Goal: Task Accomplishment & Management: Use online tool/utility

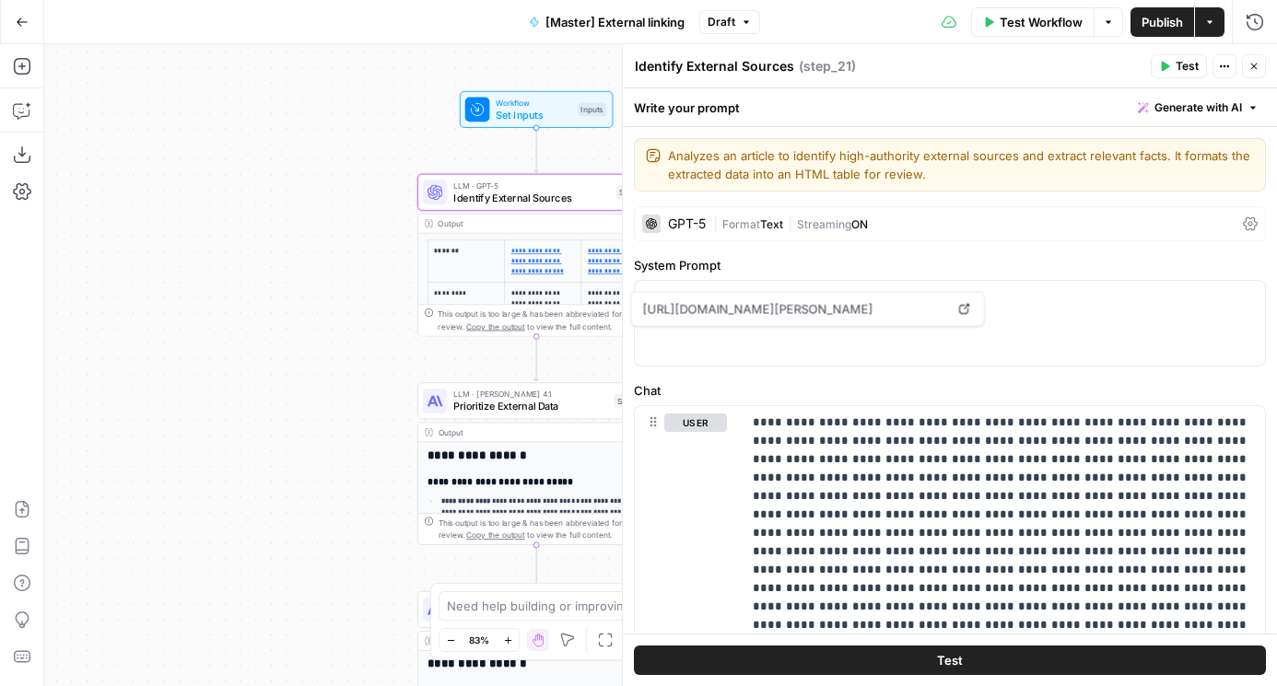
drag, startPoint x: 314, startPoint y: 545, endPoint x: 153, endPoint y: 309, distance: 285.6
click at [153, 309] on div "**********" at bounding box center [660, 365] width 1232 height 642
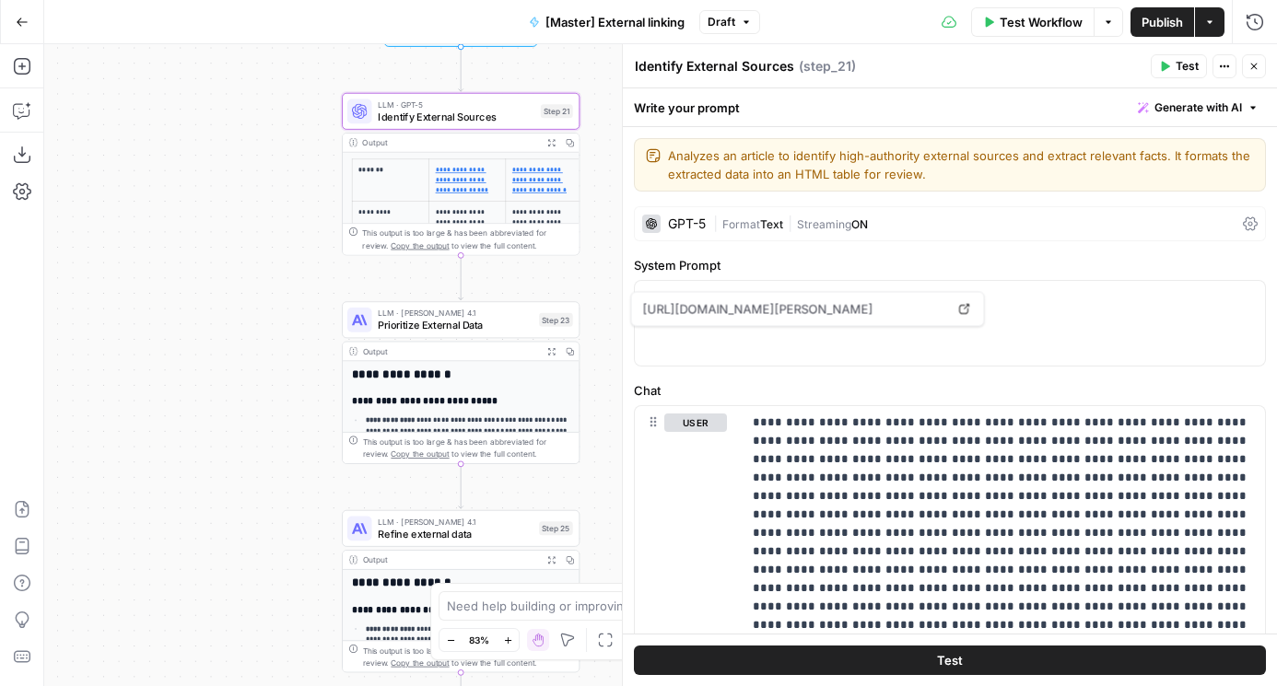
drag, startPoint x: 236, startPoint y: 268, endPoint x: 225, endPoint y: 460, distance: 191.9
click at [225, 460] on div "**********" at bounding box center [660, 365] width 1232 height 642
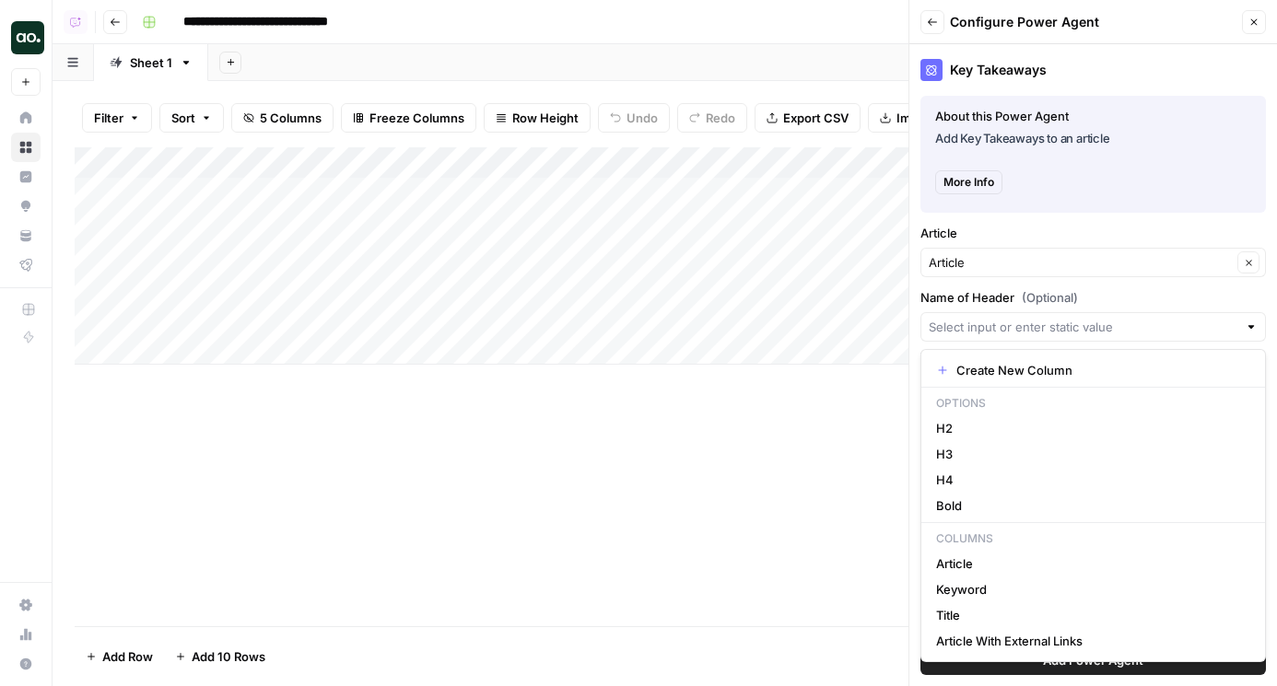
scroll to position [88, 0]
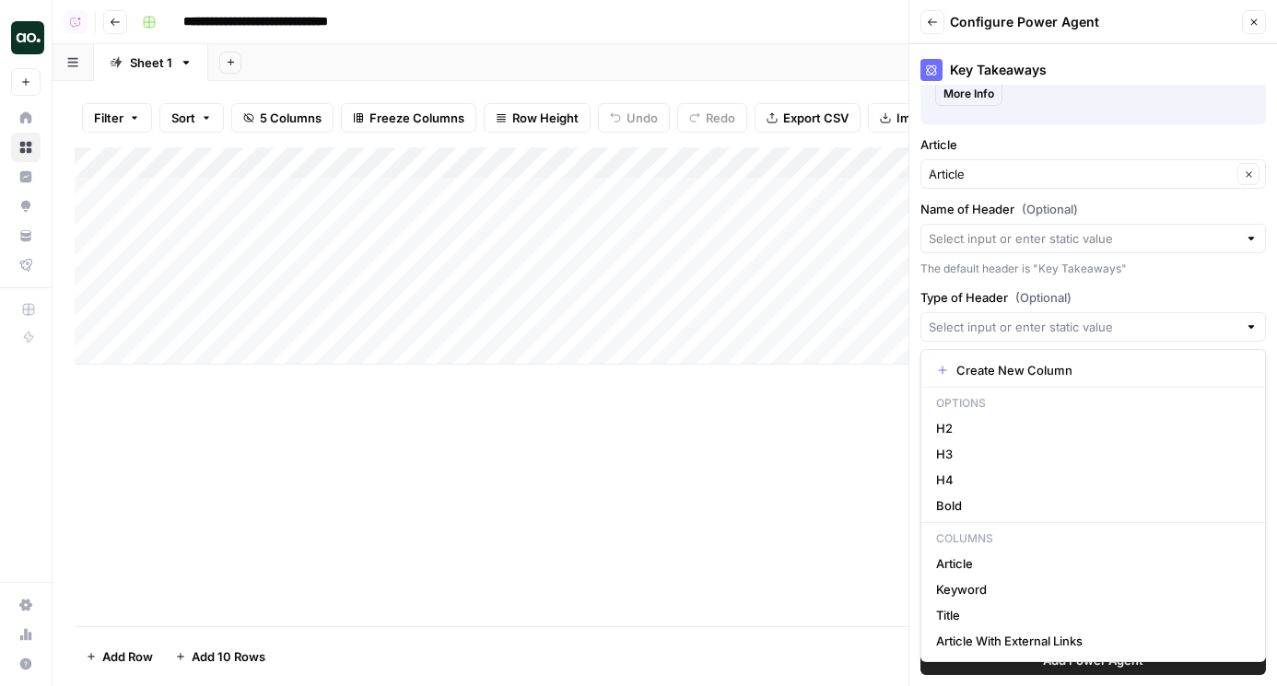
click at [5, 262] on nav "Home Browse Insights Opportunities Your Data Flightpath" at bounding box center [26, 192] width 52 height 192
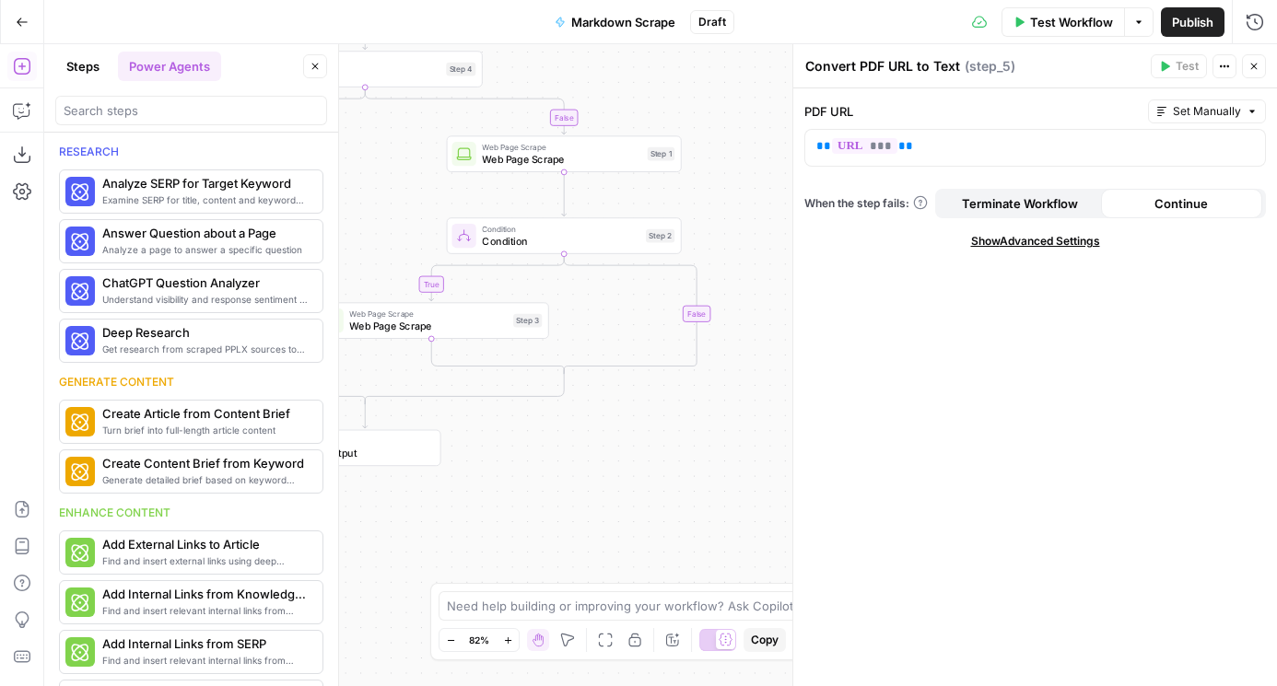
scroll to position [1002, 0]
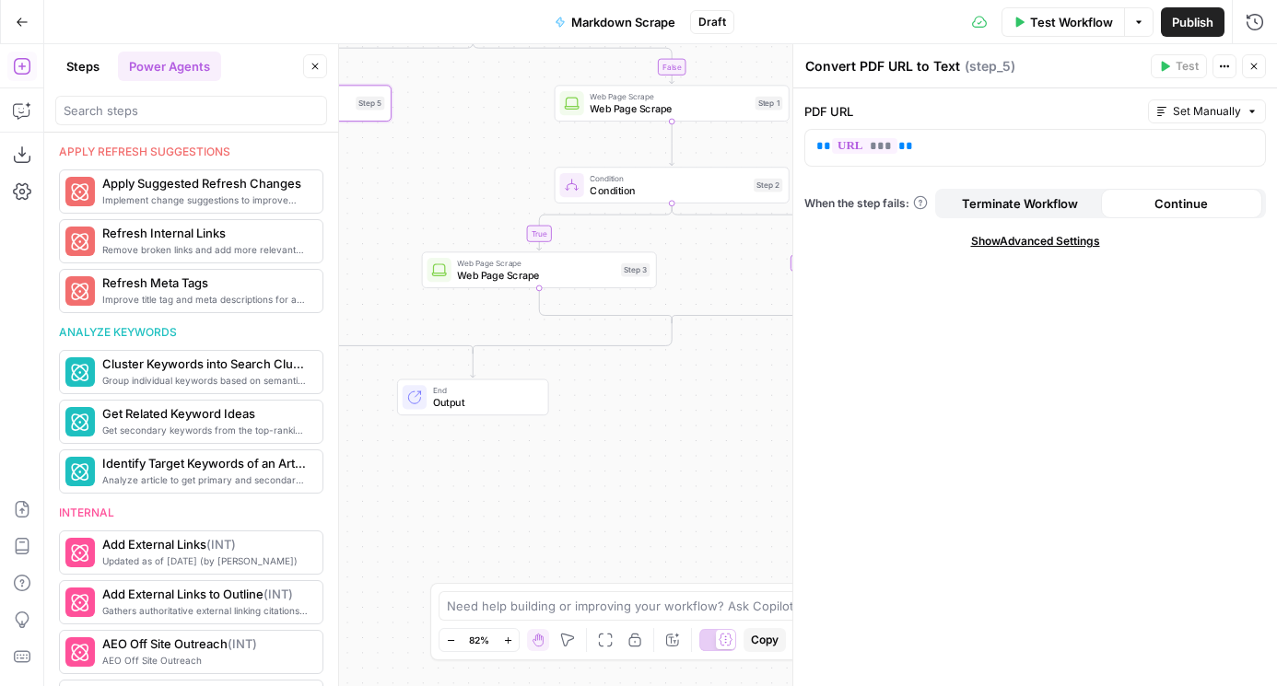
drag, startPoint x: 625, startPoint y: 487, endPoint x: 746, endPoint y: 435, distance: 131.6
click at [746, 435] on div "true false true false Workflow Set Inputs Inputs Condition Condition Step 4 Con…" at bounding box center [660, 365] width 1232 height 642
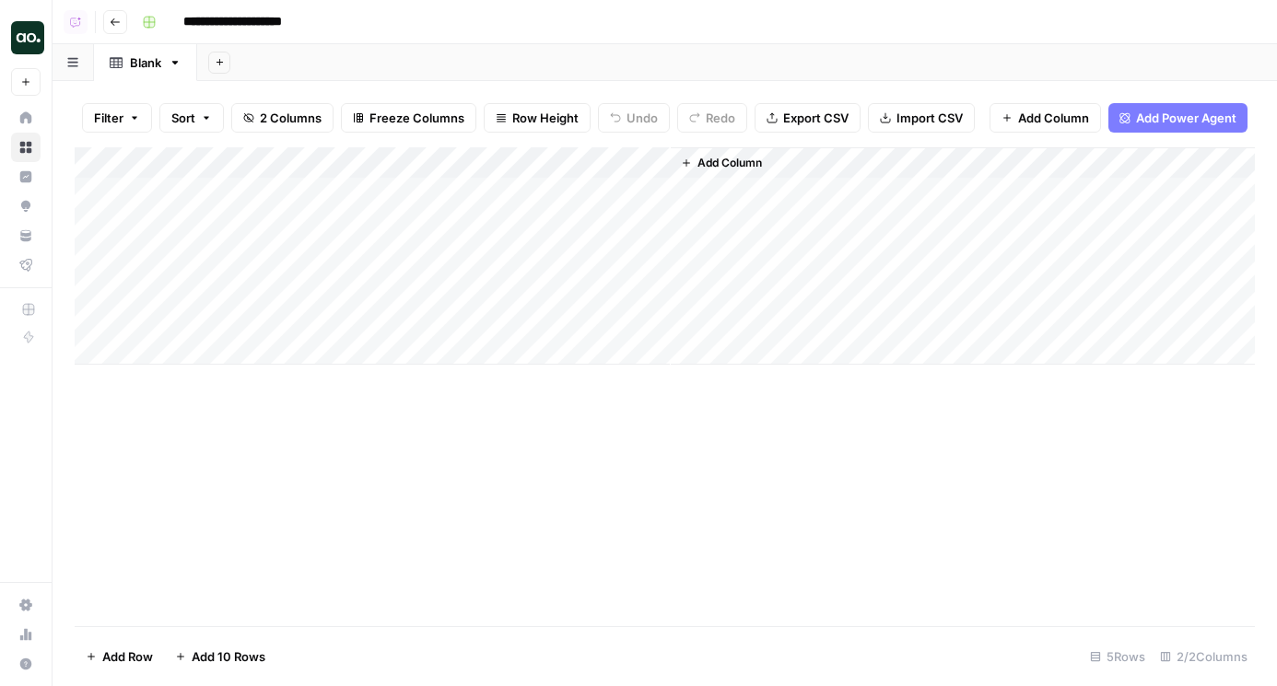
click at [707, 154] on button "Add Column" at bounding box center [721, 163] width 96 height 24
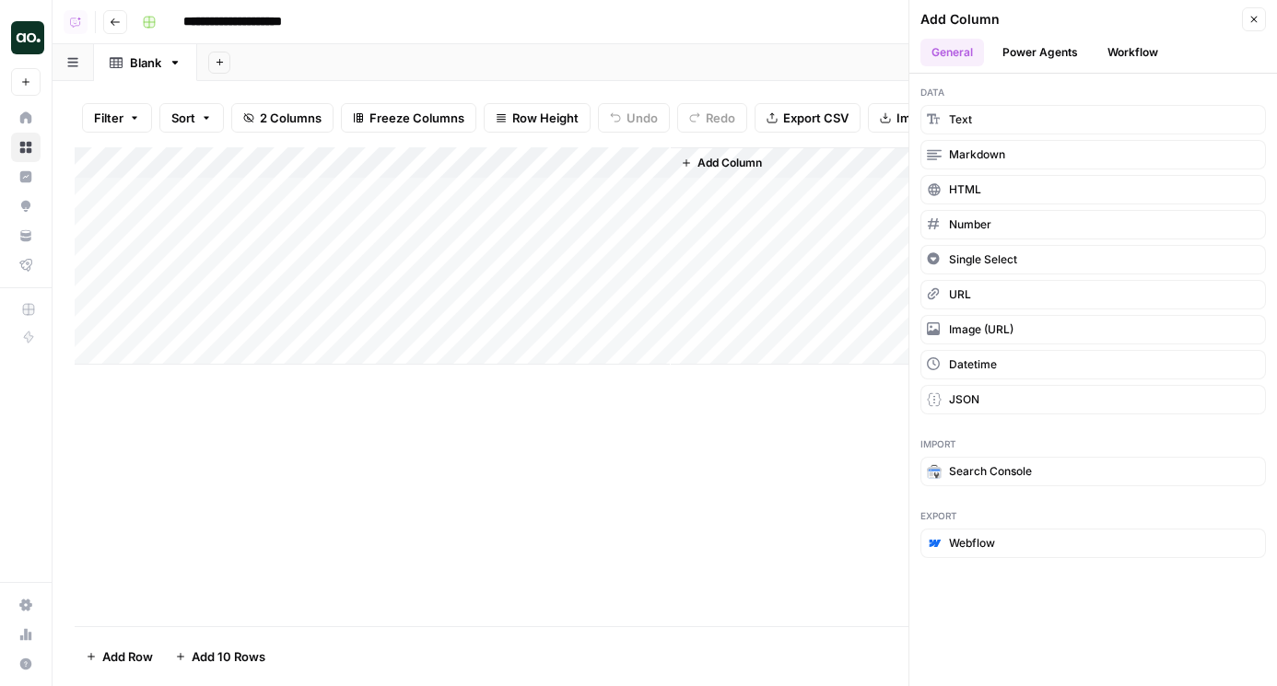
click at [1144, 41] on button "Workflow" at bounding box center [1132, 53] width 73 height 28
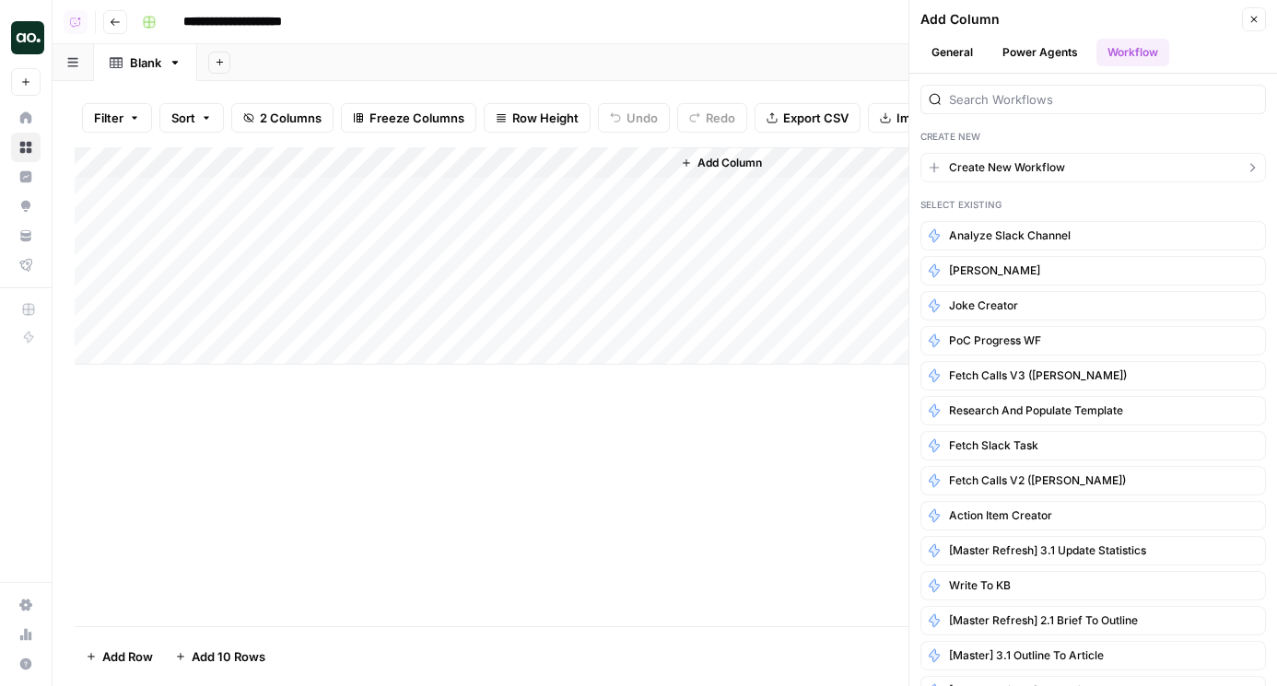
click at [1053, 159] on span "Create New Workflow" at bounding box center [1007, 167] width 116 height 17
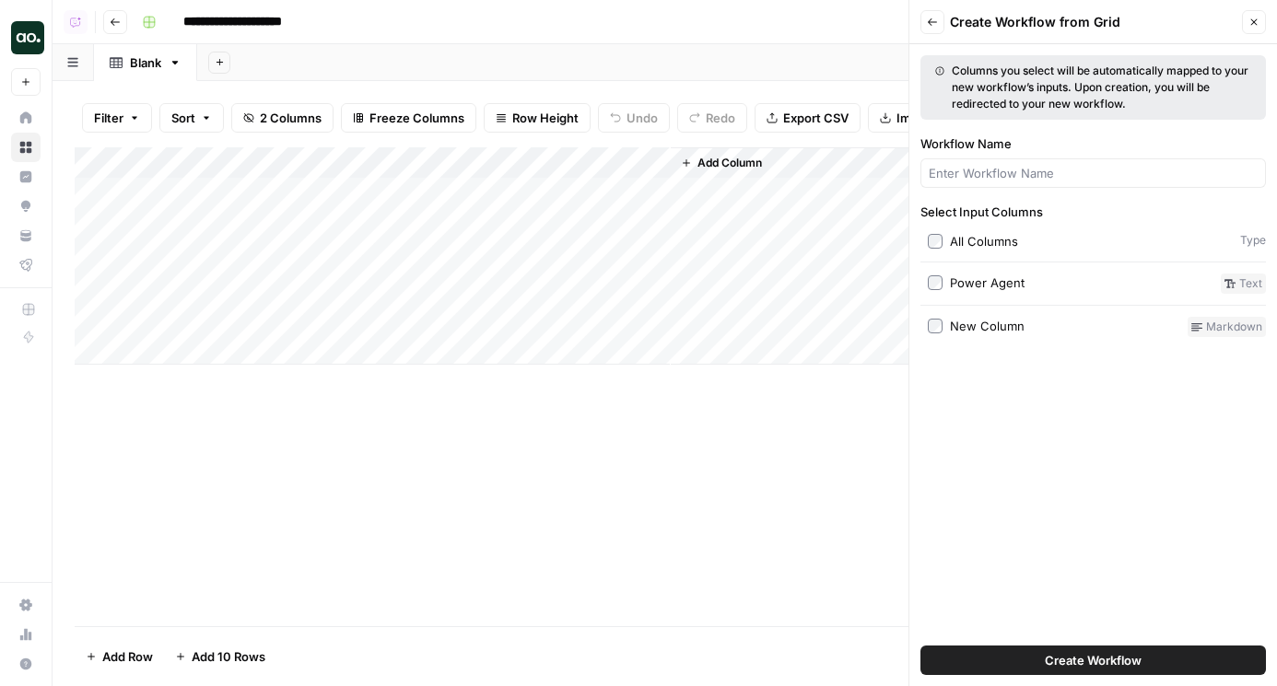
click at [1089, 664] on span "Create Workflow" at bounding box center [1092, 660] width 97 height 18
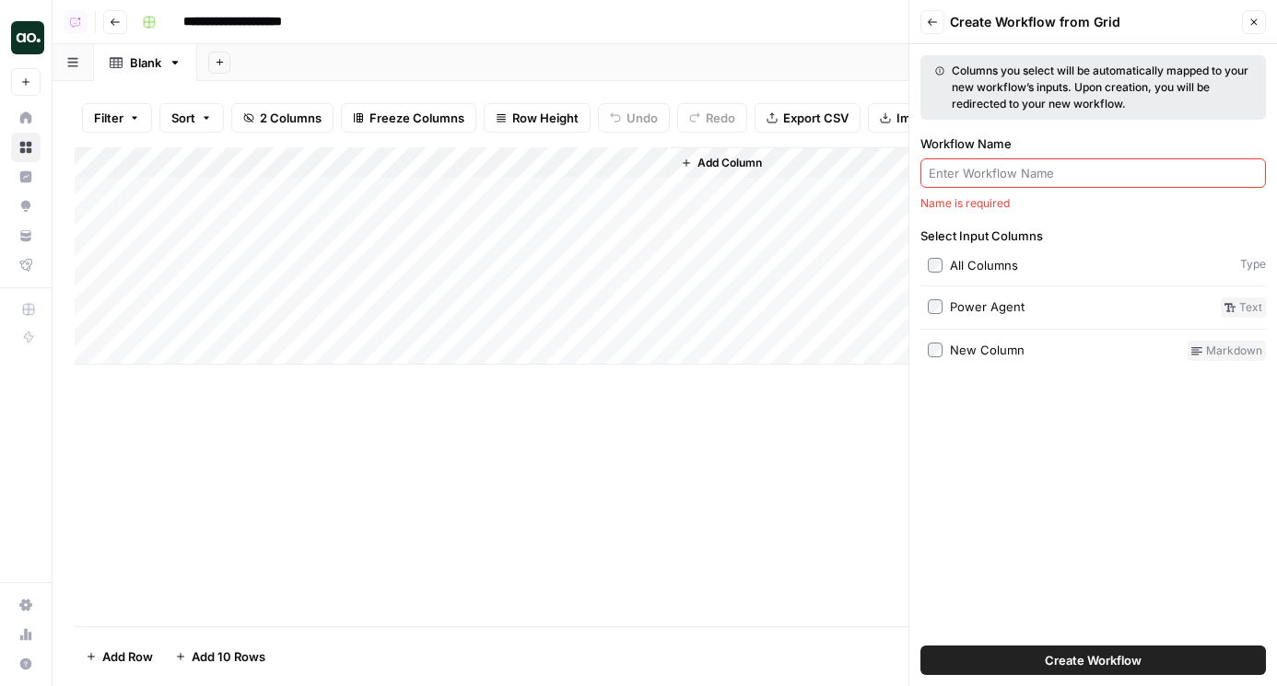
click at [1069, 170] on input "Workflow Name" at bounding box center [1092, 173] width 329 height 18
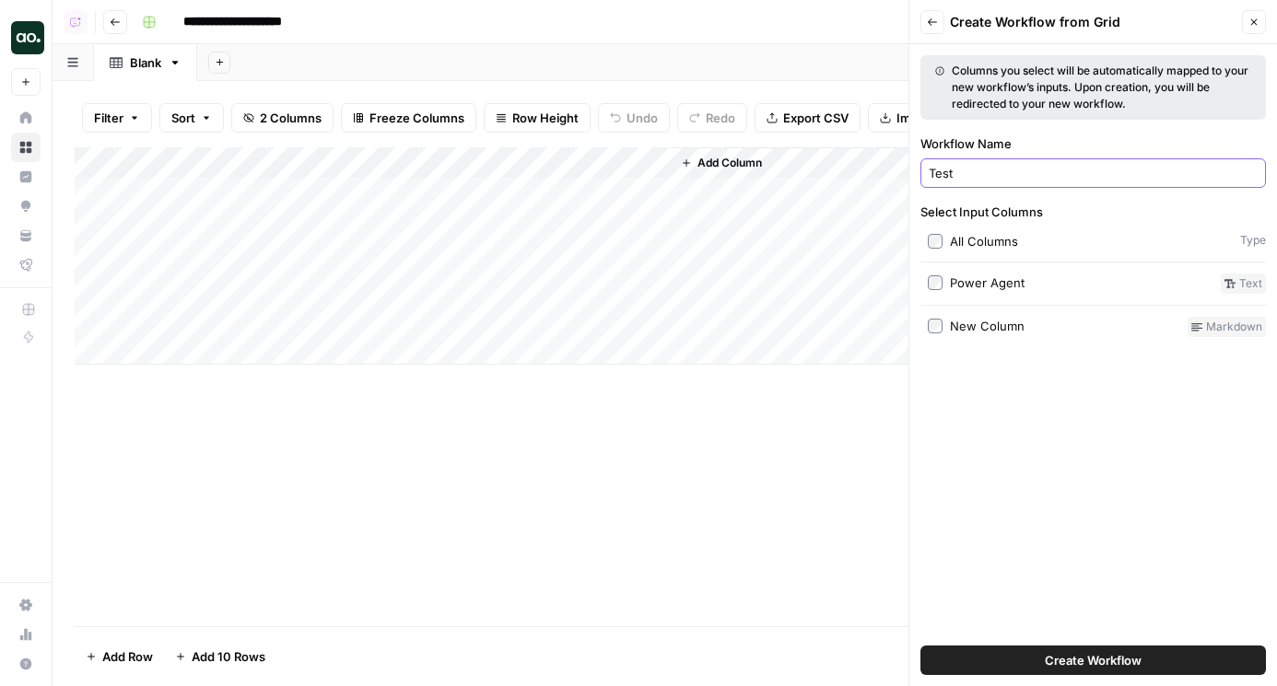
type input "Test"
click at [1110, 661] on span "Create Workflow" at bounding box center [1092, 660] width 97 height 18
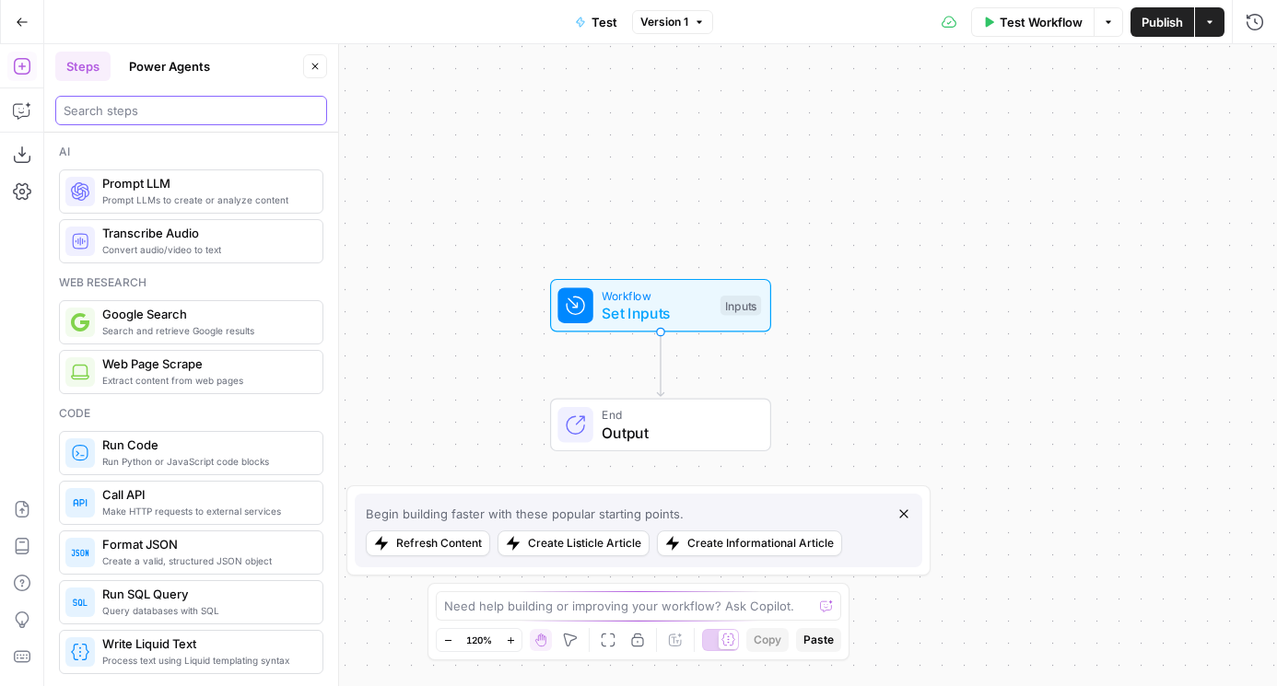
click at [176, 119] on input "search" at bounding box center [191, 110] width 255 height 18
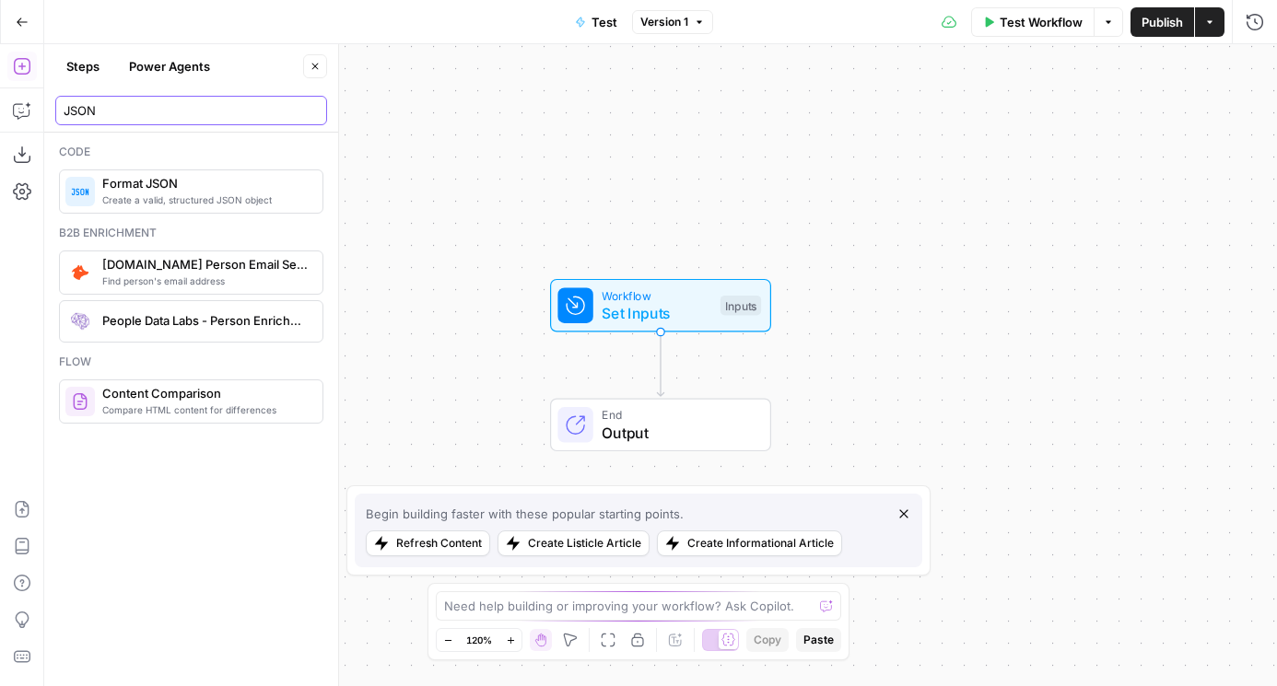
type input "JSON"
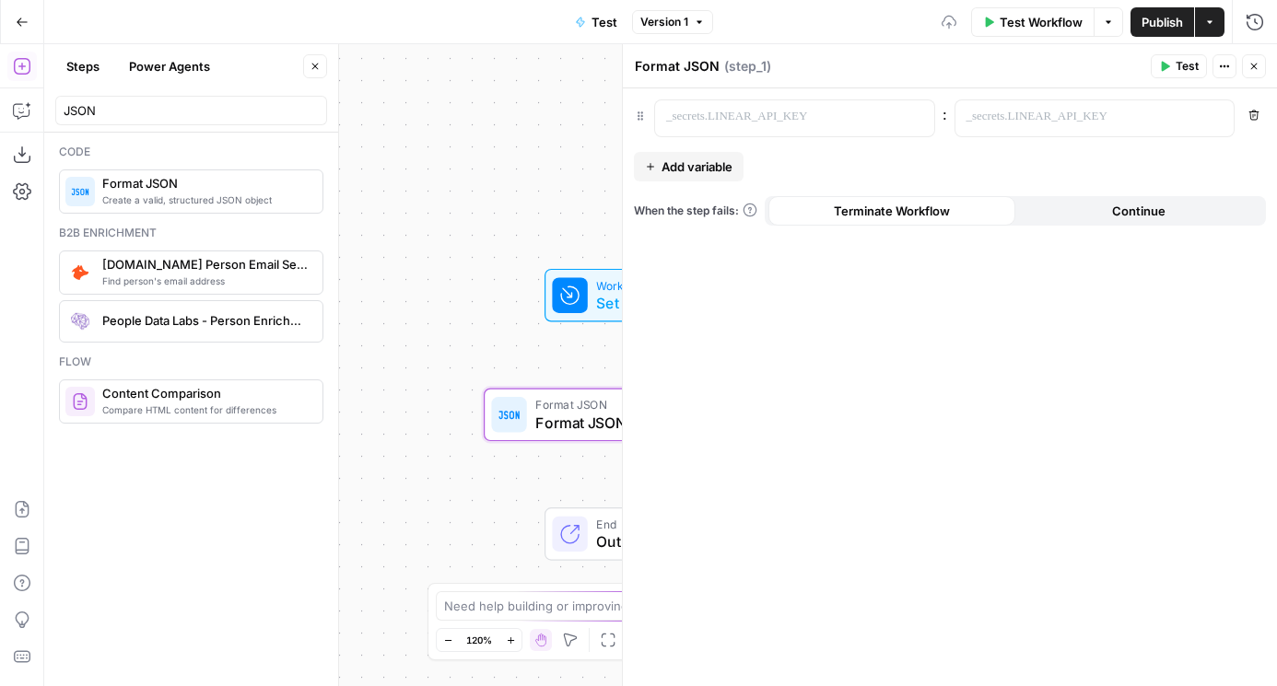
drag, startPoint x: 461, startPoint y: 347, endPoint x: 349, endPoint y: 171, distance: 208.7
click at [349, 171] on div "Workflow Set Inputs Inputs Format JSON Format JSON Step 1 End Output" at bounding box center [660, 365] width 1232 height 642
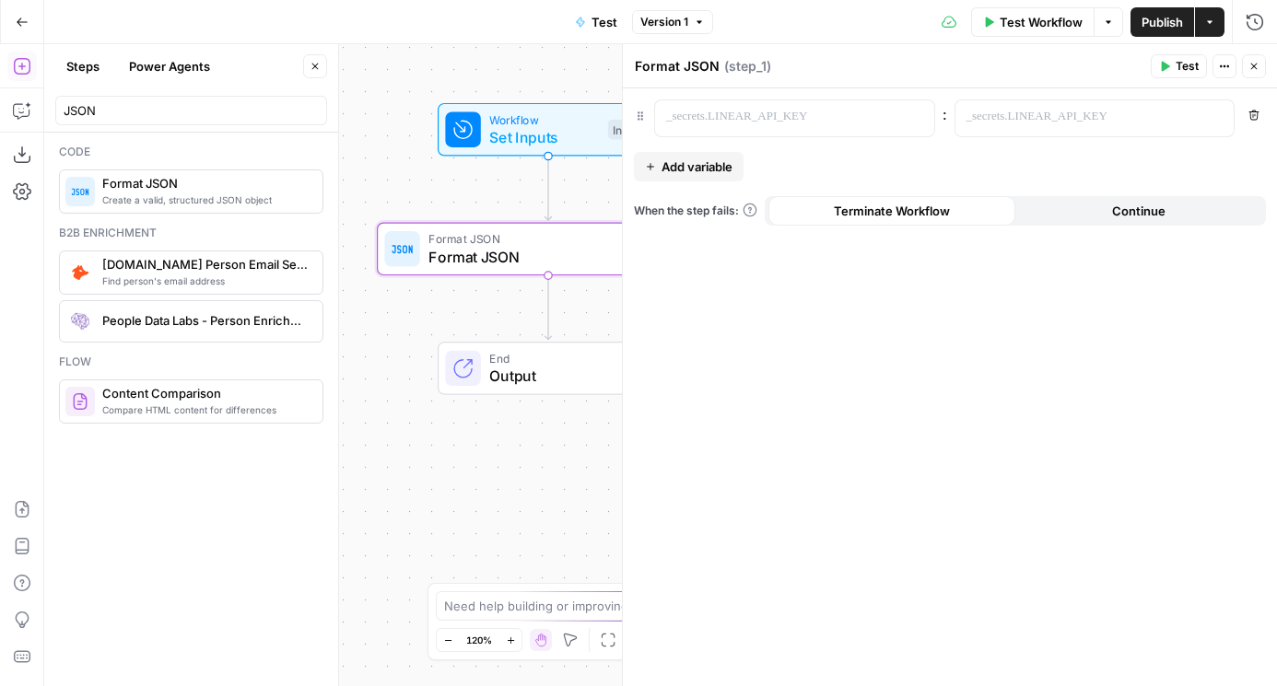
click at [675, 74] on textarea "Format JSON" at bounding box center [677, 66] width 85 height 18
click at [689, 99] on div "“/” to reference Variables Menu" at bounding box center [794, 118] width 281 height 38
click at [691, 113] on p at bounding box center [779, 117] width 227 height 18
drag, startPoint x: 368, startPoint y: 66, endPoint x: 273, endPoint y: 66, distance: 95.8
click at [273, 66] on body "AirOps Builders New Home Browse Insights Opportunities Your Data Flightpath Rec…" at bounding box center [638, 343] width 1277 height 686
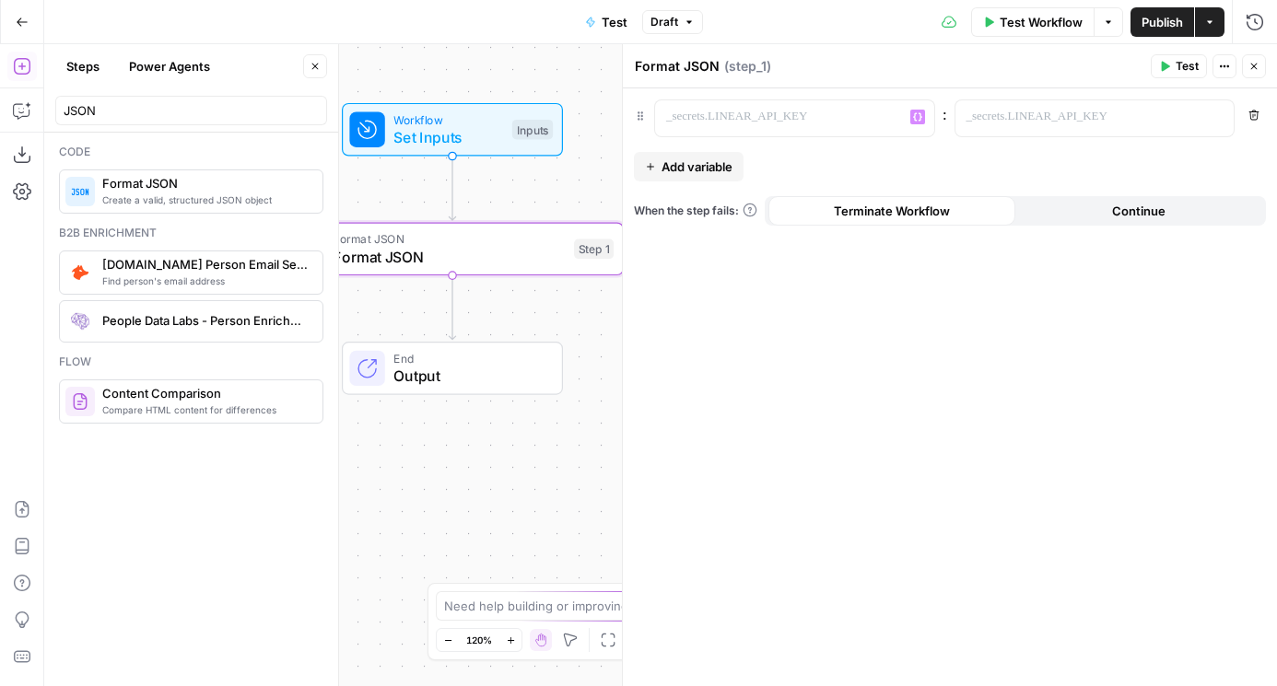
click at [680, 99] on div "“/” to reference Variables Menu" at bounding box center [794, 118] width 281 height 38
click at [690, 113] on p at bounding box center [779, 117] width 227 height 18
click at [1042, 114] on p at bounding box center [1079, 117] width 227 height 18
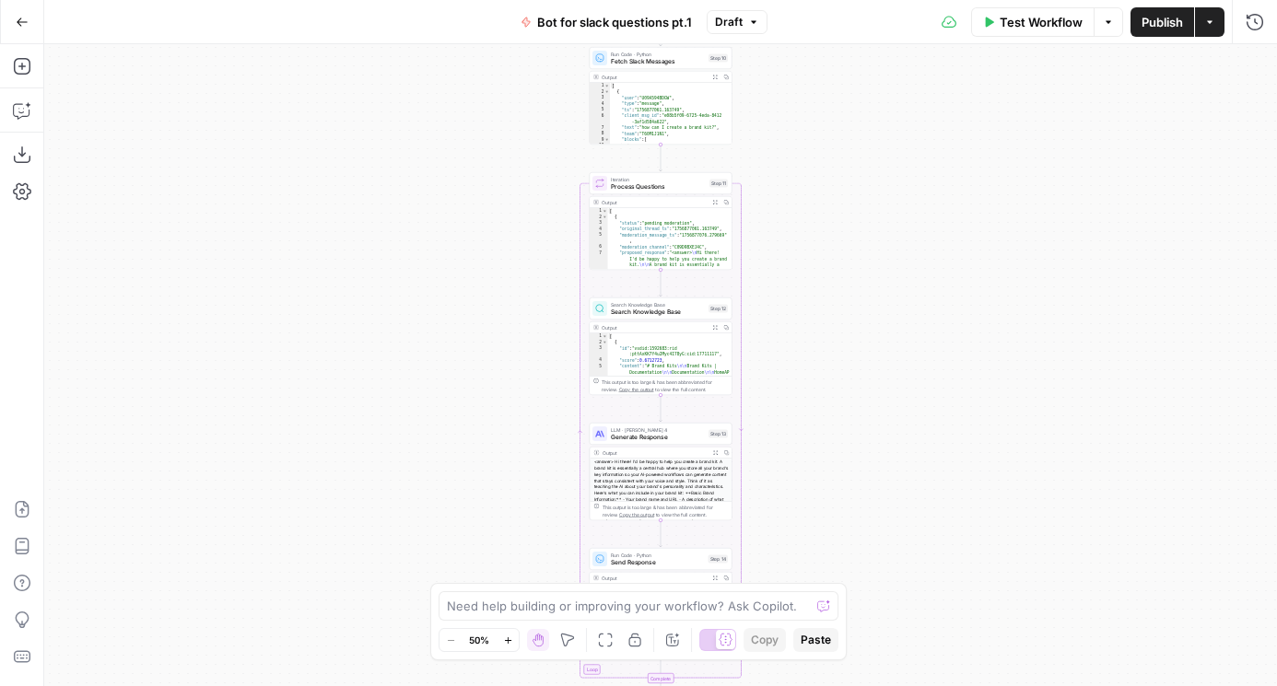
drag, startPoint x: 856, startPoint y: 148, endPoint x: 787, endPoint y: 263, distance: 134.3
click at [787, 263] on div "Workflow Set Inputs Inputs Run Code · Python Fetch Slack Messages Step 10 Outpu…" at bounding box center [660, 365] width 1232 height 642
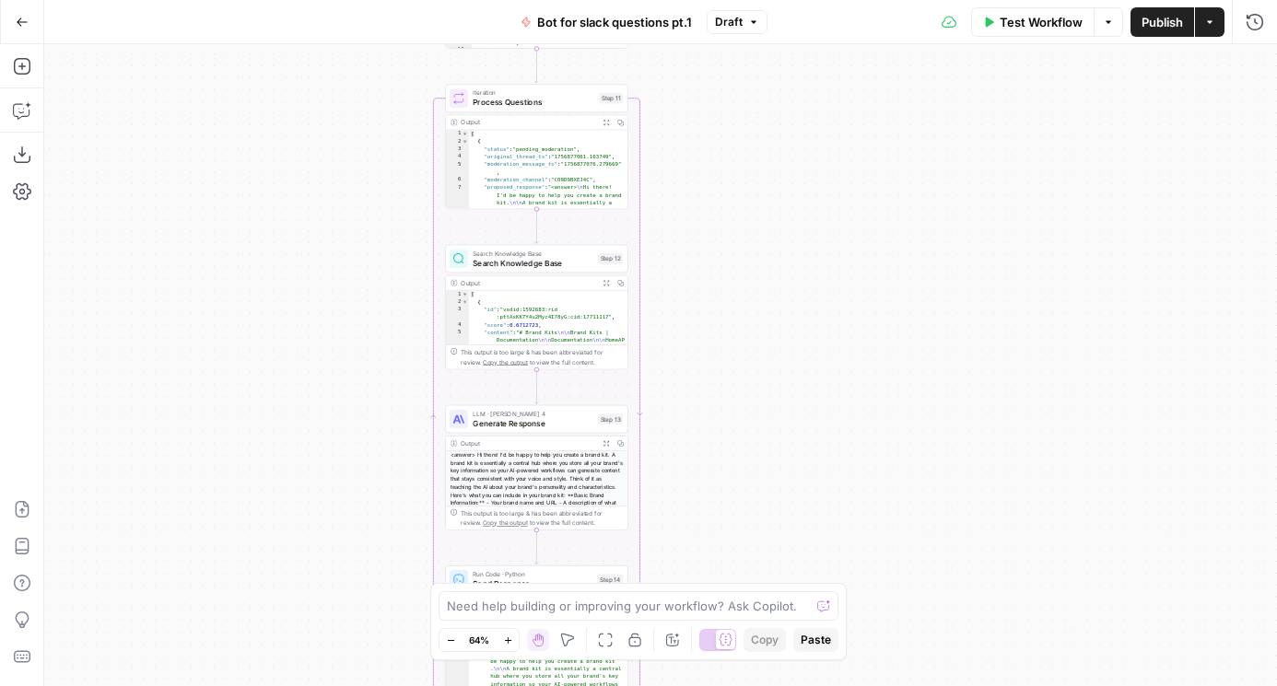
drag, startPoint x: 772, startPoint y: 309, endPoint x: 772, endPoint y: 212, distance: 96.7
click at [772, 212] on div "Workflow Set Inputs Inputs Run Code · Python Fetch Slack Messages Step 10 Outpu…" at bounding box center [660, 365] width 1232 height 642
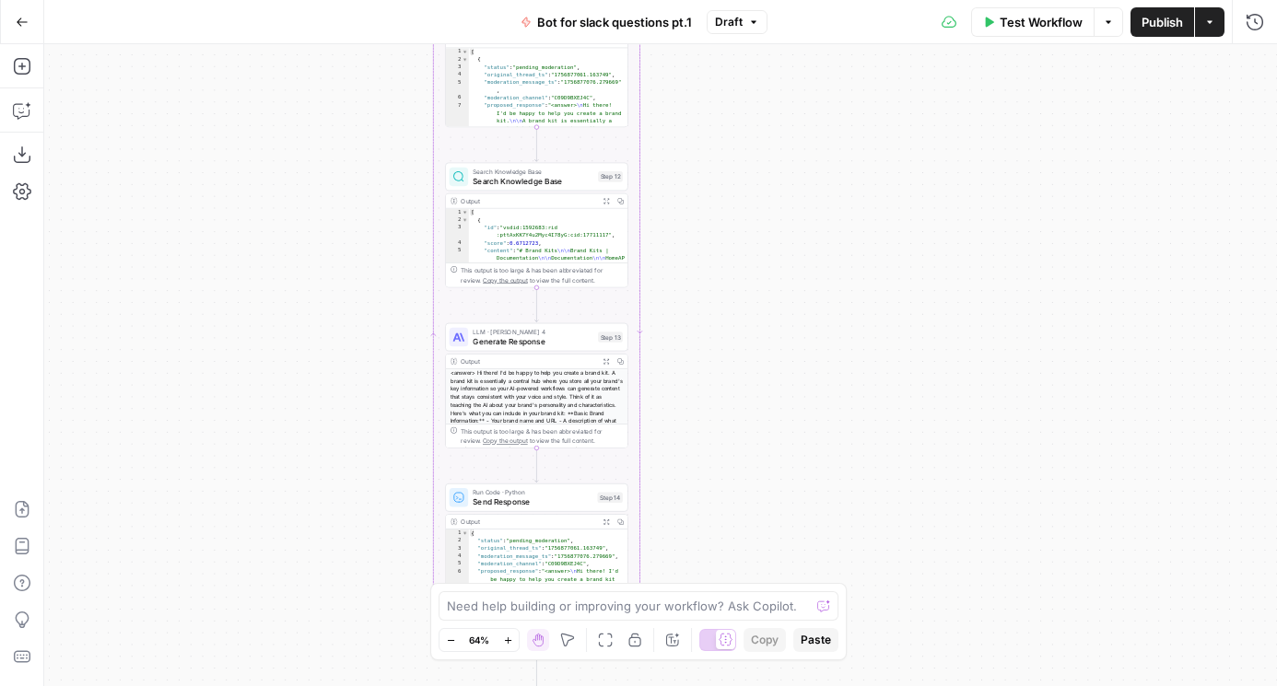
drag, startPoint x: 776, startPoint y: 376, endPoint x: 776, endPoint y: 135, distance: 240.4
click at [776, 135] on div "Workflow Set Inputs Inputs Run Code · Python Fetch Slack Messages Step 10 Outpu…" at bounding box center [660, 365] width 1232 height 642
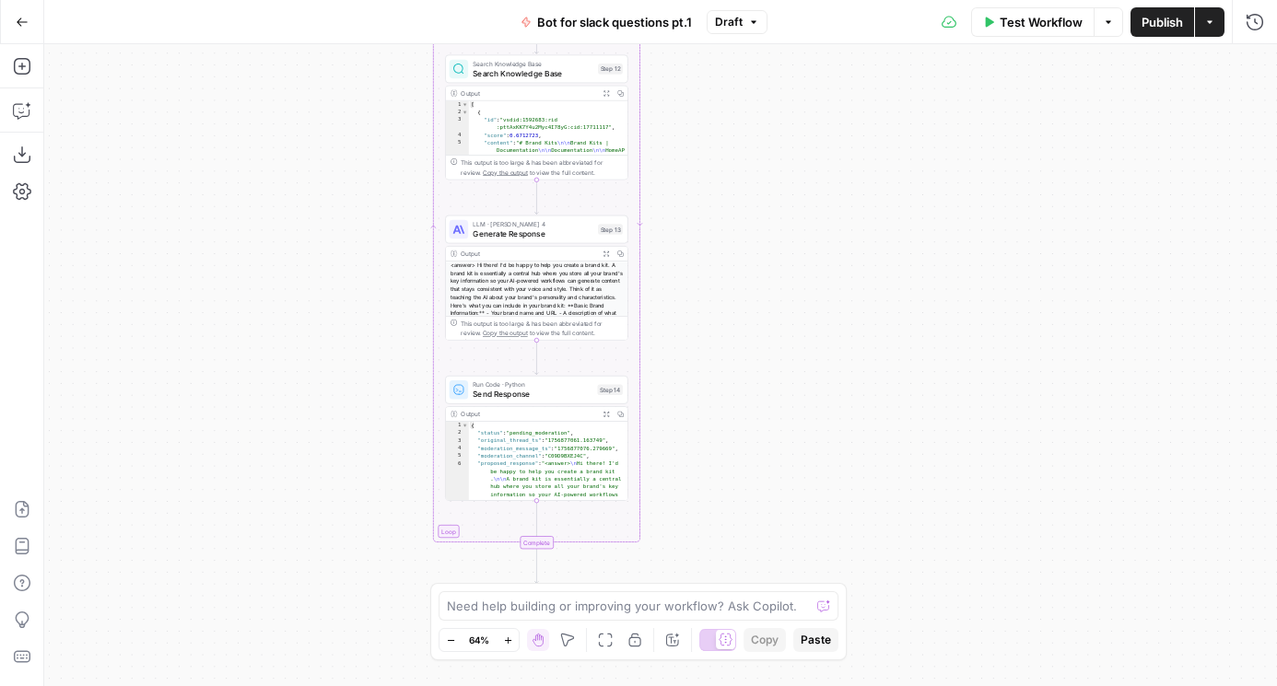
drag, startPoint x: 750, startPoint y: 174, endPoint x: 750, endPoint y: 317, distance: 142.8
click at [750, 317] on div "Workflow Set Inputs Inputs Run Code · Python Fetch Slack Messages Step 10 Outpu…" at bounding box center [660, 365] width 1232 height 642
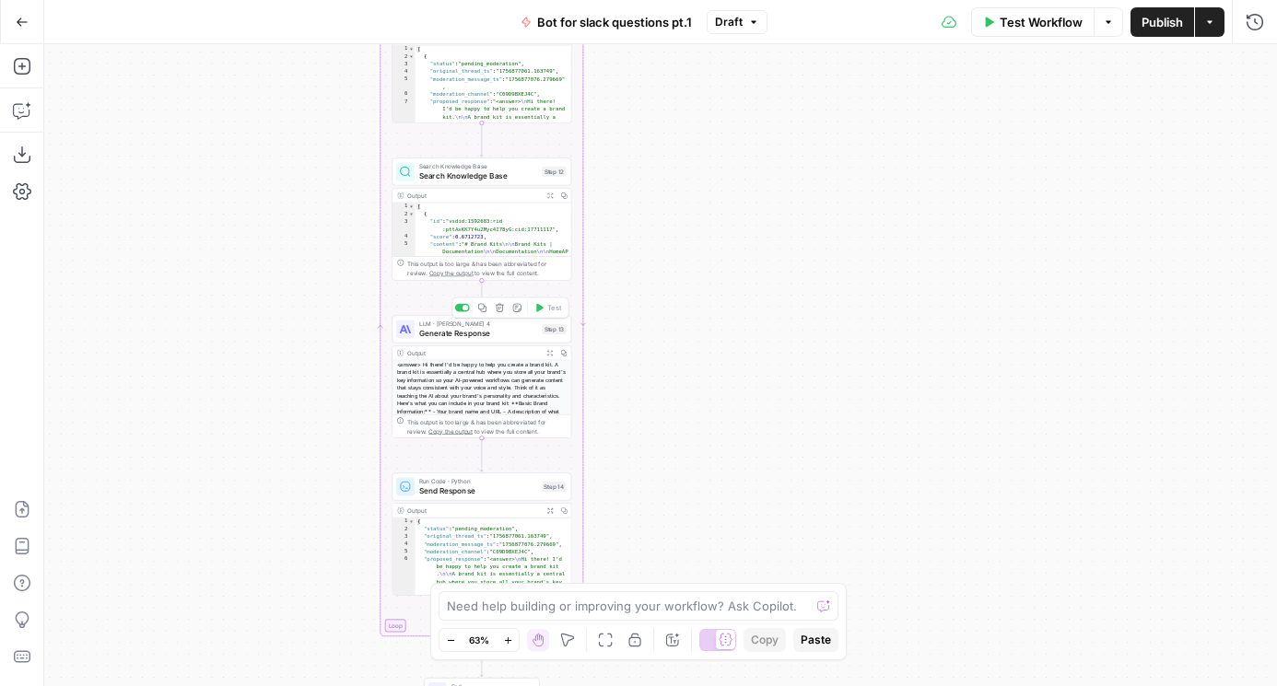
drag, startPoint x: 638, startPoint y: 203, endPoint x: 638, endPoint y: 296, distance: 93.0
click at [638, 296] on div "Workflow Set Inputs Inputs Run Code · Python Fetch Slack Messages Step 10 Outpu…" at bounding box center [660, 365] width 1232 height 642
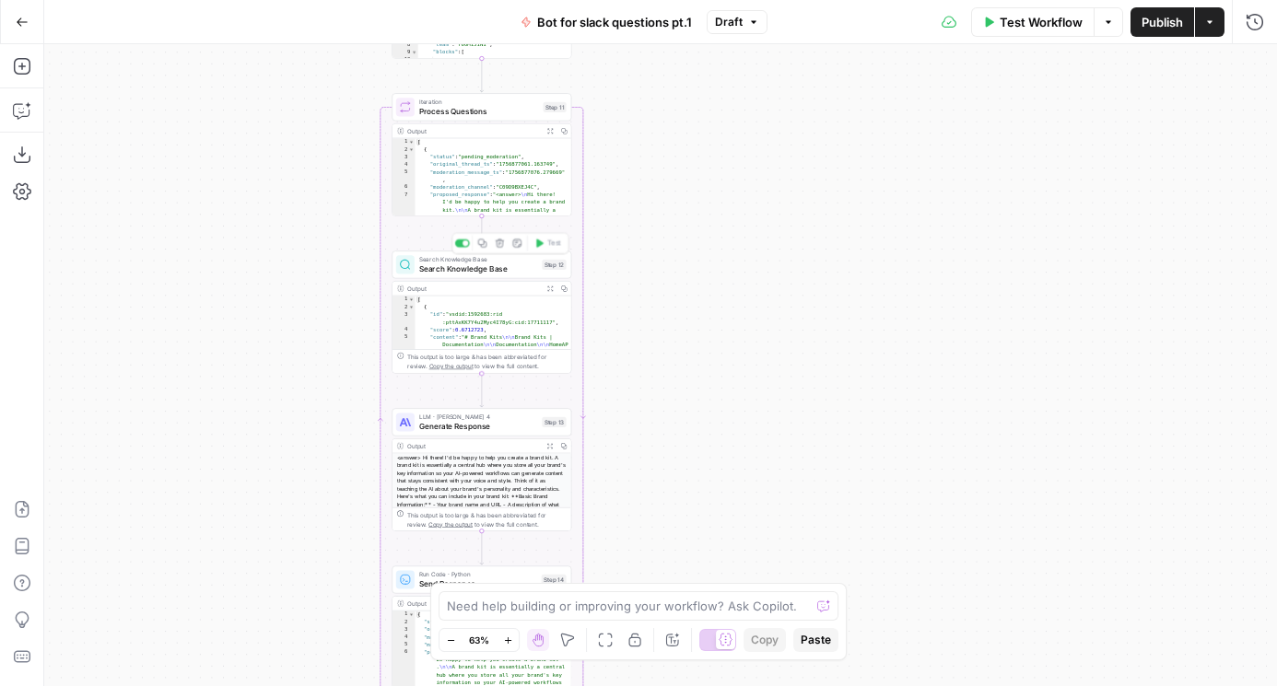
click at [476, 272] on span "Search Knowledge Base" at bounding box center [478, 269] width 118 height 12
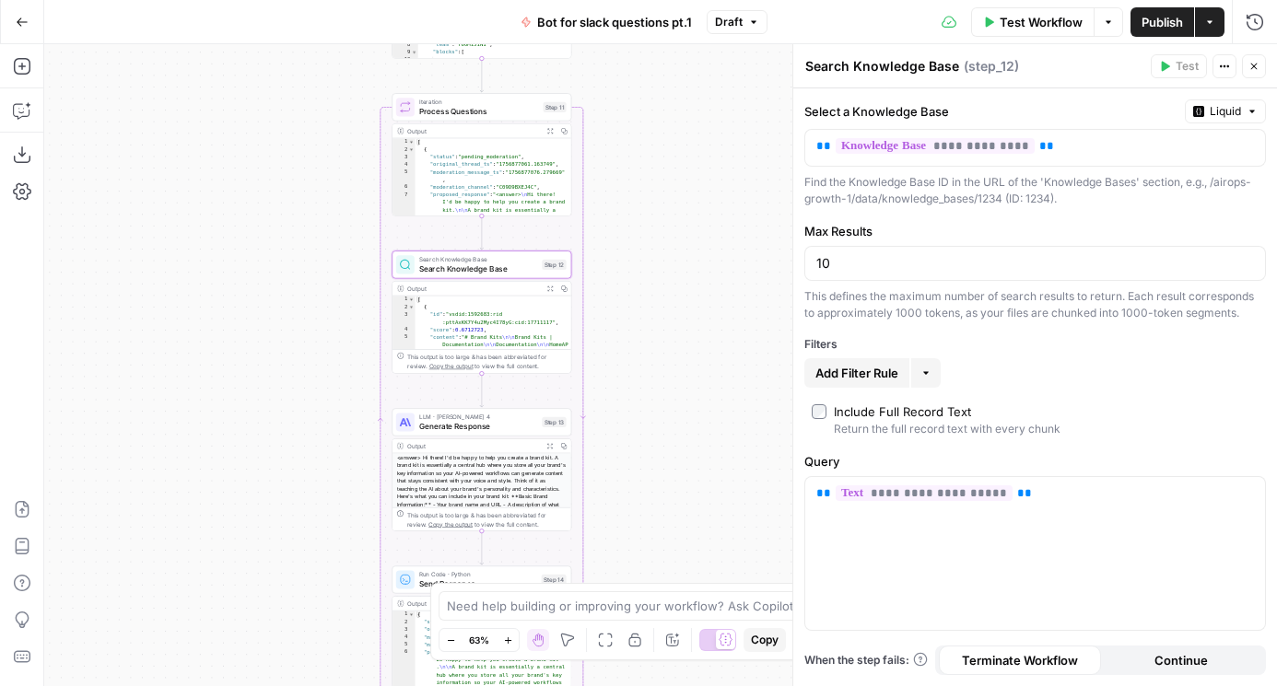
drag, startPoint x: 314, startPoint y: 479, endPoint x: 249, endPoint y: 309, distance: 181.7
click at [249, 309] on div "Workflow Set Inputs Inputs Run Code · Python Fetch Slack Messages Step 10 Outpu…" at bounding box center [660, 365] width 1232 height 642
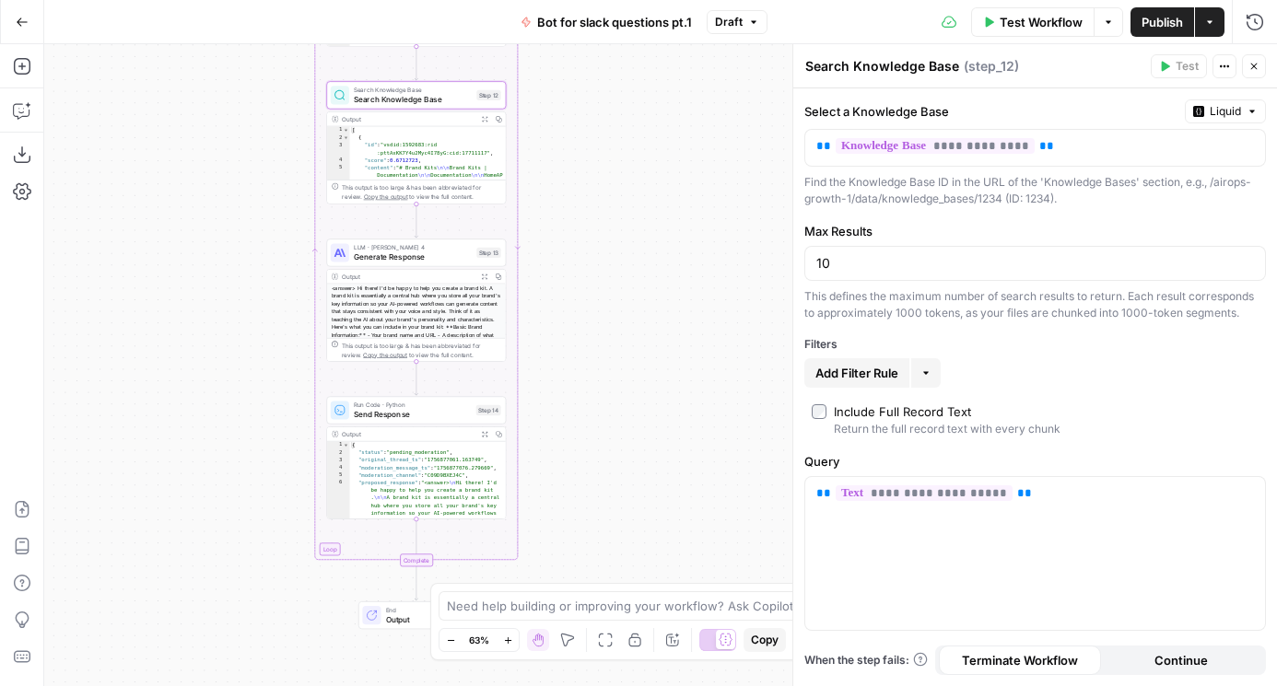
click at [360, 251] on span "Generate Response" at bounding box center [413, 257] width 118 height 12
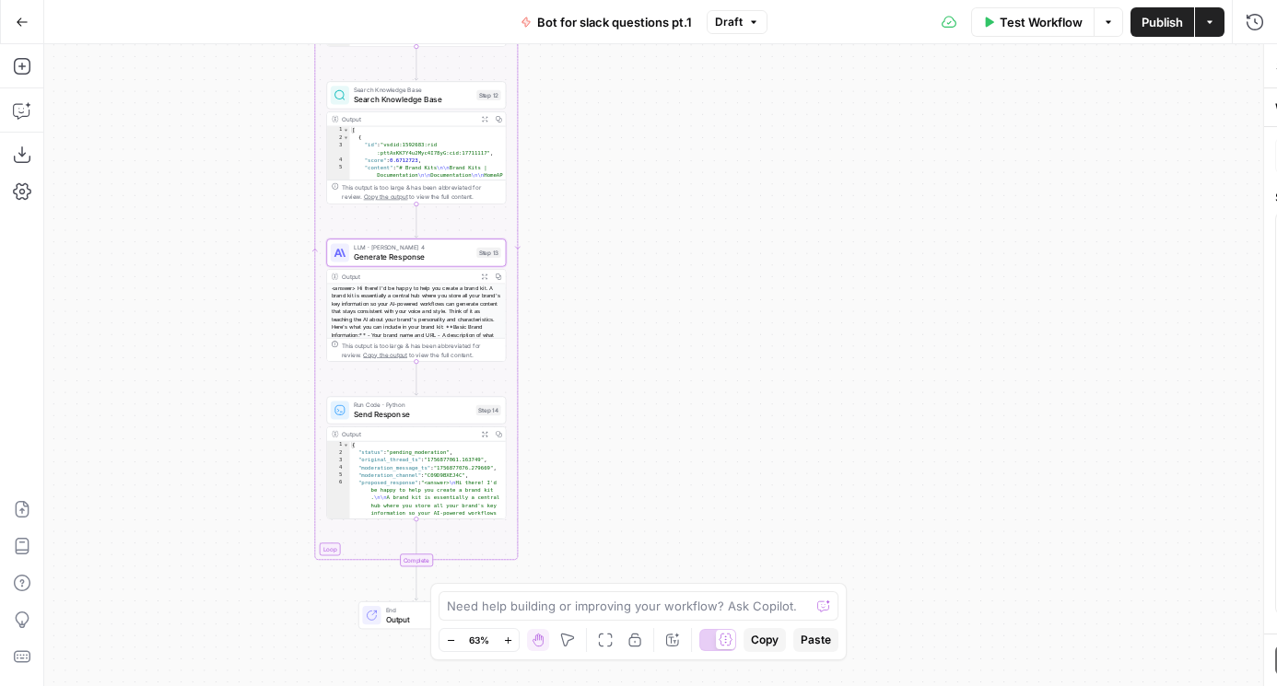
type textarea "Generate Response"
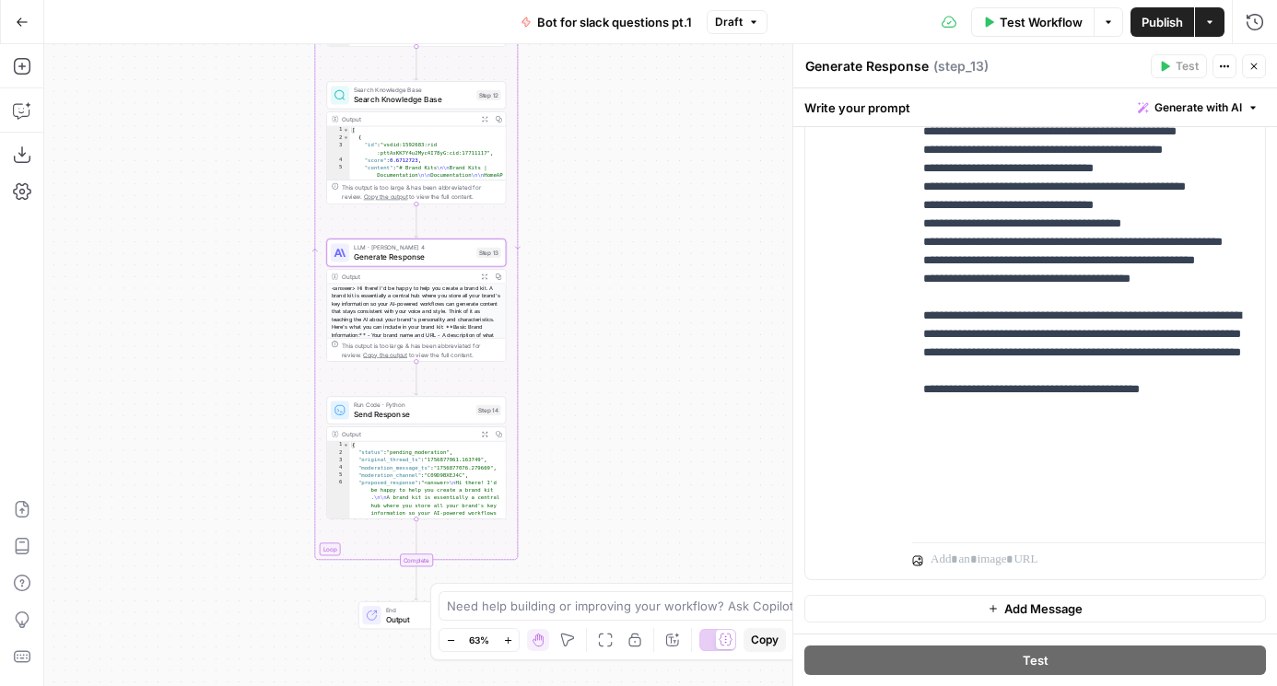
scroll to position [496, 0]
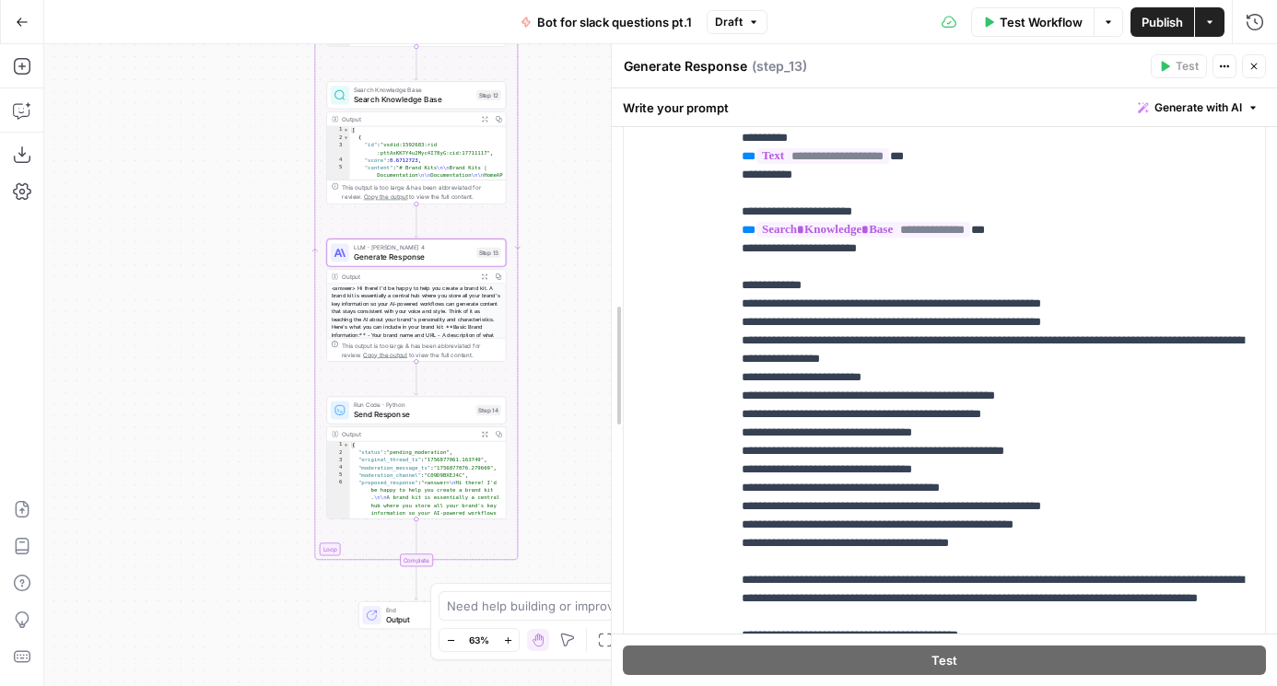
drag, startPoint x: 792, startPoint y: 400, endPoint x: 611, endPoint y: 400, distance: 181.4
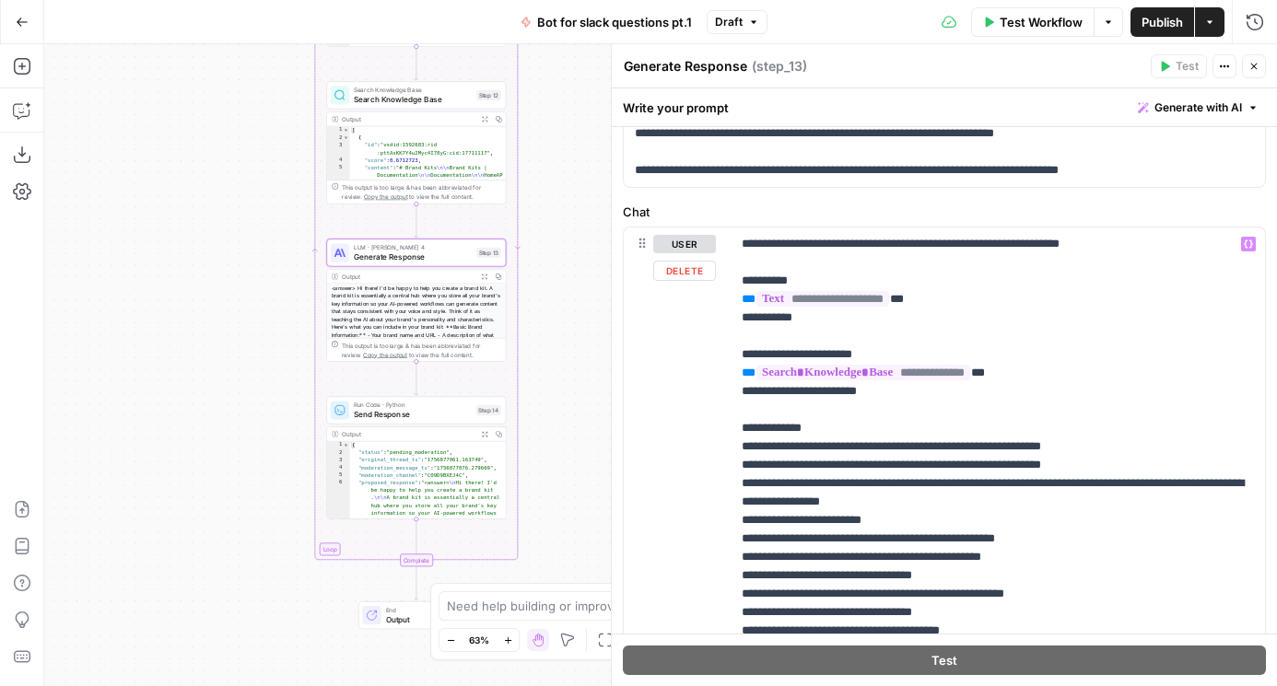
scroll to position [577, 0]
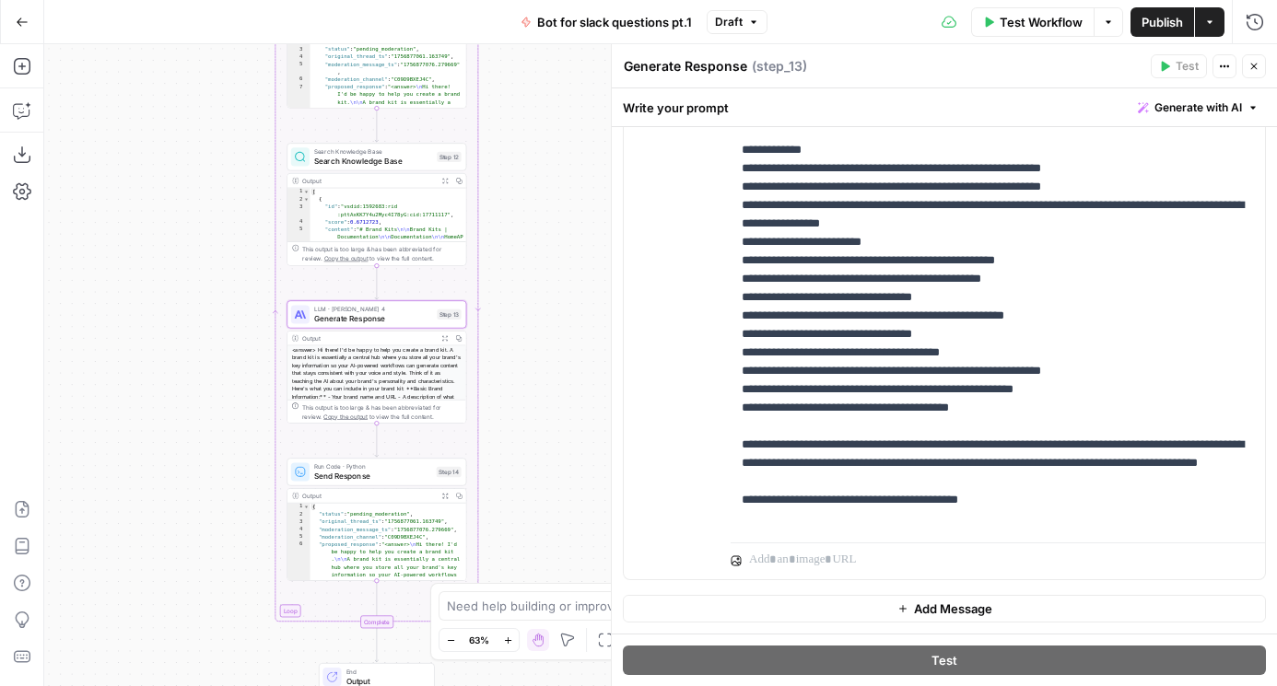
drag, startPoint x: 191, startPoint y: 343, endPoint x: 113, endPoint y: 461, distance: 141.0
click at [113, 461] on div "Workflow Set Inputs Inputs Run Code · Python Fetch Slack Messages Step 10 Outpu…" at bounding box center [660, 365] width 1232 height 642
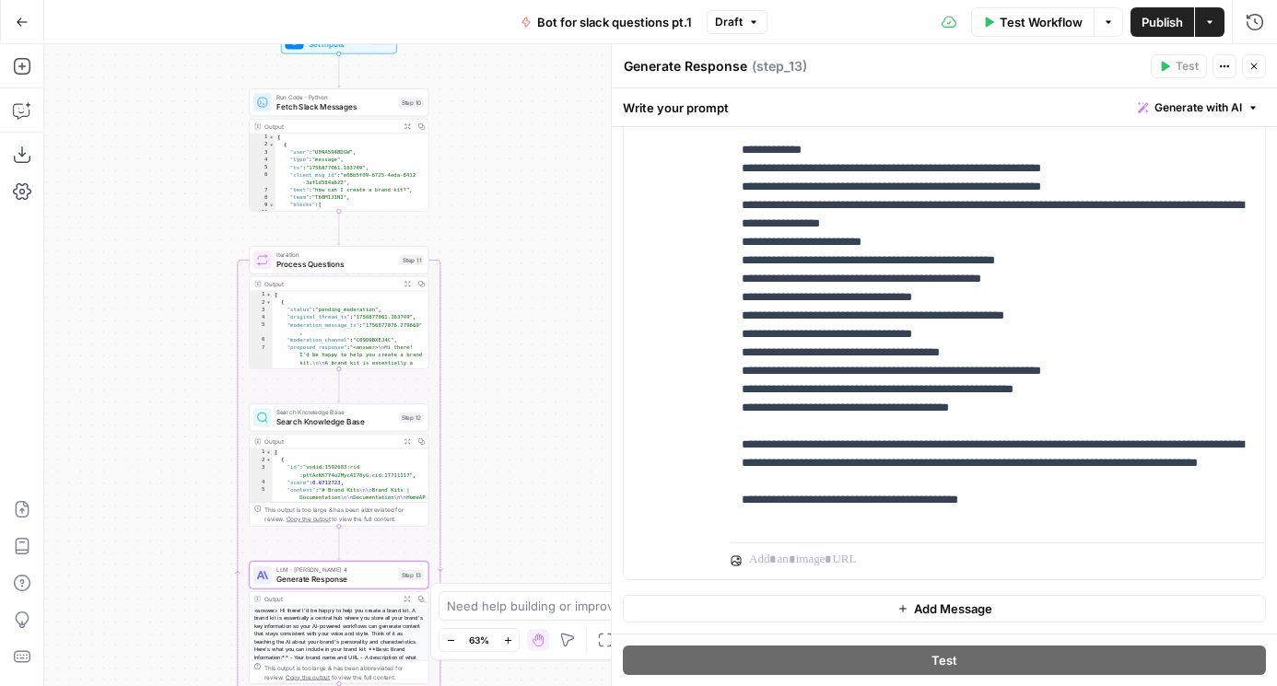
drag, startPoint x: 514, startPoint y: 244, endPoint x: 514, endPoint y: 449, distance: 204.5
click at [514, 449] on div "Workflow Set Inputs Inputs Run Code · Python Fetch Slack Messages Step 10 Outpu…" at bounding box center [660, 365] width 1232 height 642
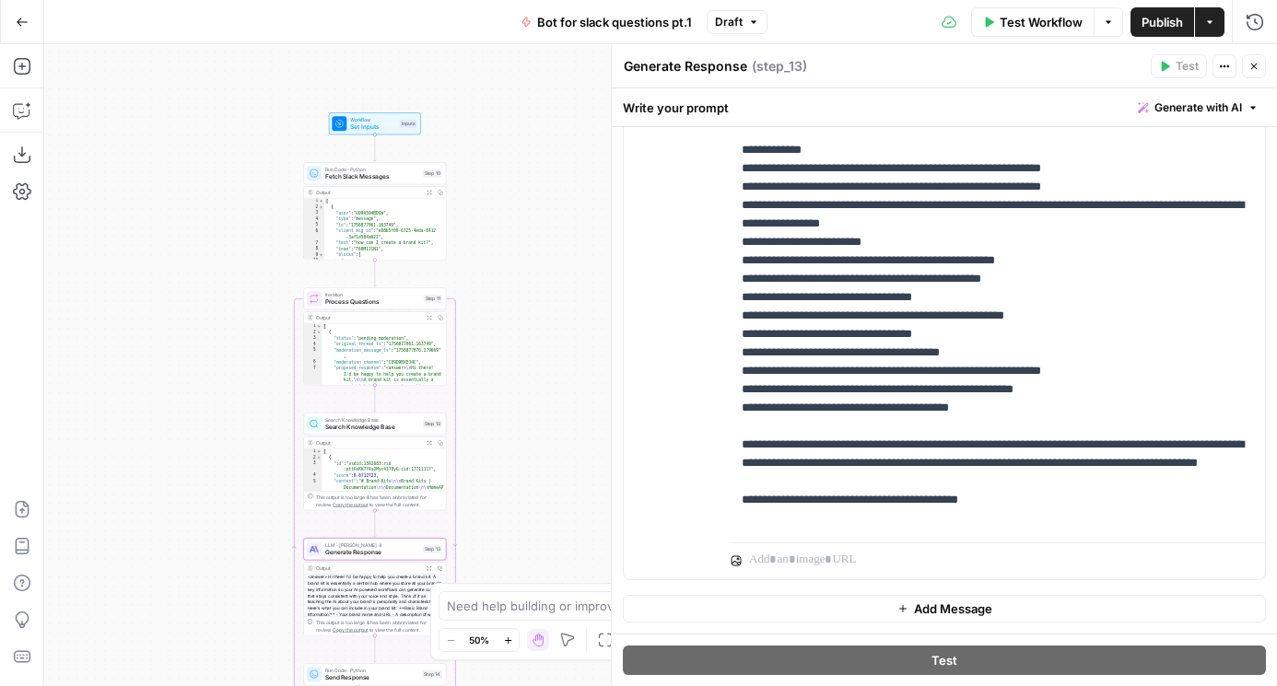
drag, startPoint x: 531, startPoint y: 294, endPoint x: 531, endPoint y: 246, distance: 47.9
click at [531, 246] on div "Workflow Set Inputs Inputs Run Code · Python Fetch Slack Messages Step 10 Outpu…" at bounding box center [660, 365] width 1232 height 642
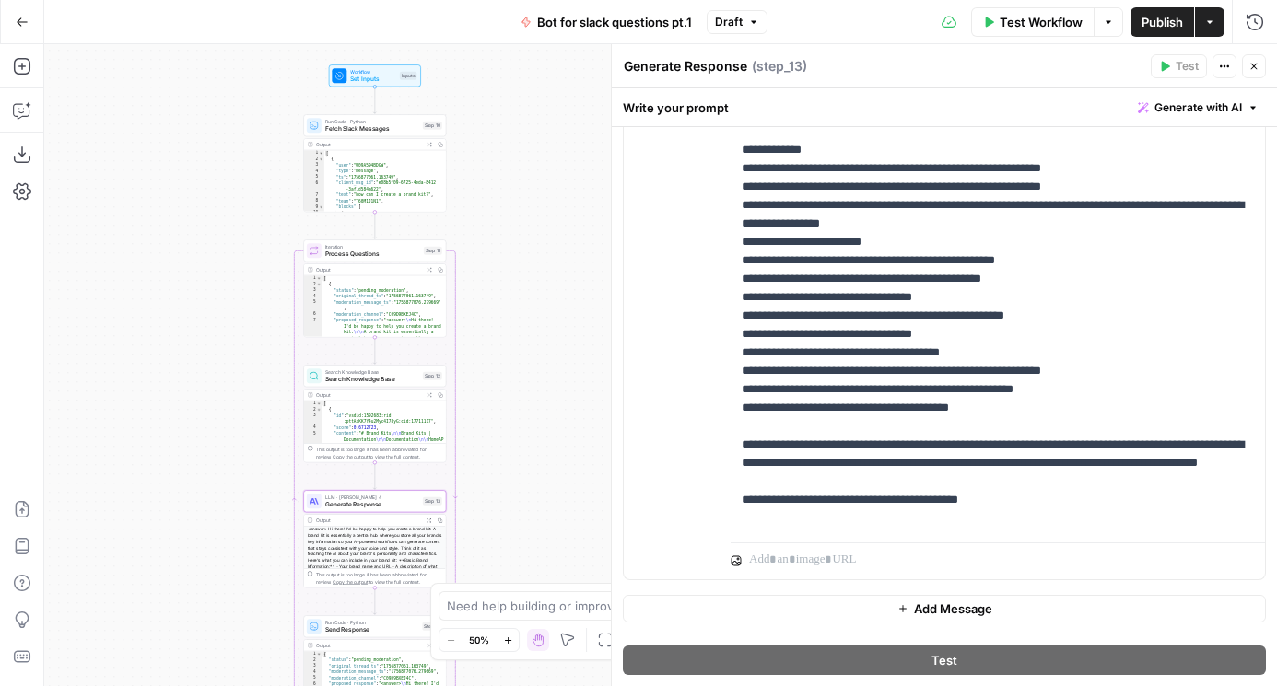
click at [349, 126] on span "Fetch Slack Messages" at bounding box center [372, 128] width 94 height 9
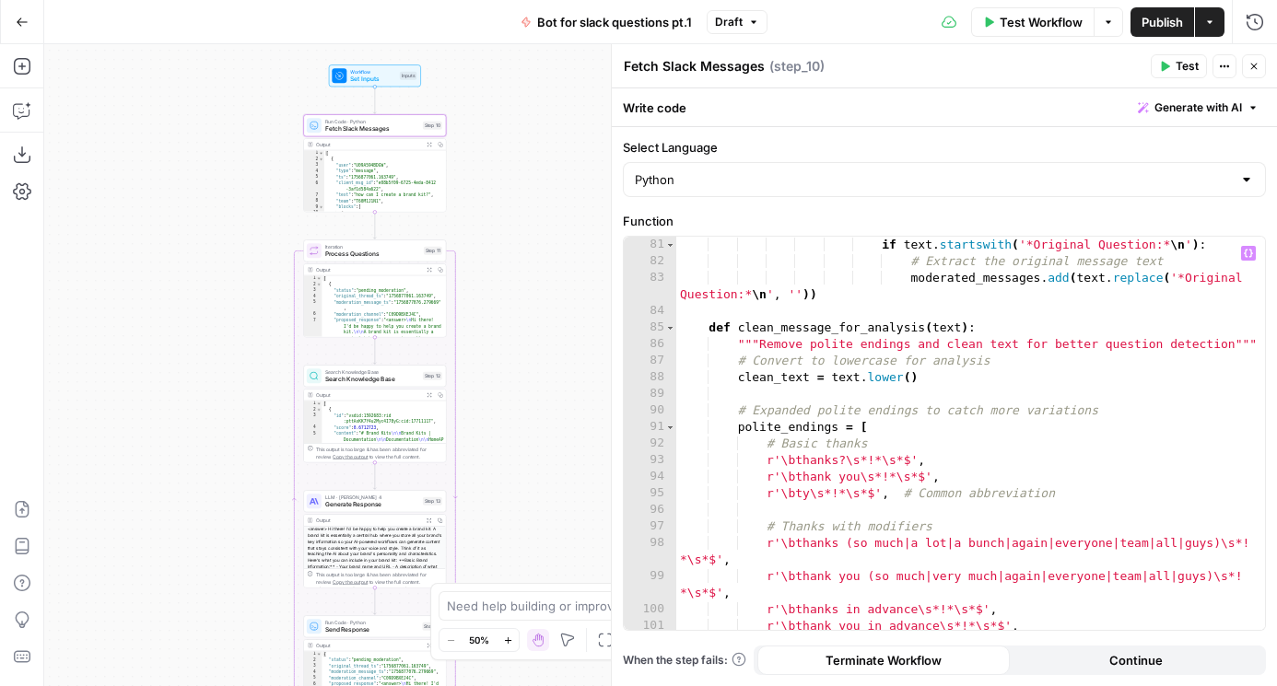
scroll to position [2129, 0]
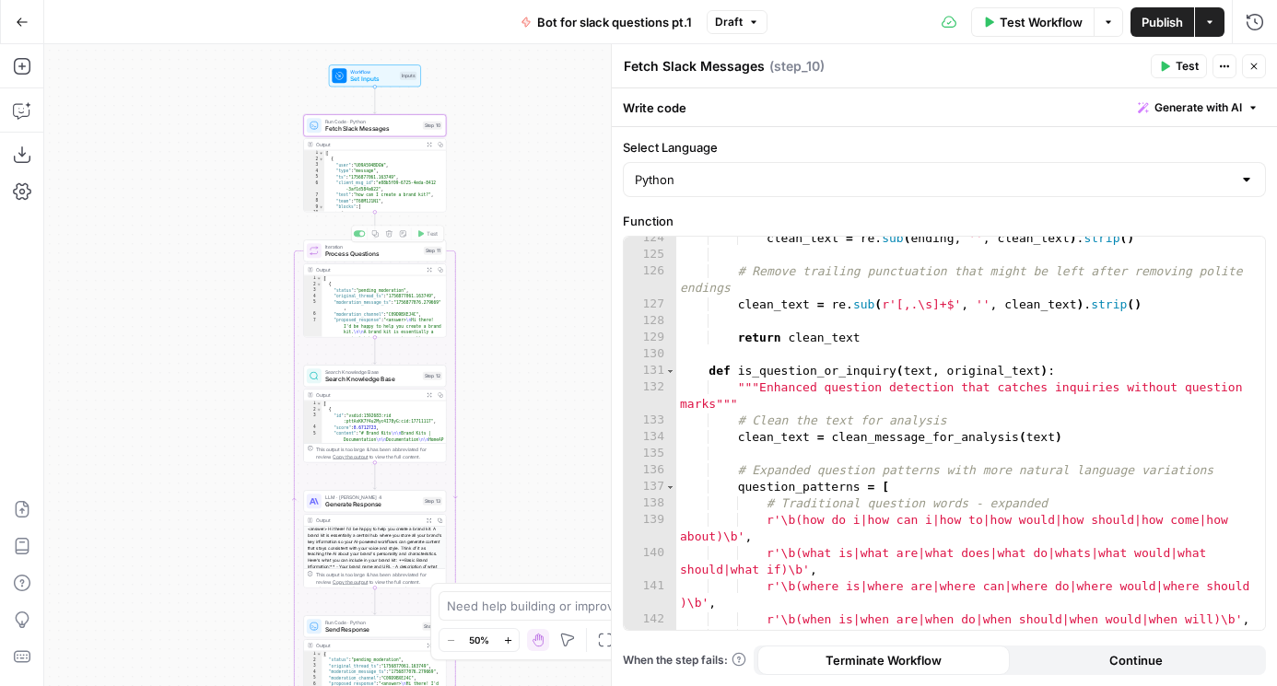
click at [523, 278] on div "Workflow Set Inputs Inputs Run Code · Python Fetch Slack Messages Step 10 Outpu…" at bounding box center [660, 365] width 1232 height 642
drag, startPoint x: 587, startPoint y: 371, endPoint x: 587, endPoint y: 192, distance: 179.6
click at [587, 192] on div "Workflow Set Inputs Inputs Run Code · Python Fetch Slack Messages Step 10 Outpu…" at bounding box center [660, 365] width 1232 height 642
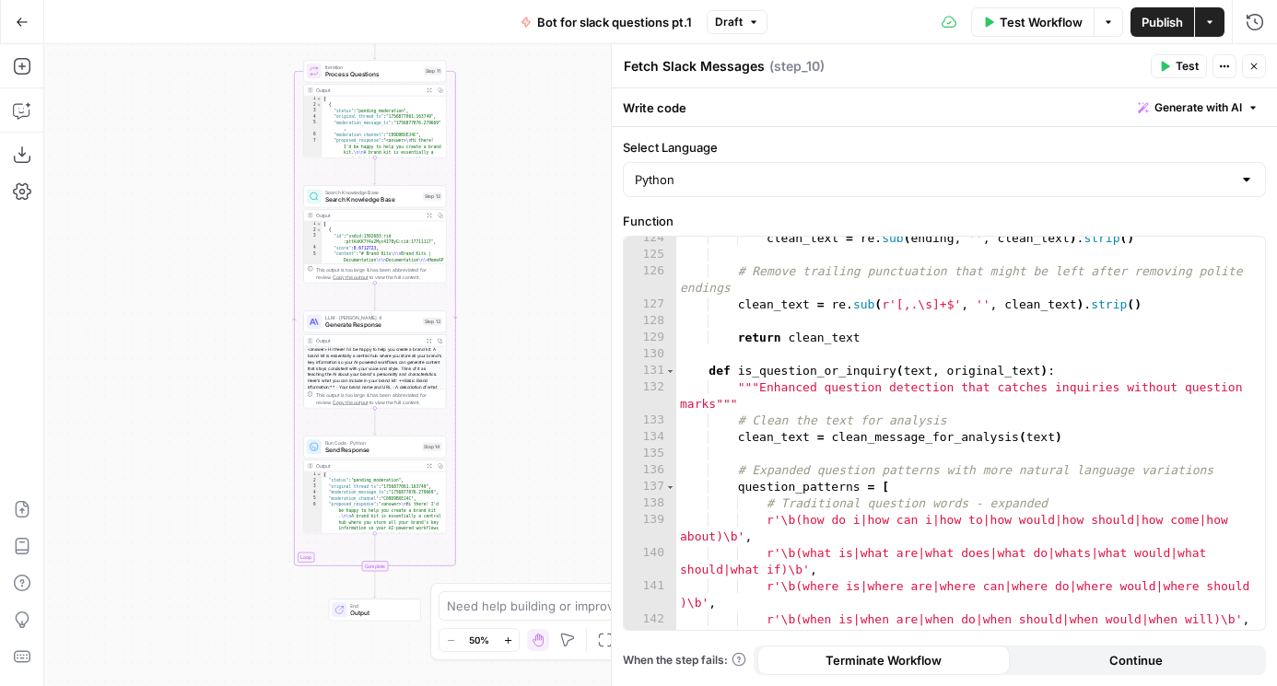
click at [383, 323] on span "Generate Response" at bounding box center [372, 325] width 94 height 9
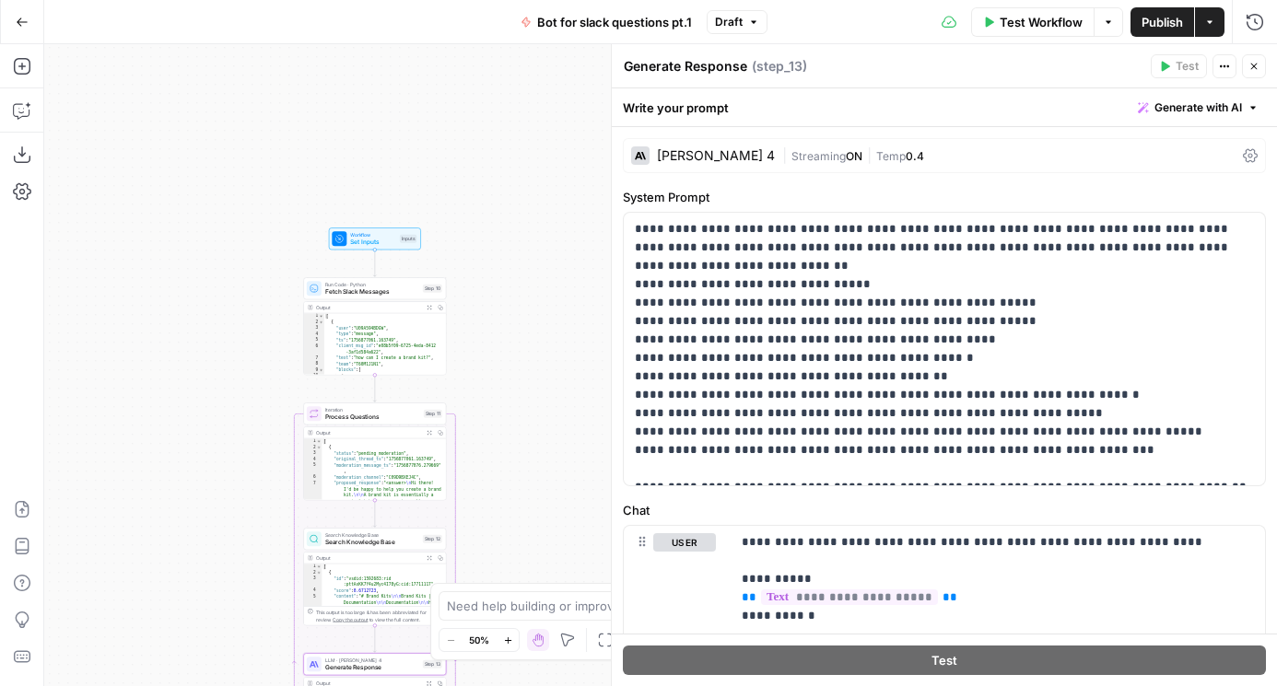
drag, startPoint x: 521, startPoint y: 107, endPoint x: 521, endPoint y: 452, distance: 345.4
click at [521, 452] on div "Workflow Set Inputs Inputs Run Code · Python Fetch Slack Messages Step 10 Outpu…" at bounding box center [660, 365] width 1232 height 642
click at [375, 236] on span "Workflow" at bounding box center [373, 237] width 46 height 7
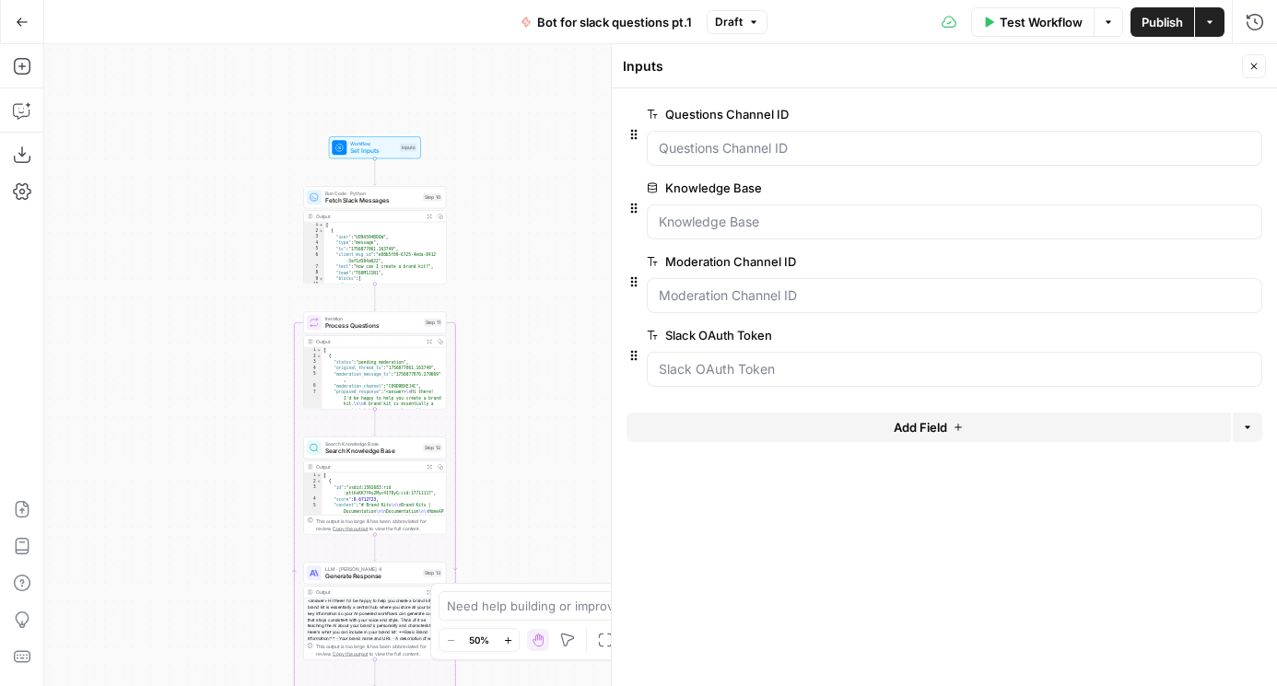
drag, startPoint x: 189, startPoint y: 320, endPoint x: 189, endPoint y: 141, distance: 178.7
click at [189, 141] on div "Workflow Set Inputs Inputs Run Code · Python Fetch Slack Messages Step 10 Outpu…" at bounding box center [660, 365] width 1232 height 642
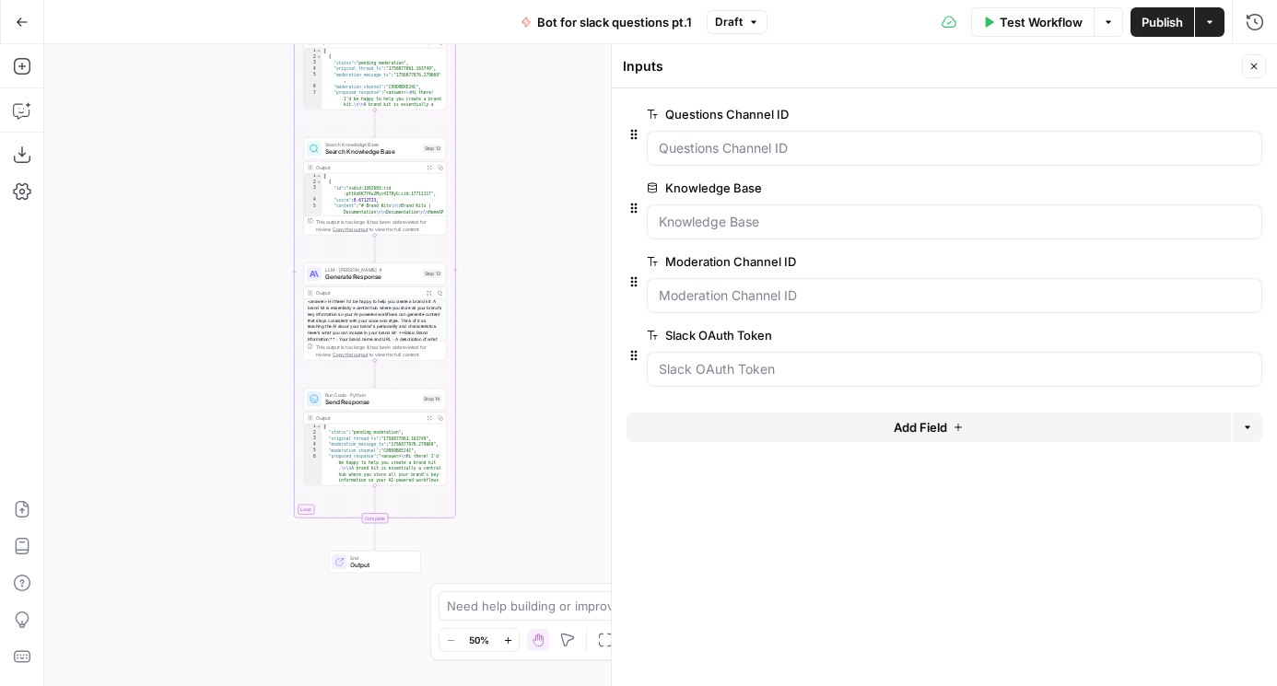
drag, startPoint x: 157, startPoint y: 371, endPoint x: 157, endPoint y: 194, distance: 176.8
click at [157, 194] on div "Workflow Set Inputs Inputs Run Code · Python Fetch Slack Messages Step 10 Outpu…" at bounding box center [660, 365] width 1232 height 642
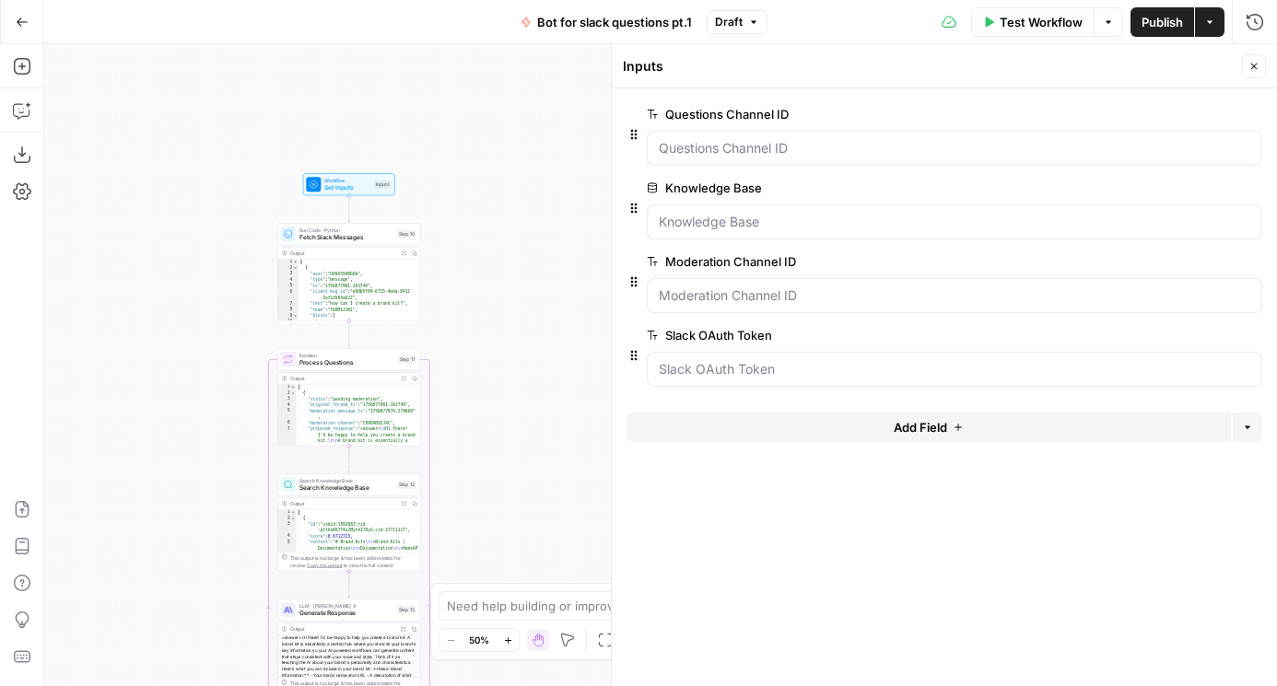
drag, startPoint x: 195, startPoint y: 169, endPoint x: 152, endPoint y: 484, distance: 318.0
click at [152, 484] on div "Workflow Set Inputs Inputs Run Code · Python Fetch Slack Messages Step 10 Outpu…" at bounding box center [660, 365] width 1232 height 642
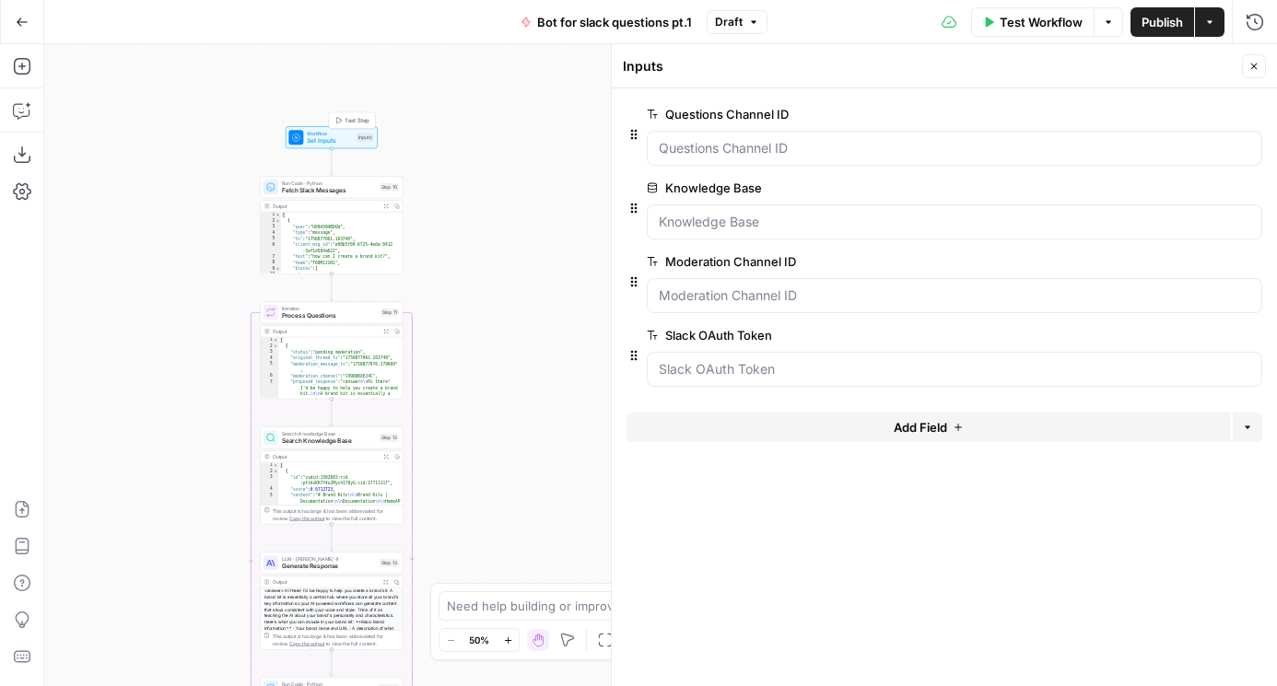
click at [346, 119] on span "Test Step" at bounding box center [356, 120] width 25 height 8
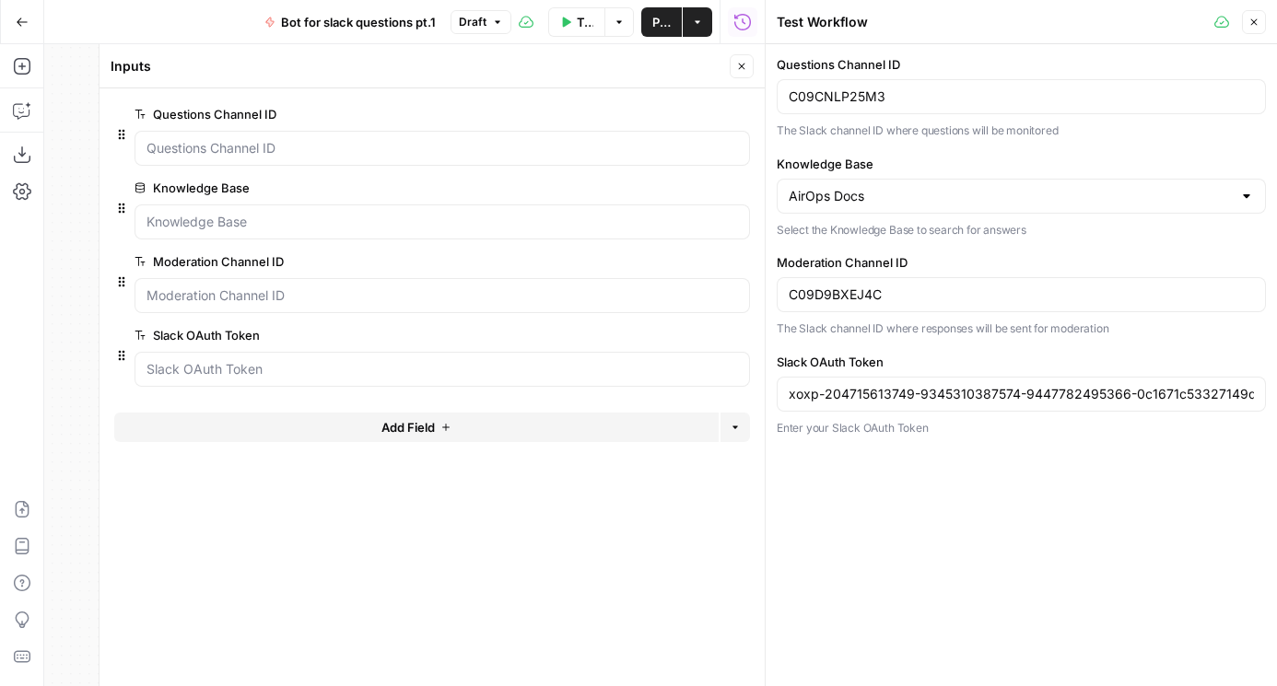
click at [733, 72] on button "Close" at bounding box center [741, 66] width 24 height 24
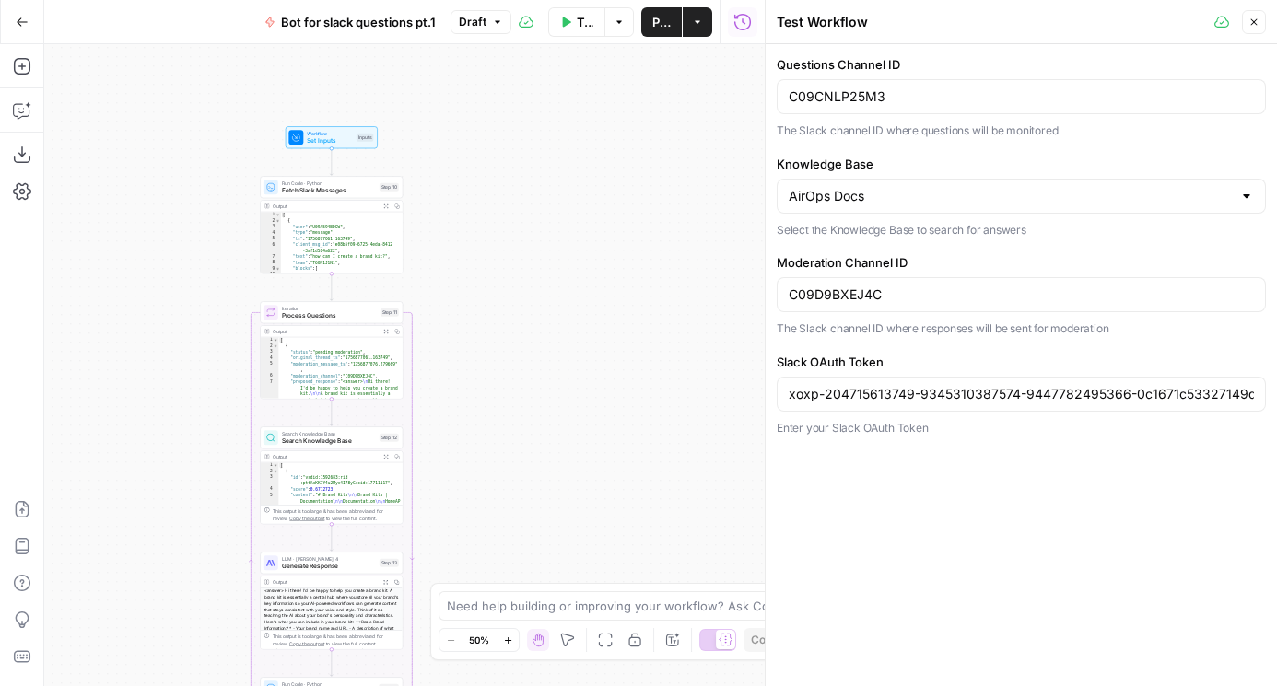
click at [312, 144] on span "Set Inputs" at bounding box center [330, 140] width 46 height 9
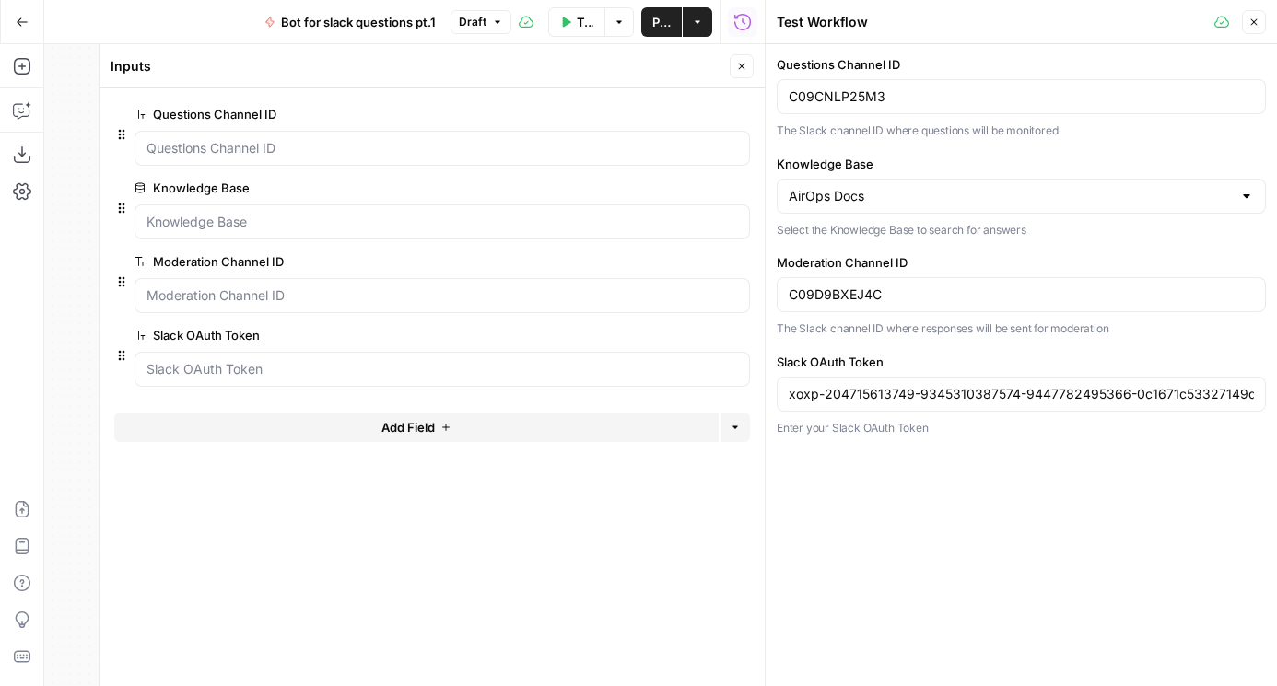
click at [549, 421] on button "Add Field" at bounding box center [416, 427] width 604 height 29
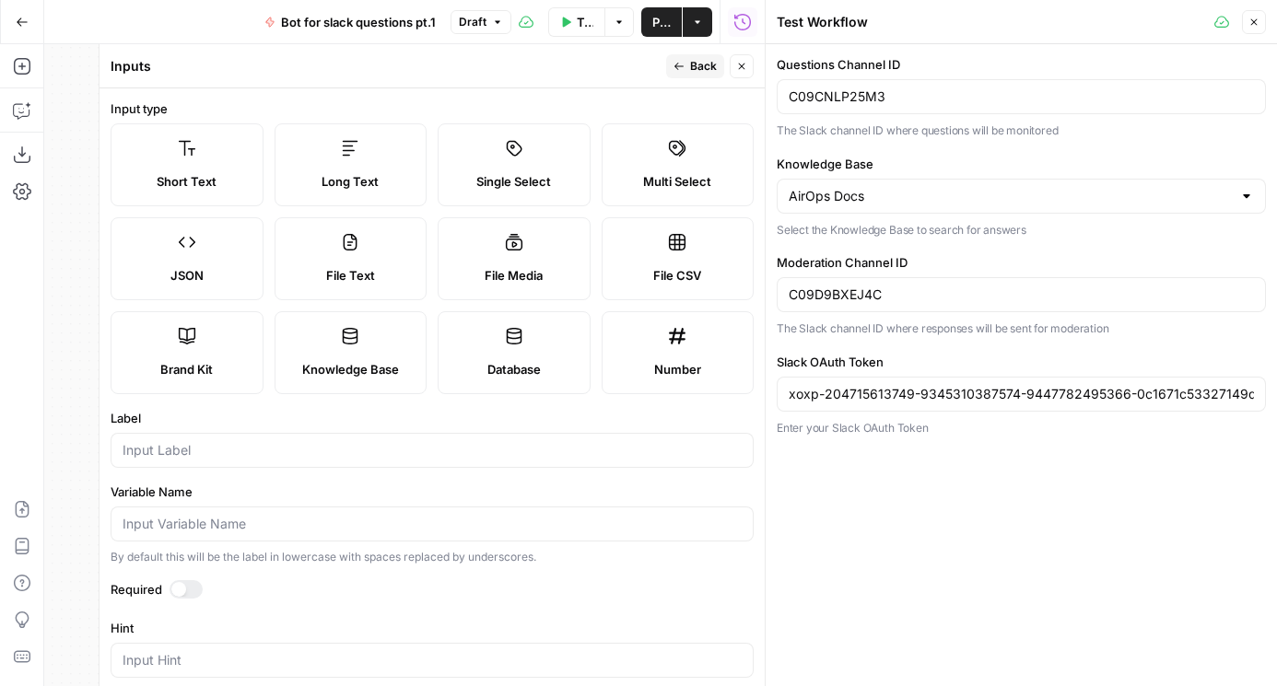
click at [206, 346] on label "Brand Kit" at bounding box center [187, 352] width 153 height 83
click at [232, 465] on div at bounding box center [432, 450] width 643 height 35
type input "A"
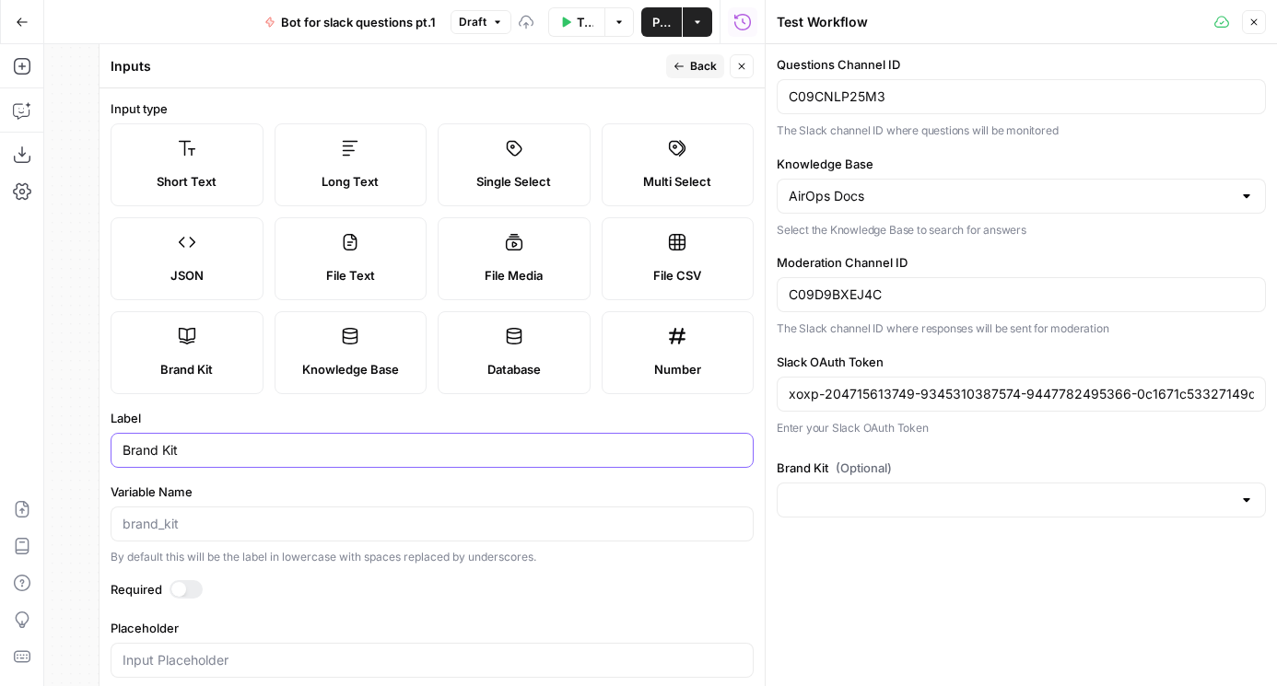
type input "Brand Kit"
click at [189, 581] on div at bounding box center [185, 589] width 33 height 18
click at [708, 67] on span "Back" at bounding box center [703, 66] width 27 height 17
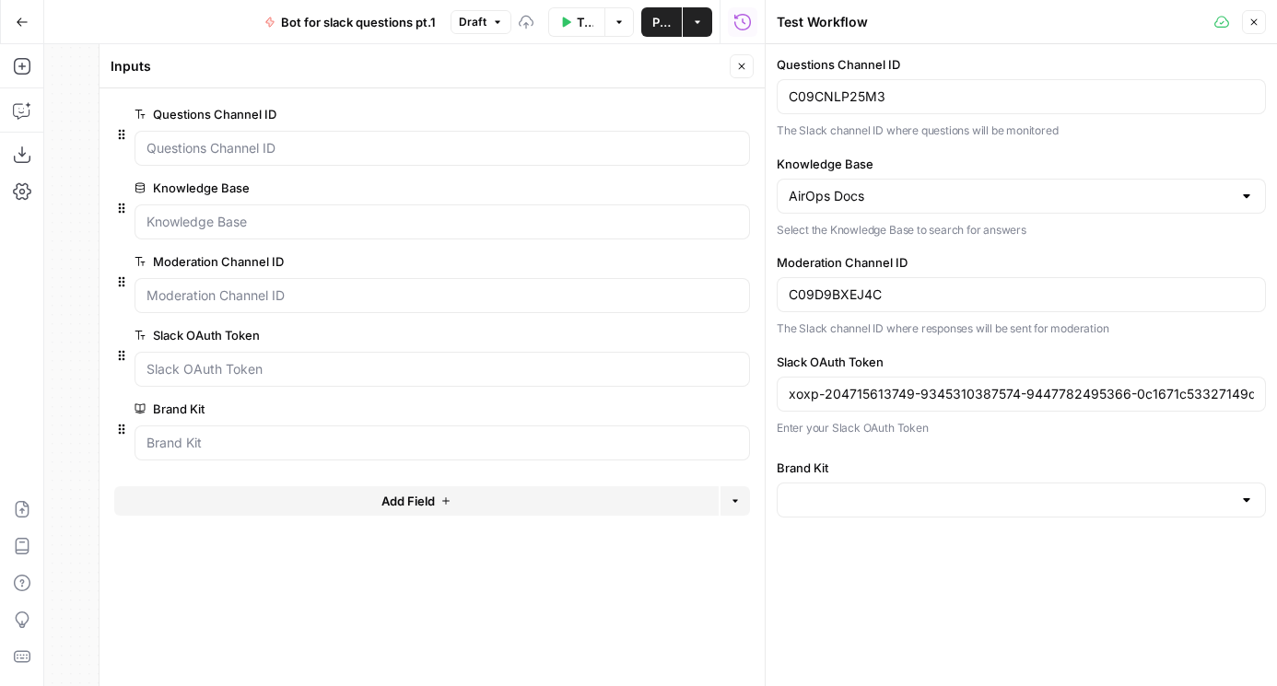
click at [843, 524] on div "Questions Channel ID C09CNLP25M3 The Slack channel ID where questions will be m…" at bounding box center [1020, 286] width 511 height 484
click at [843, 503] on input "Brand Kit" at bounding box center [1009, 500] width 443 height 18
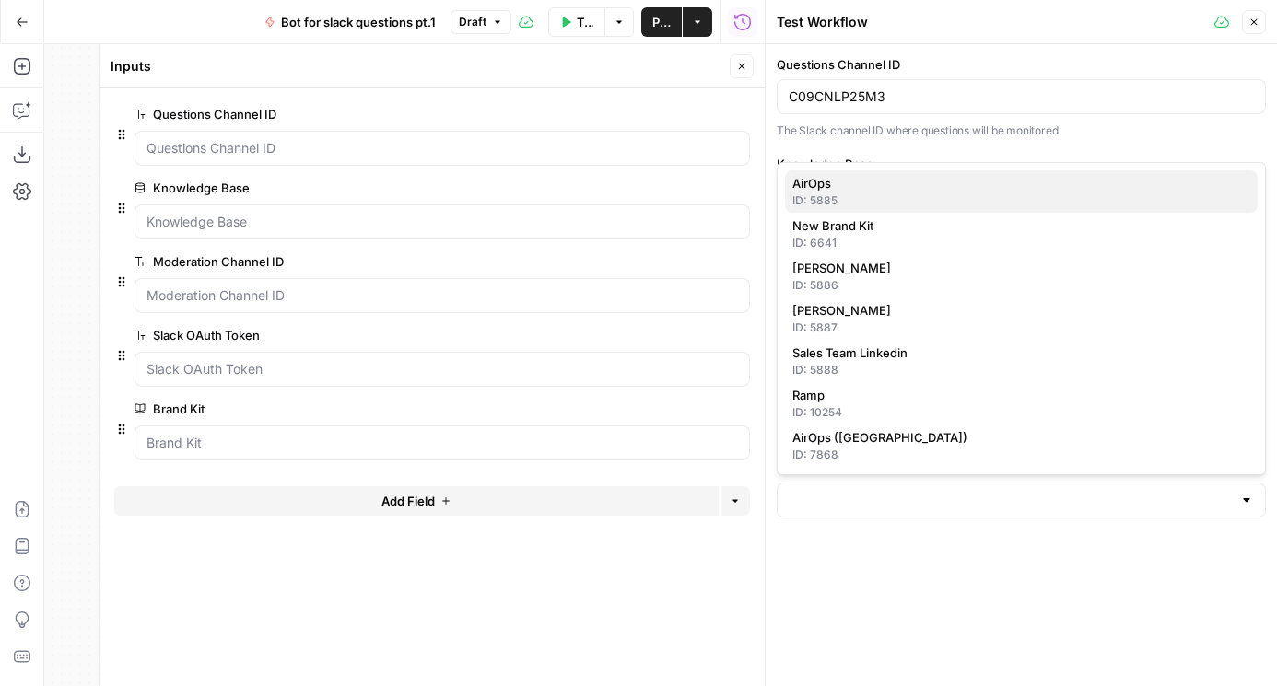
click at [838, 205] on div "ID: 5885" at bounding box center [1021, 200] width 458 height 17
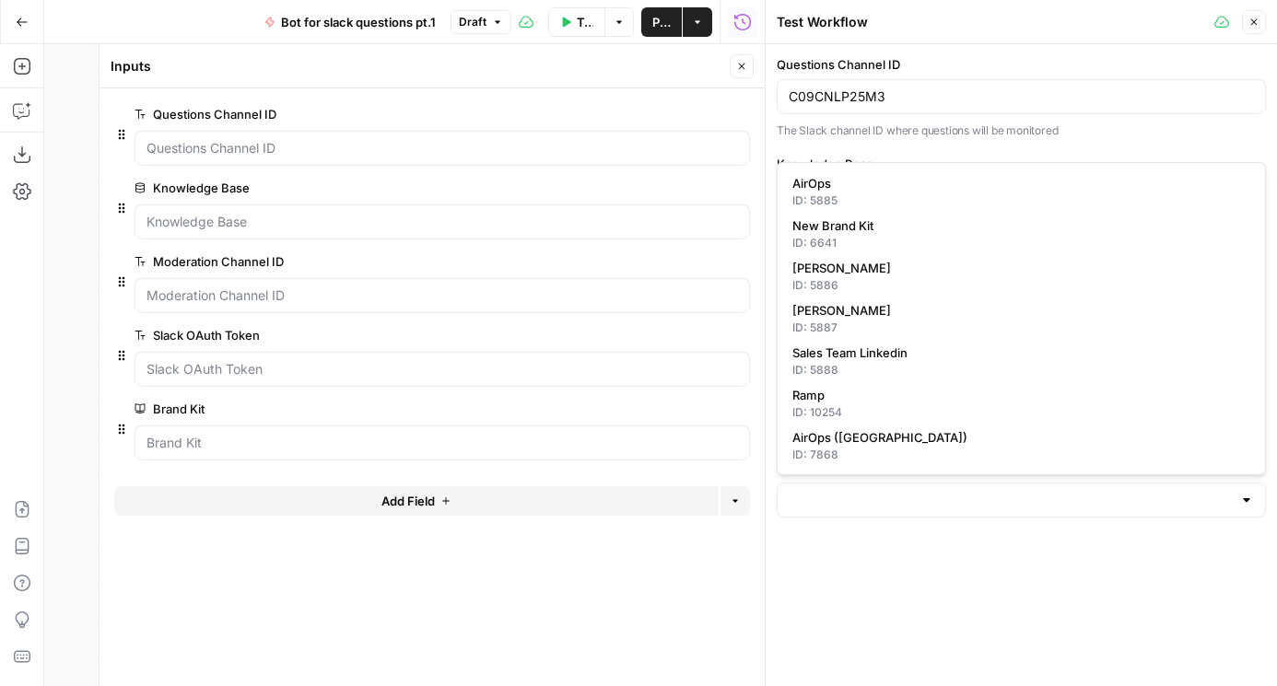
type input "AirOps"
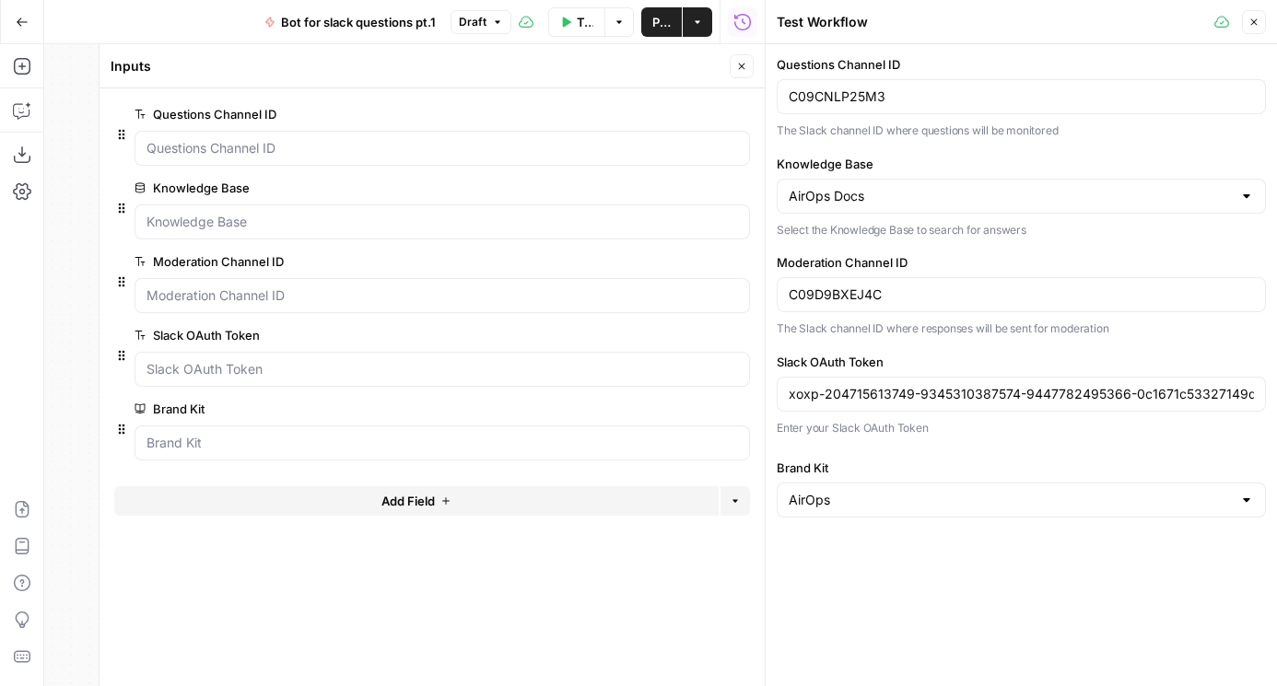
click at [732, 61] on button "Close" at bounding box center [741, 66] width 24 height 24
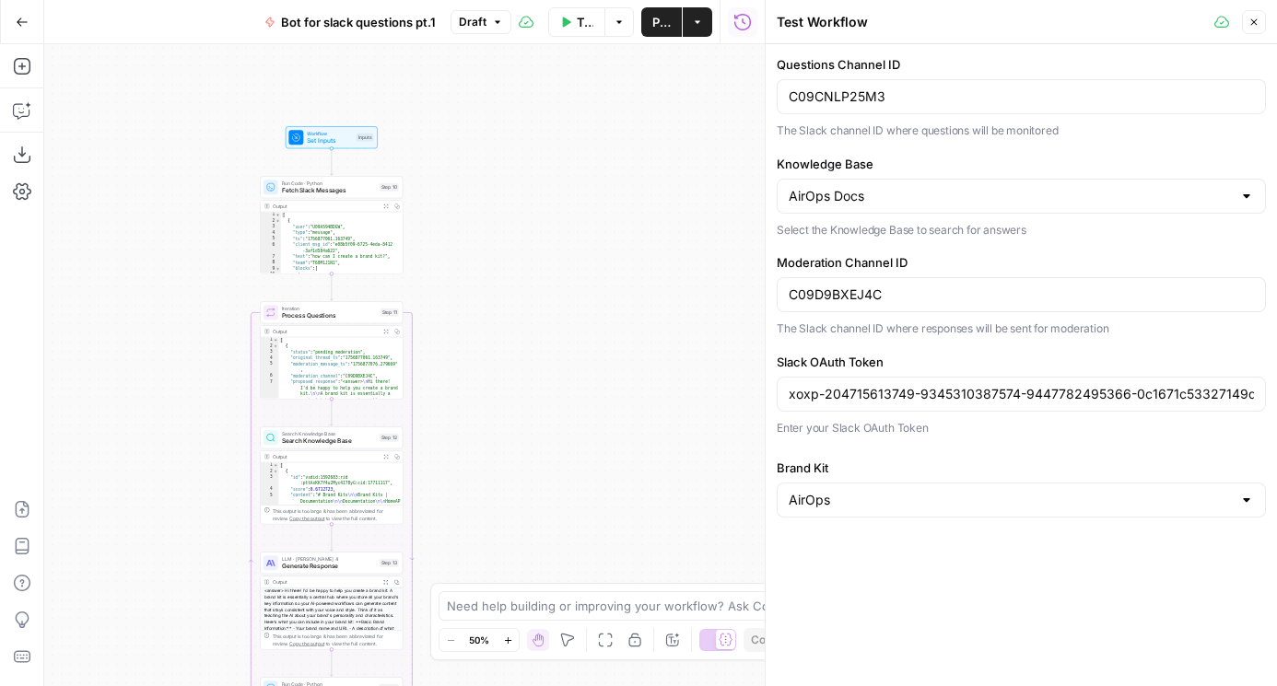
drag, startPoint x: 536, startPoint y: 401, endPoint x: 700, endPoint y: 101, distance: 341.3
click at [700, 101] on div "Workflow Set Inputs Inputs Run Code · Python Fetch Slack Messages Step 10 Outpu…" at bounding box center [404, 365] width 720 height 642
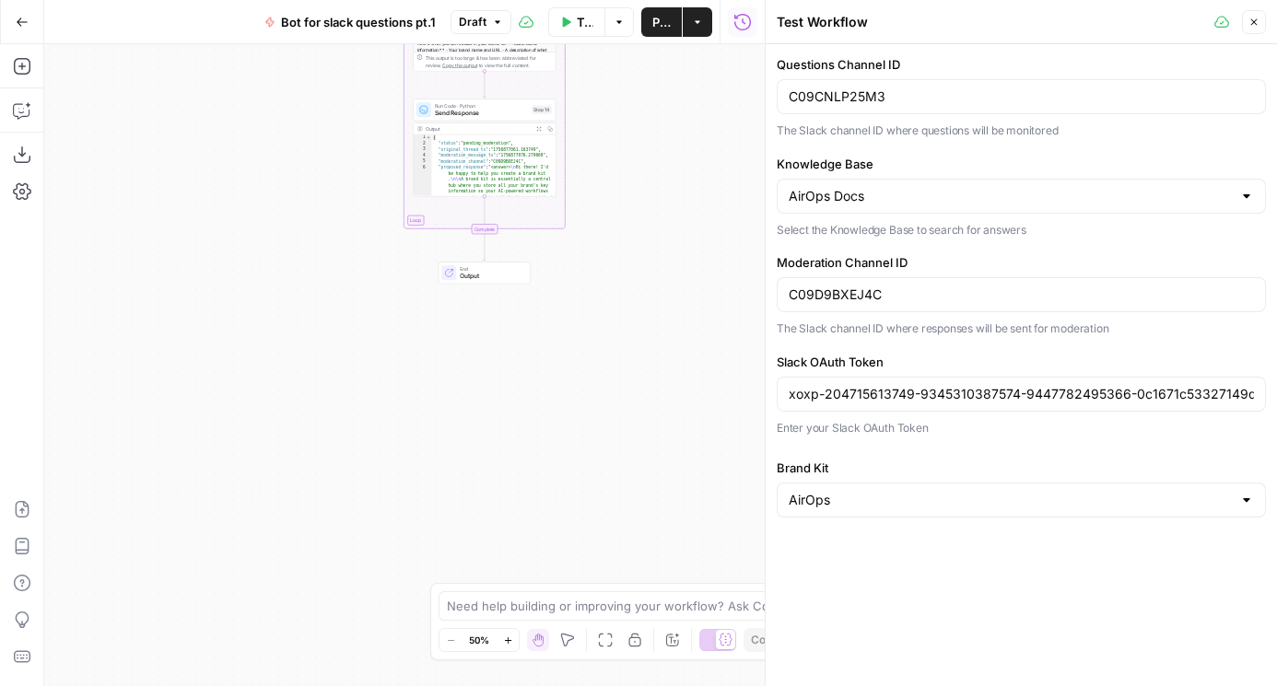
drag, startPoint x: 689, startPoint y: 286, endPoint x: 681, endPoint y: 99, distance: 186.2
click at [681, 99] on div "Workflow Set Inputs Inputs Run Code · Python Fetch Slack Messages Step 10 Outpu…" at bounding box center [404, 365] width 720 height 642
drag, startPoint x: 681, startPoint y: 99, endPoint x: 618, endPoint y: 397, distance: 304.0
click at [618, 397] on div "Workflow Set Inputs Inputs Run Code · Python Fetch Slack Messages Step 10 Outpu…" at bounding box center [404, 365] width 720 height 642
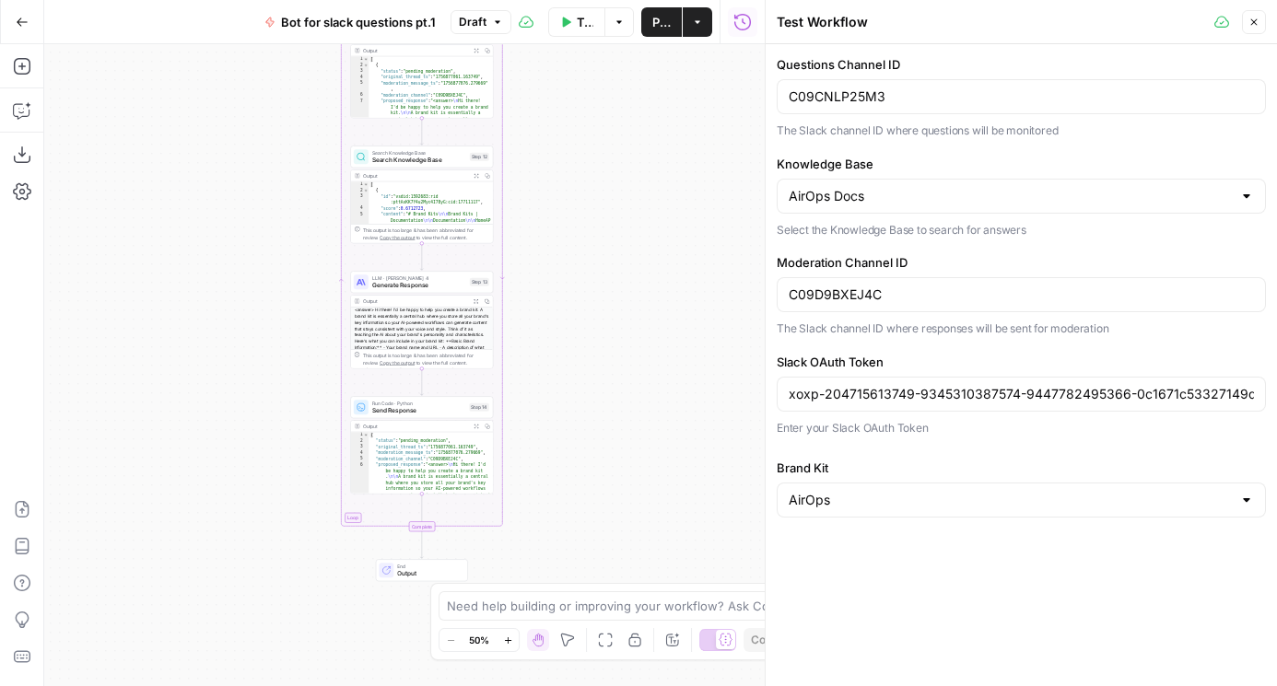
click at [423, 292] on div "LLM · Claude Sonnet 4 Generate Response Step 13" at bounding box center [421, 282] width 143 height 22
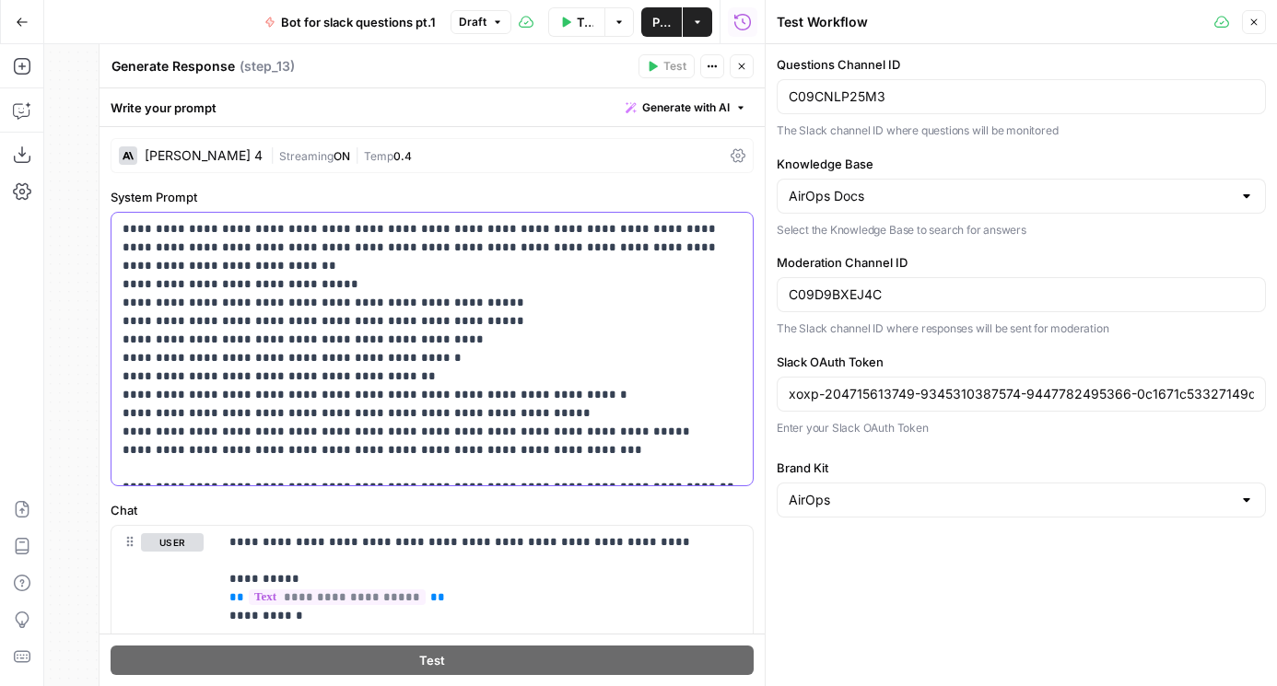
click at [354, 245] on p "**********" at bounding box center [431, 349] width 619 height 258
click at [386, 233] on p "**********" at bounding box center [431, 349] width 619 height 258
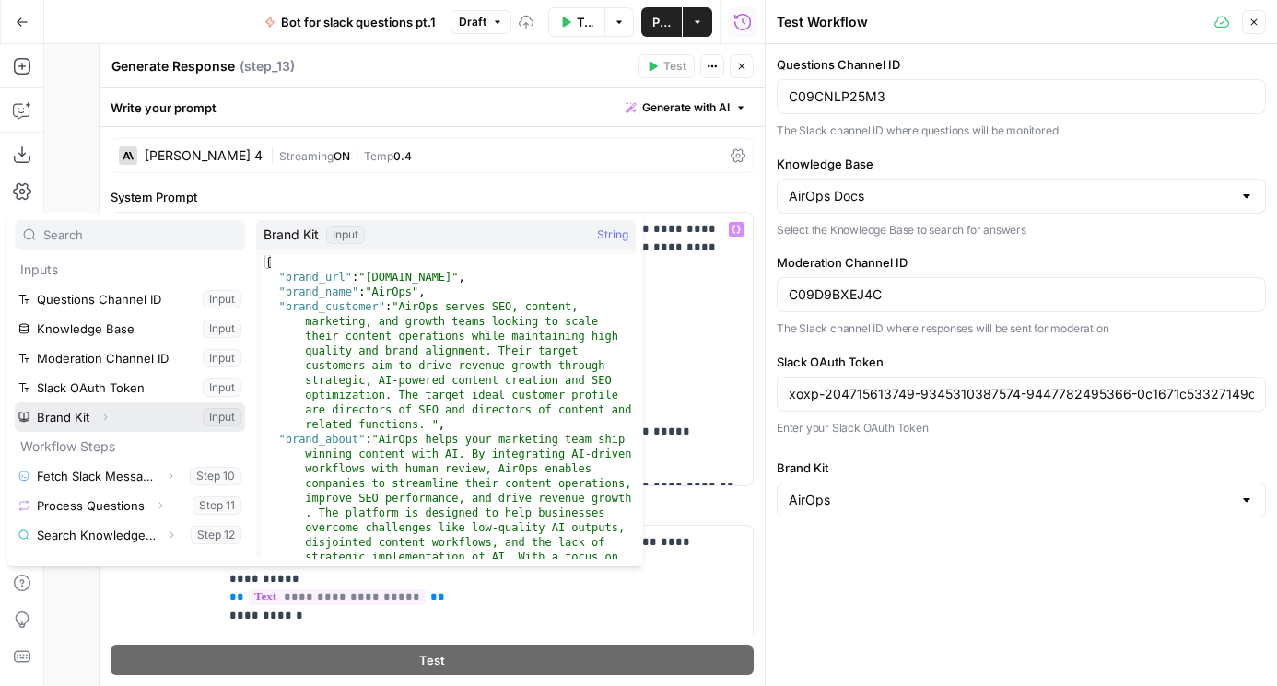
click at [111, 413] on button "Expand" at bounding box center [105, 417] width 24 height 24
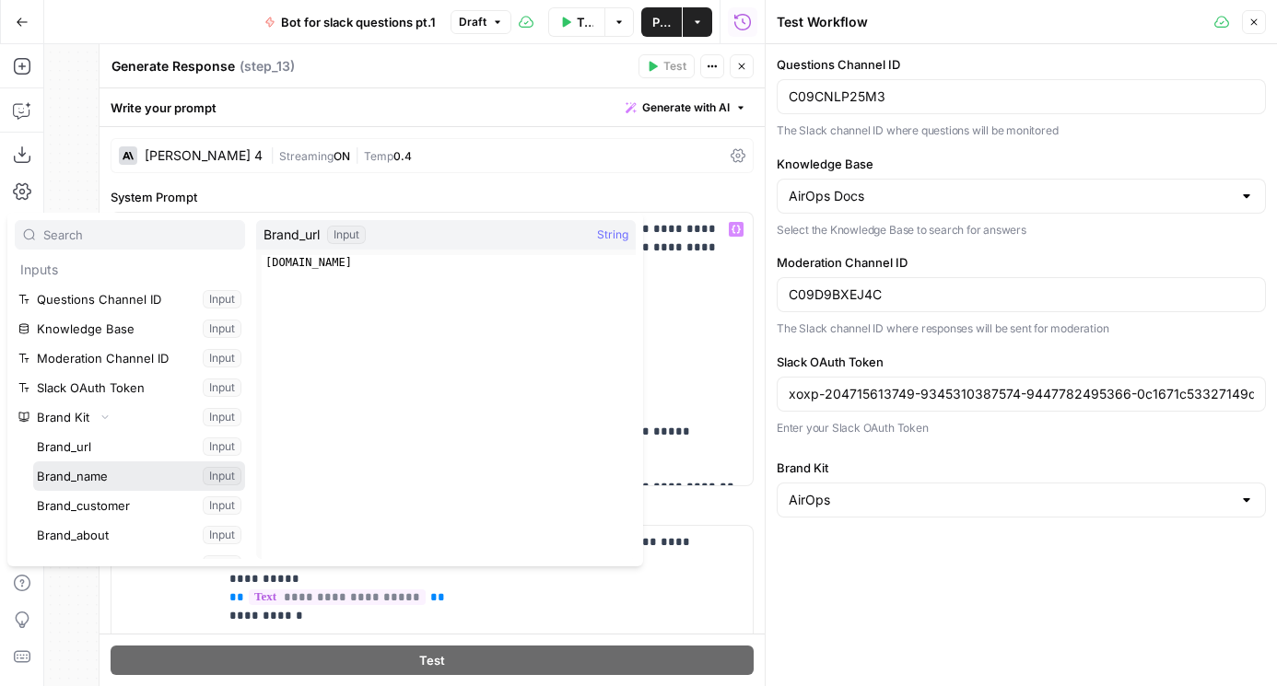
click at [87, 472] on button "Select variable Brand_name" at bounding box center [139, 475] width 212 height 29
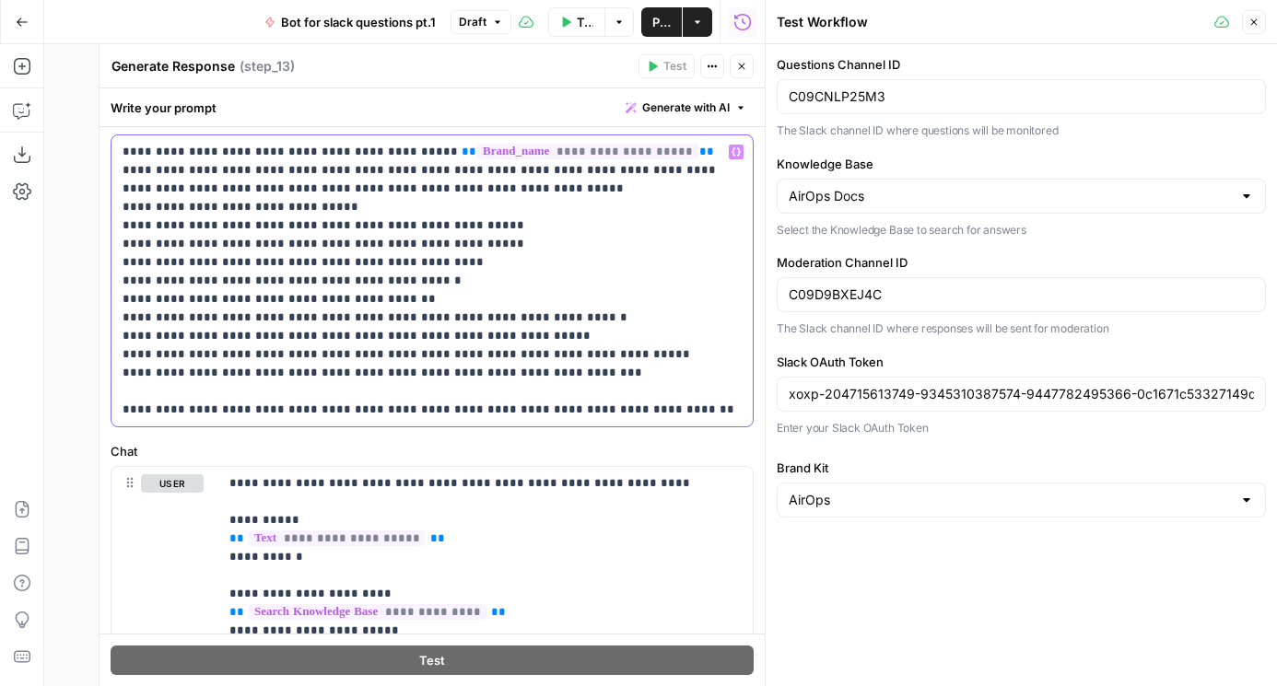
scroll to position [203, 0]
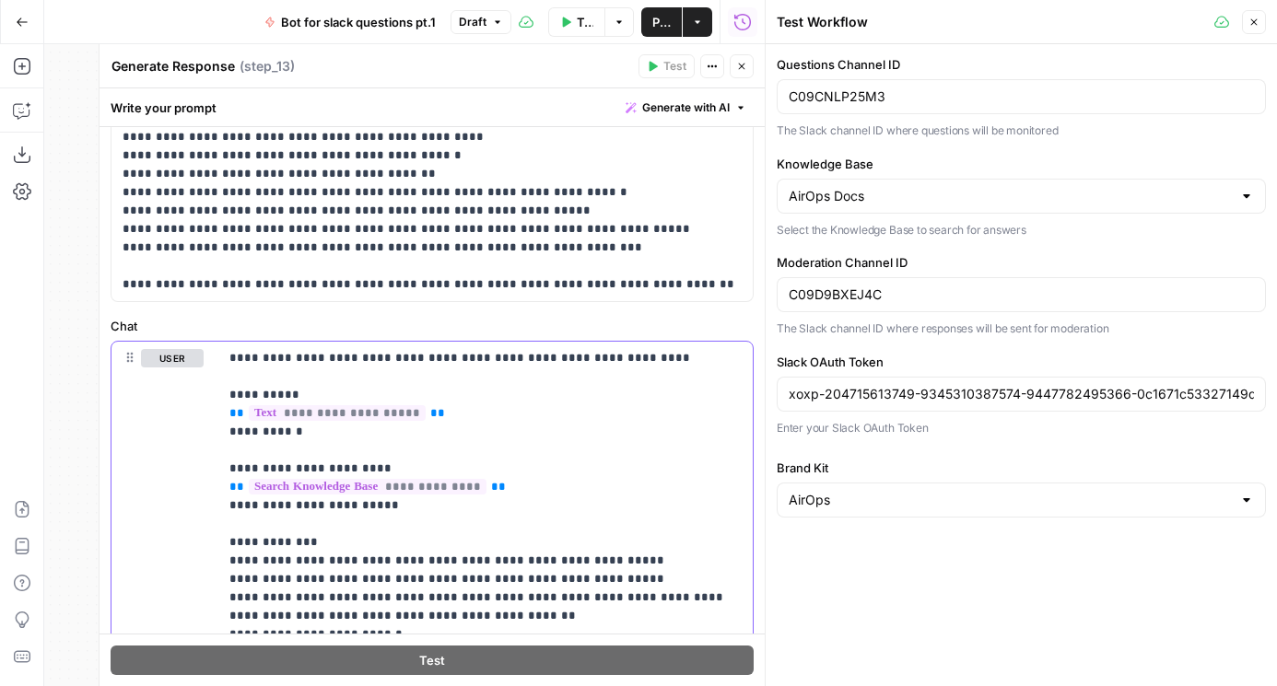
click at [603, 356] on p "**********" at bounding box center [485, 634] width 512 height 571
click at [699, 356] on p "**********" at bounding box center [485, 634] width 512 height 571
click at [483, 356] on p "**********" at bounding box center [485, 634] width 512 height 571
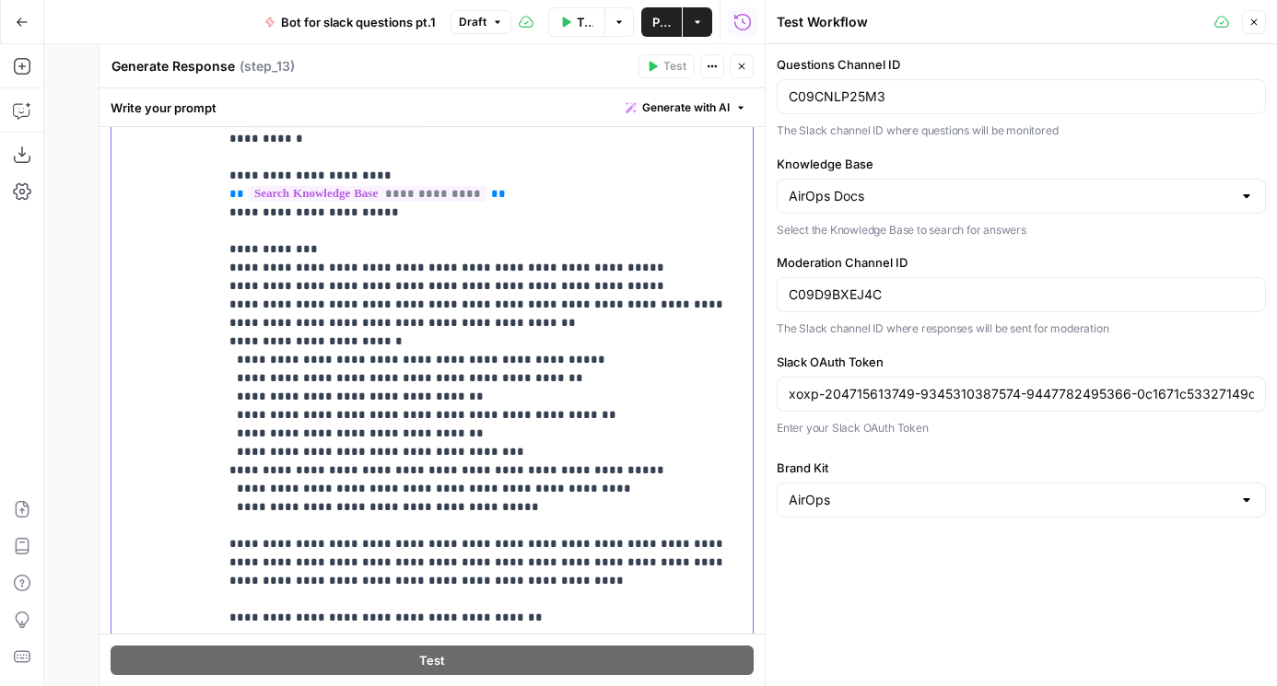
scroll to position [483, 0]
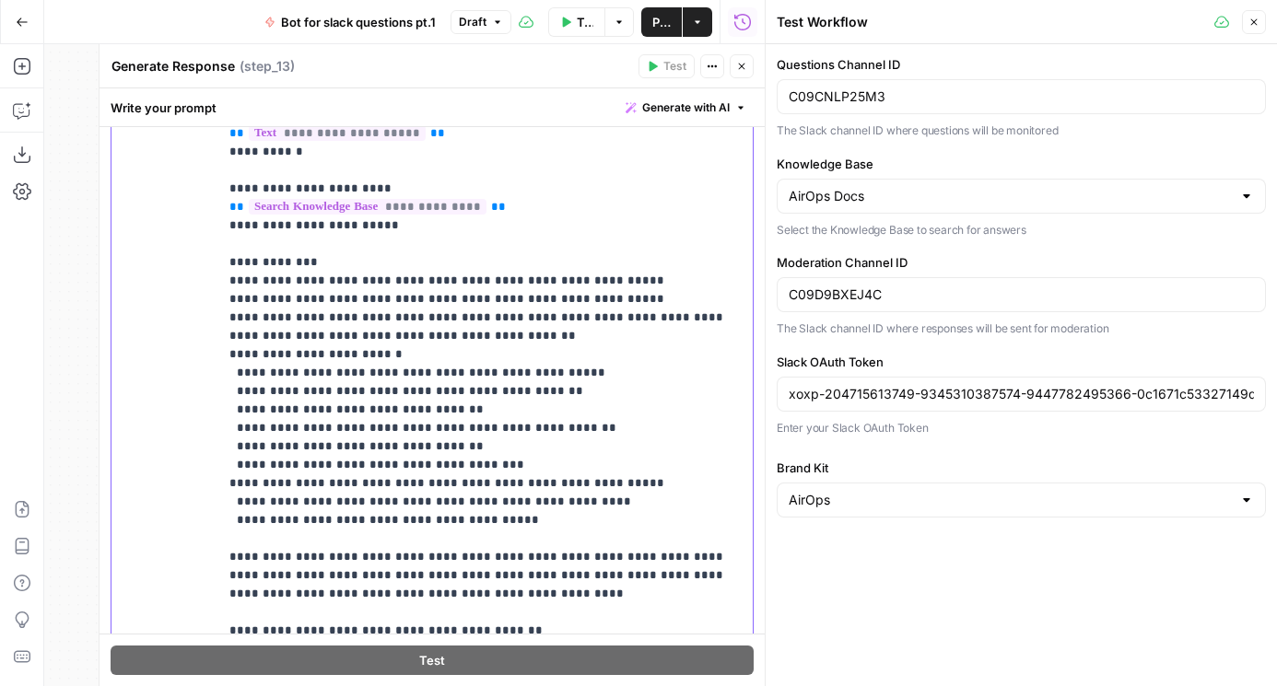
click at [450, 297] on p "**********" at bounding box center [485, 354] width 512 height 571
click at [523, 294] on p "**********" at bounding box center [485, 354] width 512 height 571
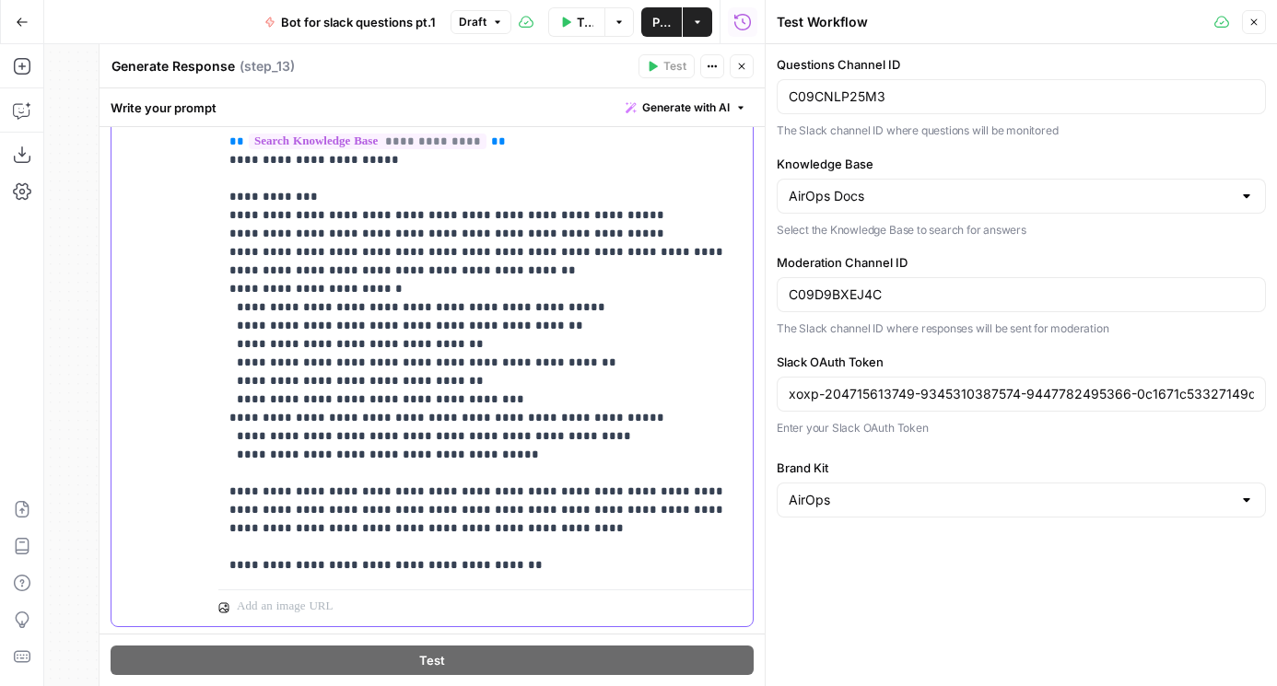
scroll to position [542, 0]
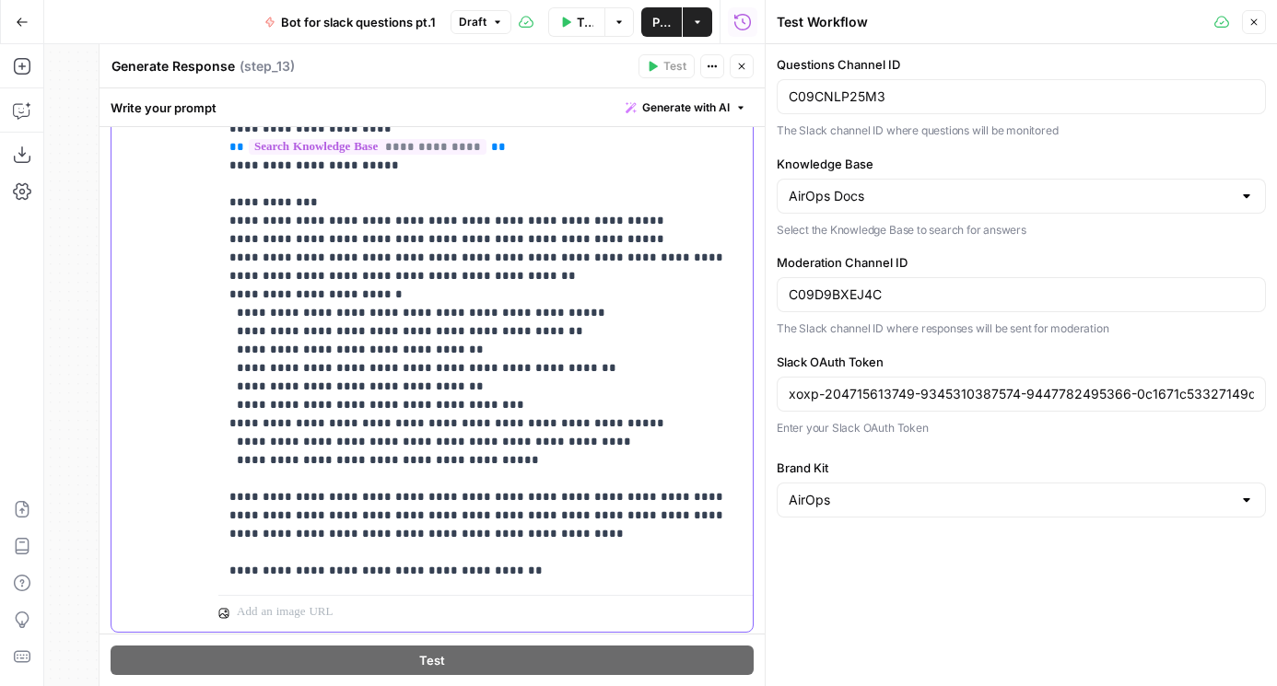
click at [647, 227] on p "**********" at bounding box center [485, 294] width 512 height 571
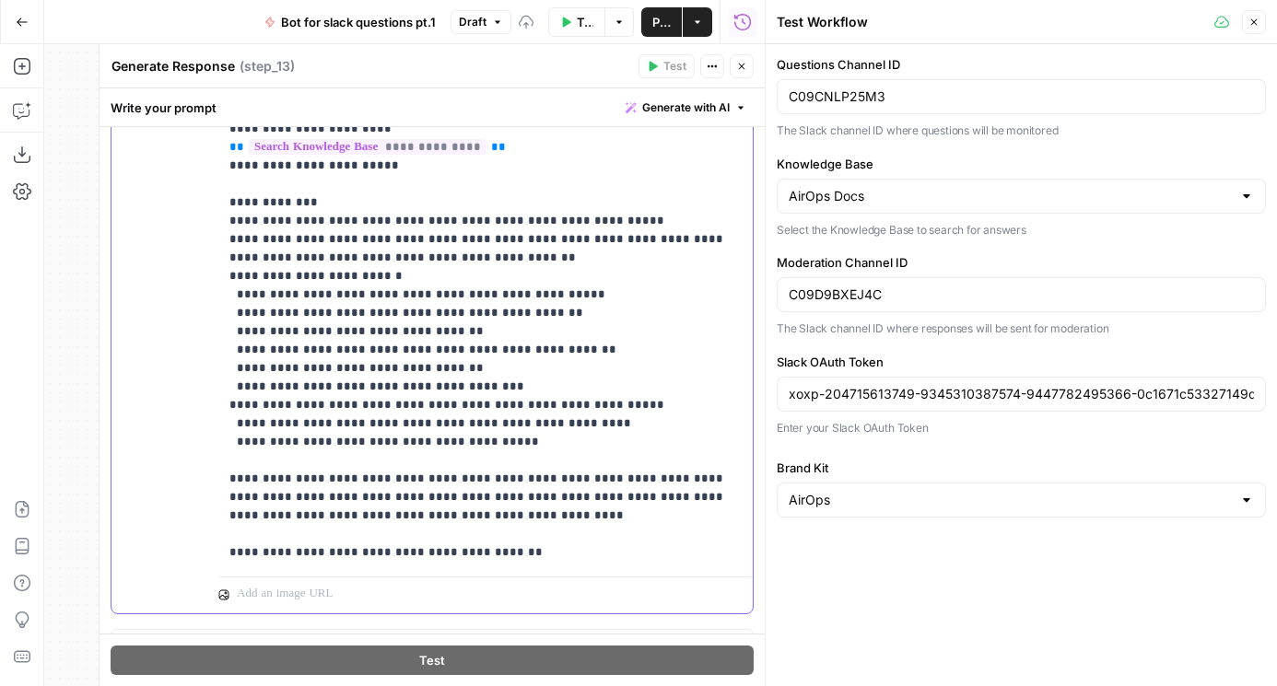
click at [492, 254] on p "**********" at bounding box center [485, 285] width 512 height 553
click at [510, 254] on p "**********" at bounding box center [485, 285] width 512 height 553
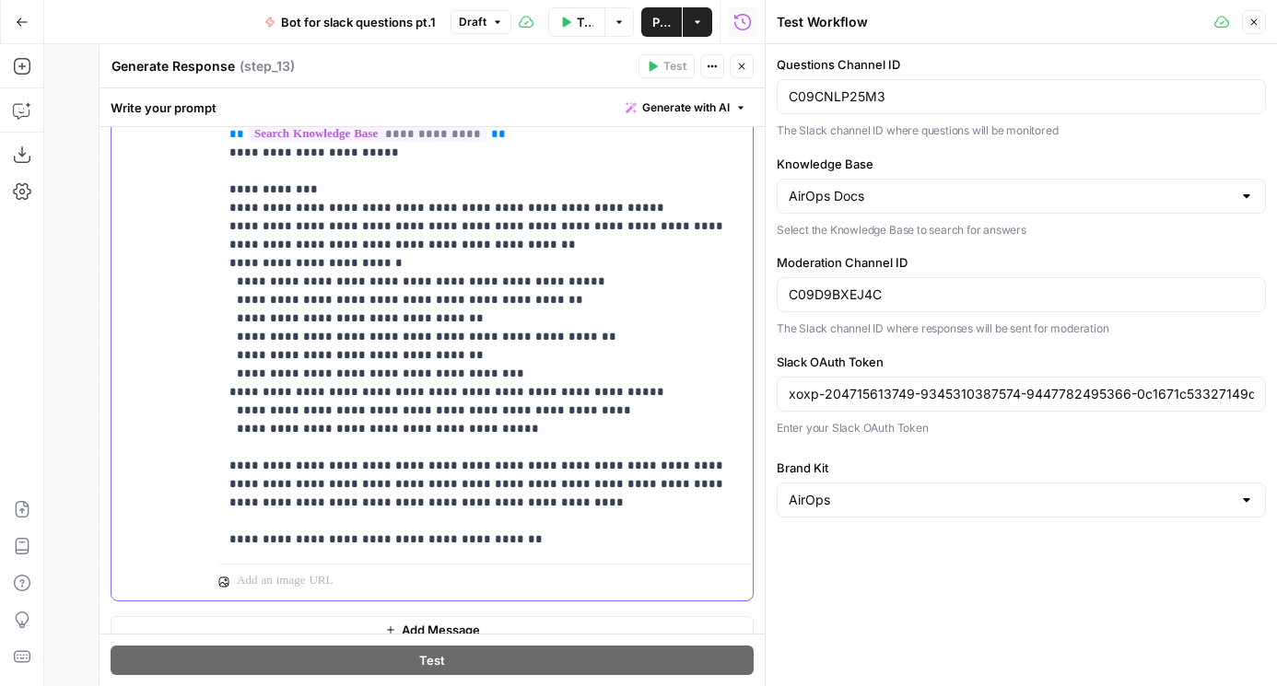
scroll to position [557, 0]
click at [436, 487] on p "**********" at bounding box center [485, 270] width 512 height 553
click at [441, 495] on p "**********" at bounding box center [485, 270] width 512 height 553
click at [491, 529] on p "**********" at bounding box center [485, 270] width 512 height 553
click at [503, 532] on p "**********" at bounding box center [485, 270] width 512 height 553
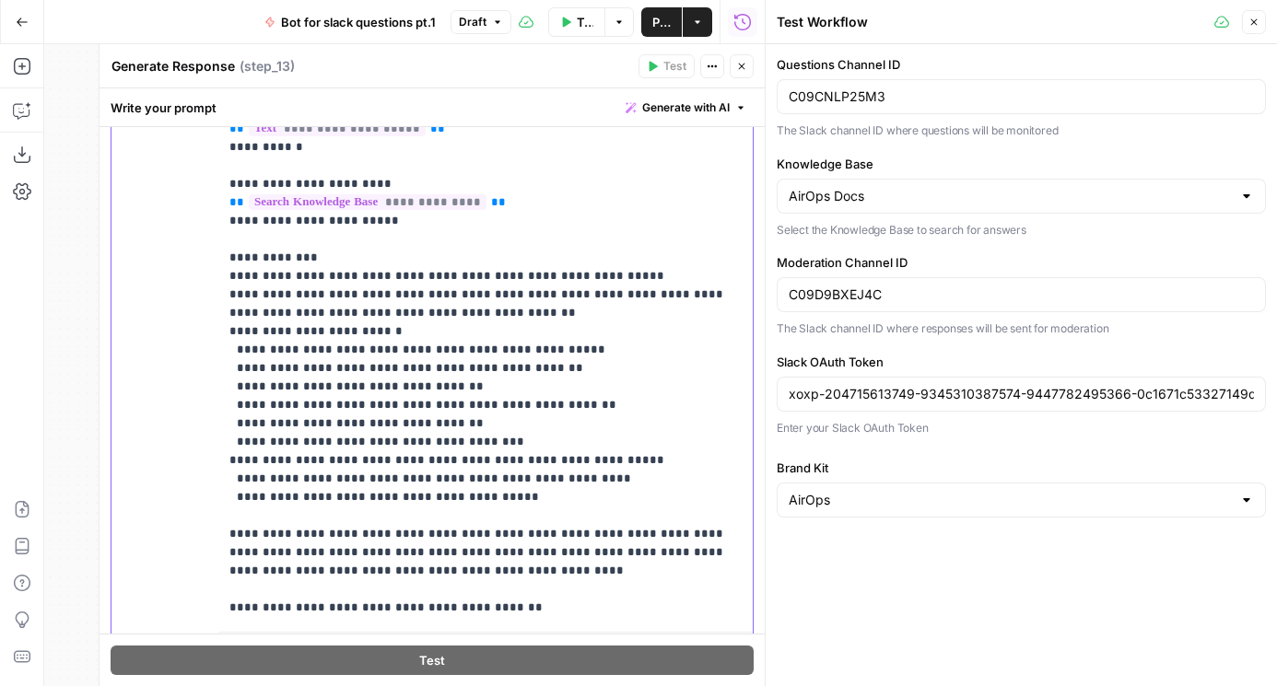
scroll to position [577, 0]
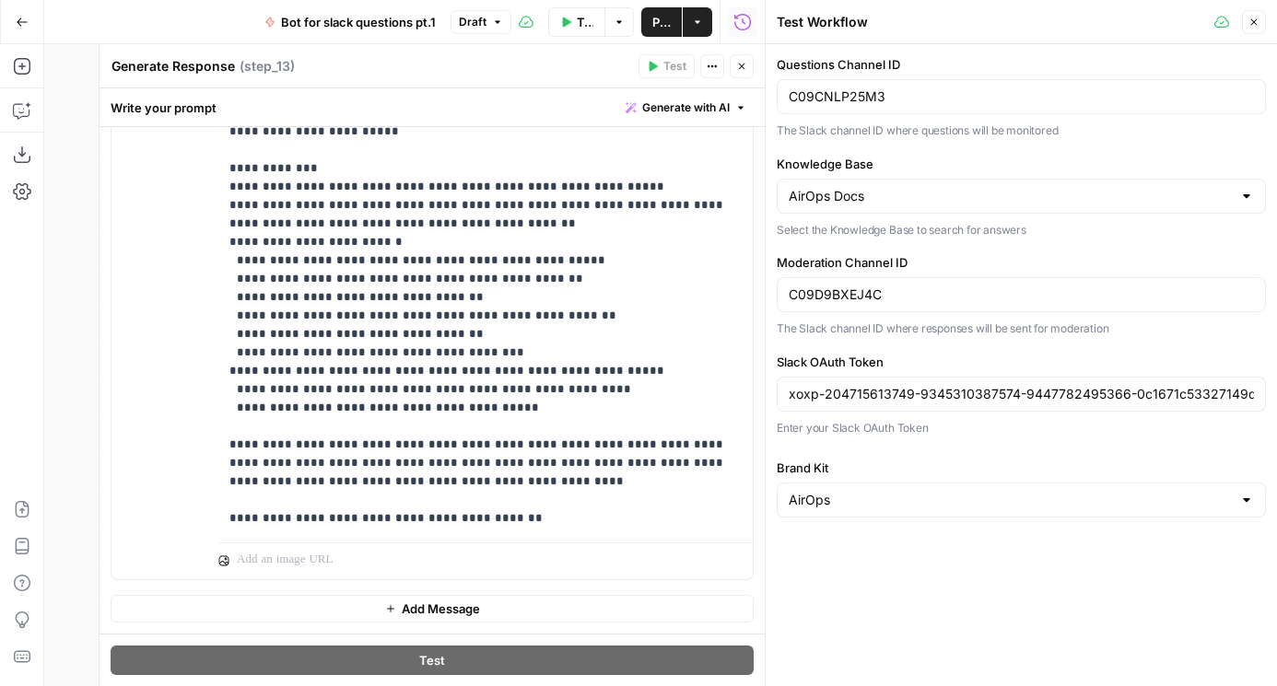
click at [745, 75] on button "Close" at bounding box center [741, 66] width 24 height 24
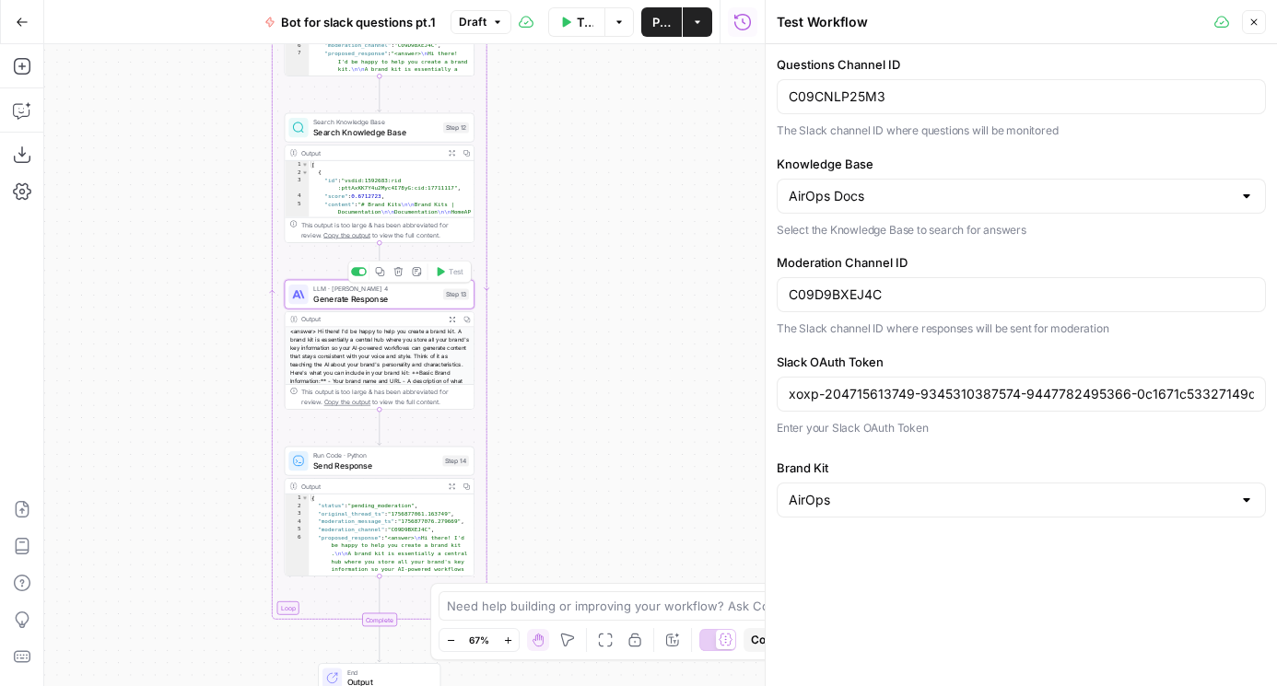
click at [341, 302] on span "Generate Response" at bounding box center [375, 299] width 125 height 12
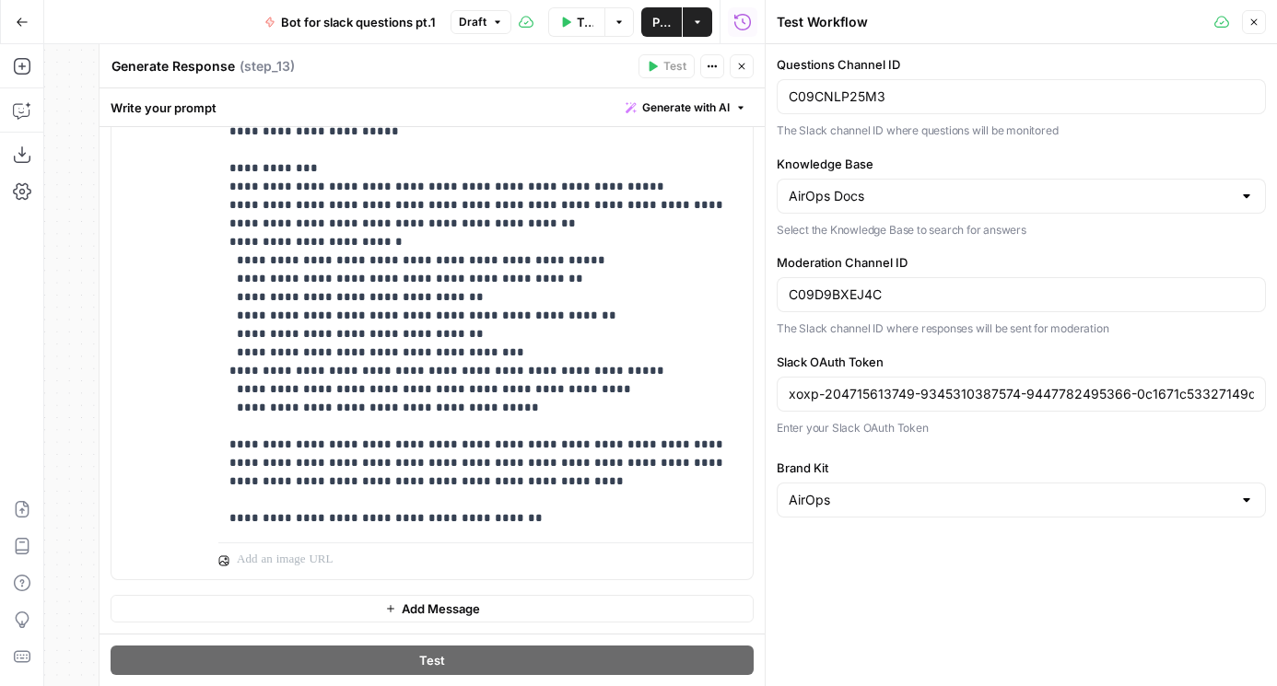
scroll to position [383, 0]
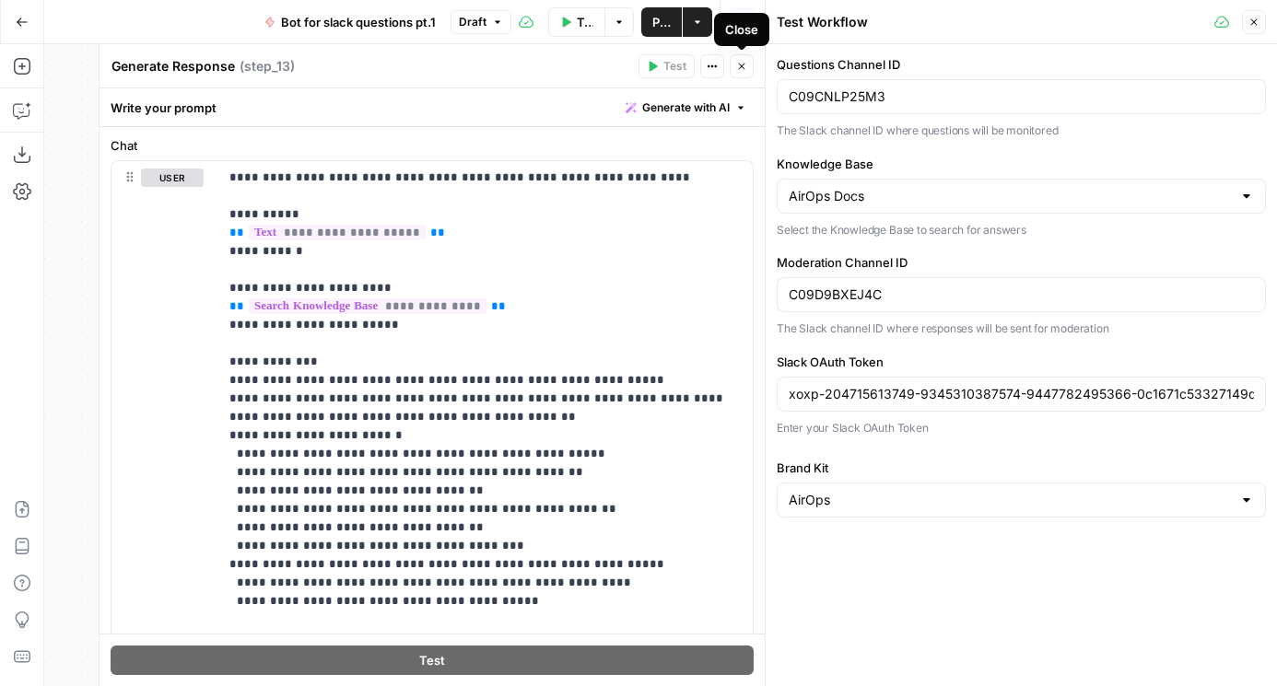
click at [741, 72] on button "Close" at bounding box center [741, 66] width 24 height 24
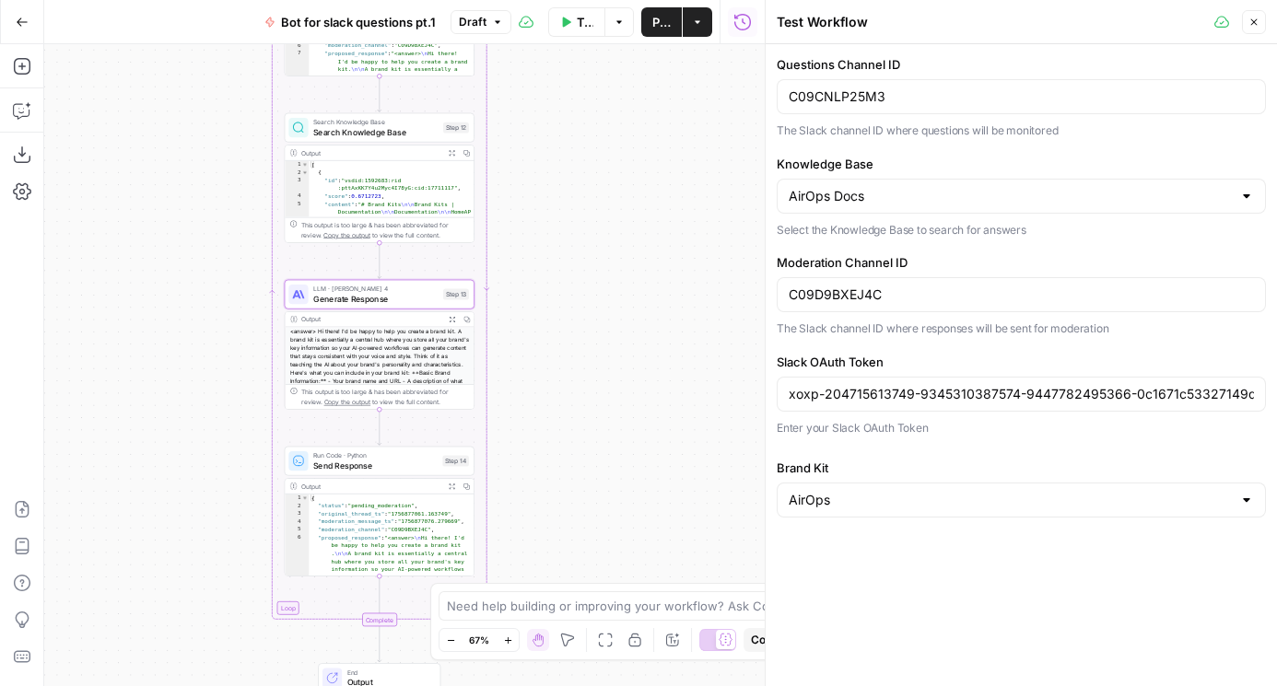
drag, startPoint x: 601, startPoint y: 205, endPoint x: 635, endPoint y: 205, distance: 34.1
click at [635, 205] on div "Workflow Set Inputs Inputs Run Code · Python Fetch Slack Messages Step 10 Outpu…" at bounding box center [404, 365] width 720 height 642
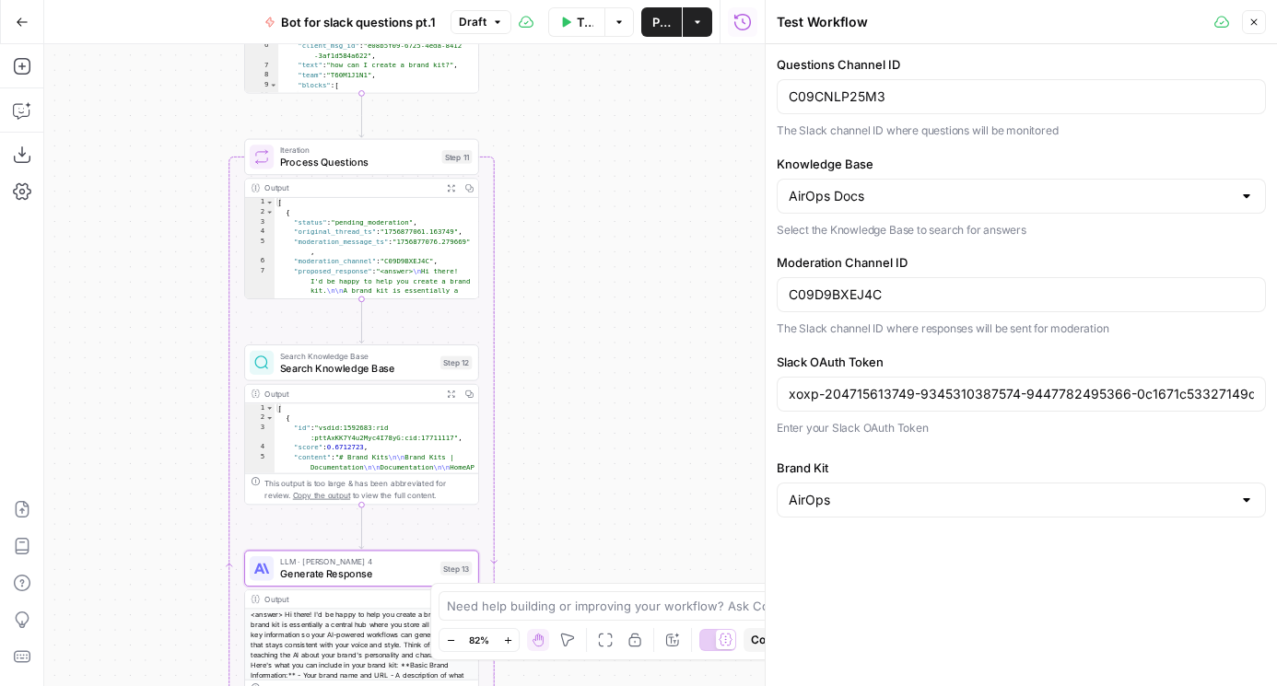
drag, startPoint x: 607, startPoint y: 204, endPoint x: 607, endPoint y: 458, distance: 253.3
click at [607, 458] on div "Workflow Set Inputs Inputs Run Code · Python Fetch Slack Messages Step 10 Outpu…" at bounding box center [404, 365] width 720 height 642
drag, startPoint x: 567, startPoint y: 147, endPoint x: 567, endPoint y: 397, distance: 249.6
click at [567, 397] on div "Workflow Set Inputs Inputs Run Code · Python Fetch Slack Messages Step 10 Outpu…" at bounding box center [404, 365] width 720 height 642
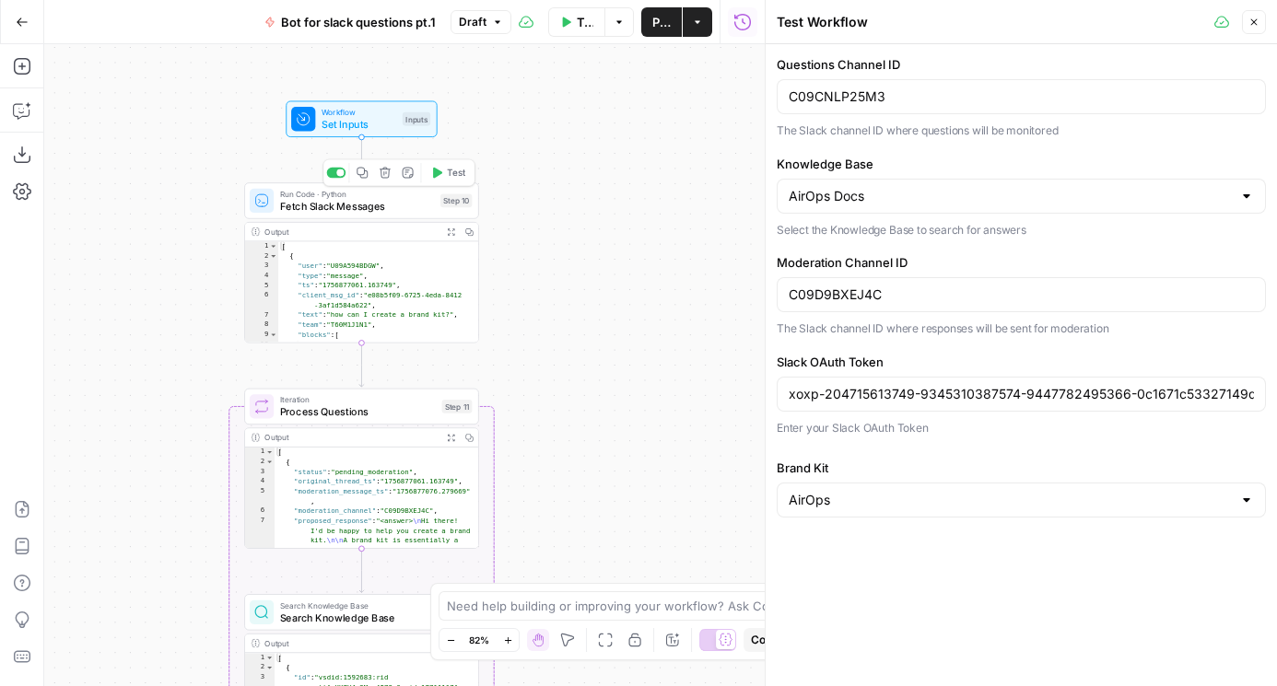
click at [335, 204] on span "Fetch Slack Messages" at bounding box center [357, 206] width 155 height 15
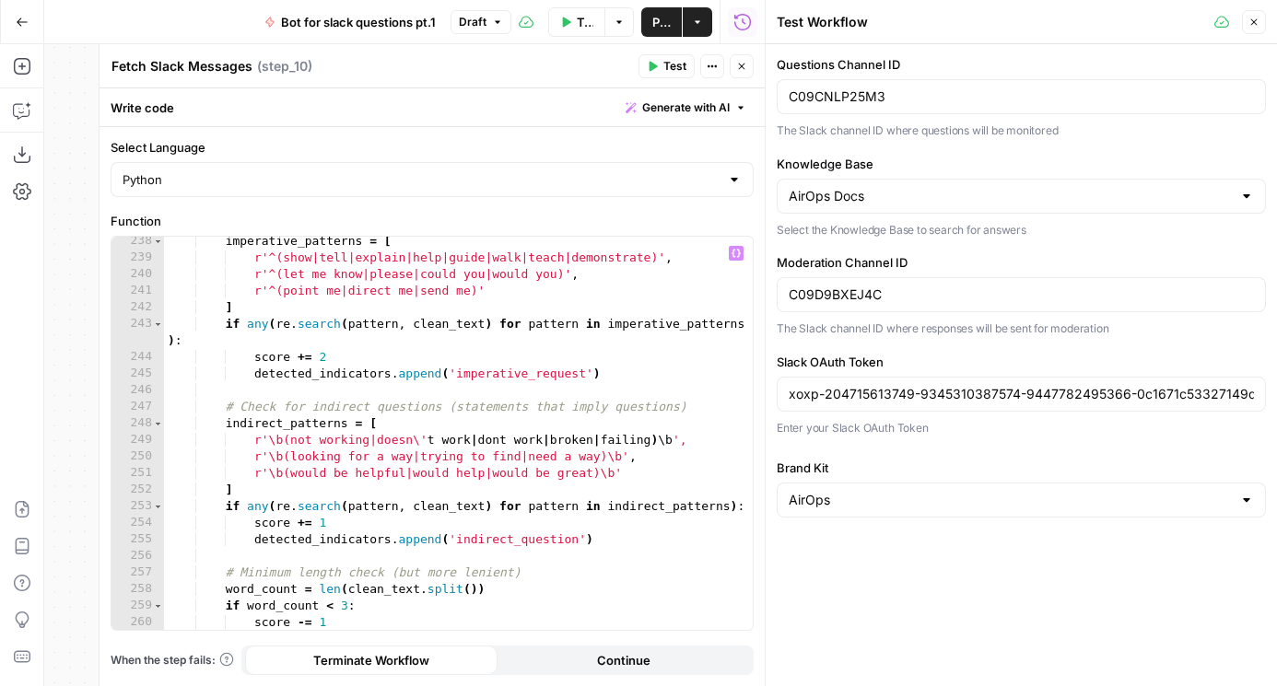
scroll to position [5028, 0]
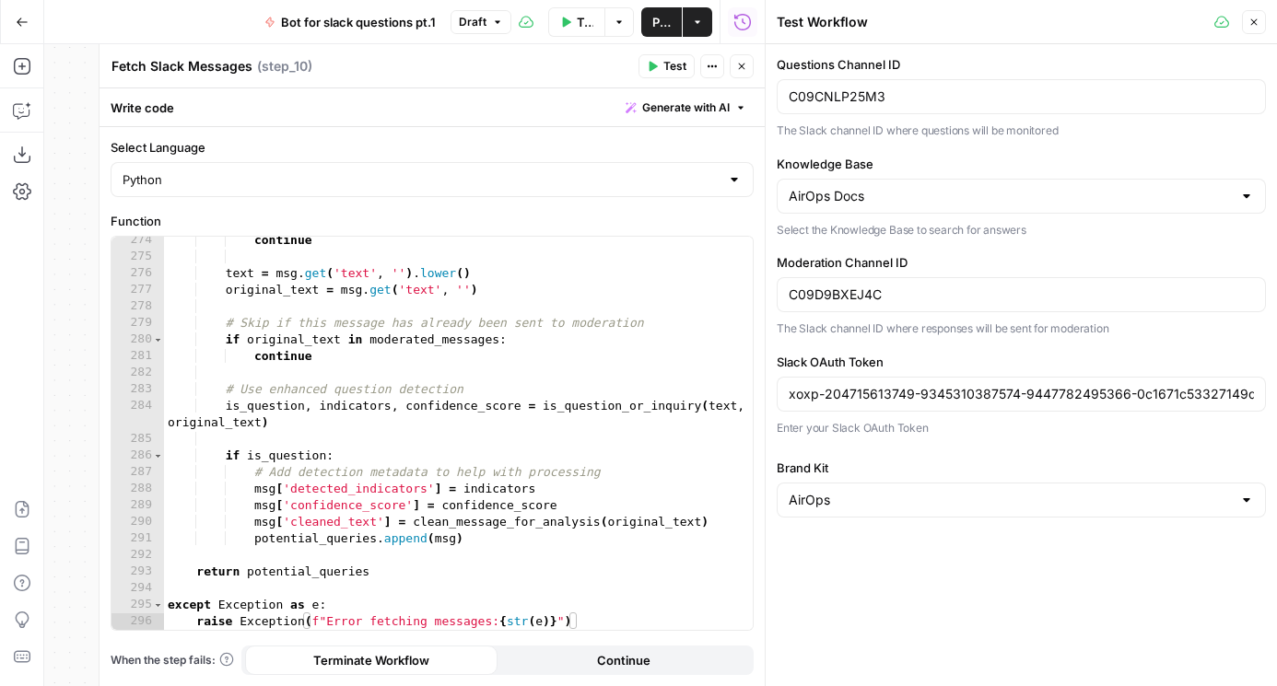
click at [740, 66] on icon "button" at bounding box center [741, 66] width 11 height 11
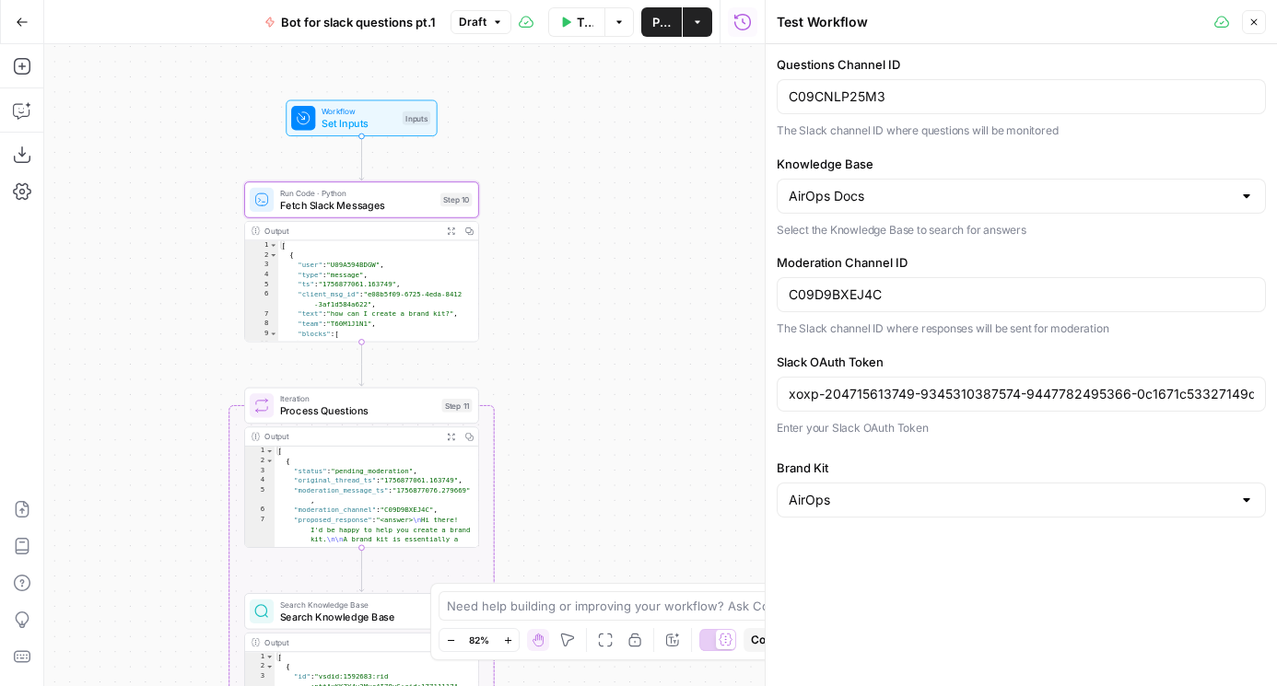
drag, startPoint x: 534, startPoint y: 458, endPoint x: 563, endPoint y: 261, distance: 199.2
click at [563, 260] on div "Workflow Set Inputs Inputs Run Code · Python Fetch Slack Messages Step 10 Outpu…" at bounding box center [404, 365] width 720 height 642
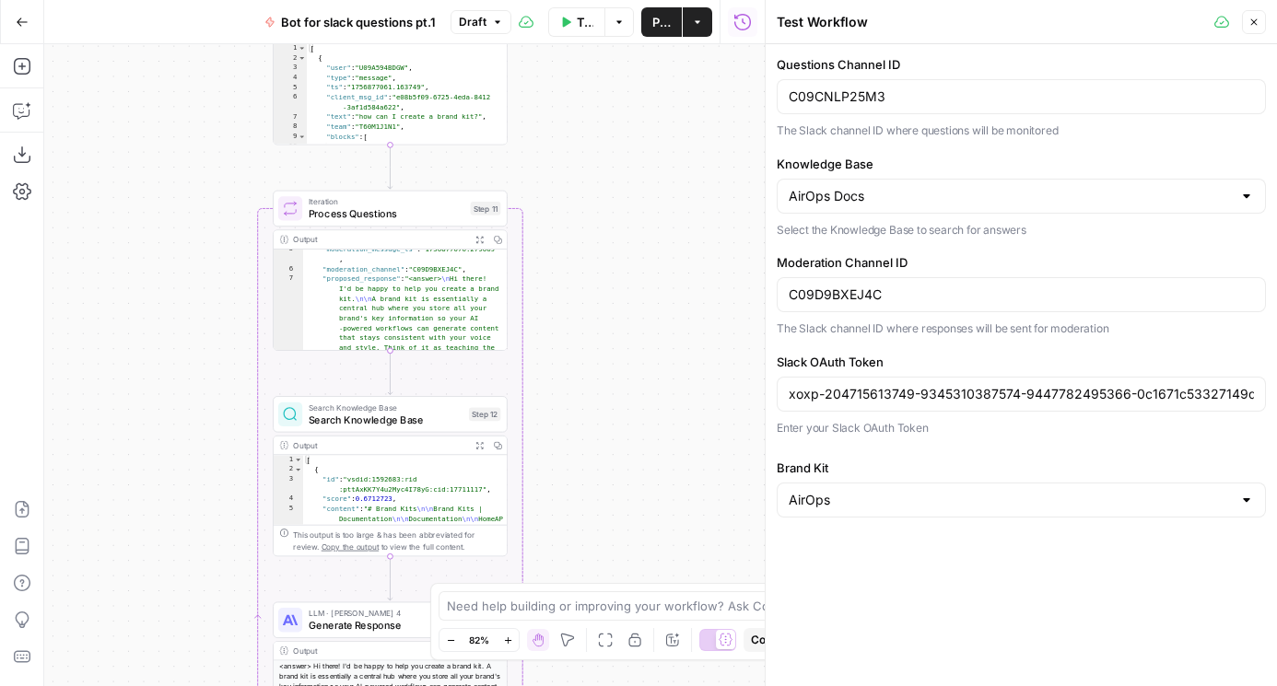
scroll to position [486, 0]
click at [1250, 28] on button "Close" at bounding box center [1254, 22] width 24 height 24
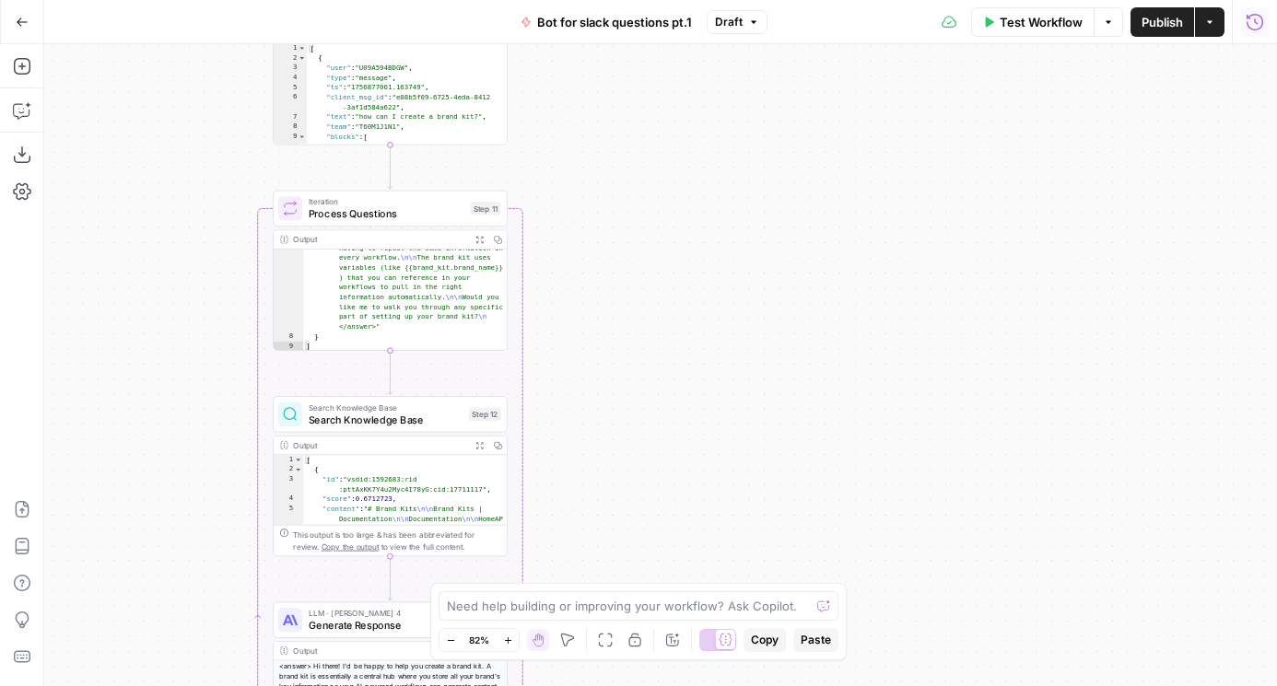
click at [1244, 19] on button "Run History" at bounding box center [1254, 21] width 29 height 29
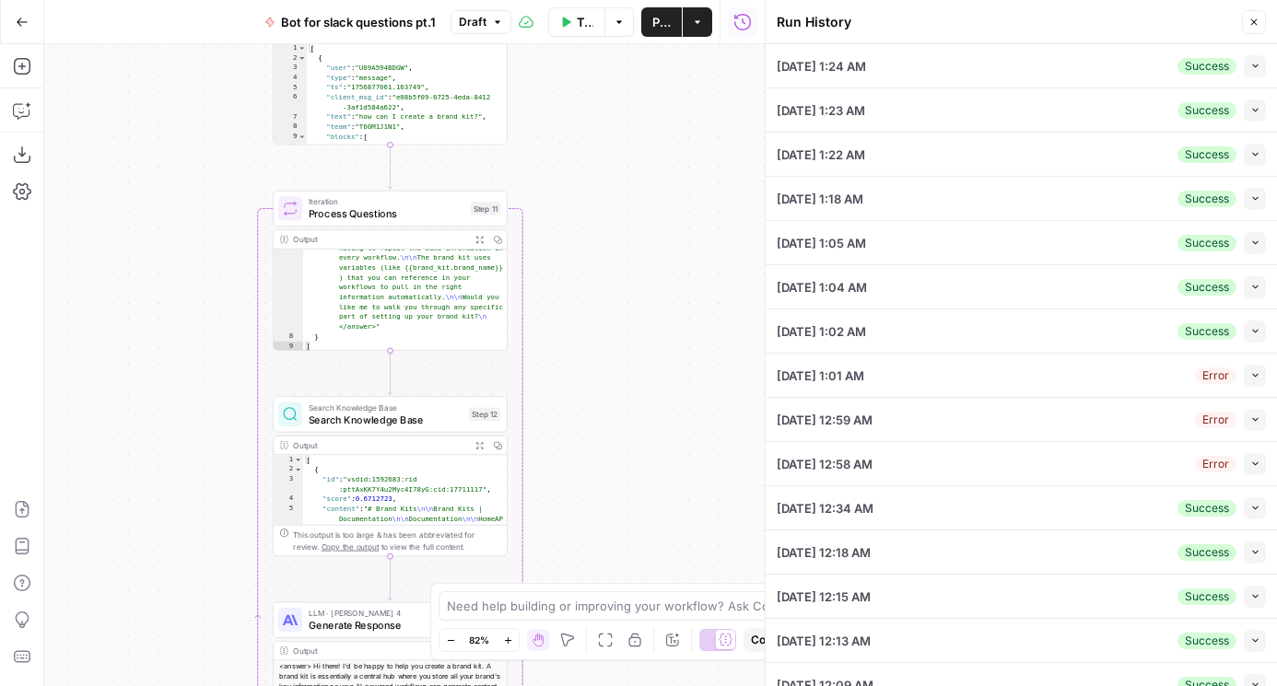
click at [1012, 73] on div "09/03/25 at 1:24 AM Success Collapse" at bounding box center [1020, 65] width 489 height 43
click at [1255, 57] on button "Collapse" at bounding box center [1254, 66] width 22 height 22
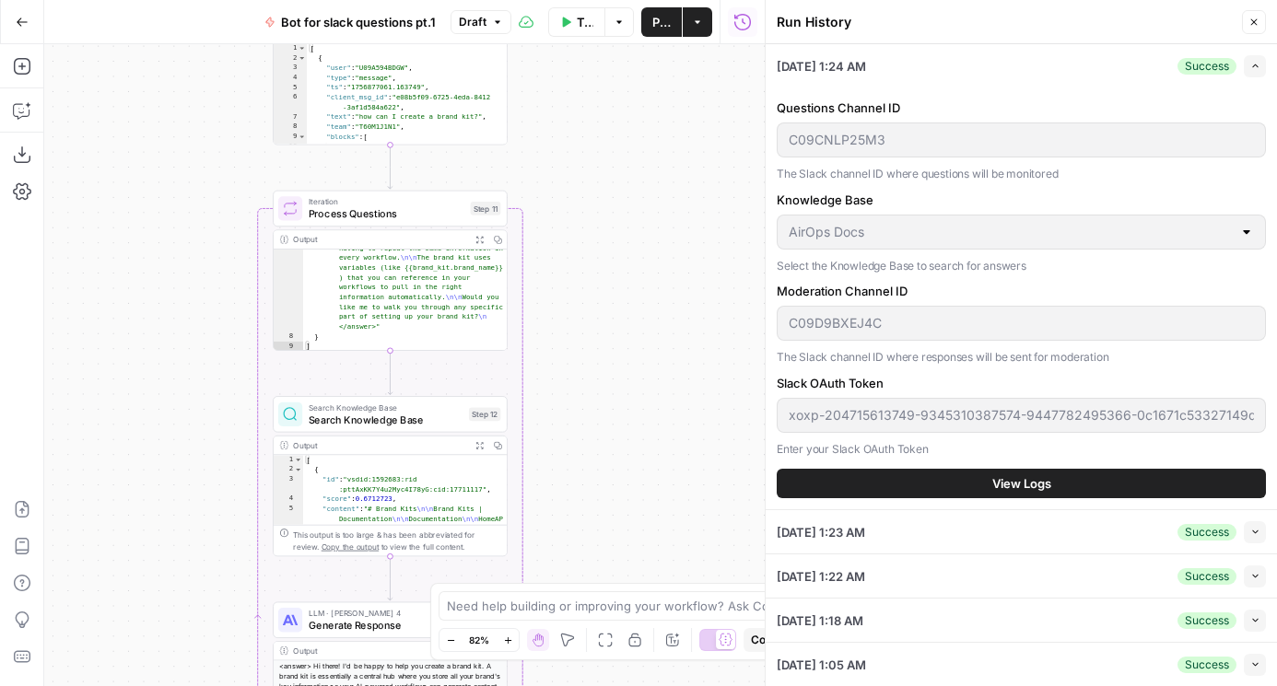
click at [916, 477] on button "View Logs" at bounding box center [1020, 483] width 489 height 29
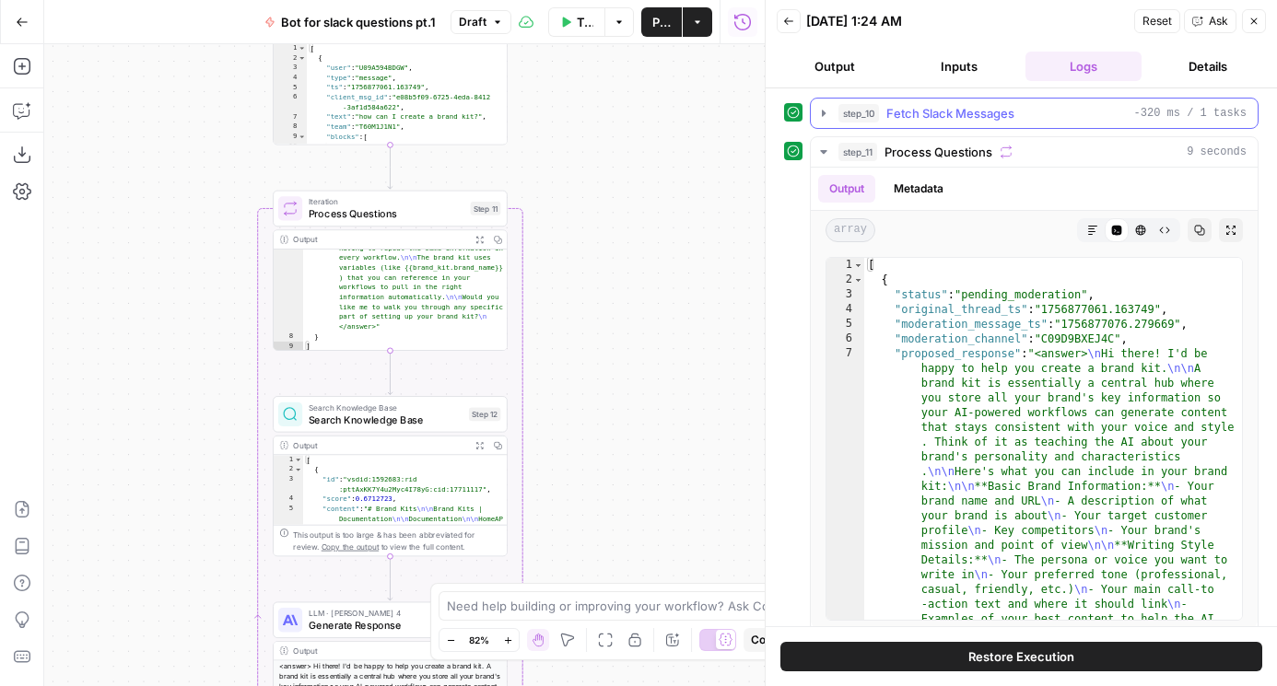
click at [812, 116] on button "step_10 Fetch Slack Messages -320 ms / 1 tasks" at bounding box center [1034, 113] width 447 height 29
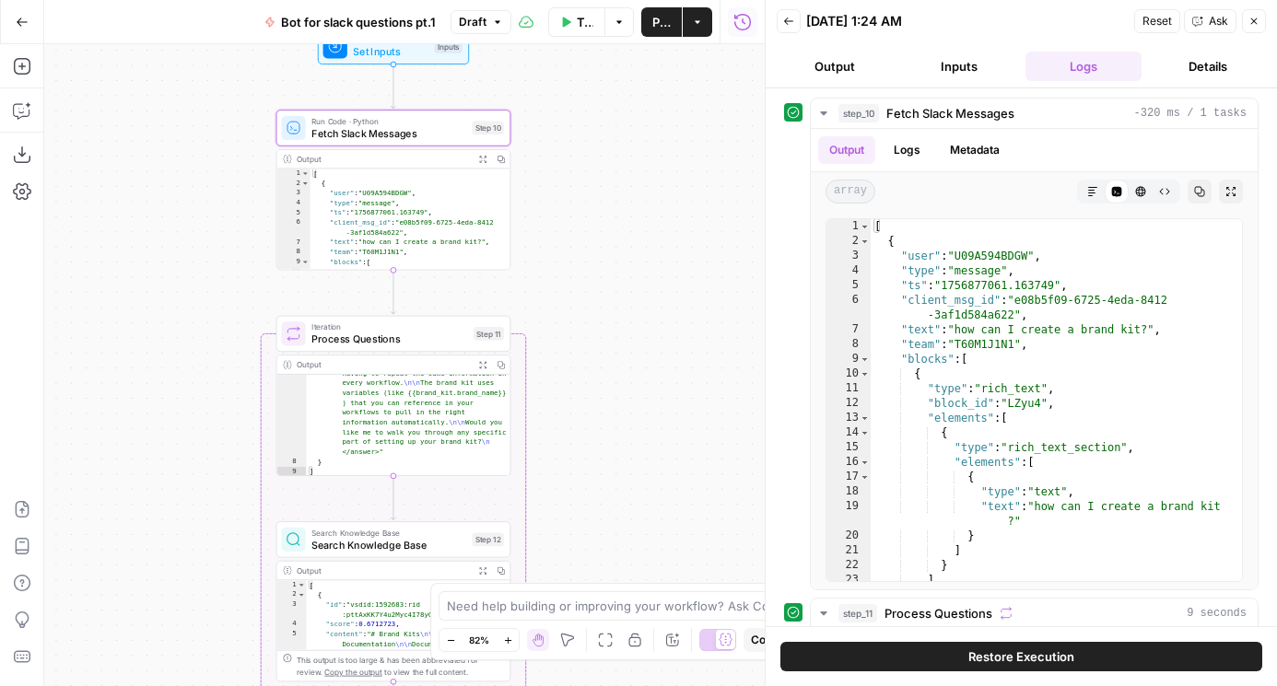
click at [796, 18] on button "Back" at bounding box center [788, 21] width 24 height 24
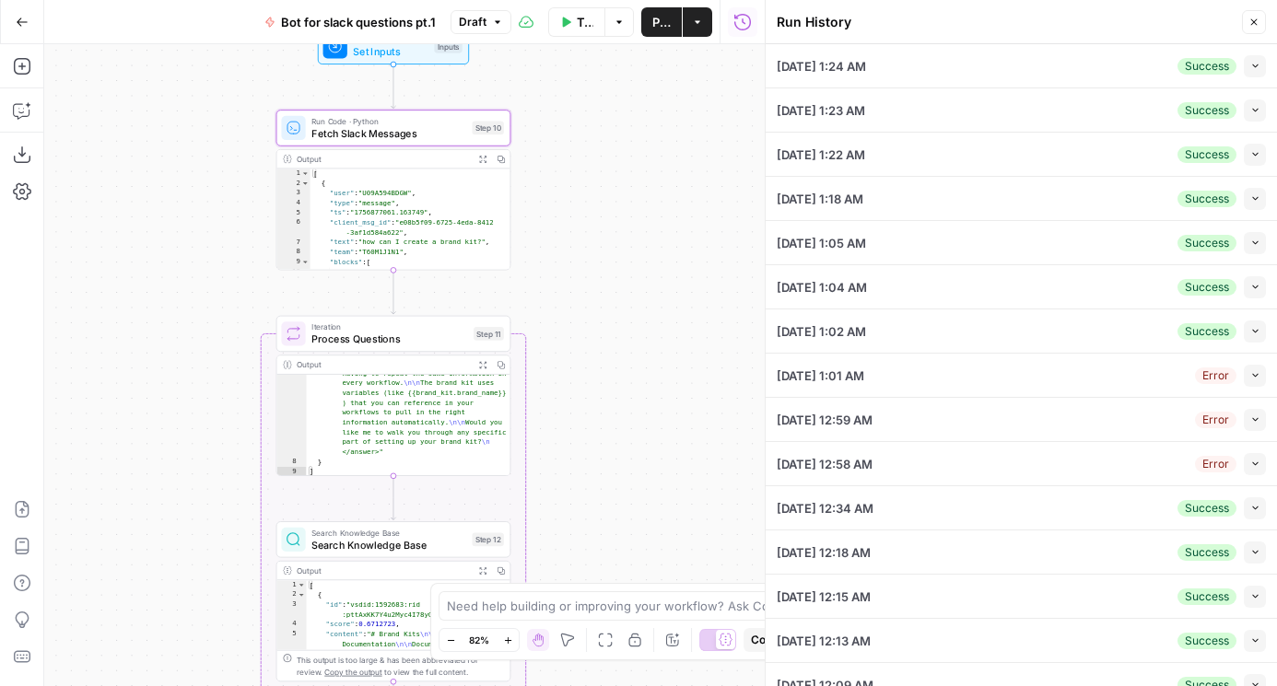
click at [1260, 113] on button "Collapse" at bounding box center [1254, 110] width 22 height 22
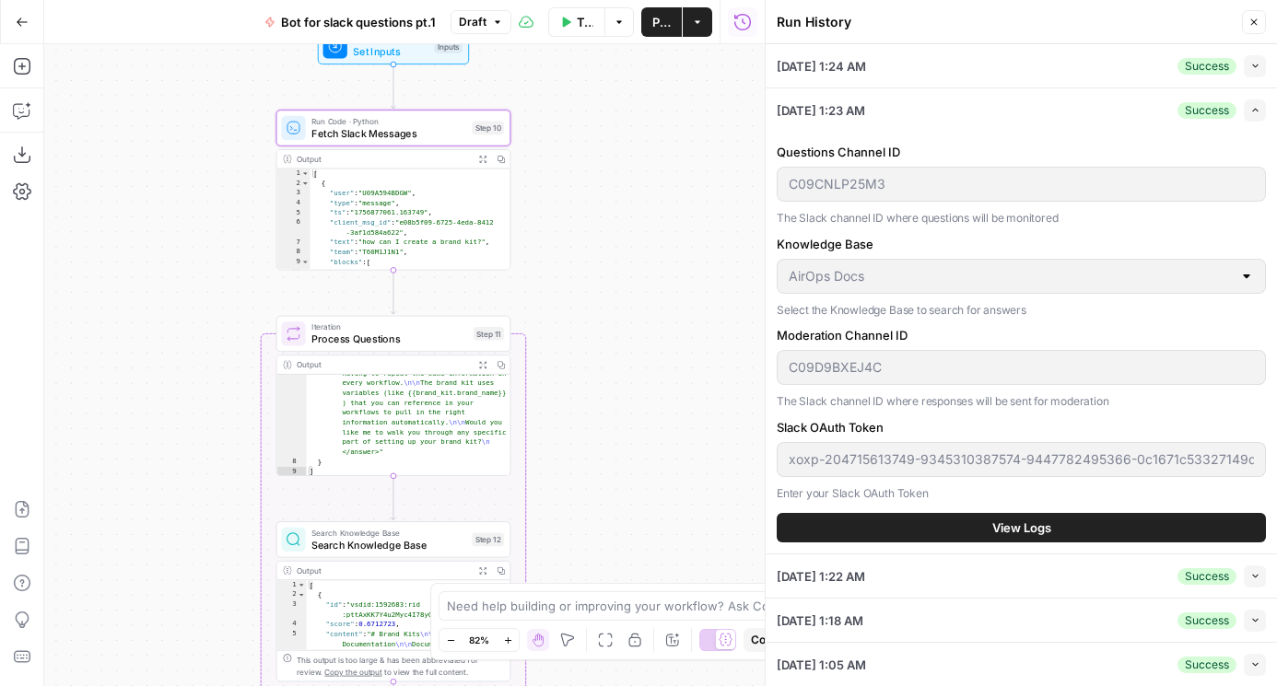
click at [963, 531] on button "View Logs" at bounding box center [1020, 527] width 489 height 29
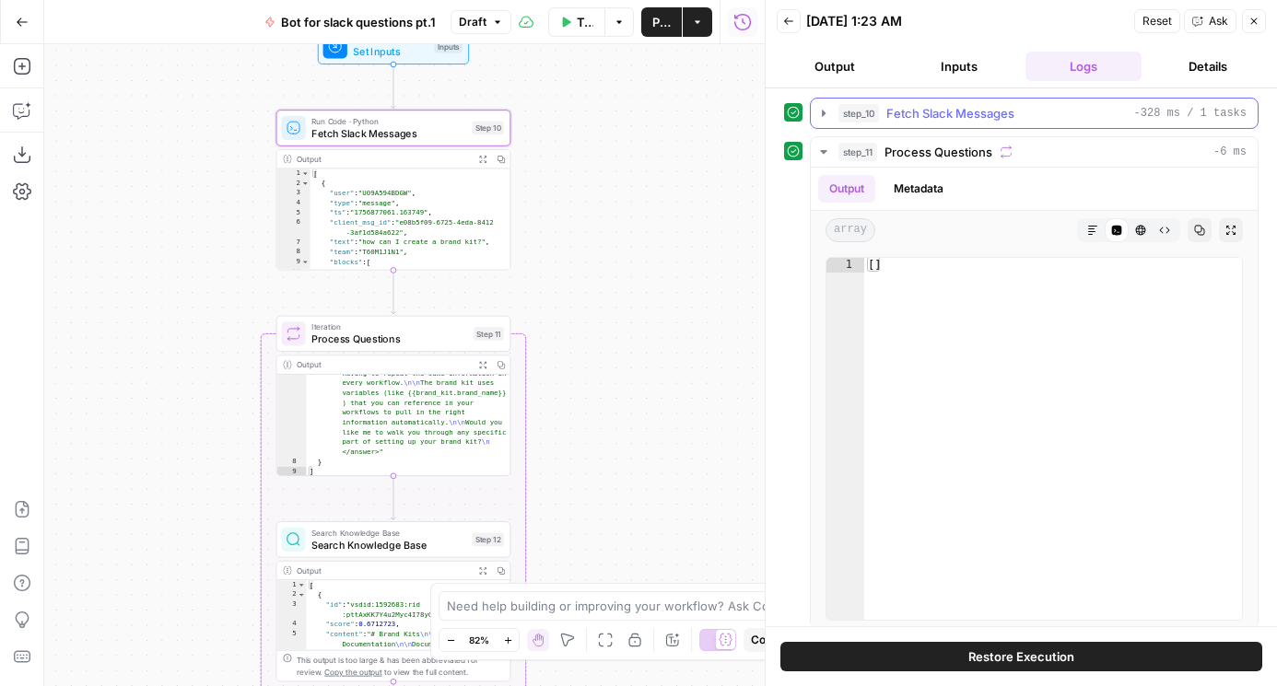
click at [959, 119] on span "Fetch Slack Messages" at bounding box center [950, 113] width 128 height 18
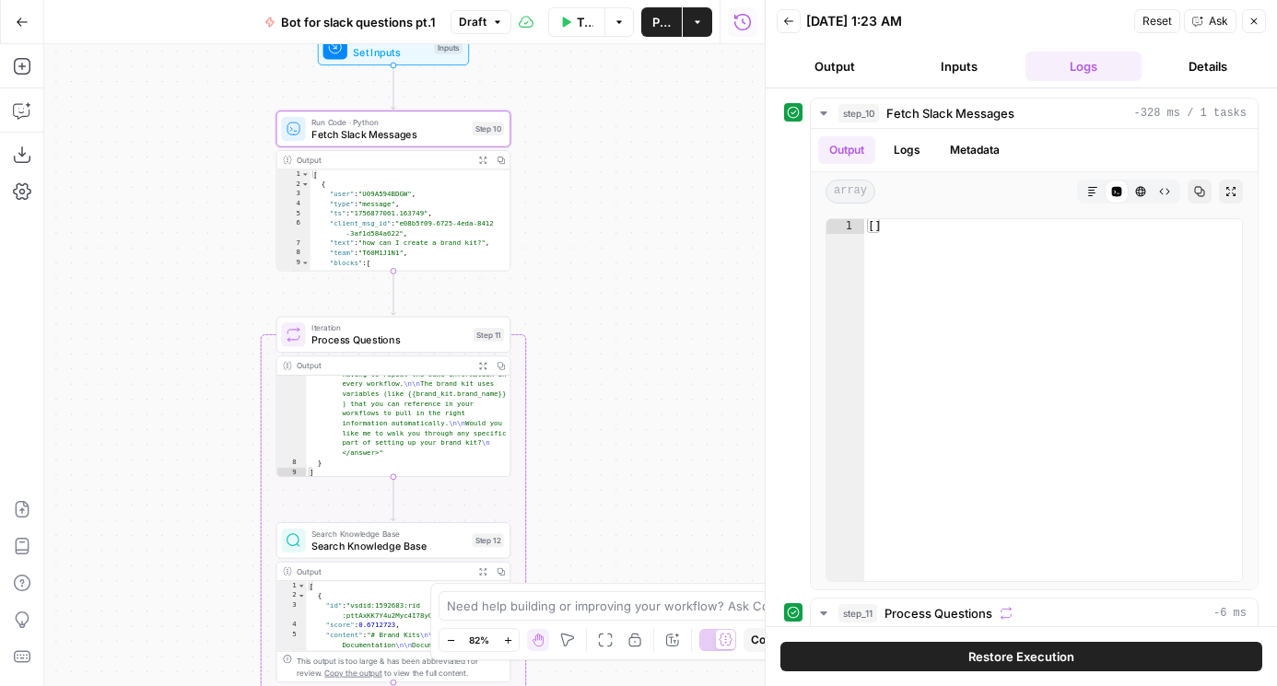
drag, startPoint x: 610, startPoint y: 125, endPoint x: 610, endPoint y: 229, distance: 104.1
click at [610, 229] on div "Workflow Set Inputs Inputs Run Code · Python Fetch Slack Messages Step 10 Outpu…" at bounding box center [404, 365] width 720 height 642
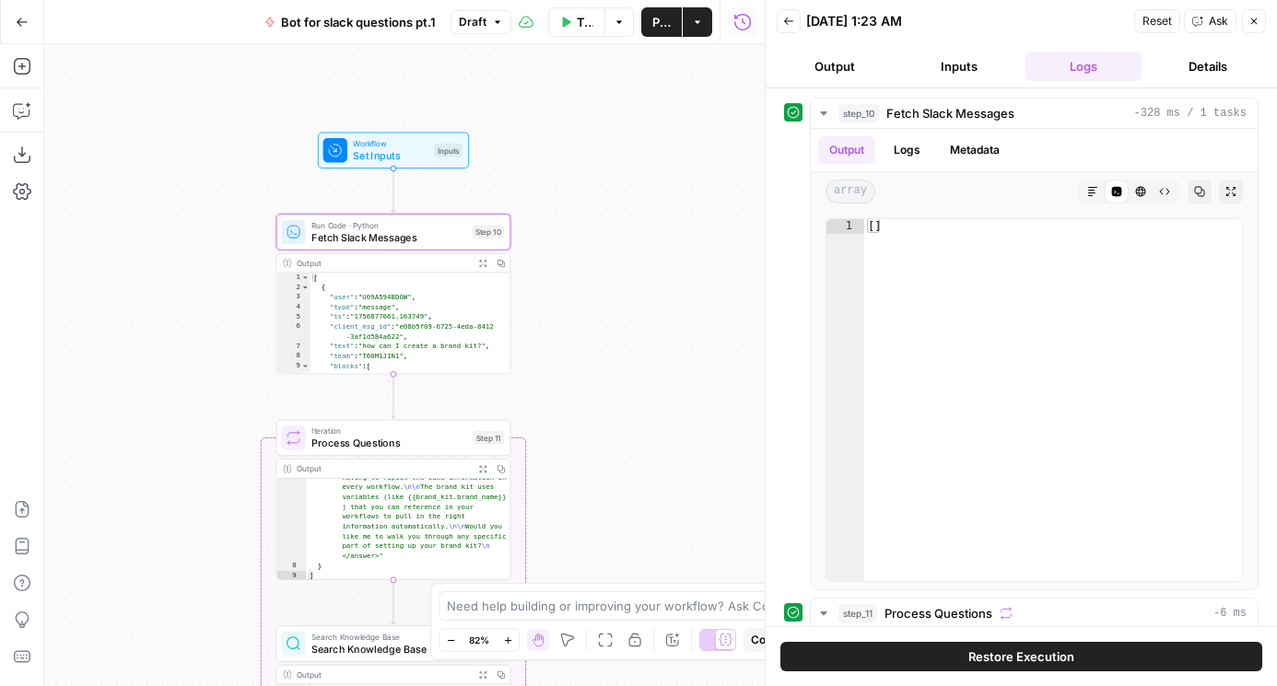
click at [985, 65] on button "Inputs" at bounding box center [959, 66] width 117 height 29
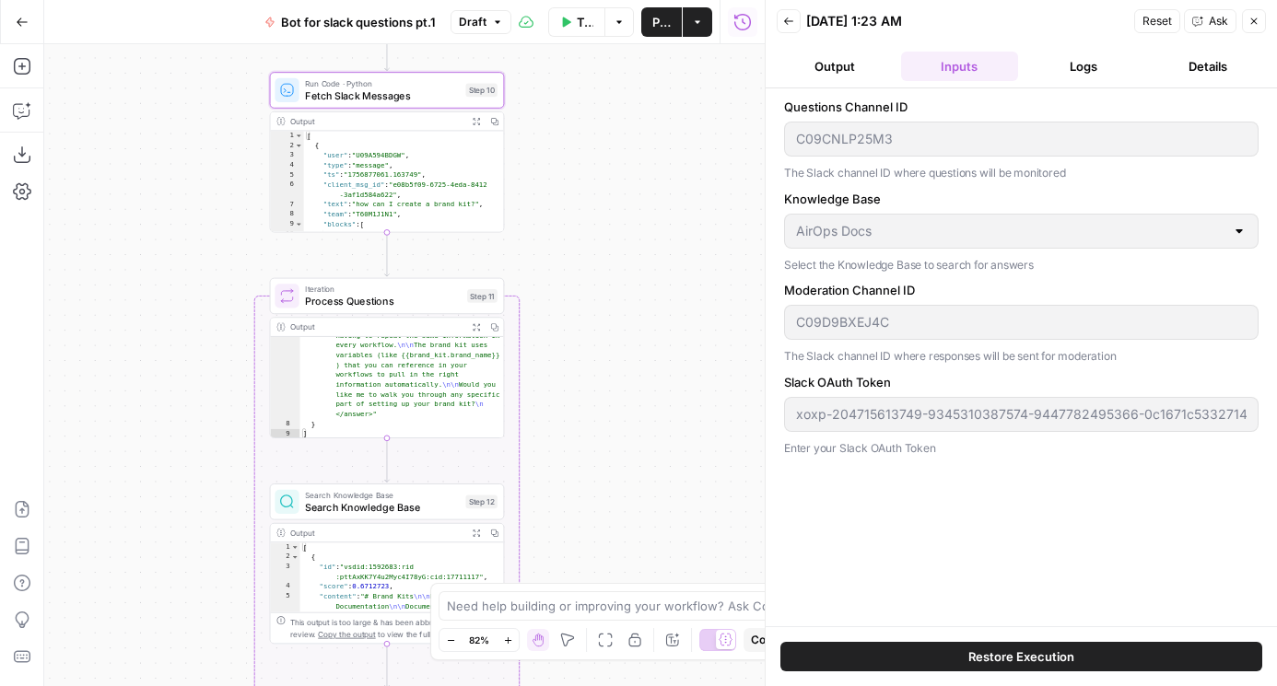
drag, startPoint x: 647, startPoint y: 392, endPoint x: 640, endPoint y: 251, distance: 142.0
click at [640, 251] on div "Workflow Set Inputs Inputs Run Code · Python Fetch Slack Messages Step 10 Outpu…" at bounding box center [404, 365] width 720 height 642
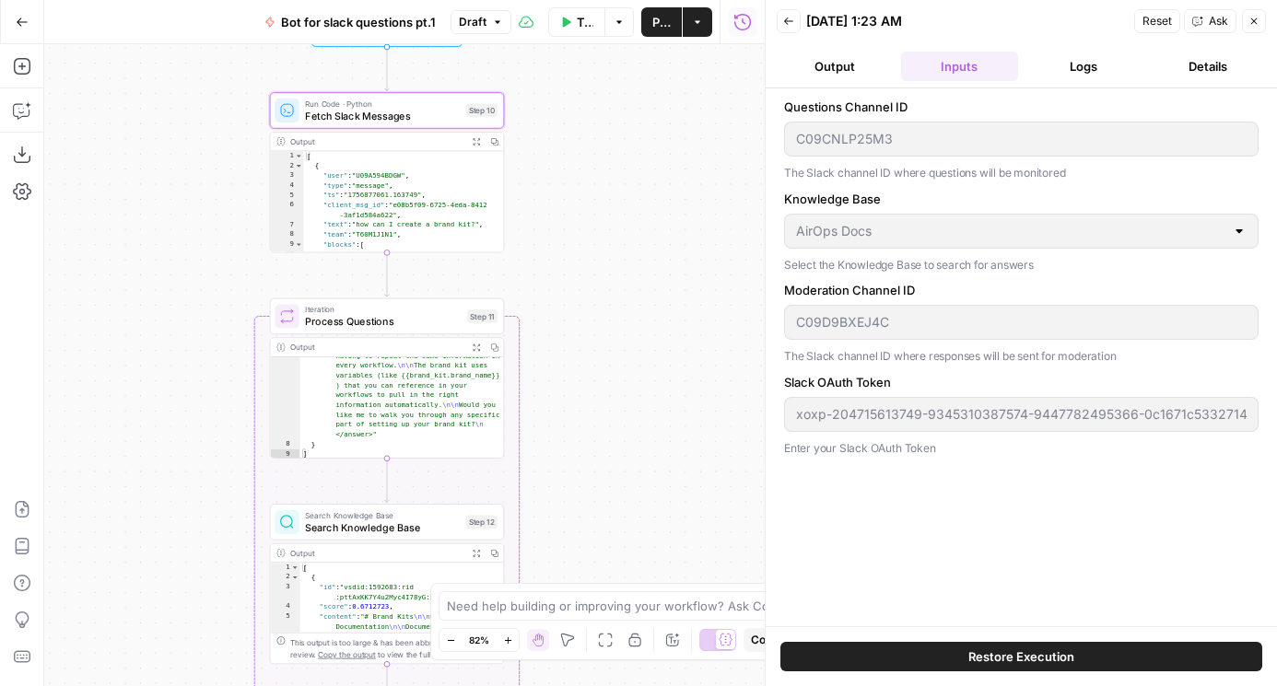
drag, startPoint x: 638, startPoint y: 225, endPoint x: 638, endPoint y: 388, distance: 163.0
click at [638, 388] on div "Workflow Set Inputs Inputs Run Code · Python Fetch Slack Messages Step 10 Outpu…" at bounding box center [404, 365] width 720 height 642
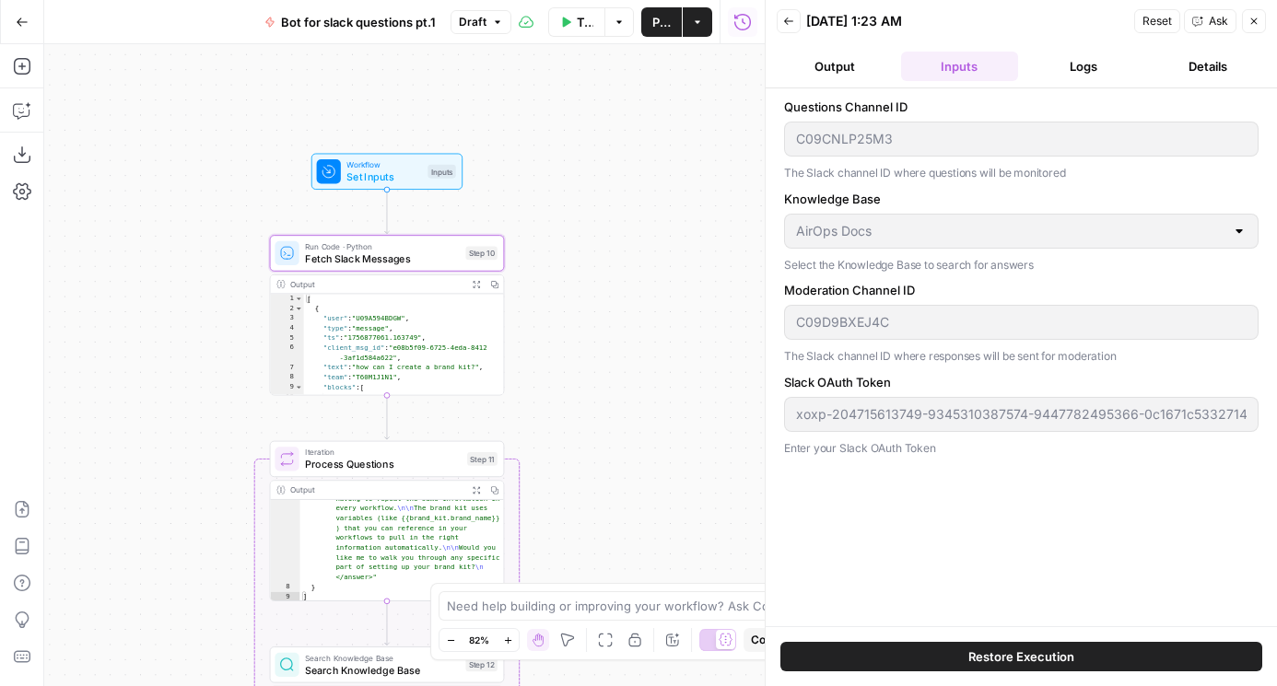
click at [437, 145] on div "Workflow Set Inputs Inputs Test Step Run Code · Python Fetch Slack Messages Ste…" at bounding box center [404, 365] width 720 height 642
click at [425, 138] on span "Test Step" at bounding box center [429, 143] width 41 height 14
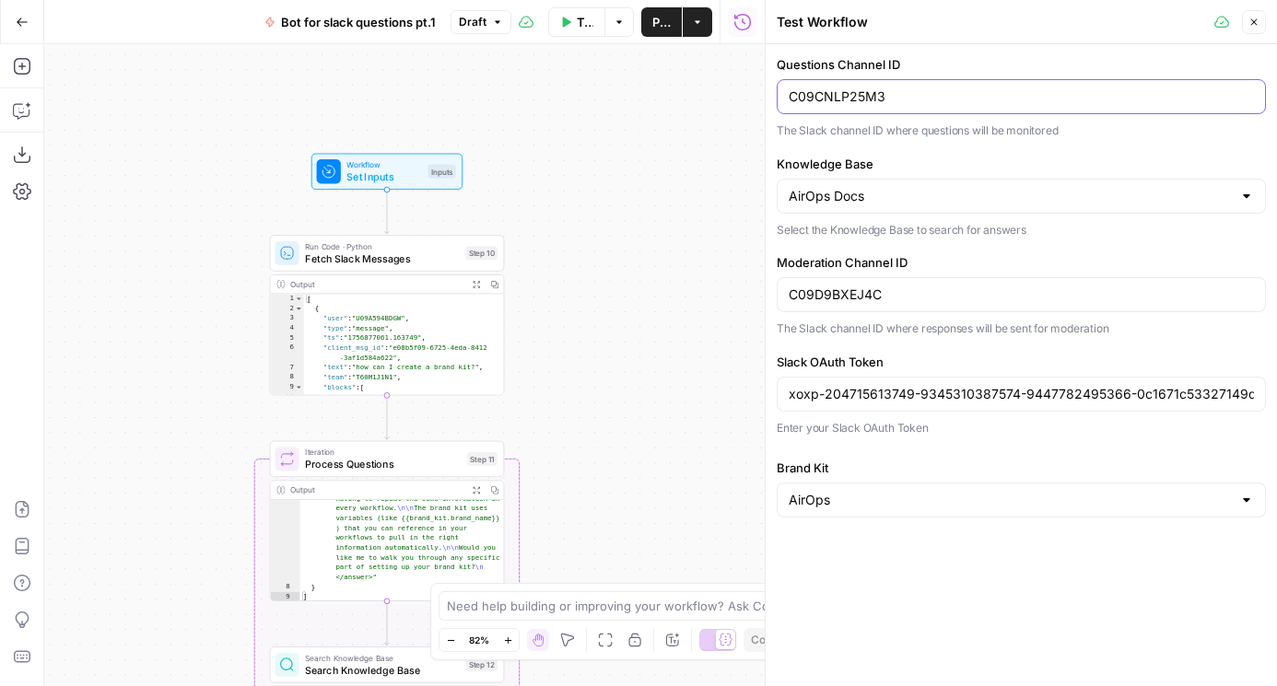
click at [887, 101] on input "C09CNLP25M3" at bounding box center [1020, 96] width 465 height 18
paste input "88NVDQ4KD"
type input "C088NVDQ4KD"
click at [465, 225] on icon "button" at bounding box center [463, 225] width 9 height 11
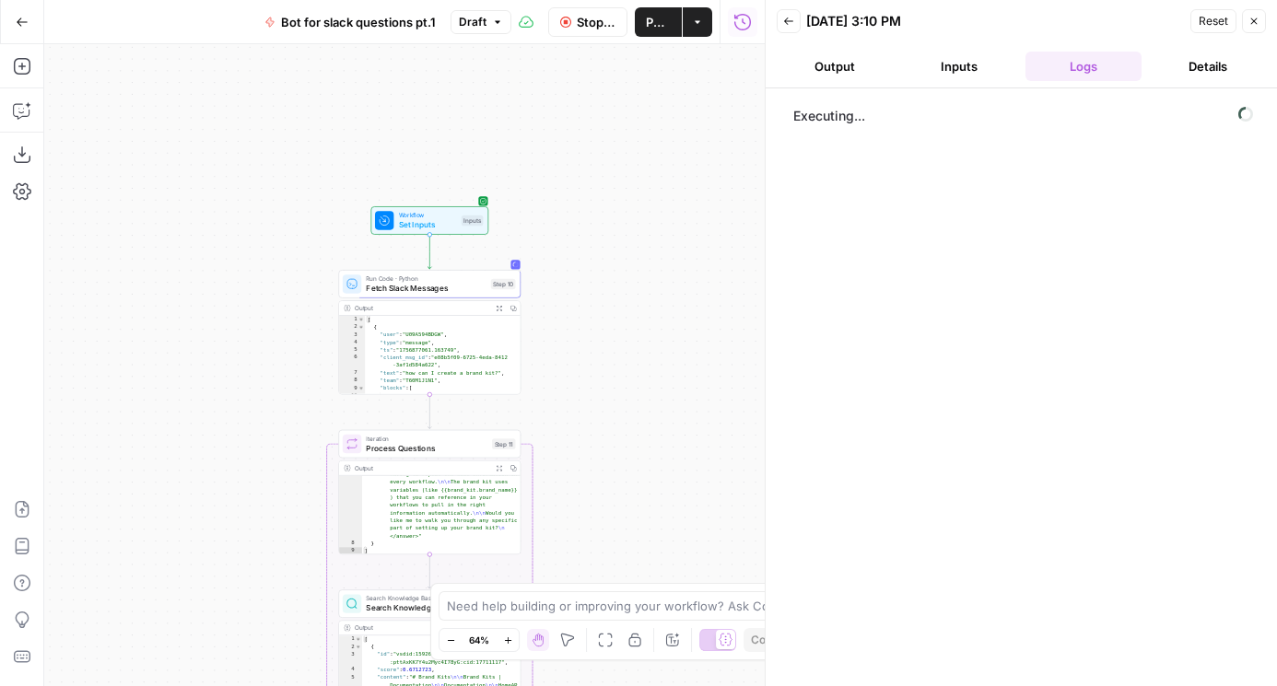
drag, startPoint x: 578, startPoint y: 488, endPoint x: 577, endPoint y: 193, distance: 294.7
click at [578, 193] on div "Workflow Set Inputs Inputs Run Code · Python Fetch Slack Messages Step 10 Outpu…" at bounding box center [404, 365] width 720 height 642
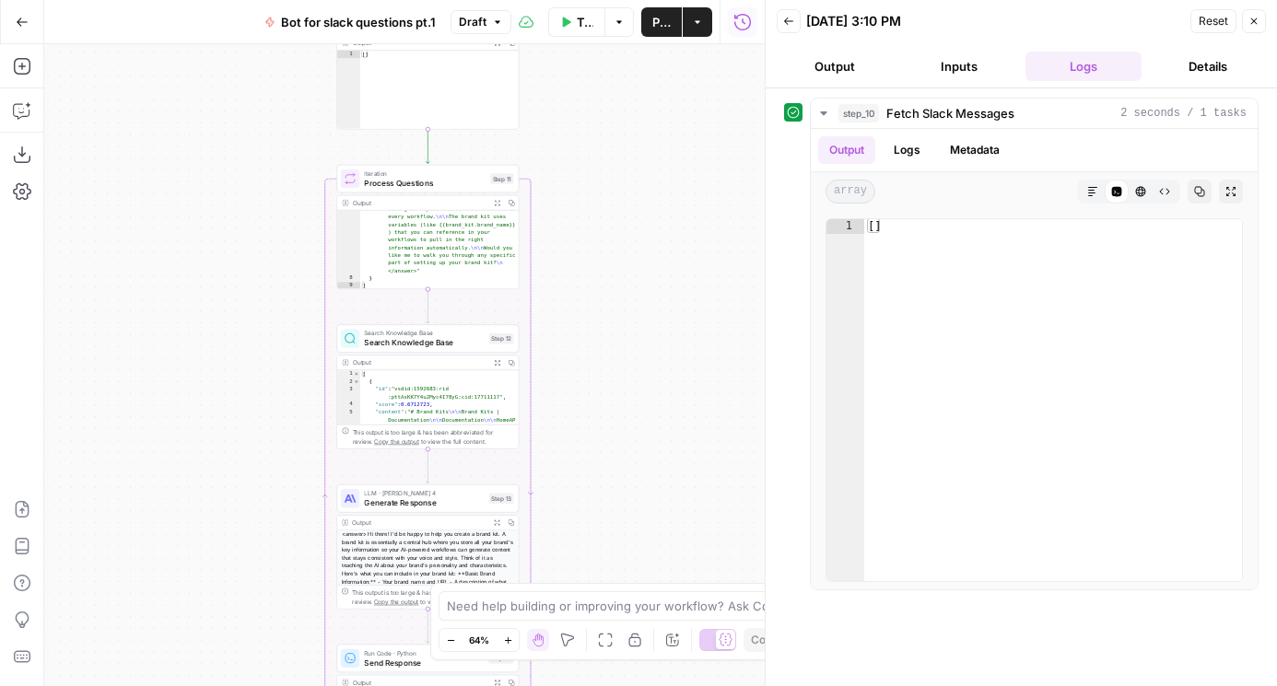
drag, startPoint x: 694, startPoint y: 208, endPoint x: 694, endPoint y: 484, distance: 275.4
click at [694, 484] on div "Workflow Set Inputs Inputs Run Code · Python Fetch Slack Messages Step 10 Outpu…" at bounding box center [404, 365] width 720 height 642
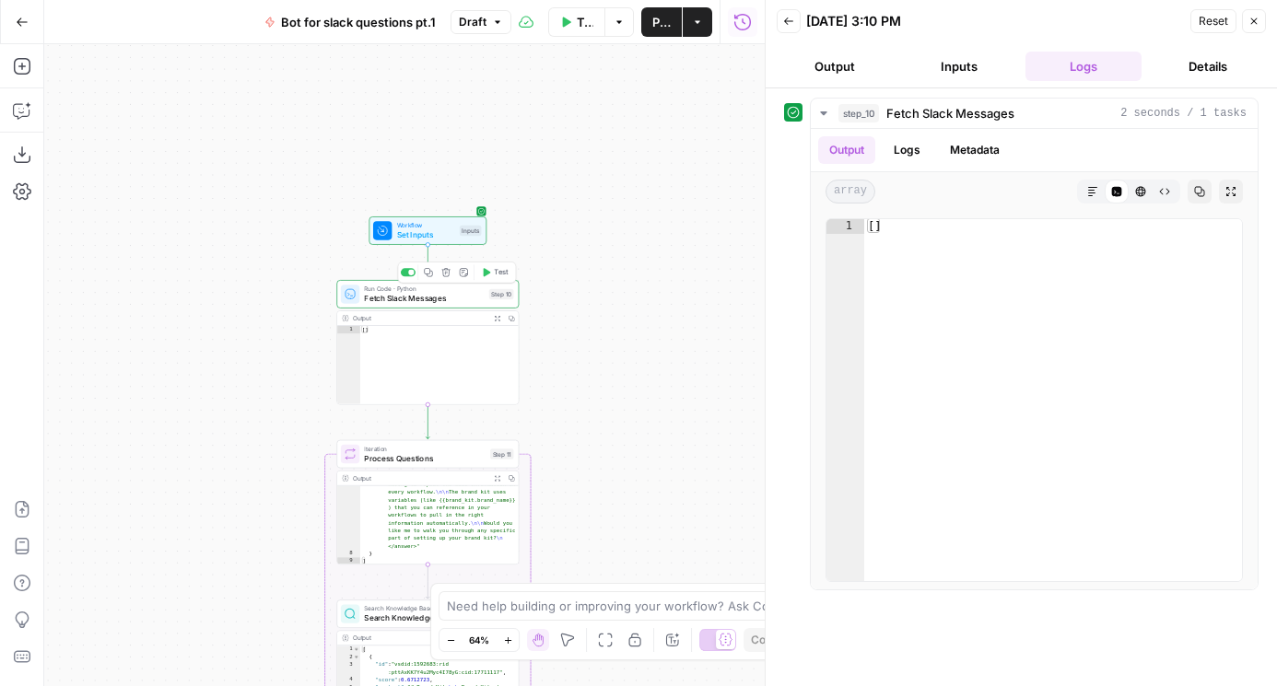
click at [495, 276] on span "Test" at bounding box center [501, 272] width 14 height 10
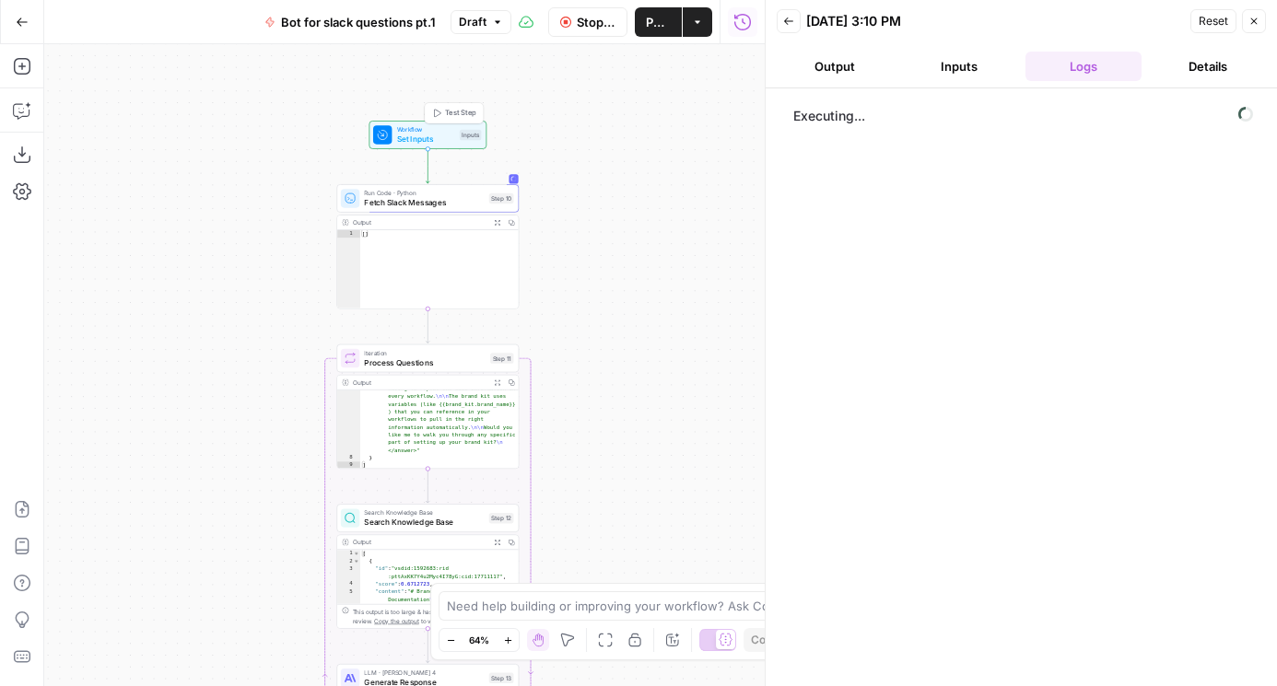
drag, startPoint x: 563, startPoint y: 136, endPoint x: 563, endPoint y: 84, distance: 52.5
click at [563, 84] on div "Workflow Set Inputs Inputs Test Step Run Code · Python Fetch Slack Messages Ste…" at bounding box center [404, 365] width 720 height 642
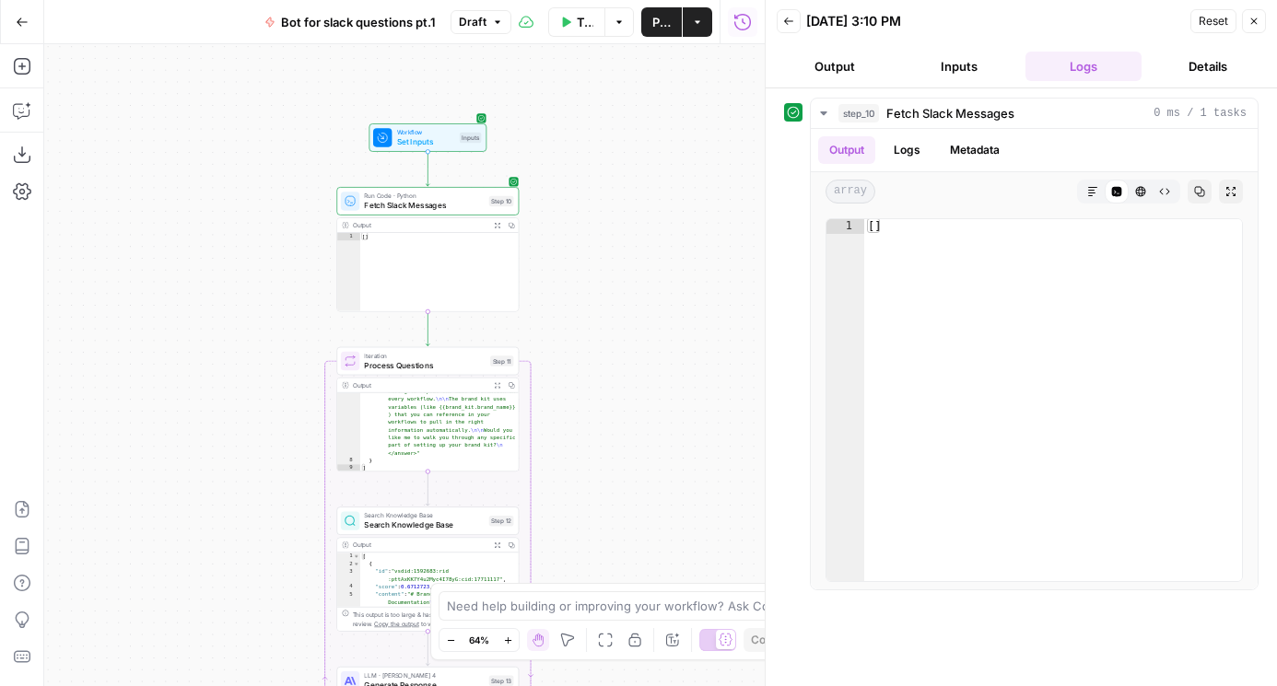
drag, startPoint x: 570, startPoint y: 132, endPoint x: 570, endPoint y: 189, distance: 57.1
click at [570, 189] on div "Workflow Set Inputs Inputs Run Code · Python Fetch Slack Messages Step 10 Outpu…" at bounding box center [404, 365] width 720 height 642
click at [456, 118] on span "Test Step" at bounding box center [460, 117] width 31 height 10
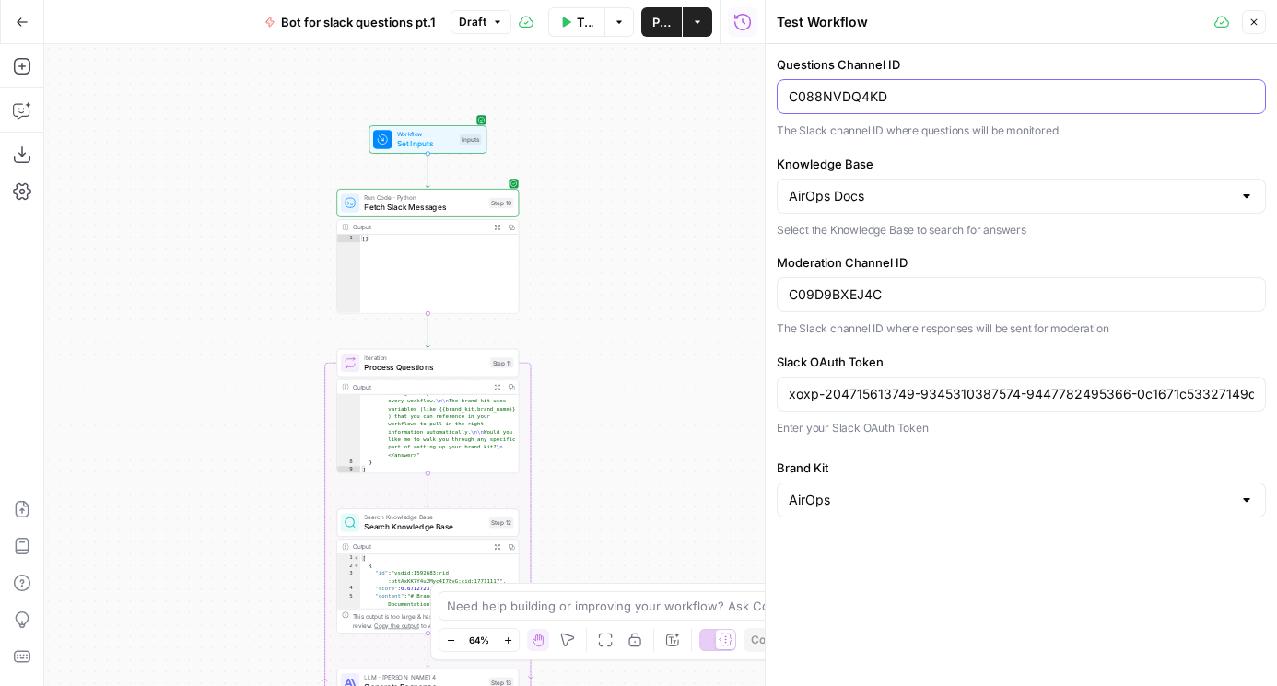
click at [849, 95] on input "C088NVDQ4KD" at bounding box center [1020, 96] width 465 height 18
click at [867, 94] on input "C088NVDQ4KD" at bounding box center [1020, 96] width 465 height 18
click at [1085, 88] on input "C088NVDQ4KD" at bounding box center [1020, 96] width 465 height 18
paste input "92P29T3GU"
type input "C092P29T3GU"
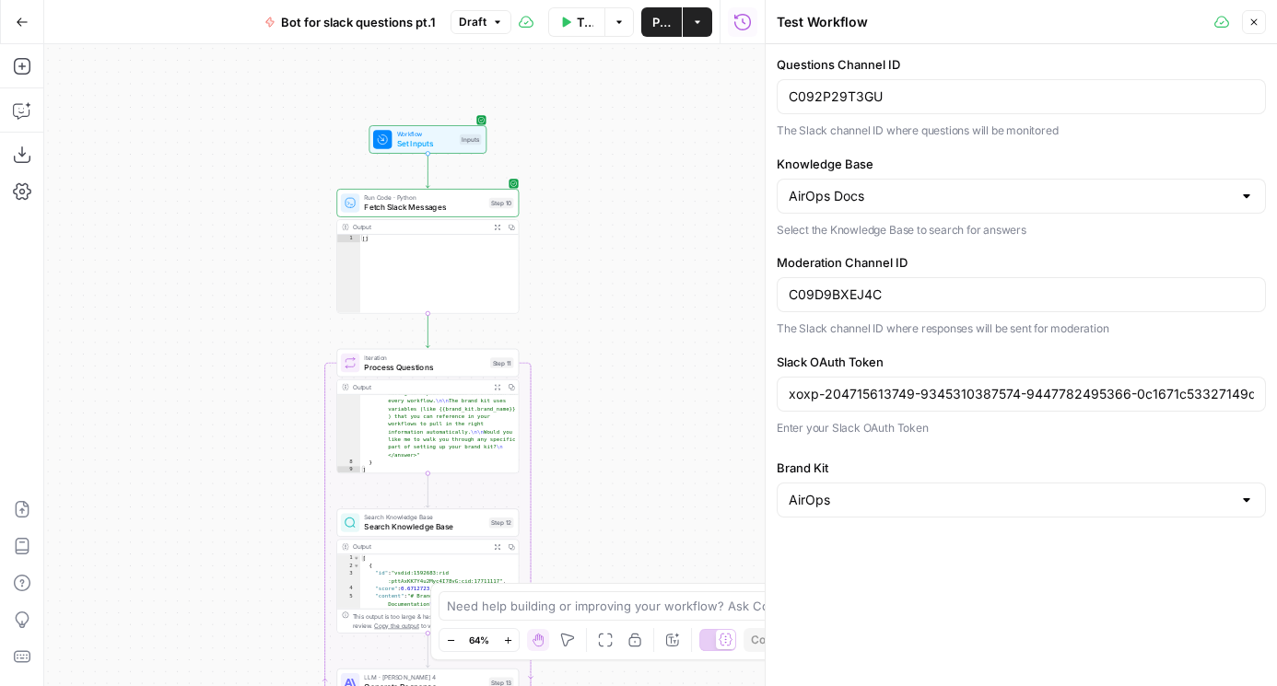
click at [496, 187] on button "Test" at bounding box center [494, 182] width 37 height 16
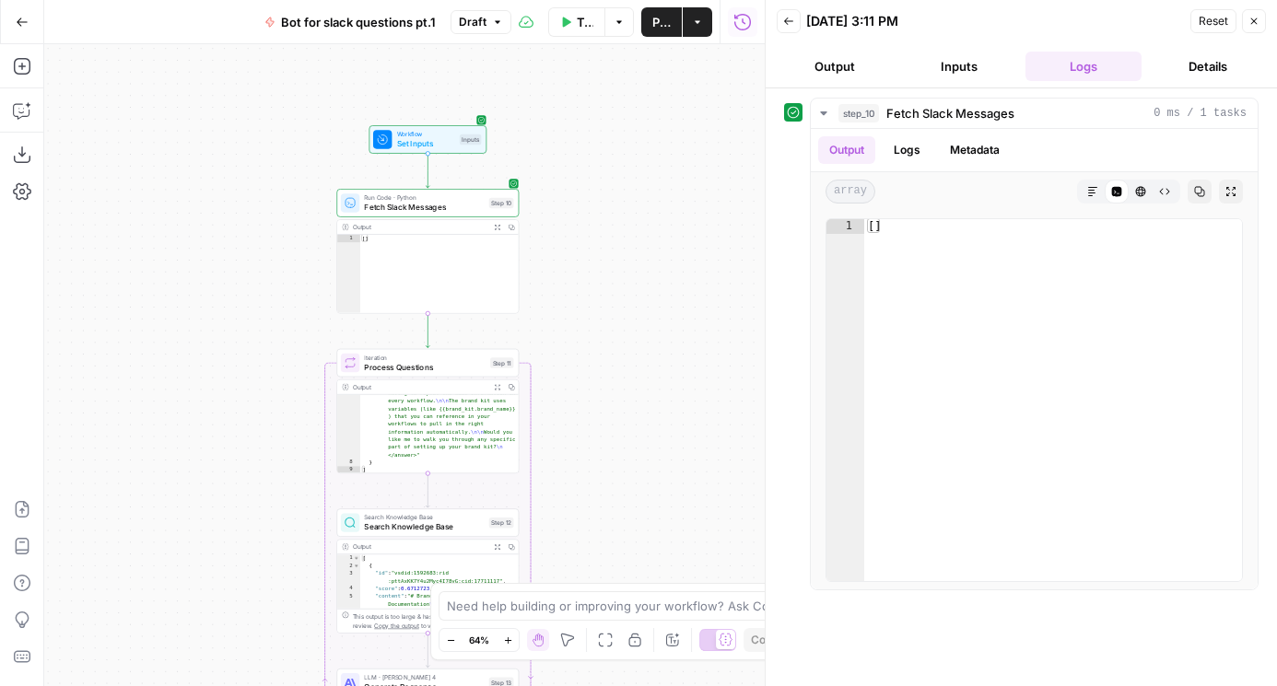
click at [674, 138] on div "Workflow Set Inputs Inputs Run Code · Python Fetch Slack Messages Step 10 Outpu…" at bounding box center [404, 365] width 720 height 642
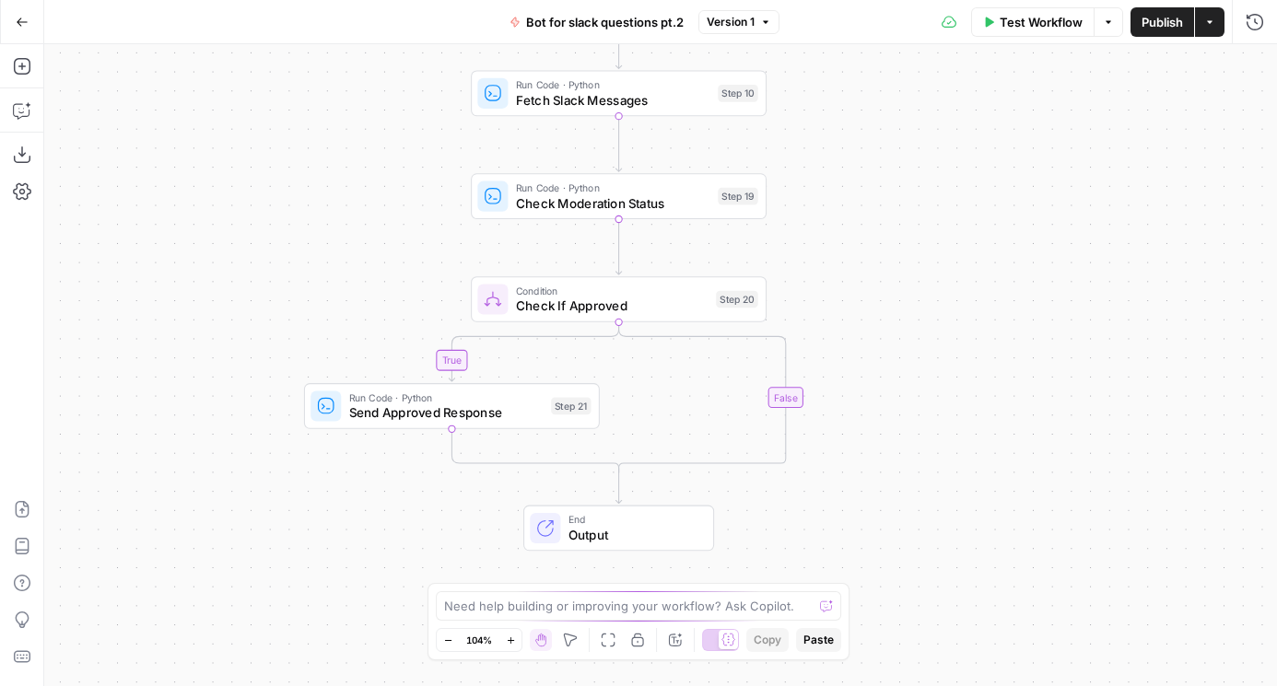
drag, startPoint x: 1041, startPoint y: 163, endPoint x: 915, endPoint y: 57, distance: 164.7
click at [915, 57] on div "true false Workflow Set Inputs Inputs Run Code · Python Fetch Slack Messages St…" at bounding box center [660, 365] width 1232 height 642
drag, startPoint x: 830, startPoint y: 146, endPoint x: 830, endPoint y: 251, distance: 105.9
click at [830, 251] on div "true false Workflow Set Inputs Inputs Run Code · Python Fetch Slack Messages St…" at bounding box center [660, 365] width 1232 height 642
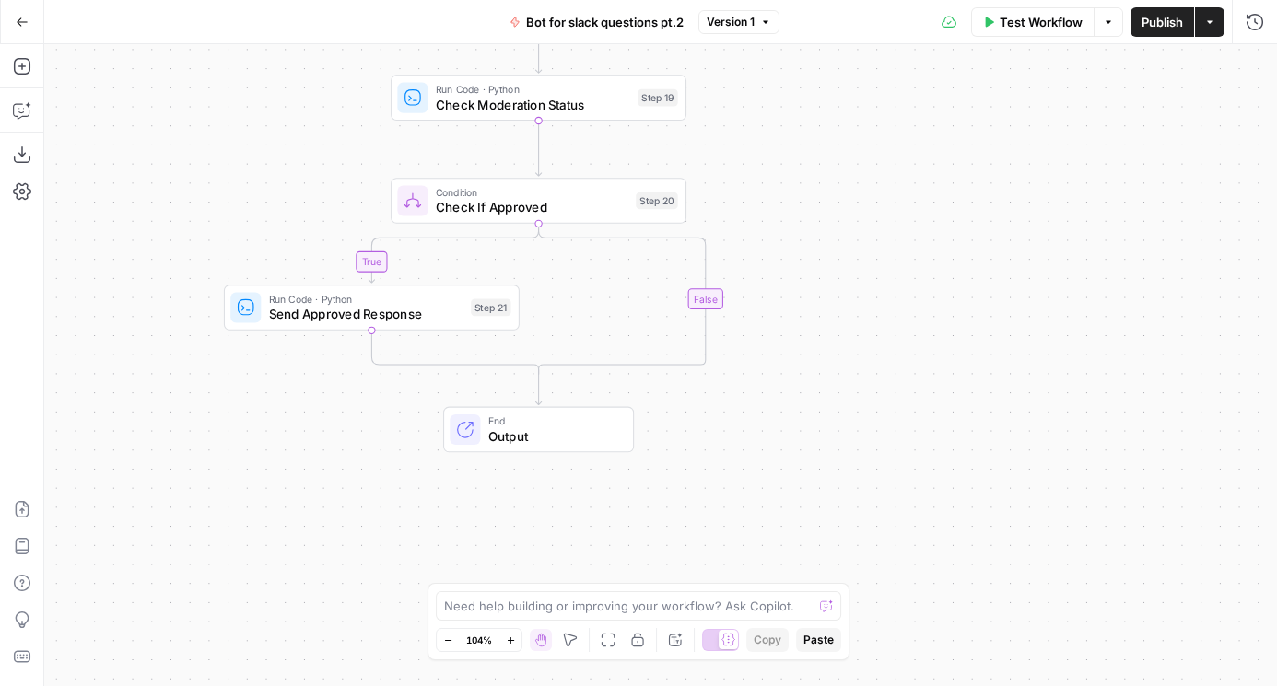
drag, startPoint x: 388, startPoint y: 340, endPoint x: 309, endPoint y: 135, distance: 219.3
click at [309, 135] on div "true false Workflow Set Inputs Inputs Run Code · Python Fetch Slack Messages St…" at bounding box center [660, 365] width 1232 height 642
drag, startPoint x: 796, startPoint y: 170, endPoint x: 794, endPoint y: 328, distance: 157.5
click at [795, 329] on div "true false Workflow Set Inputs Inputs Run Code · Python Fetch Slack Messages St…" at bounding box center [660, 365] width 1232 height 642
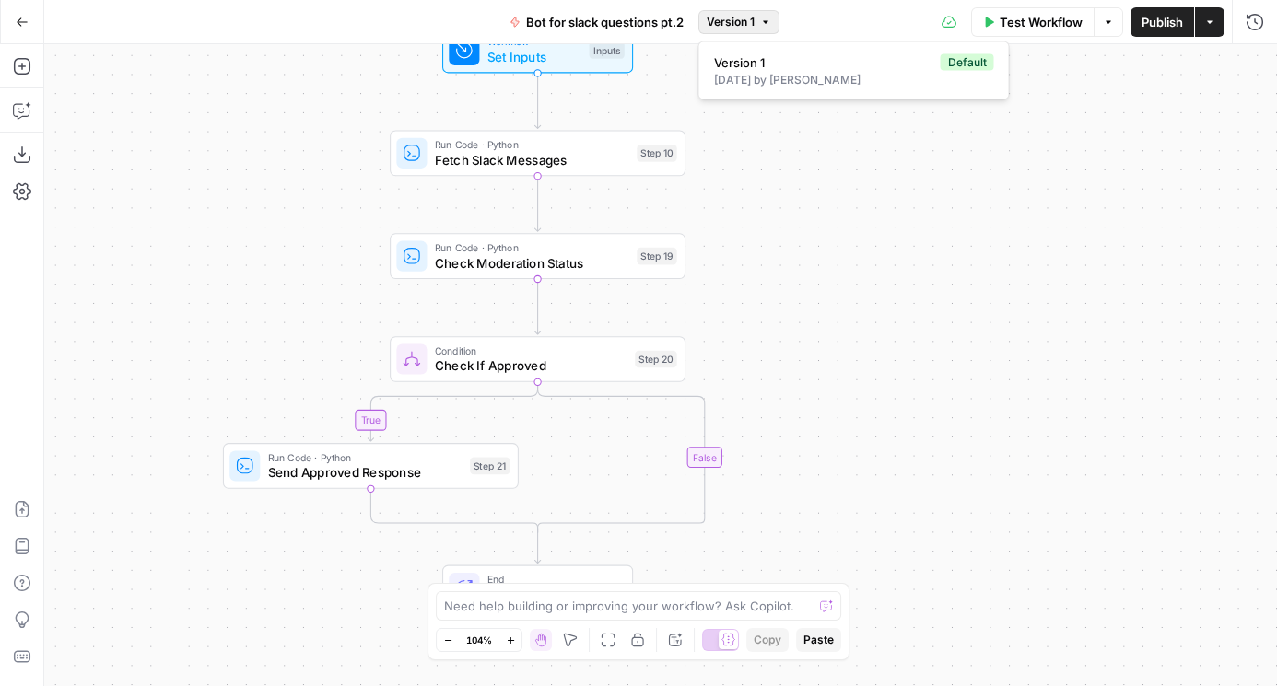
click at [741, 17] on span "Version 1" at bounding box center [730, 22] width 48 height 17
click at [302, 204] on div "true false Workflow Set Inputs Inputs Run Code · Python Fetch Slack Messages St…" at bounding box center [660, 365] width 1232 height 642
click at [474, 179] on div "true false Workflow Set Inputs Inputs Run Code · Python Fetch Slack Messages St…" at bounding box center [660, 365] width 1232 height 642
click at [431, 282] on div "true false Workflow Set Inputs Inputs Run Code · Python Fetch Slack Messages St…" at bounding box center [660, 365] width 1232 height 642
click at [422, 270] on div at bounding box center [411, 256] width 30 height 30
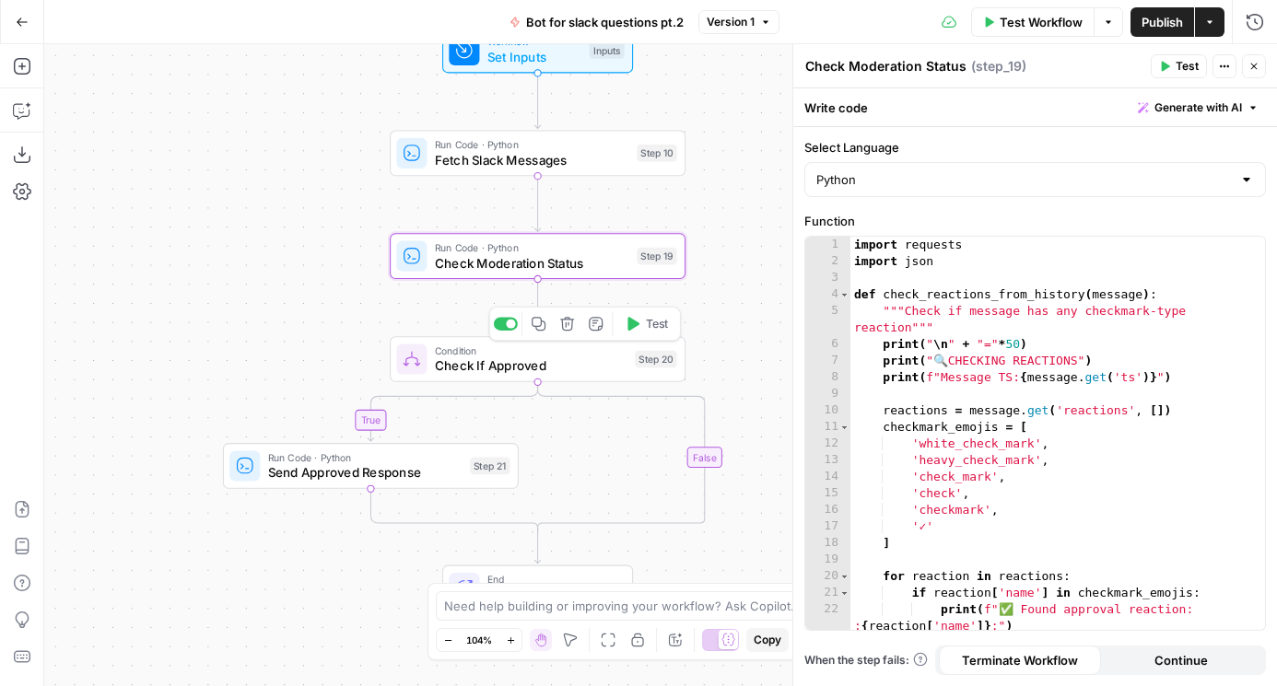
click at [421, 363] on div at bounding box center [411, 359] width 30 height 30
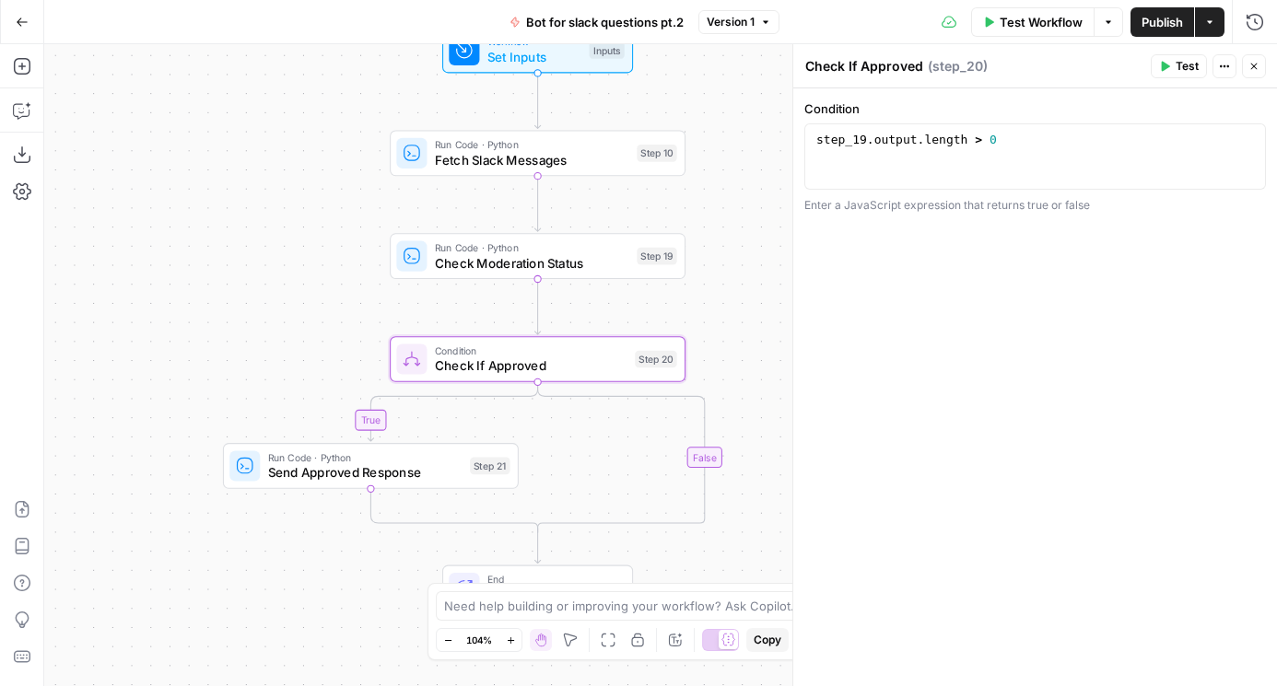
click at [318, 459] on span "Run Code · Python" at bounding box center [365, 457] width 194 height 16
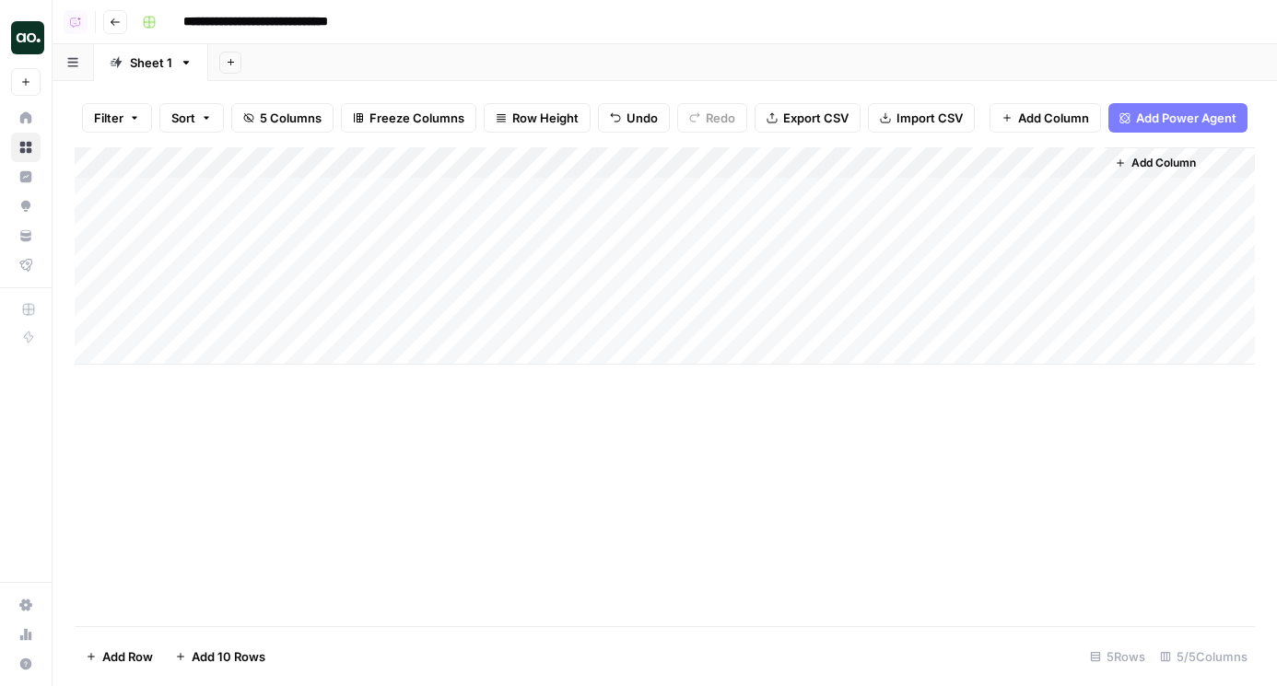
click at [761, 157] on div "Add Column" at bounding box center [665, 255] width 1180 height 217
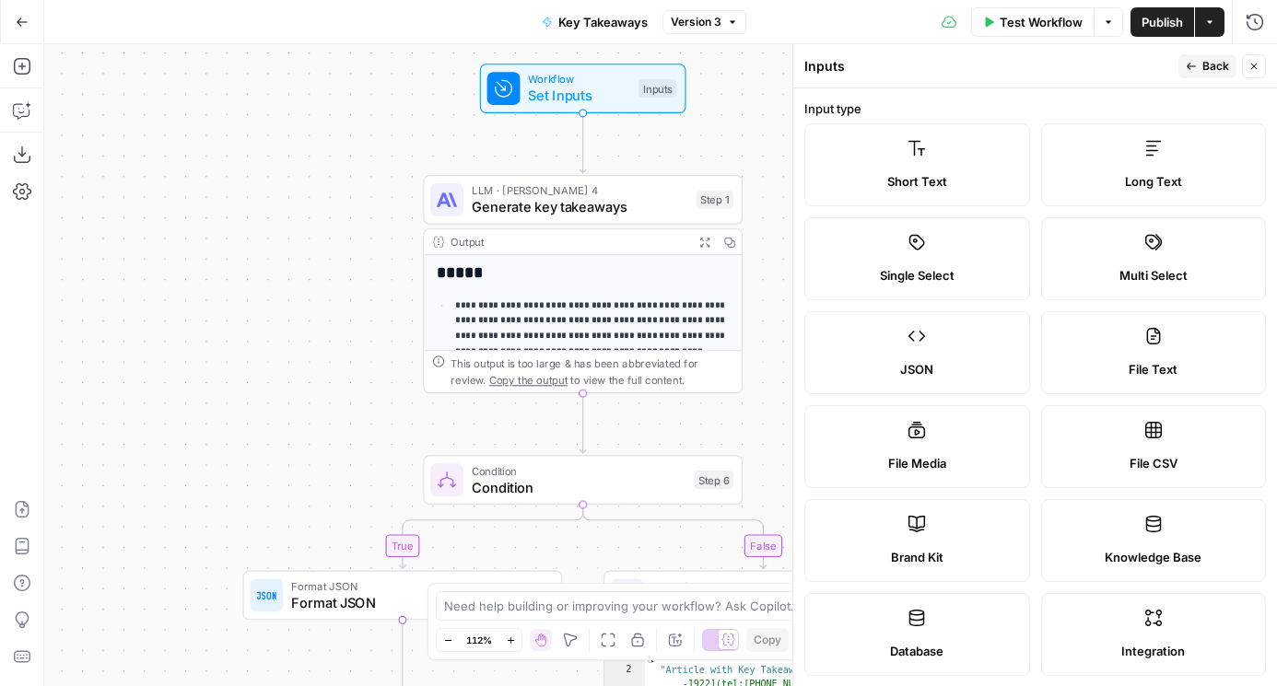
scroll to position [693, 0]
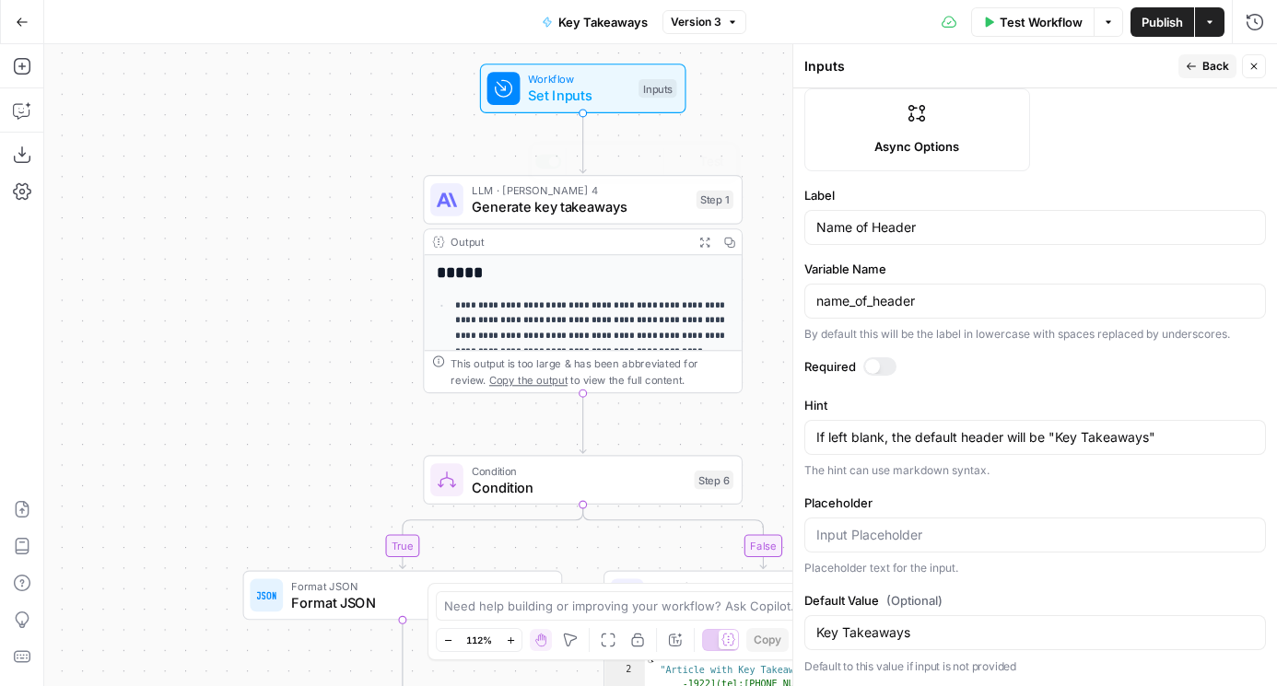
drag, startPoint x: 237, startPoint y: 298, endPoint x: 105, endPoint y: 268, distance: 135.2
click at [105, 268] on div "**********" at bounding box center [660, 365] width 1232 height 642
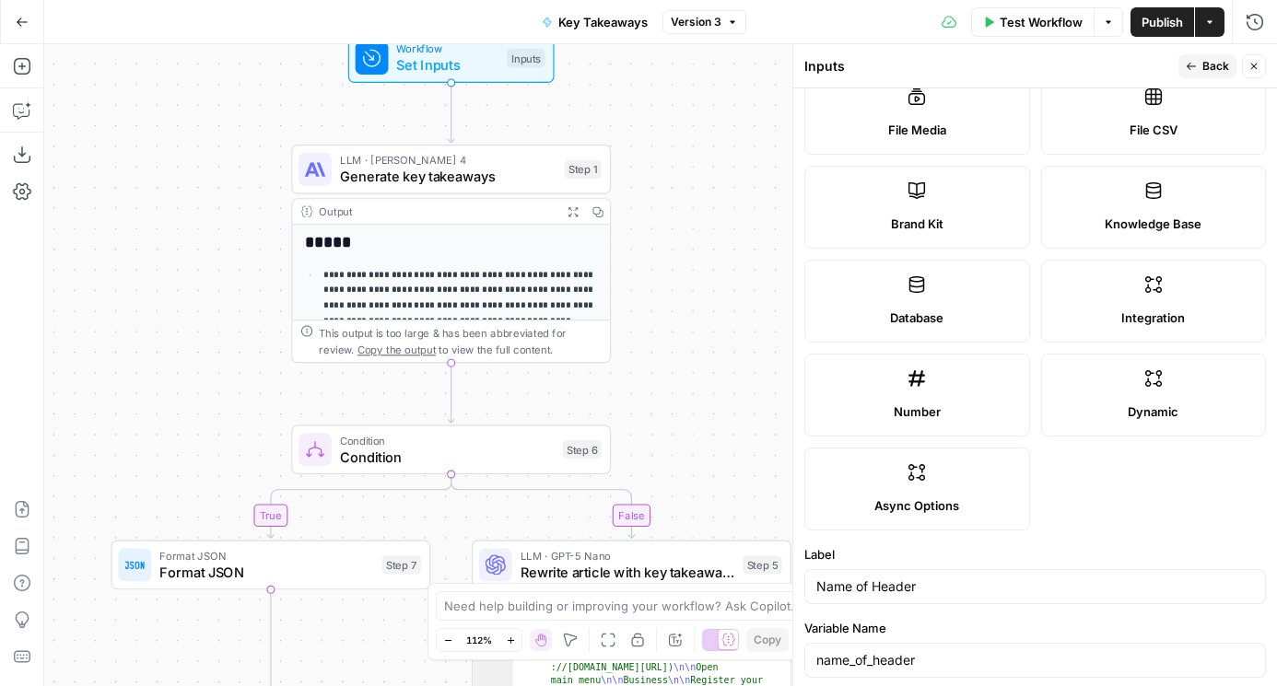
scroll to position [0, 0]
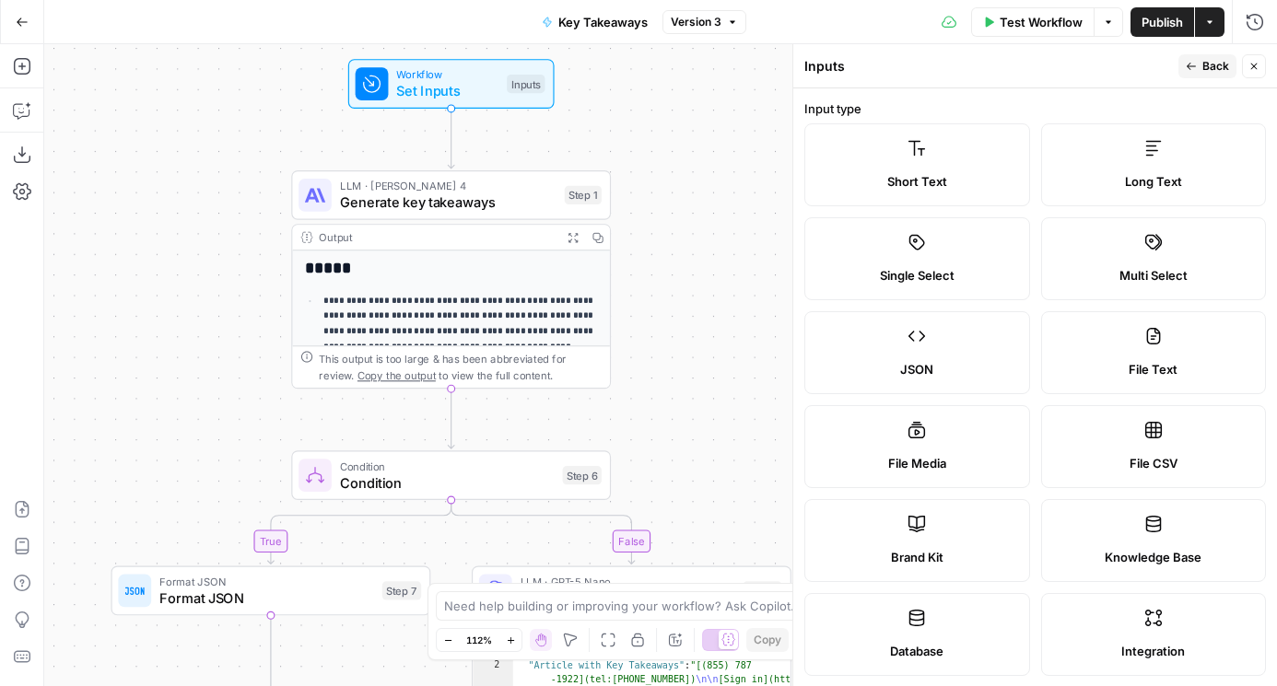
drag, startPoint x: 597, startPoint y: 113, endPoint x: 597, endPoint y: 179, distance: 65.4
click at [597, 153] on div "**********" at bounding box center [660, 365] width 1232 height 642
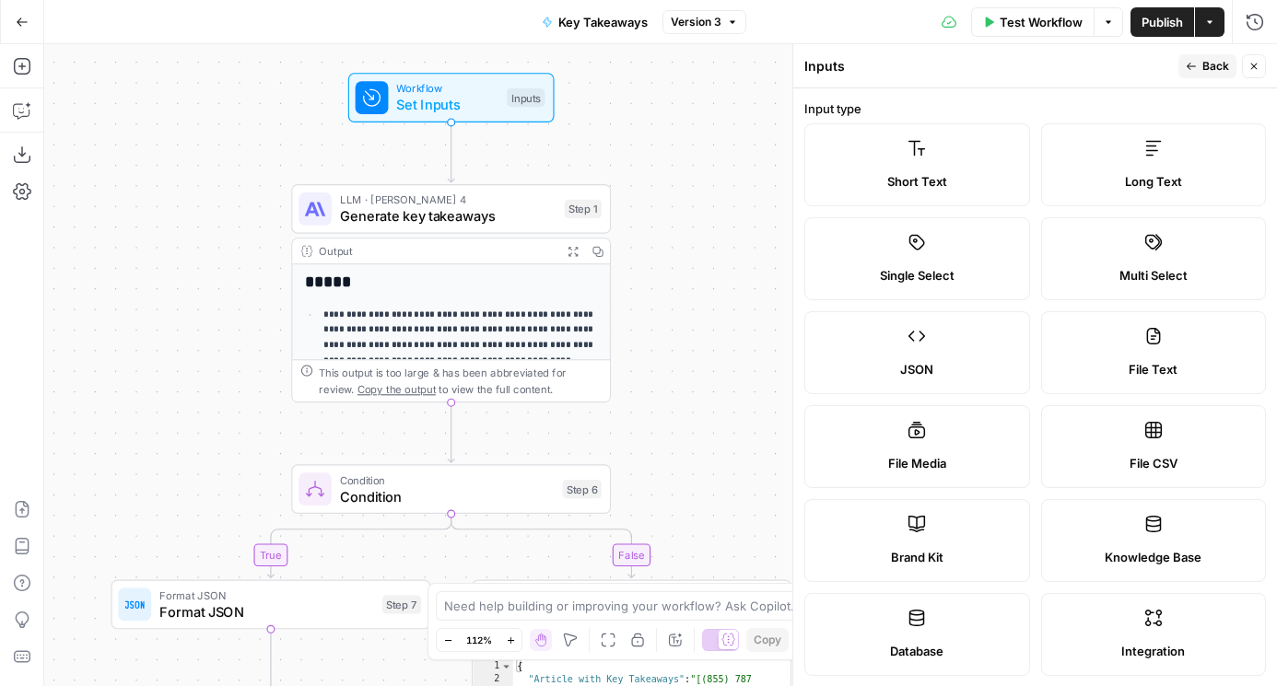
drag, startPoint x: 686, startPoint y: 426, endPoint x: 671, endPoint y: 283, distance: 143.5
click at [671, 283] on div "**********" at bounding box center [660, 365] width 1232 height 642
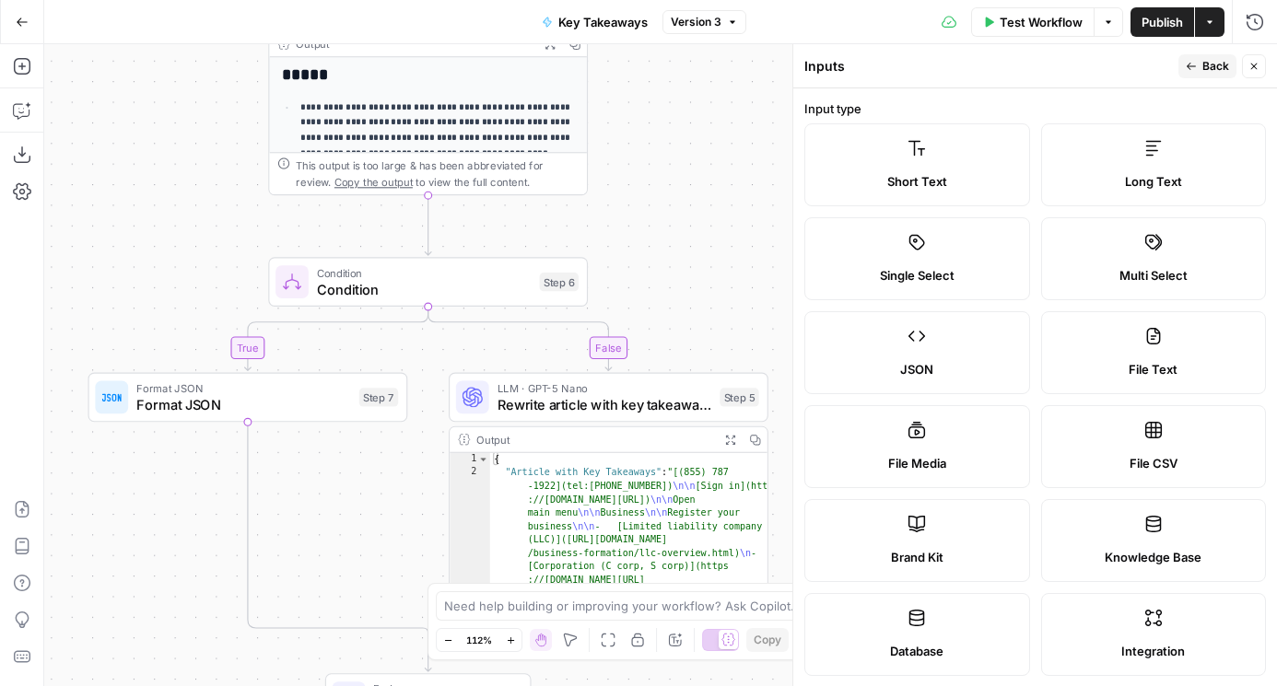
drag, startPoint x: 693, startPoint y: 356, endPoint x: 683, endPoint y: 285, distance: 72.4
click at [683, 285] on div "**********" at bounding box center [660, 365] width 1232 height 642
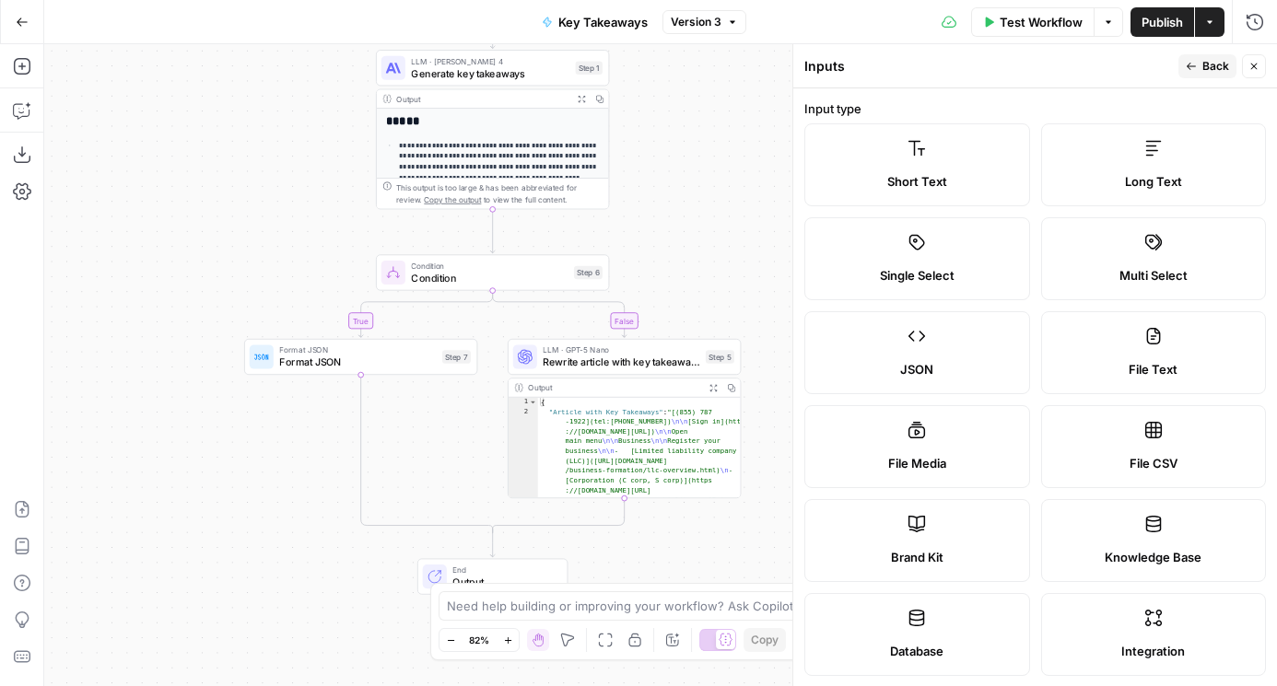
drag, startPoint x: 727, startPoint y: 286, endPoint x: 646, endPoint y: 177, distance: 136.3
click at [646, 177] on div "**********" at bounding box center [660, 365] width 1232 height 642
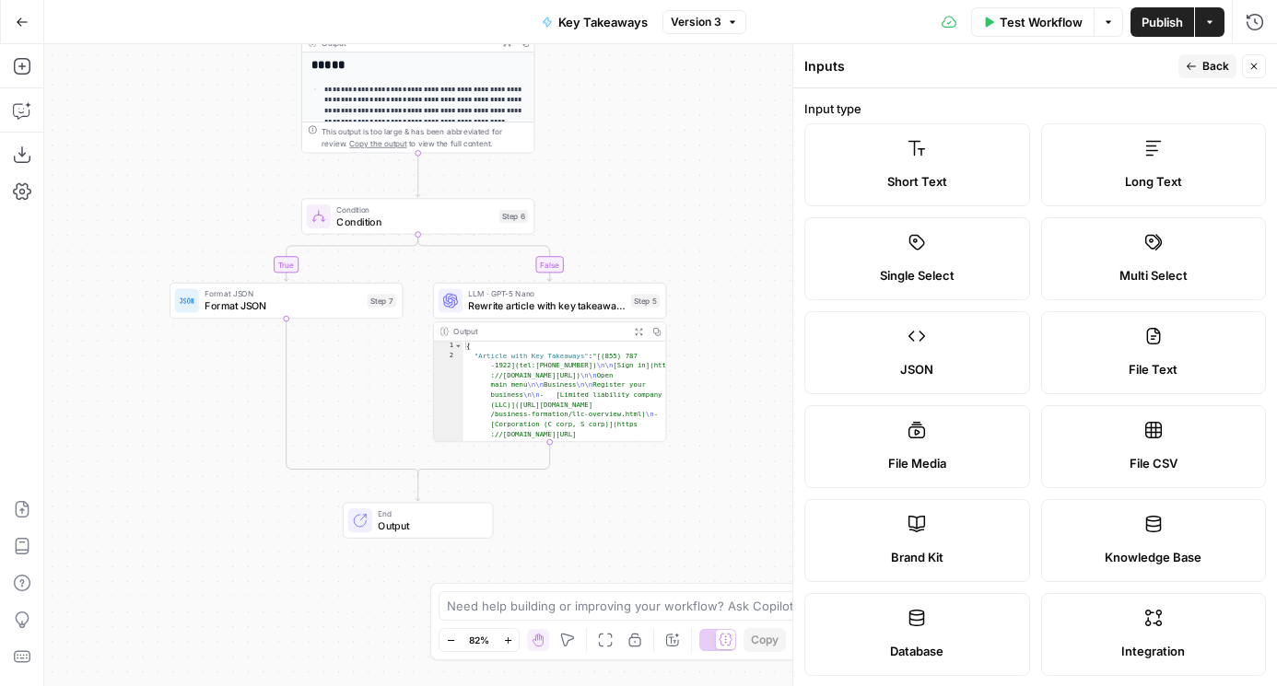
drag, startPoint x: 617, startPoint y: 540, endPoint x: 617, endPoint y: 709, distance: 169.5
click at [617, 685] on html "**********" at bounding box center [638, 343] width 1277 height 686
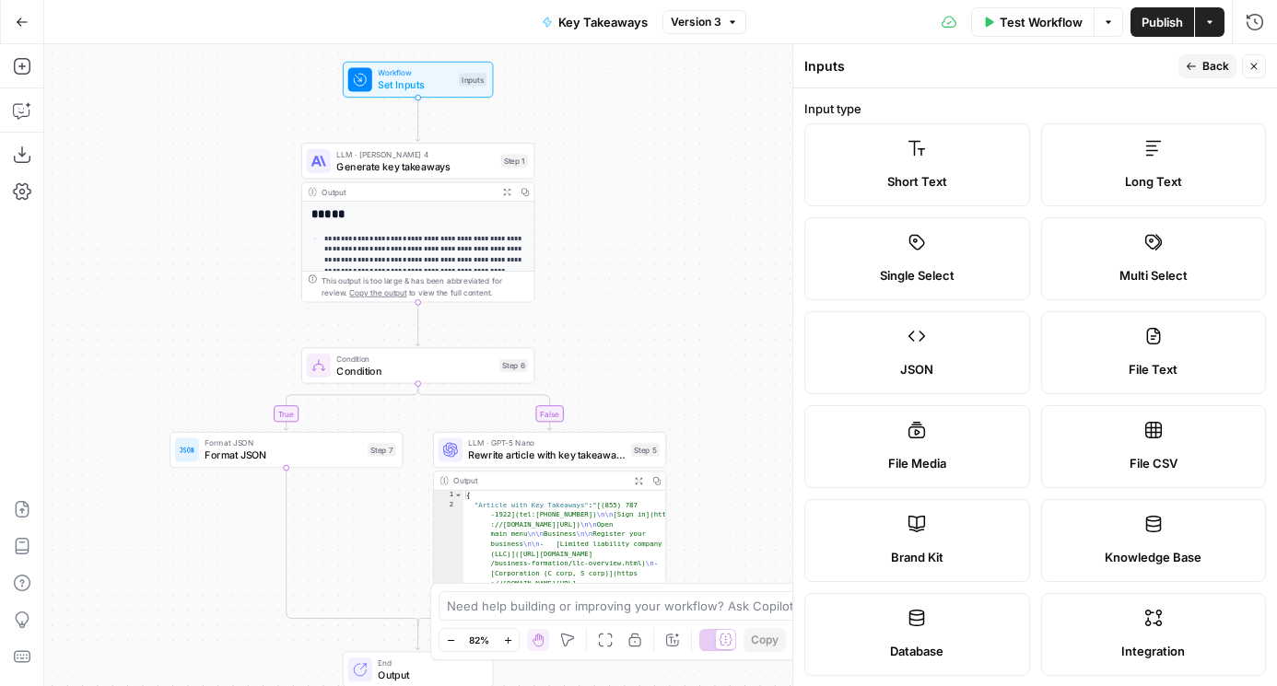
drag, startPoint x: 636, startPoint y: 204, endPoint x: 636, endPoint y: 377, distance: 172.2
click at [636, 377] on div "**********" at bounding box center [660, 365] width 1232 height 642
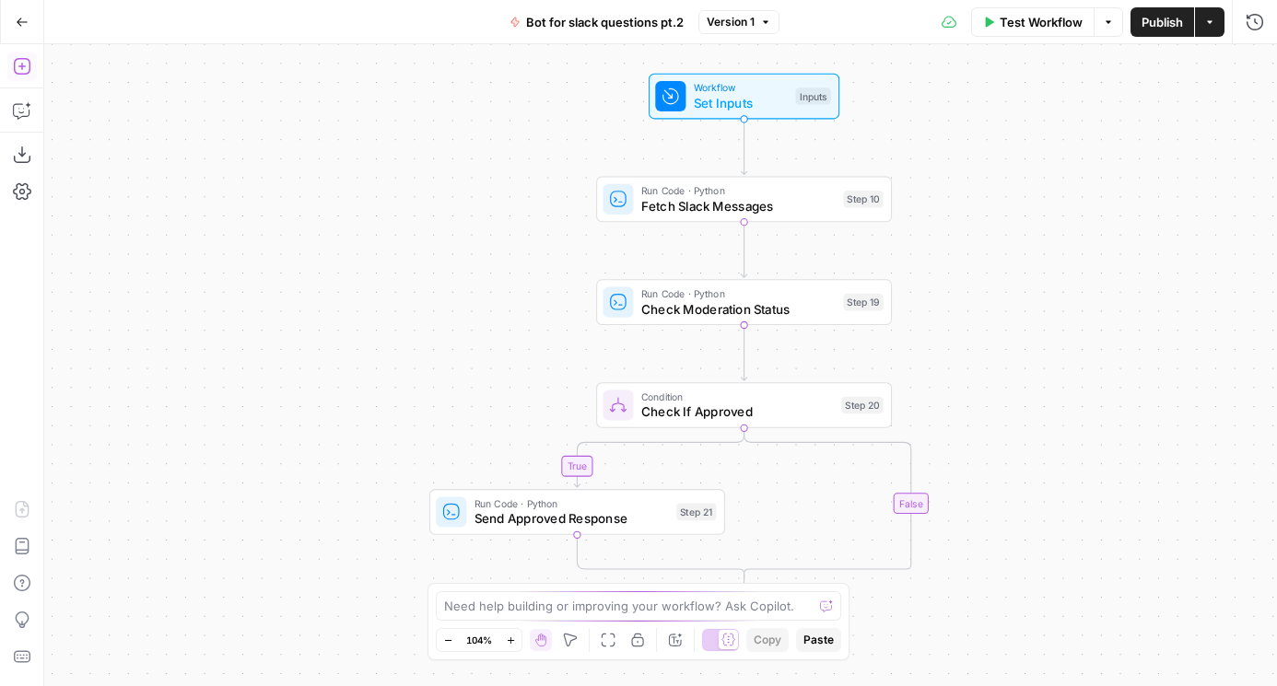
click at [20, 74] on icon "button" at bounding box center [21, 66] width 17 height 17
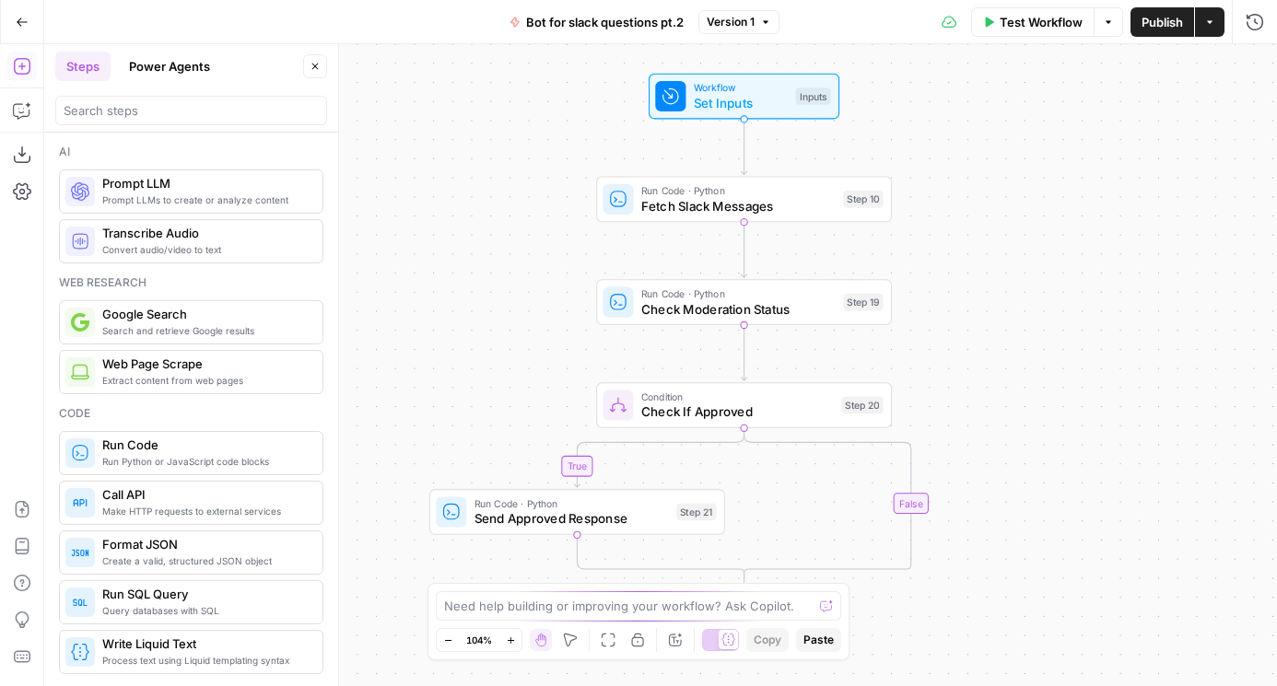
click at [175, 66] on button "Power Agents" at bounding box center [169, 66] width 103 height 29
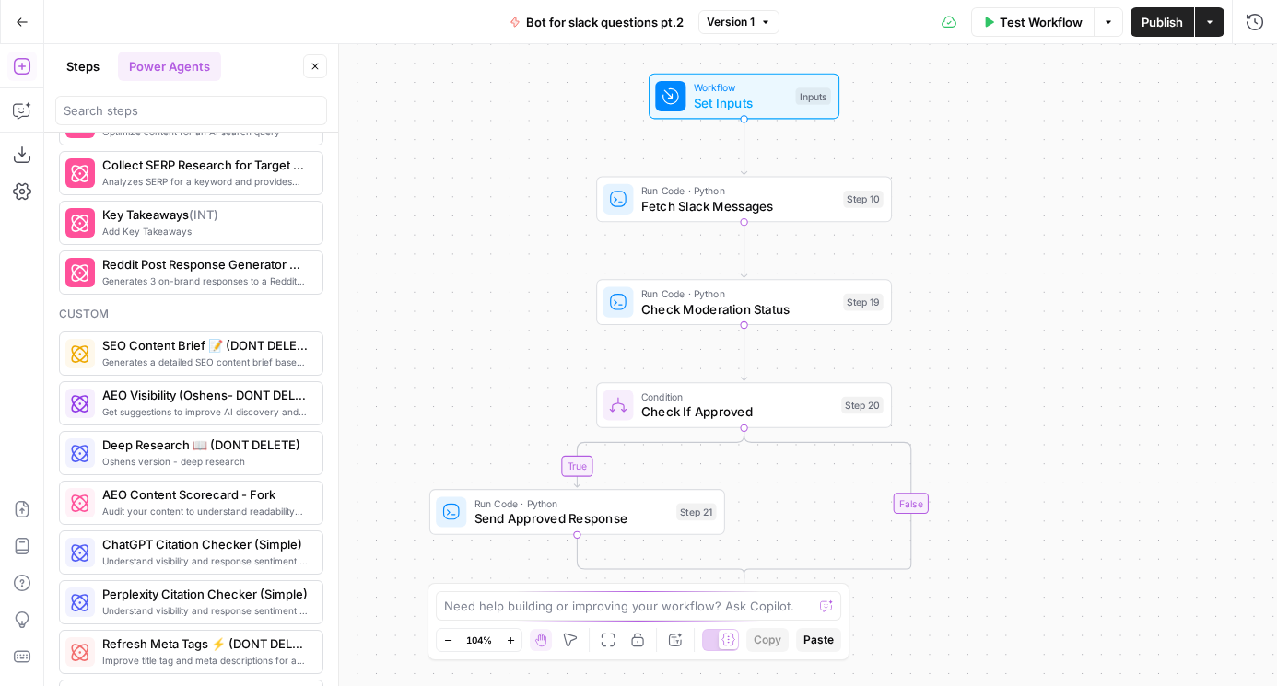
scroll to position [1256, 0]
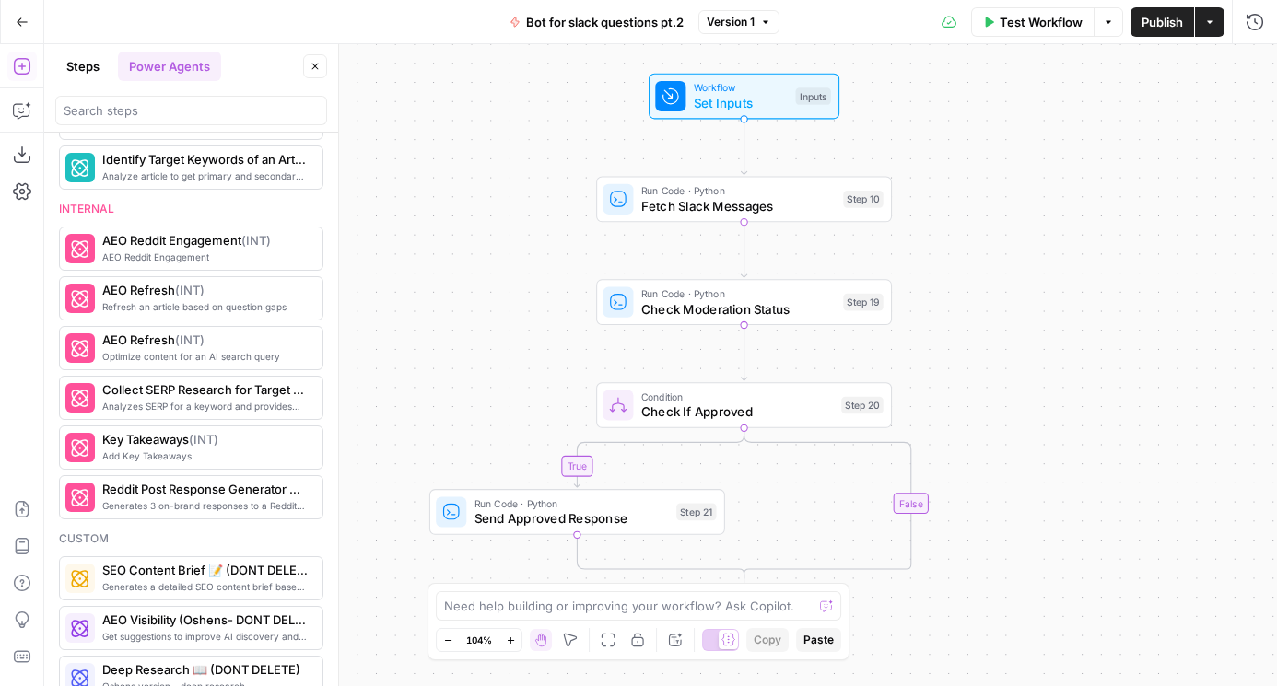
click at [21, 28] on icon "button" at bounding box center [22, 22] width 13 height 13
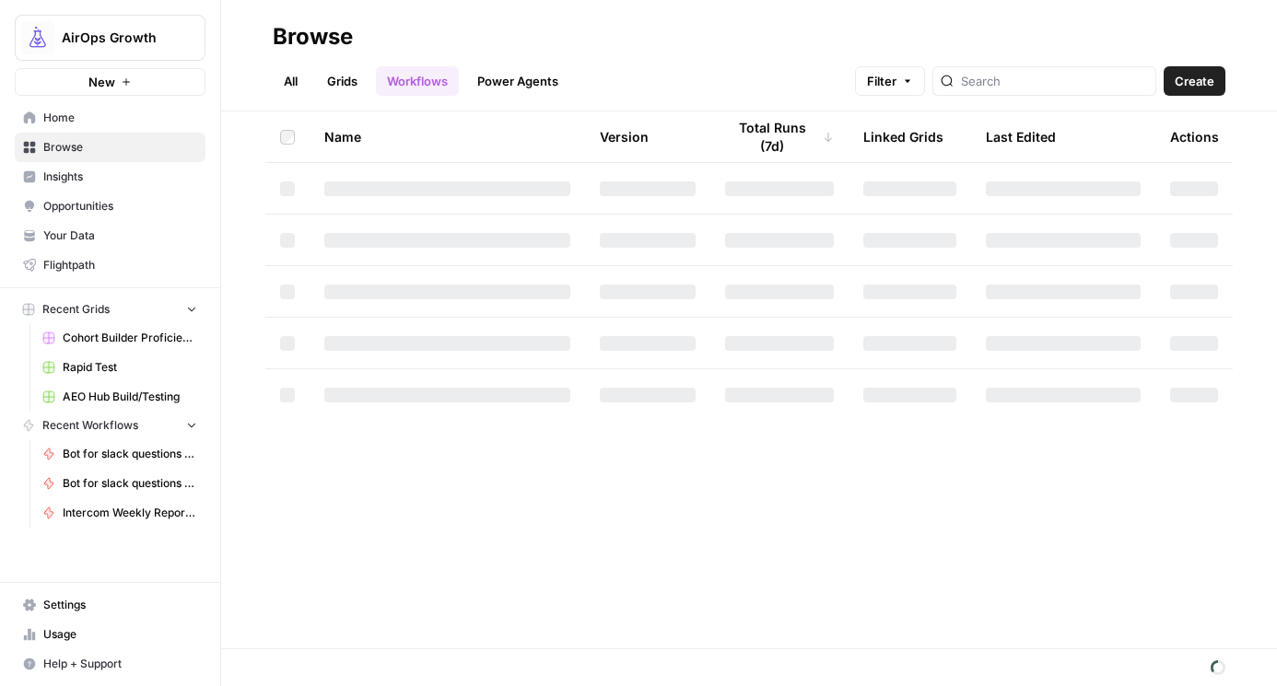
click at [196, 38] on icon "Workspace: AirOps Growth" at bounding box center [190, 38] width 18 height 18
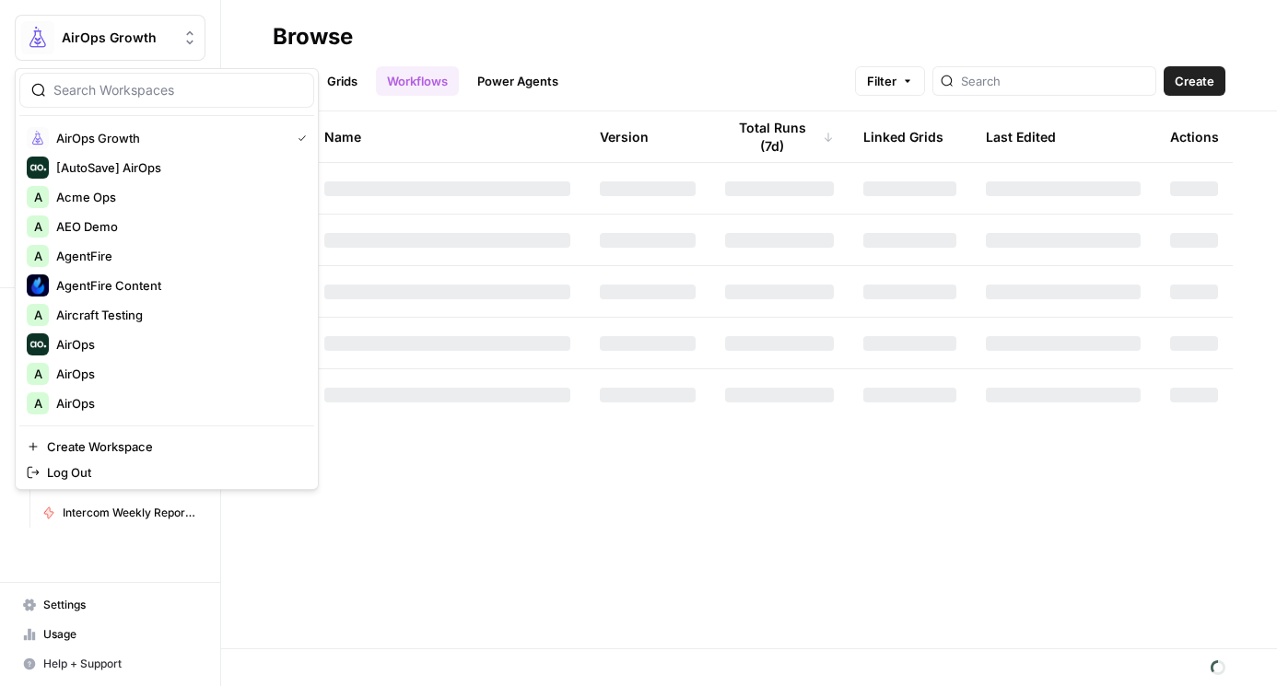
click at [47, 566] on div "AirOps Growth New Home Browse Insights Opportunities Your Data Flightpath Recen…" at bounding box center [110, 343] width 220 height 686
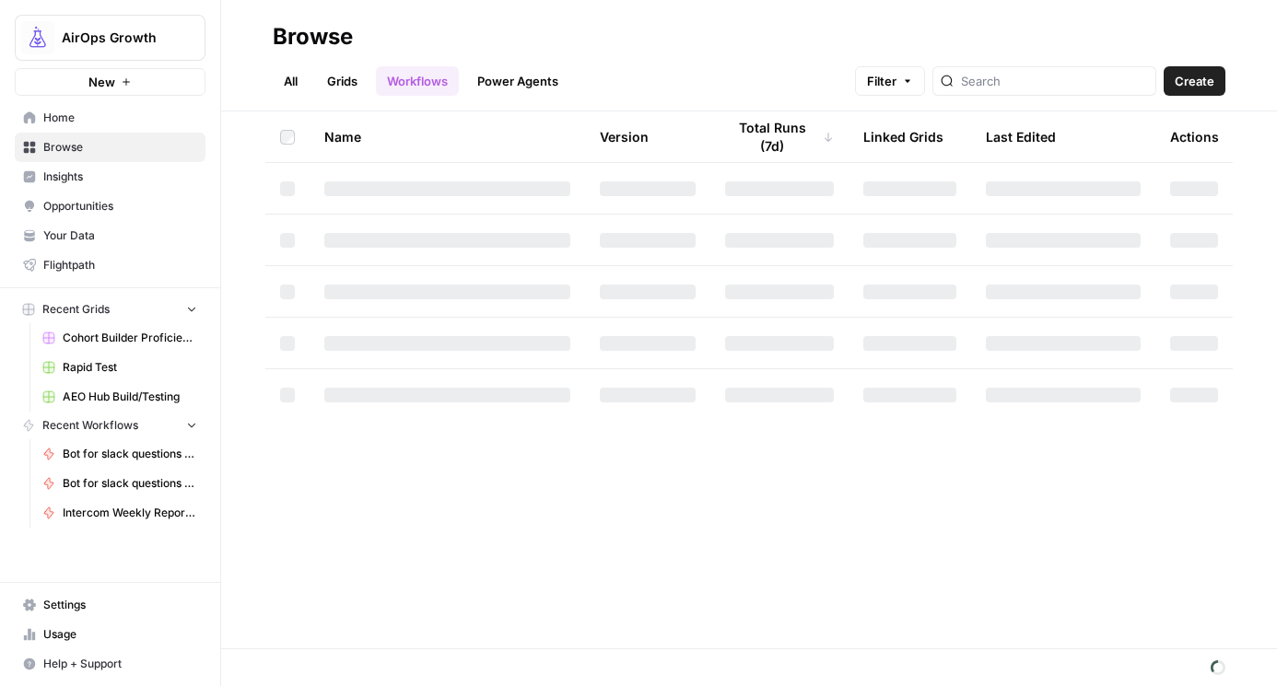
click at [64, 248] on link "Your Data" at bounding box center [110, 235] width 191 height 29
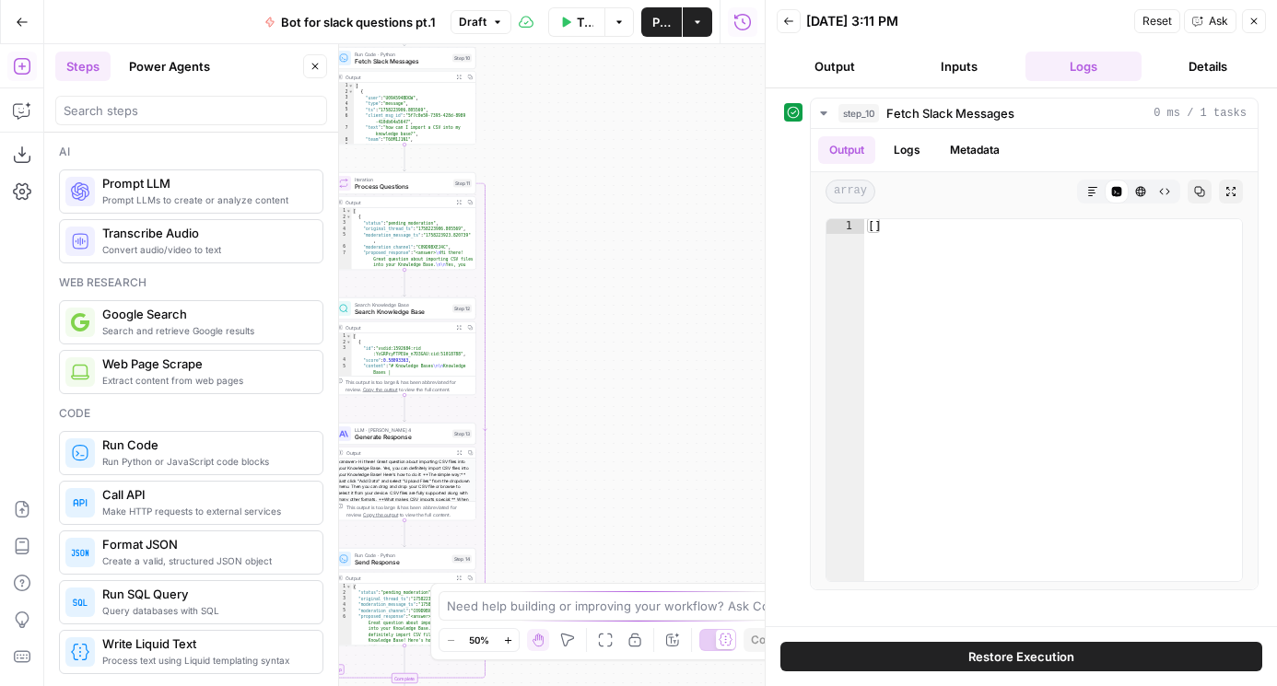
click at [138, 63] on button "Power Agents" at bounding box center [169, 66] width 103 height 29
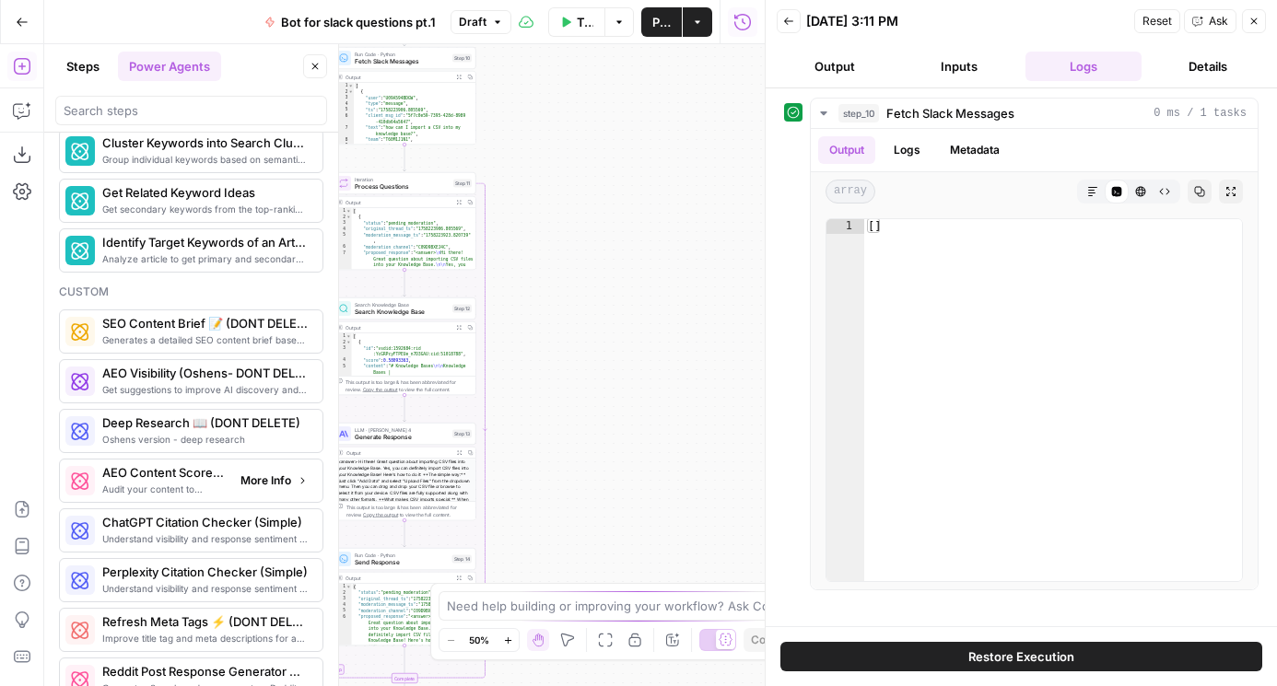
scroll to position [1150, 0]
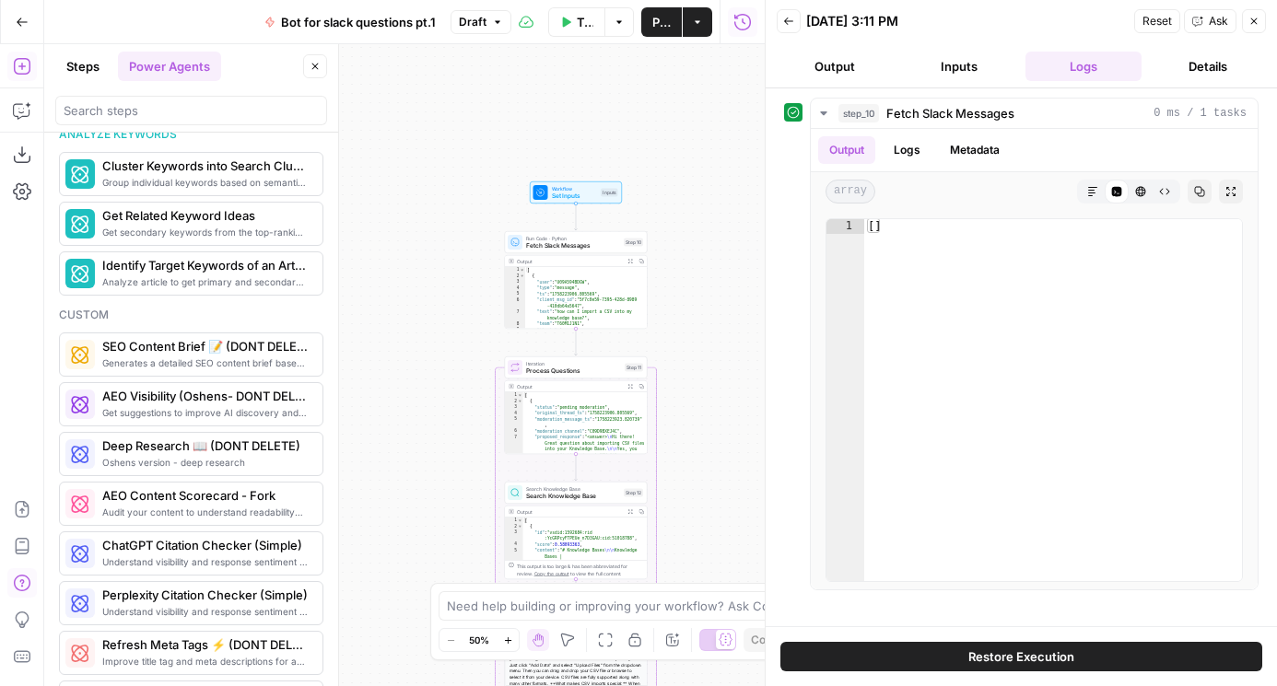
drag, startPoint x: 585, startPoint y: 205, endPoint x: 760, endPoint y: 393, distance: 256.8
click at [760, 393] on body "AirOps Growth New Home Browse Insights Opportunities Your Data Flightpath Recen…" at bounding box center [638, 343] width 1277 height 686
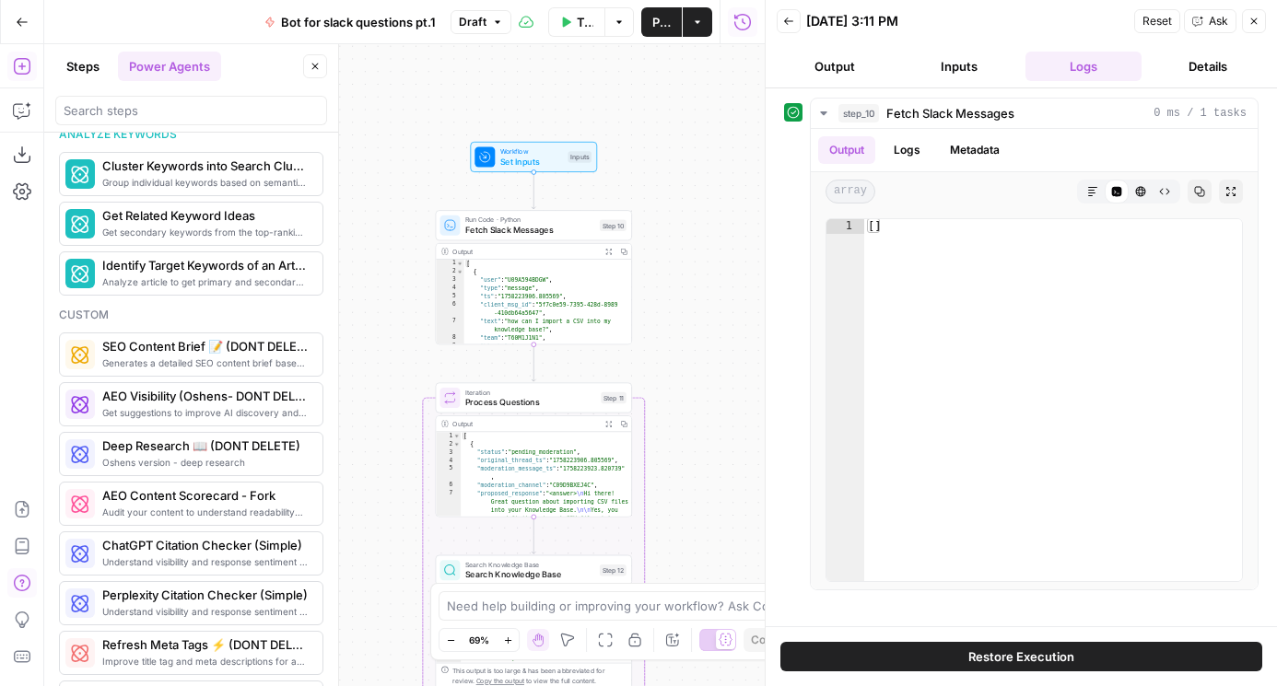
click at [603, 204] on button "Test" at bounding box center [606, 201] width 40 height 17
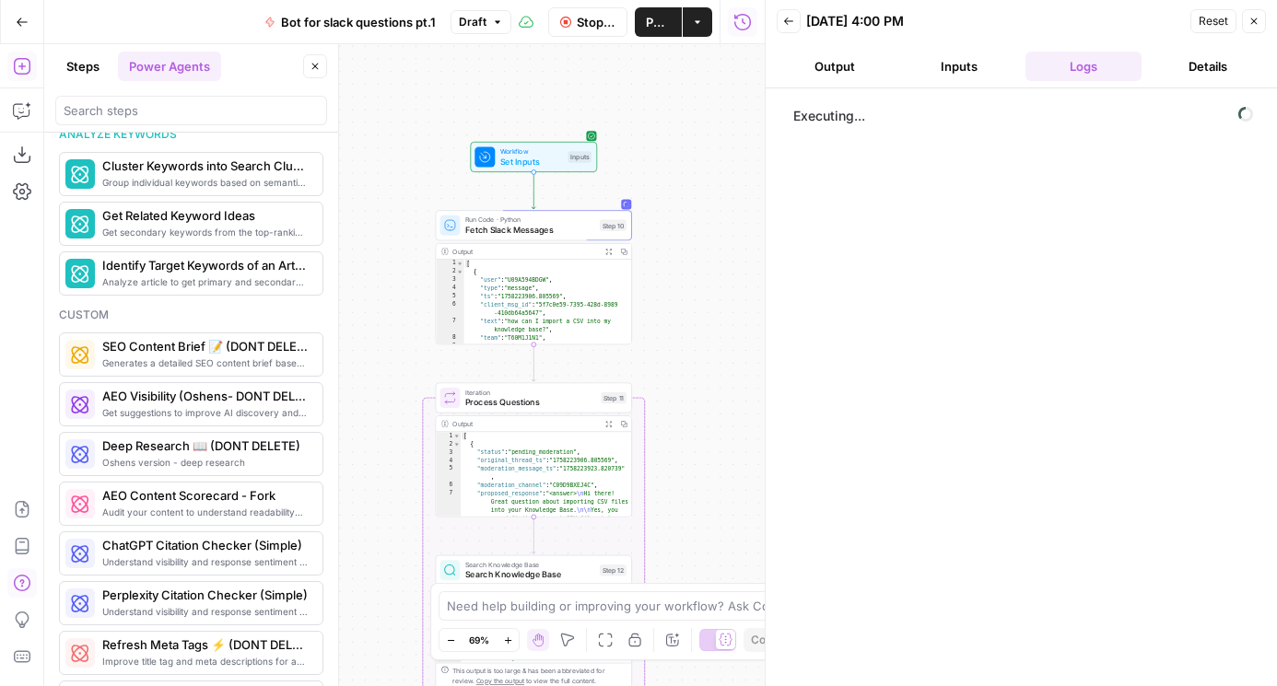
drag, startPoint x: 392, startPoint y: 374, endPoint x: 375, endPoint y: 244, distance: 131.0
click at [376, 244] on div "Workflow Set Inputs Inputs Run Code · Python Fetch Slack Messages Step 10 Outpu…" at bounding box center [404, 365] width 720 height 642
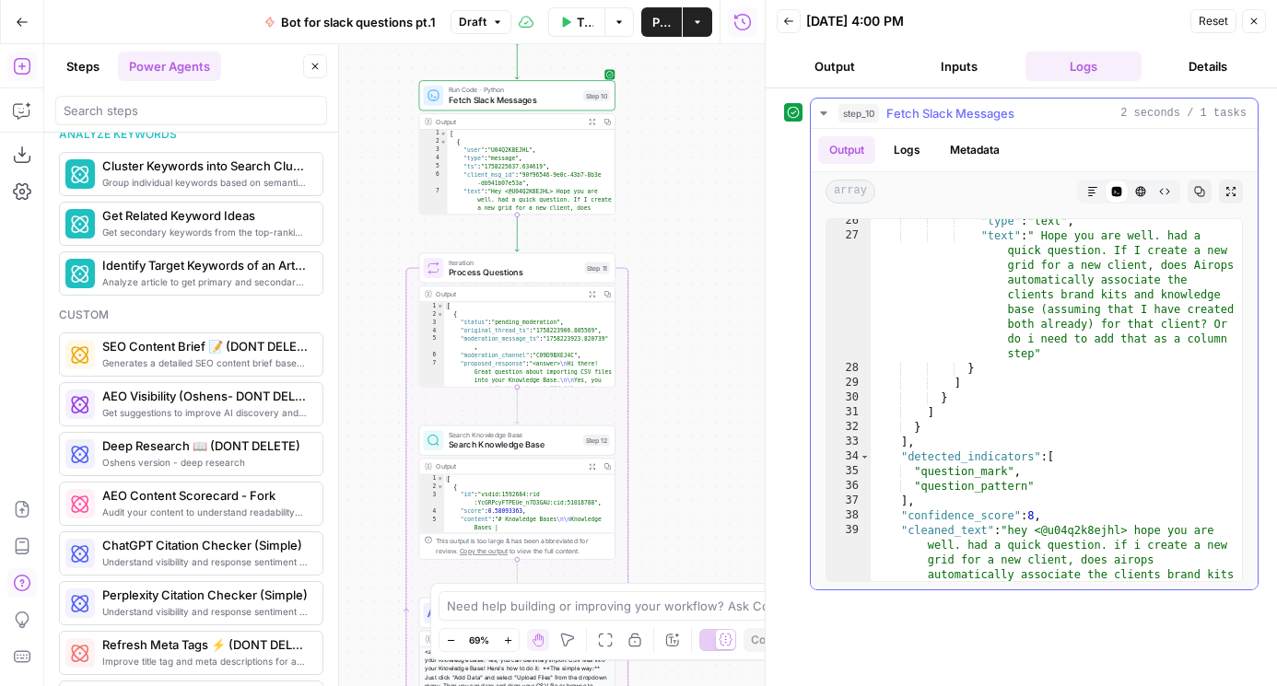
scroll to position [552, 0]
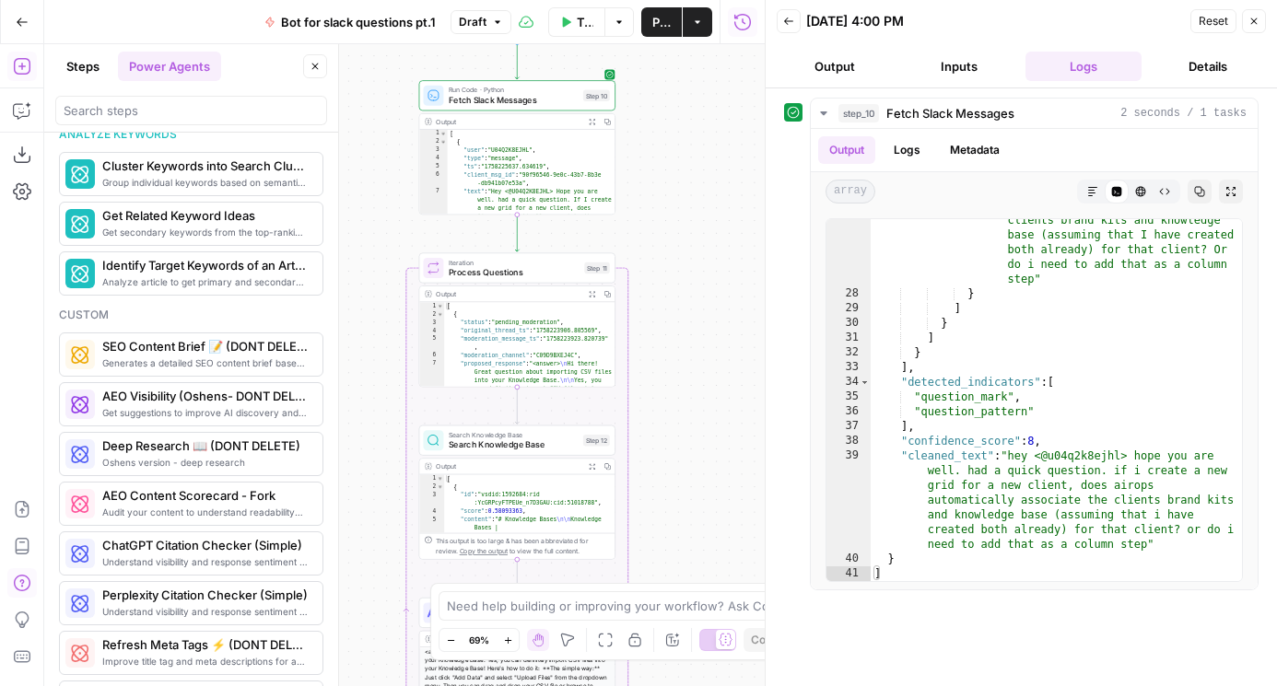
drag, startPoint x: 688, startPoint y: 301, endPoint x: 655, endPoint y: 235, distance: 74.1
click at [655, 235] on div "Workflow Set Inputs Inputs Run Code · Python Fetch Slack Messages Step 10 Outpu…" at bounding box center [404, 365] width 720 height 642
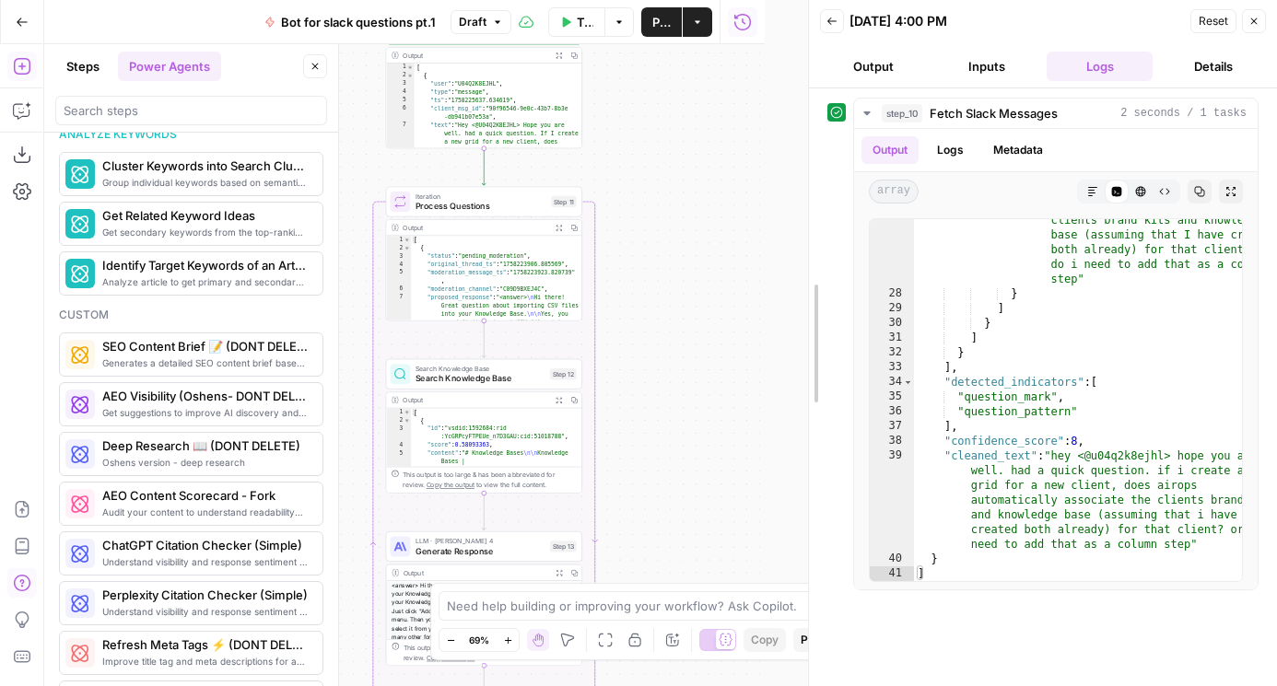
drag, startPoint x: 766, startPoint y: 254, endPoint x: 814, endPoint y: 254, distance: 47.9
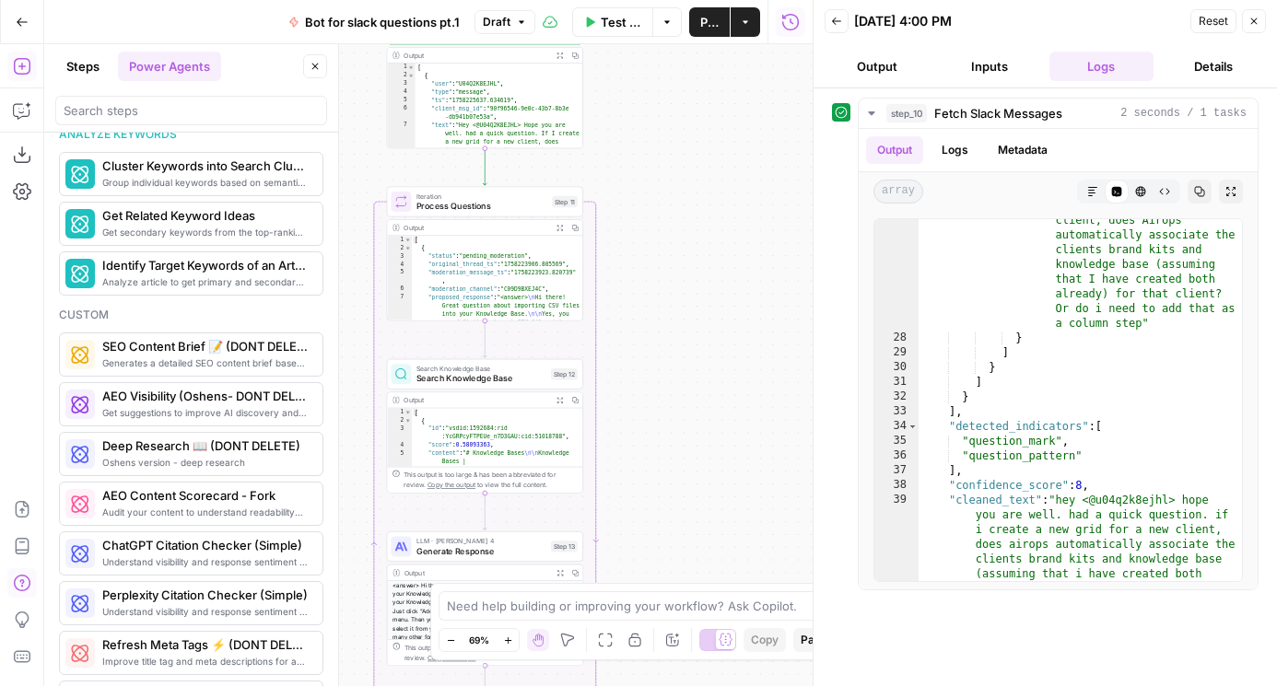
drag, startPoint x: 686, startPoint y: 271, endPoint x: 729, endPoint y: 271, distance: 43.3
click at [729, 271] on div "Workflow Set Inputs Inputs Run Code · Python Fetch Slack Messages Step 10 Outpu…" at bounding box center [428, 365] width 768 height 642
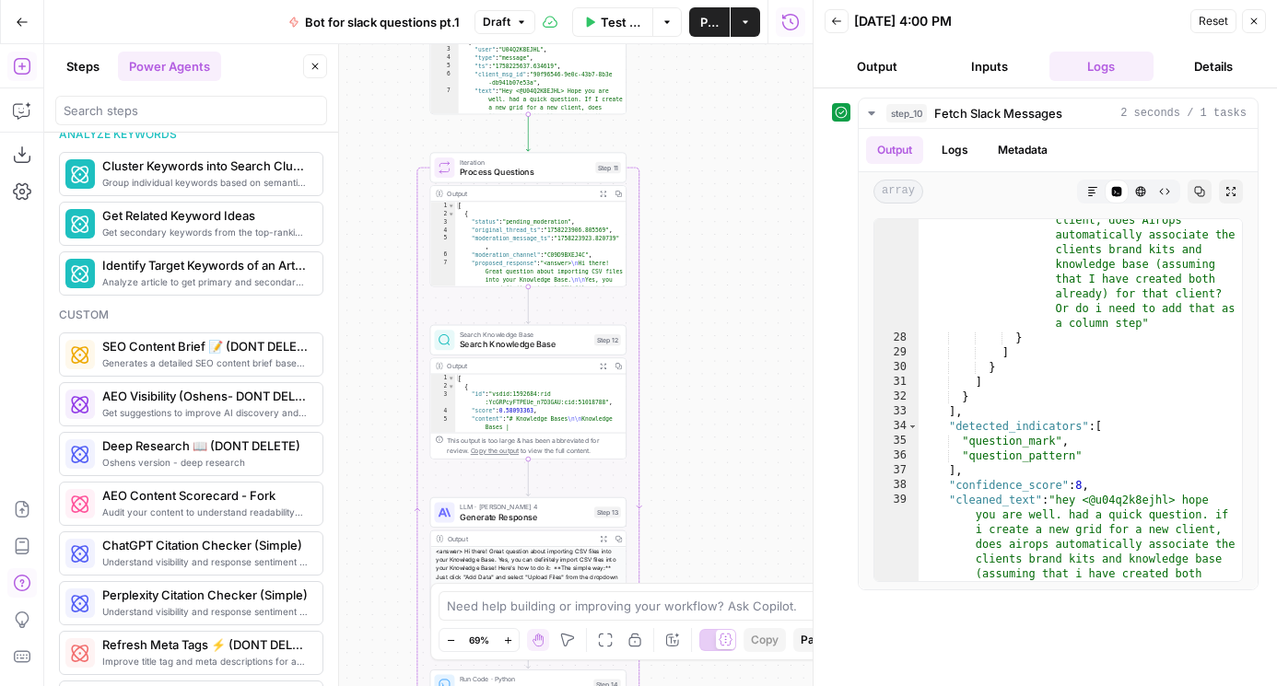
drag, startPoint x: 703, startPoint y: 345, endPoint x: 708, endPoint y: 247, distance: 98.7
click at [708, 247] on div "Workflow Set Inputs Inputs Run Code · Python Fetch Slack Messages Step 10 Outpu…" at bounding box center [428, 365] width 768 height 642
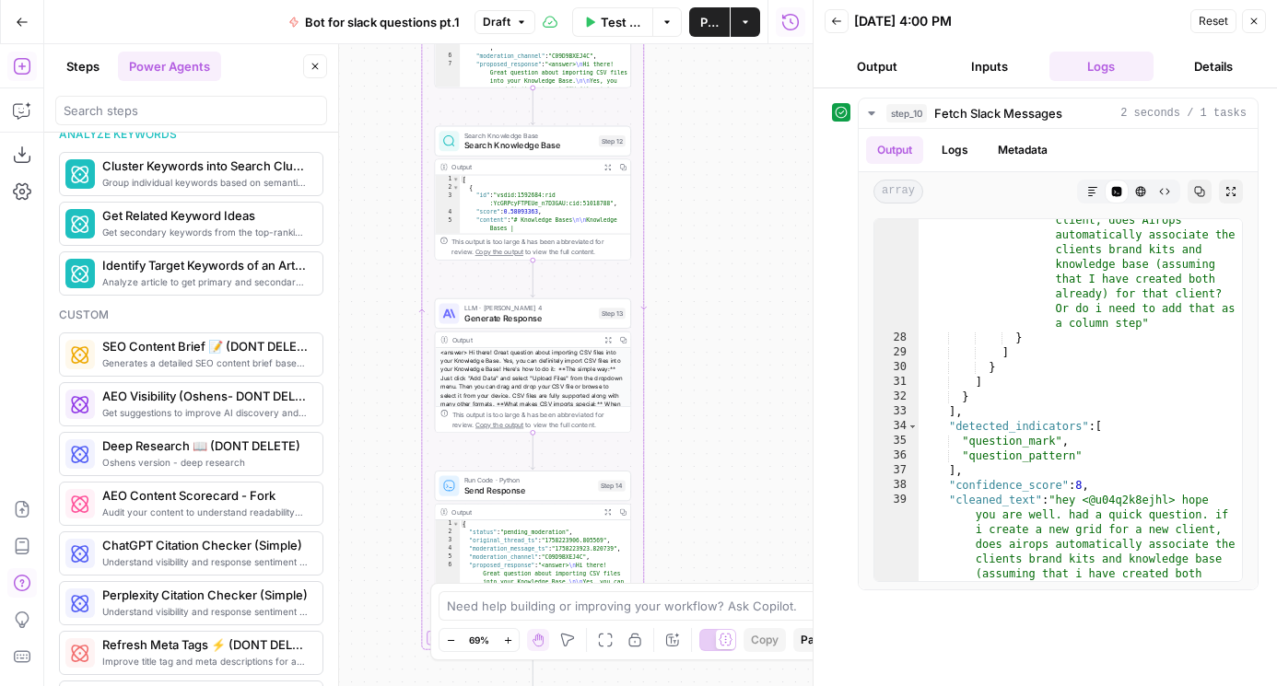
drag, startPoint x: 706, startPoint y: 233, endPoint x: 706, endPoint y: 203, distance: 30.4
click at [706, 203] on div "Workflow Set Inputs Inputs Run Code · Python Fetch Slack Messages Step 10 Outpu…" at bounding box center [428, 365] width 768 height 642
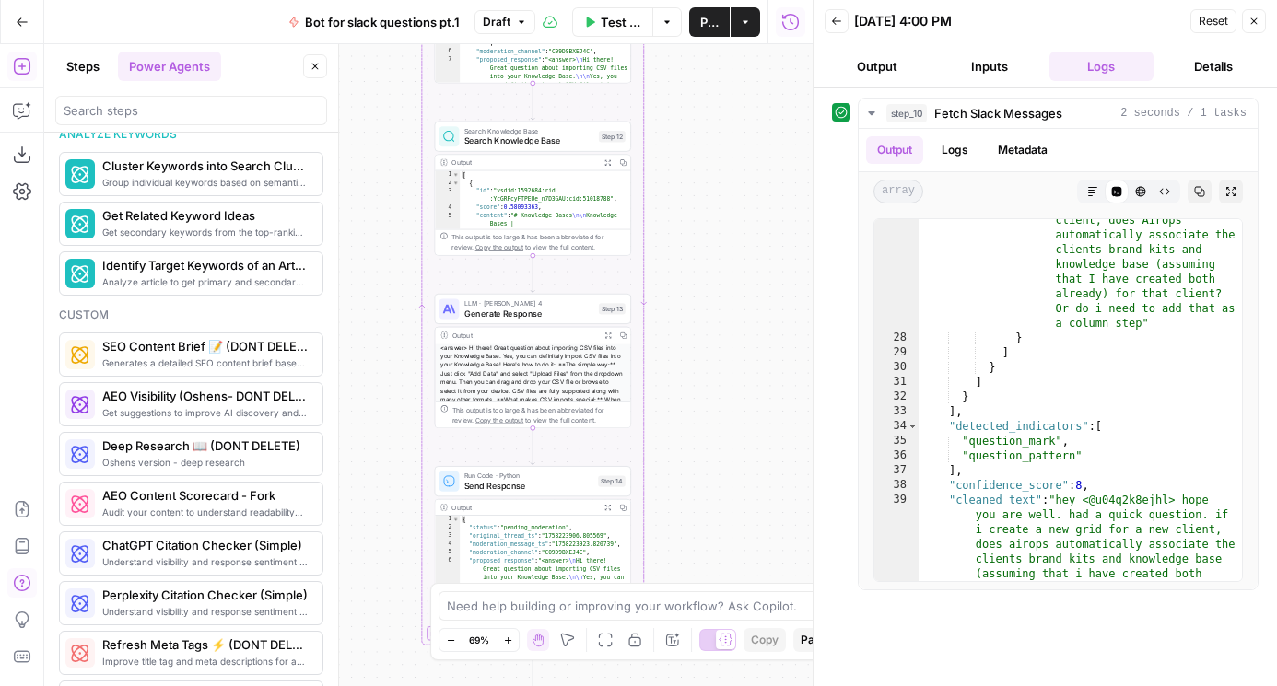
drag, startPoint x: 706, startPoint y: 203, endPoint x: 706, endPoint y: 373, distance: 170.4
click at [706, 373] on div "Workflow Set Inputs Inputs Run Code · Python Fetch Slack Messages Step 10 Outpu…" at bounding box center [428, 365] width 768 height 642
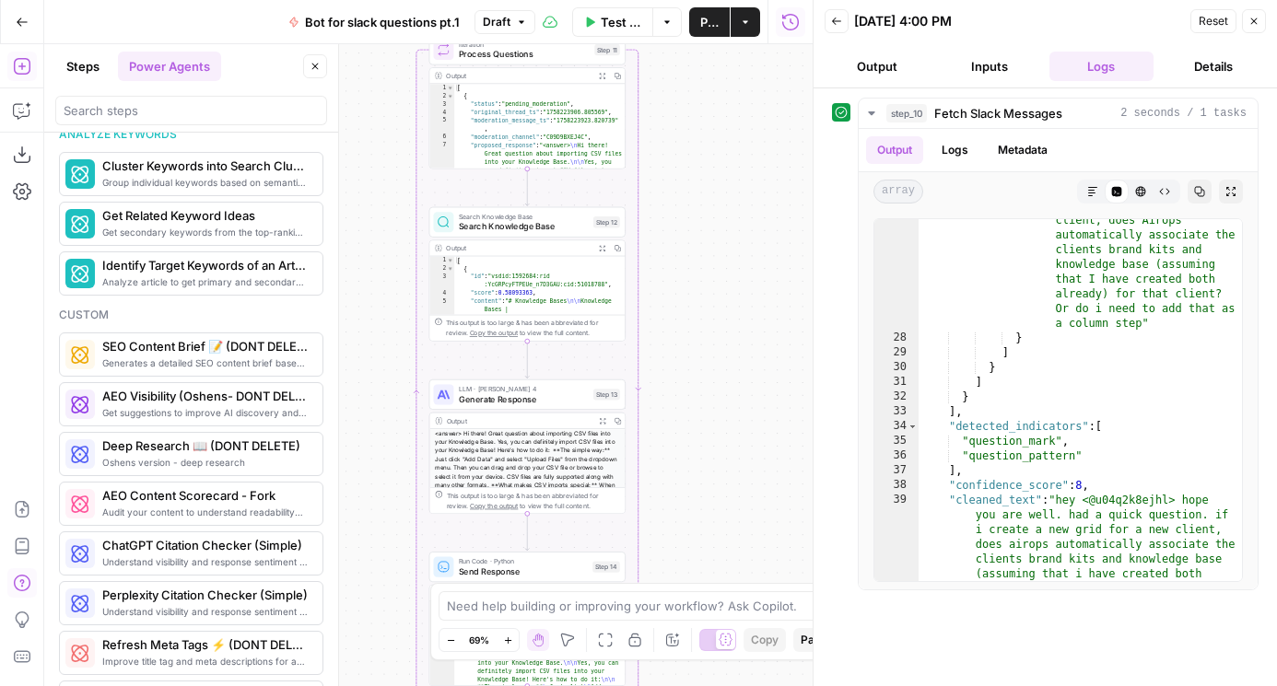
drag, startPoint x: 704, startPoint y: 365, endPoint x: 698, endPoint y: 282, distance: 83.1
click at [698, 282] on div "Workflow Set Inputs Inputs Run Code · Python Fetch Slack Messages Step 10 Outpu…" at bounding box center [428, 365] width 768 height 642
drag, startPoint x: 698, startPoint y: 282, endPoint x: 697, endPoint y: 182, distance: 99.5
click at [697, 182] on div "Workflow Set Inputs Inputs Run Code · Python Fetch Slack Messages Step 10 Outpu…" at bounding box center [428, 365] width 768 height 642
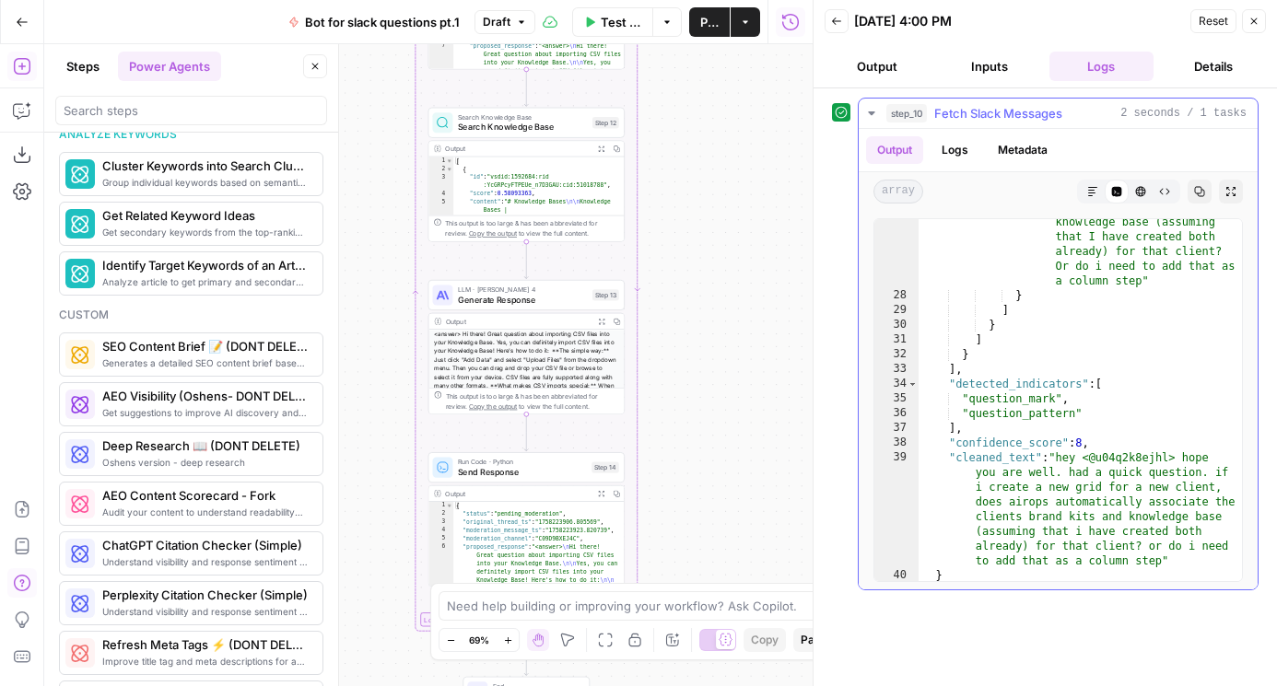
scroll to position [611, 0]
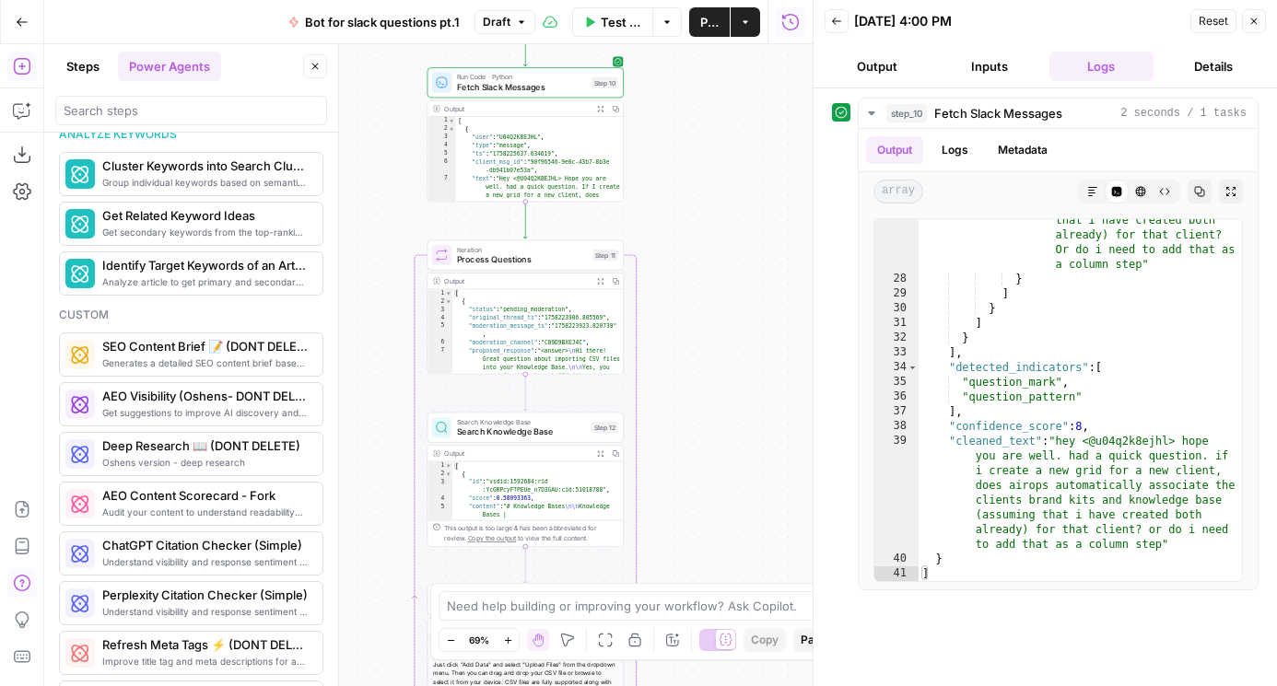
drag, startPoint x: 730, startPoint y: 235, endPoint x: 728, endPoint y: 536, distance: 301.2
click at [728, 536] on div "Workflow Set Inputs Inputs Run Code · Python Fetch Slack Messages Step 10 Outpu…" at bounding box center [428, 365] width 768 height 642
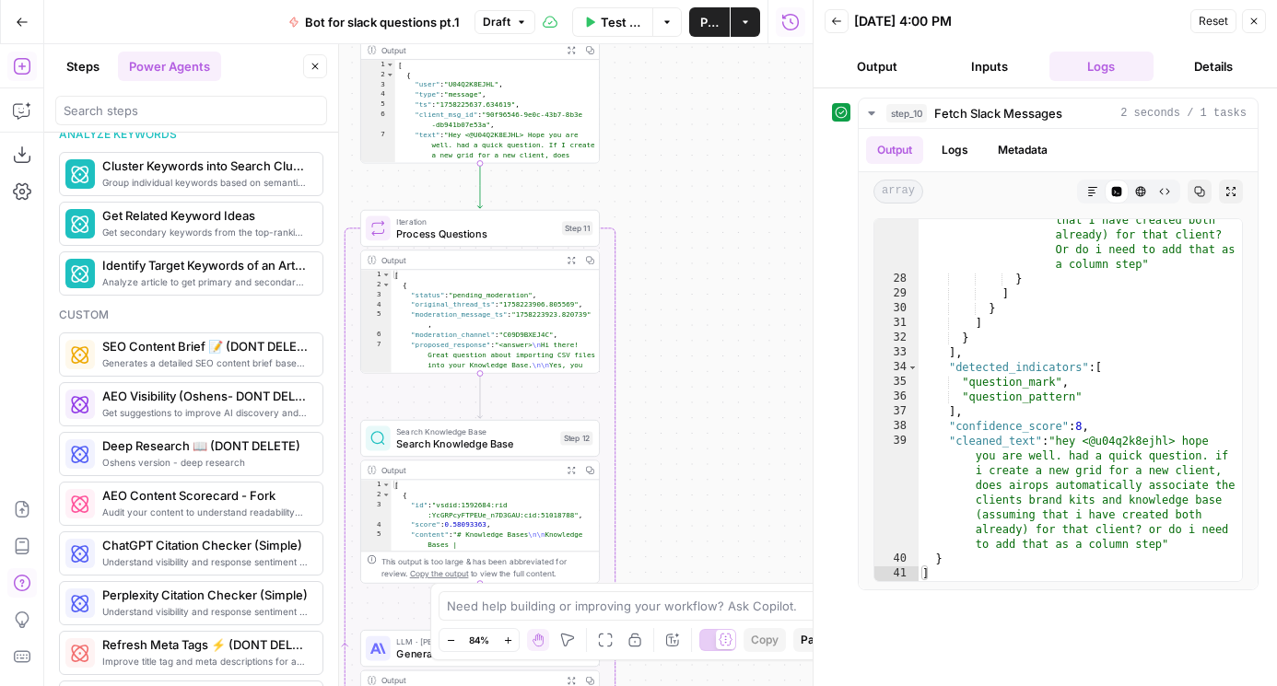
drag, startPoint x: 723, startPoint y: 357, endPoint x: 760, endPoint y: 315, distance: 56.1
click at [761, 315] on div "Workflow Set Inputs Inputs Run Code · Python Fetch Slack Messages Step 10 Outpu…" at bounding box center [428, 365] width 768 height 642
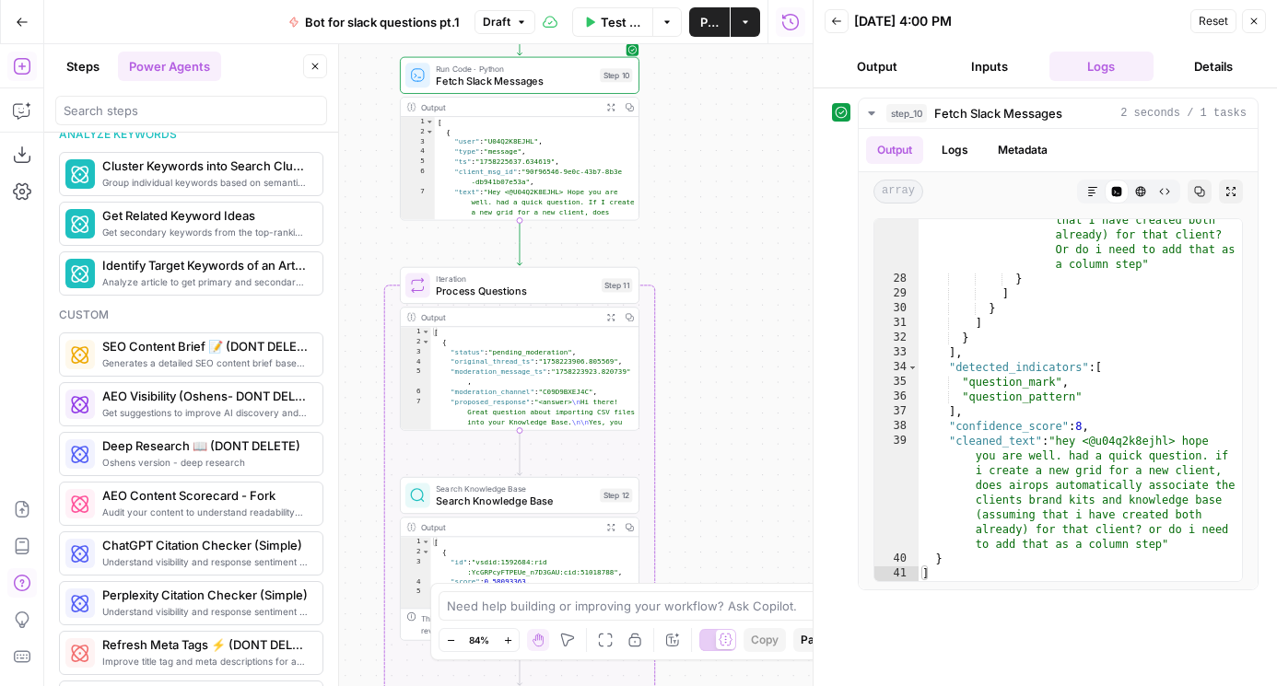
drag, startPoint x: 704, startPoint y: 151, endPoint x: 706, endPoint y: 251, distance: 99.5
click at [706, 251] on div "Workflow Set Inputs Inputs Run Code · Python Fetch Slack Messages Step 10 Outpu…" at bounding box center [428, 365] width 768 height 642
click at [487, 497] on span "Search Knowledge Base" at bounding box center [514, 501] width 157 height 16
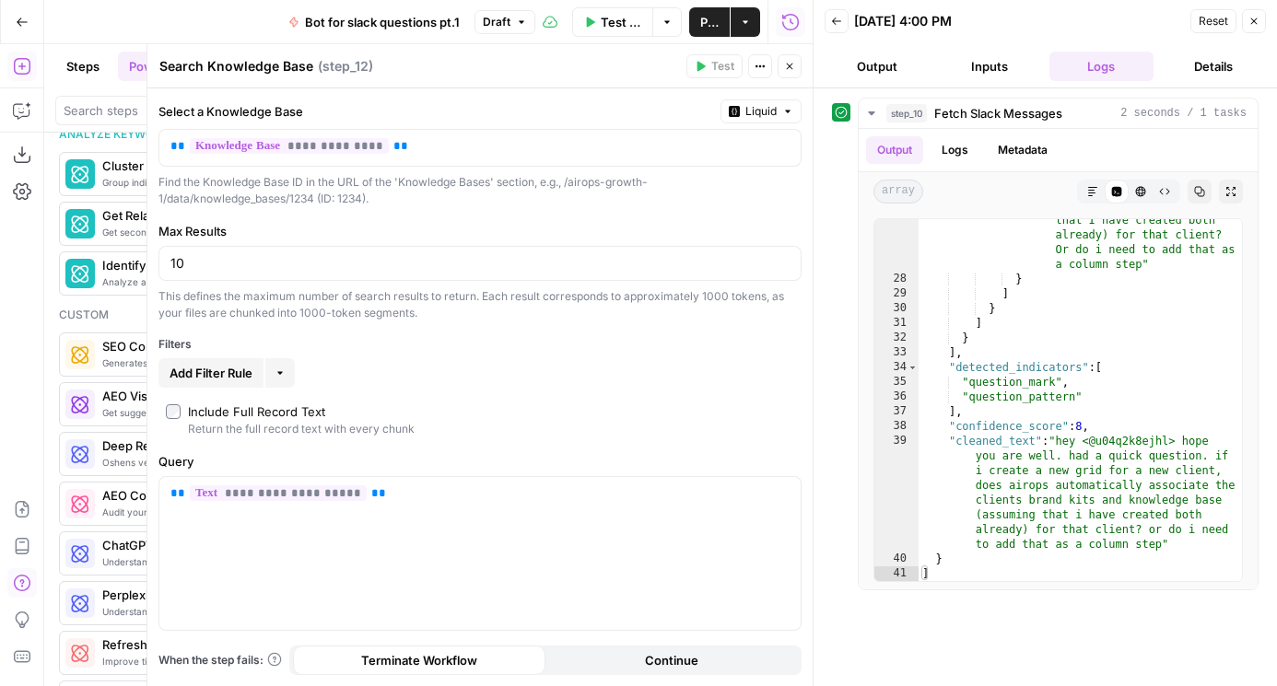
click at [789, 64] on icon "button" at bounding box center [789, 66] width 11 height 11
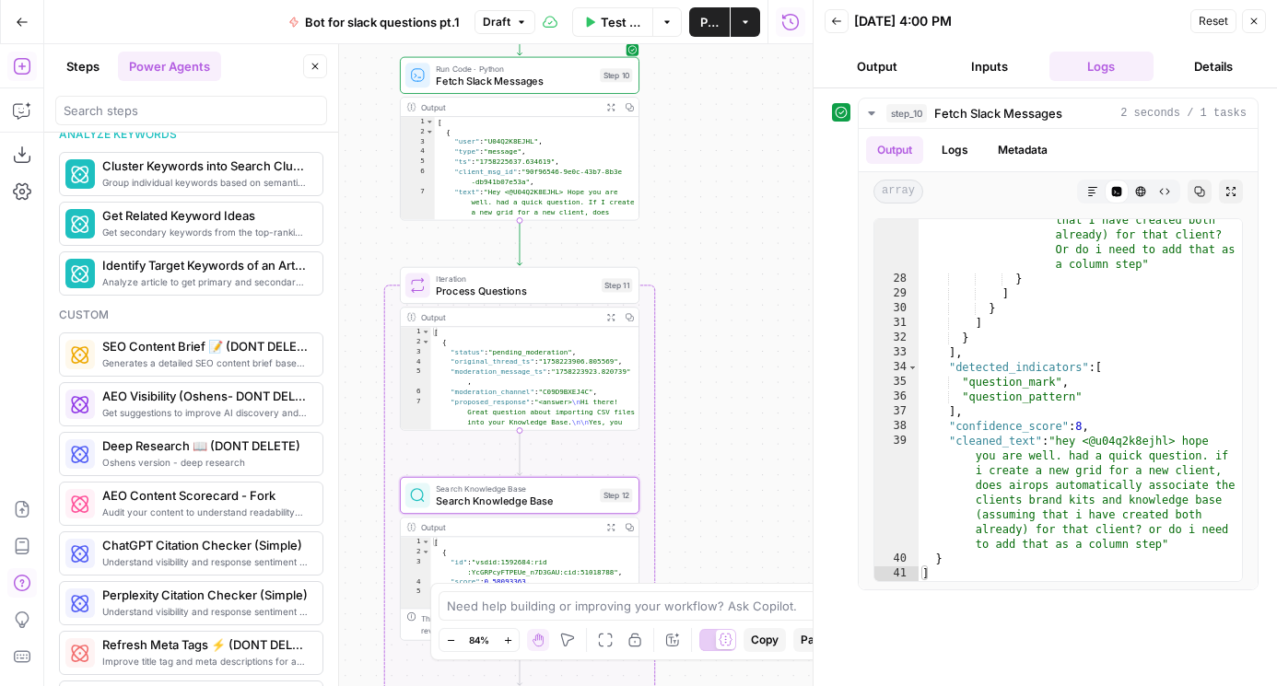
click at [996, 68] on button "Inputs" at bounding box center [989, 66] width 105 height 29
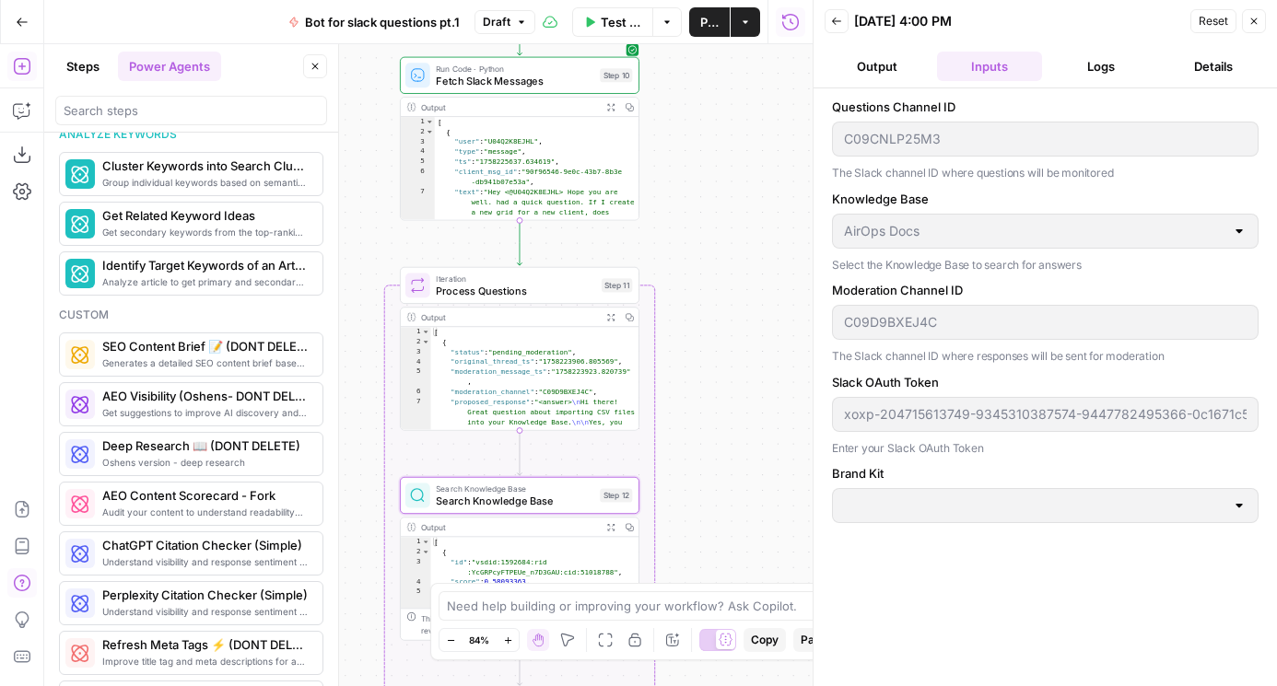
type input "AirOps"
click at [23, 157] on icon "button" at bounding box center [22, 155] width 18 height 18
click at [816, 143] on div "Back 09/18/25 at 4:00 PM Reset Close Output Inputs Logs Details Questions Chann…" at bounding box center [1044, 343] width 464 height 686
click at [835, 321] on div "C09D9BXEJ4C" at bounding box center [1045, 322] width 426 height 35
click at [864, 424] on div "xoxp-204715613749-9345310387574-9447782495366-0c1671c53327149d15e0f3ab69c17994" at bounding box center [1045, 414] width 426 height 35
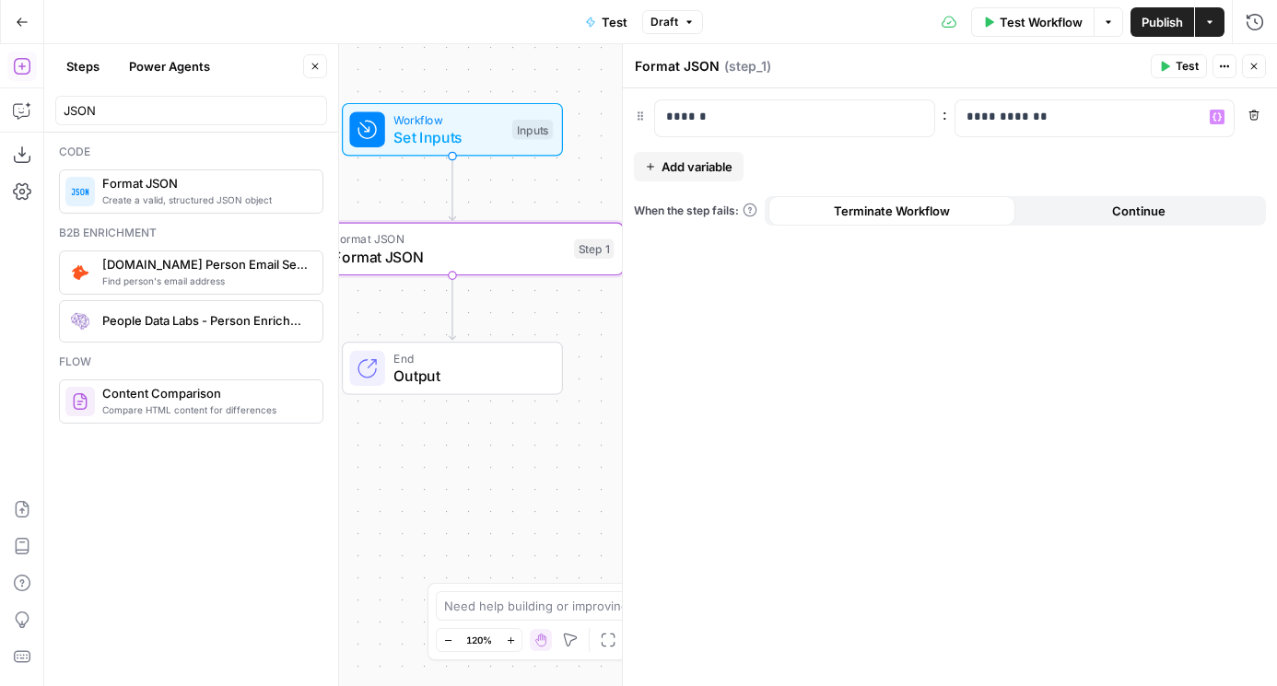
click at [321, 67] on button "Close" at bounding box center [315, 66] width 24 height 24
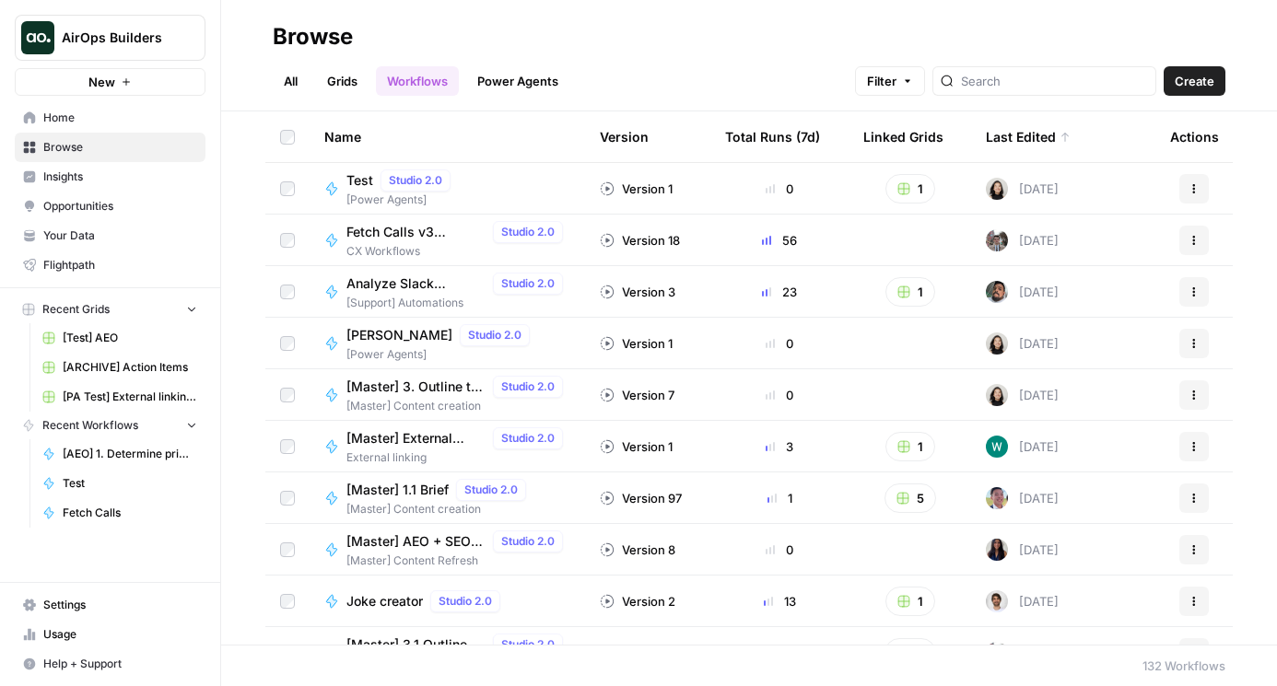
click at [282, 77] on link "All" at bounding box center [291, 80] width 36 height 29
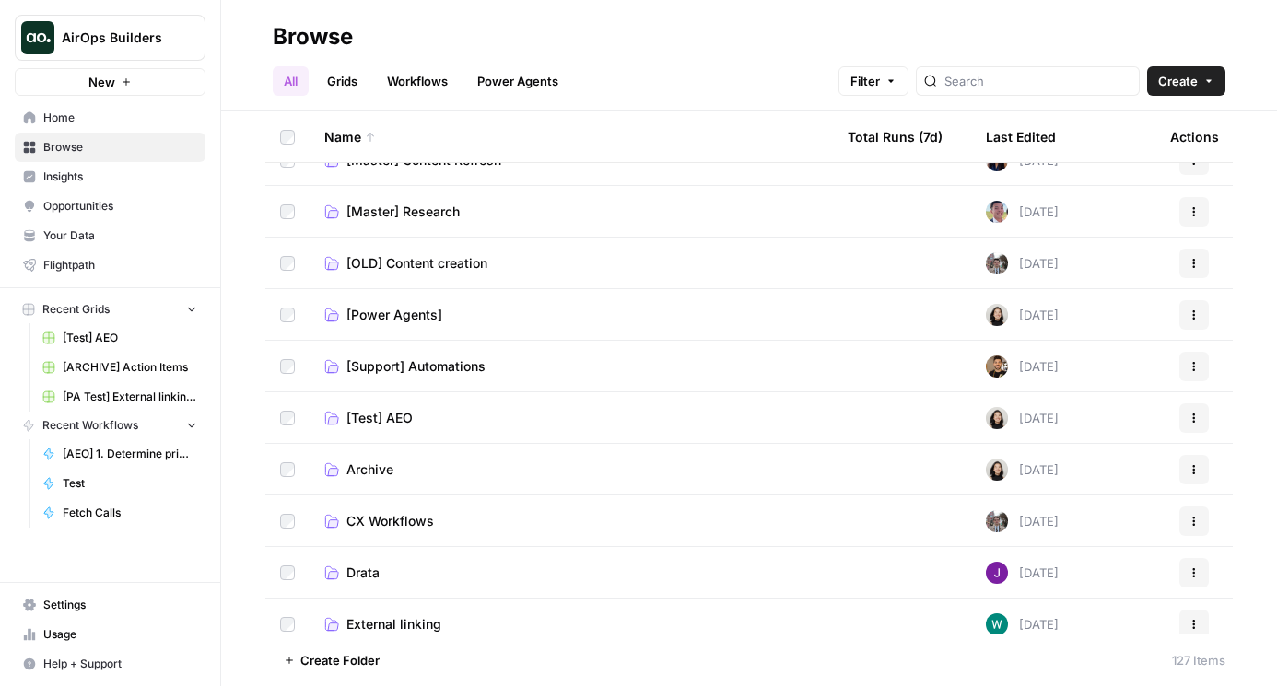
scroll to position [97, 0]
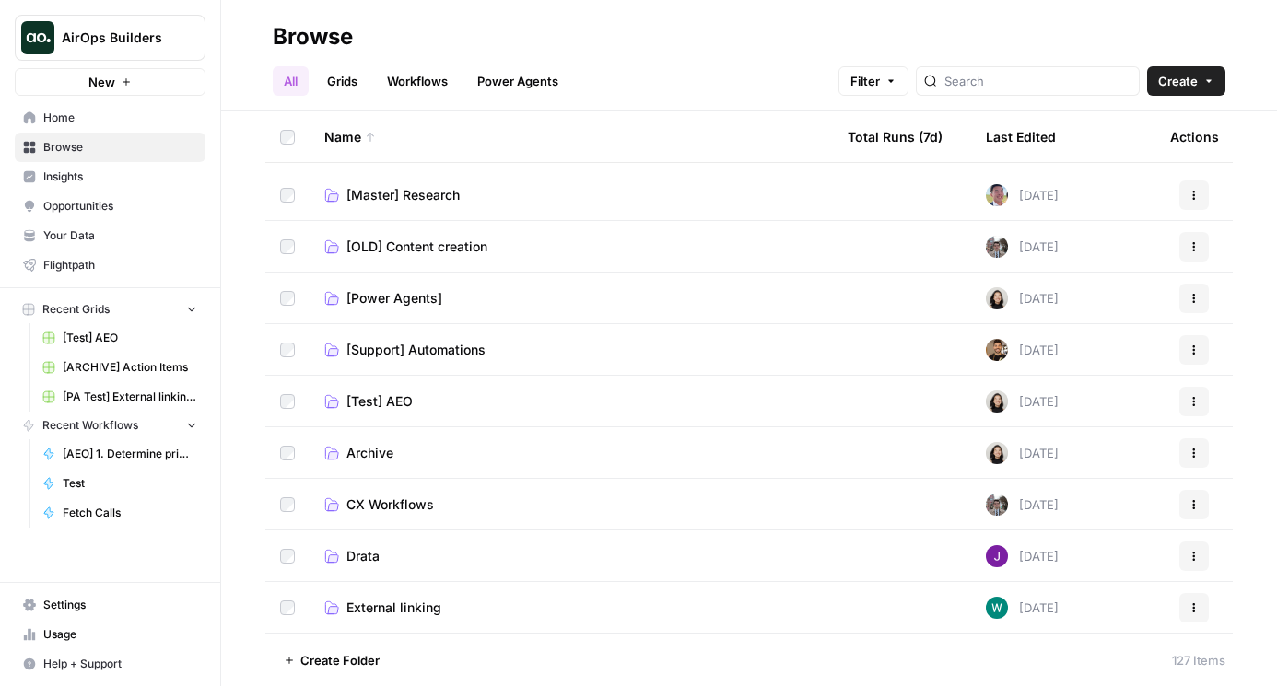
click at [385, 343] on span "[Support] Automations" at bounding box center [415, 350] width 139 height 18
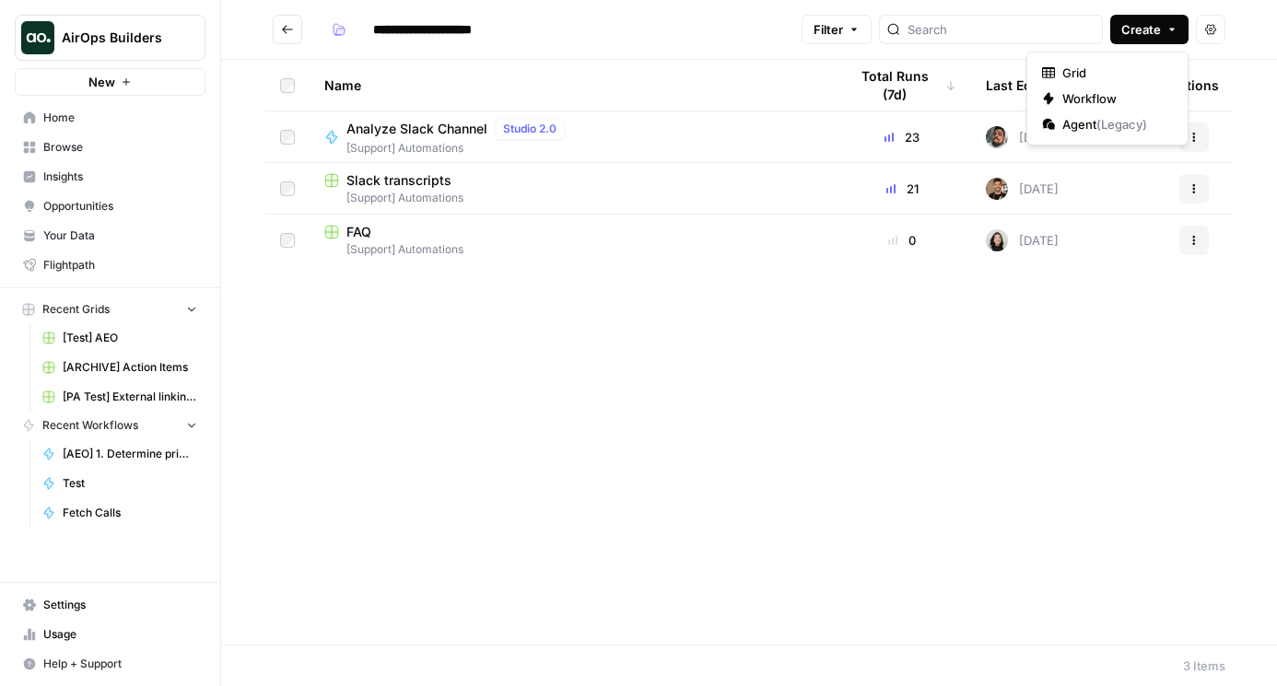
click at [1159, 29] on span "Create" at bounding box center [1141, 29] width 40 height 18
click at [1071, 101] on span "Workflow" at bounding box center [1113, 98] width 103 height 18
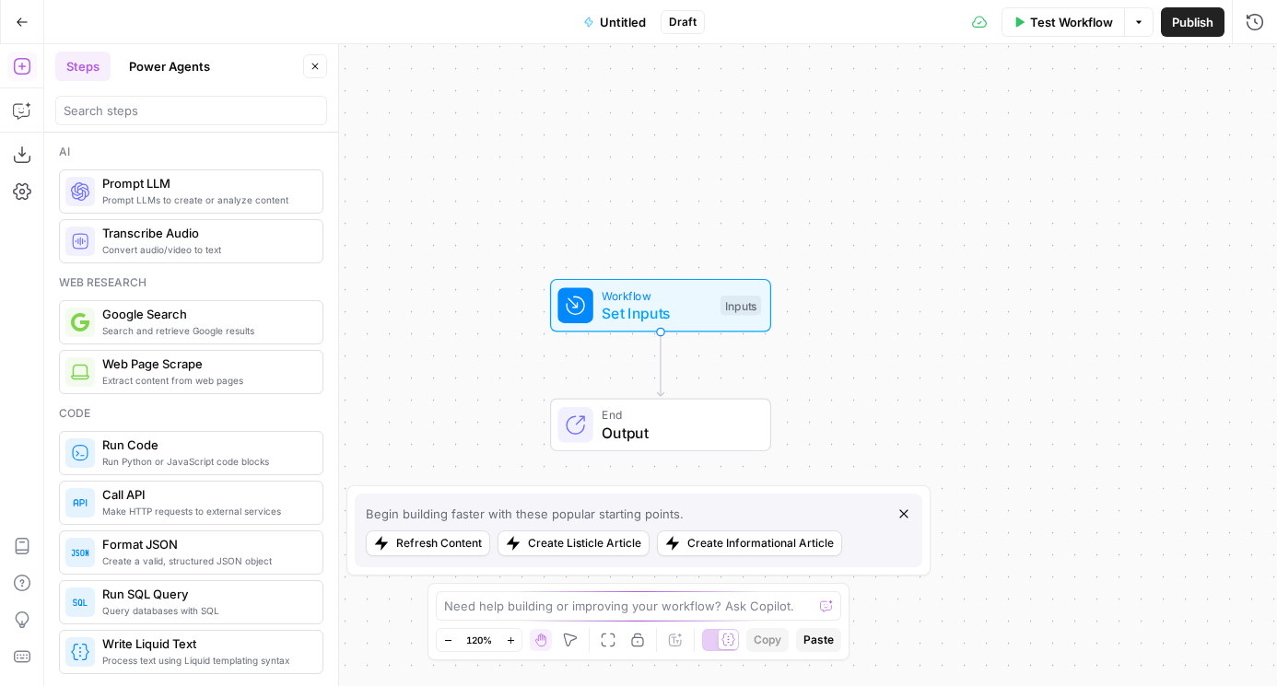
click at [624, 24] on span "Untitled" at bounding box center [623, 22] width 46 height 18
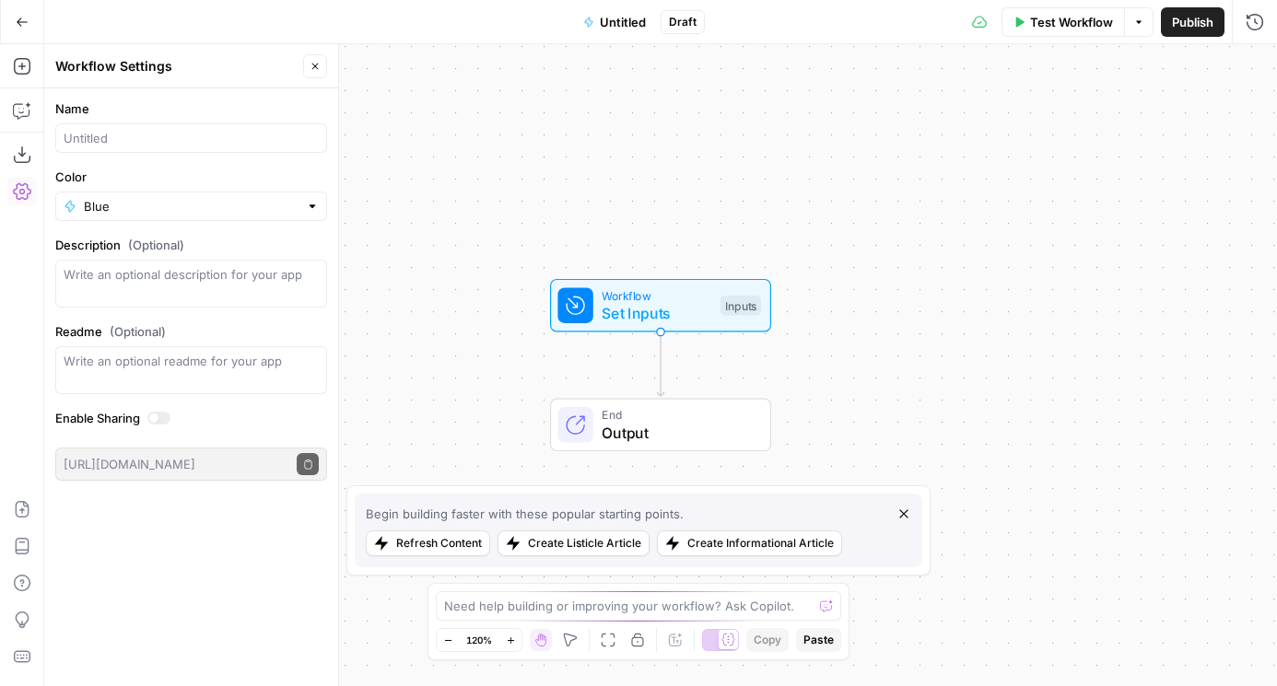
click at [238, 119] on div "Name" at bounding box center [191, 125] width 272 height 53
click at [238, 135] on input "Name" at bounding box center [191, 138] width 255 height 18
click at [25, 503] on icon "button" at bounding box center [22, 509] width 14 height 17
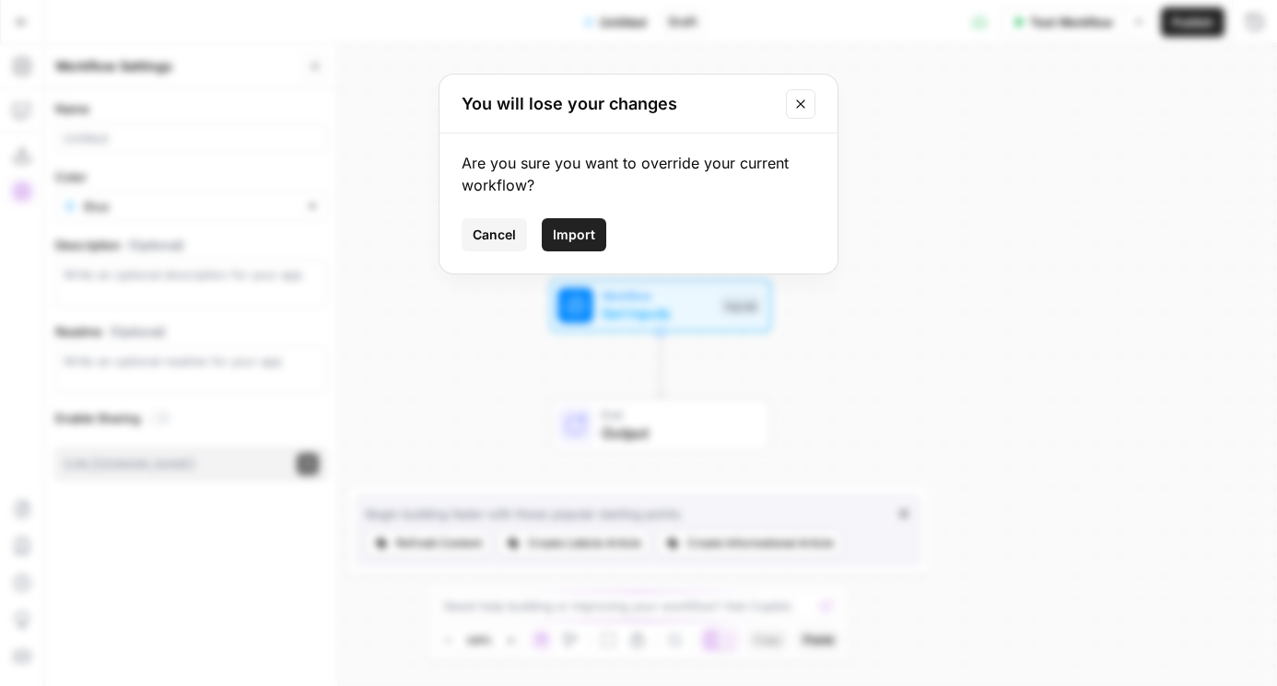
click at [589, 213] on div "Are you sure you want to override your current workflow? Cancel Import" at bounding box center [638, 204] width 398 height 140
click at [589, 227] on span "Import" at bounding box center [574, 235] width 42 height 18
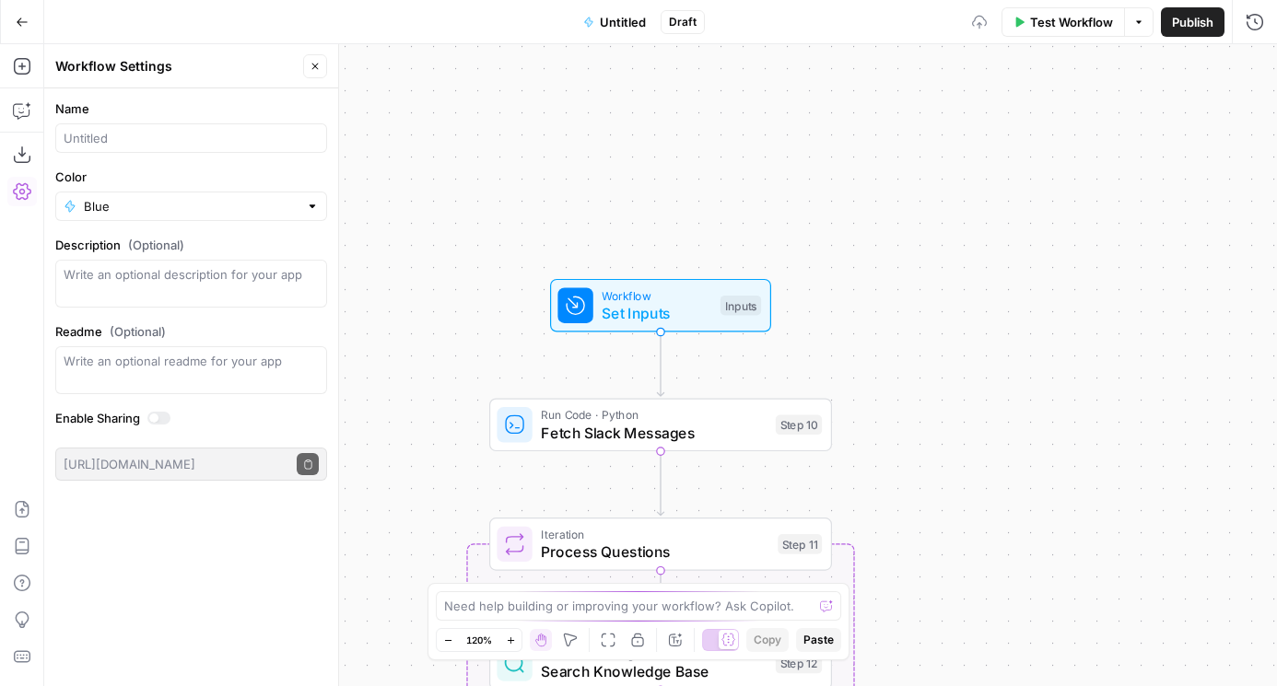
click at [614, 20] on span "Untitled" at bounding box center [623, 22] width 46 height 18
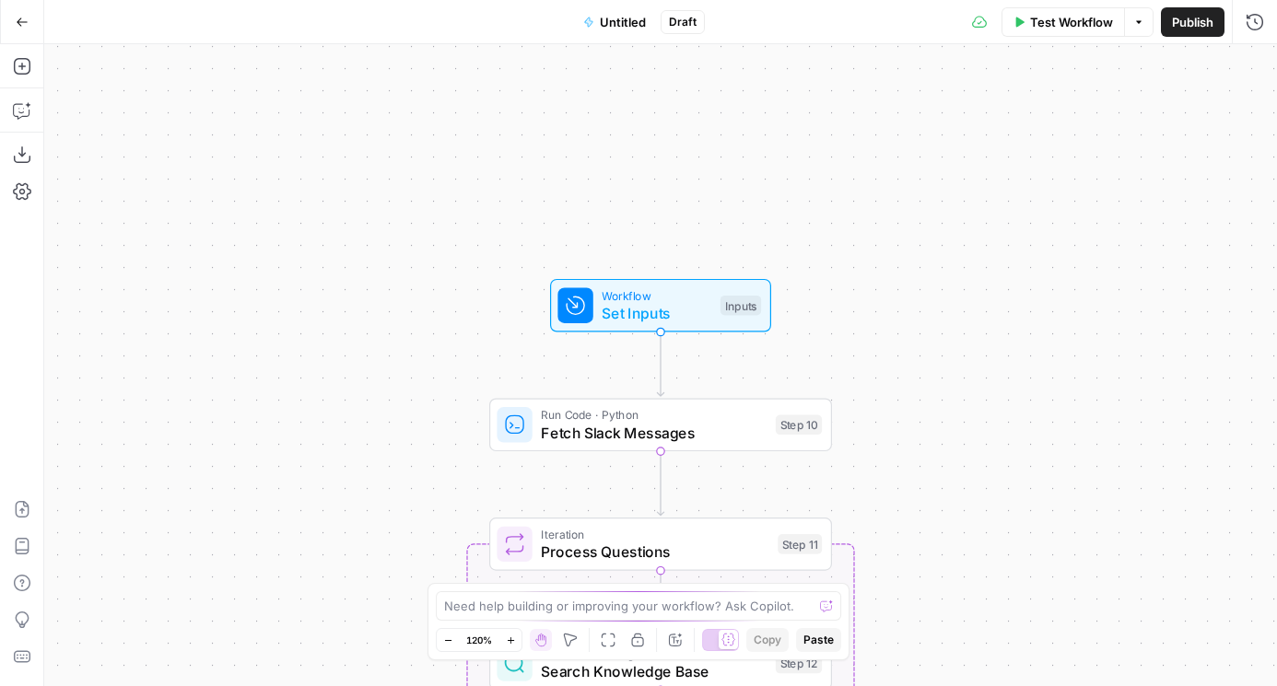
click at [623, 23] on span "Untitled" at bounding box center [623, 22] width 46 height 18
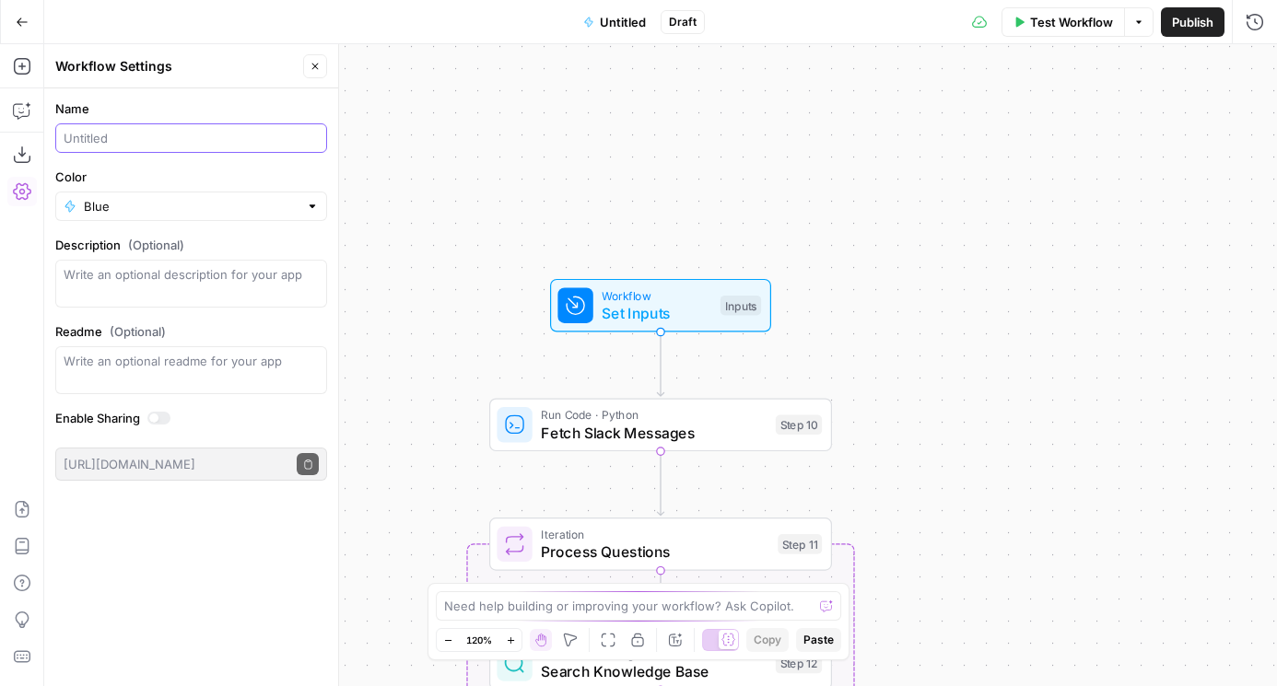
click at [115, 138] on input "Name" at bounding box center [191, 138] width 255 height 18
type input "Slackbot Question Responder"
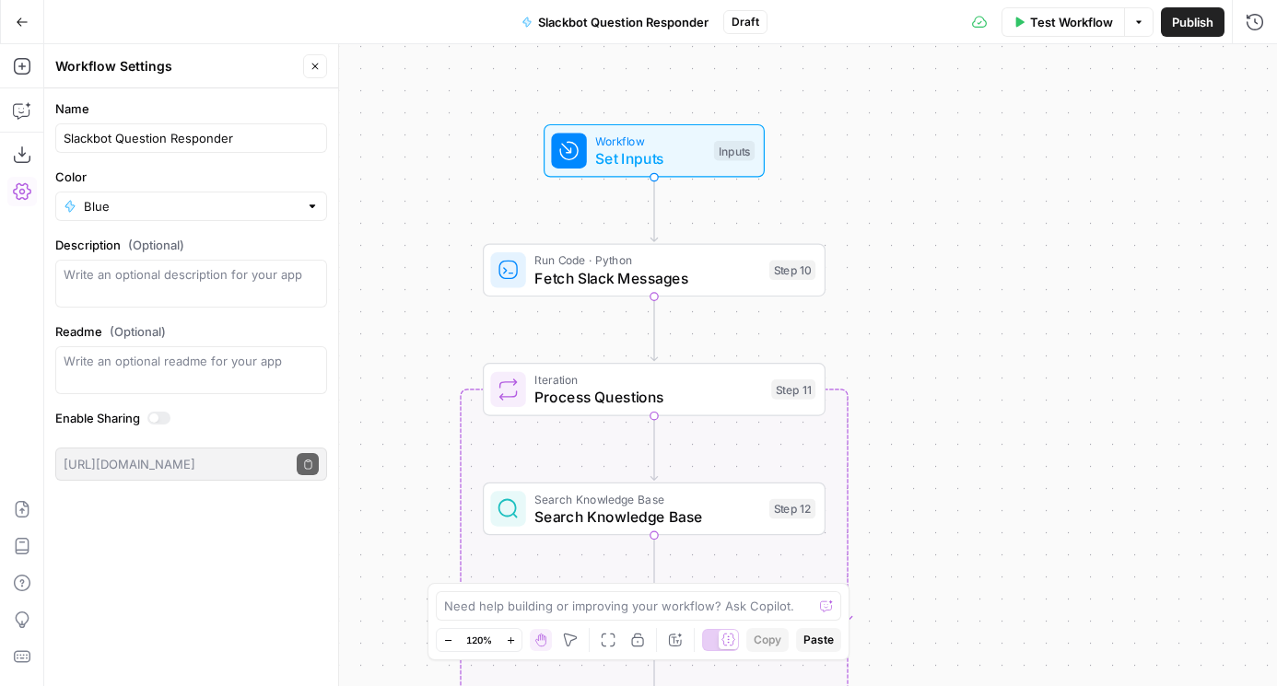
drag, startPoint x: 562, startPoint y: 208, endPoint x: 552, endPoint y: 51, distance: 157.8
click at [552, 51] on div "Workflow Set Inputs Inputs Run Code · Python Fetch Slack Messages Step 10 Loop …" at bounding box center [660, 365] width 1232 height 642
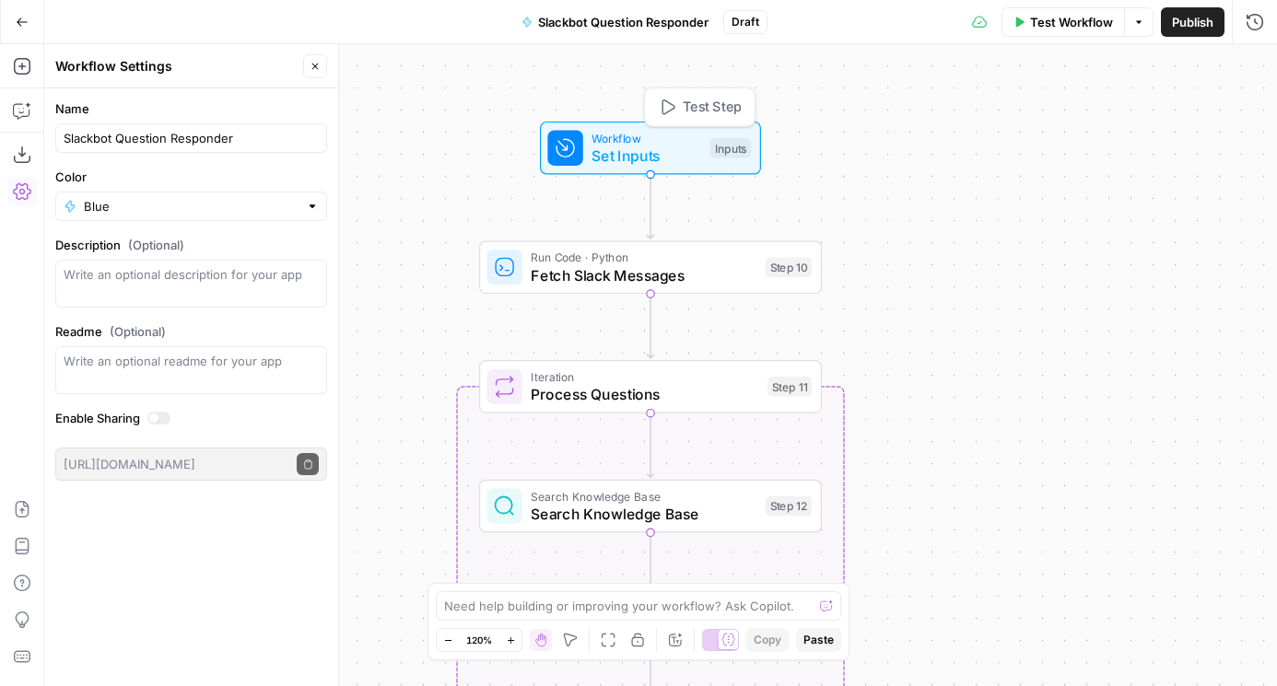
click at [709, 102] on span "Test Step" at bounding box center [711, 108] width 59 height 20
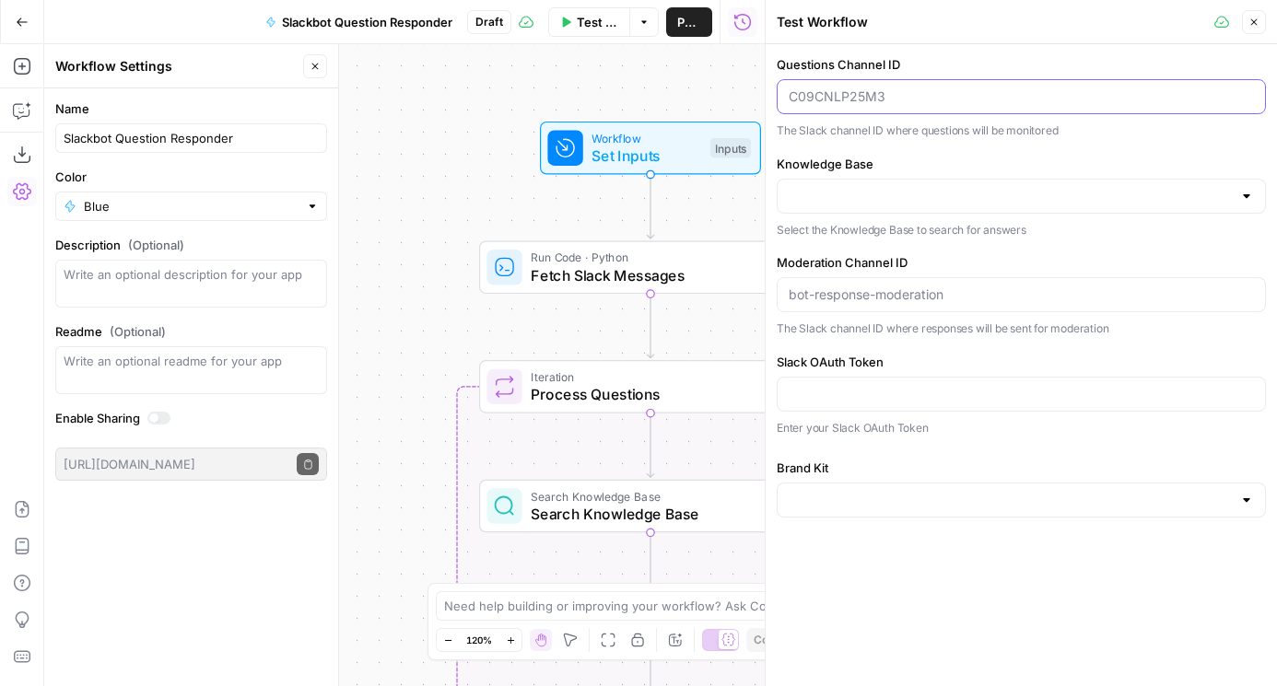
click at [877, 105] on input "Questions Channel ID" at bounding box center [1020, 96] width 465 height 18
paste input "C09CNLP25M3"
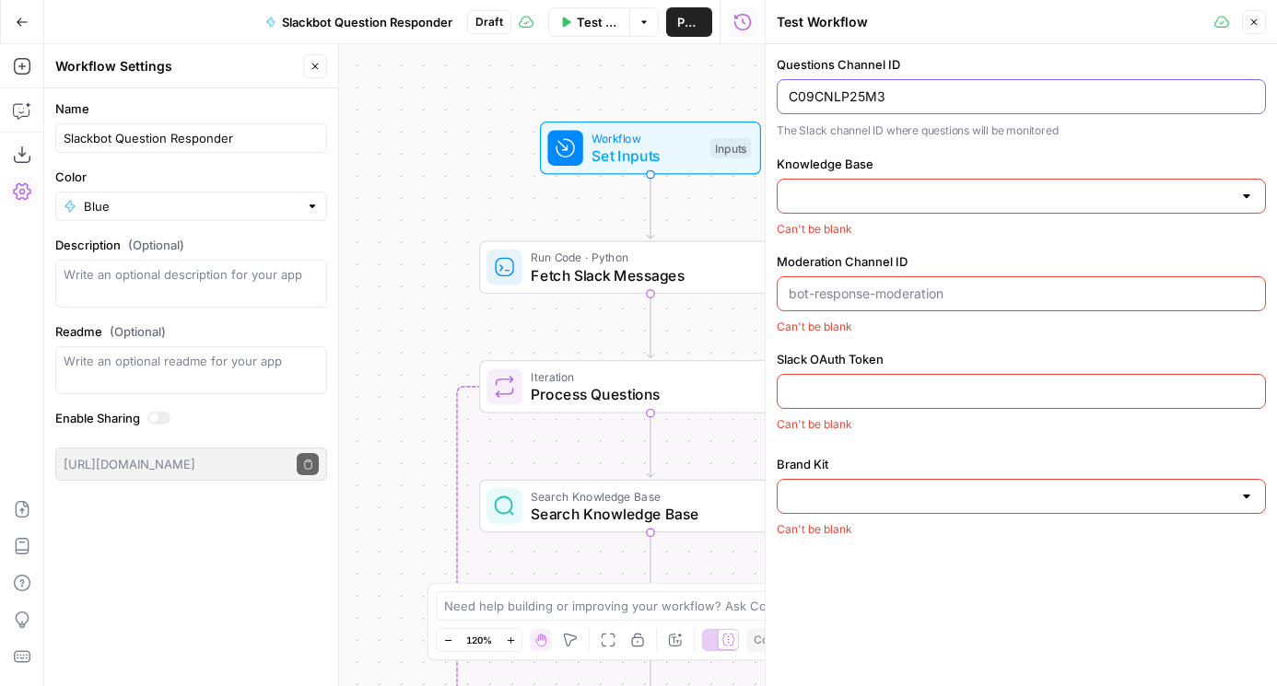
type input "C09CNLP25M3"
click at [858, 202] on input "Knowledge Base" at bounding box center [1009, 196] width 443 height 18
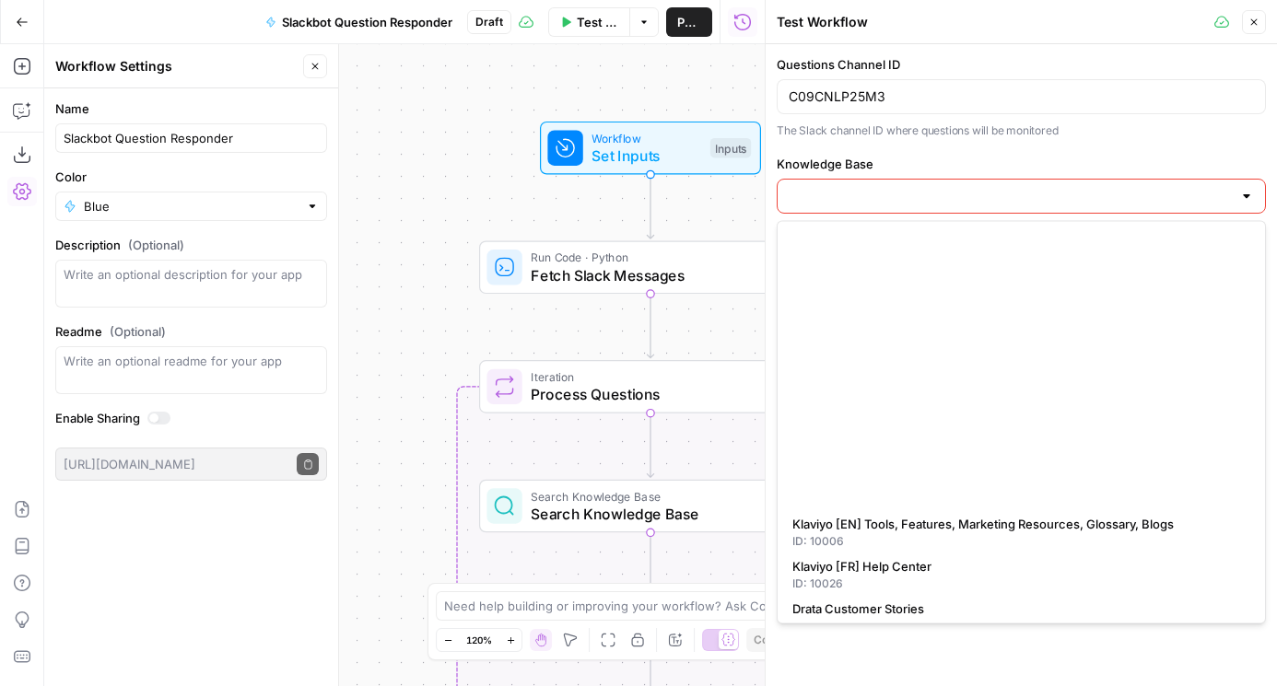
scroll to position [842, 0]
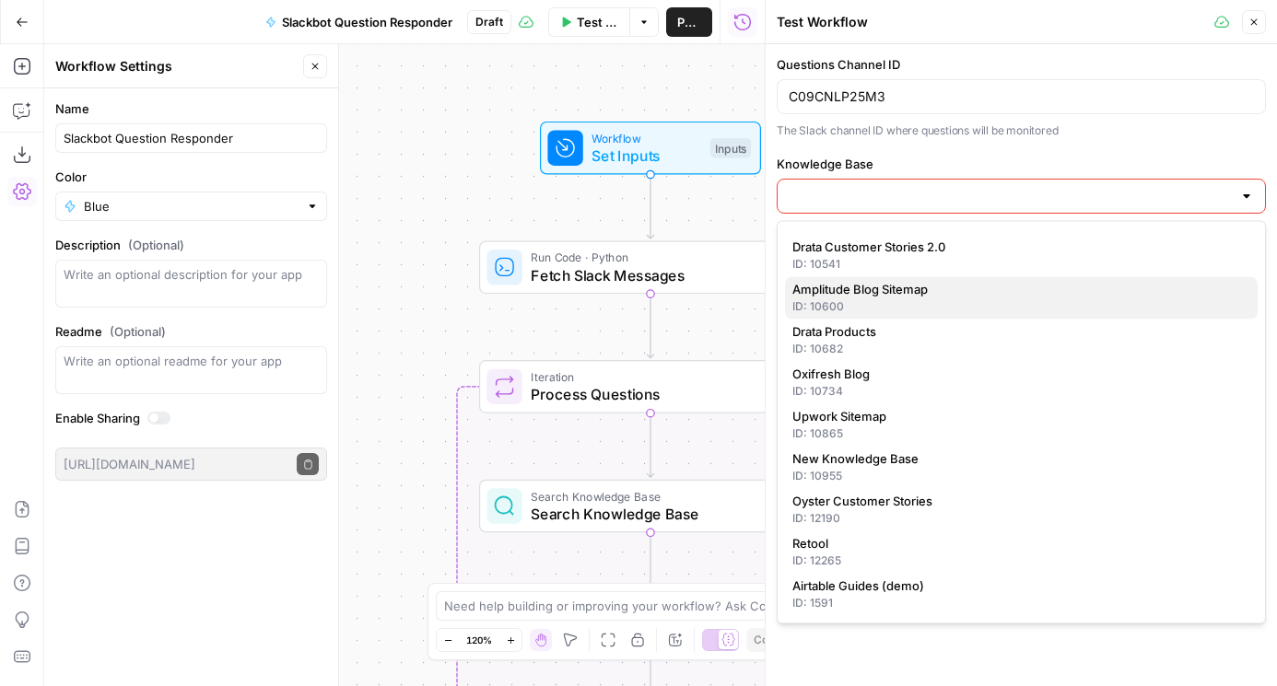
click at [862, 283] on span "Amplitude Blog Sitemap" at bounding box center [1017, 290] width 450 height 18
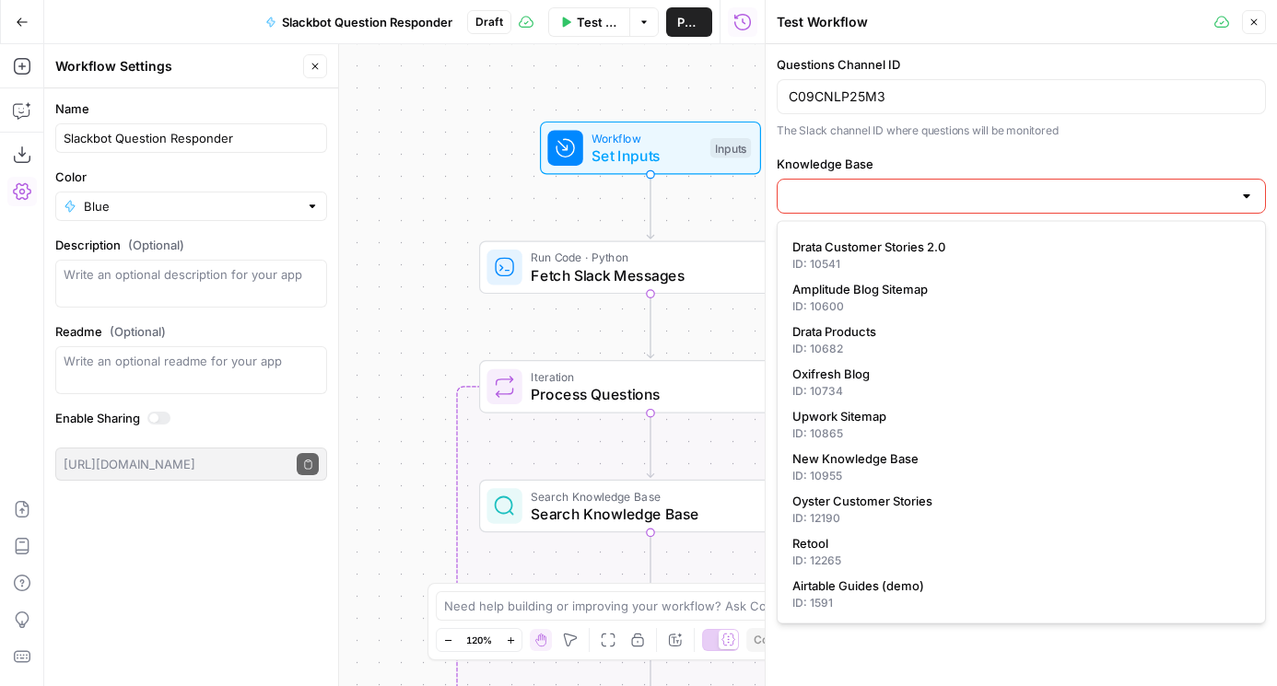
type input "Amplitude Blog Sitemap"
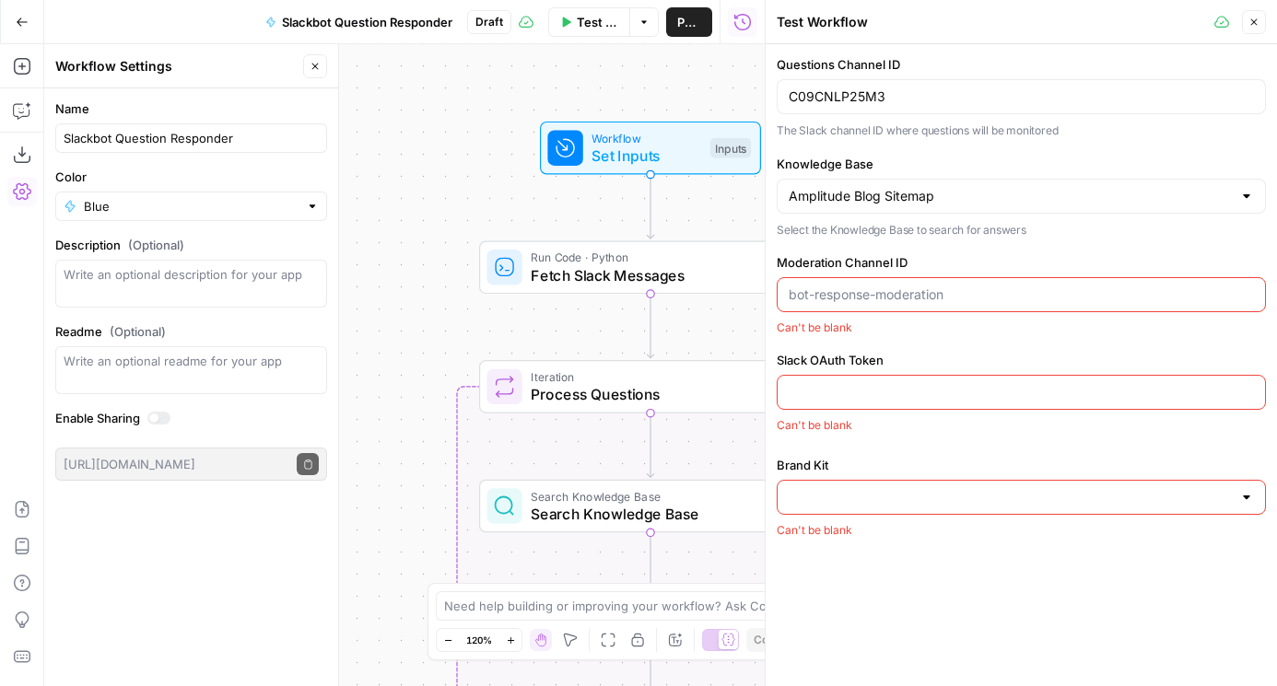
click at [918, 293] on input "Moderation Channel ID" at bounding box center [1020, 295] width 465 height 18
paste input "C09D9BXEJ4C"
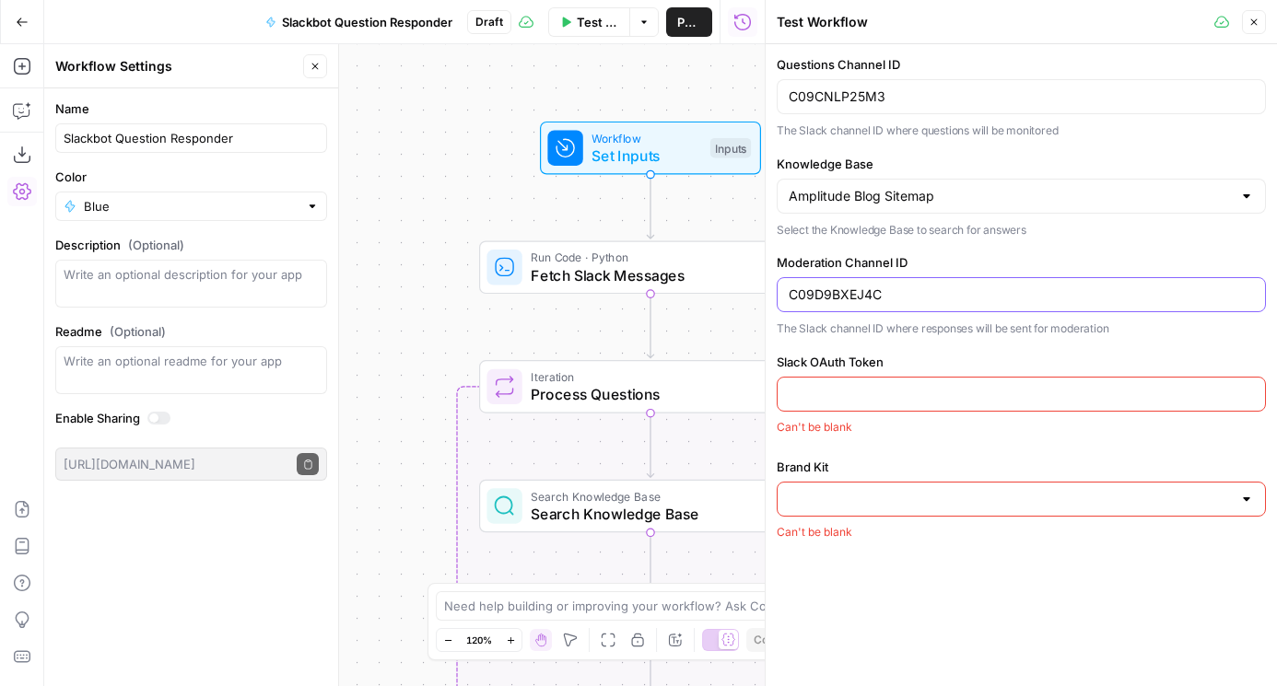
type input "C09D9BXEJ4C"
click at [952, 383] on div at bounding box center [1020, 394] width 489 height 35
paste input "xoxp-204715613749-9345310387574-9447782495366-0c1671c53327149d15e0f3ab69c17994"
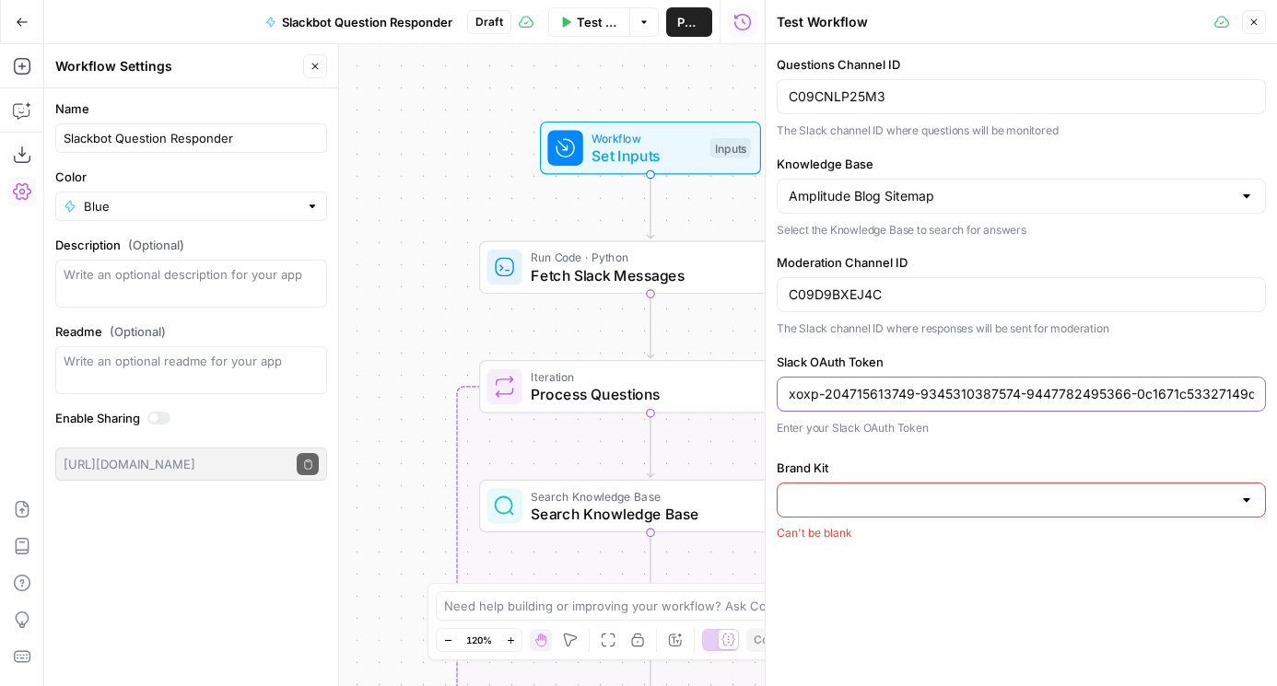
scroll to position [0, 110]
type input "xoxp-204715613749-9345310387574-9447782495366-0c1671c53327149d15e0f3ab69c17994"
click at [873, 519] on div "Brand Kit Can't be blank" at bounding box center [1020, 500] width 489 height 83
click at [873, 512] on div at bounding box center [1020, 500] width 489 height 35
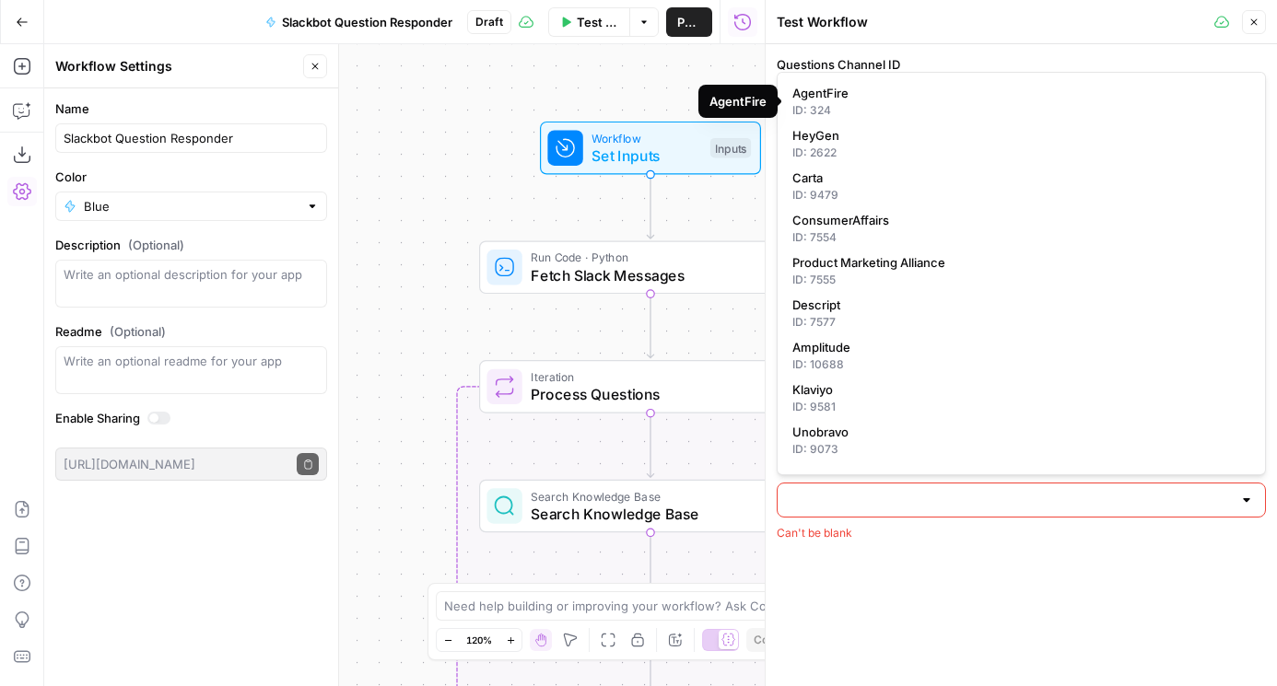
scroll to position [715, 0]
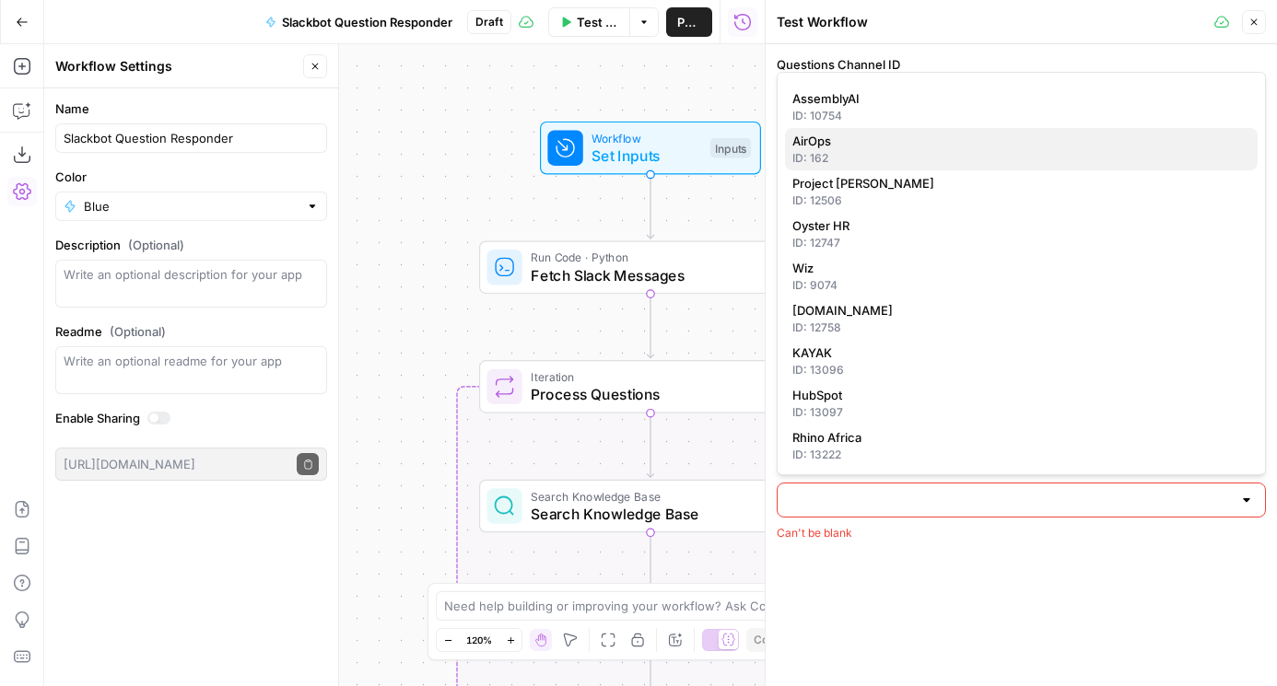
click at [846, 138] on span "AirOps" at bounding box center [1017, 141] width 450 height 18
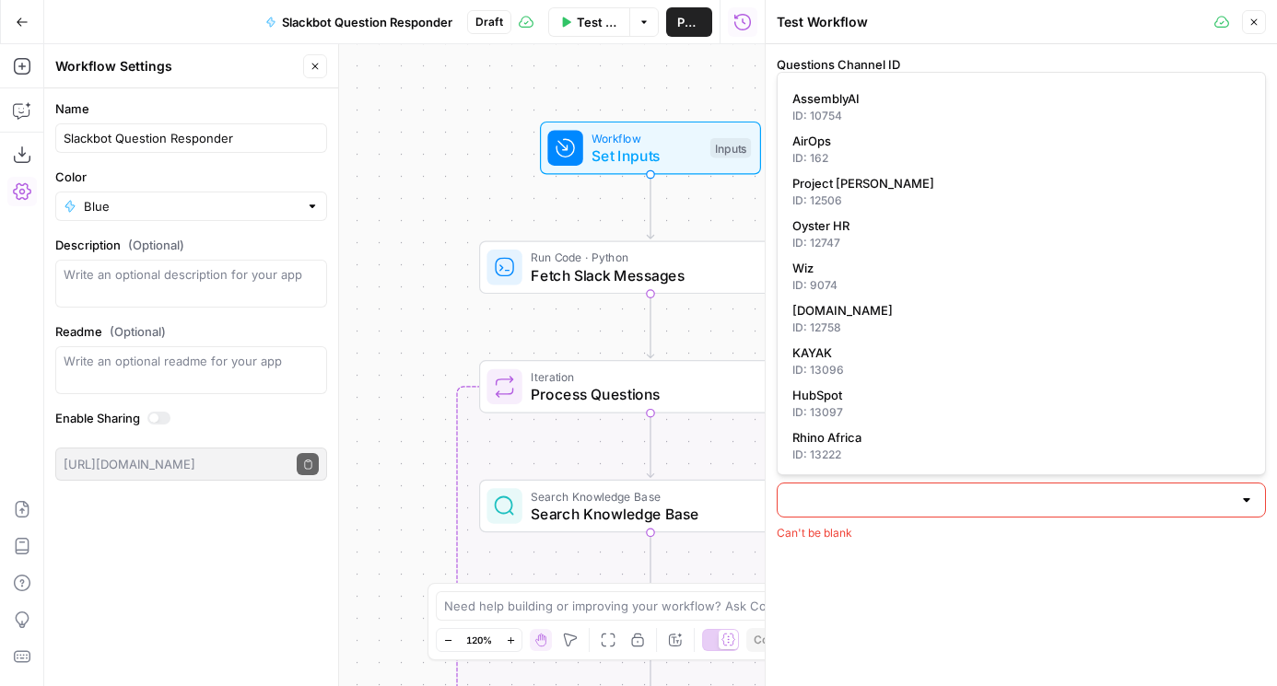
type input "AirOps"
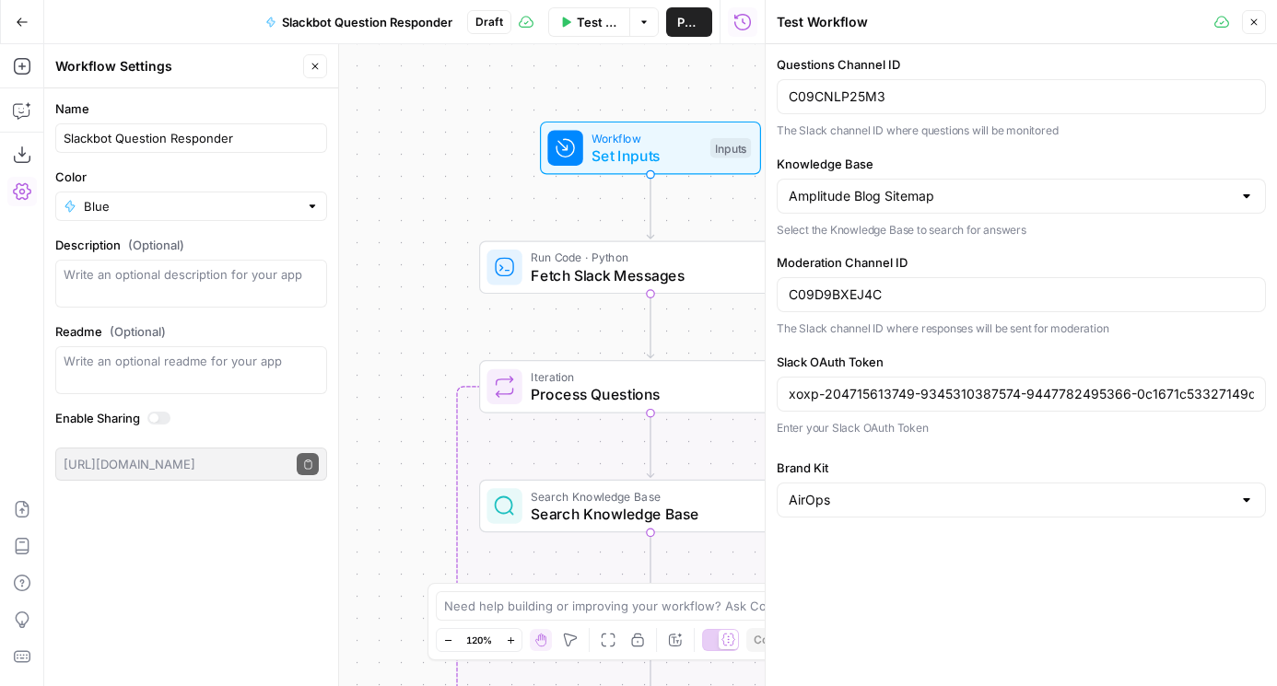
click at [1256, 21] on icon "button" at bounding box center [1253, 22] width 11 height 11
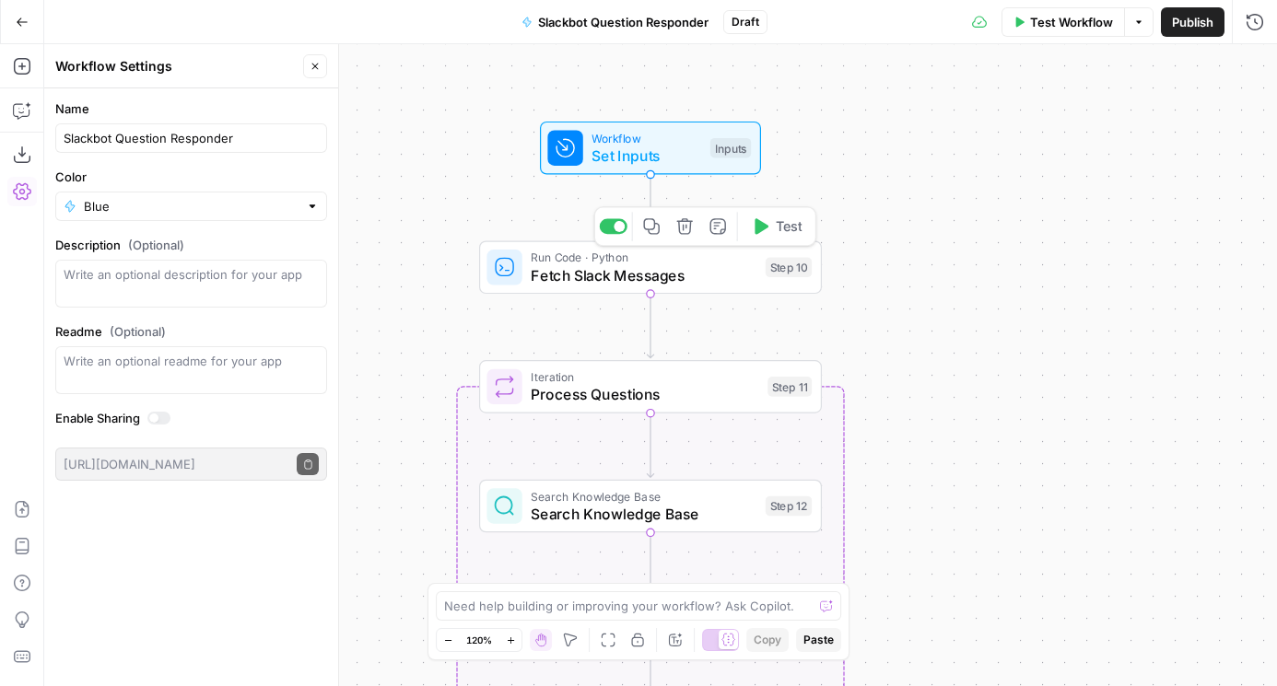
click at [764, 228] on icon "button" at bounding box center [761, 226] width 14 height 16
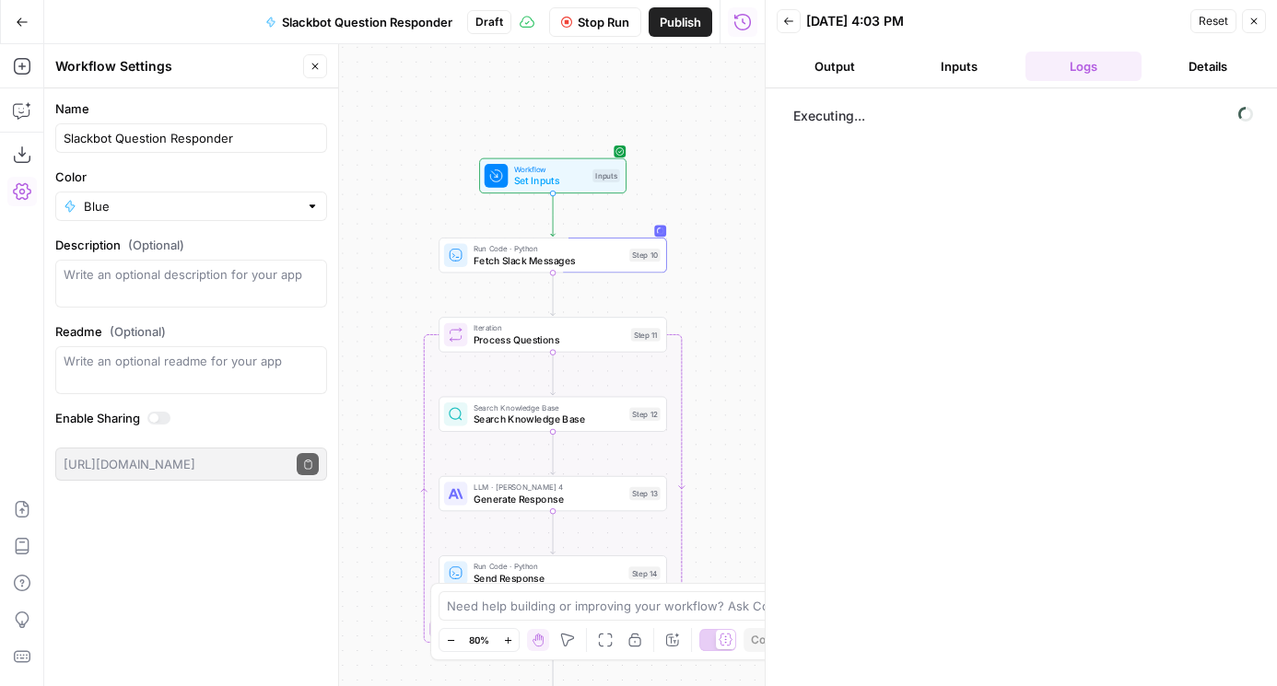
drag, startPoint x: 415, startPoint y: 188, endPoint x: 345, endPoint y: 192, distance: 70.2
click at [345, 192] on body "AirOps Builders New Home Browse Insights Opportunities Your Data Flightpath Rec…" at bounding box center [638, 343] width 1277 height 686
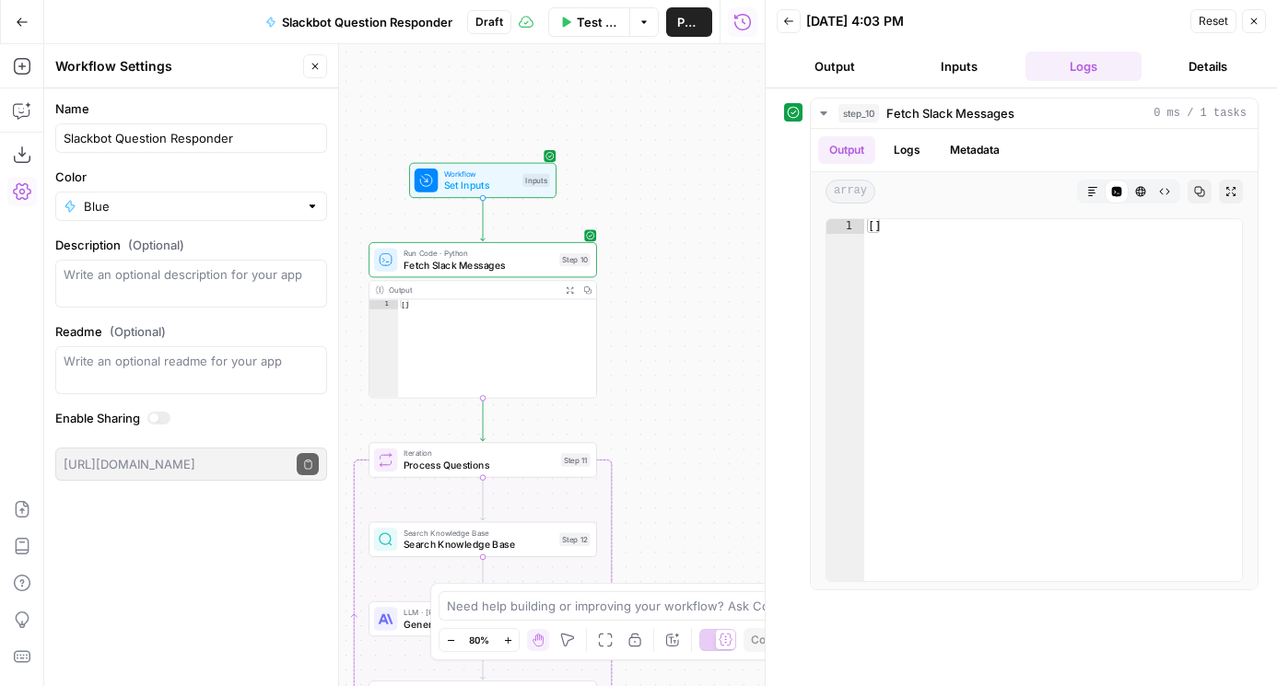
click at [925, 66] on button "Inputs" at bounding box center [959, 66] width 117 height 29
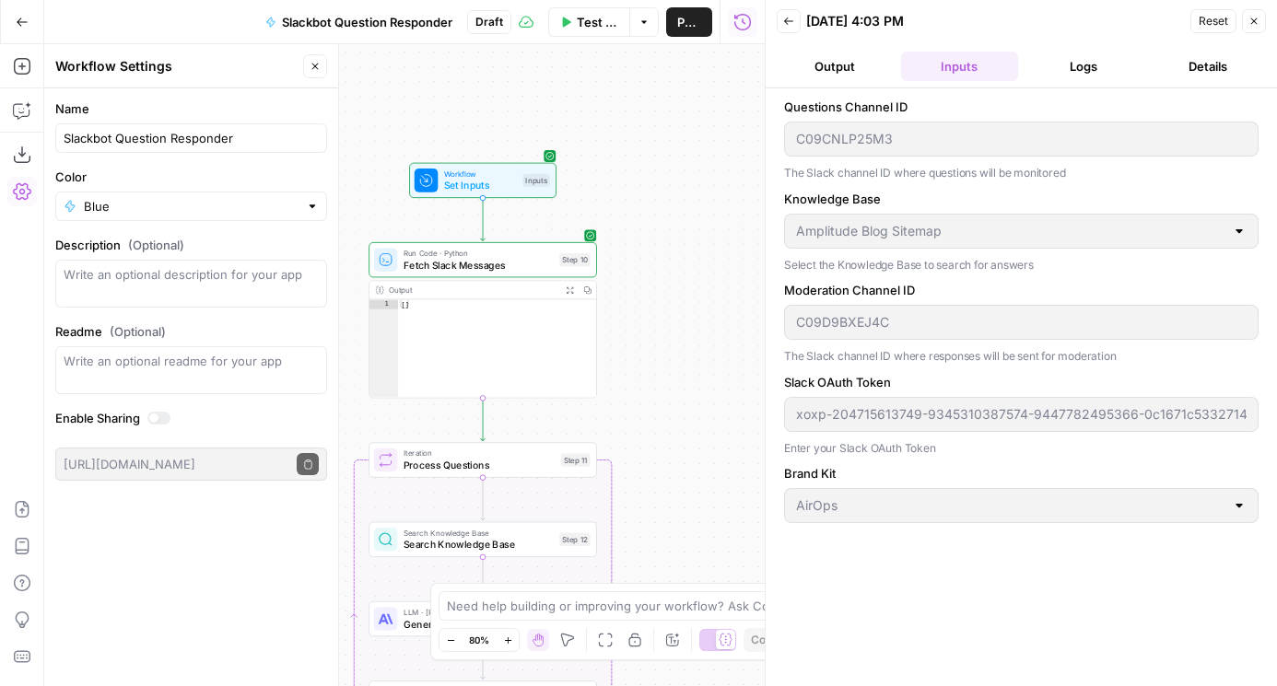
click at [478, 252] on span "Run Code · Python" at bounding box center [478, 254] width 150 height 12
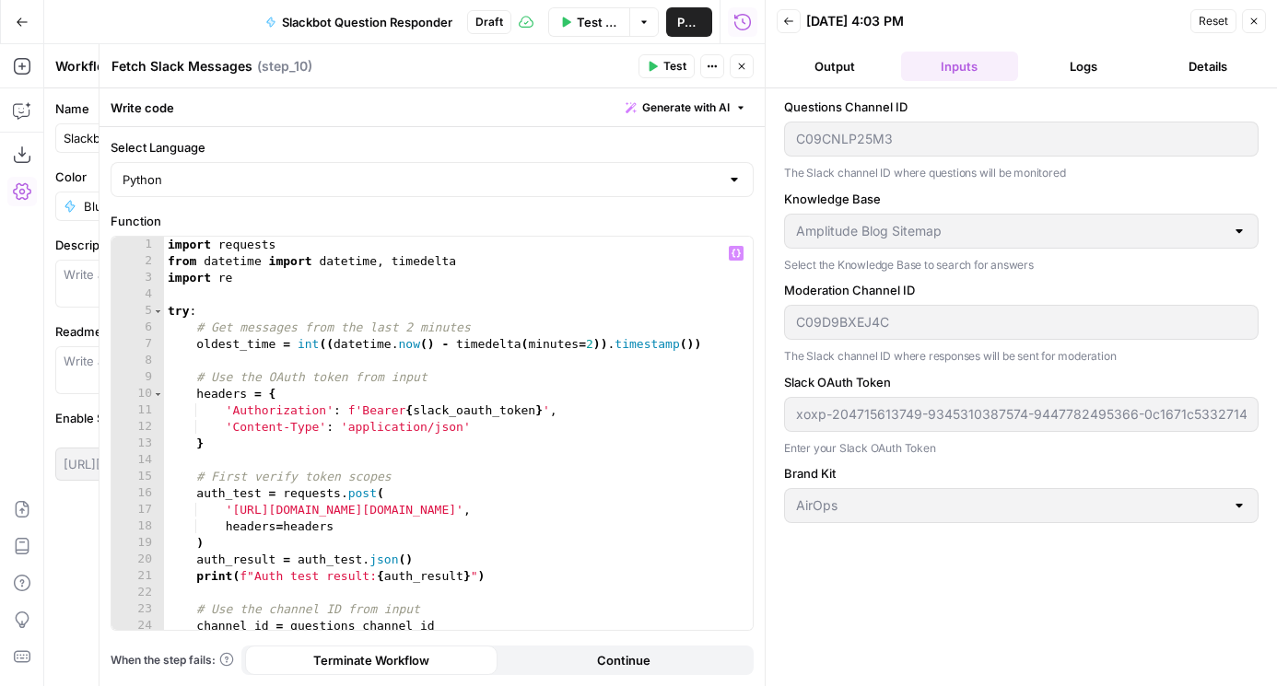
click at [592, 343] on div "import requests from datetime import datetime , timedelta import re try : # Get…" at bounding box center [458, 450] width 589 height 426
click at [651, 61] on icon "button" at bounding box center [652, 66] width 11 height 11
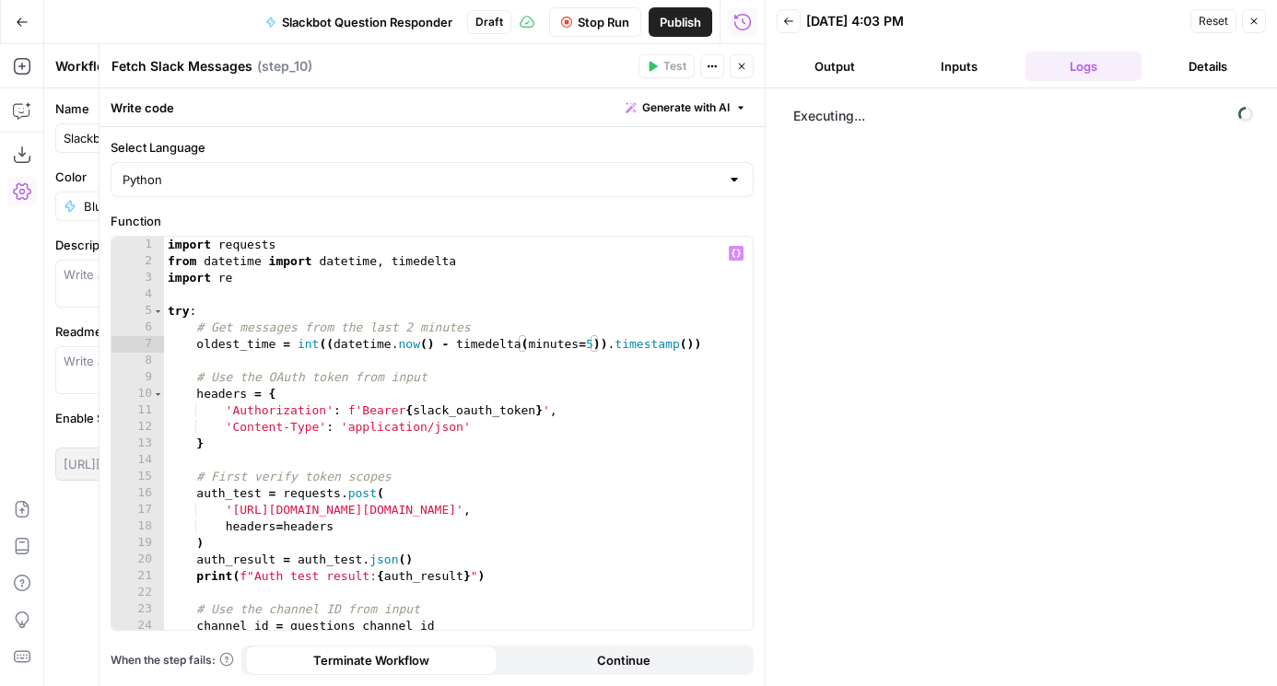
click at [414, 323] on div "import requests from datetime import datetime , timedelta import re try : # Get…" at bounding box center [458, 450] width 589 height 426
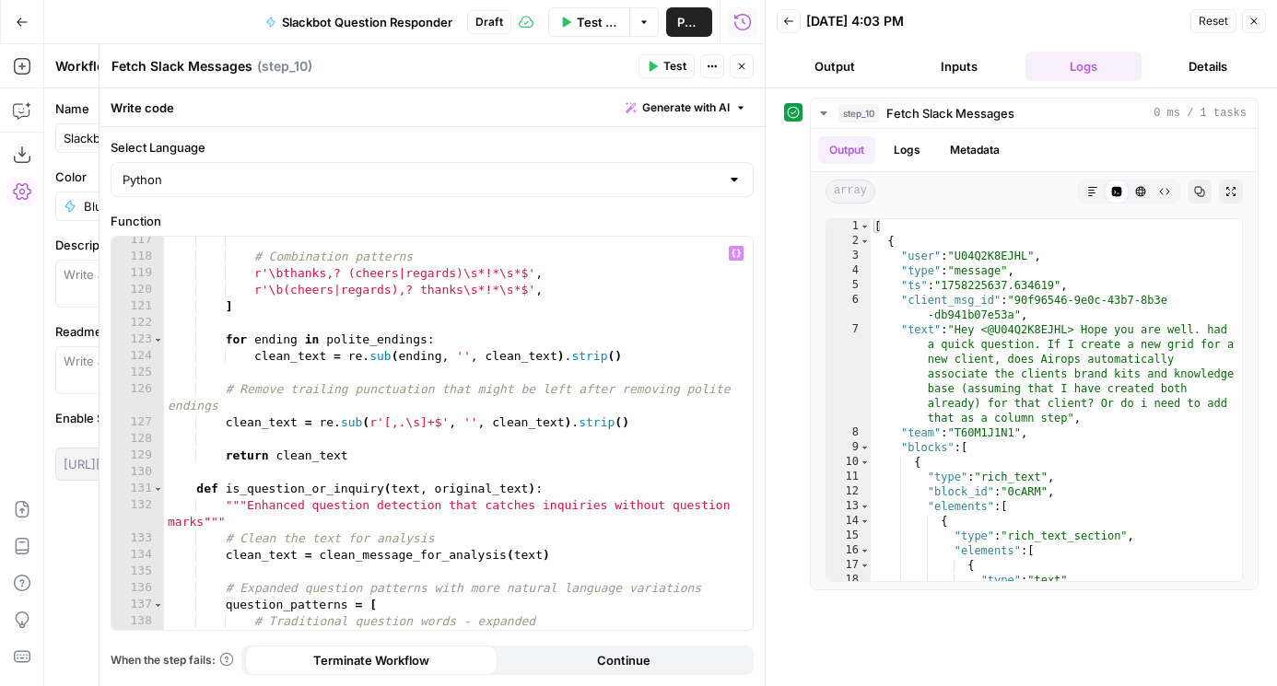
scroll to position [2664, 0]
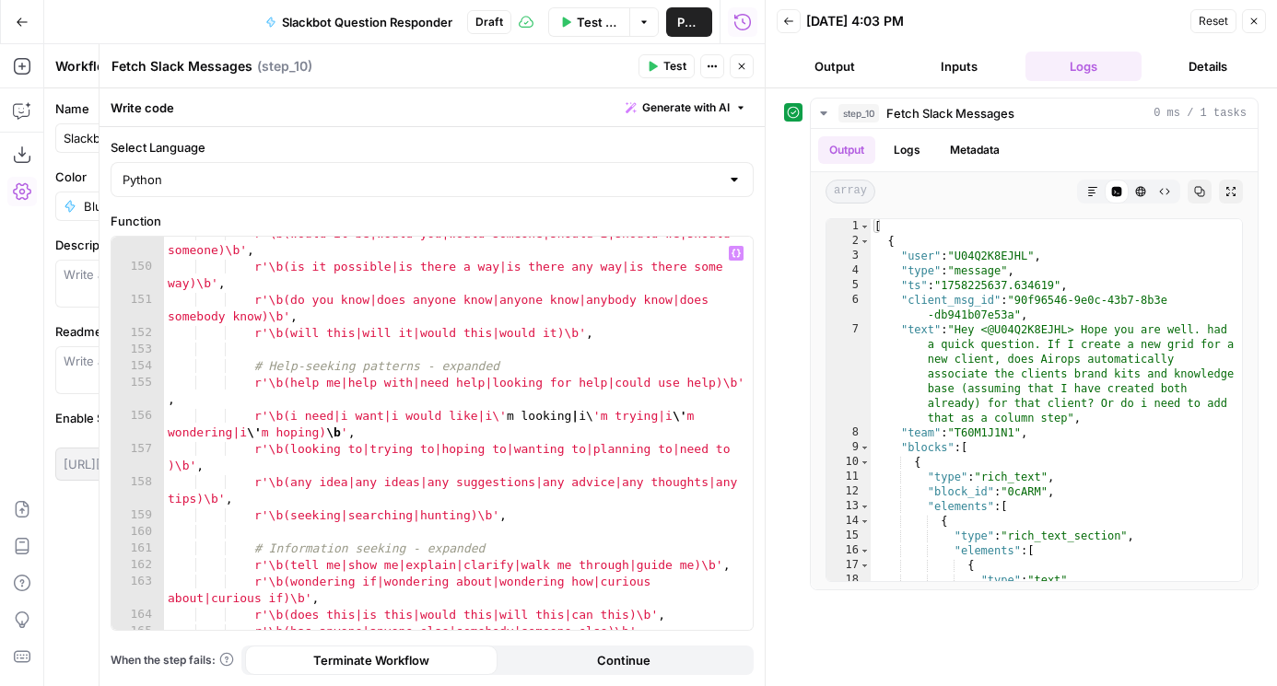
type textarea "**********"
click at [742, 68] on icon "button" at bounding box center [741, 66] width 11 height 11
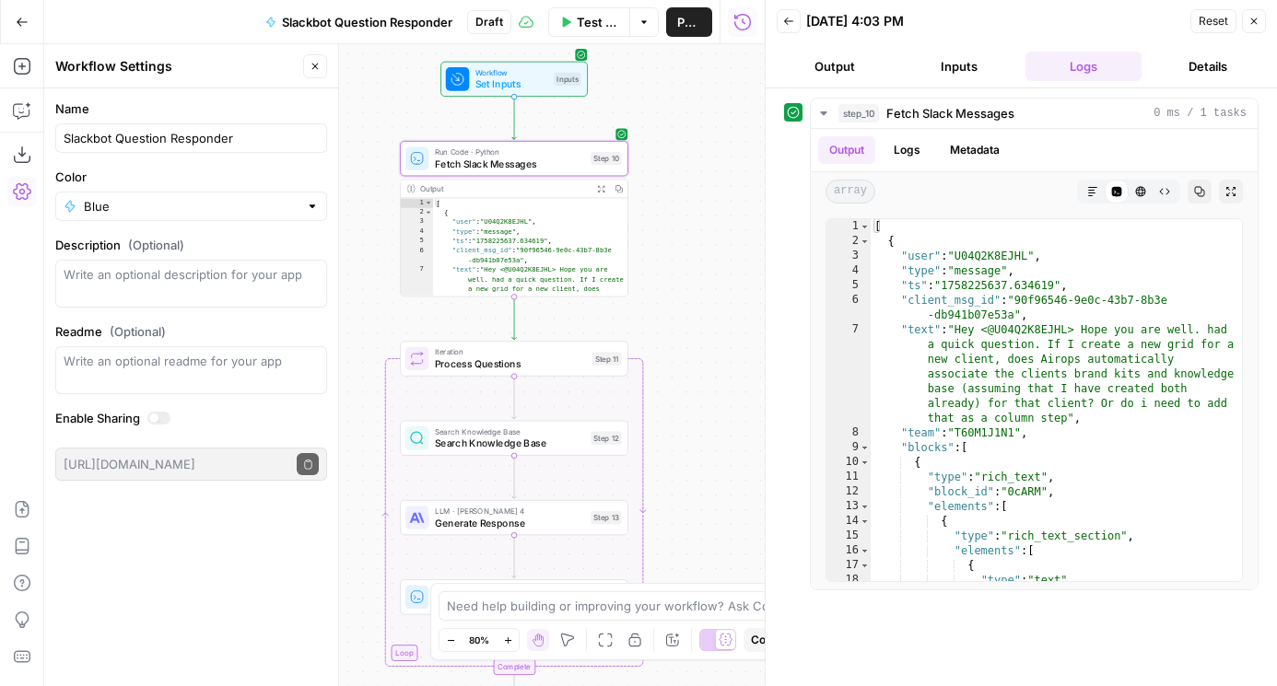
drag, startPoint x: 644, startPoint y: 370, endPoint x: 690, endPoint y: 227, distance: 150.9
click at [692, 226] on div "Workflow Set Inputs Inputs Run Code · Python Fetch Slack Messages Step 10 Outpu…" at bounding box center [404, 365] width 720 height 642
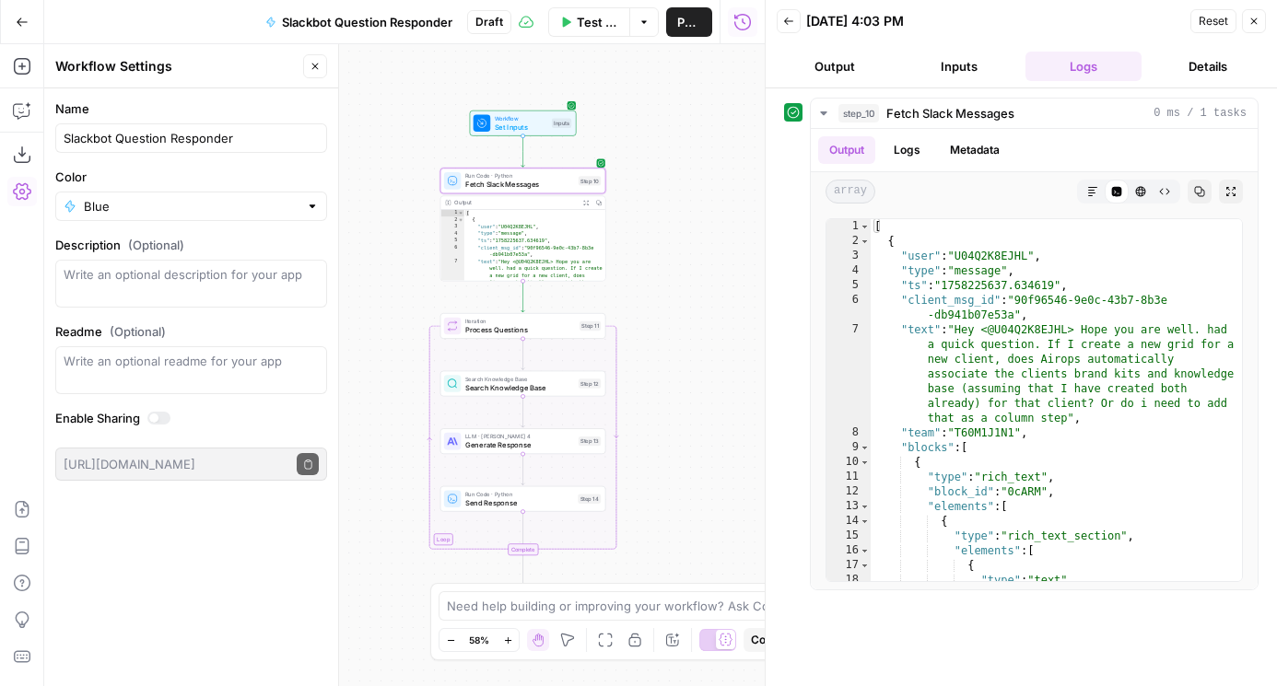
drag, startPoint x: 694, startPoint y: 223, endPoint x: 642, endPoint y: 258, distance: 62.3
click at [642, 258] on div "Workflow Set Inputs Inputs Run Code · Python Fetch Slack Messages Step 10 Outpu…" at bounding box center [404, 365] width 720 height 642
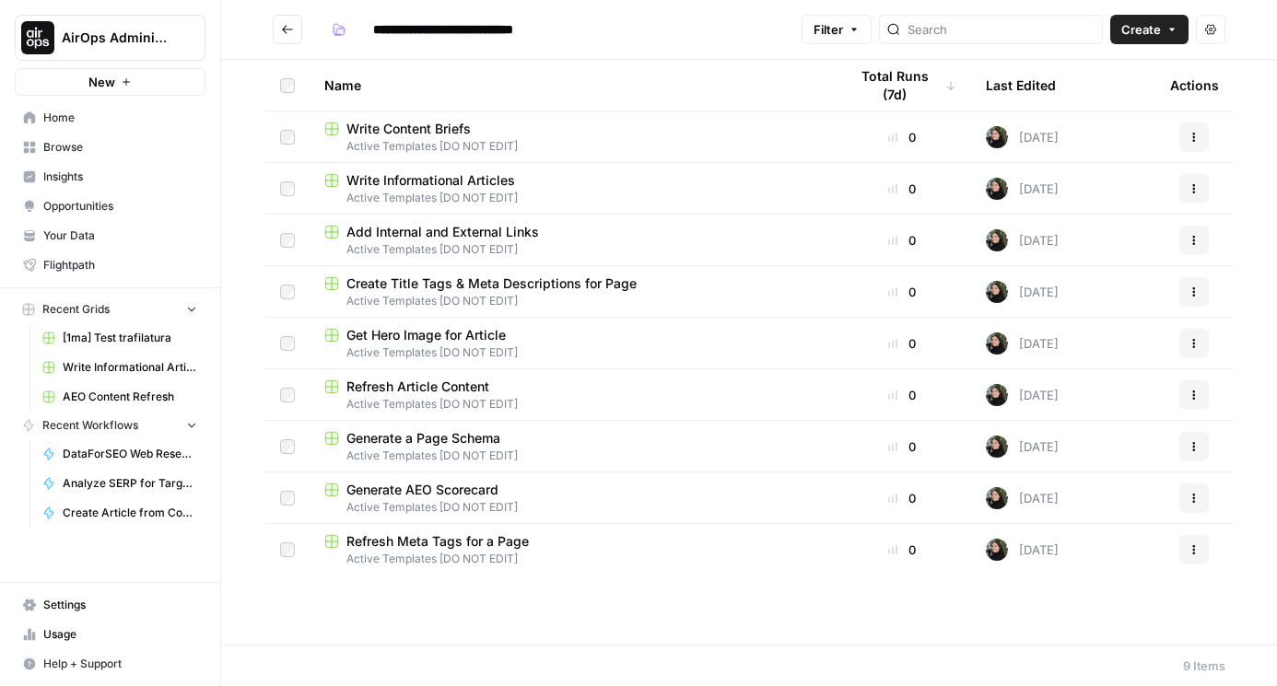
click at [88, 139] on span "Browse" at bounding box center [120, 147] width 154 height 17
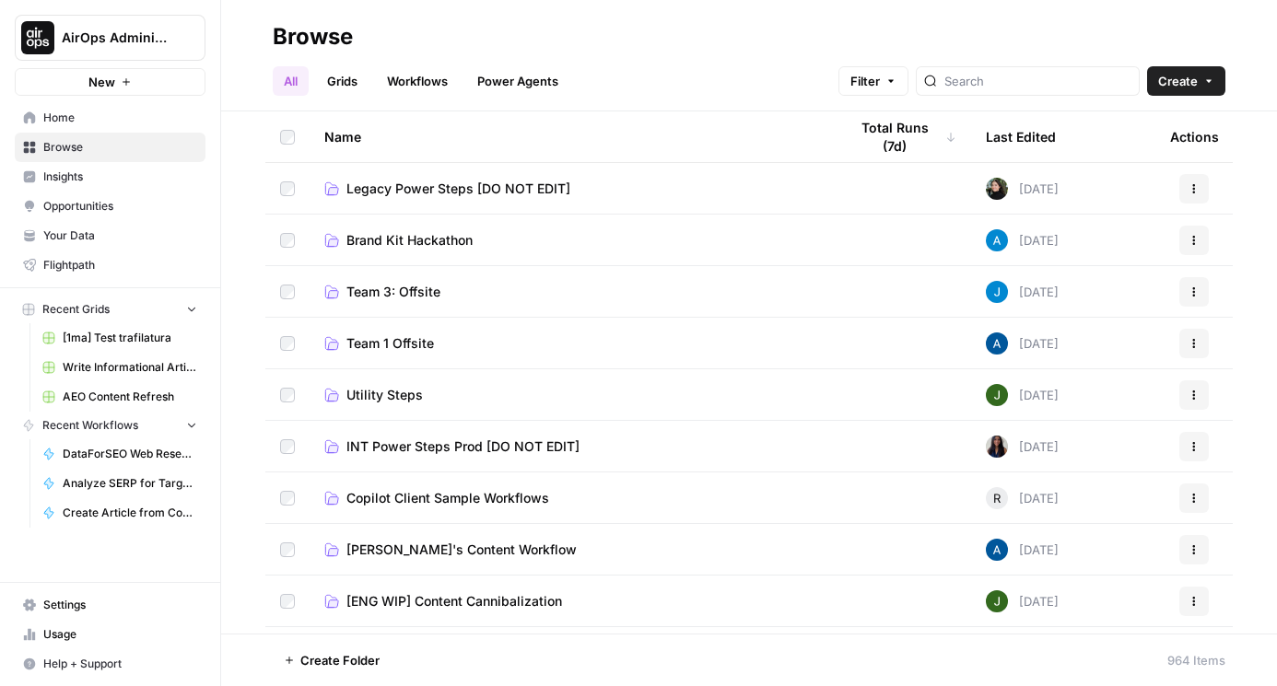
click at [437, 81] on link "Workflows" at bounding box center [417, 80] width 83 height 29
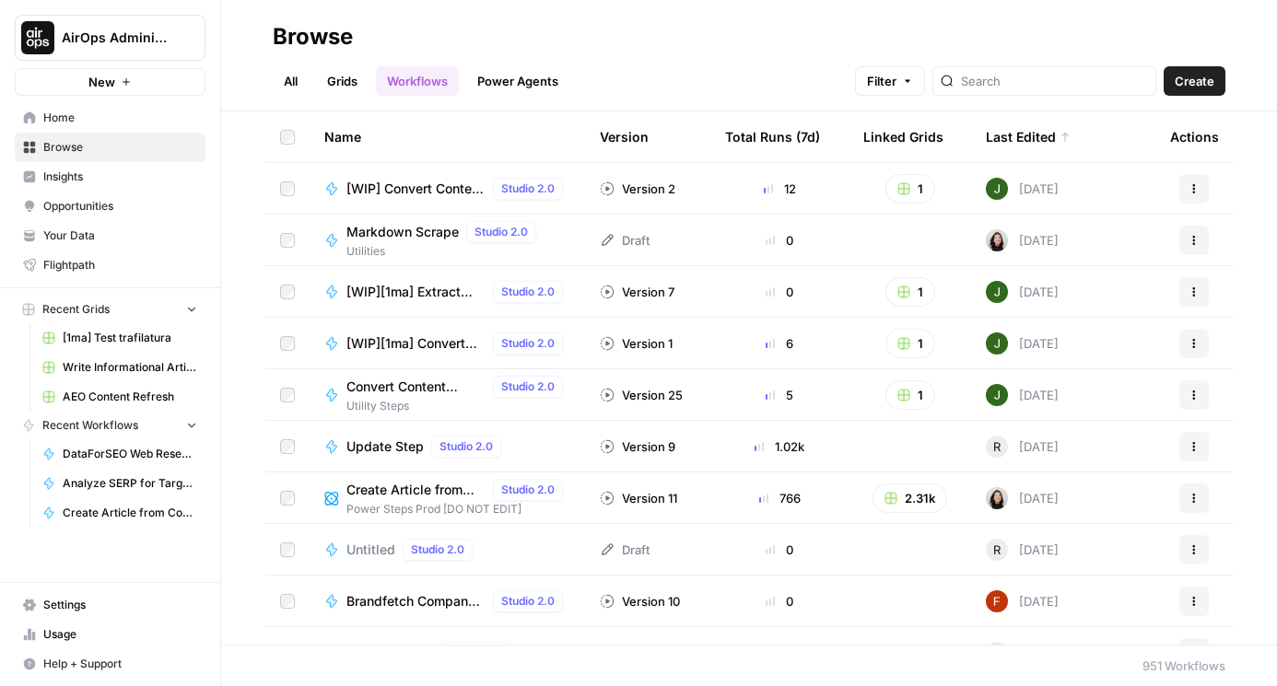
click at [350, 79] on link "Grids" at bounding box center [342, 80] width 52 height 29
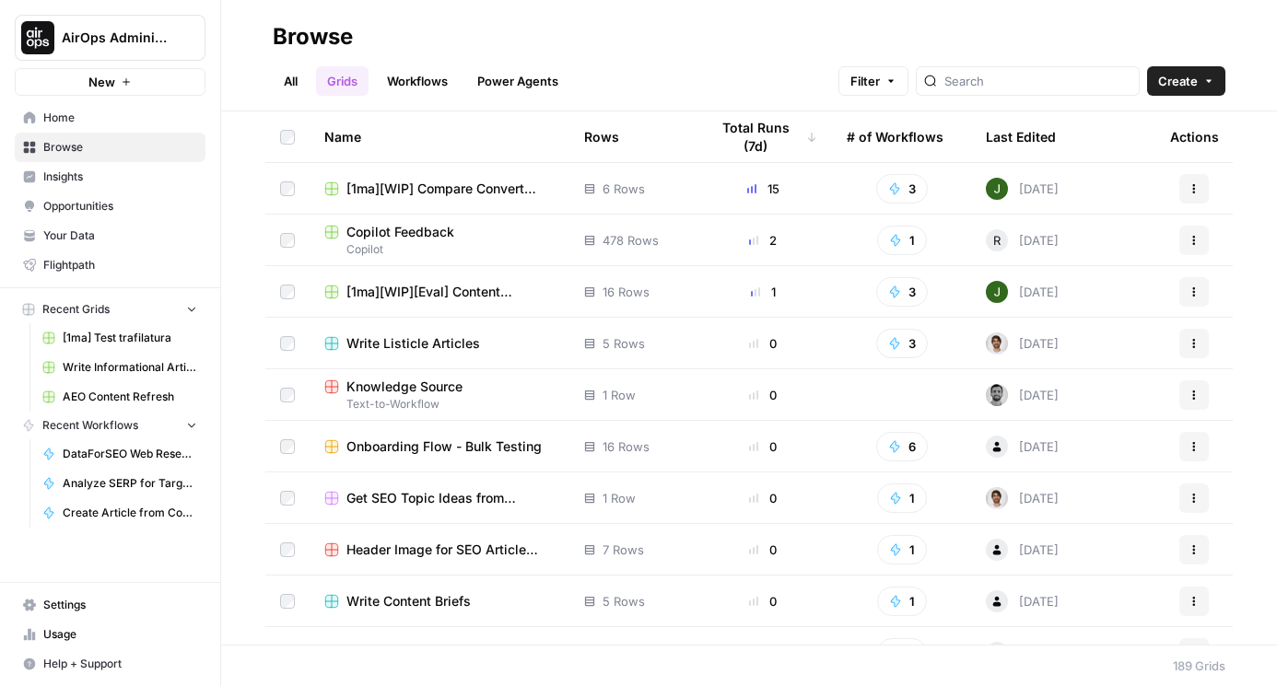
click at [439, 86] on link "Workflows" at bounding box center [417, 80] width 83 height 29
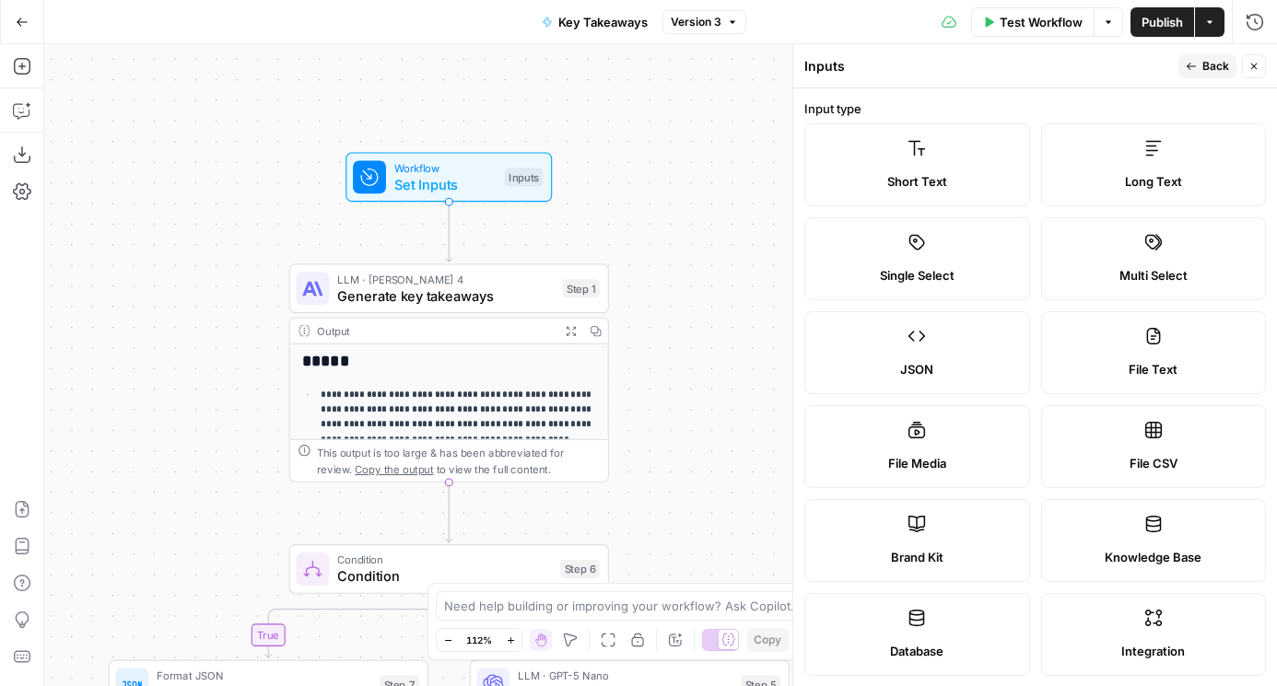
drag, startPoint x: 548, startPoint y: 227, endPoint x: 627, endPoint y: 178, distance: 93.5
click at [627, 178] on div "**********" at bounding box center [660, 365] width 1232 height 642
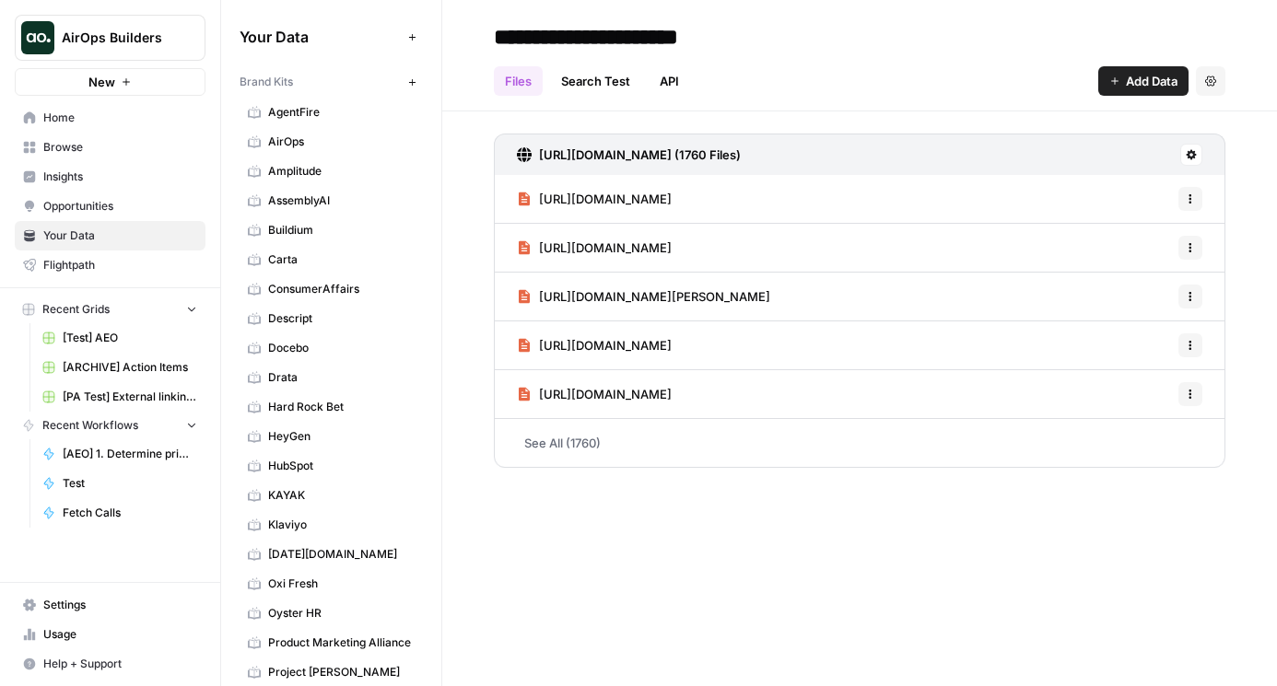
click at [99, 153] on span "Browse" at bounding box center [120, 147] width 154 height 17
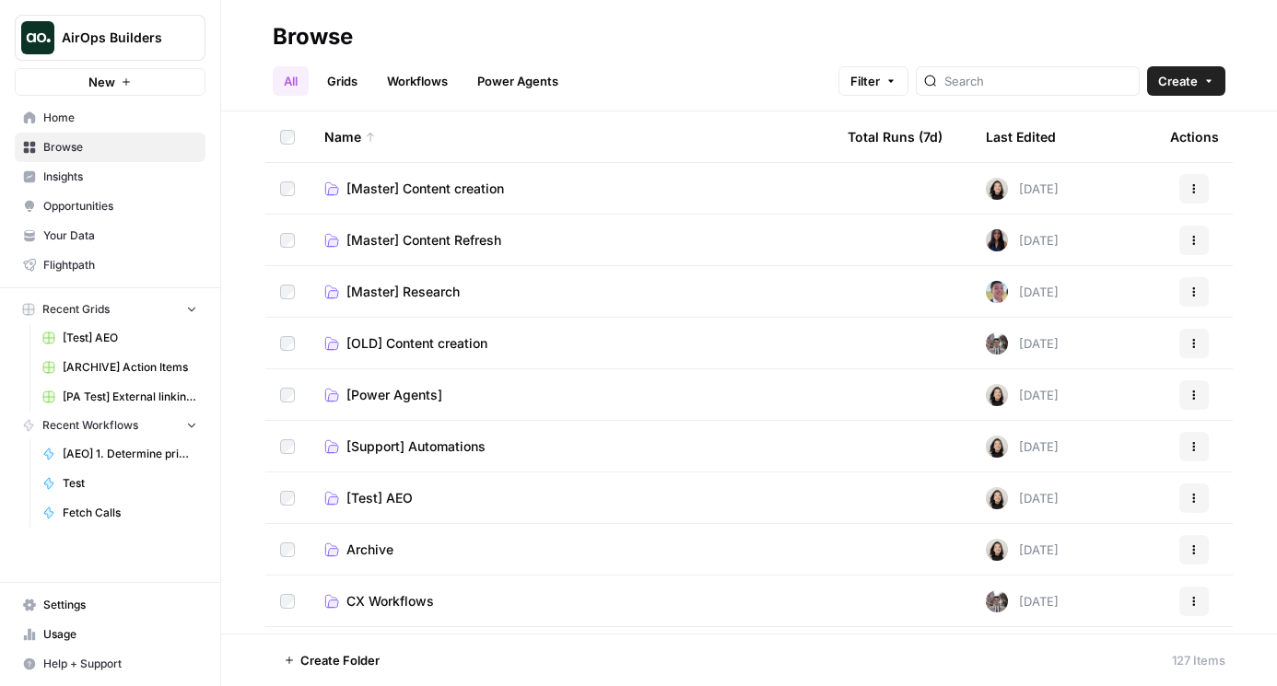
click at [86, 110] on span "Home" at bounding box center [120, 118] width 154 height 17
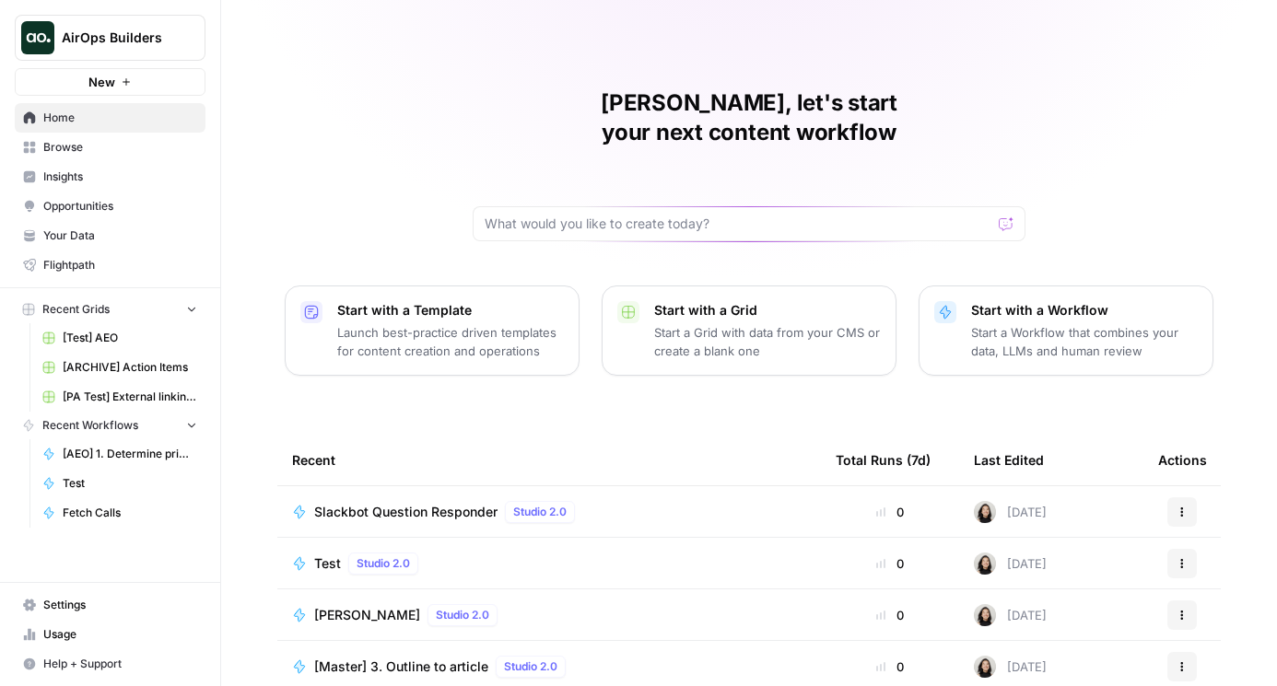
click at [89, 148] on span "Browse" at bounding box center [120, 147] width 154 height 17
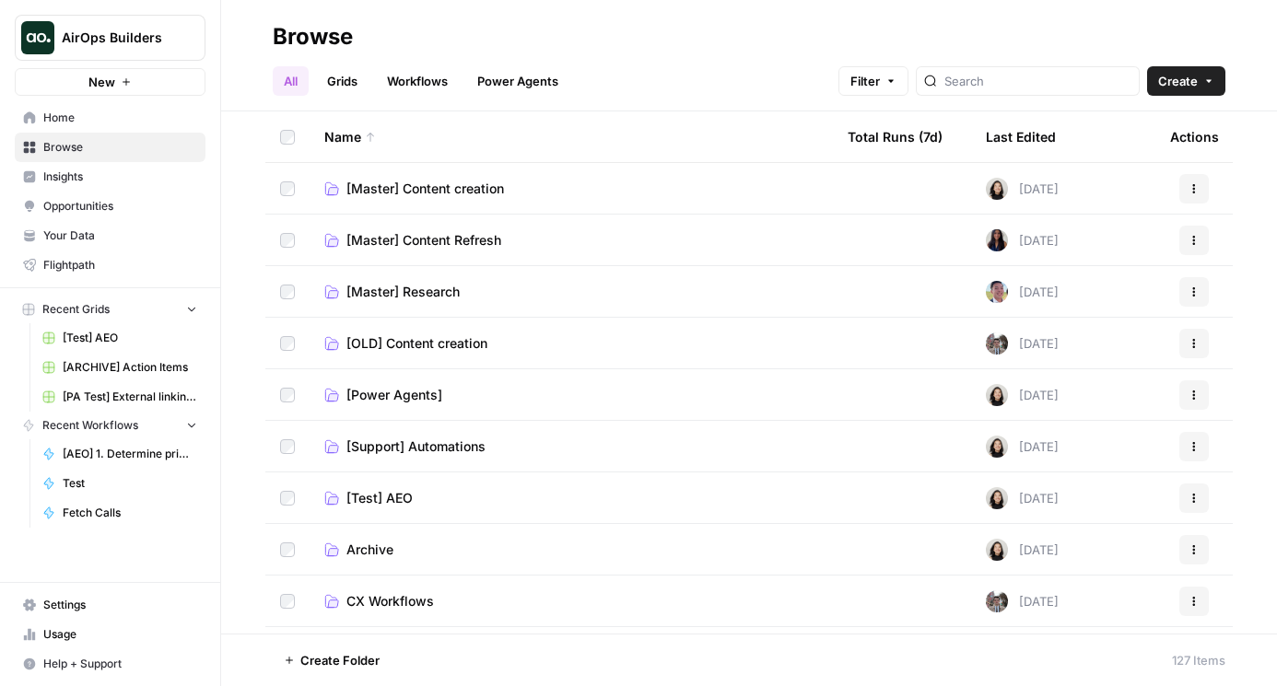
click at [339, 76] on link "Grids" at bounding box center [342, 80] width 52 height 29
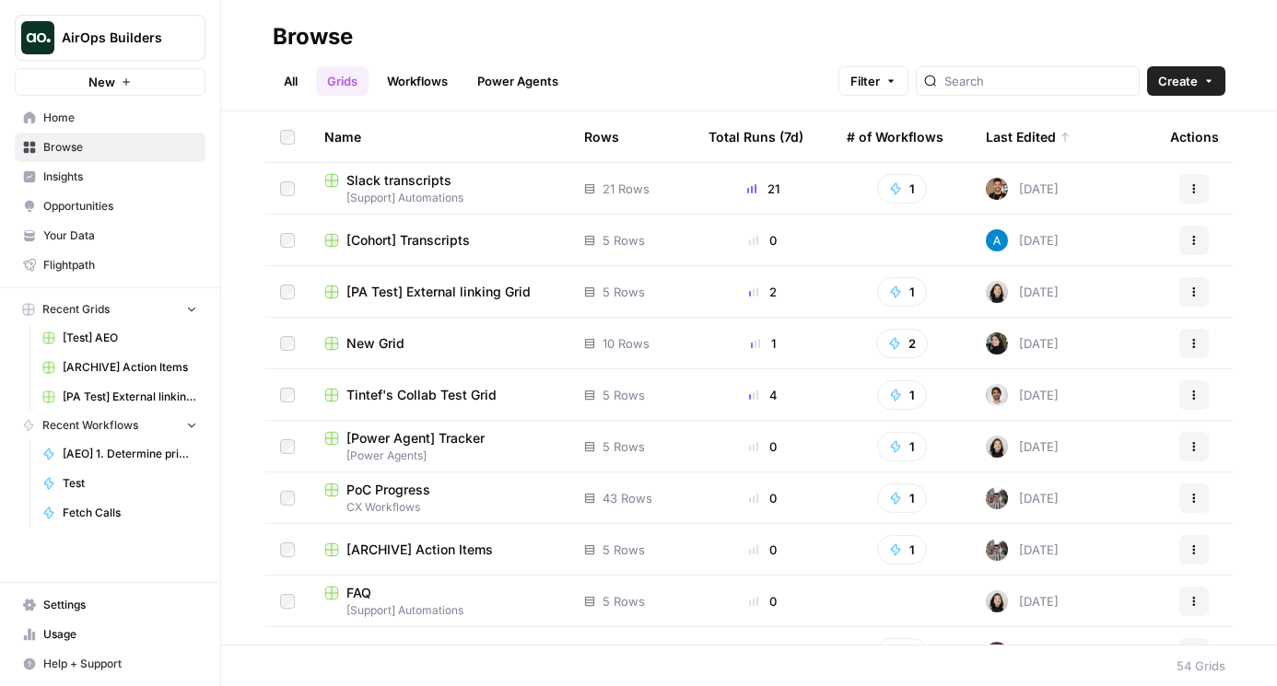
click at [393, 173] on span "Slack transcripts" at bounding box center [398, 180] width 105 height 18
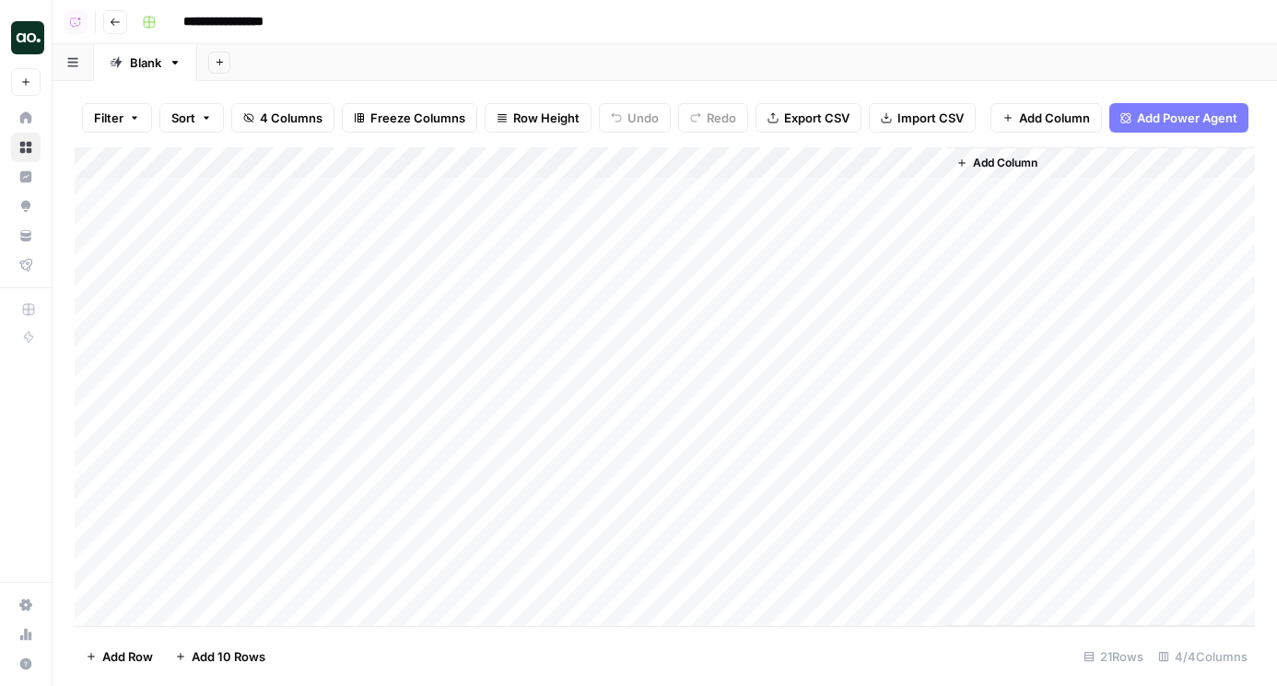
click at [575, 154] on div "Add Column" at bounding box center [665, 386] width 1180 height 479
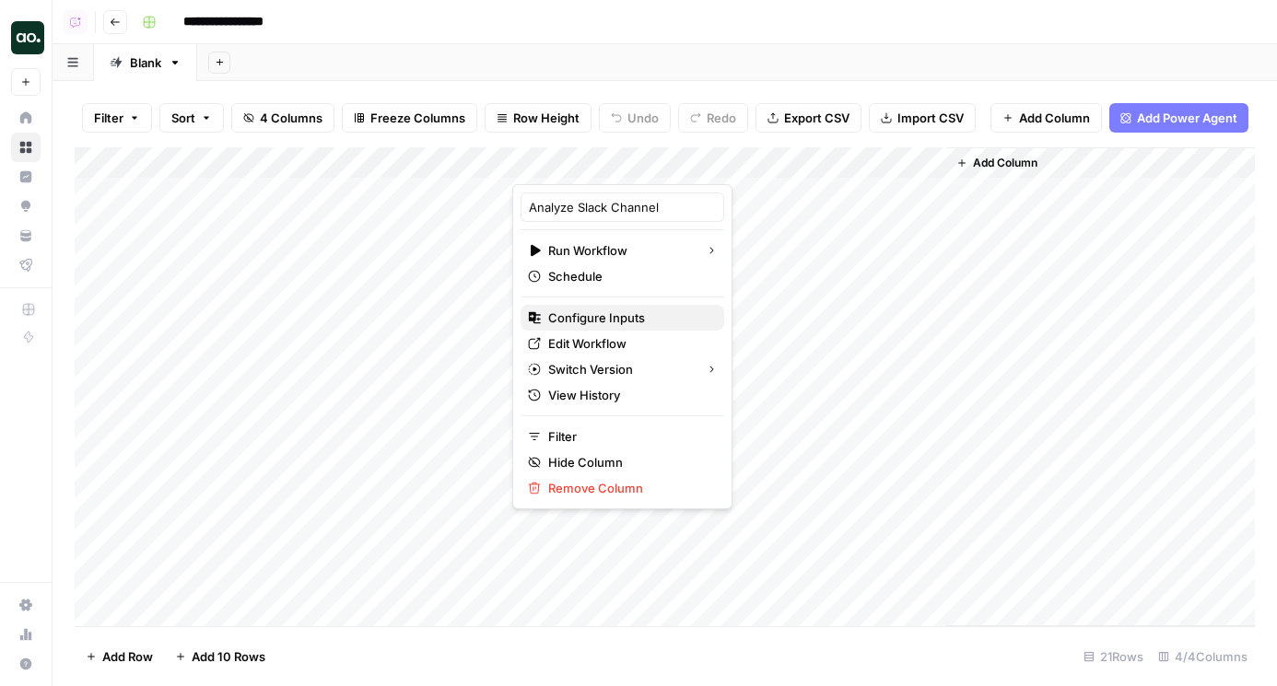
click at [576, 314] on span "Configure Inputs" at bounding box center [628, 318] width 161 height 18
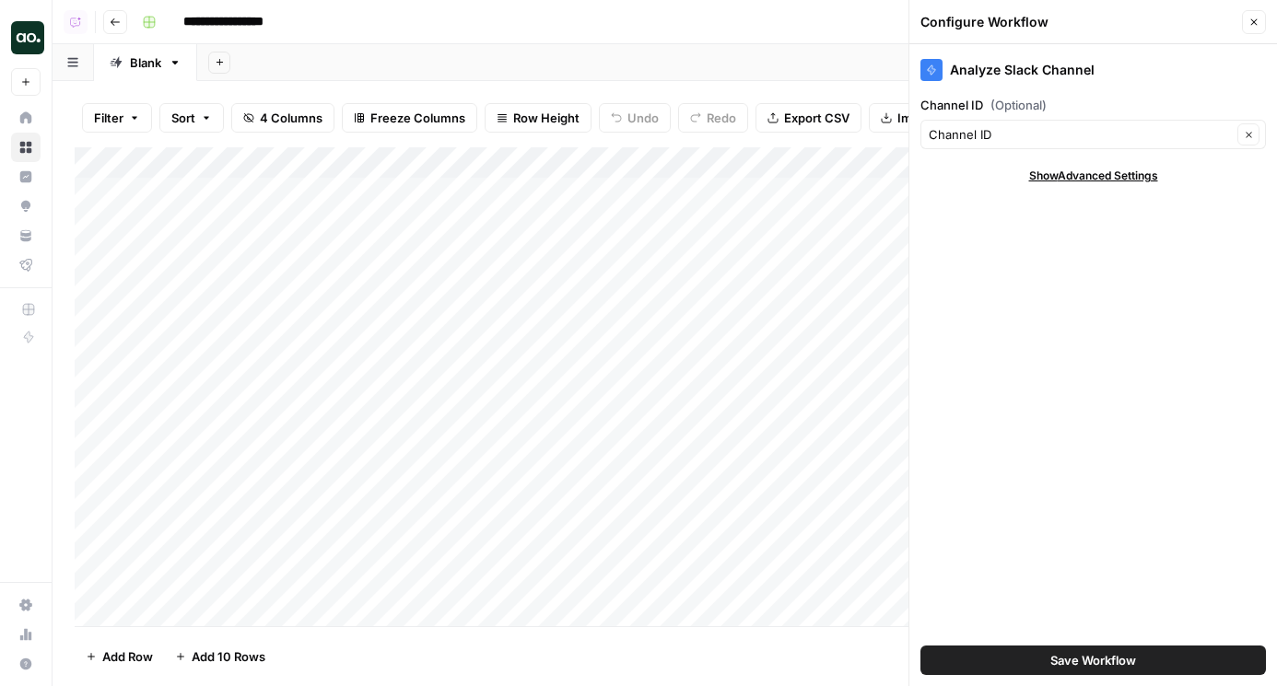
click at [1250, 29] on button "Close" at bounding box center [1254, 22] width 24 height 24
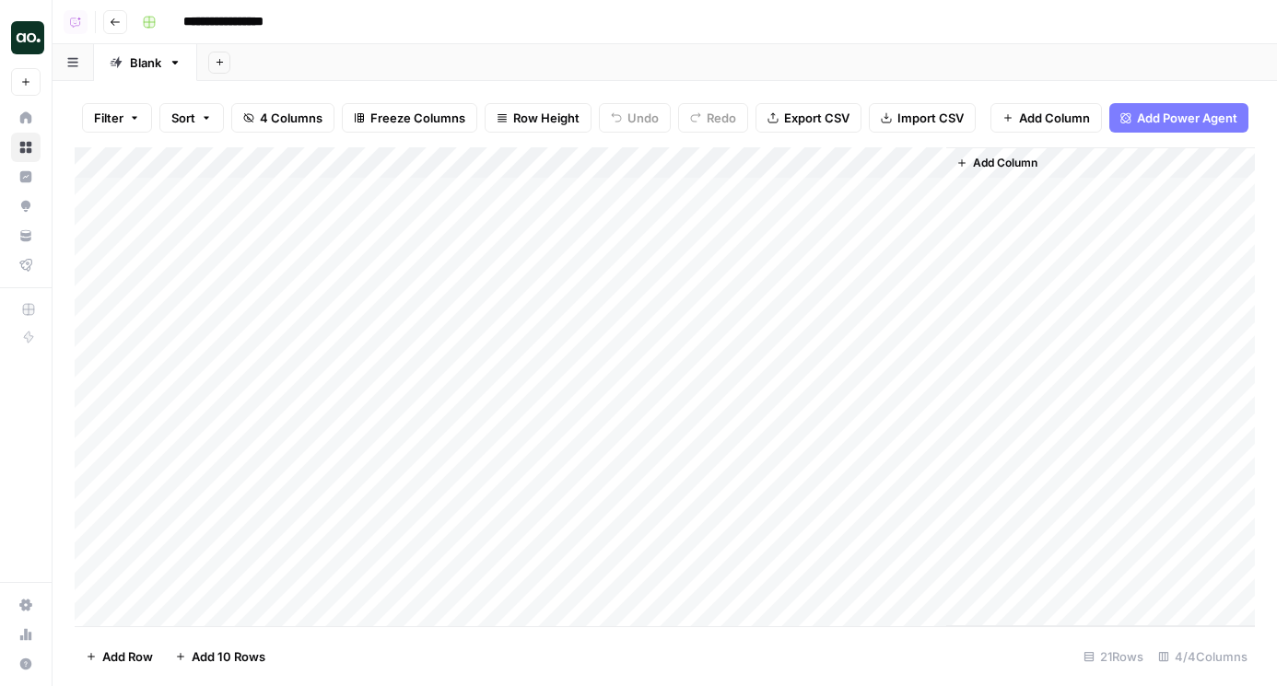
click at [616, 169] on div "Add Column" at bounding box center [665, 386] width 1180 height 479
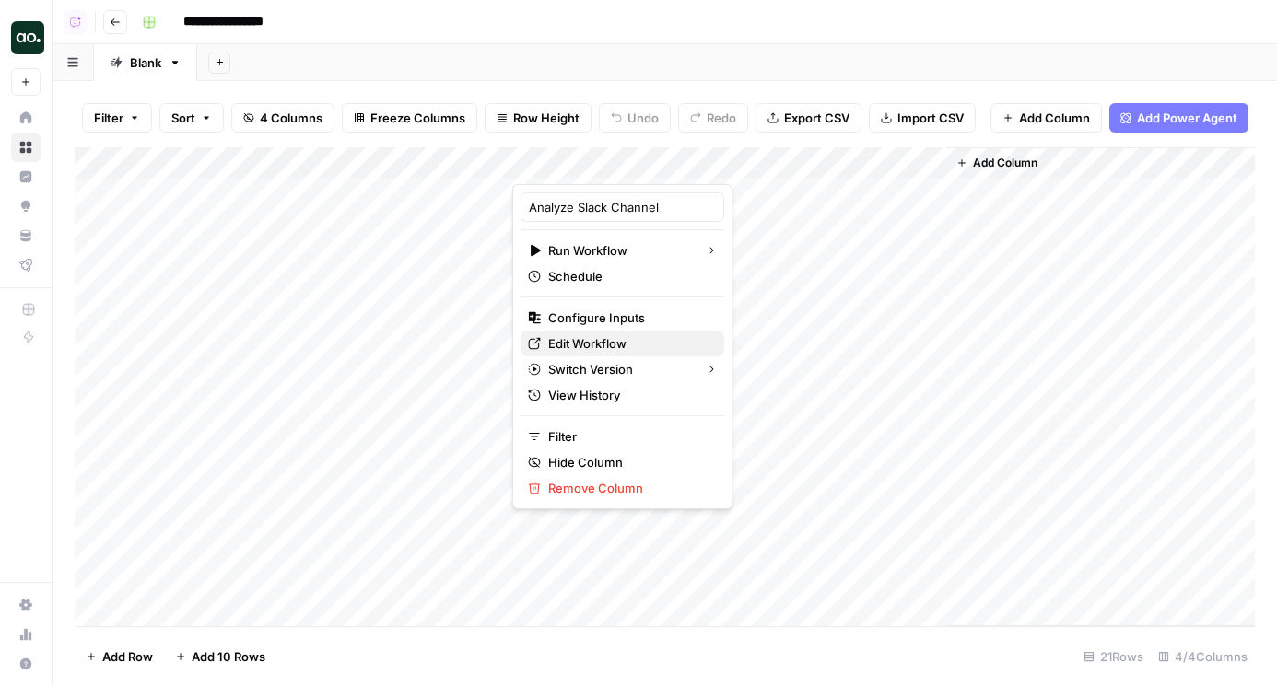
click at [612, 340] on span "Edit Workflow" at bounding box center [628, 343] width 161 height 18
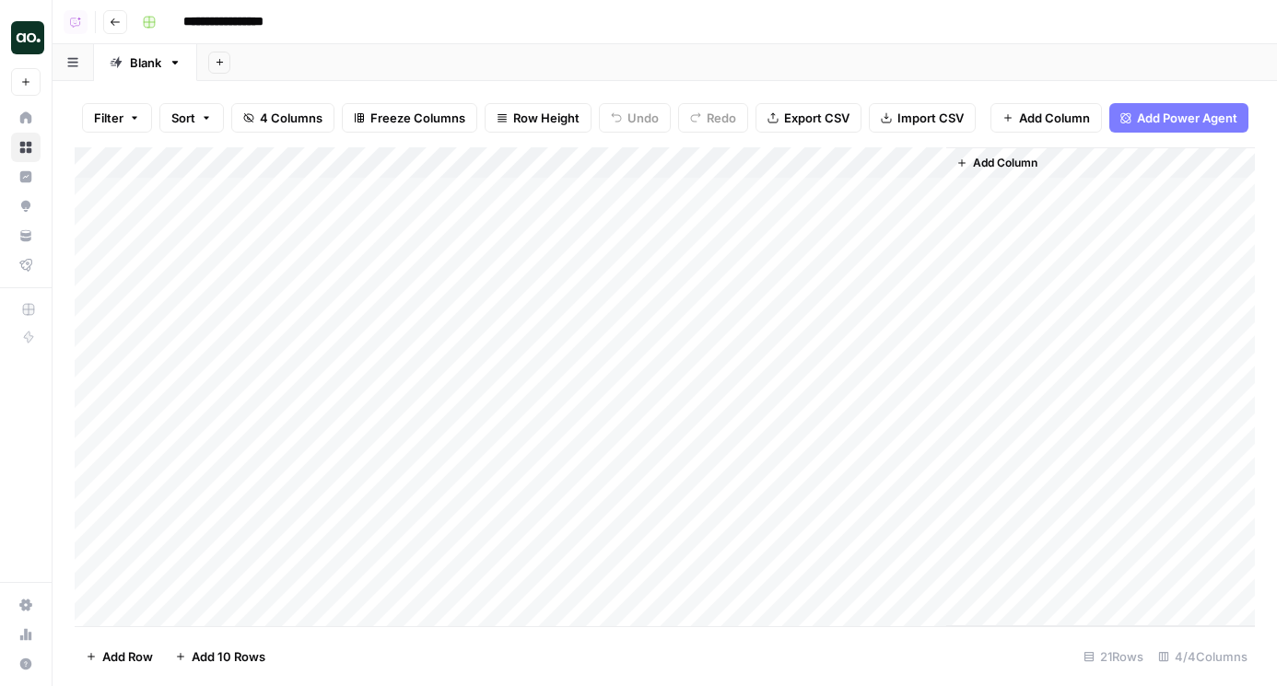
click at [614, 159] on div "Add Column" at bounding box center [665, 386] width 1180 height 479
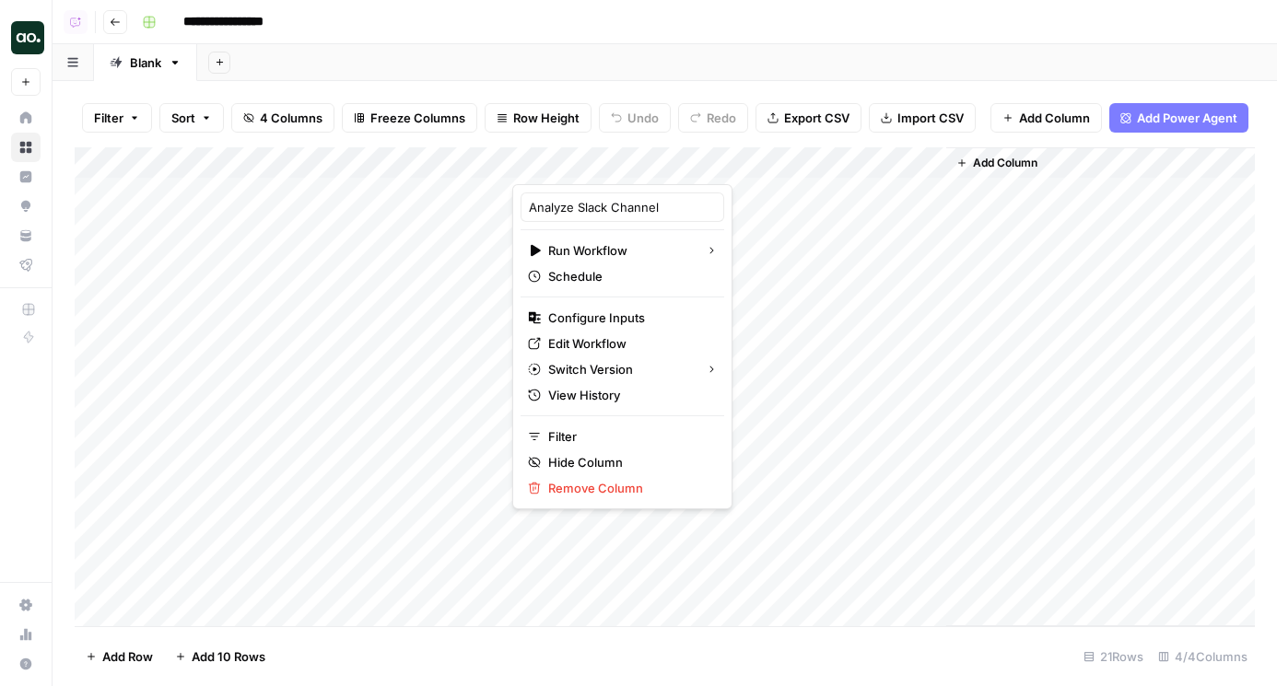
click at [706, 29] on div "**********" at bounding box center [696, 21] width 1124 height 29
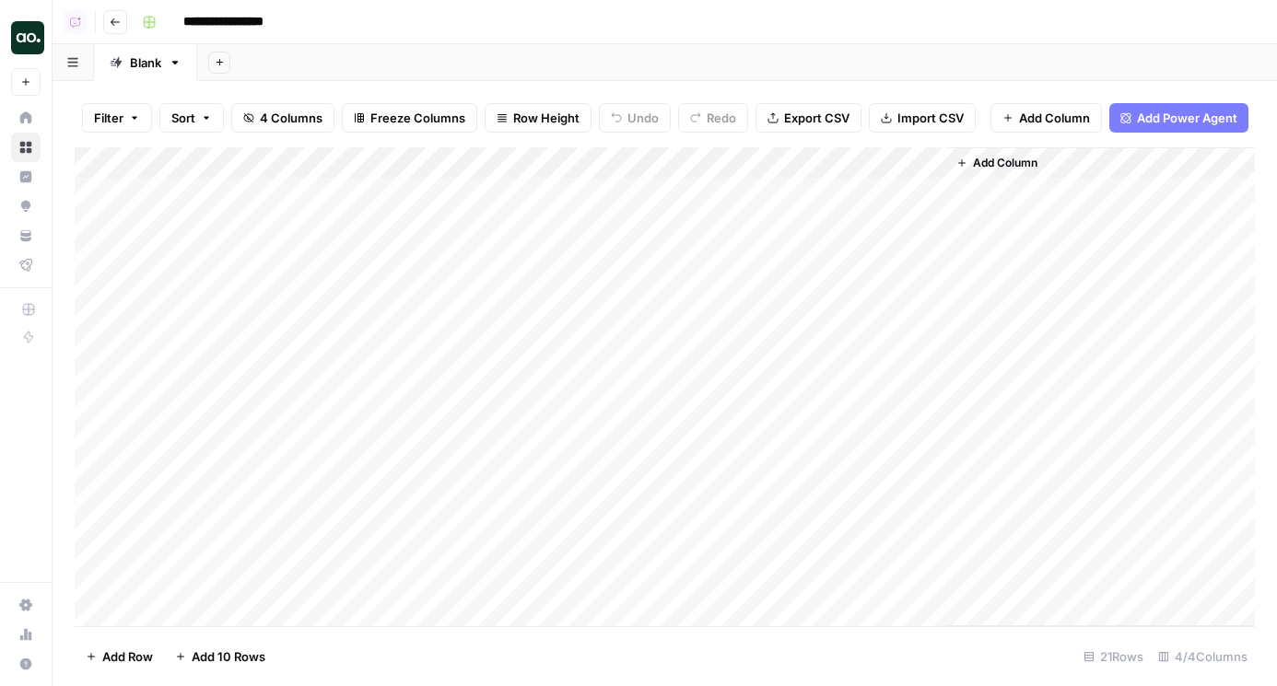
click at [585, 163] on div "Add Column" at bounding box center [665, 386] width 1180 height 479
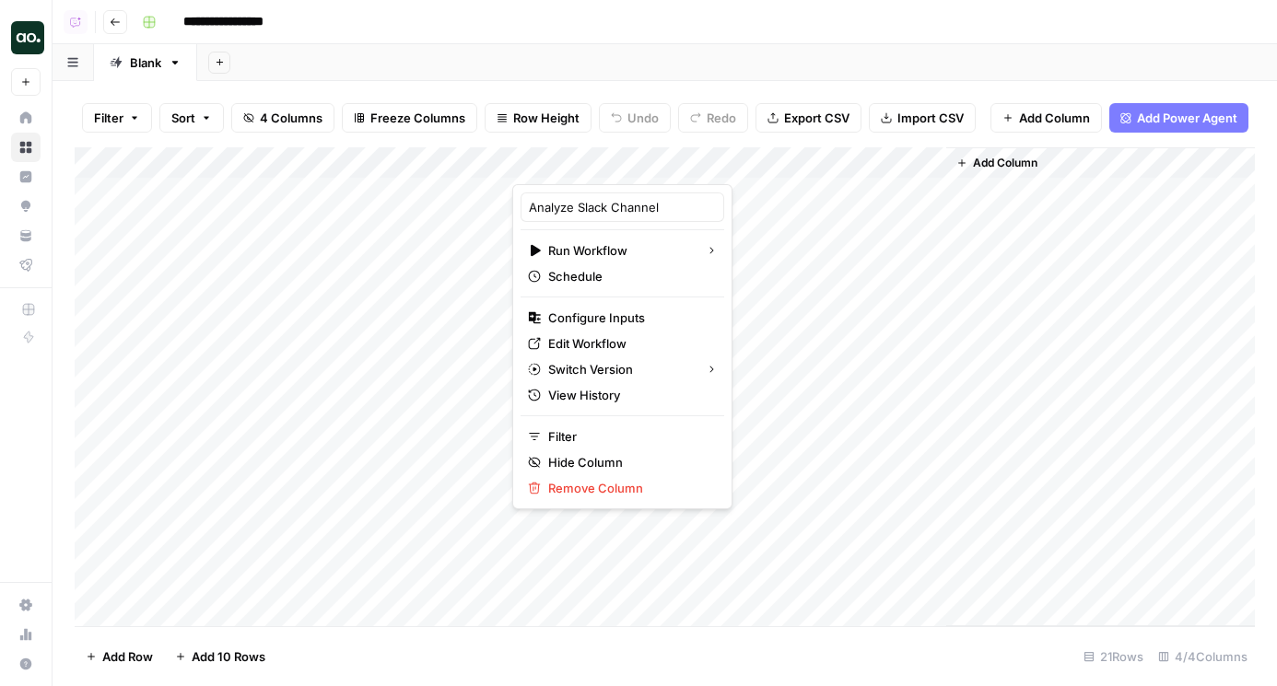
click at [613, 59] on div "Add Sheet" at bounding box center [736, 62] width 1079 height 37
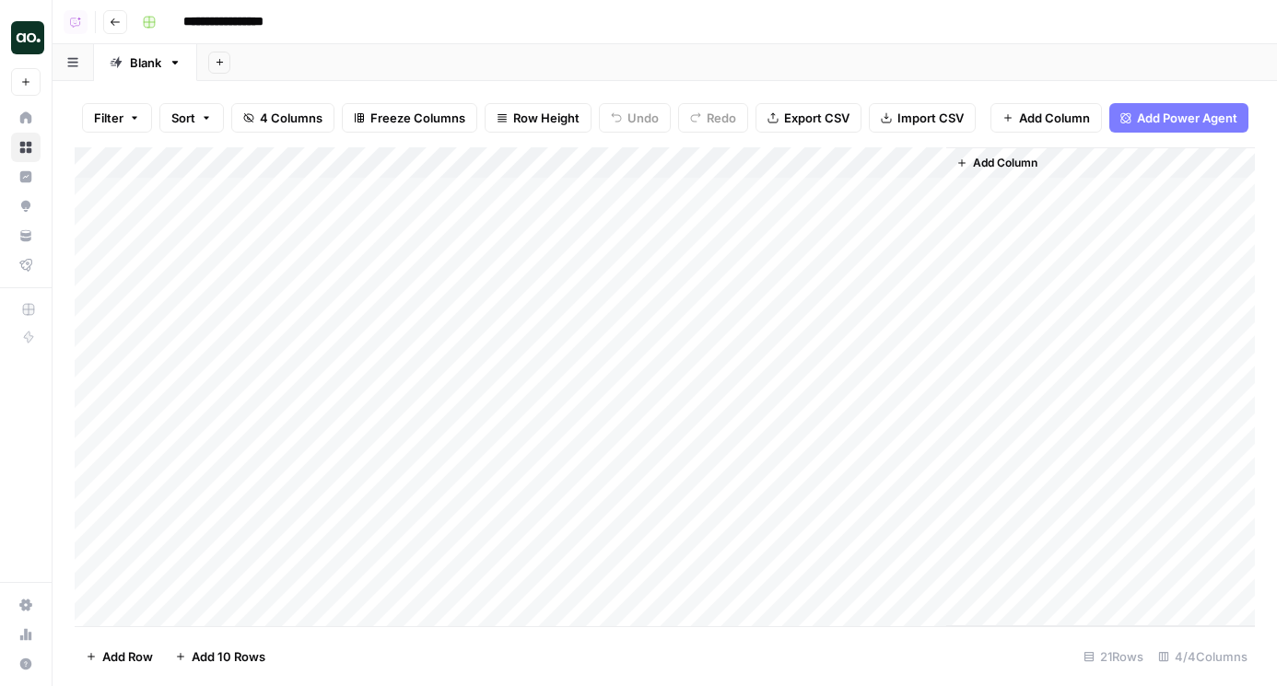
click at [641, 160] on div "Add Column" at bounding box center [665, 386] width 1180 height 479
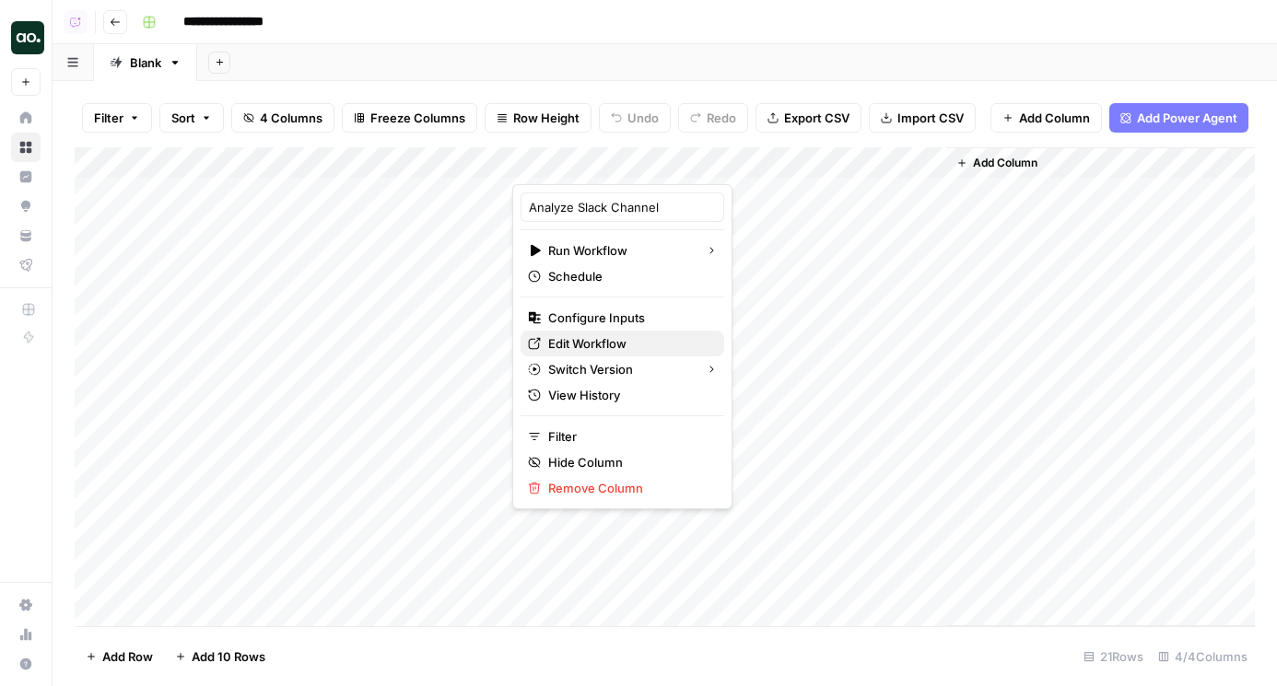
click at [593, 336] on span "Edit Workflow" at bounding box center [628, 343] width 161 height 18
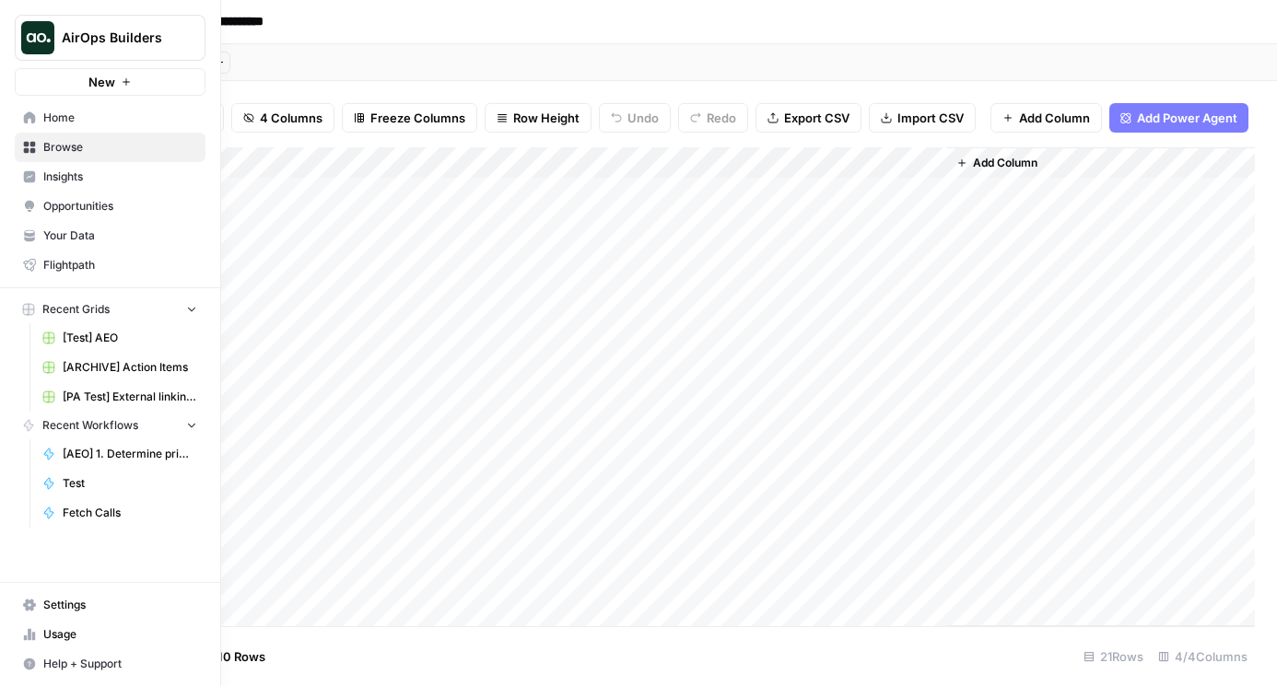
click at [67, 141] on span "Browse" at bounding box center [120, 147] width 154 height 17
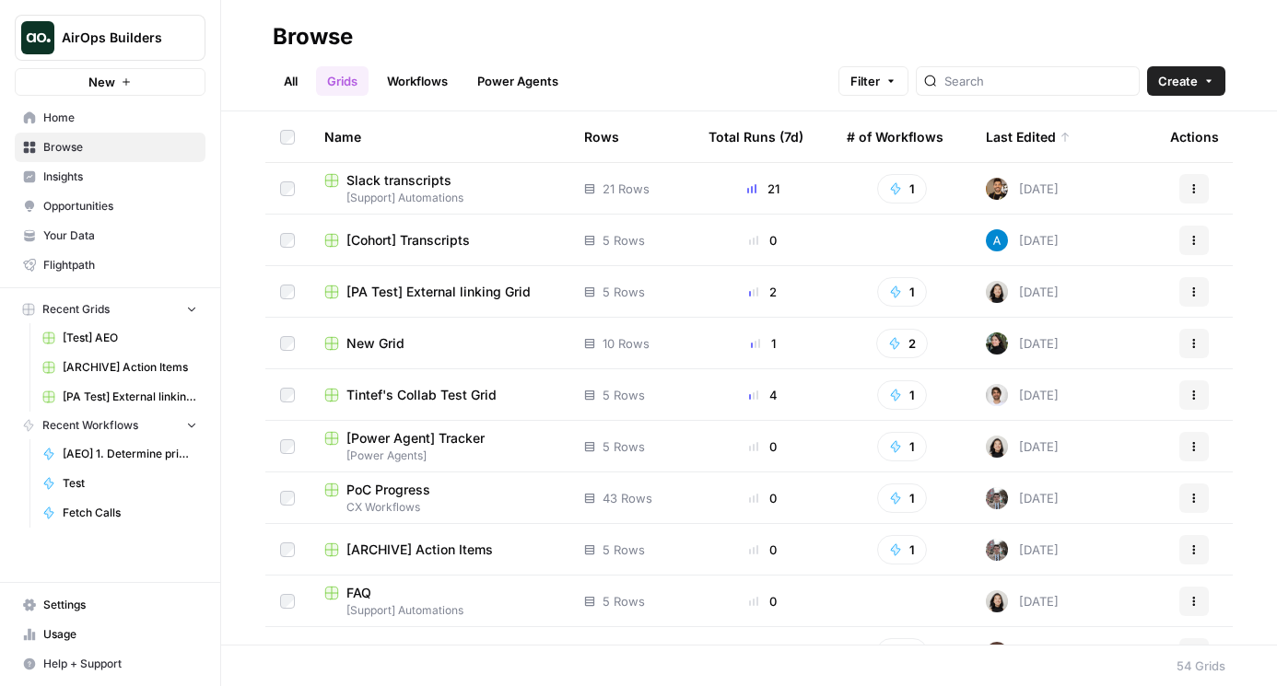
click at [379, 591] on div "FAQ" at bounding box center [439, 593] width 230 height 18
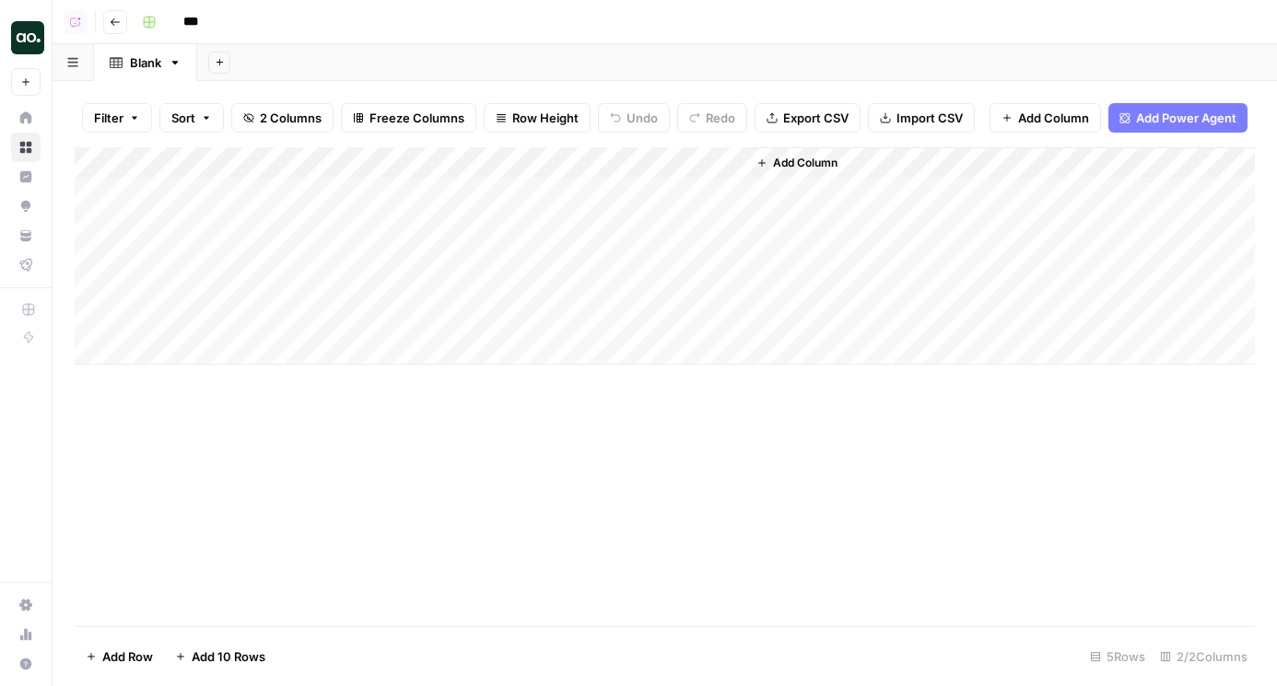
click at [215, 23] on input "***" at bounding box center [226, 21] width 103 height 29
click at [253, 26] on input "**********" at bounding box center [261, 21] width 172 height 29
click at [282, 26] on input "**********" at bounding box center [261, 21] width 172 height 29
click at [256, 30] on input "**********" at bounding box center [261, 21] width 172 height 29
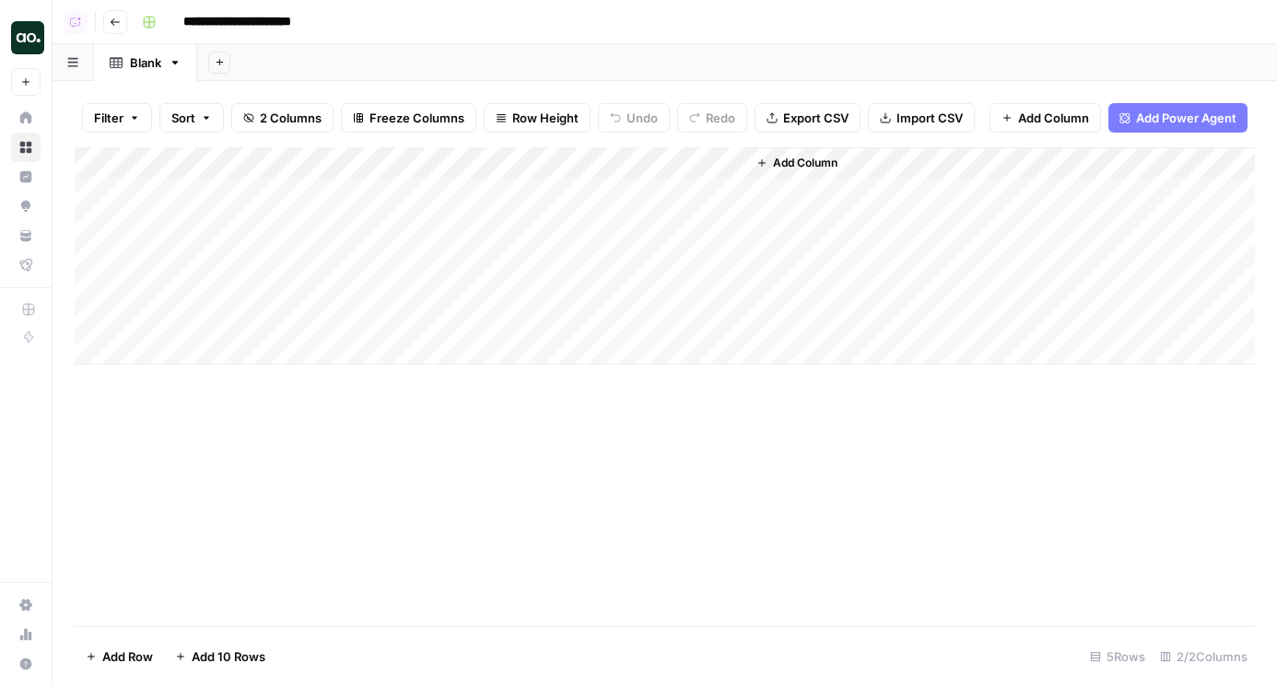
drag, startPoint x: 274, startPoint y: 29, endPoint x: 439, endPoint y: 29, distance: 164.9
click at [440, 29] on div "**********" at bounding box center [696, 21] width 1124 height 29
click at [276, 22] on input "**********" at bounding box center [261, 21] width 172 height 29
type input "**********"
click at [495, 41] on header "**********" at bounding box center [664, 22] width 1224 height 44
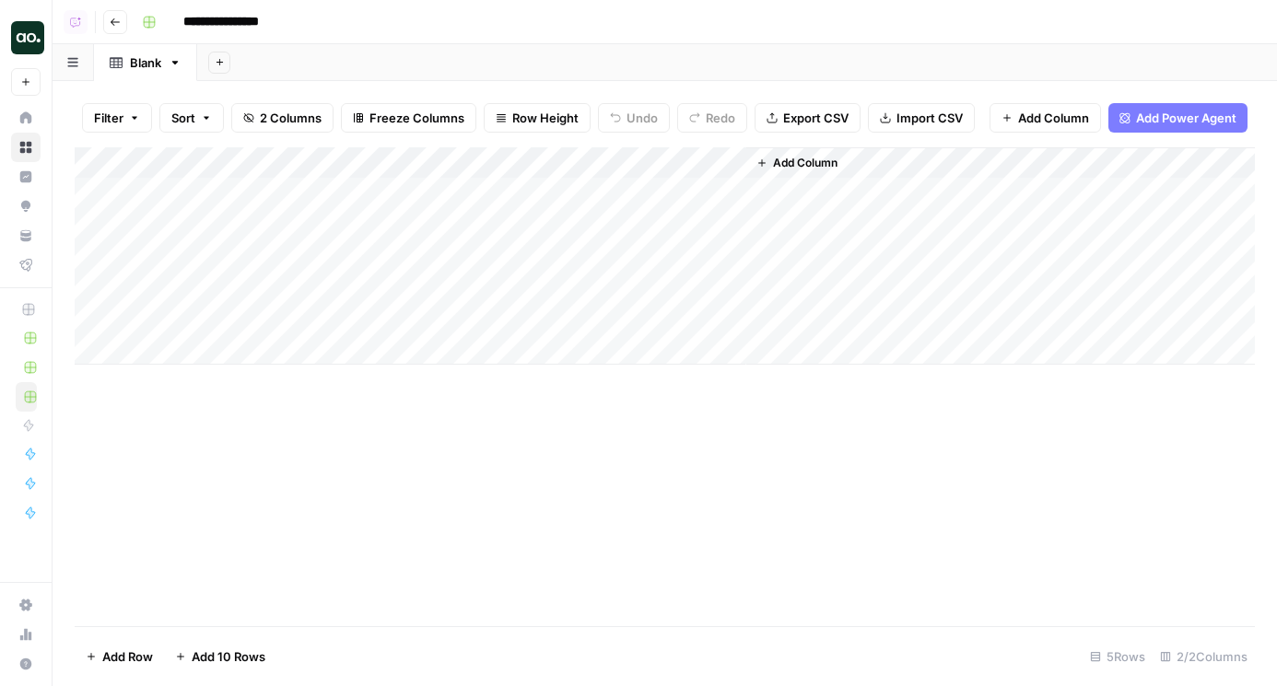
click at [94, 254] on div "Add Column" at bounding box center [665, 255] width 1180 height 217
click at [94, 201] on div "Add Column" at bounding box center [665, 255] width 1180 height 217
click at [98, 239] on div "Add Column" at bounding box center [665, 255] width 1180 height 217
click at [97, 254] on div "Add Column" at bounding box center [665, 255] width 1180 height 217
click at [94, 216] on div "Add Column" at bounding box center [665, 255] width 1180 height 217
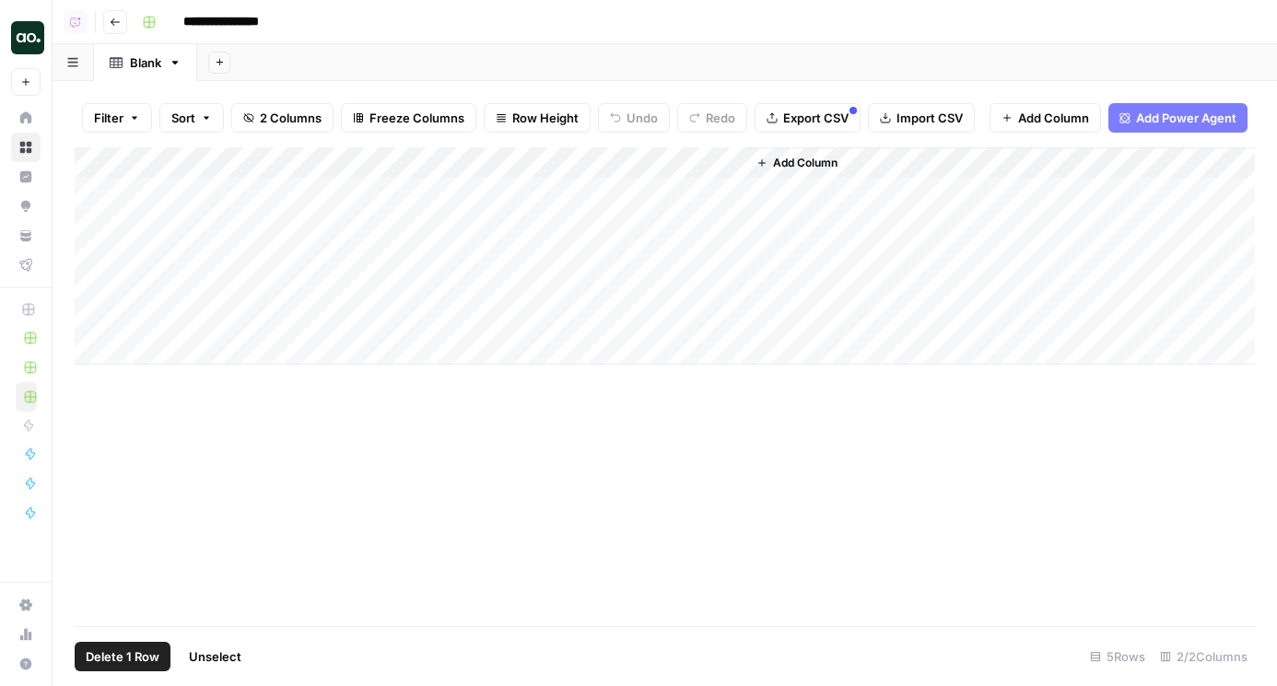
click at [97, 215] on div "Add Column" at bounding box center [665, 255] width 1180 height 217
click at [661, 239] on div "Add Column" at bounding box center [665, 255] width 1180 height 217
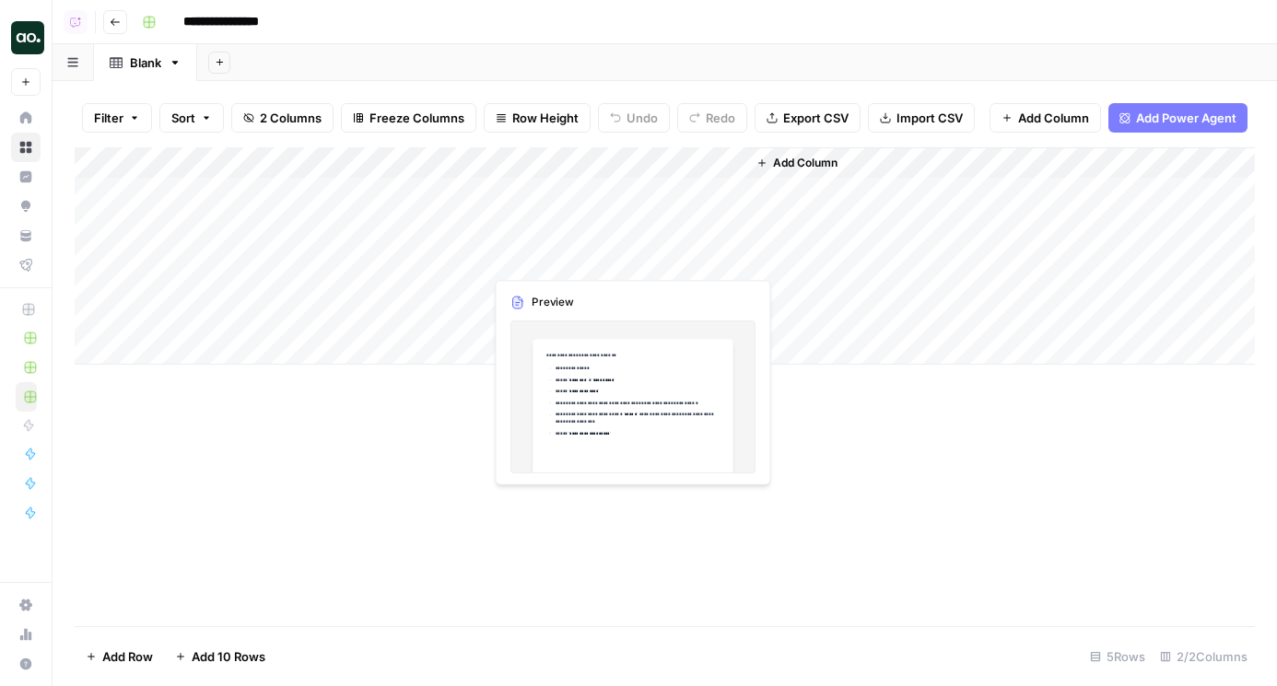
click at [668, 256] on div "Add Column" at bounding box center [665, 255] width 1180 height 217
click at [743, 256] on div "Add Column" at bounding box center [665, 255] width 1180 height 217
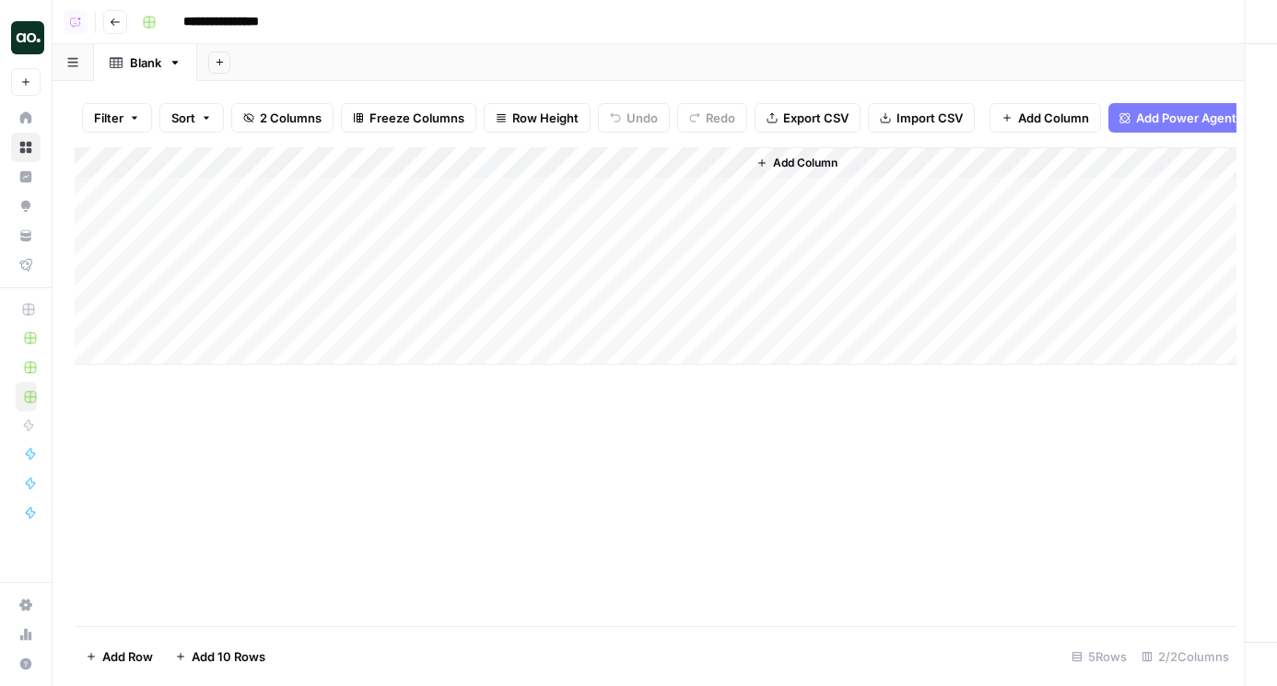
click at [720, 253] on div at bounding box center [613, 256] width 268 height 34
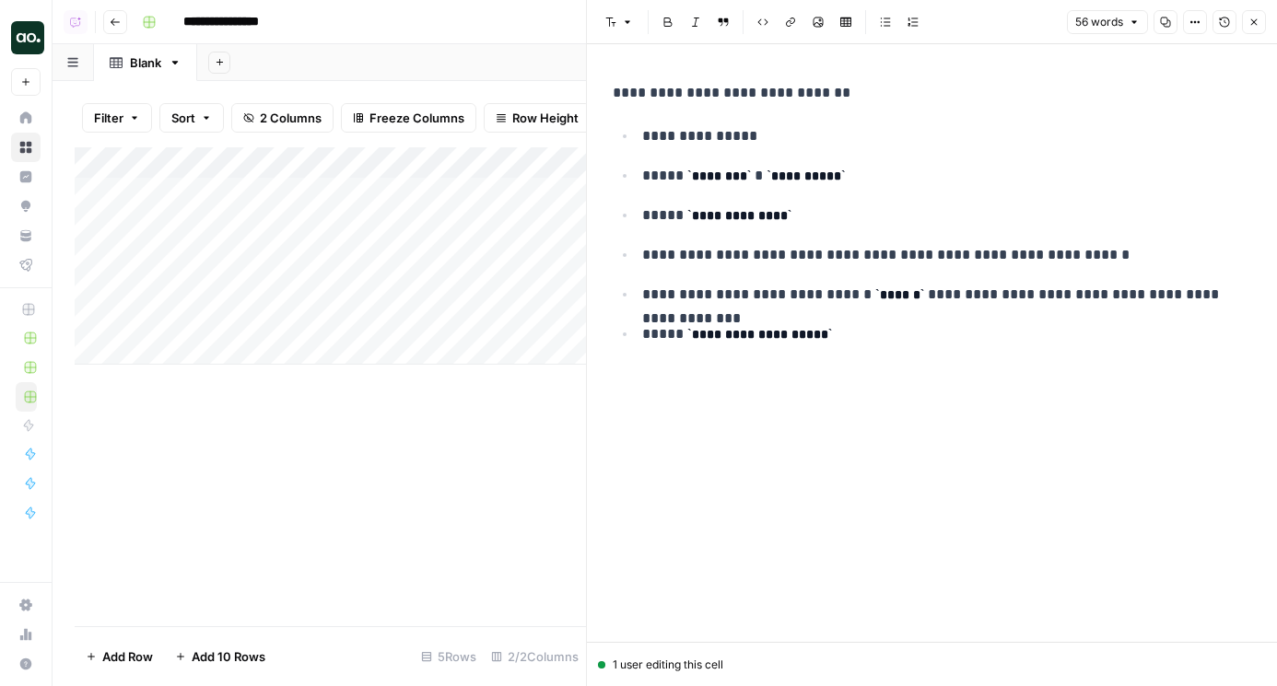
click at [1254, 25] on icon "button" at bounding box center [1253, 22] width 11 height 11
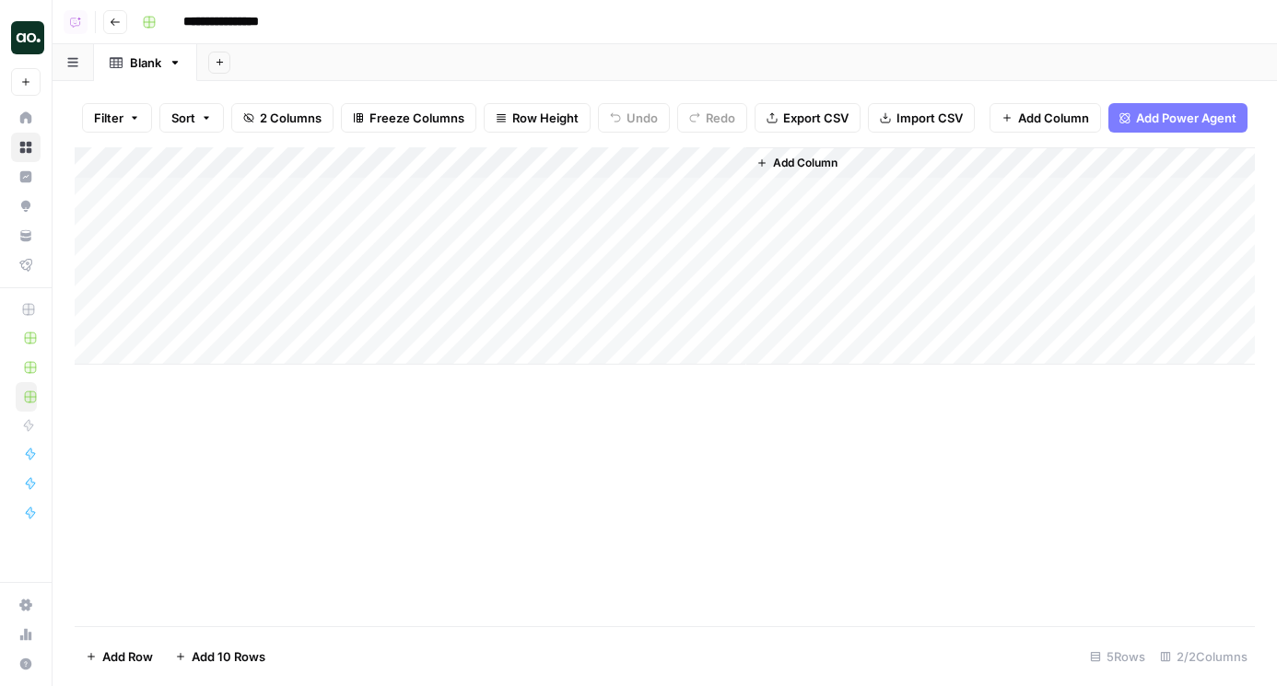
click at [89, 216] on div "Add Column" at bounding box center [665, 255] width 1180 height 217
click at [89, 183] on div "Add Column" at bounding box center [665, 255] width 1180 height 217
click at [91, 196] on div "Add Column" at bounding box center [665, 255] width 1180 height 217
click at [799, 153] on button "Add Column" at bounding box center [797, 163] width 96 height 24
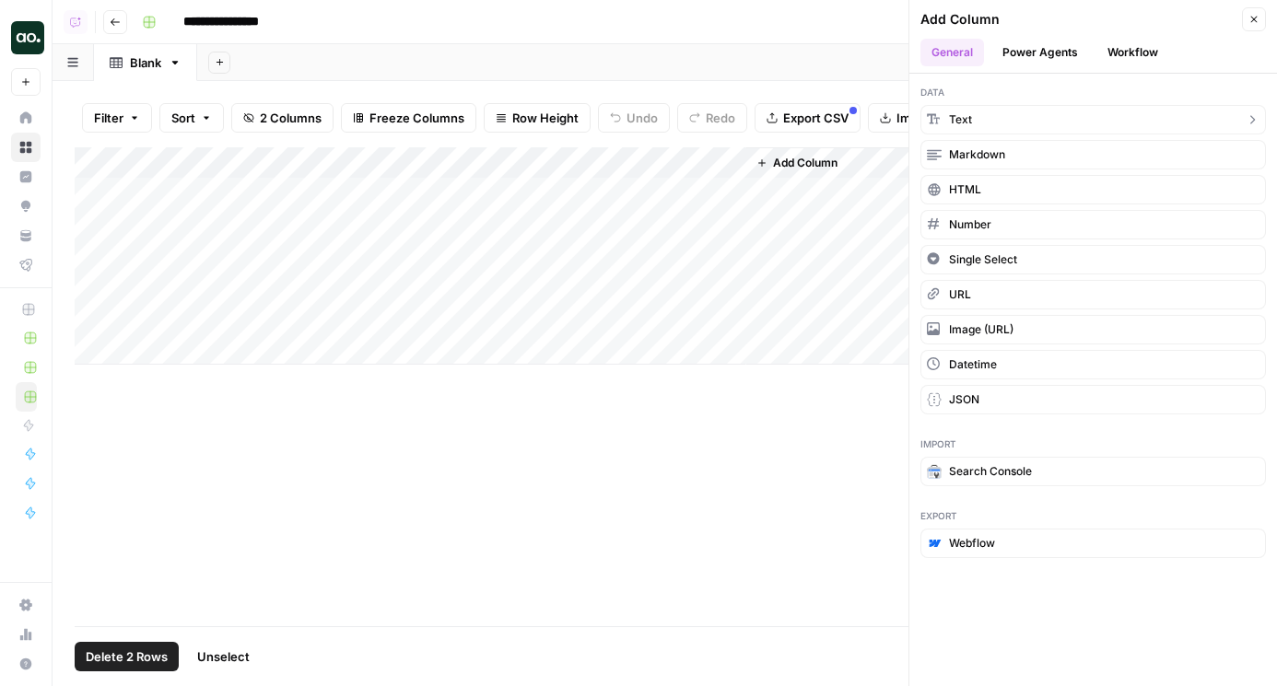
click at [997, 113] on button "Text" at bounding box center [1092, 119] width 345 height 29
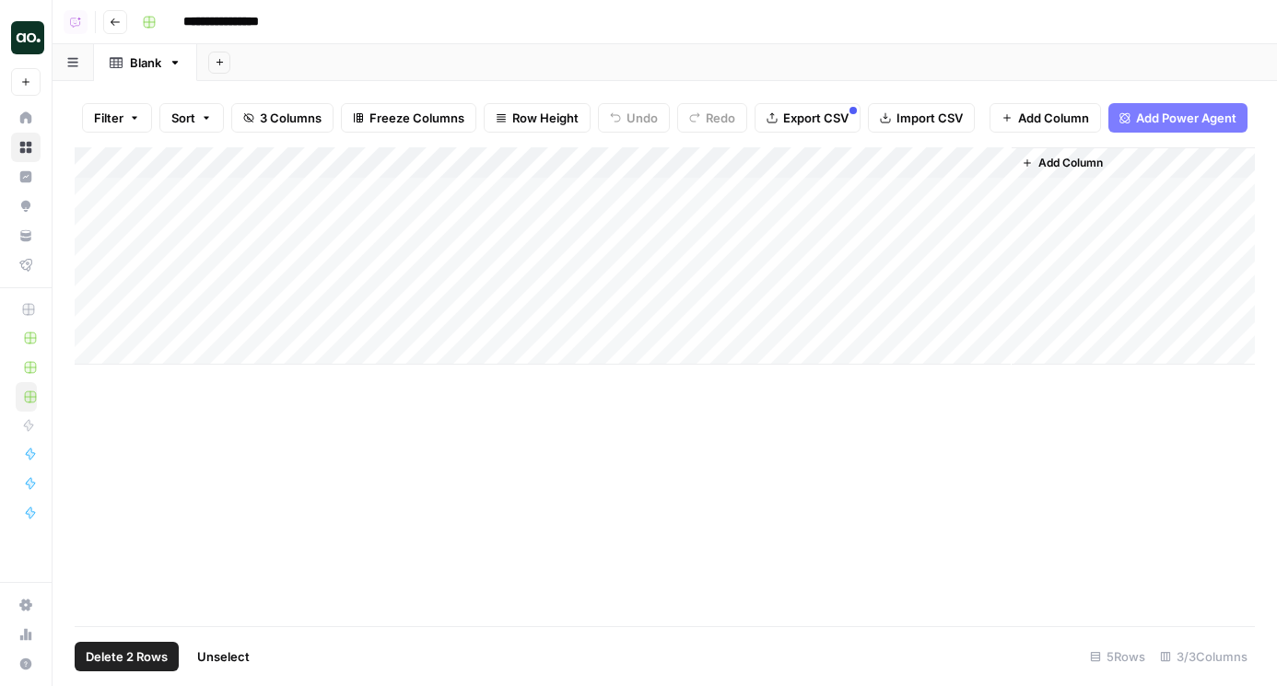
click div "Add Column"
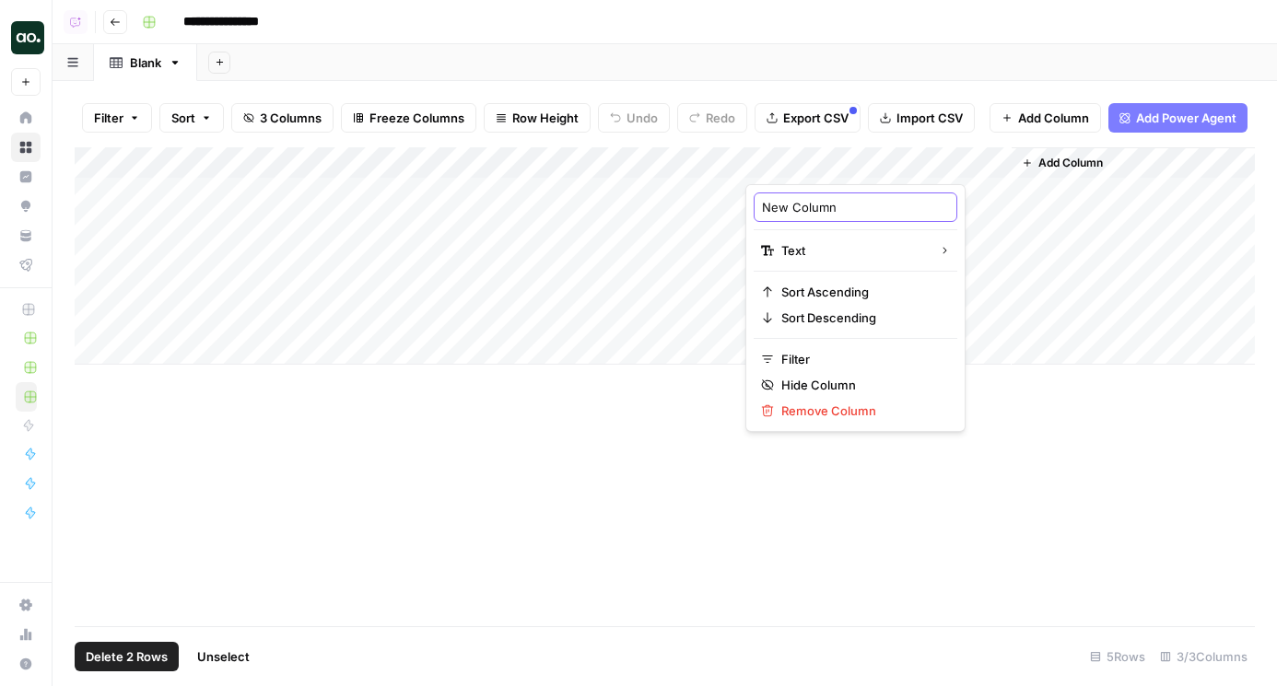
click input "New Column"
type input "source"
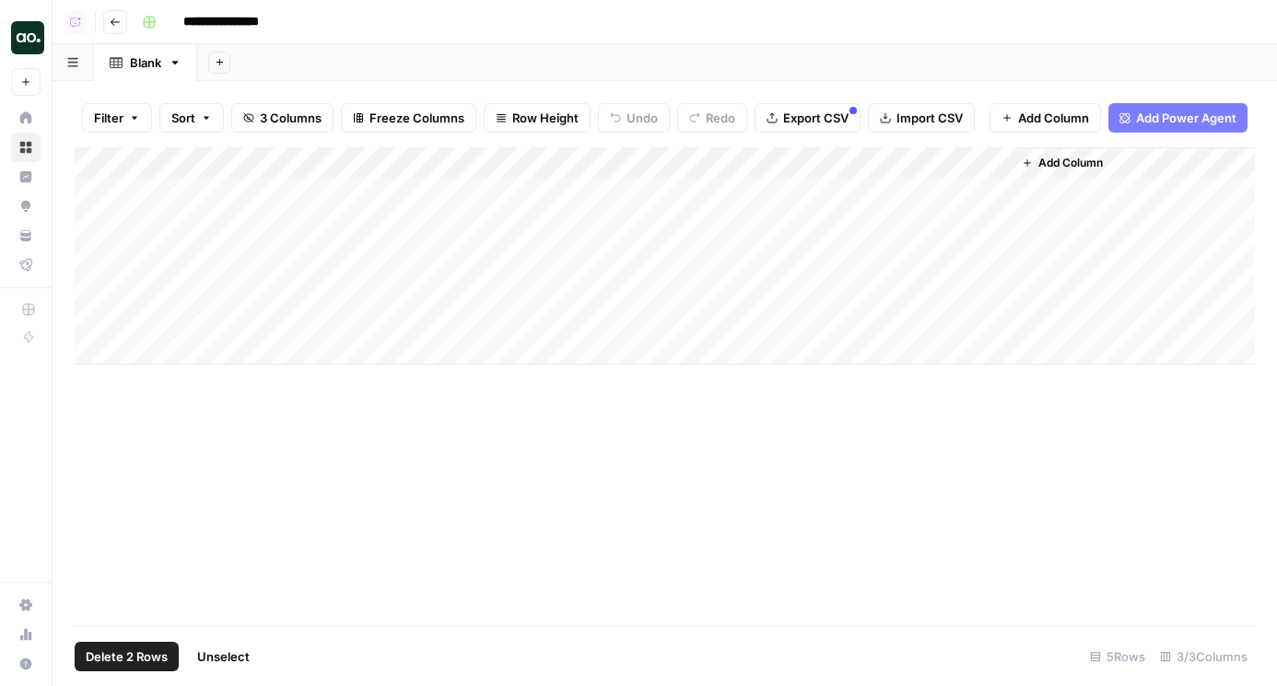
click div "Add Column"
click span "Add Column"
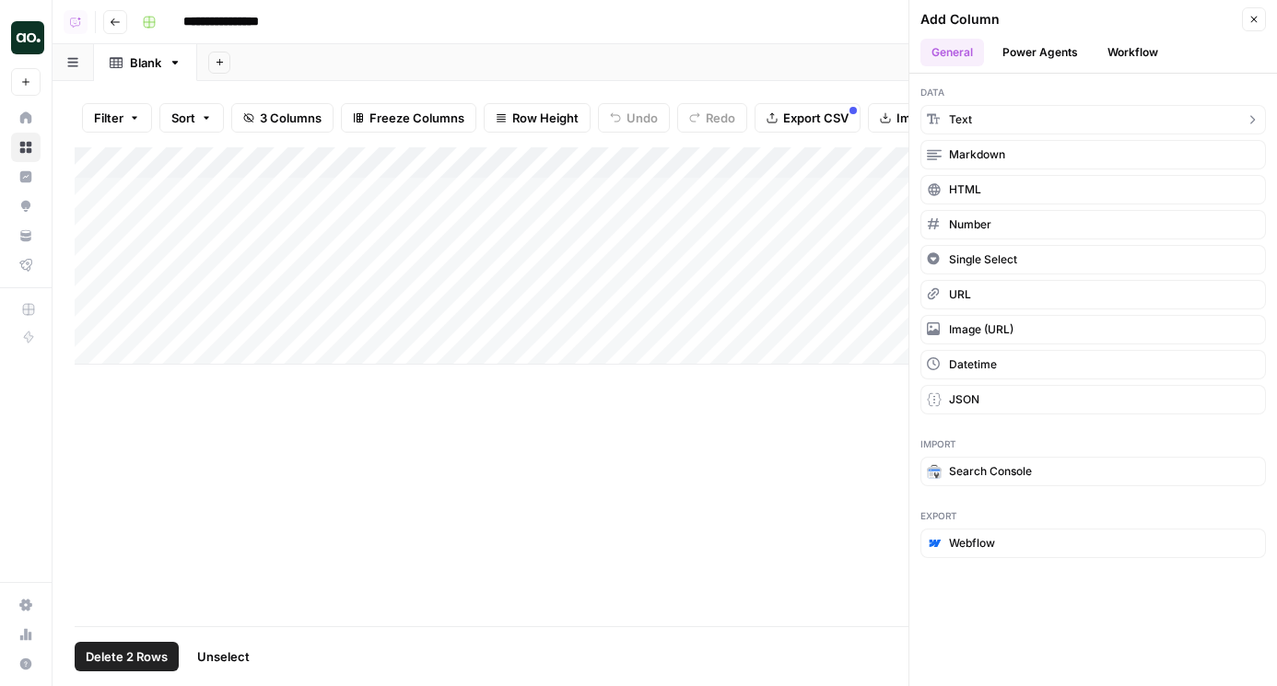
click button "Text"
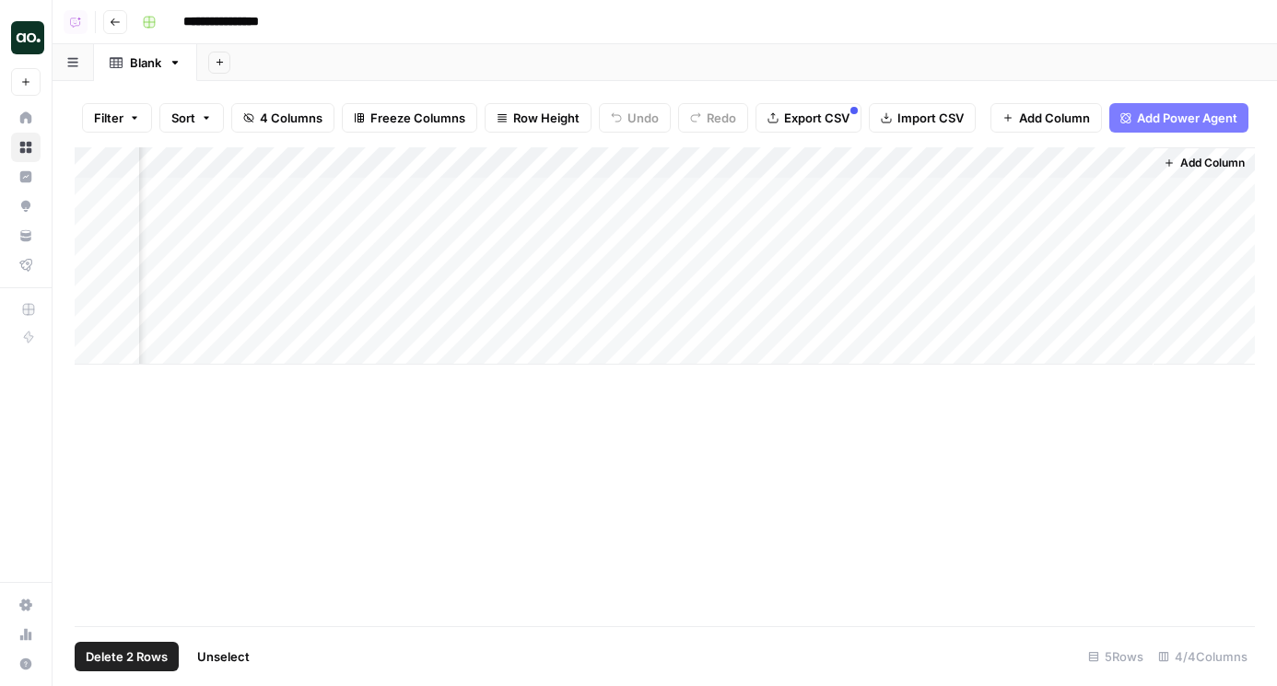
scroll to position [0, 124]
click div "Add Column"
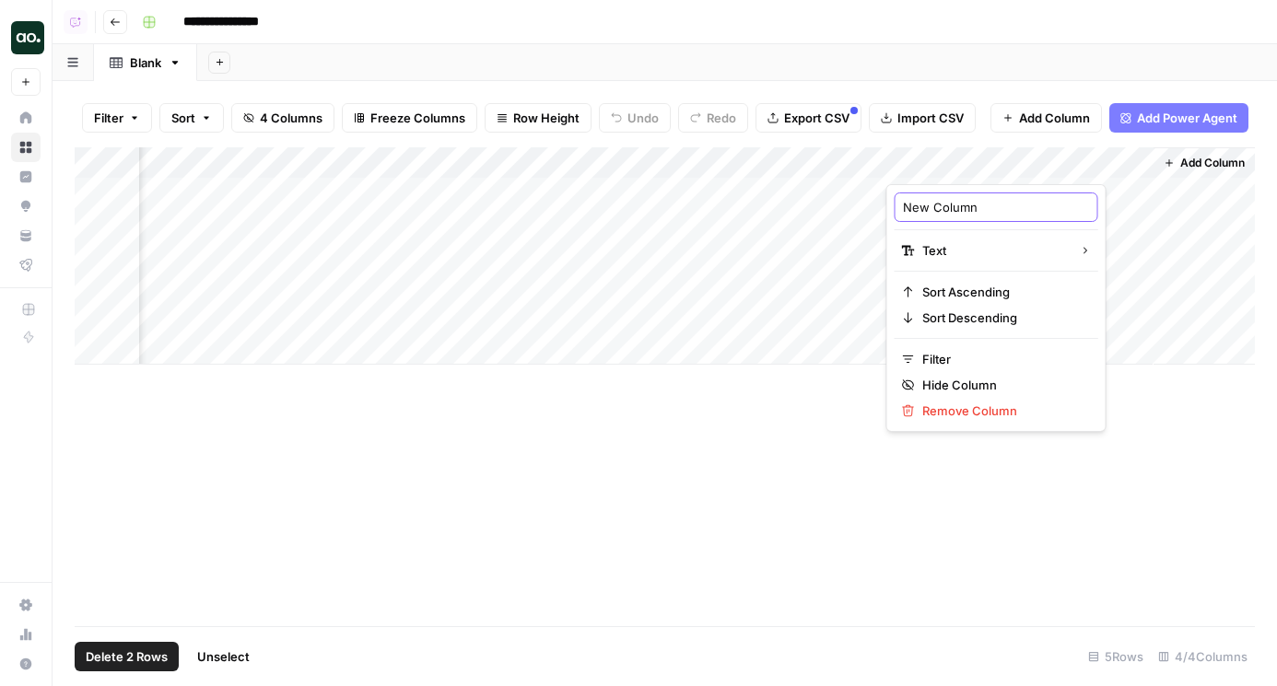
click input "New Column"
type input "category"
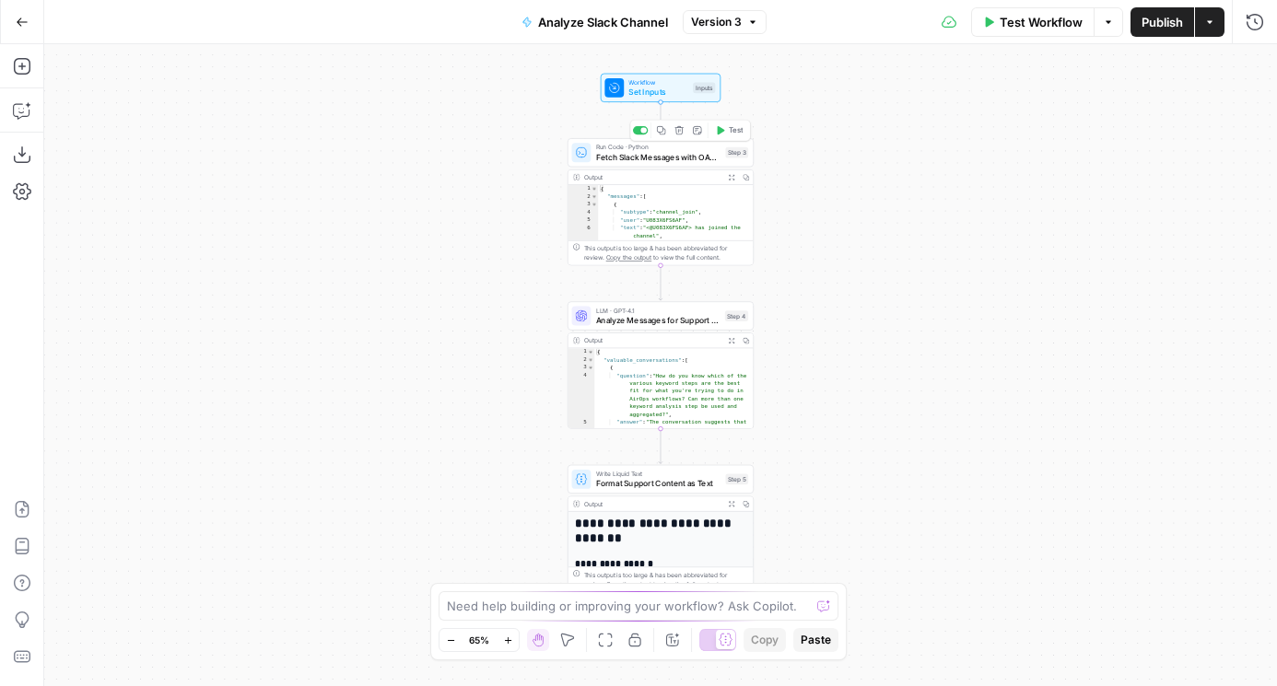
click at [634, 156] on span "Fetch Slack Messages with OAuth" at bounding box center [658, 157] width 125 height 12
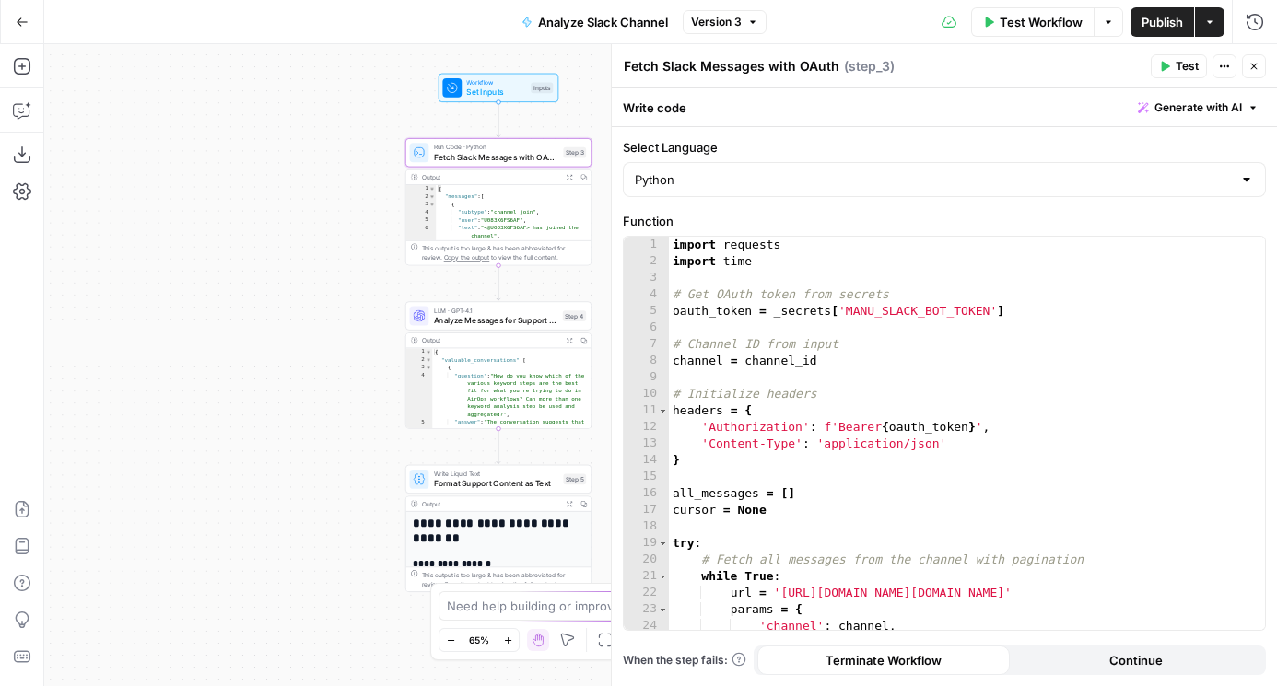
drag, startPoint x: 489, startPoint y: 298, endPoint x: 292, endPoint y: 297, distance: 197.1
click at [292, 297] on div "Workflow Set Inputs Inputs Run Code · Python Fetch Slack Messages with OAuth St…" at bounding box center [660, 365] width 1232 height 642
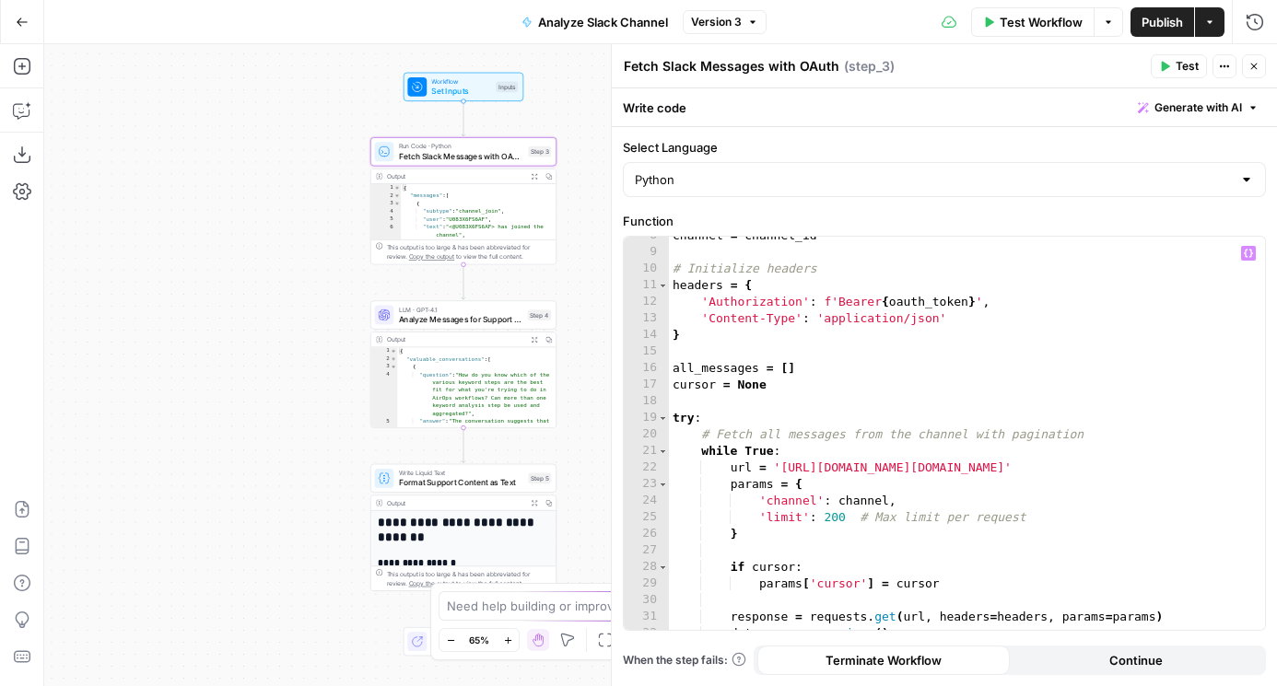
scroll to position [298, 0]
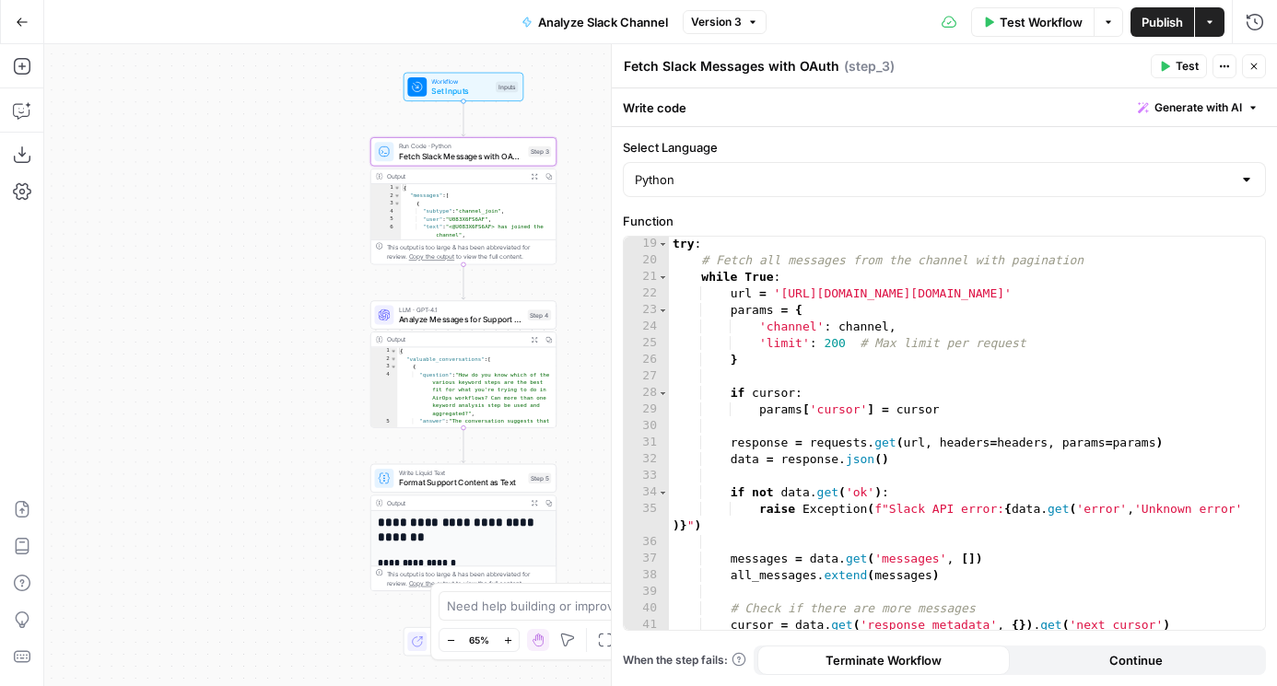
drag, startPoint x: 222, startPoint y: 268, endPoint x: 160, endPoint y: 268, distance: 61.7
click at [160, 268] on div "Workflow Set Inputs Inputs Run Code · Python Fetch Slack Messages with OAuth St…" at bounding box center [660, 365] width 1232 height 642
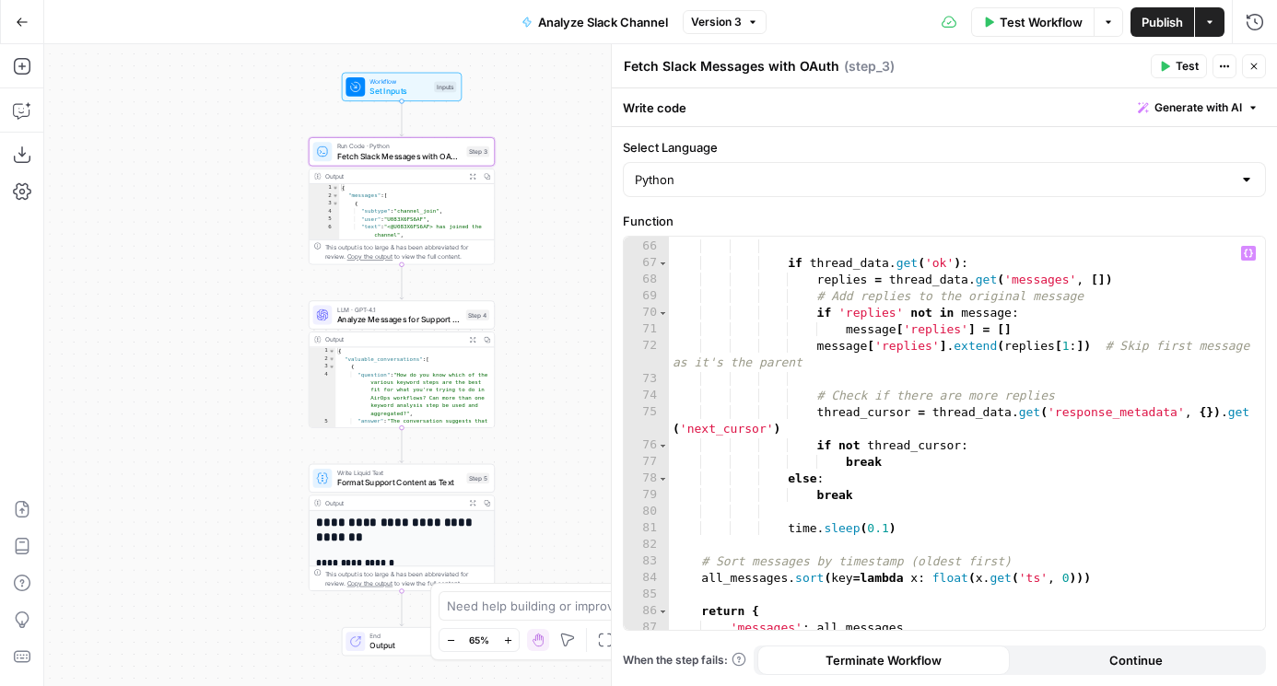
scroll to position [1281, 0]
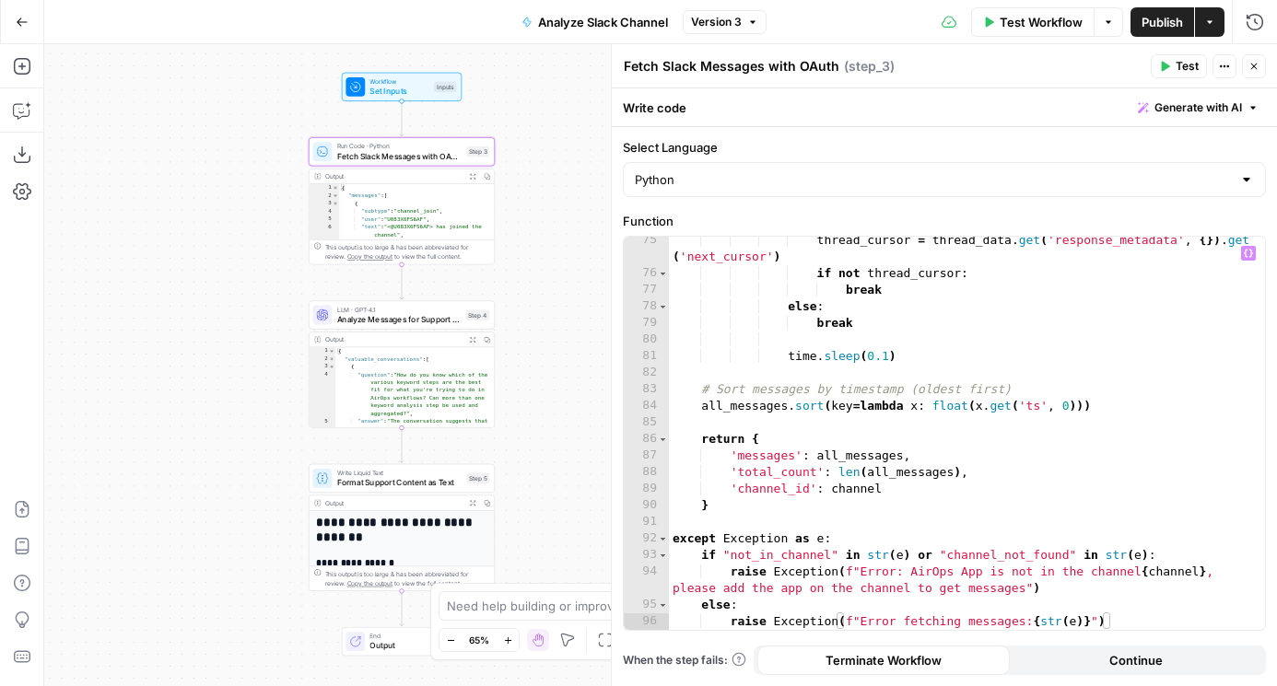
click at [877, 322] on div "thread_cursor = thread_data . get ( 'response_metadata' , { }) . get ( 'next_cu…" at bounding box center [967, 453] width 596 height 443
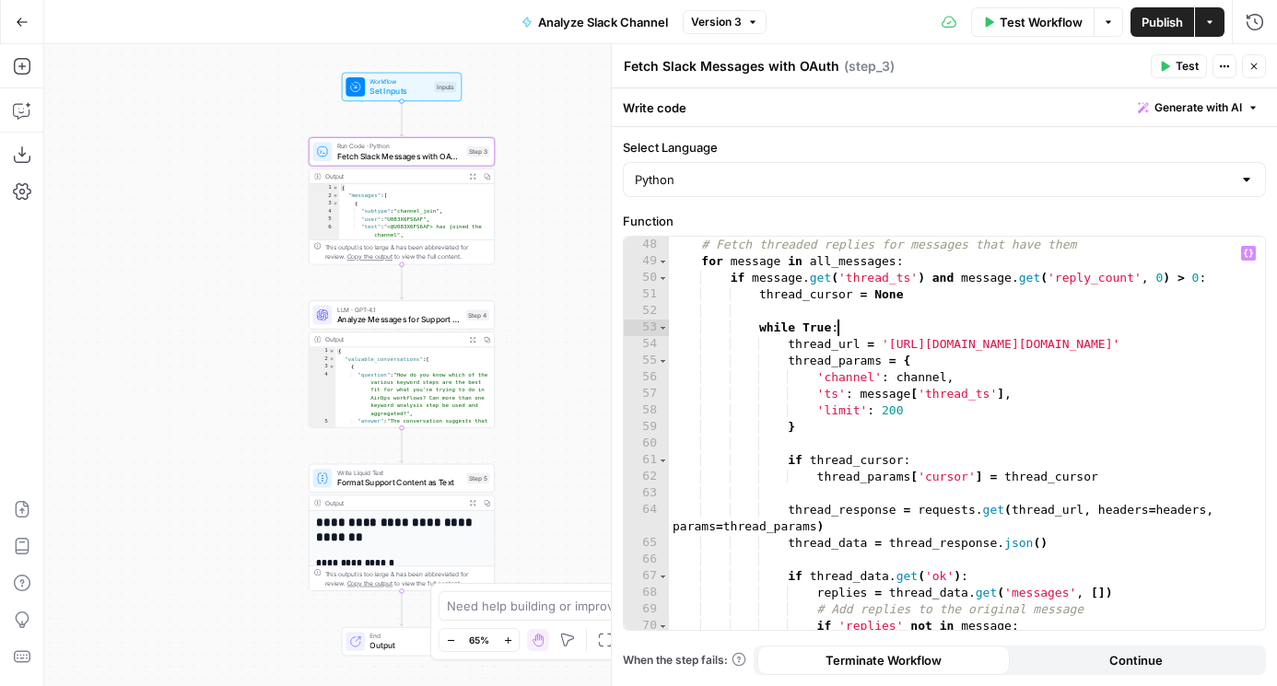
click at [877, 322] on div "# Fetch threaded replies for messages that have them for message in all_message…" at bounding box center [967, 433] width 596 height 426
type textarea "**********"
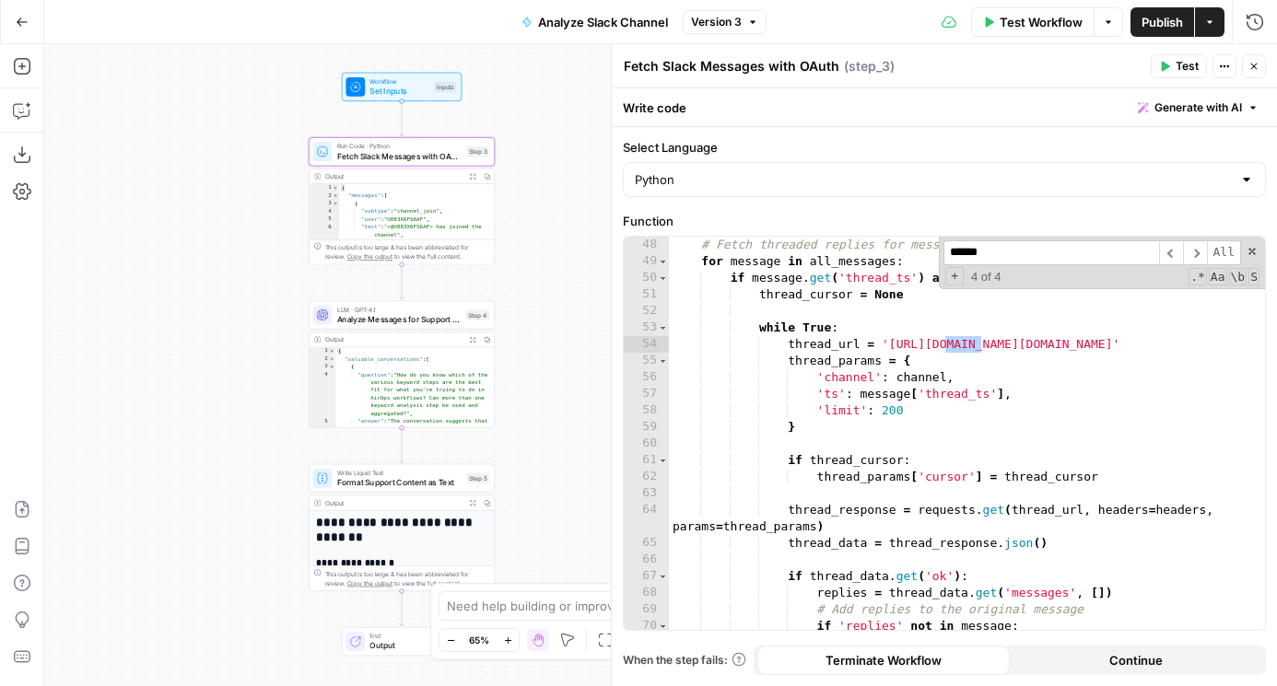
scroll to position [0, 0]
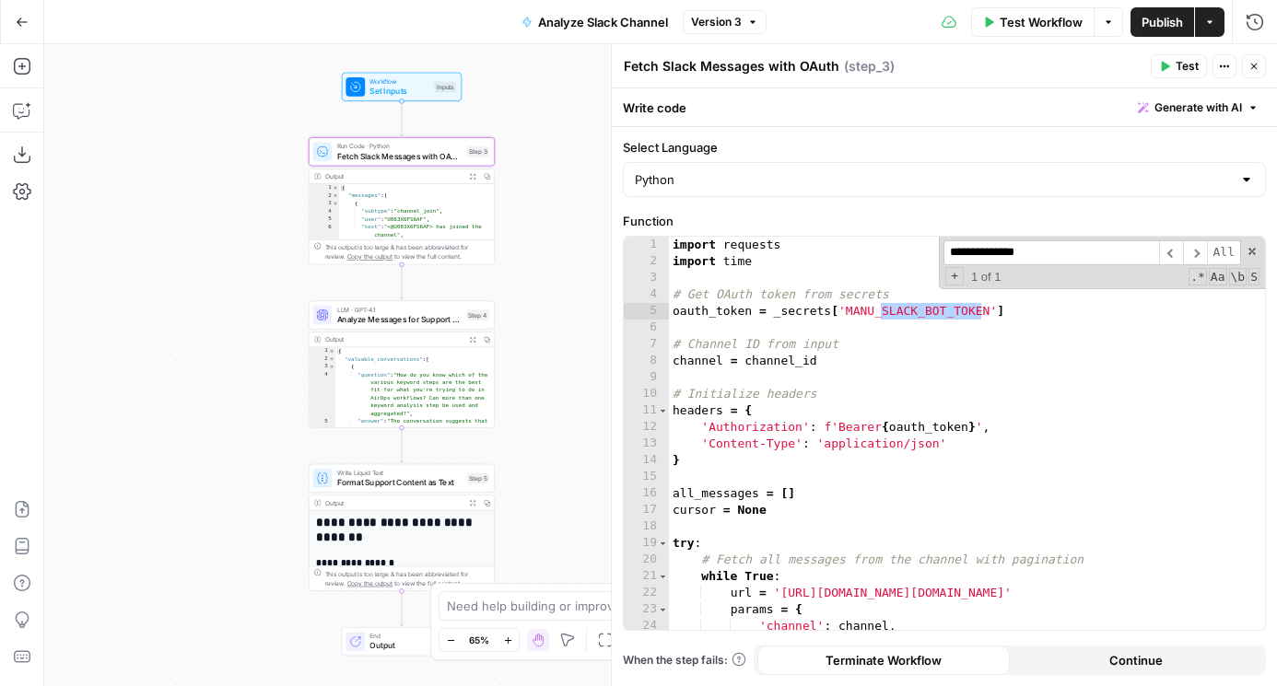
type input "**********"
click at [544, 303] on div "Workflow Set Inputs Inputs Run Code · Python Fetch Slack Messages with OAuth St…" at bounding box center [660, 365] width 1232 height 642
drag, startPoint x: 544, startPoint y: 356, endPoint x: 544, endPoint y: 262, distance: 93.0
click at [544, 262] on div "Workflow Set Inputs Inputs Run Code · Python Fetch Slack Messages with OAuth St…" at bounding box center [660, 365] width 1232 height 642
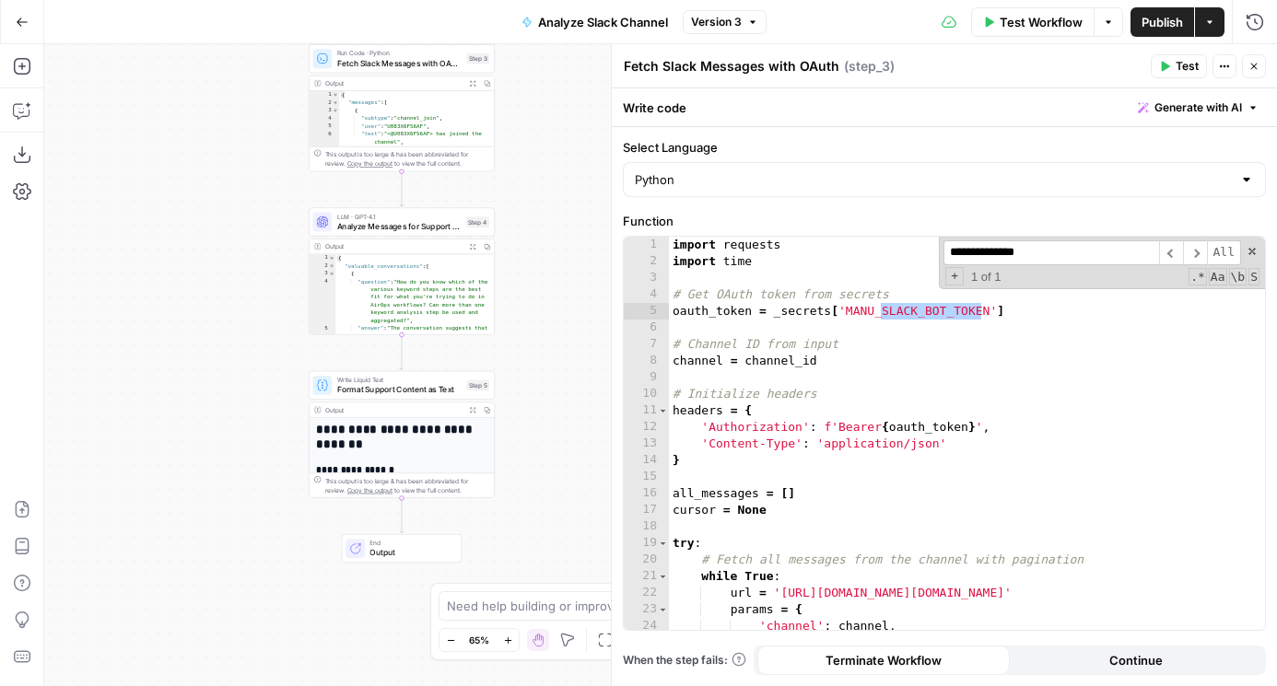
click at [399, 234] on div "LLM · GPT-4.1 Analyze Messages for Support Bot Content Step 4 Copy step Delete …" at bounding box center [402, 221] width 186 height 29
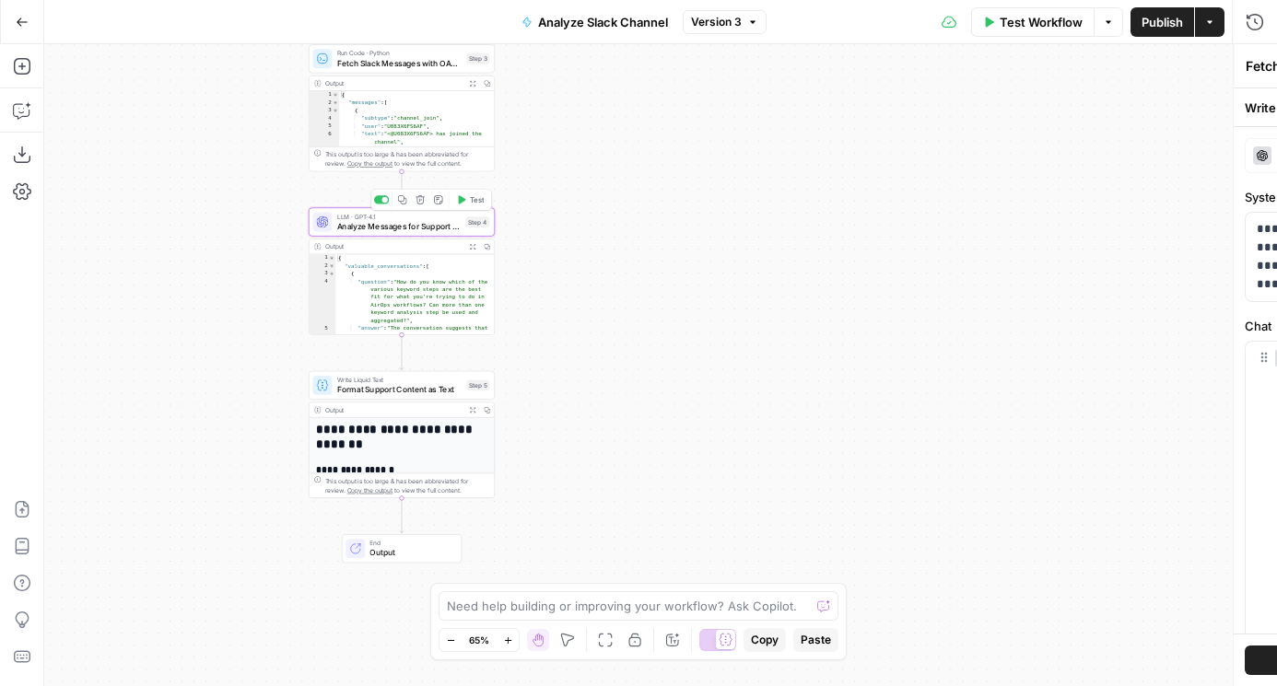
type textarea "Analyze Messages for Support Bot Content"
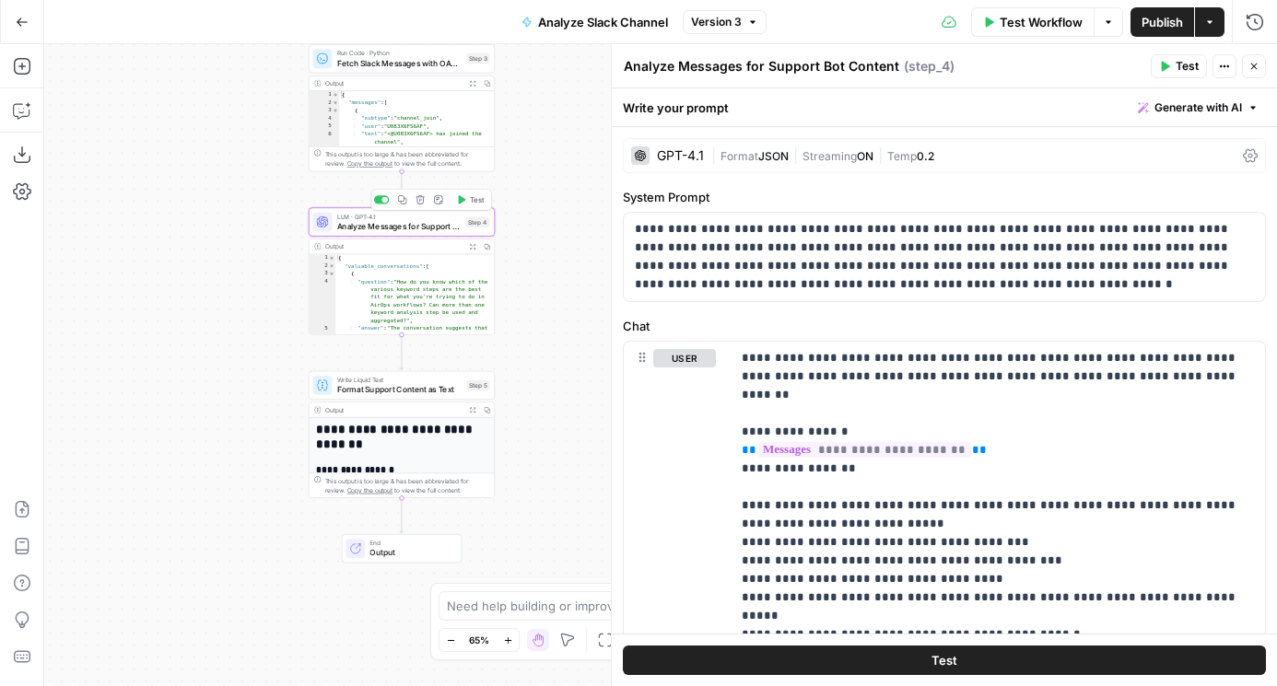
drag, startPoint x: 224, startPoint y: 369, endPoint x: 156, endPoint y: 377, distance: 68.6
click at [170, 375] on div "Workflow Set Inputs Inputs Run Code · Python Fetch Slack Messages with OAuth St…" at bounding box center [660, 365] width 1232 height 642
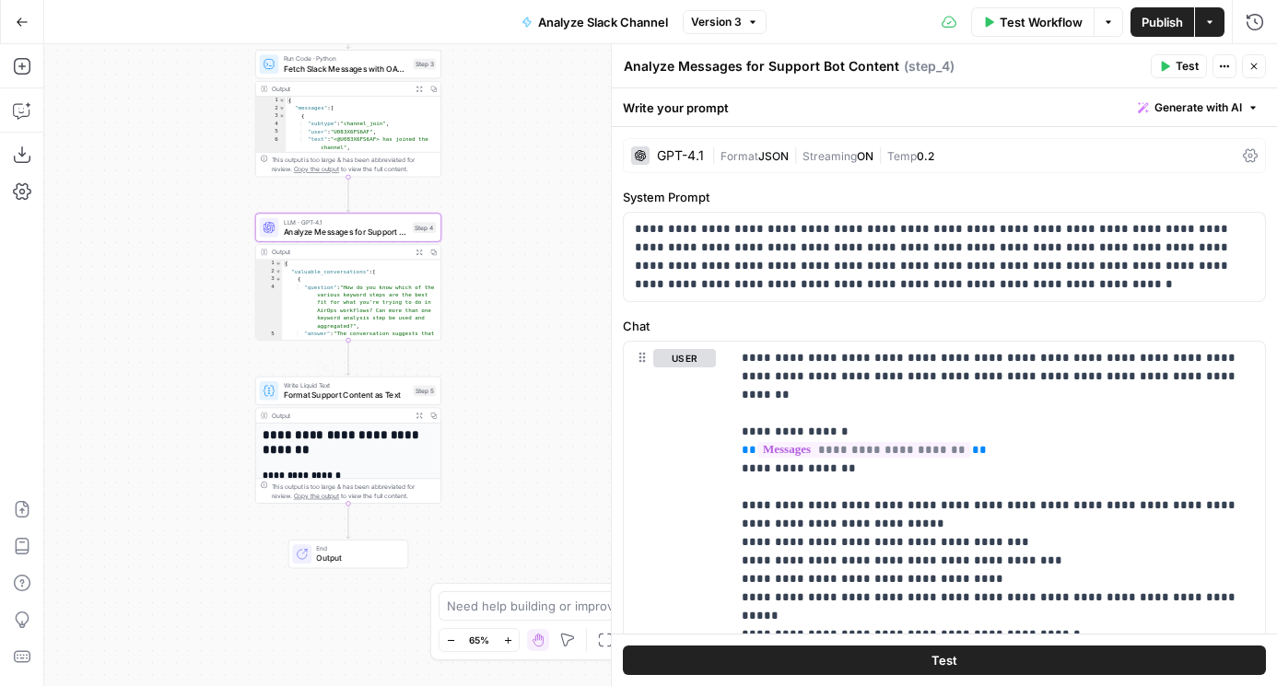
click at [340, 398] on span "Format Support Content as Text" at bounding box center [346, 395] width 125 height 12
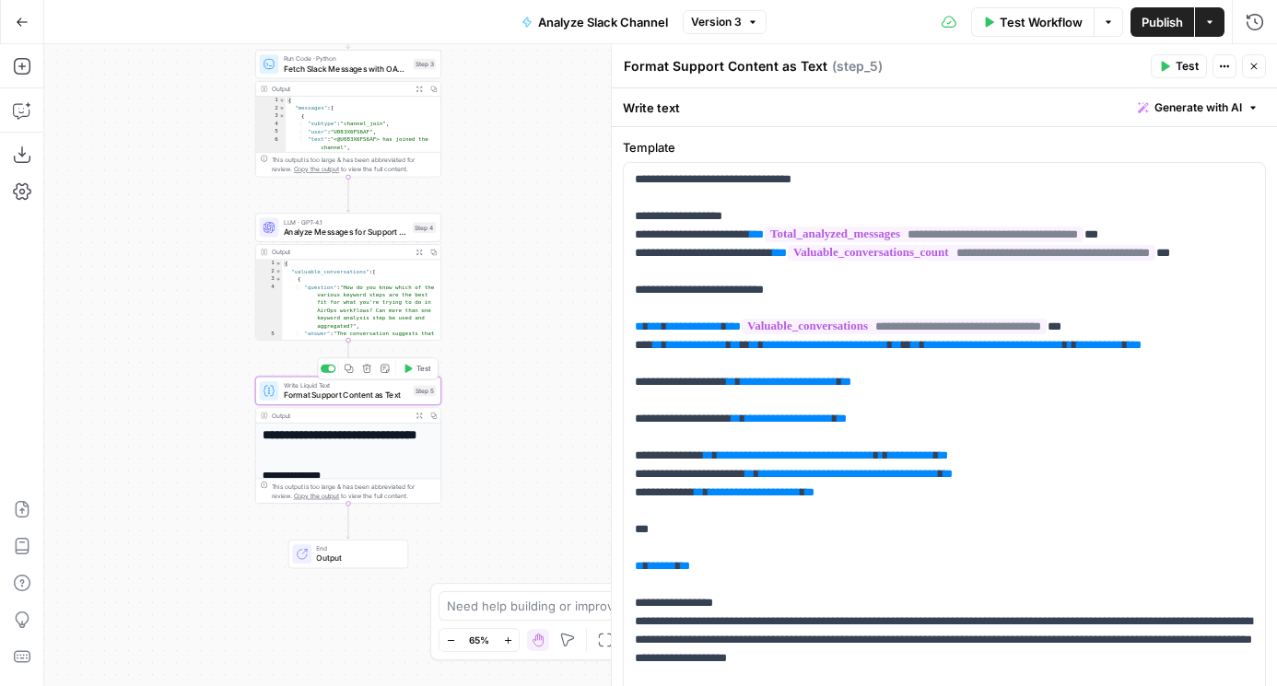
click at [367, 367] on icon "button" at bounding box center [366, 369] width 8 height 8
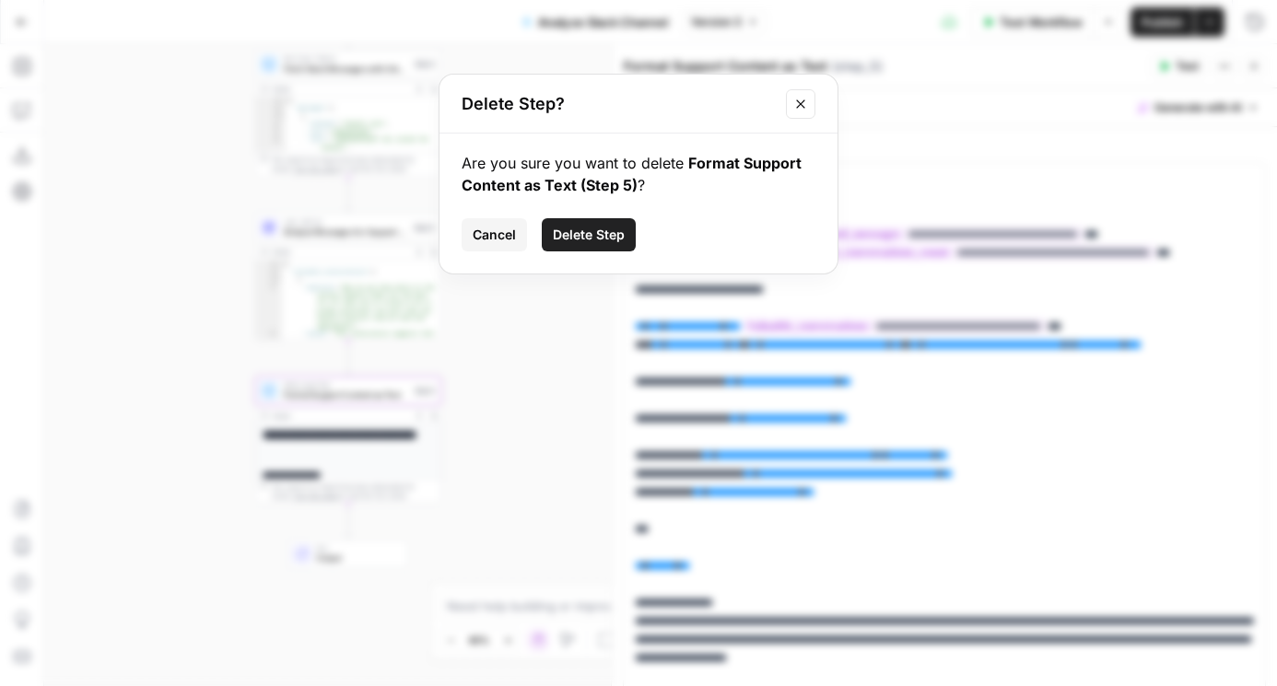
click at [581, 232] on span "Delete Step" at bounding box center [589, 235] width 72 height 18
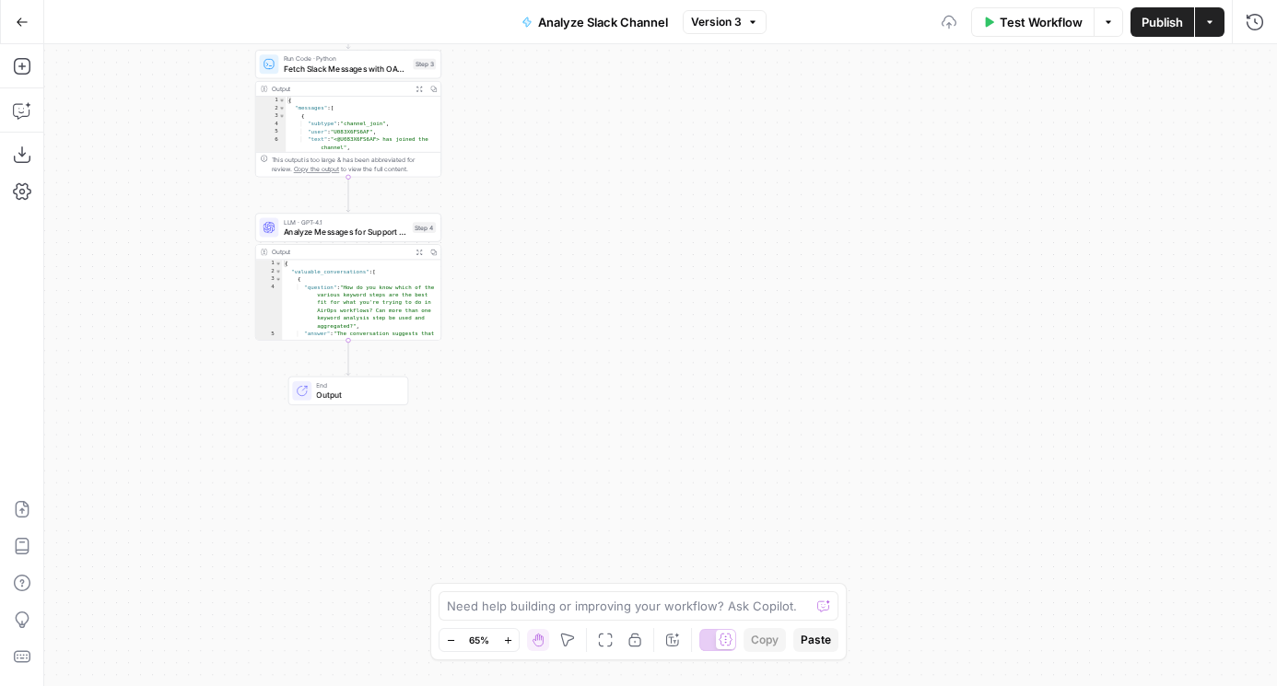
click at [328, 236] on span "Analyze Messages for Support Bot Content" at bounding box center [346, 232] width 124 height 12
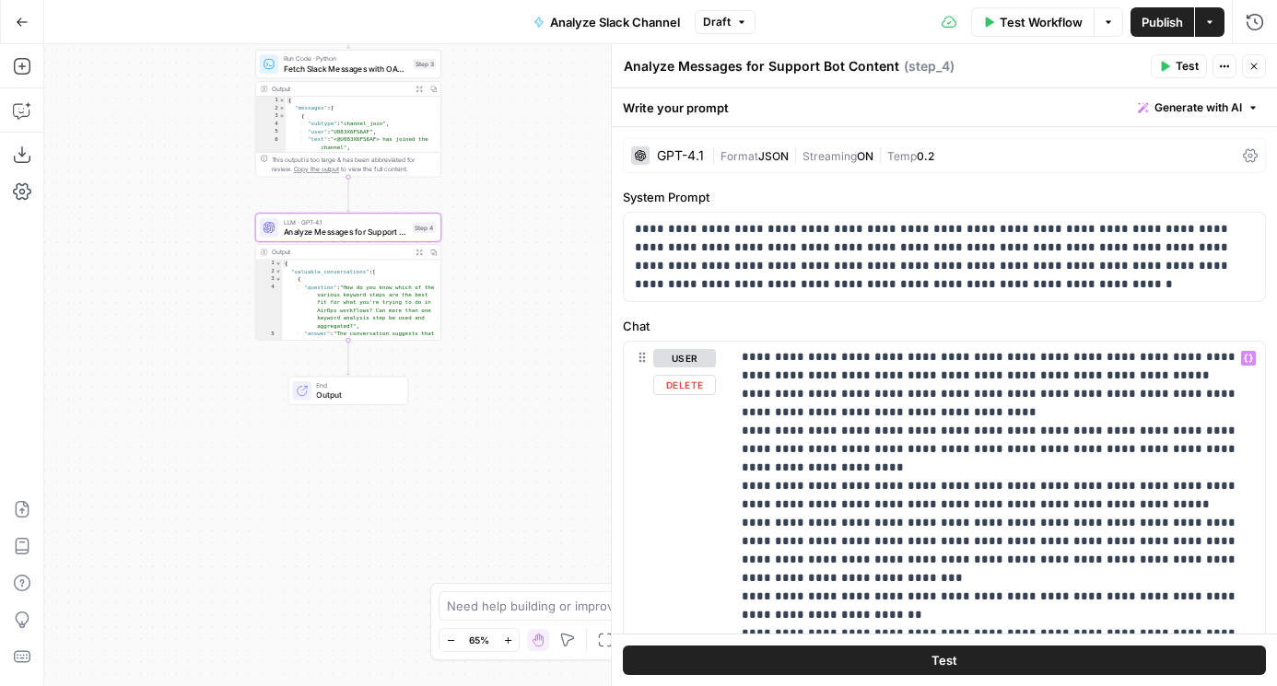
scroll to position [556, 0]
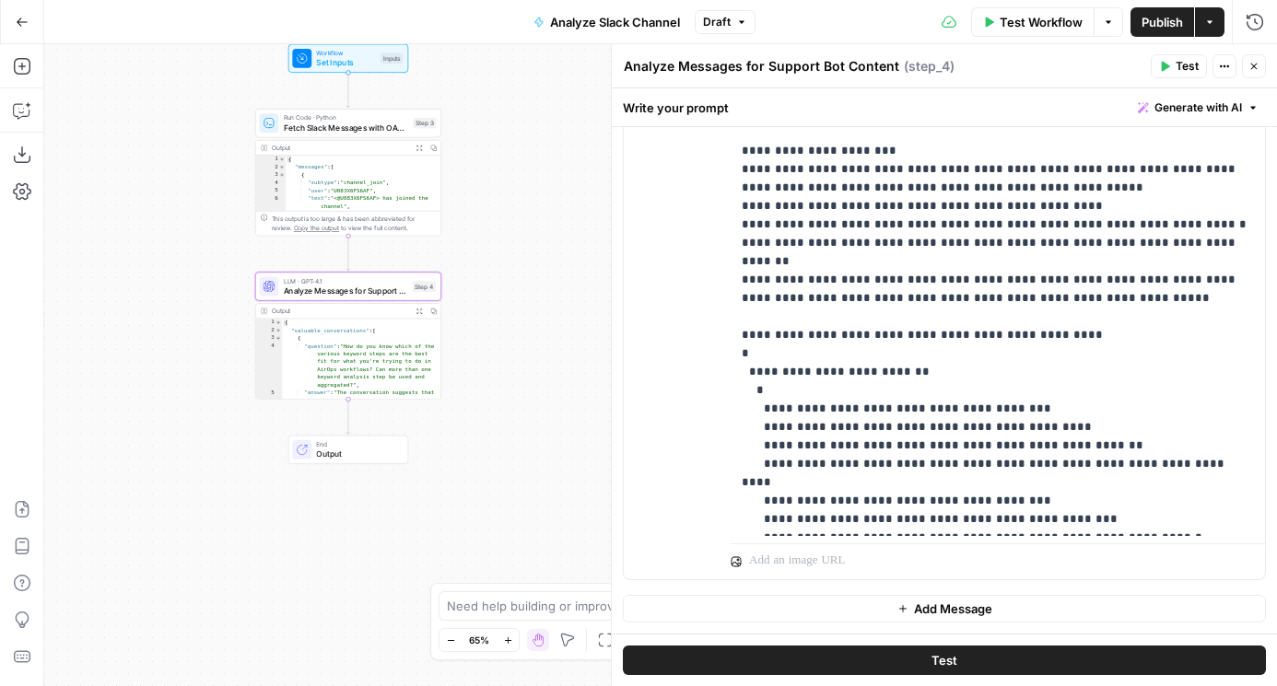
drag, startPoint x: 541, startPoint y: 254, endPoint x: 541, endPoint y: 328, distance: 73.7
click at [541, 328] on div "Workflow Set Inputs Inputs Run Code · Python Fetch Slack Messages with OAuth St…" at bounding box center [660, 365] width 1232 height 642
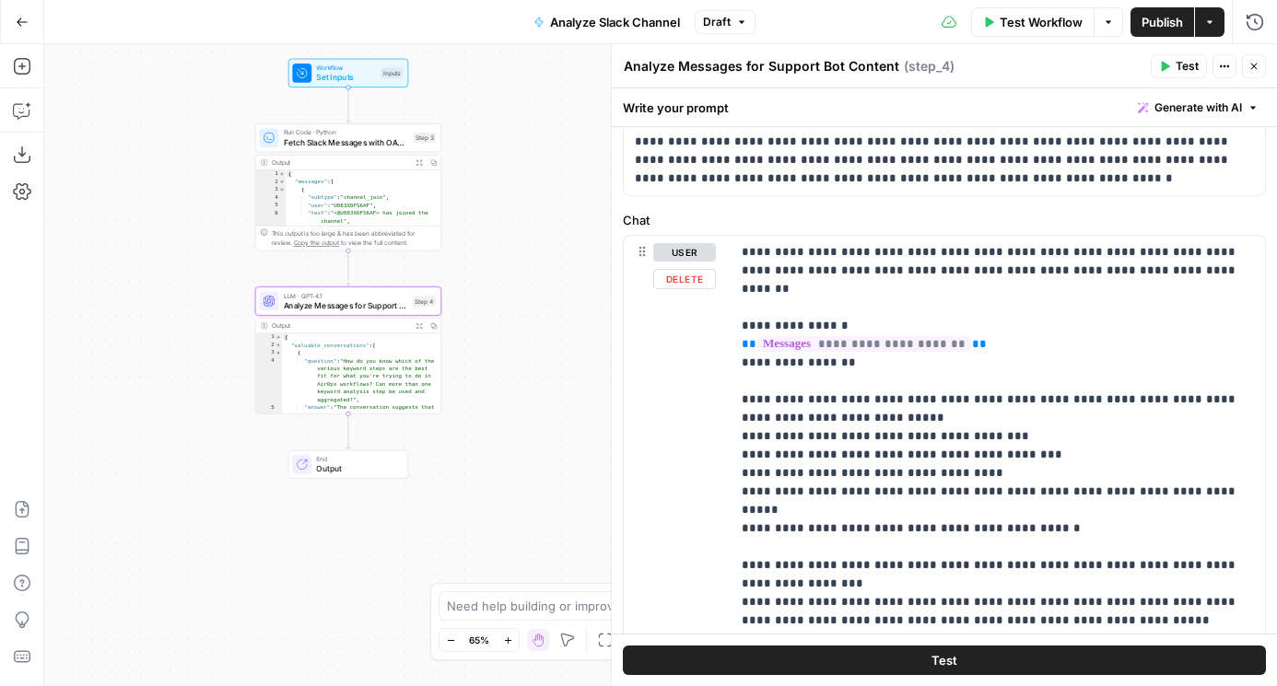
scroll to position [297, 0]
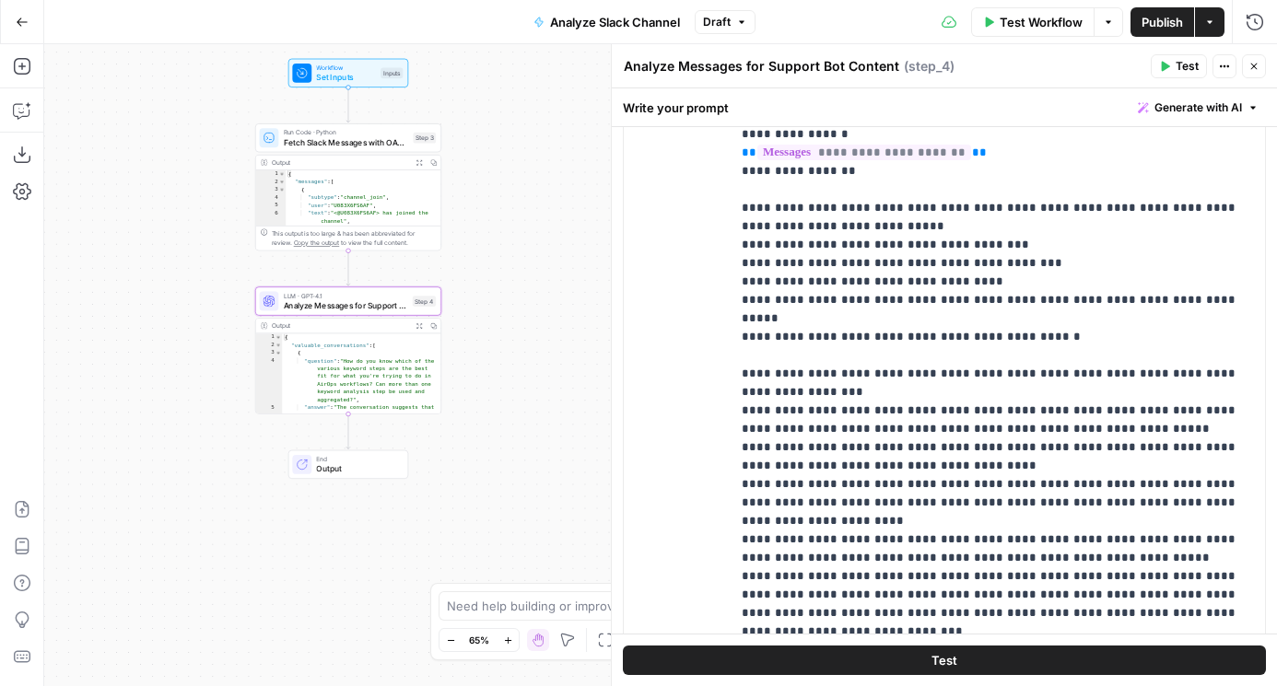
click at [418, 327] on icon "button" at bounding box center [418, 325] width 6 height 6
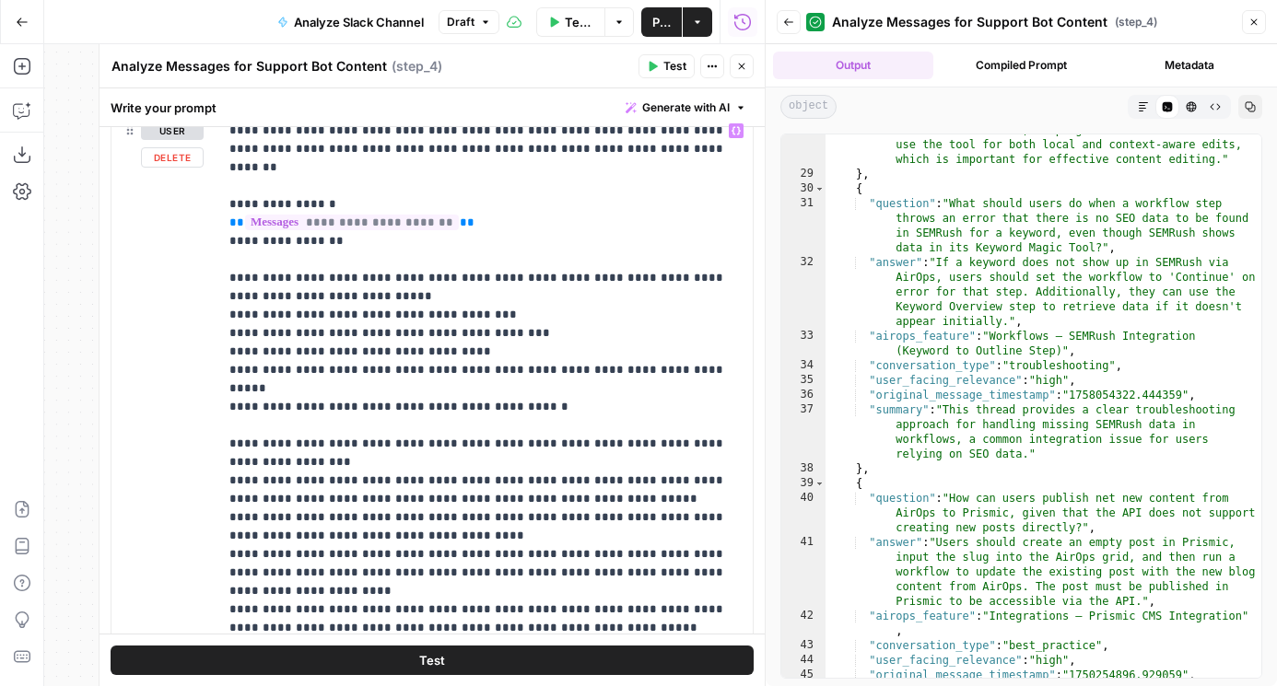
scroll to position [212, 0]
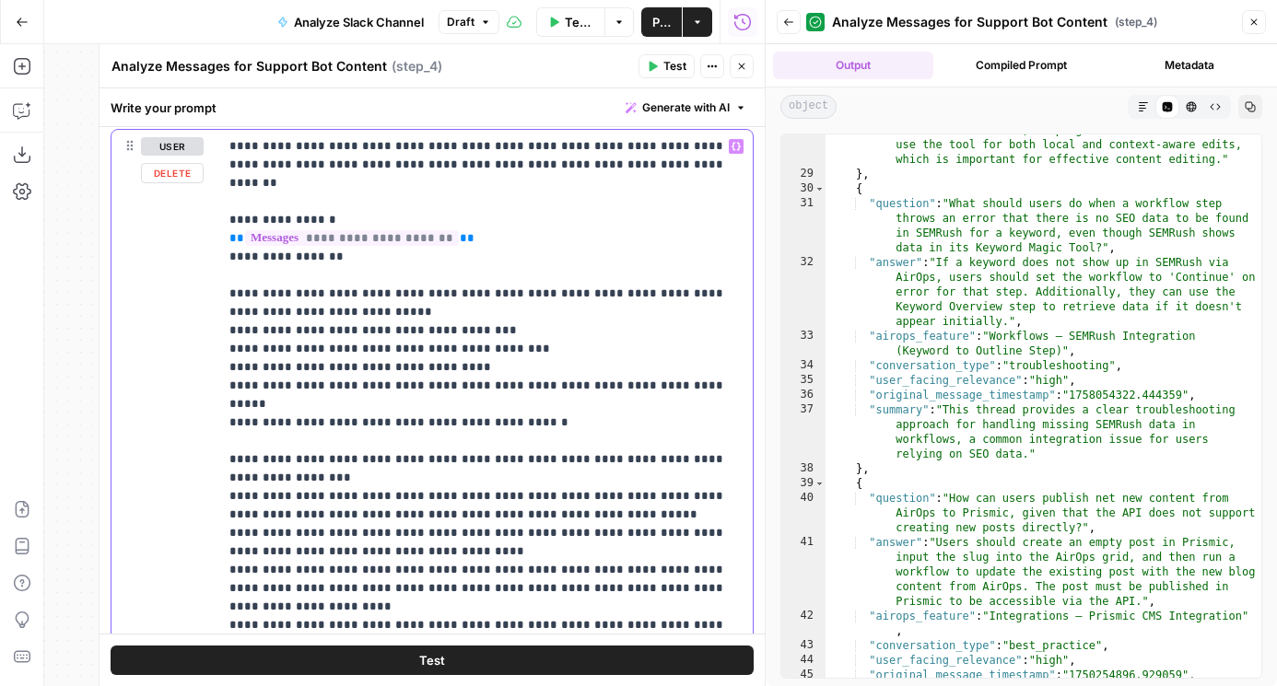
drag, startPoint x: 568, startPoint y: 460, endPoint x: 417, endPoint y: 459, distance: 151.1
click at [417, 459] on p "**********" at bounding box center [485, 680] width 512 height 1087
click at [394, 460] on p "**********" at bounding box center [485, 680] width 512 height 1087
click at [691, 492] on p "**********" at bounding box center [485, 680] width 512 height 1087
click at [682, 494] on p "**********" at bounding box center [485, 680] width 512 height 1087
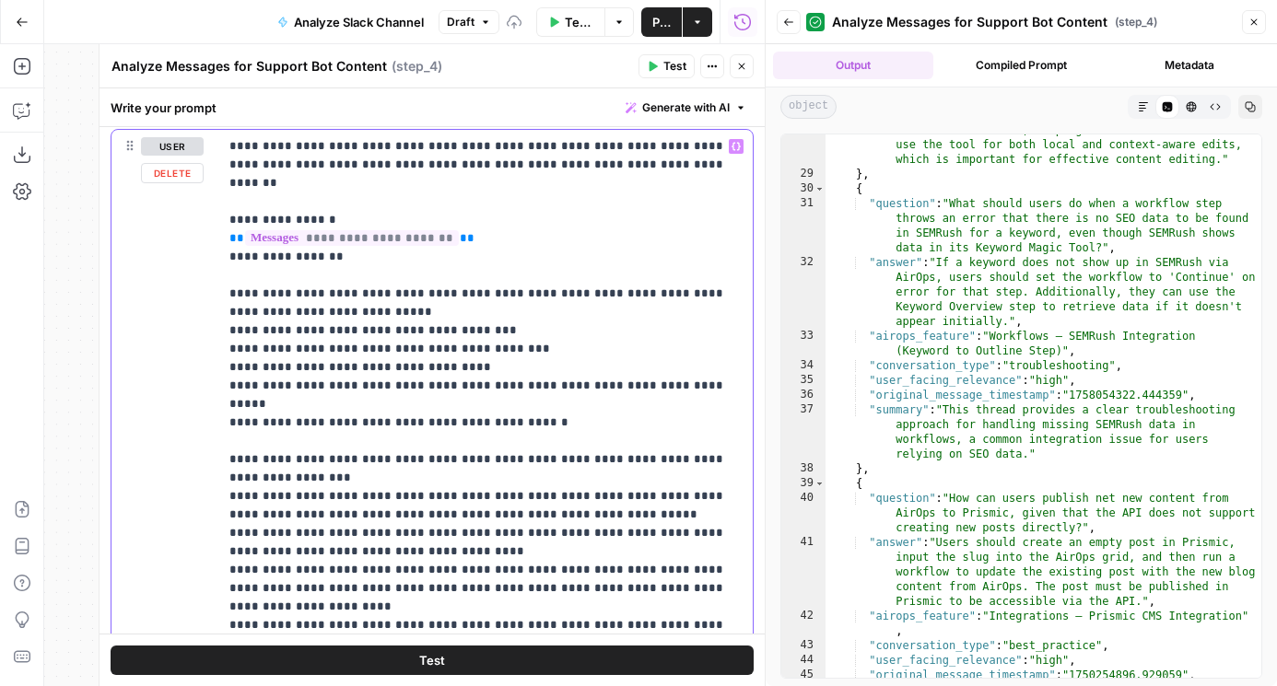
click at [573, 506] on p "**********" at bounding box center [485, 680] width 512 height 1087
drag, startPoint x: 653, startPoint y: 515, endPoint x: 681, endPoint y: 498, distance: 32.2
click at [681, 498] on p "**********" at bounding box center [485, 680] width 512 height 1087
click at [367, 494] on p "**********" at bounding box center [485, 671] width 512 height 1068
click at [491, 494] on p "**********" at bounding box center [485, 671] width 512 height 1068
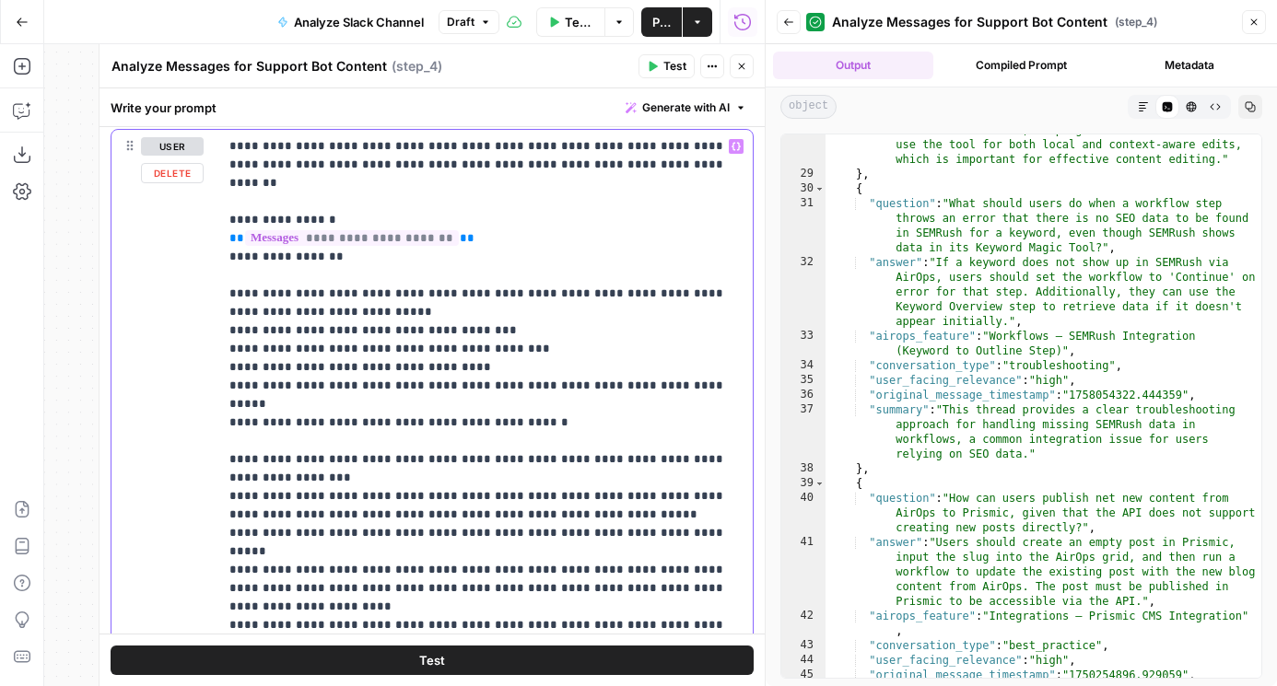
drag, startPoint x: 520, startPoint y: 499, endPoint x: 697, endPoint y: 499, distance: 176.8
click at [697, 499] on p "**********" at bounding box center [485, 671] width 512 height 1068
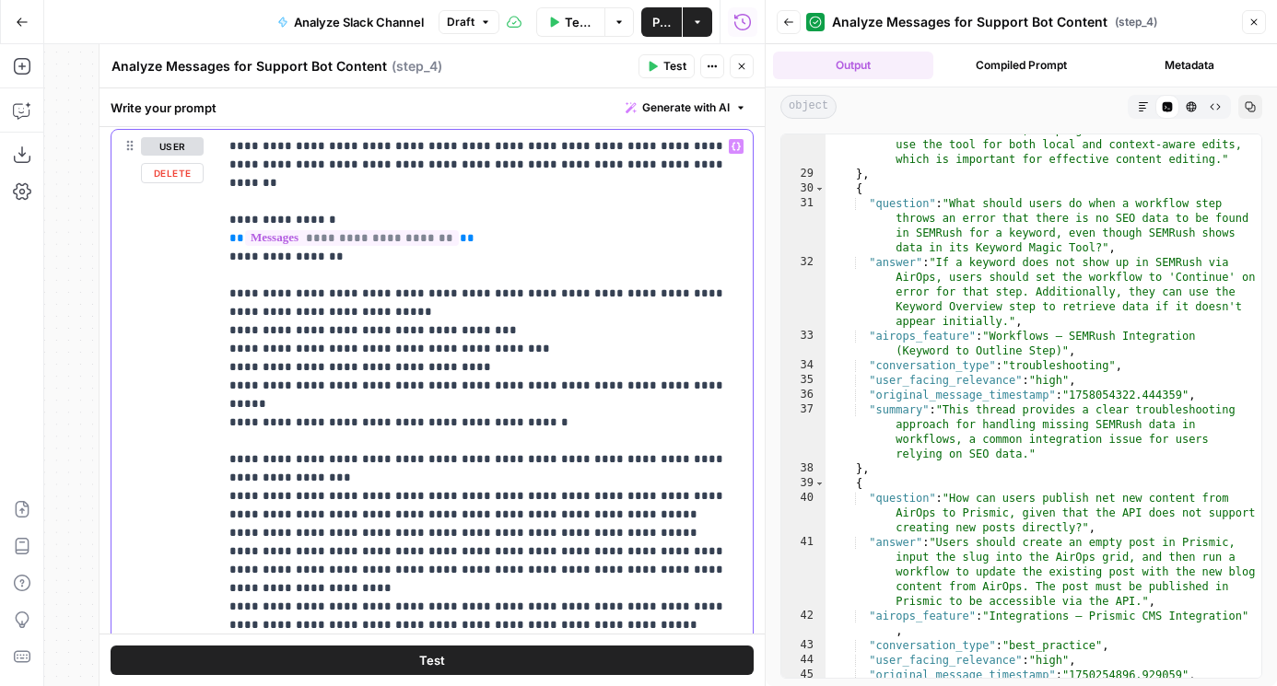
click at [532, 499] on p "**********" at bounding box center [485, 671] width 512 height 1068
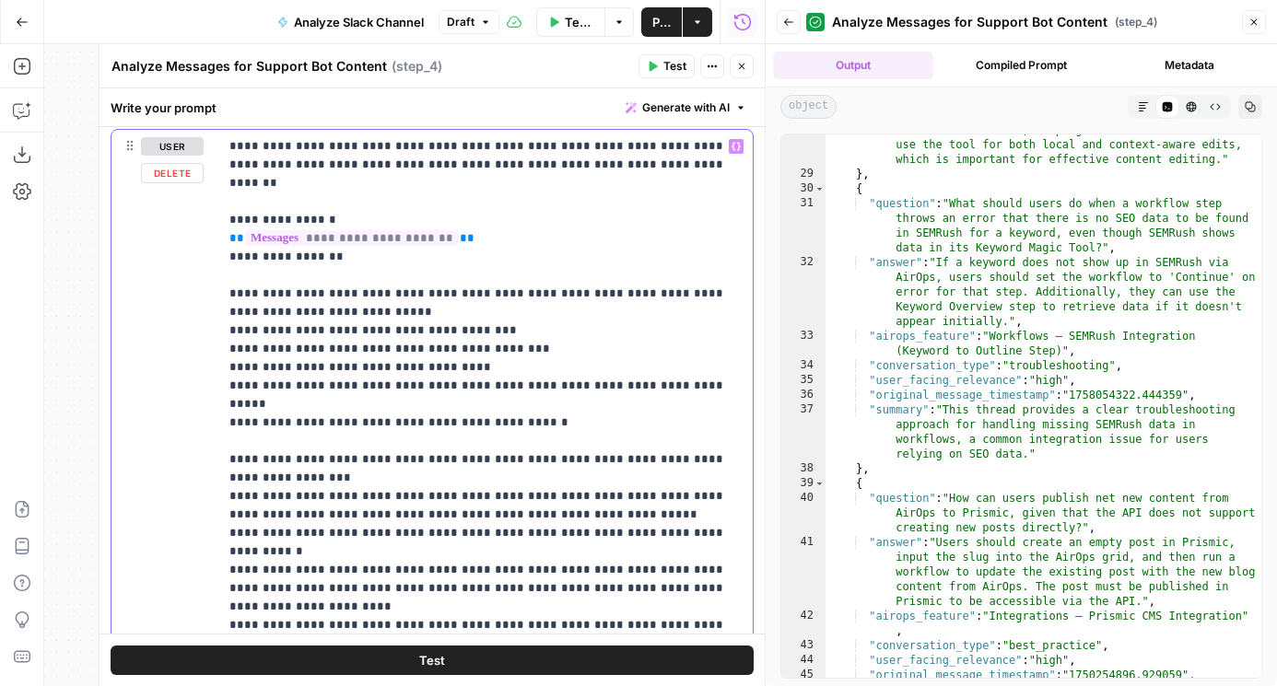
click at [310, 498] on p "**********" at bounding box center [485, 671] width 512 height 1068
click at [322, 505] on p "**********" at bounding box center [485, 680] width 512 height 1087
click at [356, 505] on p "**********" at bounding box center [485, 680] width 512 height 1087
click at [356, 506] on p "**********" at bounding box center [485, 680] width 512 height 1087
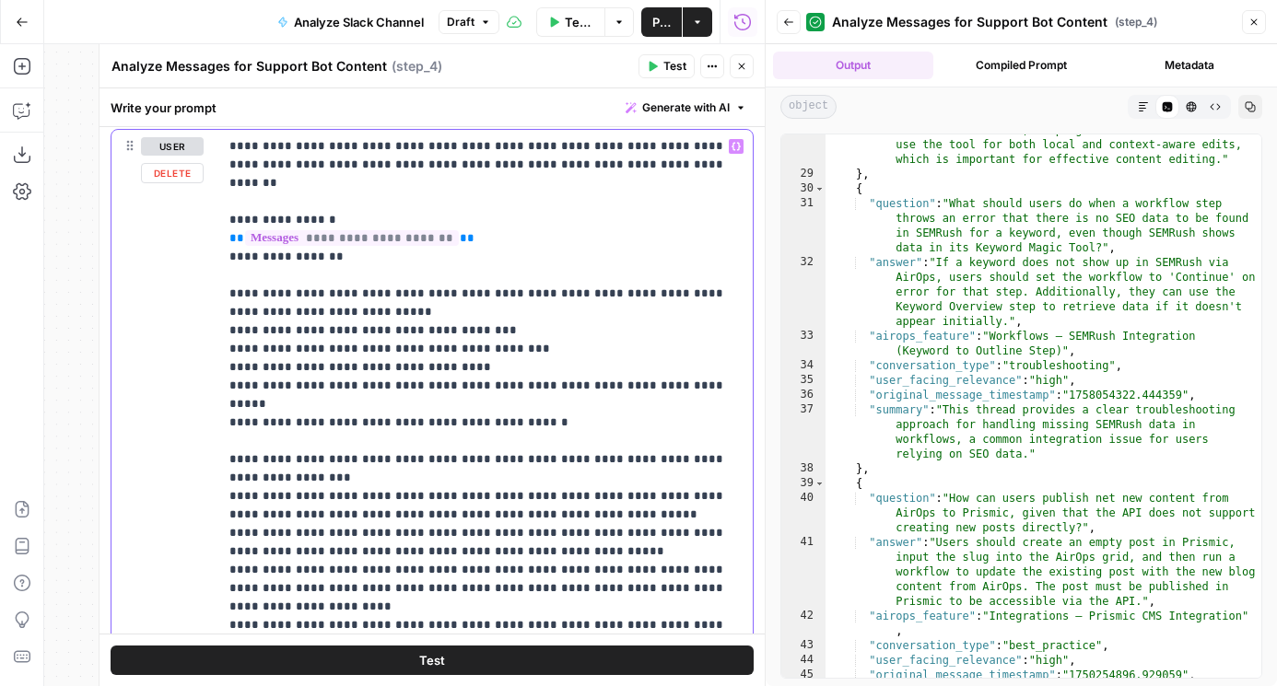
click at [499, 519] on p "**********" at bounding box center [485, 680] width 512 height 1087
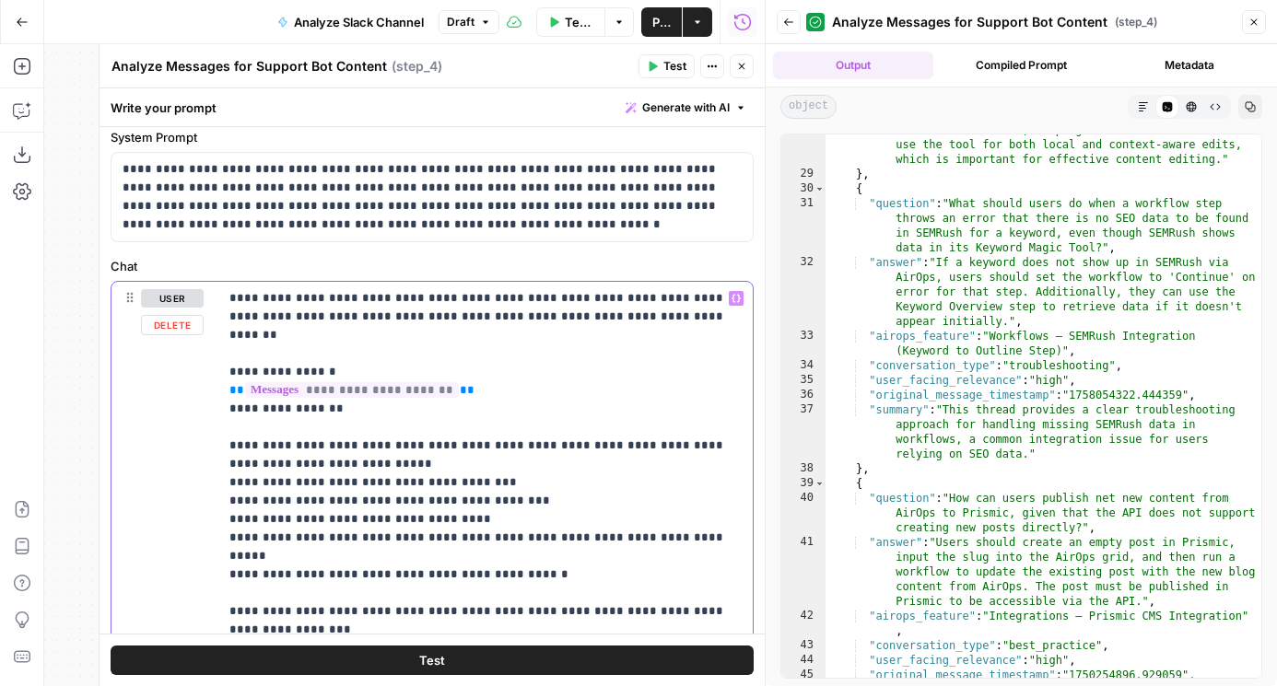
scroll to position [40, 0]
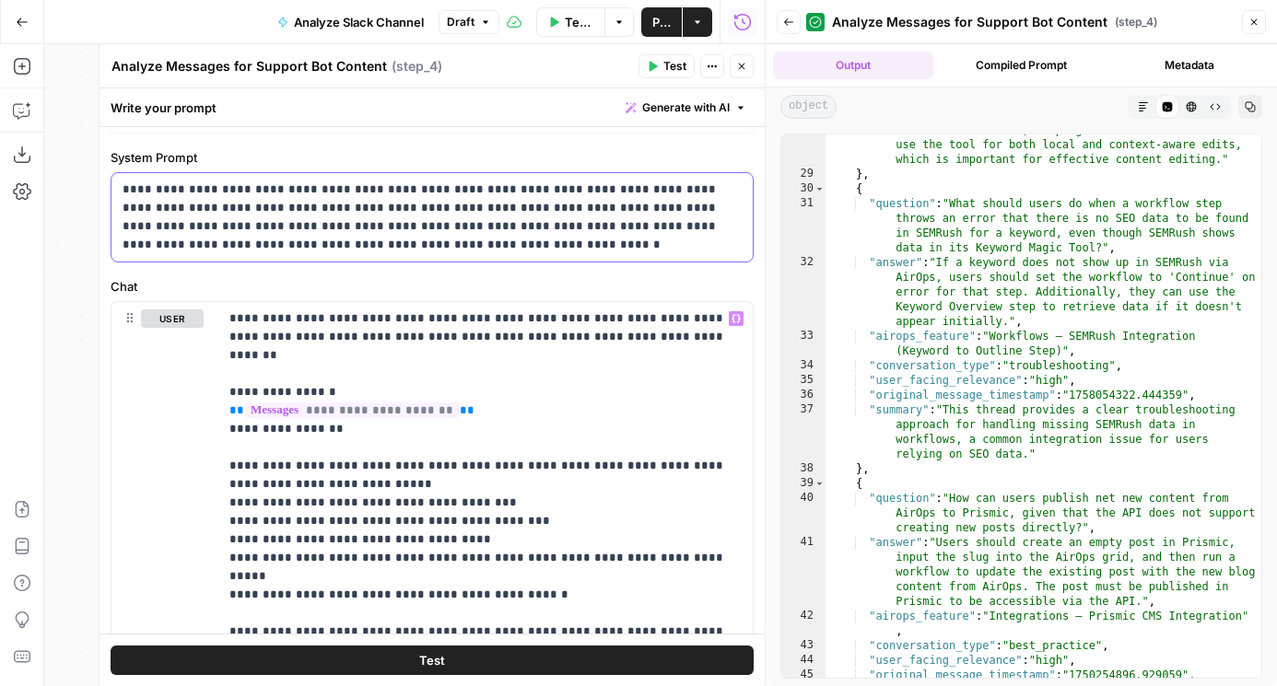
click at [377, 241] on p "**********" at bounding box center [431, 218] width 619 height 74
drag, startPoint x: 377, startPoint y: 241, endPoint x: 128, endPoint y: 188, distance: 254.4
click at [128, 188] on p "**********" at bounding box center [431, 218] width 619 height 74
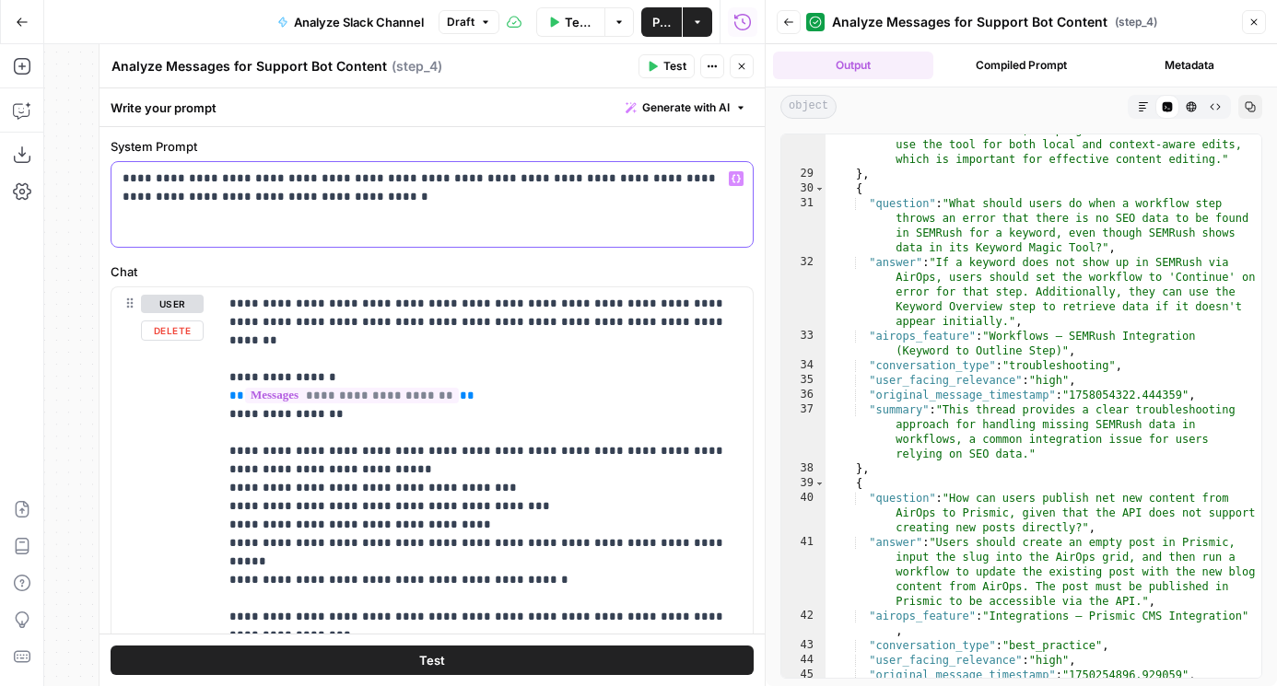
scroll to position [52, 0]
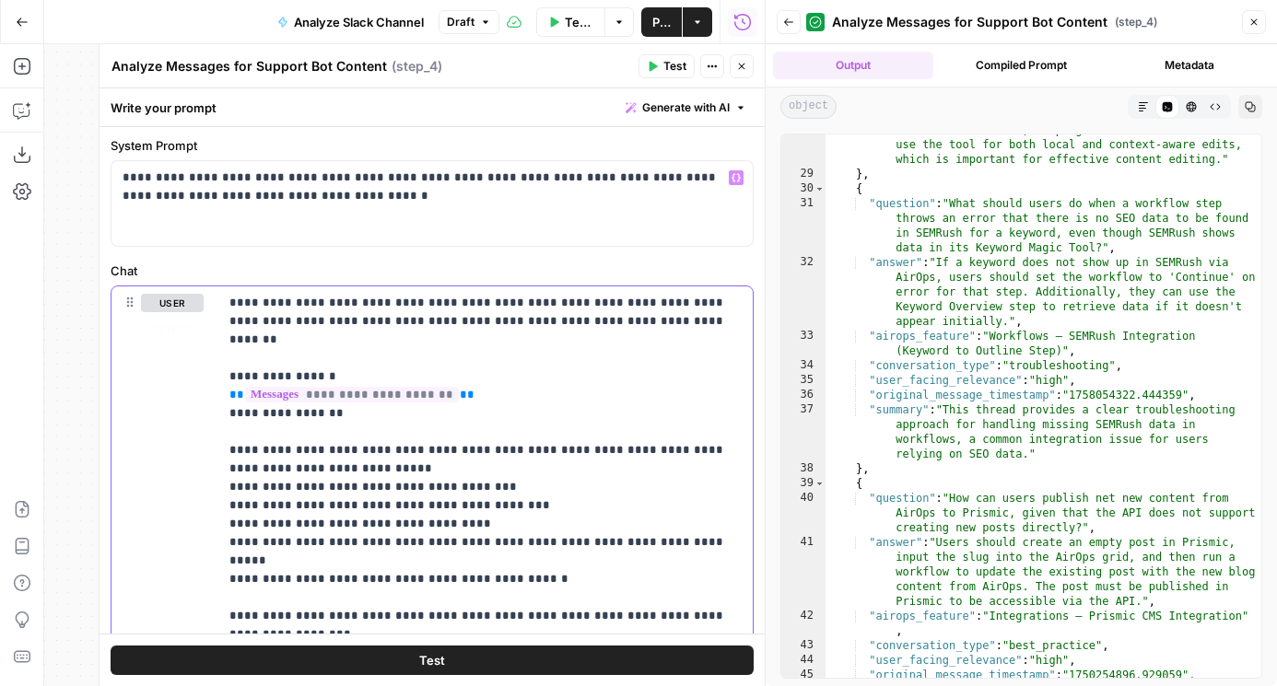
drag, startPoint x: 593, startPoint y: 304, endPoint x: 548, endPoint y: 323, distance: 49.1
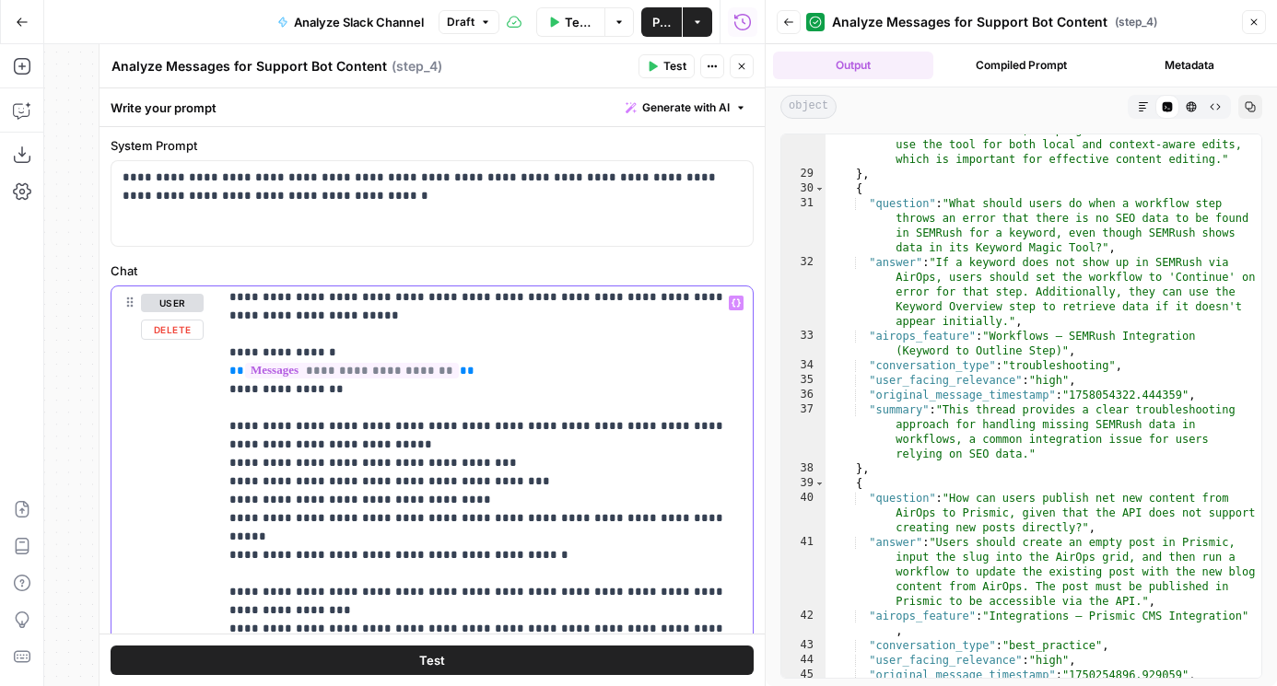
scroll to position [227, 0]
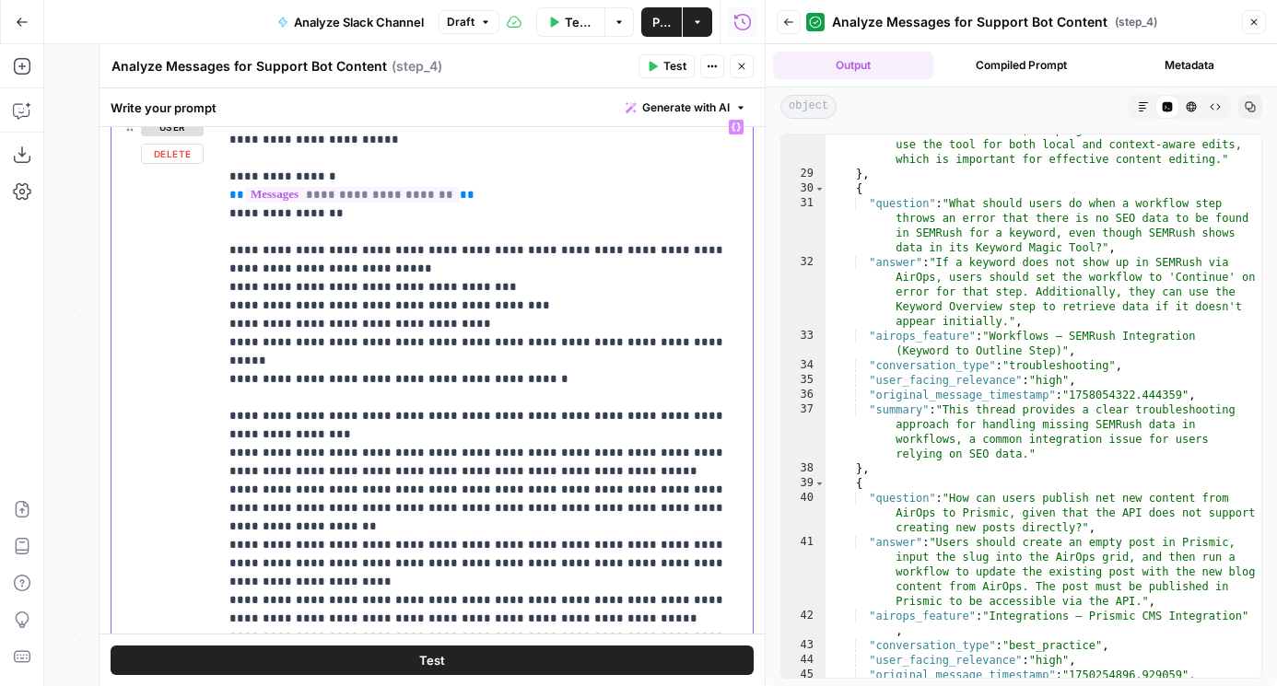
click at [167, 490] on div "user Delete" at bounding box center [172, 507] width 63 height 779
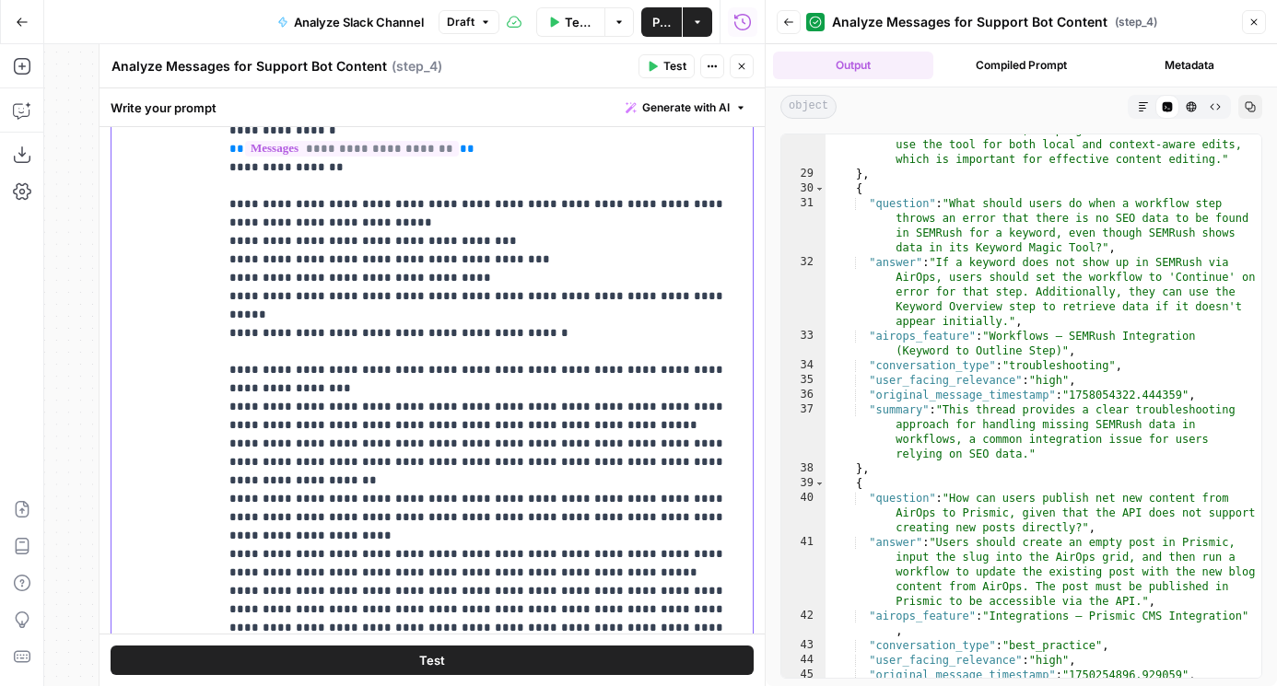
scroll to position [275, 0]
drag, startPoint x: 302, startPoint y: 384, endPoint x: 586, endPoint y: 406, distance: 284.5
click at [586, 406] on p "**********" at bounding box center [485, 607] width 512 height 1087
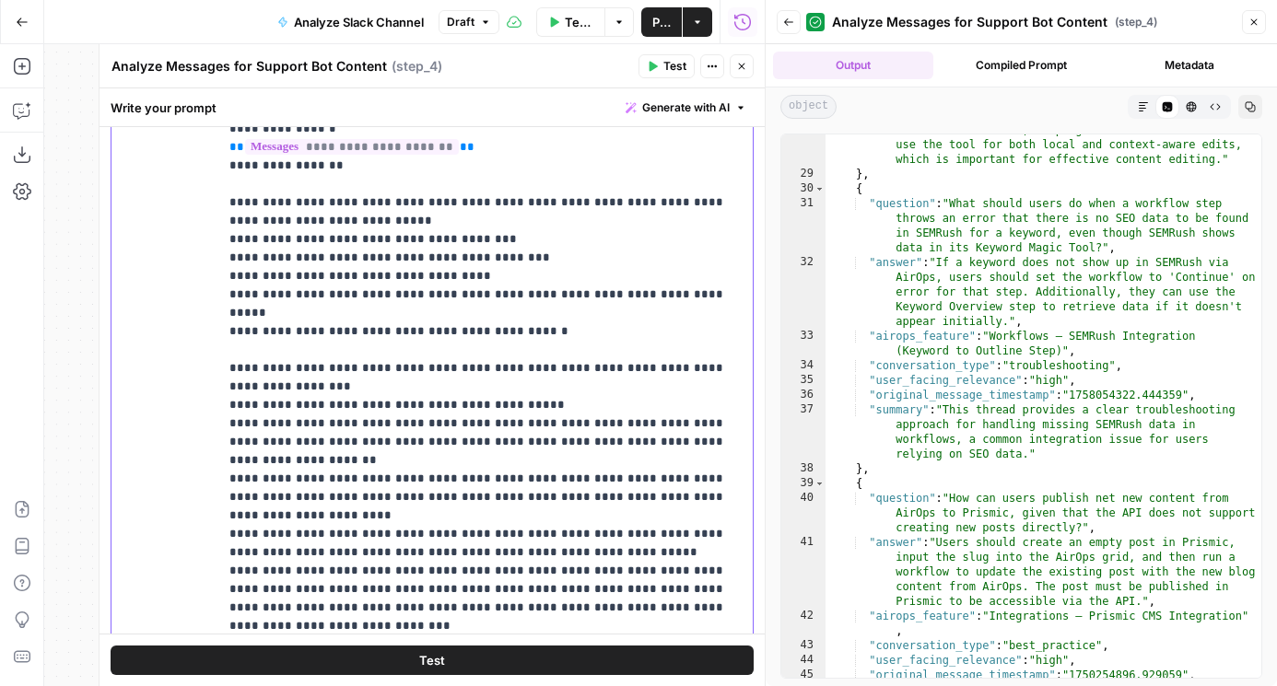
click at [595, 380] on p "**********" at bounding box center [485, 598] width 512 height 1068
click at [581, 380] on p "**********" at bounding box center [485, 598] width 512 height 1068
click at [561, 383] on p "**********" at bounding box center [485, 598] width 512 height 1068
click at [330, 391] on p "**********" at bounding box center [485, 598] width 512 height 1068
click at [380, 391] on p "**********" at bounding box center [485, 598] width 512 height 1068
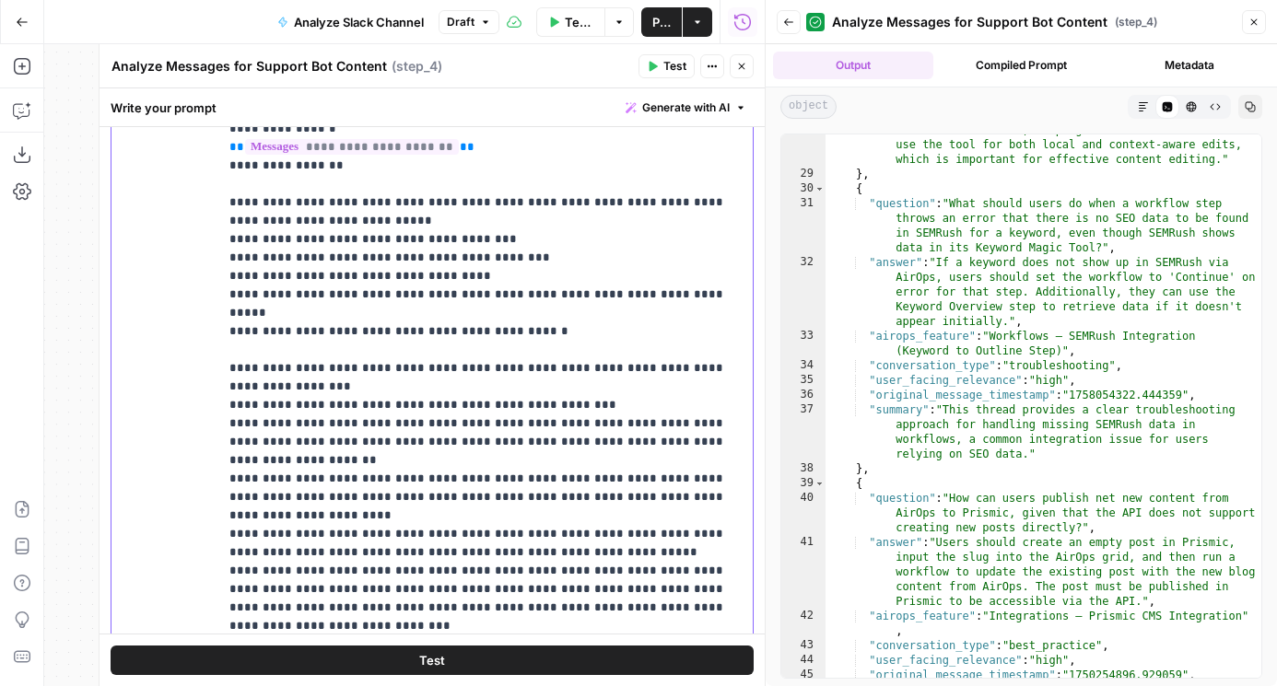
click at [606, 375] on p "**********" at bounding box center [485, 598] width 512 height 1068
click at [571, 386] on p "**********" at bounding box center [485, 598] width 512 height 1068
drag, startPoint x: 443, startPoint y: 426, endPoint x: 726, endPoint y: 426, distance: 282.8
click at [726, 426] on p "**********" at bounding box center [485, 598] width 512 height 1068
copy p "**********"
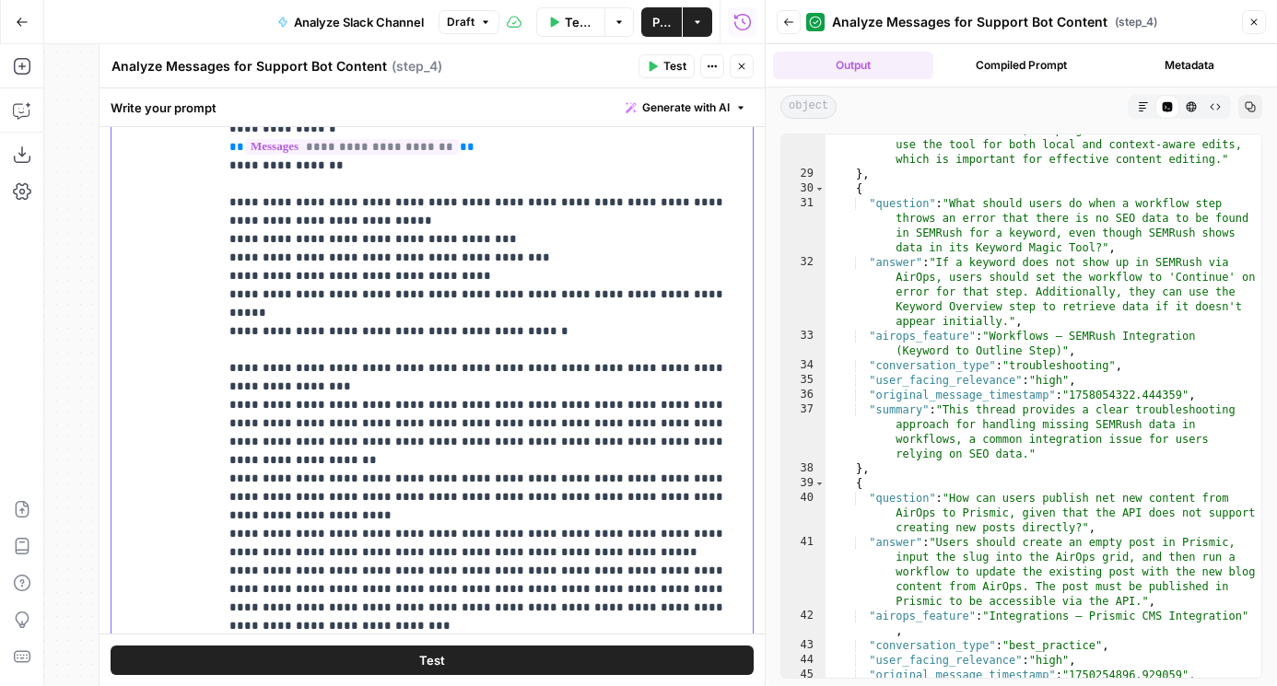
click at [589, 386] on p "**********" at bounding box center [485, 598] width 512 height 1068
drag, startPoint x: 578, startPoint y: 386, endPoint x: 661, endPoint y: 386, distance: 82.9
click at [661, 386] on p "**********" at bounding box center [485, 598] width 512 height 1068
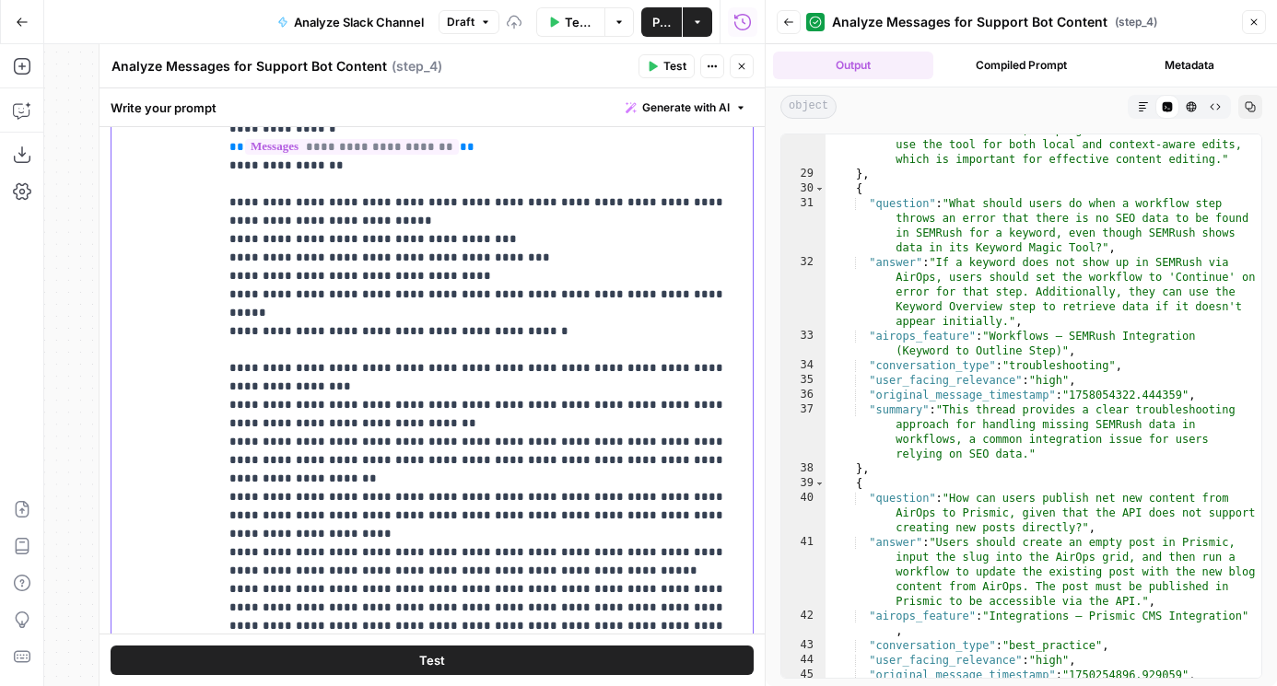
click at [582, 388] on p "**********" at bounding box center [485, 607] width 512 height 1087
click at [537, 398] on p "**********" at bounding box center [485, 607] width 512 height 1087
drag, startPoint x: 530, startPoint y: 461, endPoint x: 720, endPoint y: 482, distance: 191.8
click at [720, 482] on p "**********" at bounding box center [485, 607] width 512 height 1087
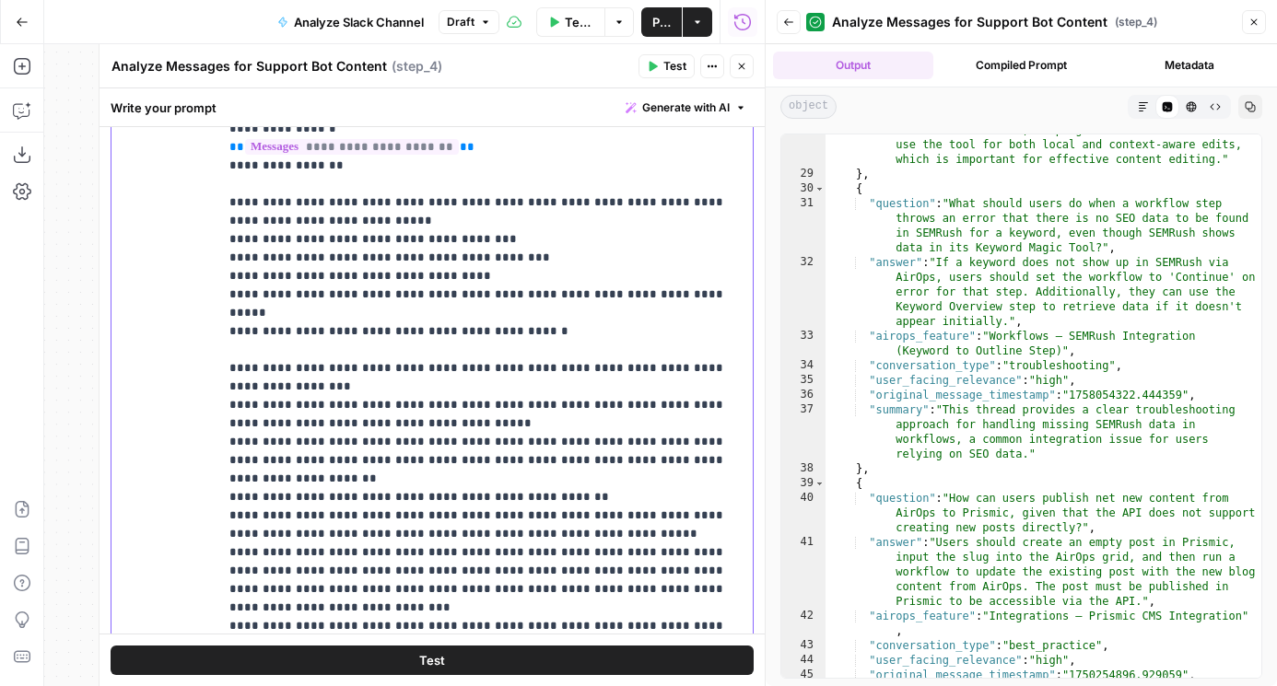
click at [356, 450] on p "**********" at bounding box center [485, 598] width 512 height 1068
click at [356, 460] on p "**********" at bounding box center [485, 598] width 512 height 1068
click at [575, 460] on p "**********" at bounding box center [485, 598] width 512 height 1068
click at [562, 458] on p "**********" at bounding box center [485, 598] width 512 height 1068
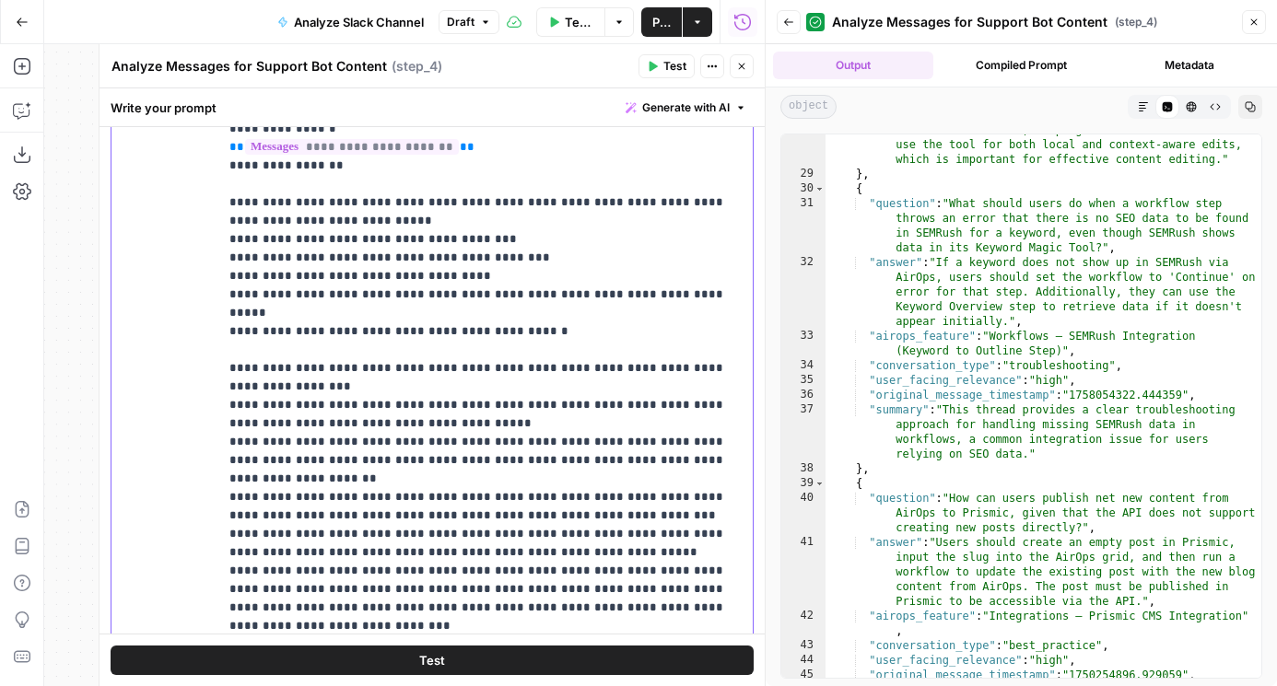
click at [451, 478] on p "**********" at bounding box center [485, 607] width 512 height 1087
click at [703, 478] on p "**********" at bounding box center [485, 607] width 512 height 1087
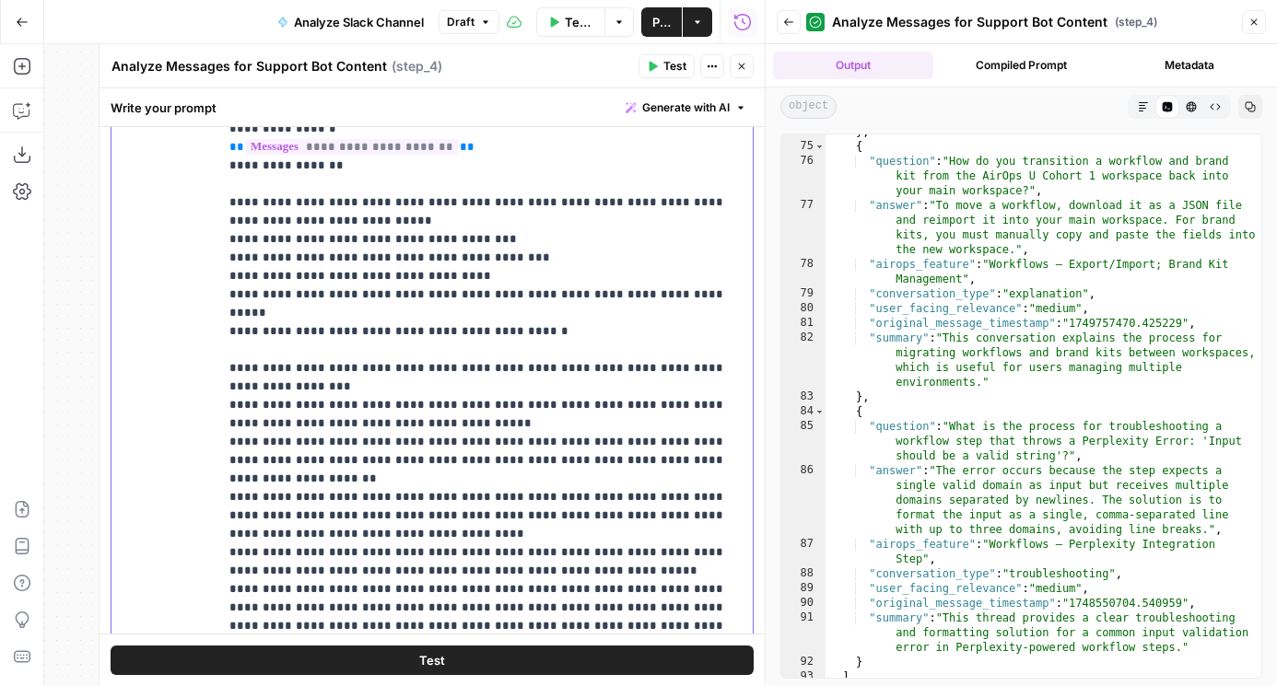
scroll to position [2419, 0]
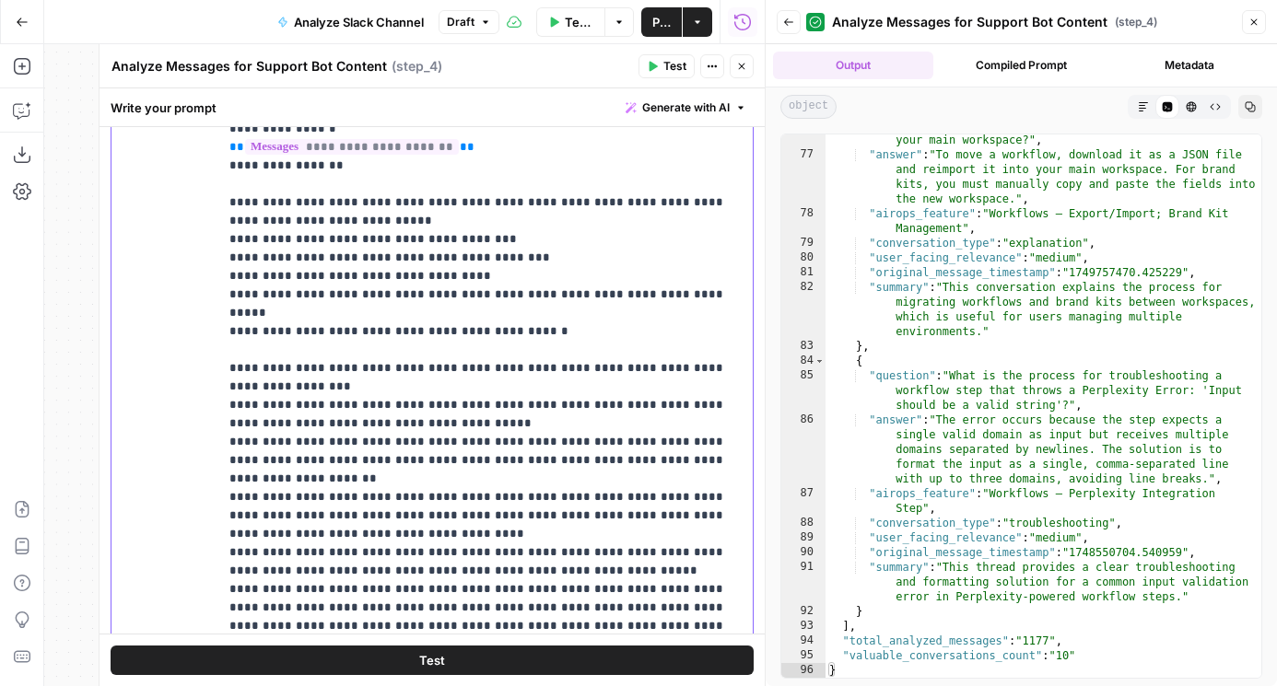
click at [599, 523] on p "**********" at bounding box center [485, 616] width 512 height 1105
drag, startPoint x: 585, startPoint y: 531, endPoint x: 219, endPoint y: 518, distance: 365.9
click at [219, 518] on div "**********" at bounding box center [485, 438] width 534 height 751
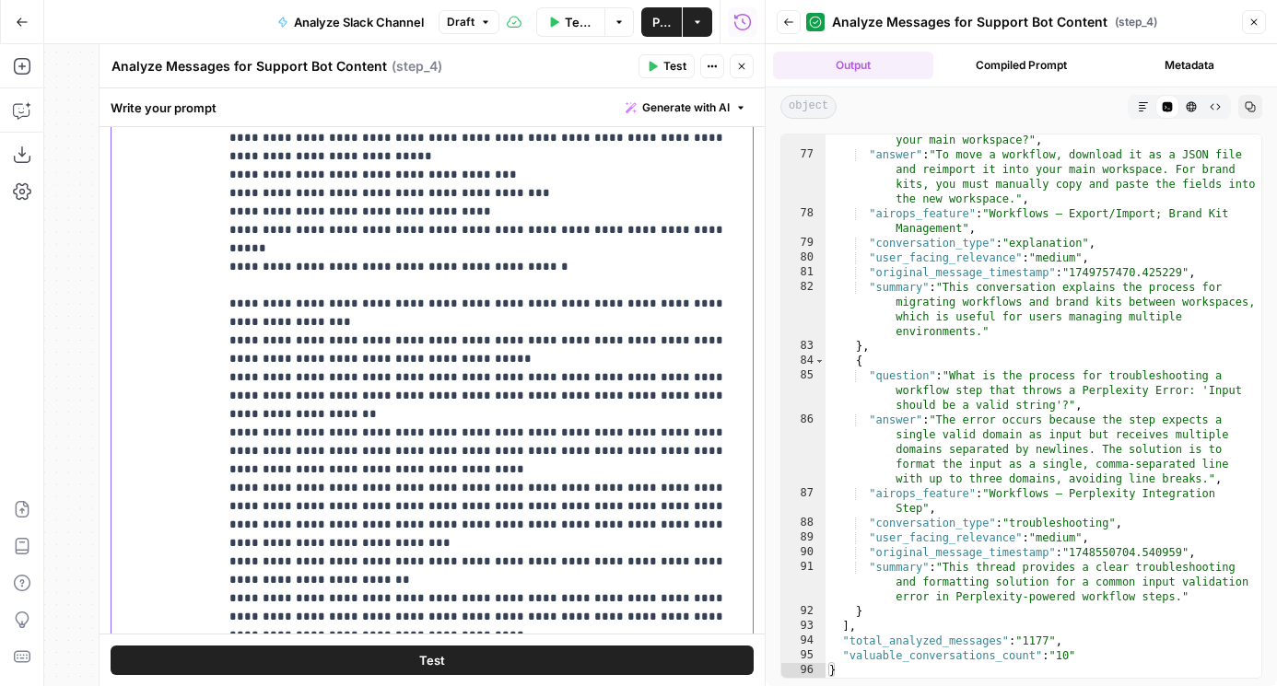
scroll to position [76, 0]
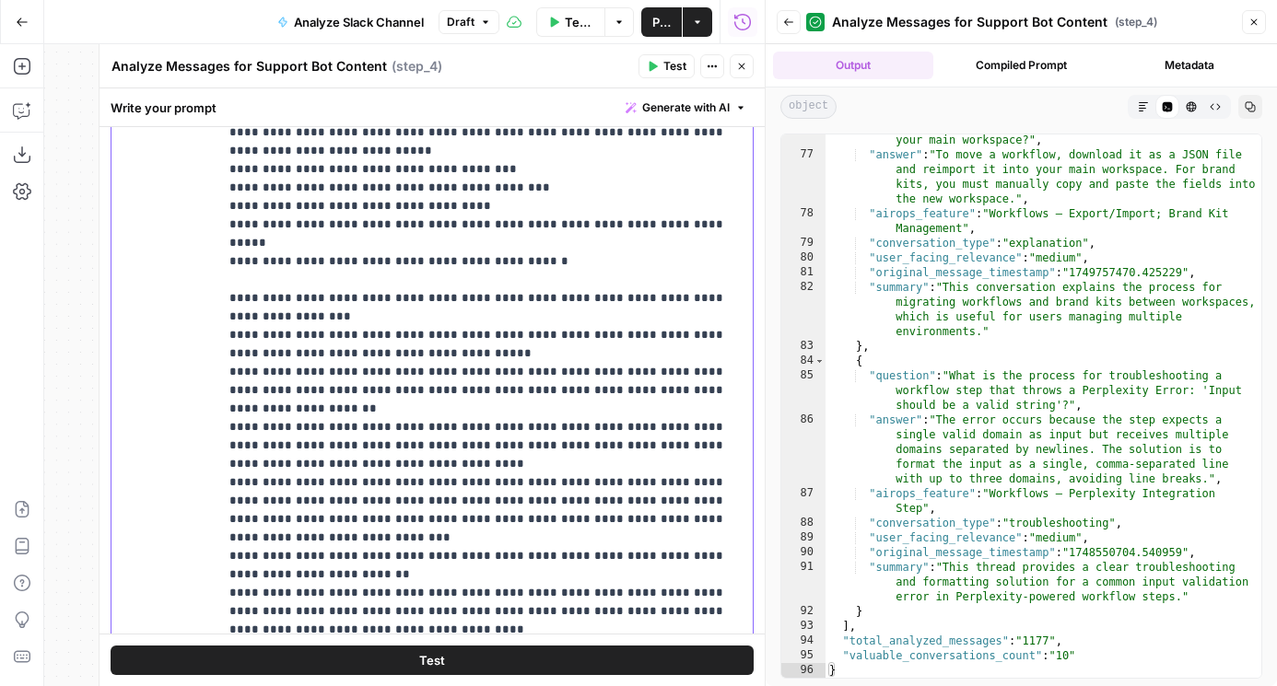
drag, startPoint x: 367, startPoint y: 575, endPoint x: 183, endPoint y: 538, distance: 187.9
click at [183, 538] on div "**********" at bounding box center [431, 460] width 641 height 794
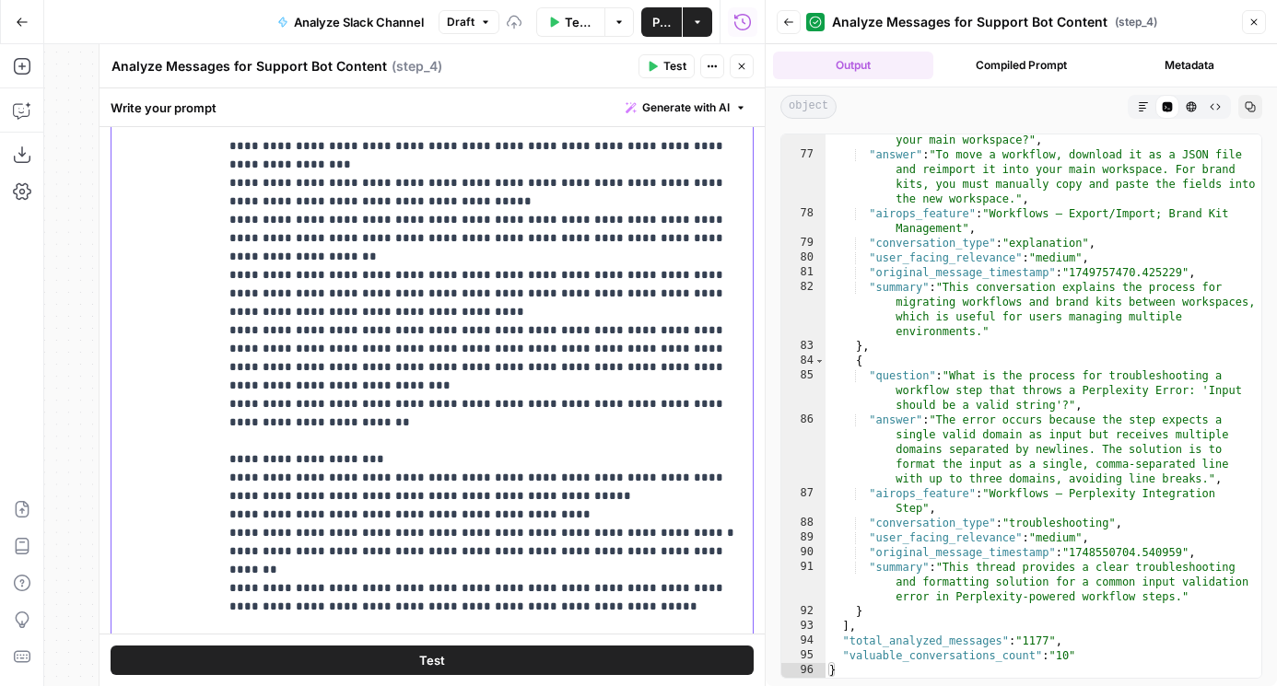
scroll to position [225, 0]
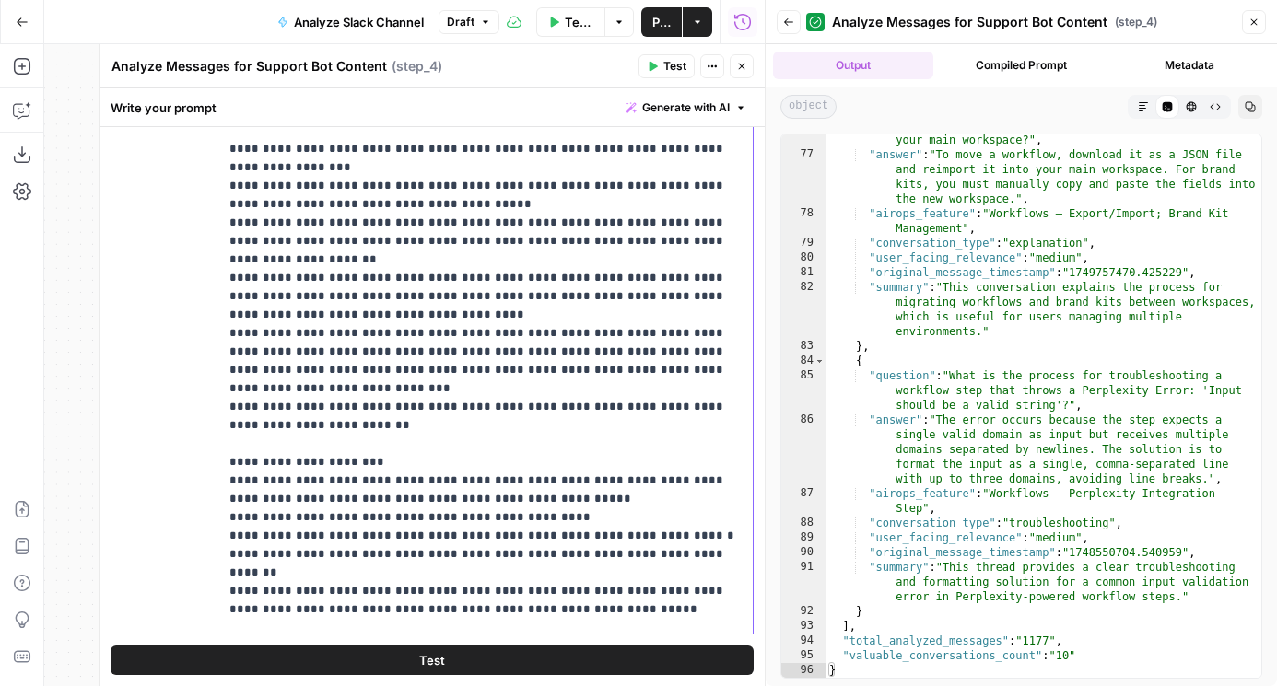
drag, startPoint x: 420, startPoint y: 430, endPoint x: 503, endPoint y: 446, distance: 84.4
click at [503, 446] on p "**********" at bounding box center [485, 351] width 512 height 1013
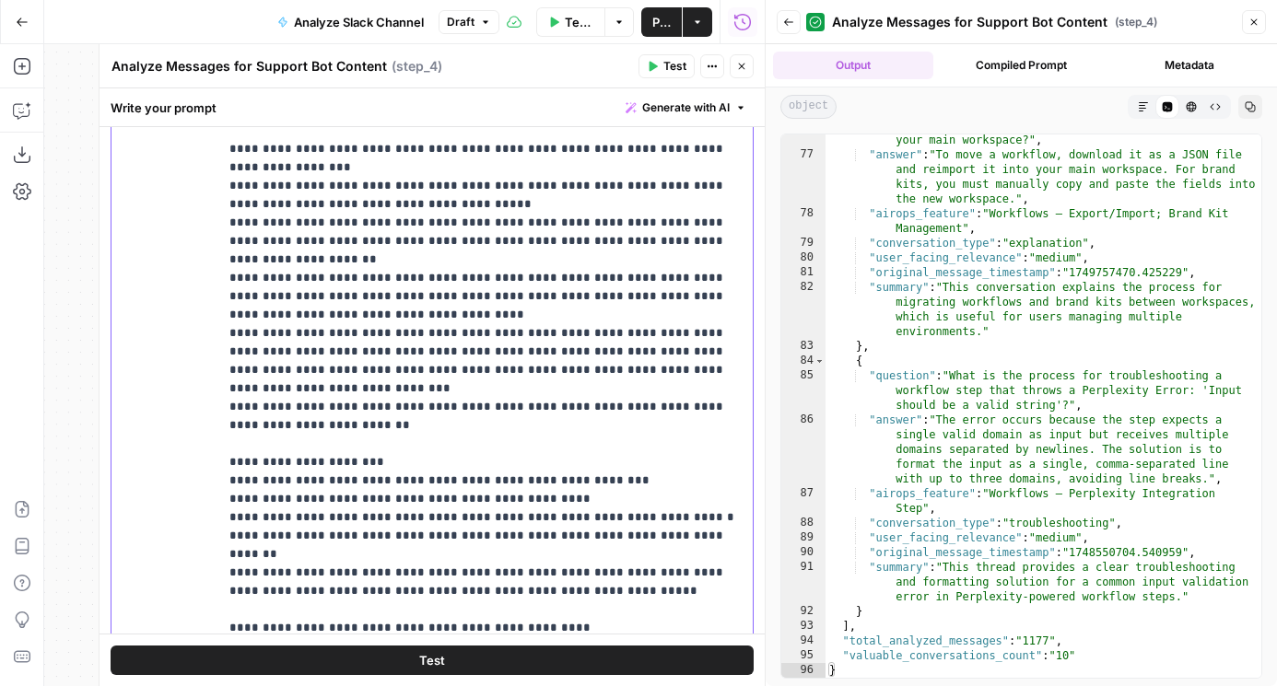
click at [494, 503] on p "**********" at bounding box center [485, 342] width 512 height 995
click at [706, 471] on p "**********" at bounding box center [485, 342] width 512 height 995
drag, startPoint x: 586, startPoint y: 512, endPoint x: 388, endPoint y: 503, distance: 198.2
click at [388, 503] on p "**********" at bounding box center [485, 342] width 512 height 995
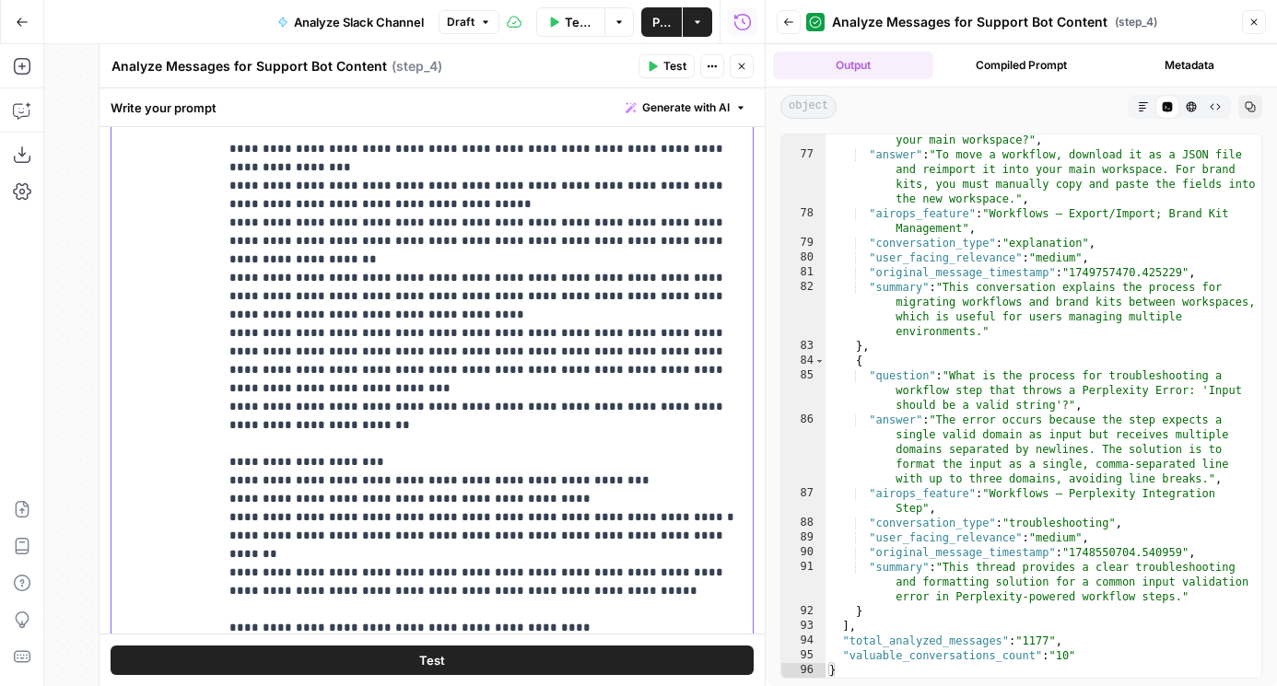
click at [355, 530] on p "**********" at bounding box center [485, 342] width 512 height 995
click at [349, 518] on p "**********" at bounding box center [485, 342] width 512 height 995
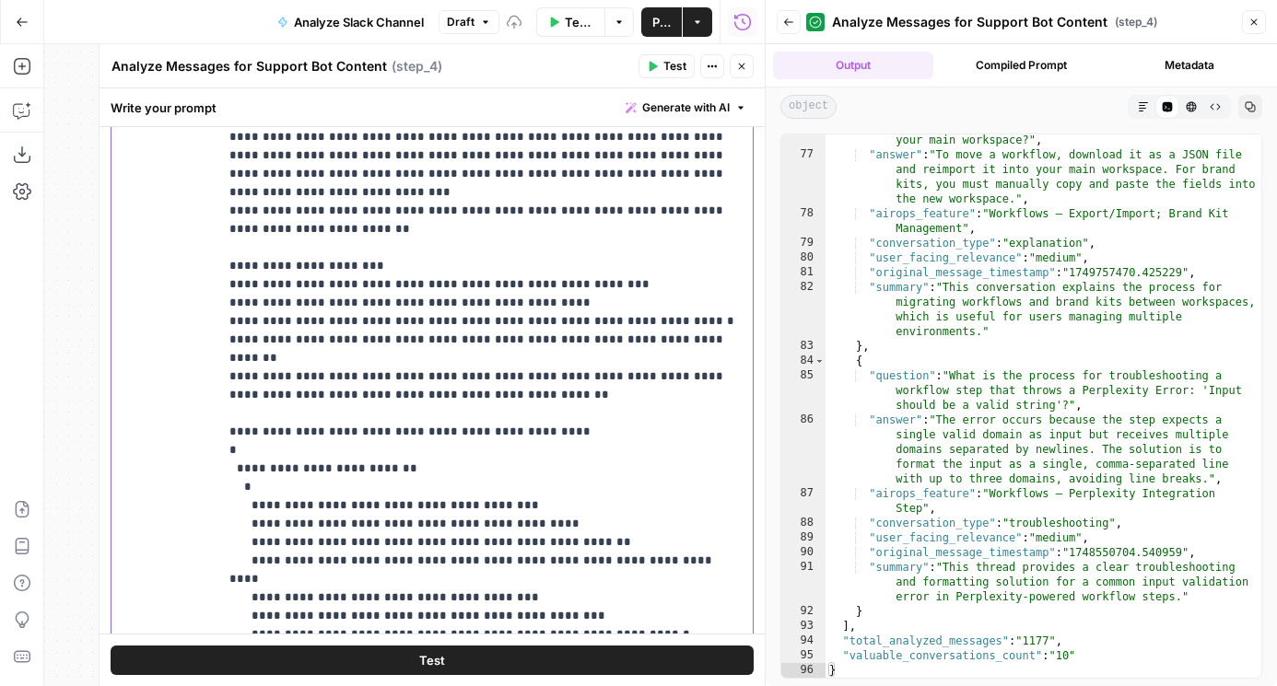
scroll to position [553, 0]
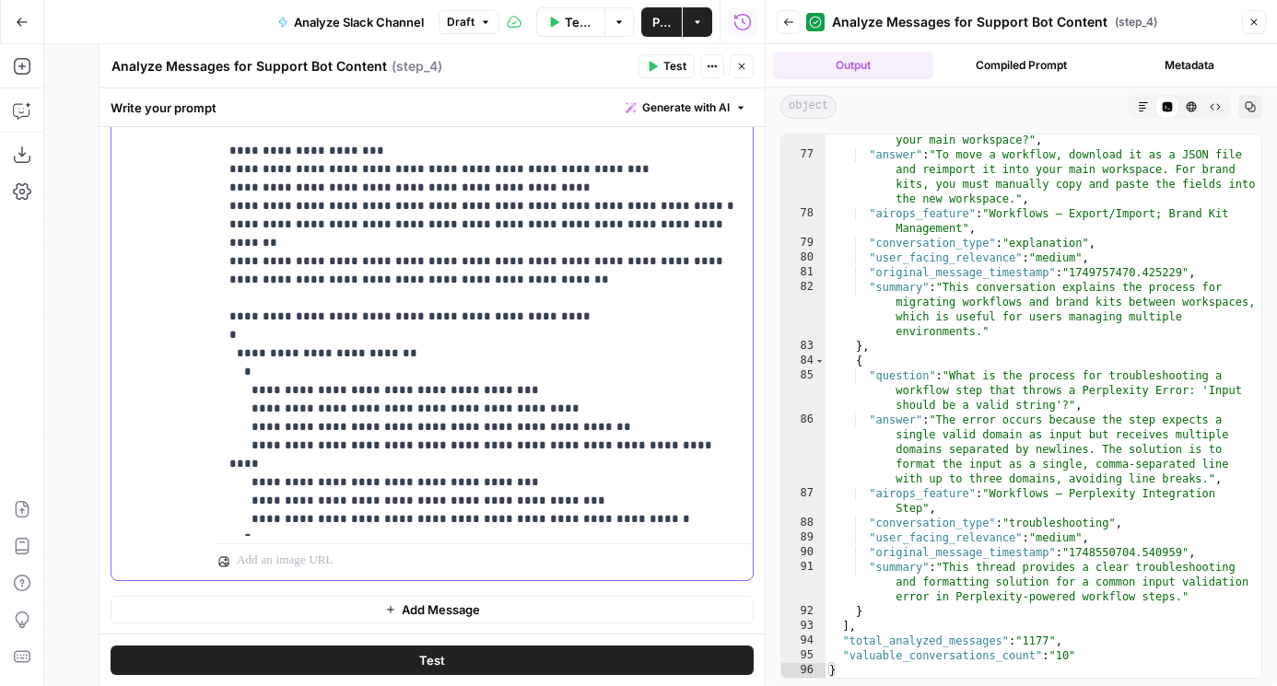
click at [334, 281] on p "**********" at bounding box center [485, 31] width 512 height 995
click at [661, 426] on p "**********" at bounding box center [485, 31] width 512 height 995
drag, startPoint x: 694, startPoint y: 430, endPoint x: 646, endPoint y: 401, distance: 56.2
click at [646, 401] on p "**********" at bounding box center [485, 31] width 512 height 995
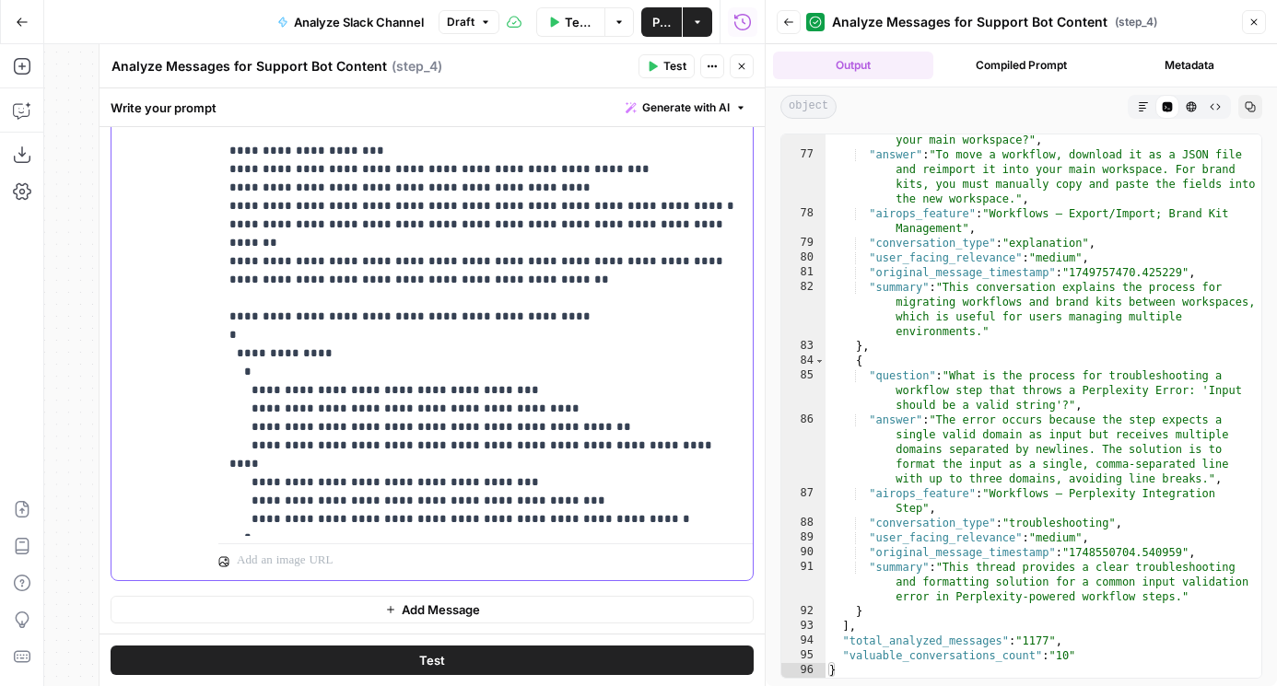
scroll to position [240, 0]
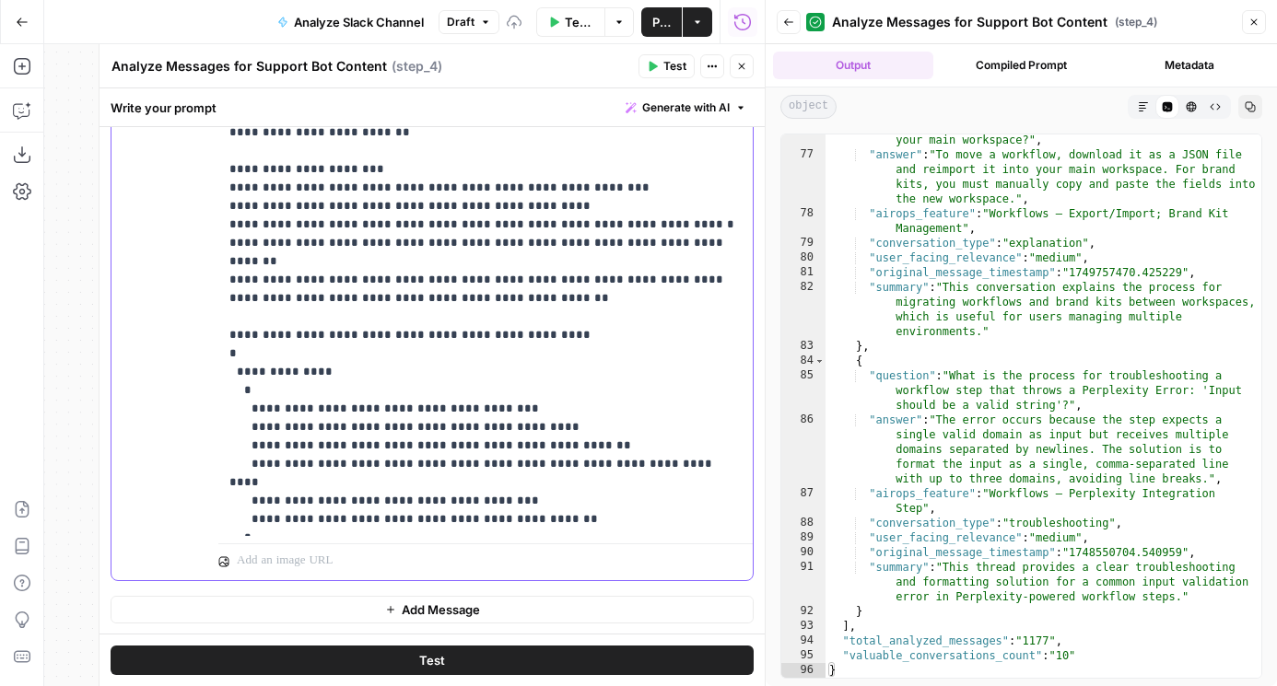
click at [574, 402] on p "**********" at bounding box center [485, 40] width 512 height 976
click at [694, 395] on p "**********" at bounding box center [485, 40] width 512 height 976
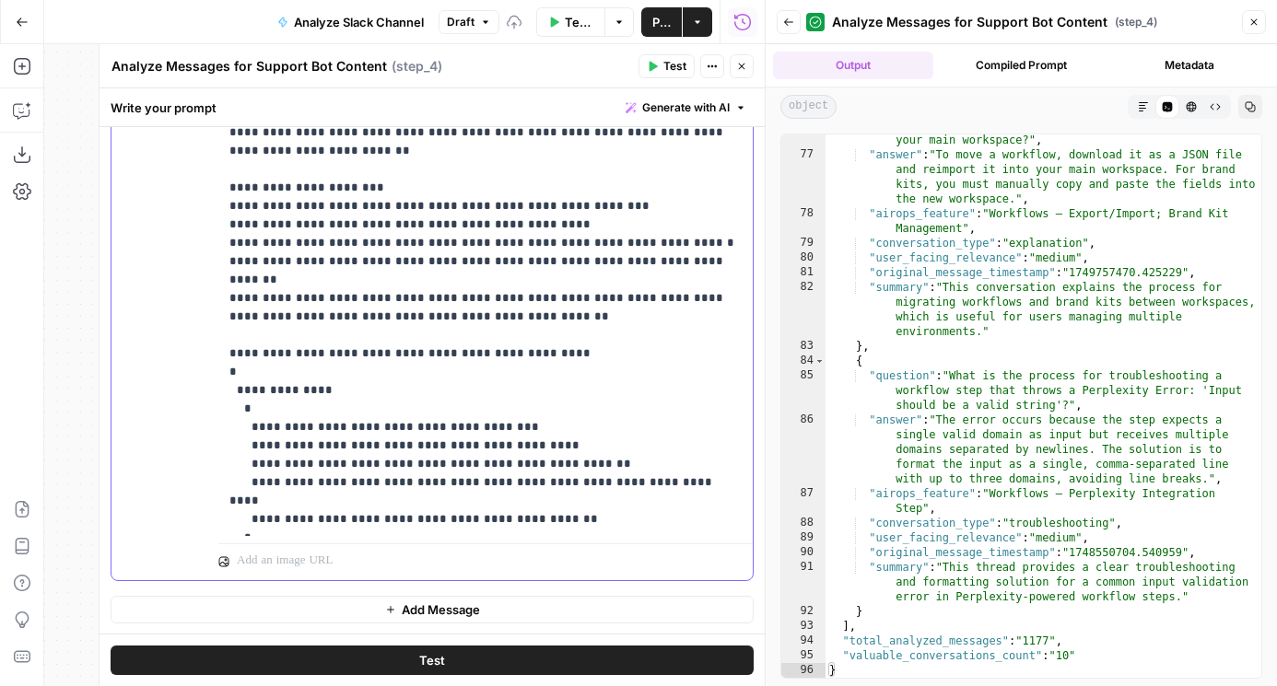
click at [427, 484] on p "**********" at bounding box center [485, 50] width 512 height 958
drag, startPoint x: 699, startPoint y: 506, endPoint x: 194, endPoint y: 483, distance: 505.3
click at [194, 484] on div "**********" at bounding box center [431, 182] width 641 height 794
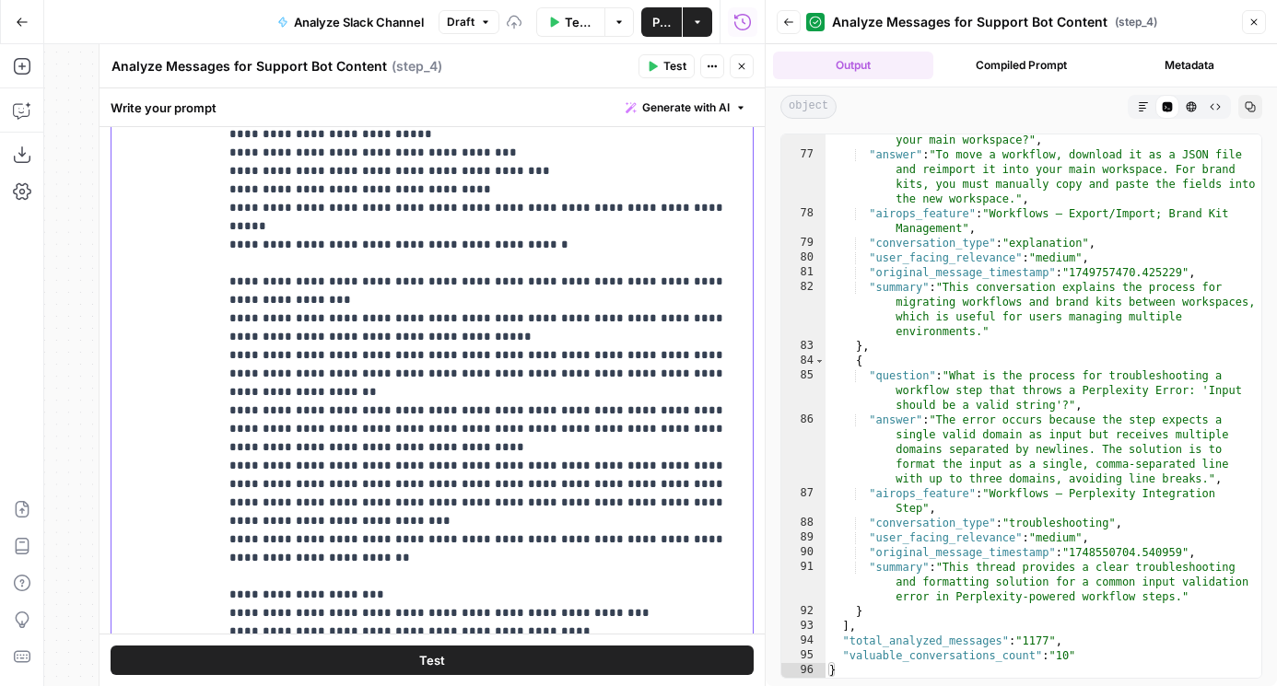
scroll to position [363, 0]
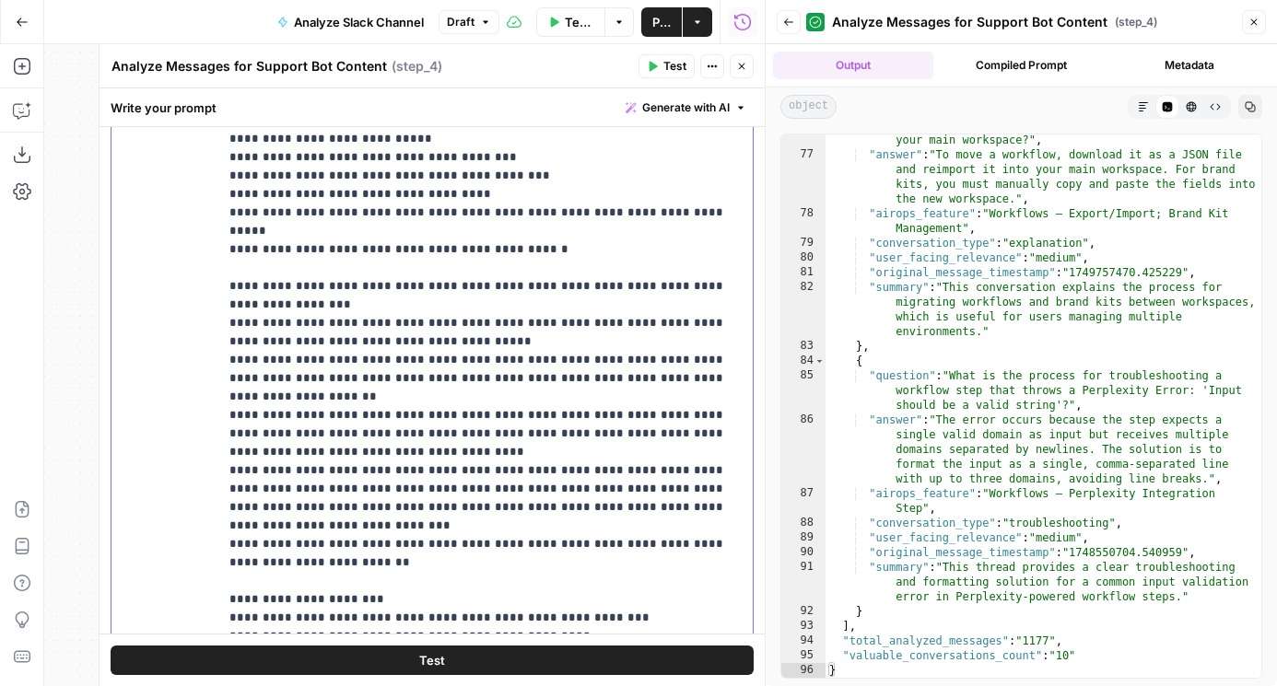
click at [370, 438] on p "**********" at bounding box center [485, 443] width 512 height 921
drag, startPoint x: 724, startPoint y: 472, endPoint x: 674, endPoint y: 421, distance: 71.0
click at [674, 421] on p "**********" at bounding box center [485, 443] width 512 height 921
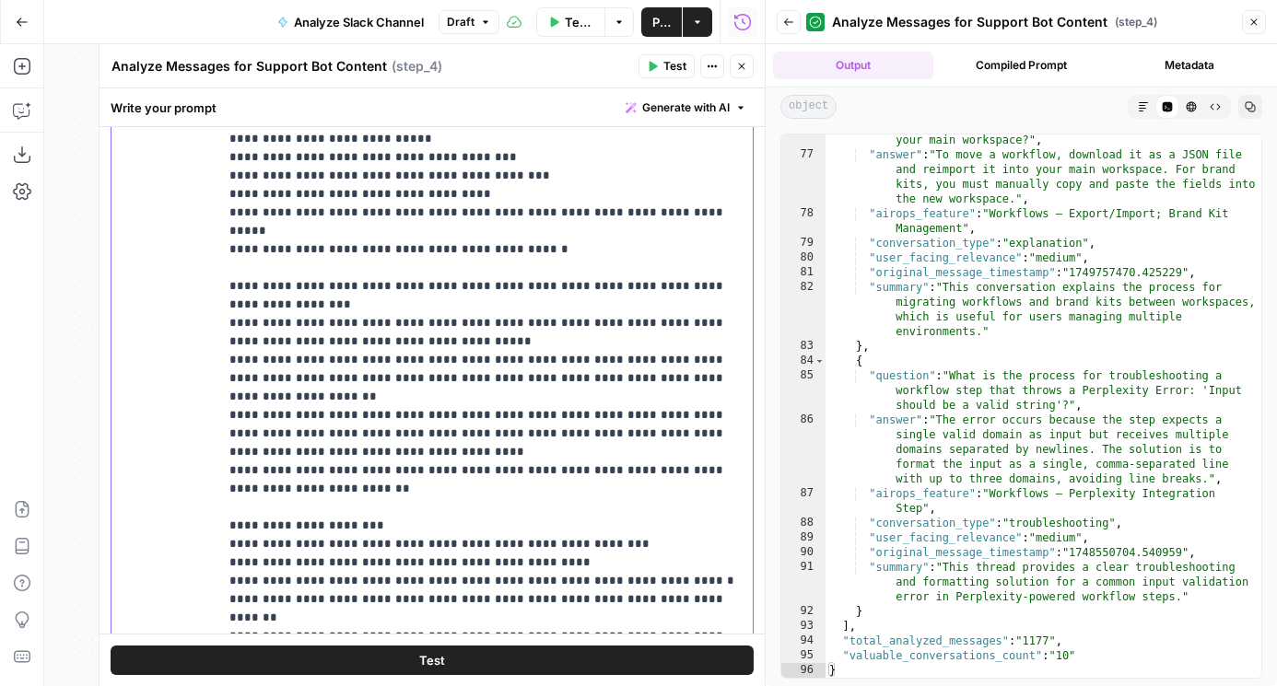
scroll to position [0, 0]
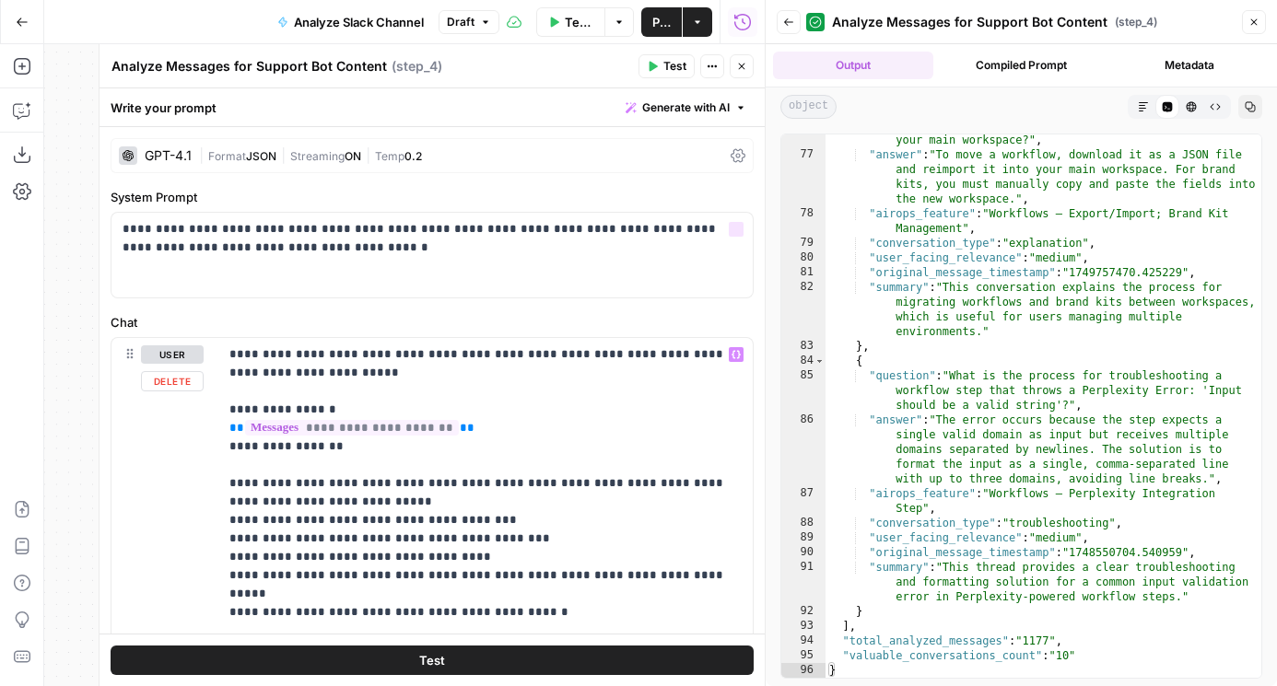
click at [331, 147] on div "| Format JSON | Streaming ON | Temp 0.2" at bounding box center [461, 155] width 524 height 17
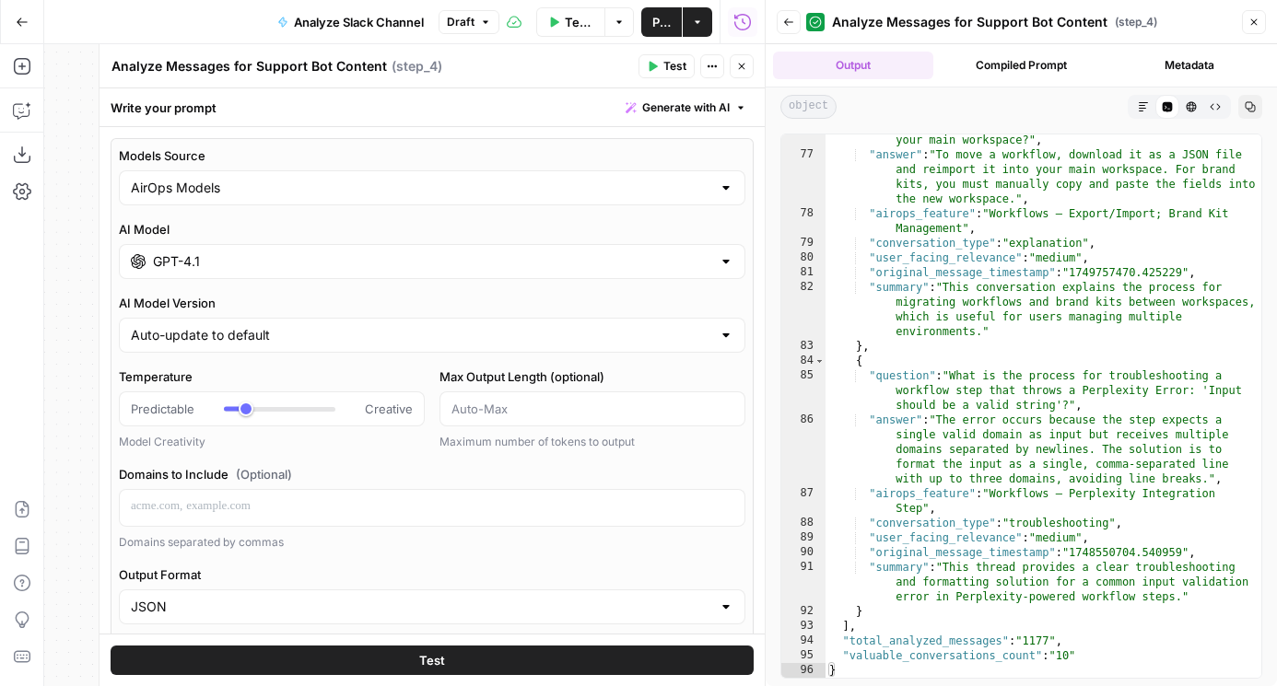
click at [271, 201] on div "AirOps Models" at bounding box center [432, 187] width 626 height 35
type input "AirOps Models"
click at [266, 140] on div "Models Source AirOps Models AI Model GPT-4.1 AI Model Version Auto-update to de…" at bounding box center [432, 578] width 643 height 880
click at [266, 262] on input "GPT-4.1" at bounding box center [432, 261] width 558 height 18
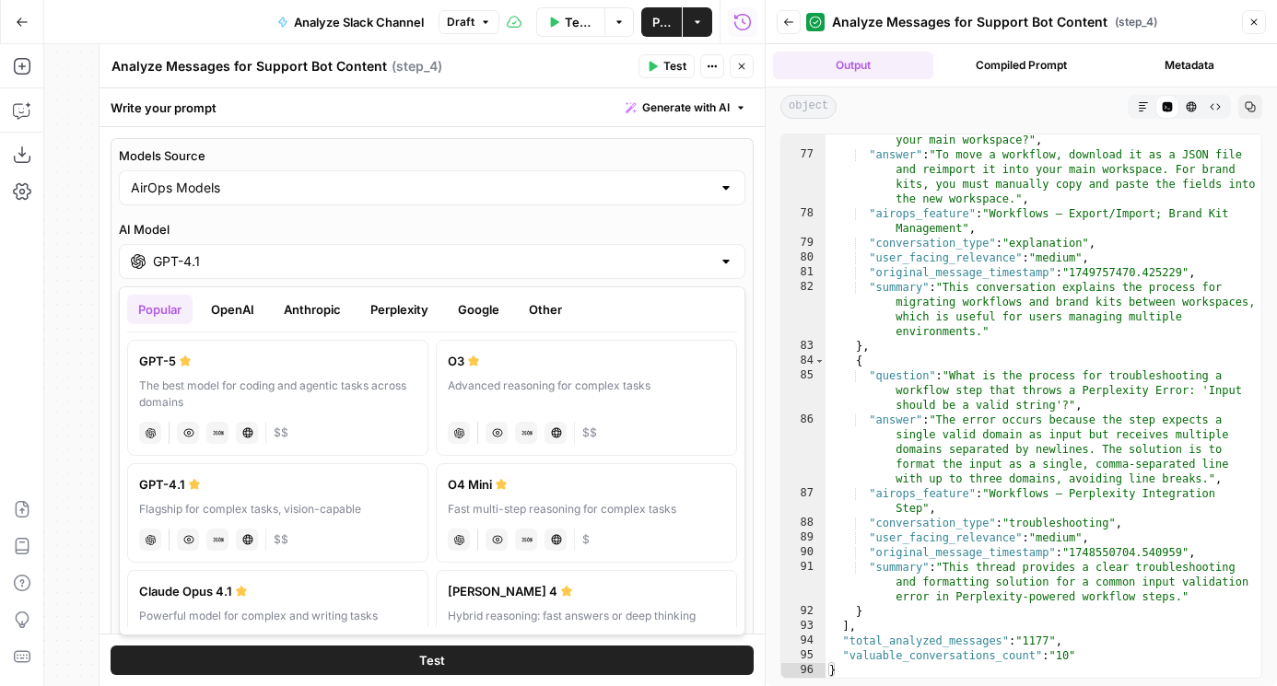
click at [253, 412] on label "GPT-5 The best model for coding and agentic tasks across domains chat Vision Ca…" at bounding box center [277, 398] width 301 height 116
type input "GPT-5"
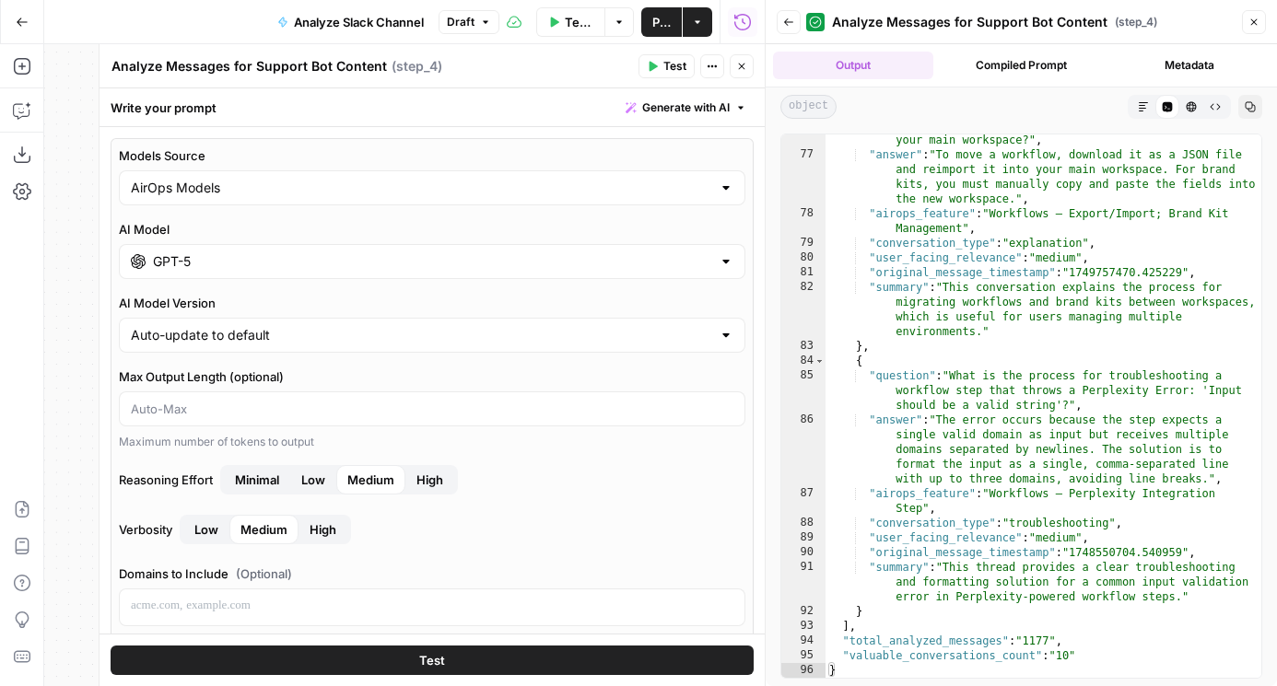
click at [404, 659] on button "Test" at bounding box center [432, 660] width 643 height 29
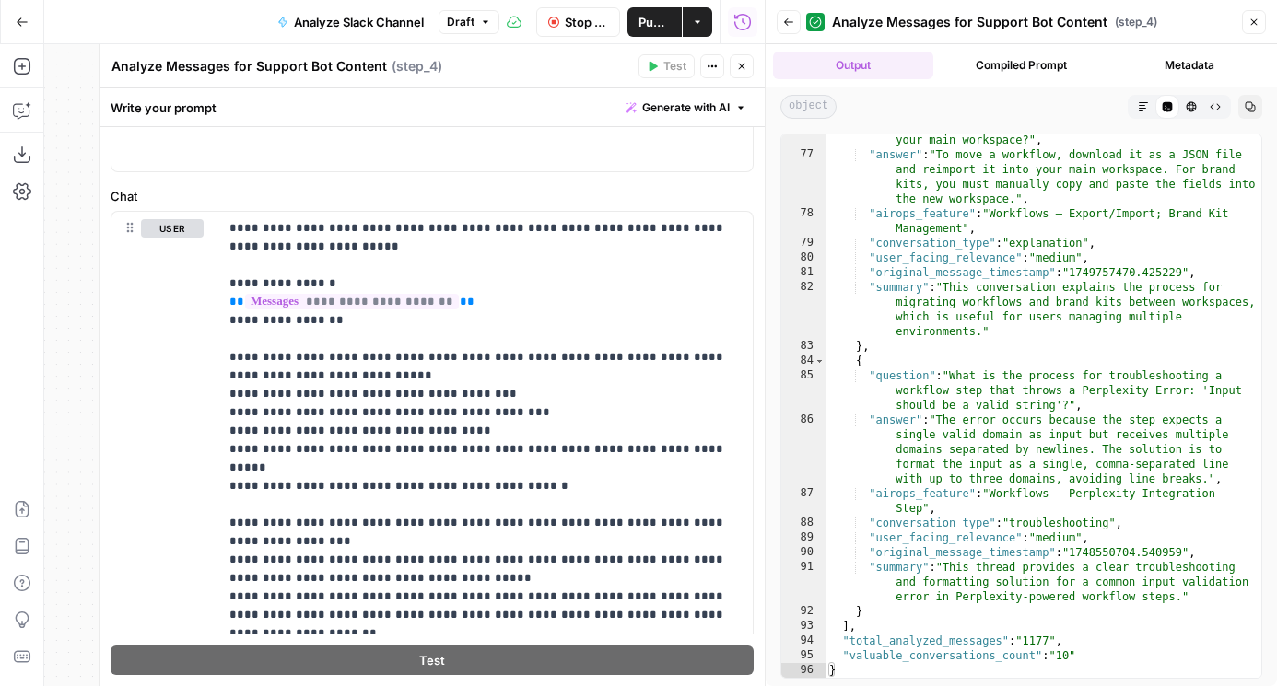
scroll to position [1497, 0]
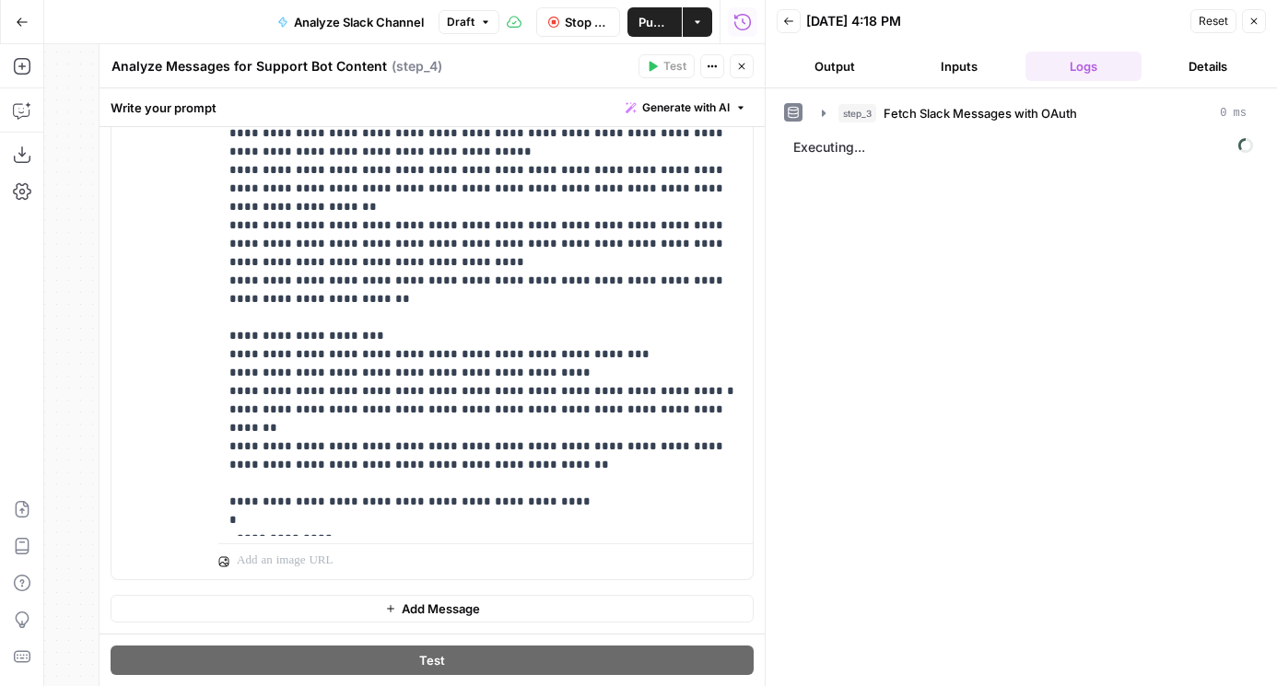
click at [742, 67] on icon "button" at bounding box center [742, 67] width 6 height 6
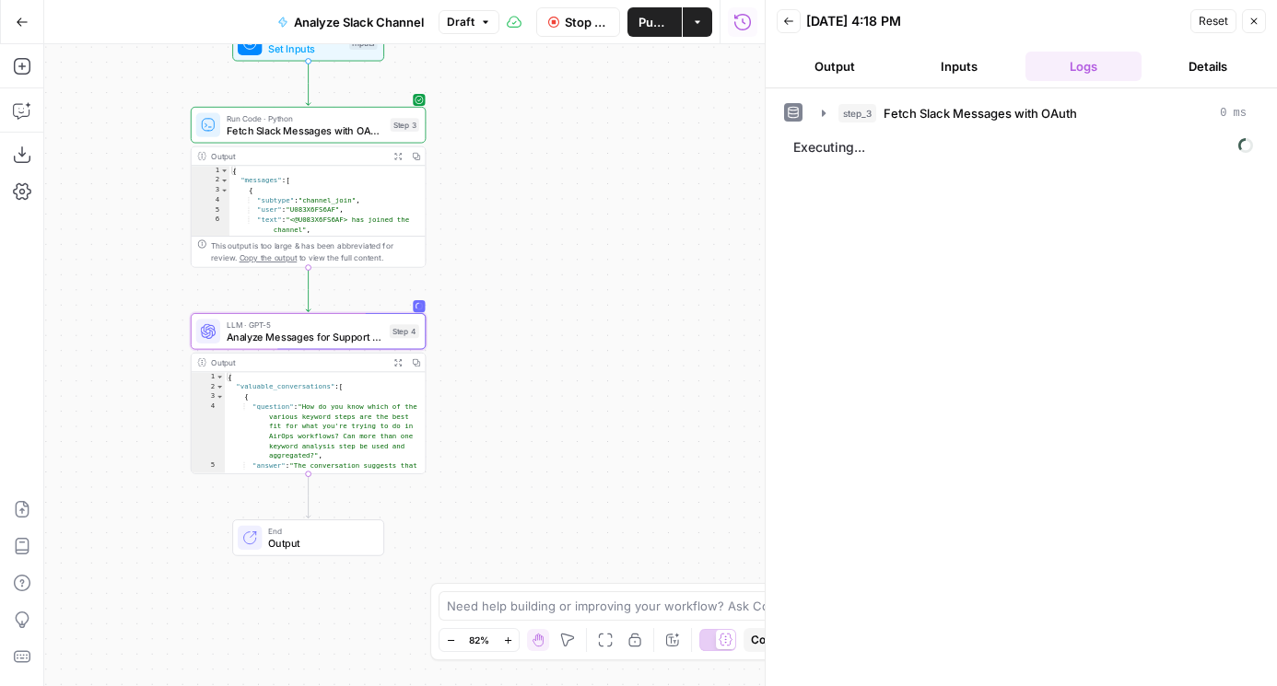
drag, startPoint x: 524, startPoint y: 187, endPoint x: 580, endPoint y: 187, distance: 56.2
click at [581, 187] on div "Workflow Set Inputs Inputs Run Code · Python Fetch Slack Messages with OAuth St…" at bounding box center [404, 365] width 720 height 642
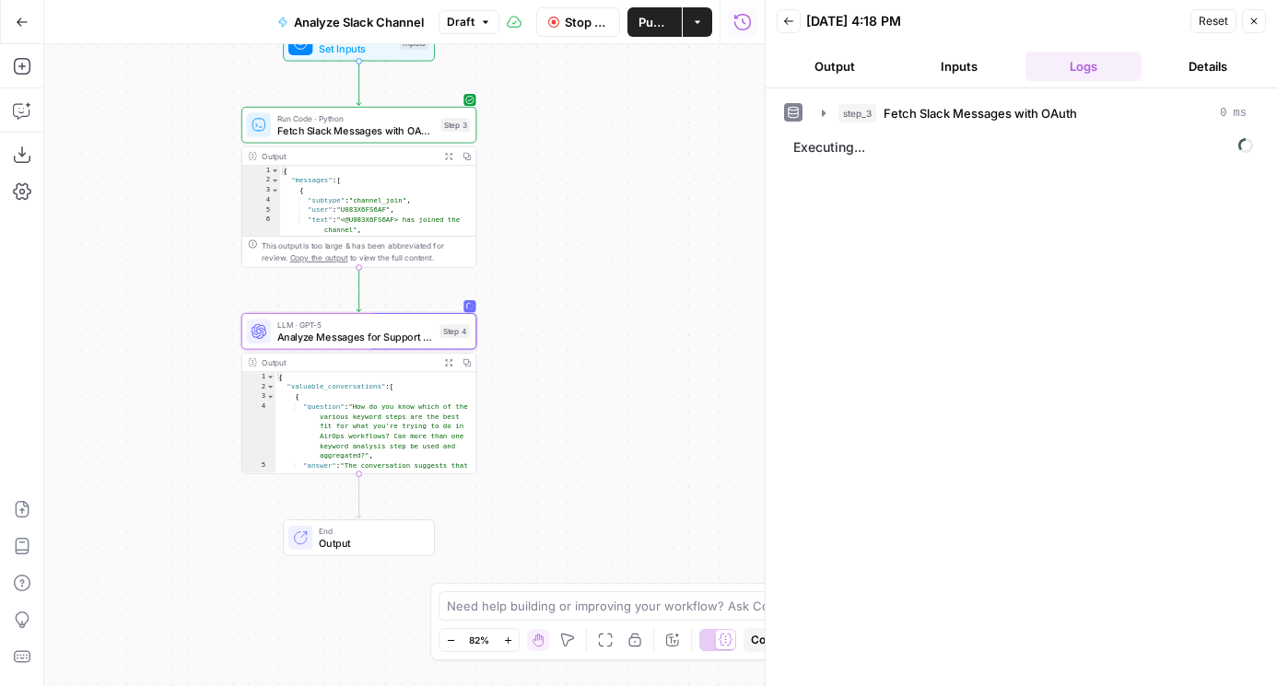
drag, startPoint x: 584, startPoint y: 290, endPoint x: 641, endPoint y: 94, distance: 204.3
click at [641, 94] on div "Workflow Set Inputs Inputs Run Code · Python Fetch Slack Messages with OAuth St…" at bounding box center [404, 365] width 720 height 642
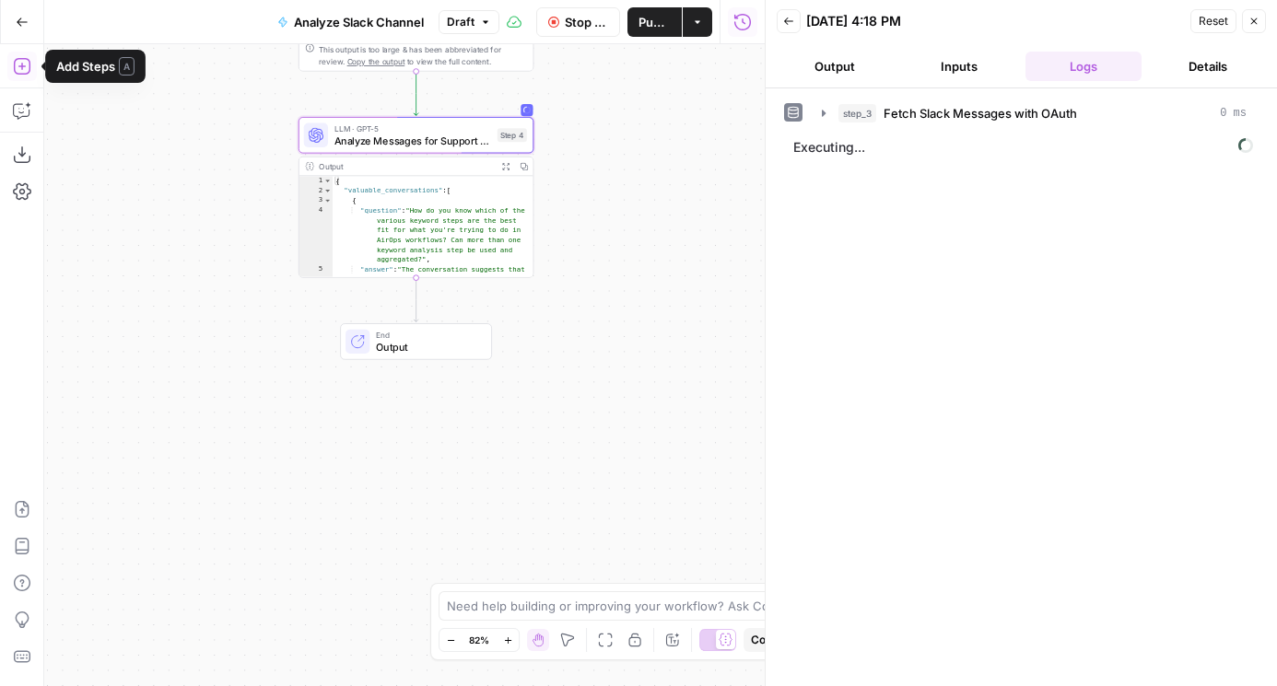
click at [16, 74] on icon "button" at bounding box center [21, 66] width 17 height 17
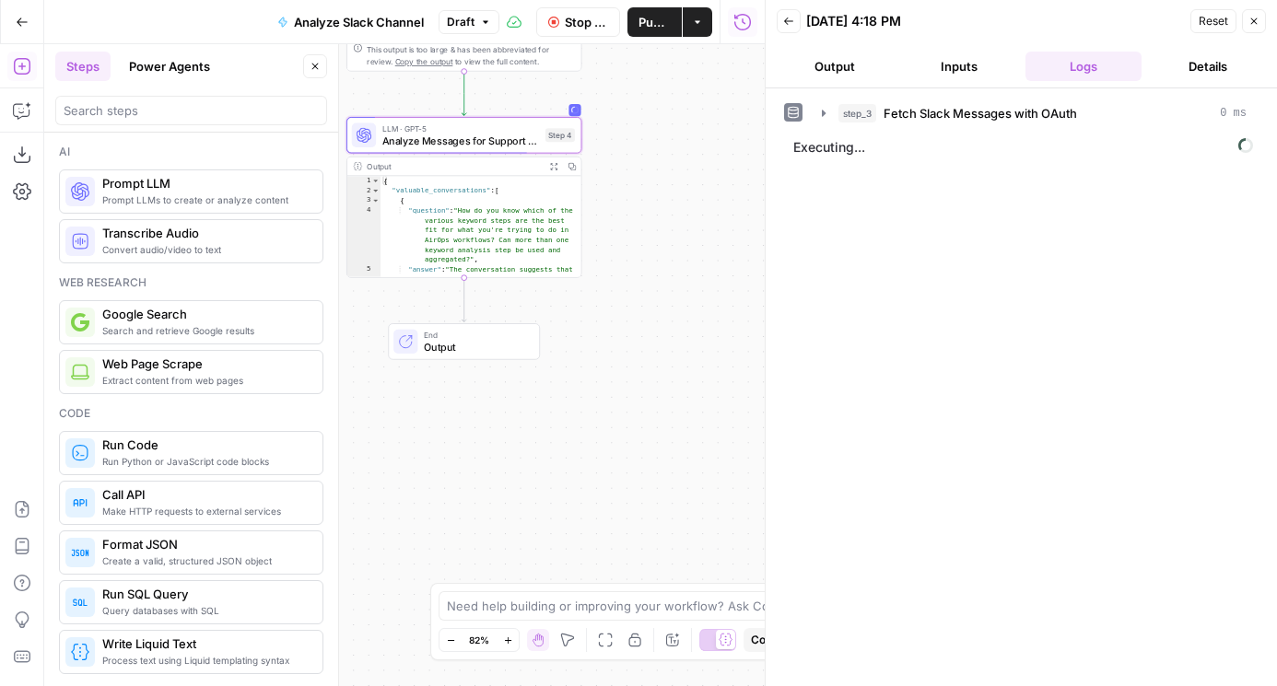
click at [93, 123] on div at bounding box center [191, 110] width 272 height 29
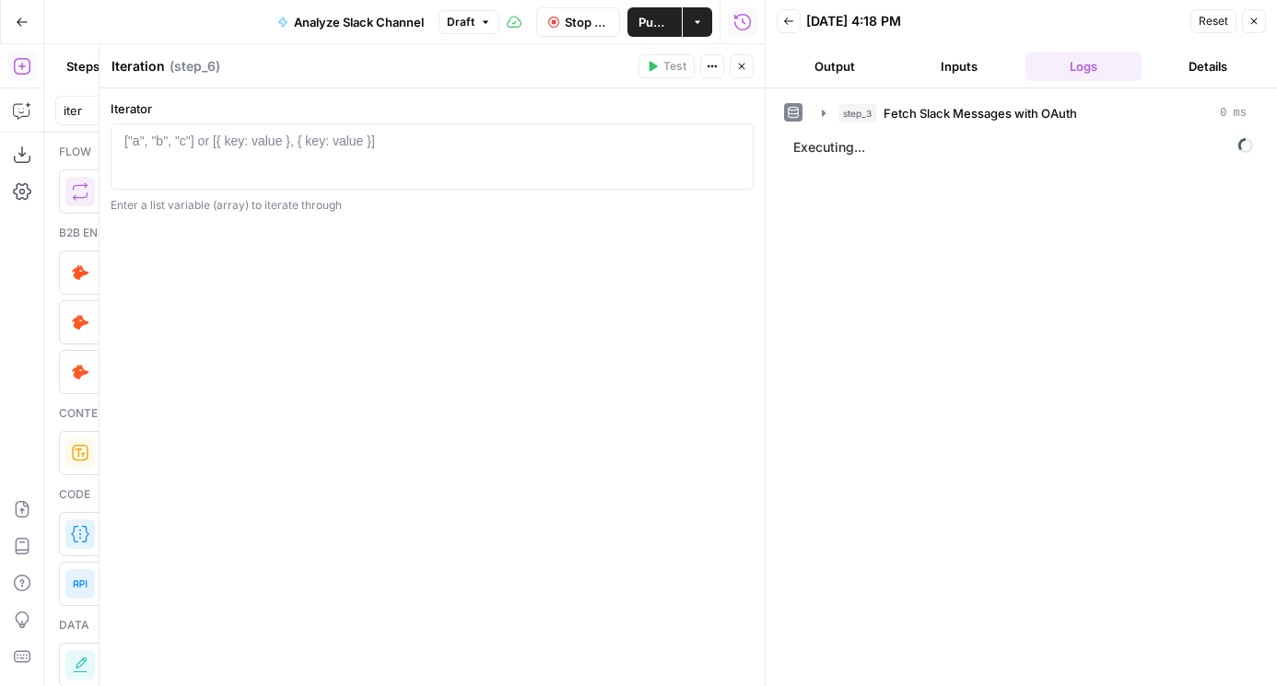
click at [741, 67] on icon "button" at bounding box center [741, 66] width 11 height 11
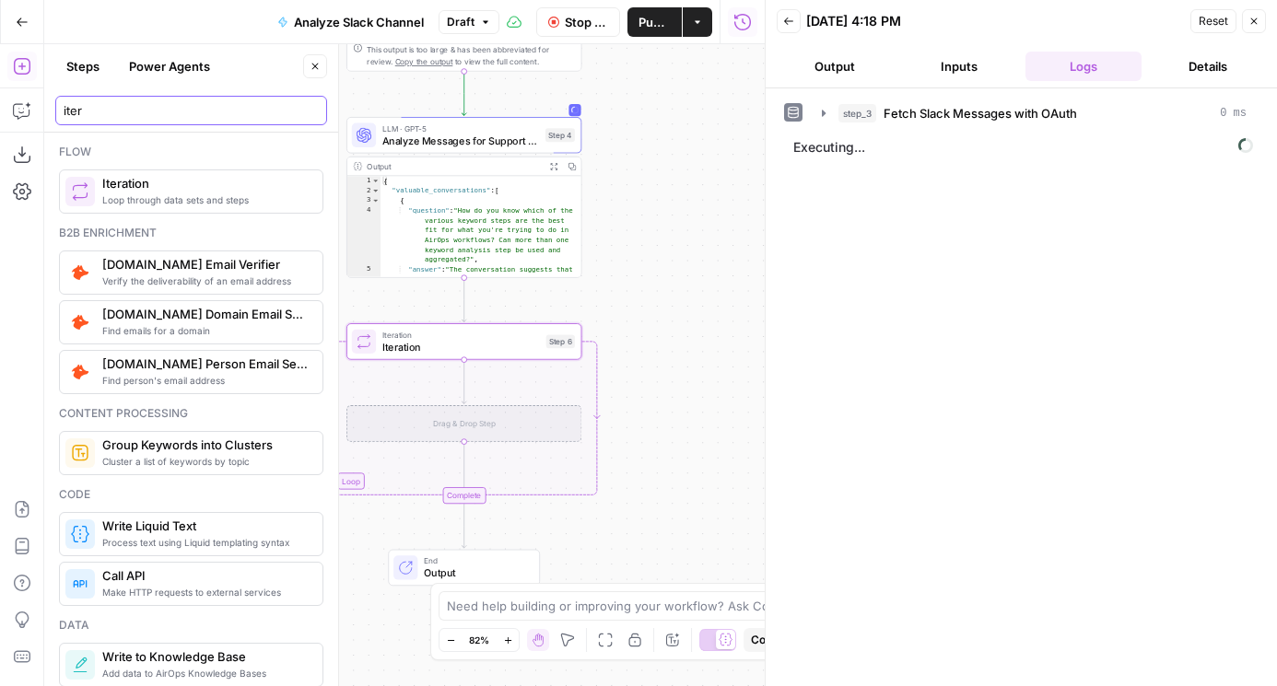
click at [19, 114] on body "AirOps Builders New Home Browse Insights Opportunities Your Data Flightpath Rec…" at bounding box center [638, 343] width 1277 height 686
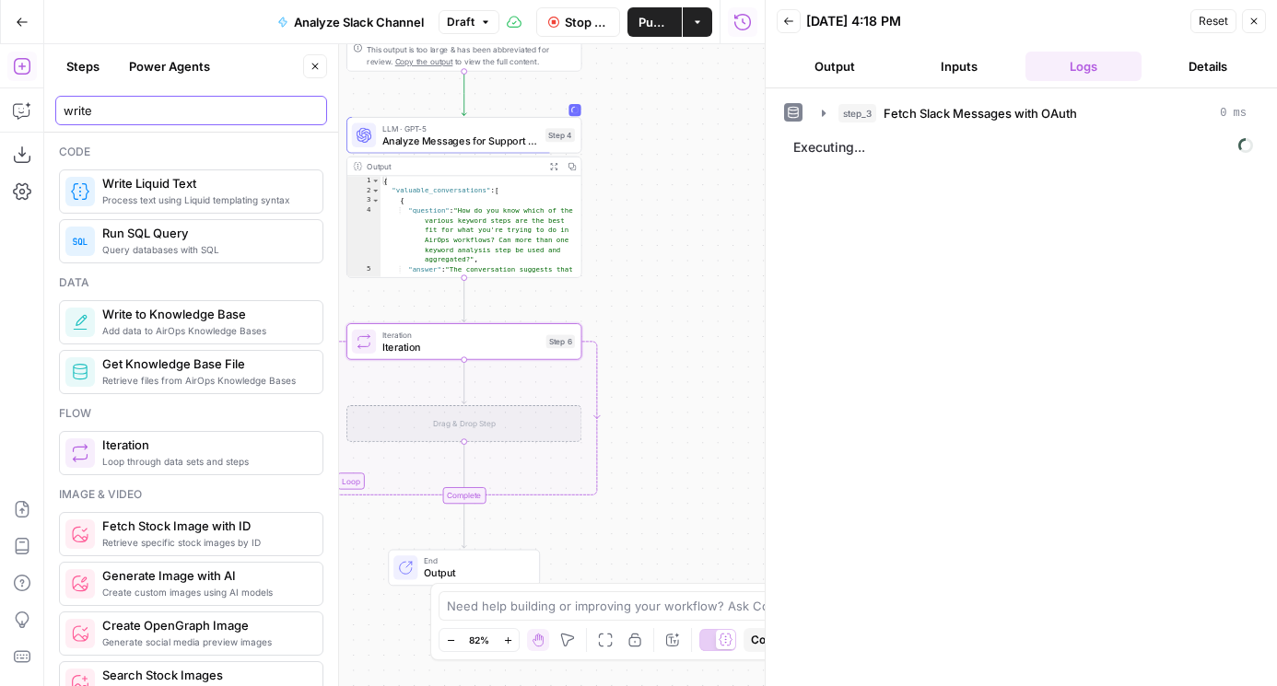
type input "write"
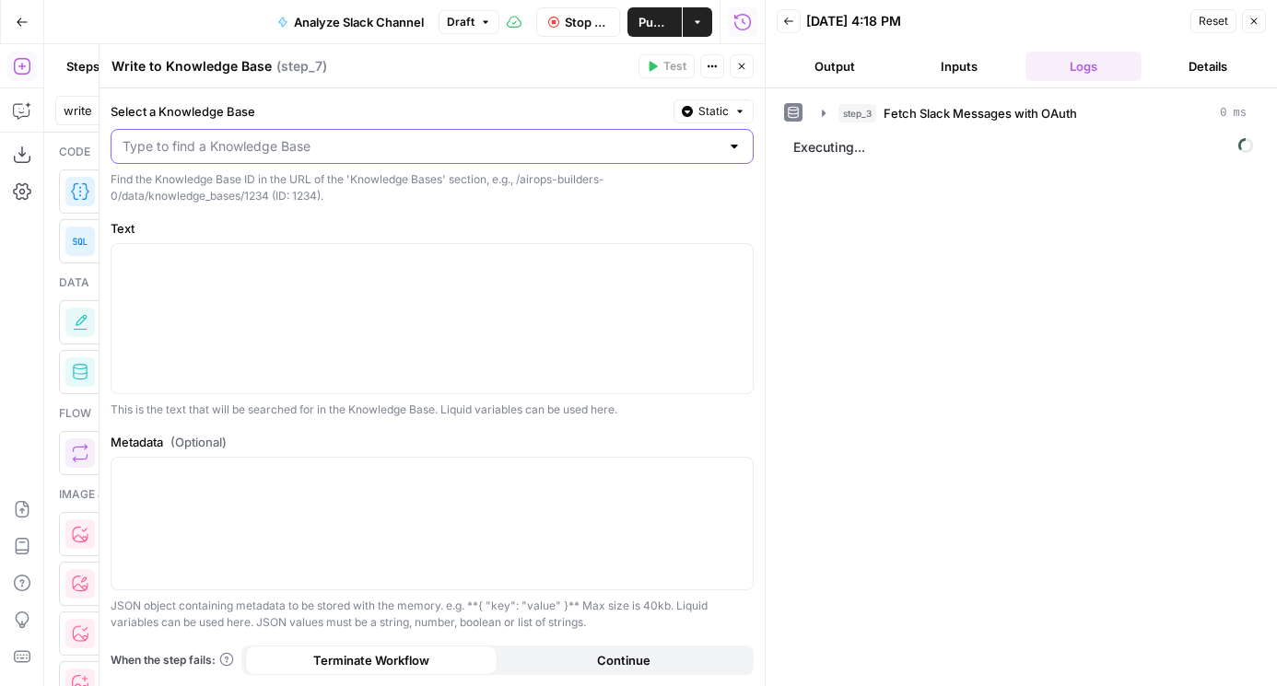
click at [388, 149] on input "Select a Knowledge Base" at bounding box center [420, 146] width 597 height 18
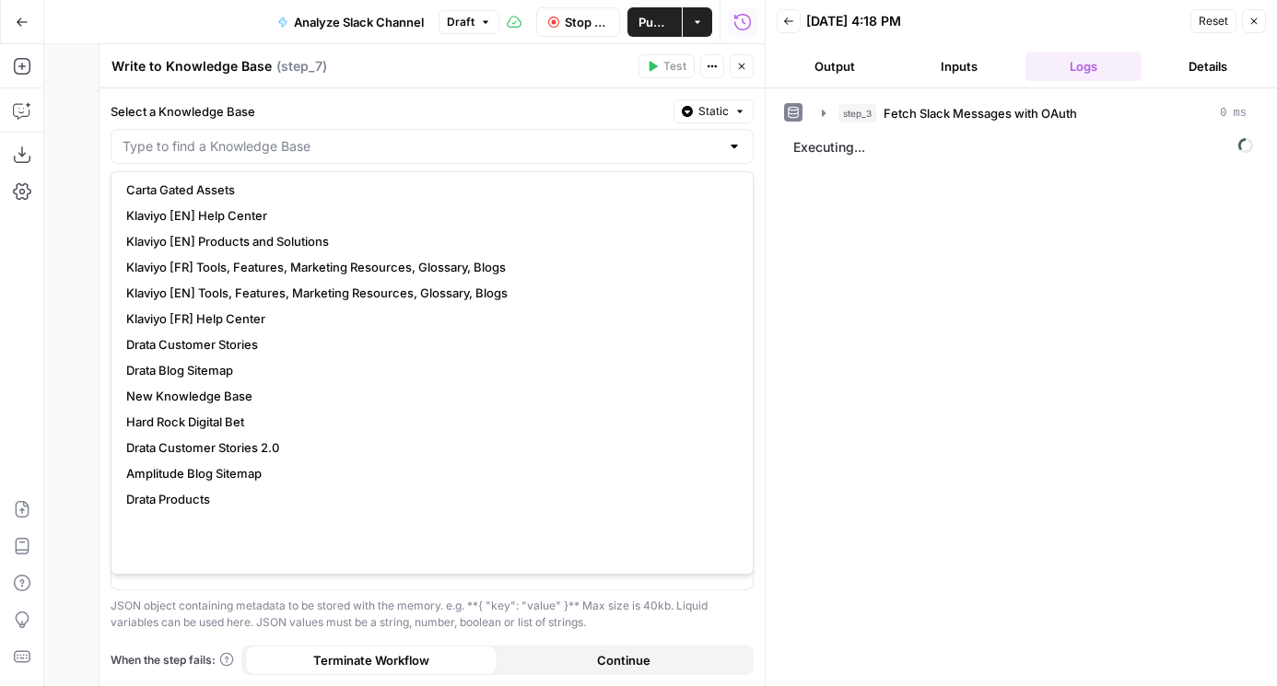
scroll to position [335, 0]
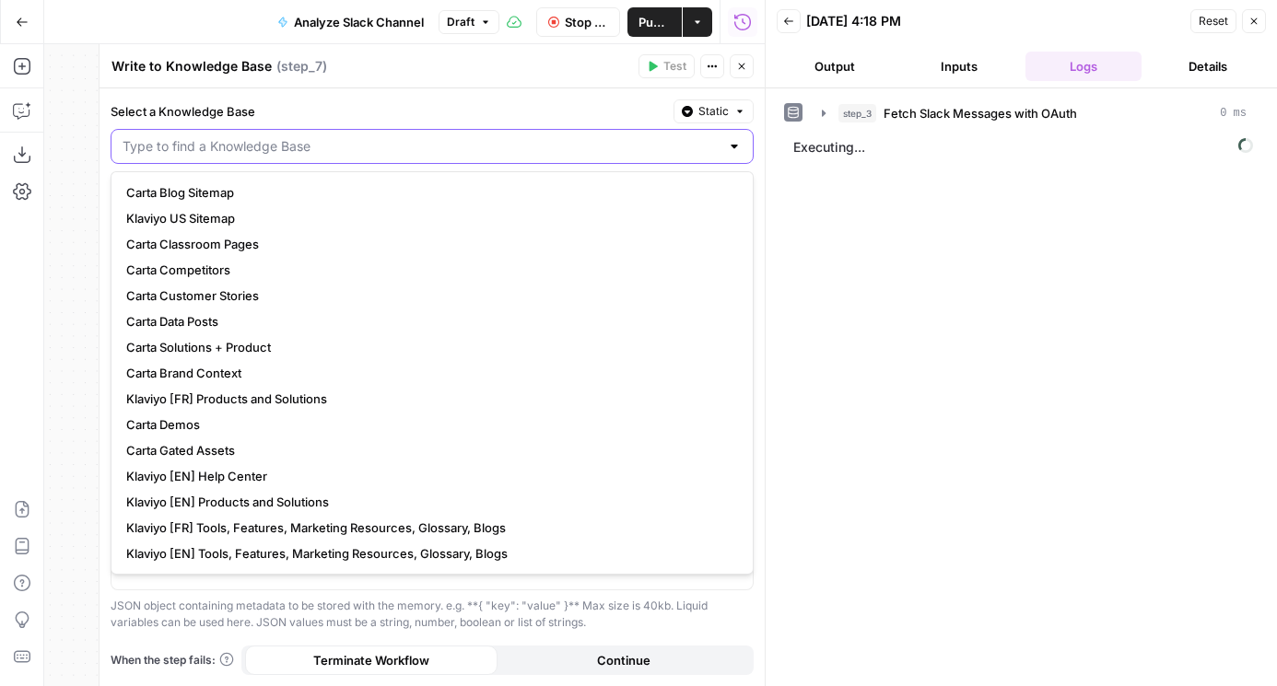
click at [230, 144] on input "Select a Knowledge Base" at bounding box center [420, 146] width 597 height 18
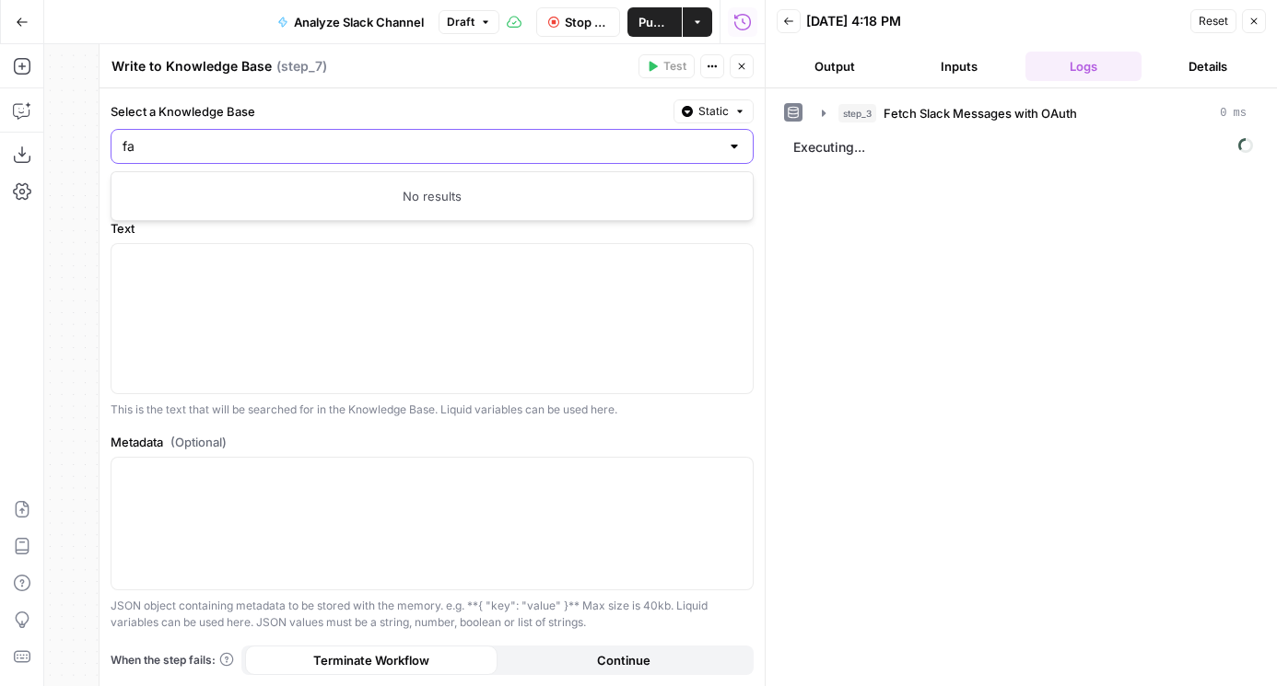
type input "faq"
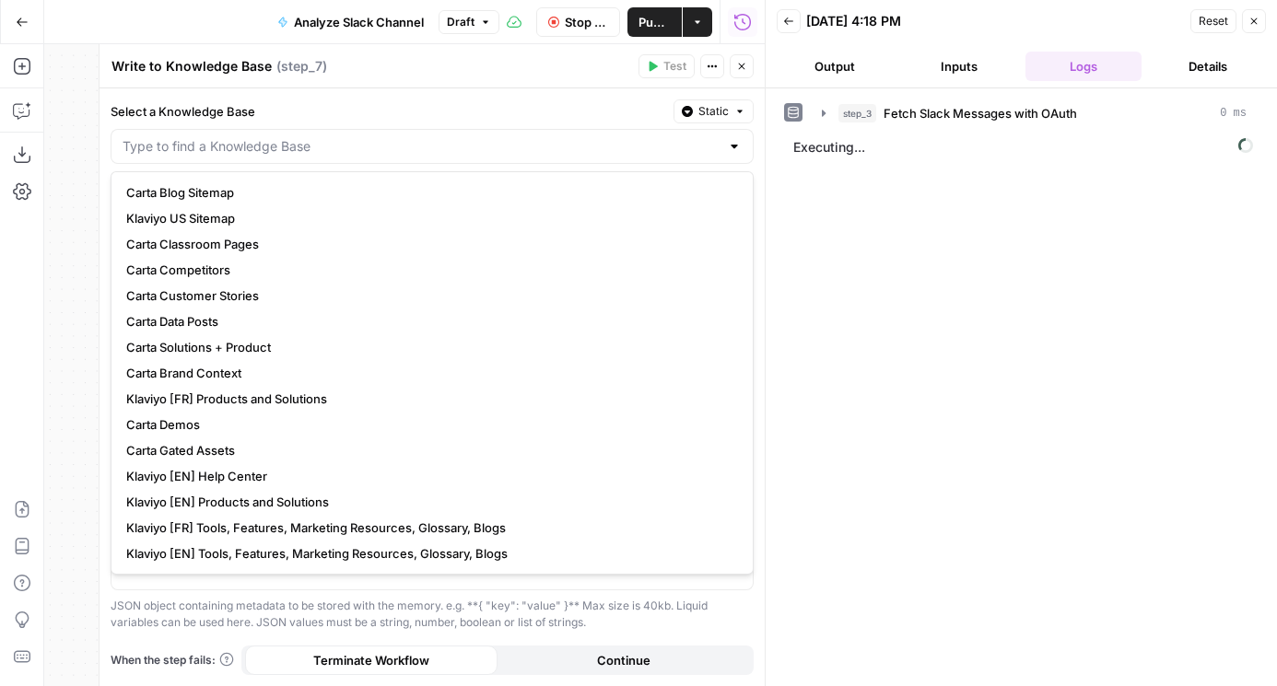
click at [737, 75] on button "Close" at bounding box center [741, 66] width 24 height 24
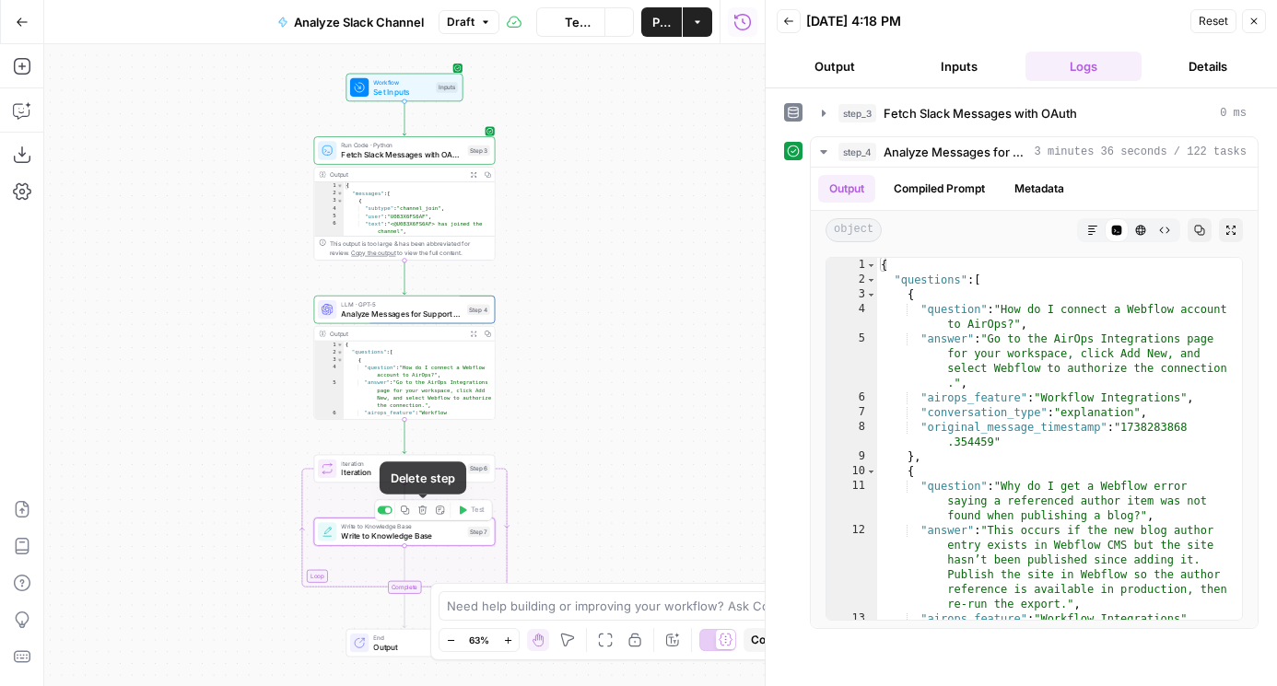
click at [422, 512] on icon "button" at bounding box center [422, 510] width 9 height 9
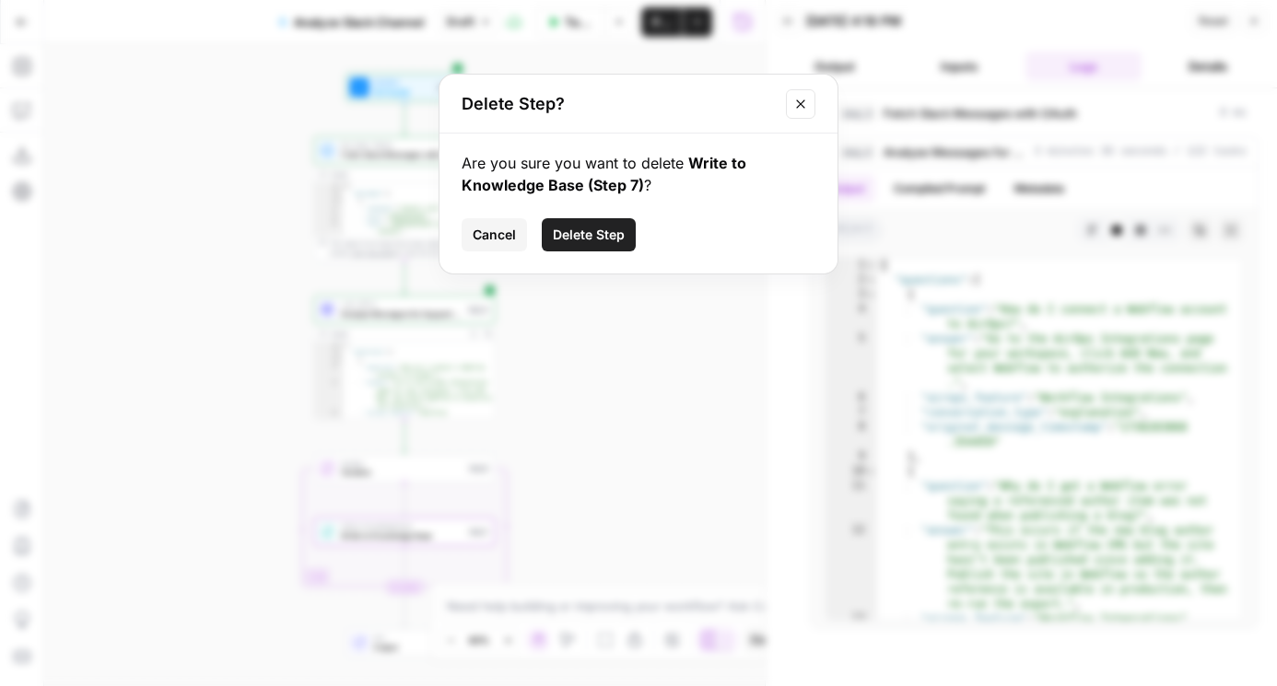
click at [593, 234] on span "Delete Step" at bounding box center [589, 235] width 72 height 18
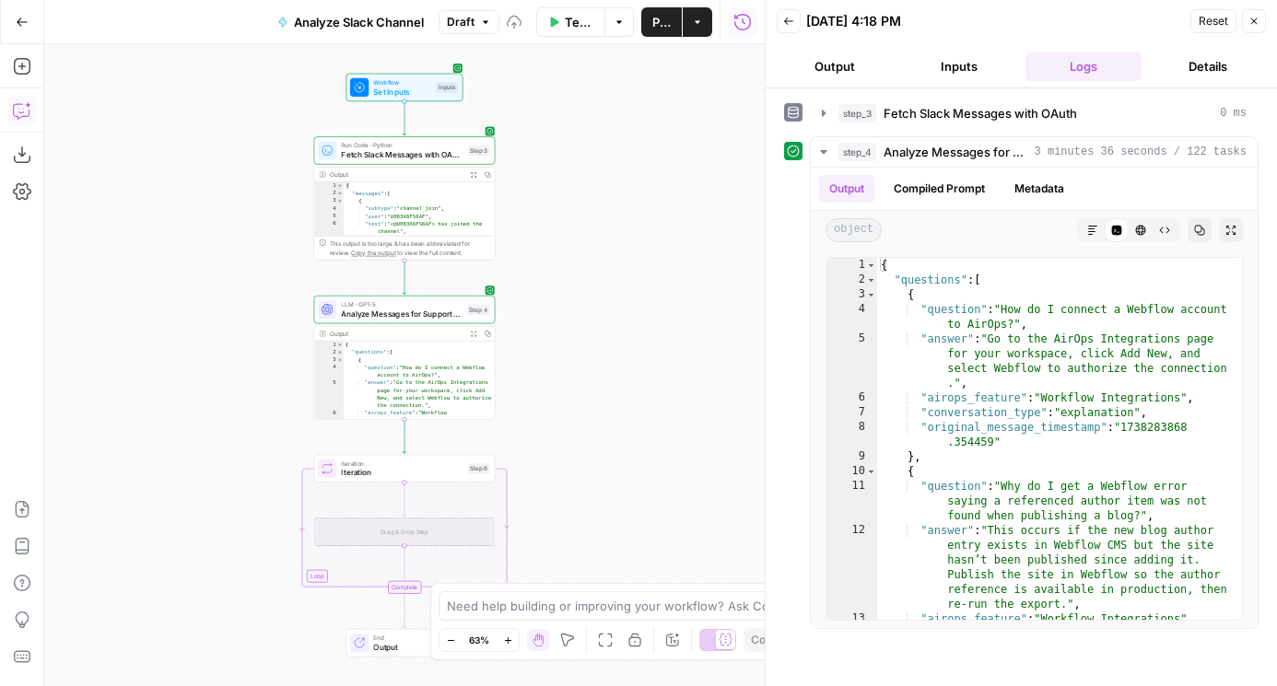
click at [16, 77] on button "Add Steps" at bounding box center [21, 66] width 29 height 29
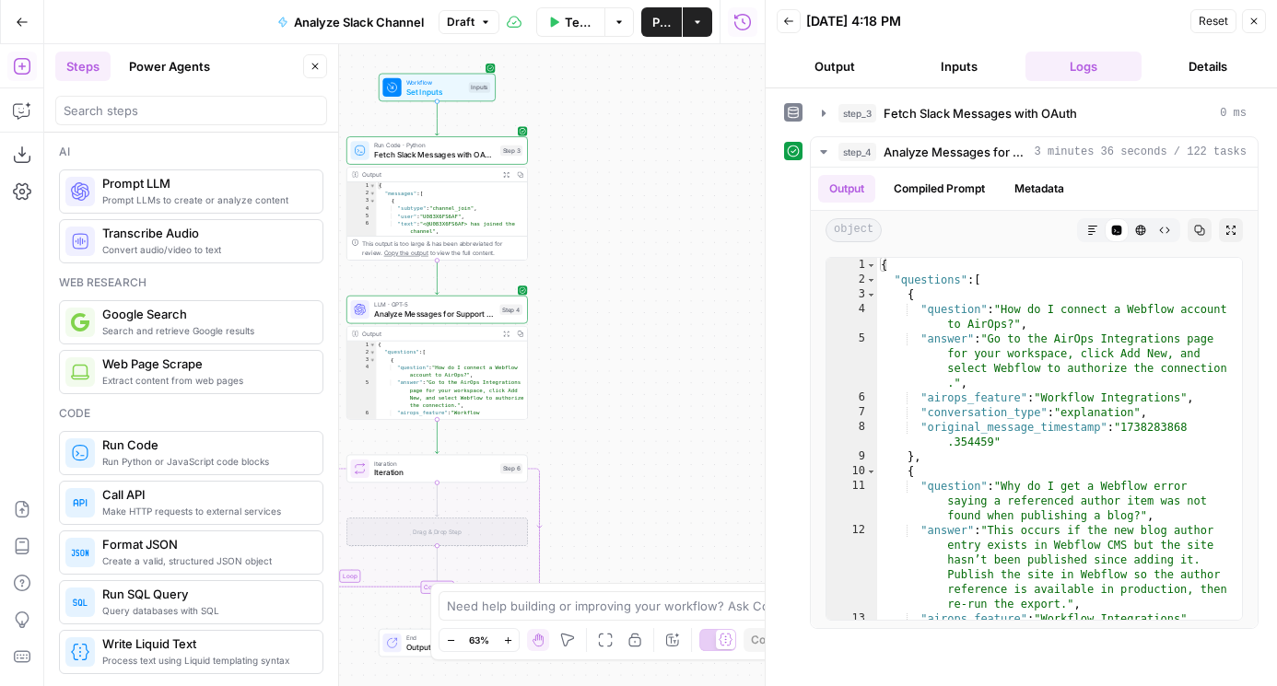
click at [82, 122] on div at bounding box center [191, 110] width 272 height 29
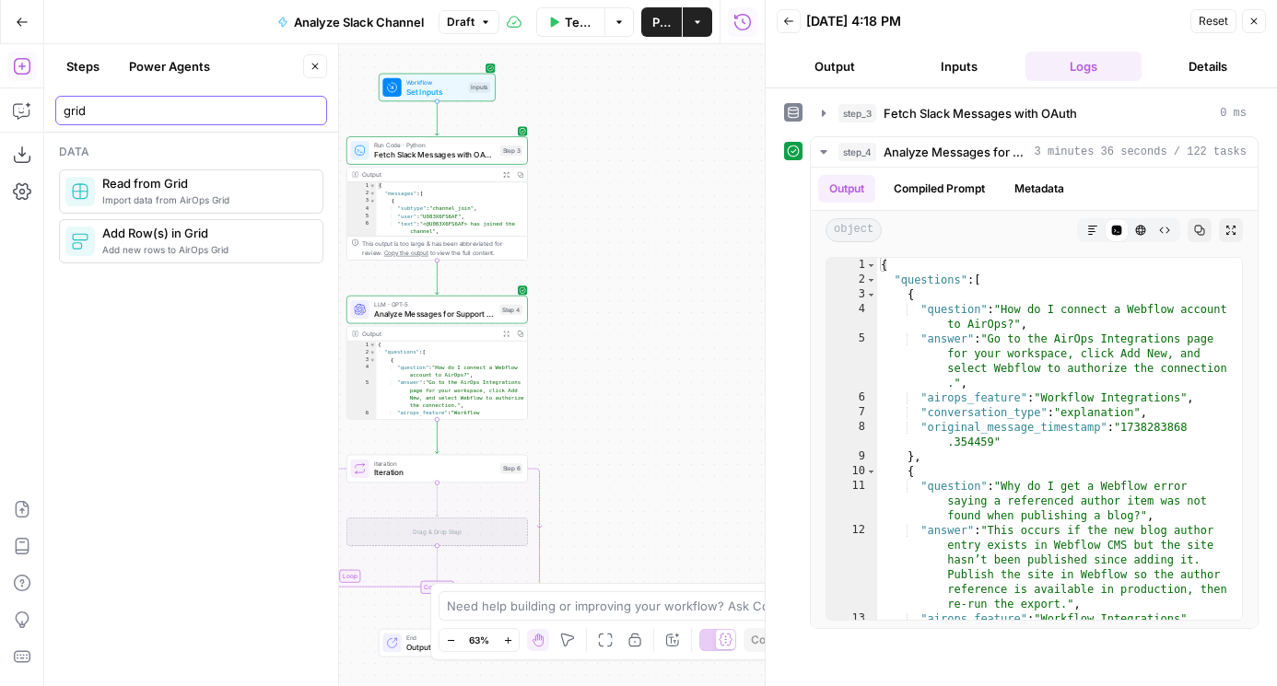
type input "grid"
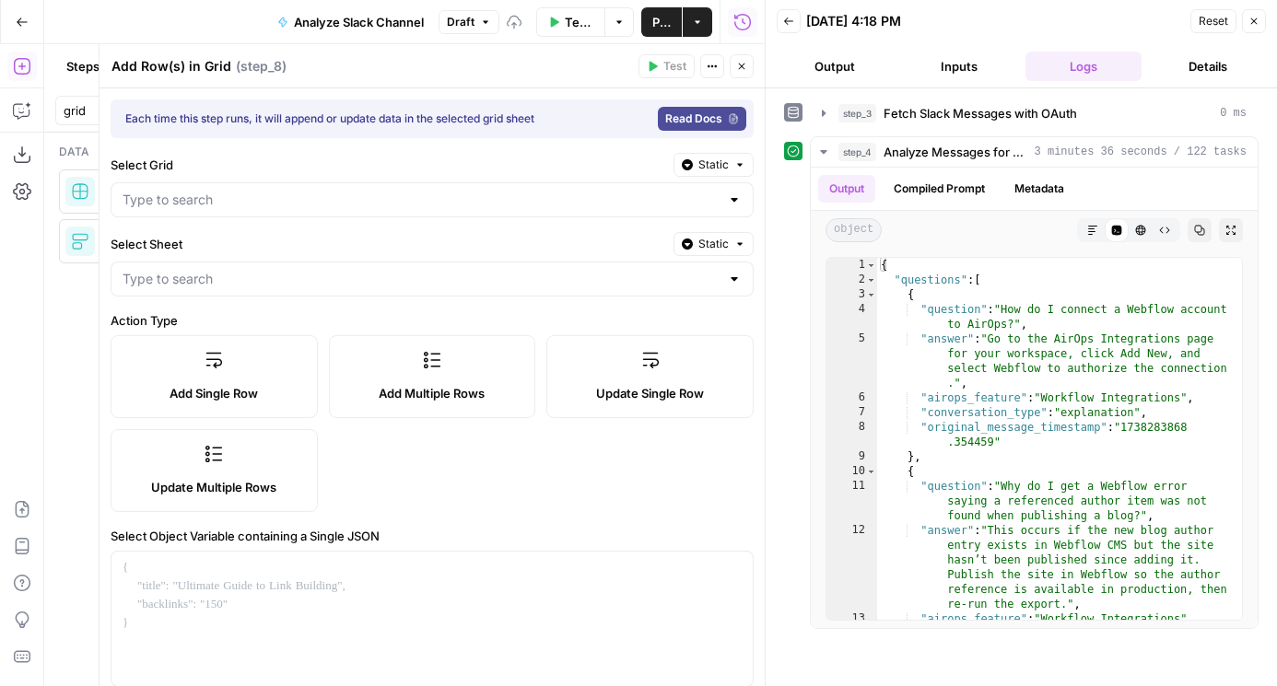
click at [349, 188] on div at bounding box center [432, 199] width 643 height 35
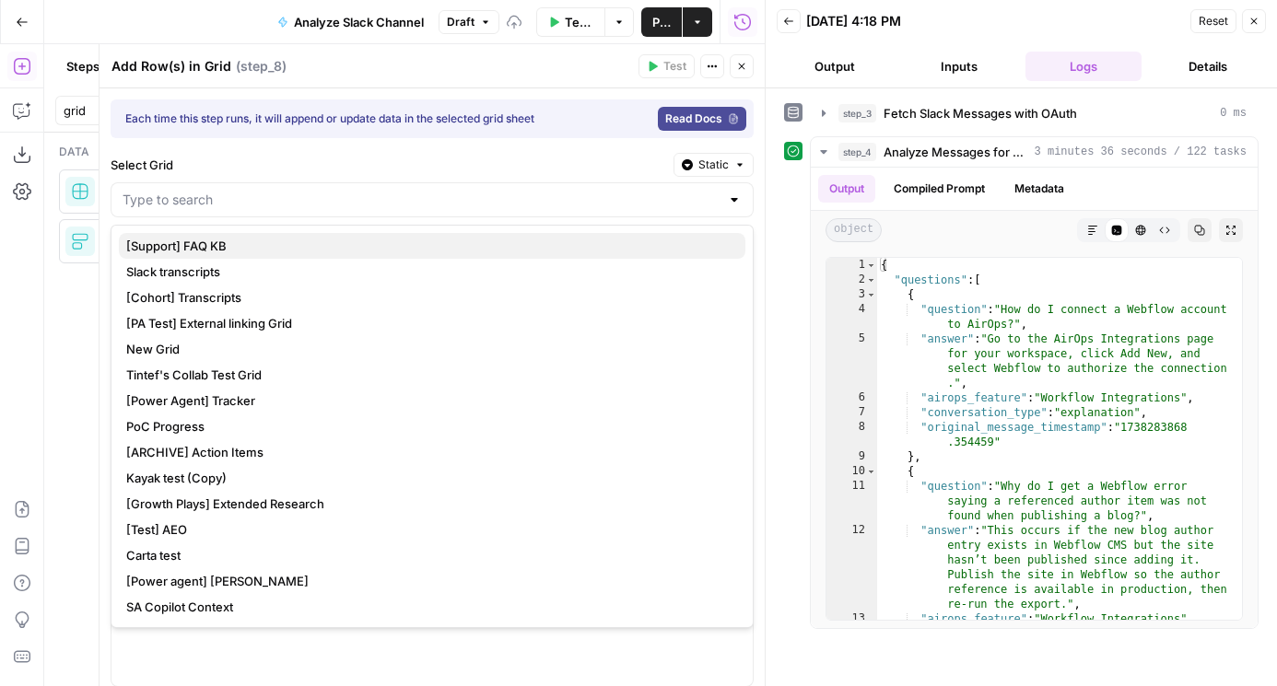
click at [234, 245] on span "[Support] FAQ KB" at bounding box center [428, 246] width 604 height 18
type input "[Support] FAQ KB"
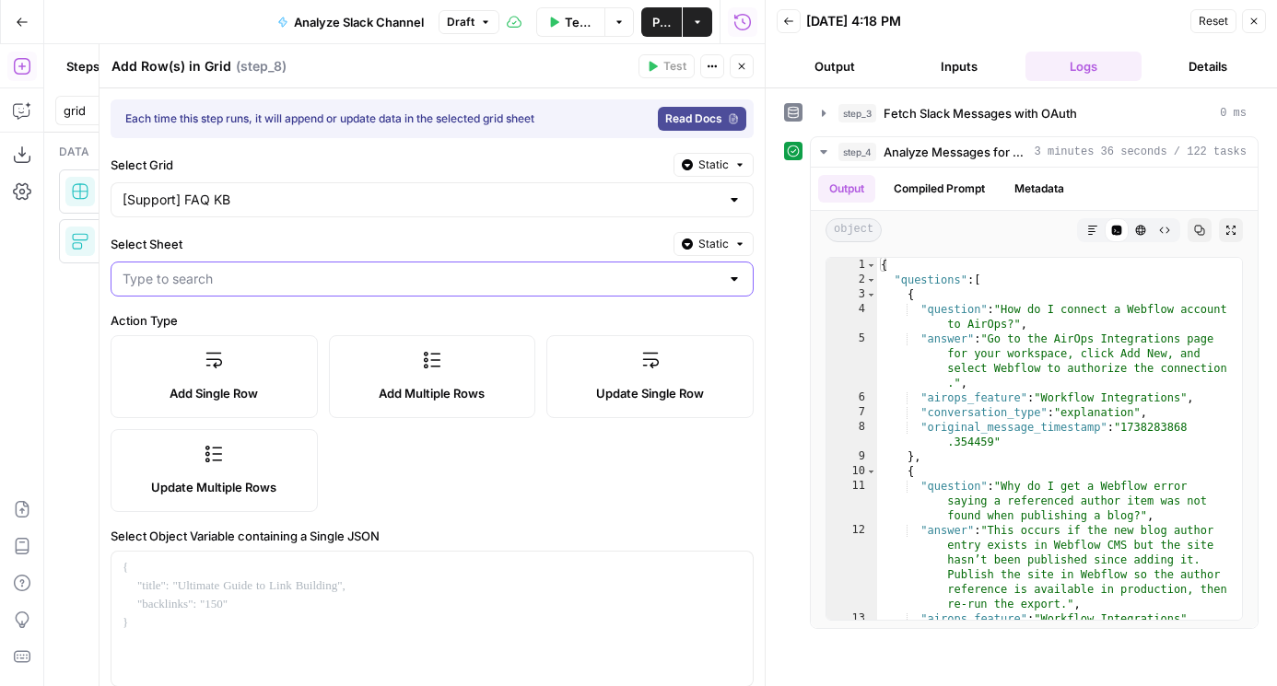
click at [219, 277] on input "Select Sheet" at bounding box center [420, 279] width 597 height 18
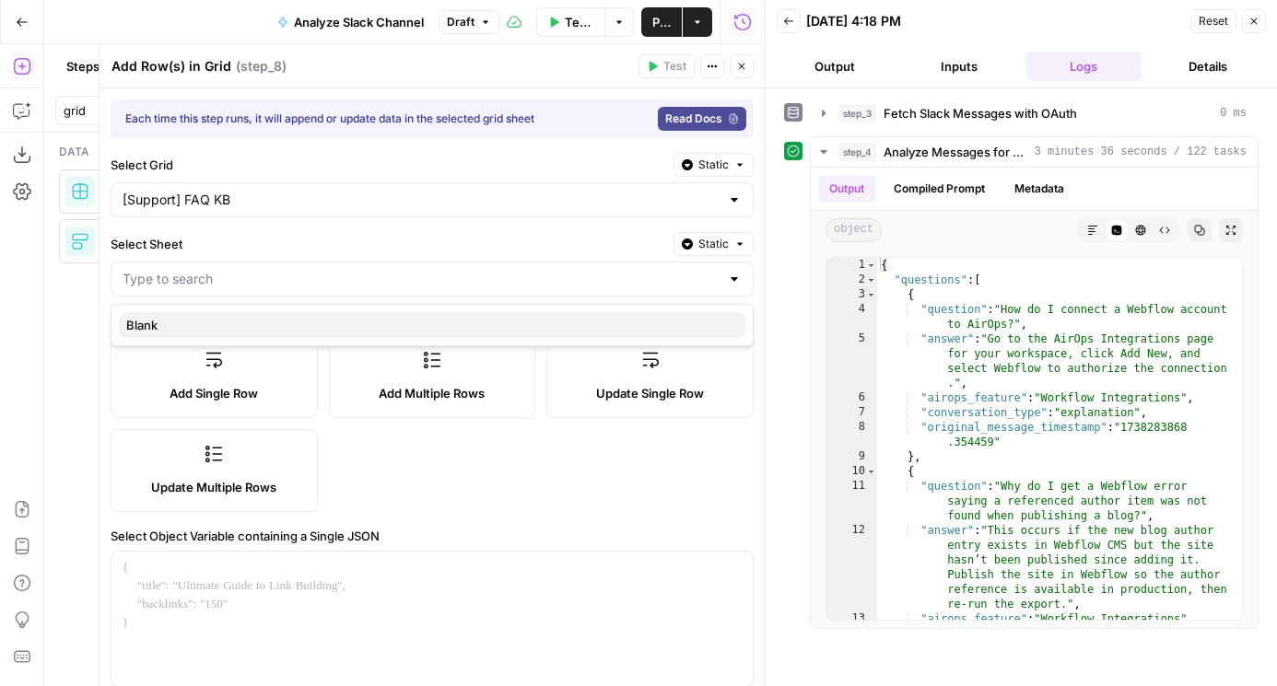
click at [209, 330] on span "Blank" at bounding box center [428, 325] width 604 height 18
type input "Blank"
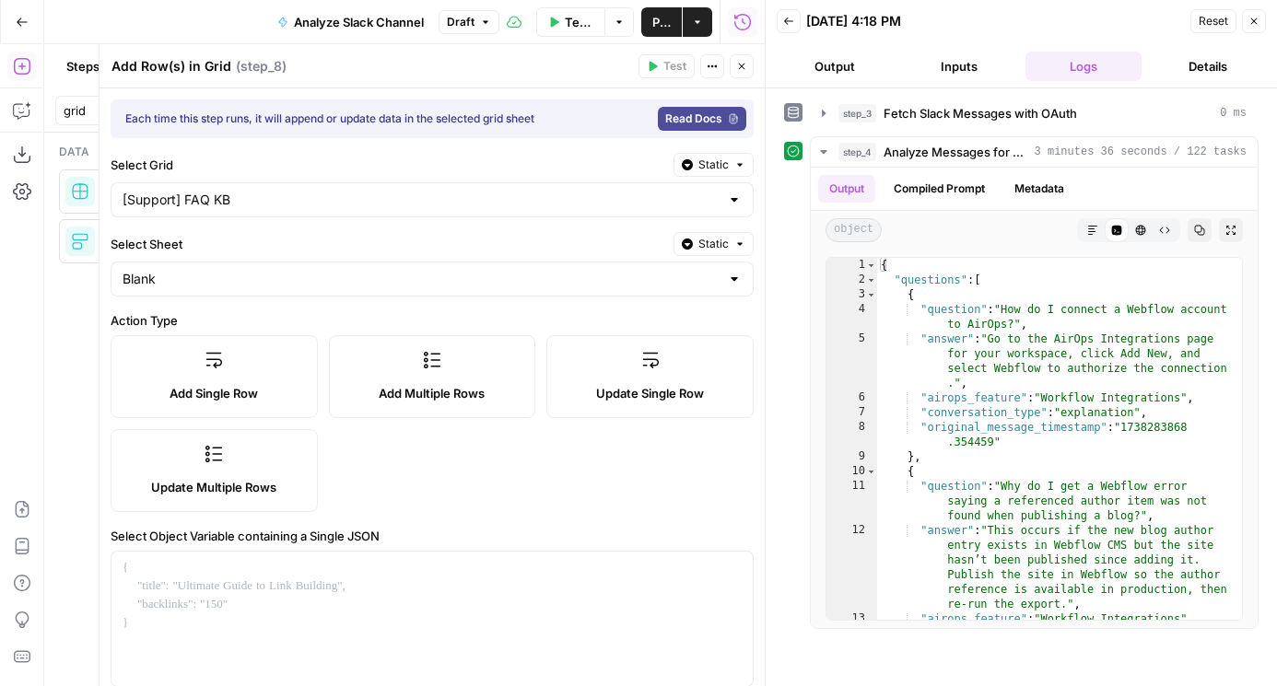
click at [401, 397] on span "Add Multiple Rows" at bounding box center [432, 393] width 106 height 18
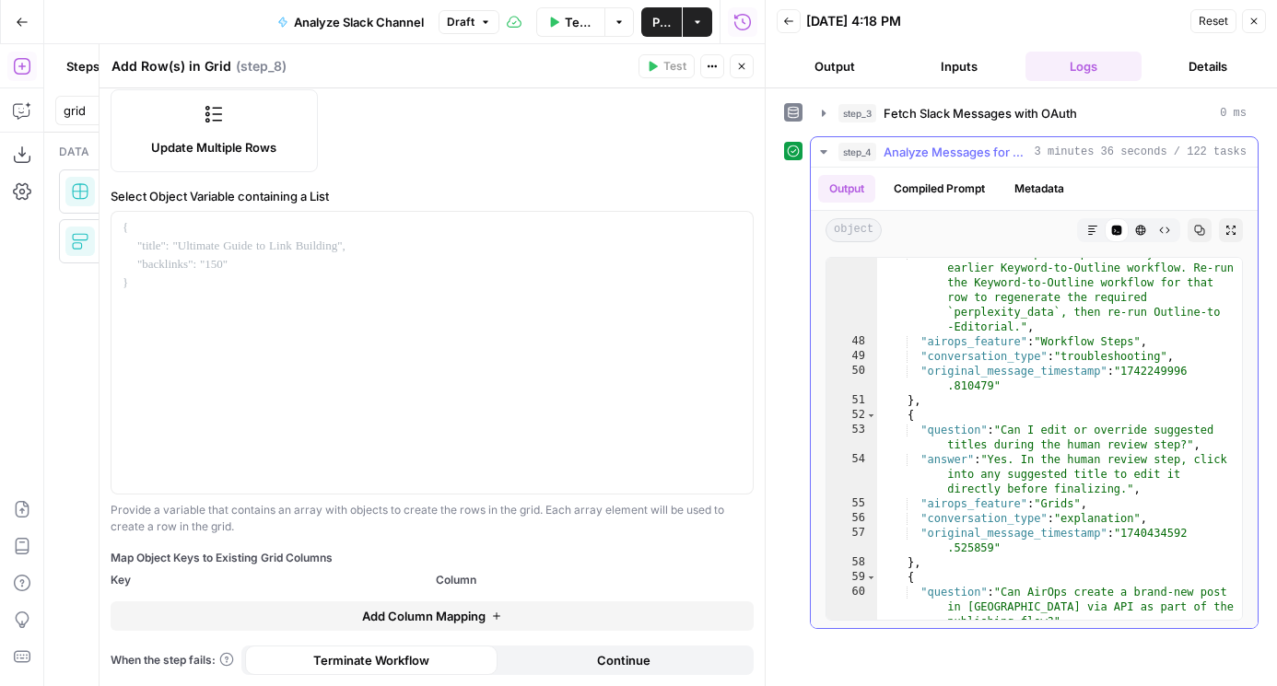
scroll to position [1788, 0]
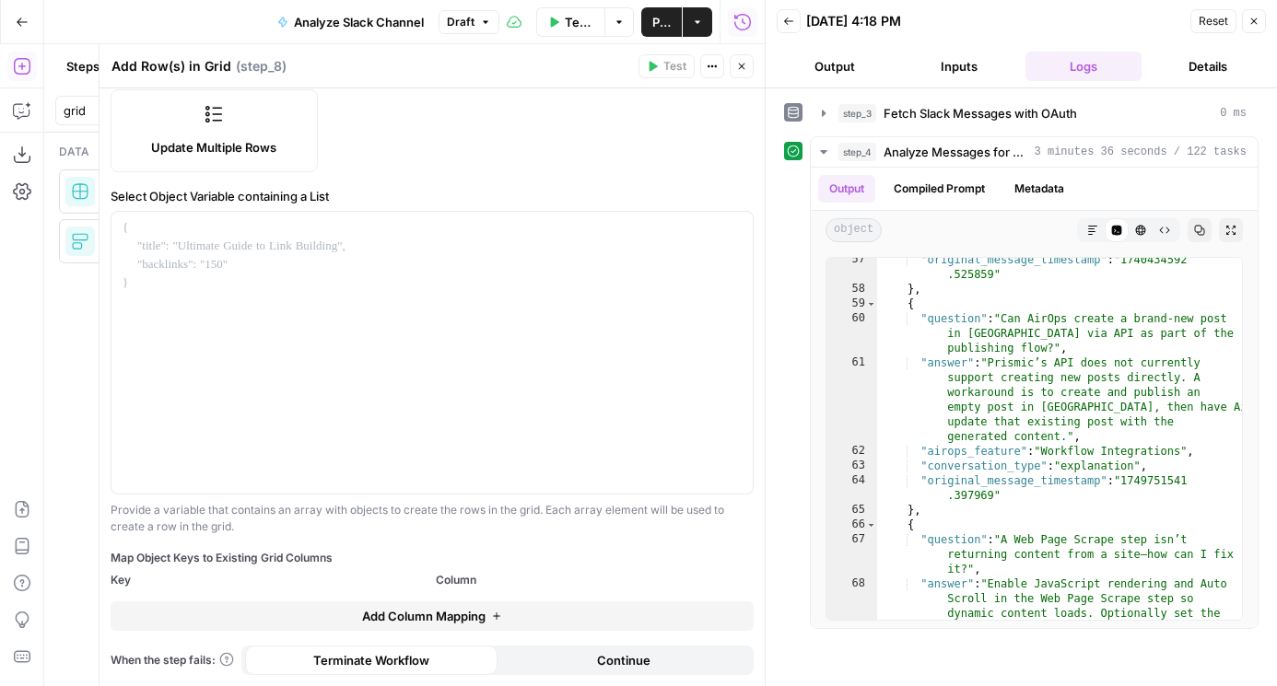
click at [744, 64] on icon "button" at bounding box center [741, 66] width 11 height 11
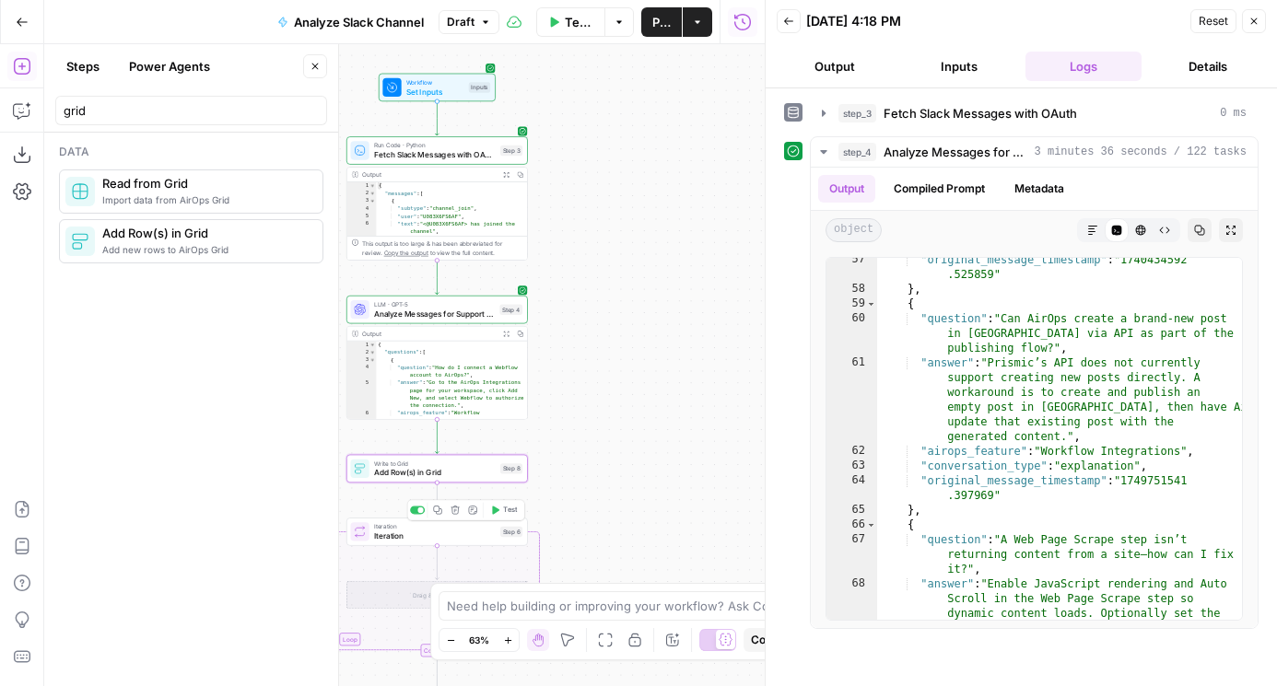
click at [457, 512] on icon "button" at bounding box center [454, 510] width 8 height 8
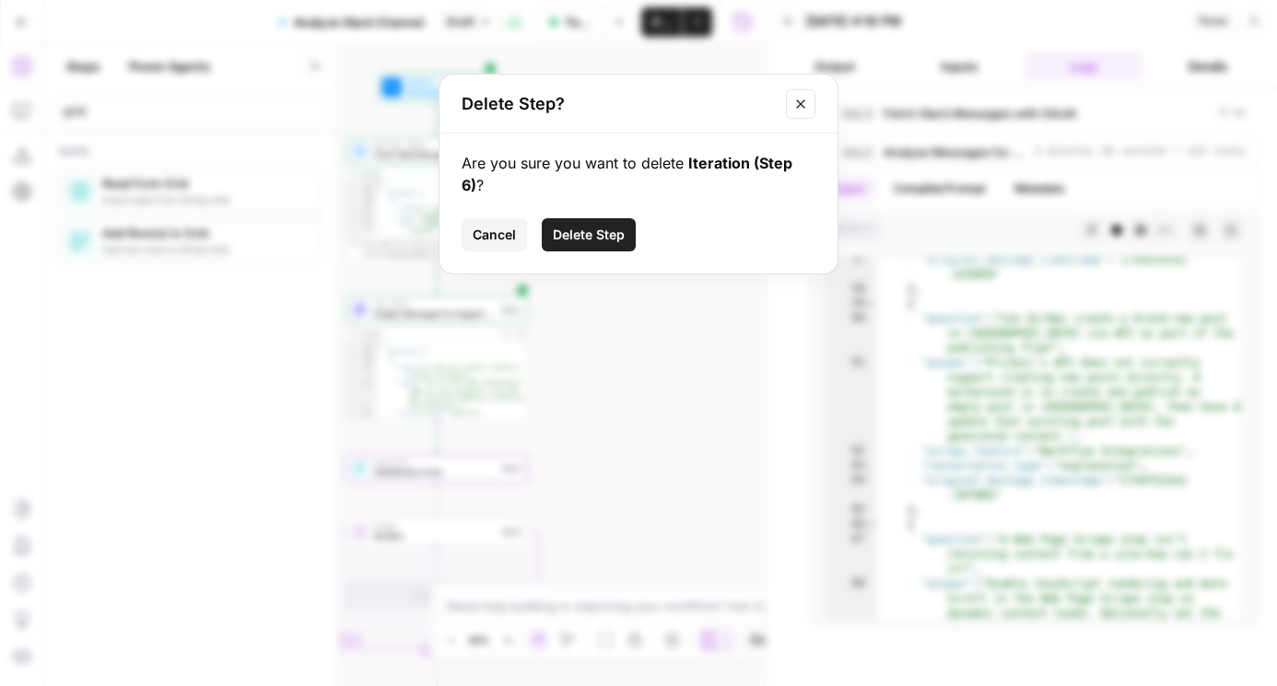
click at [586, 192] on div "Are you sure you want to delete Iteration (Step 6) ? Cancel Delete Step" at bounding box center [638, 204] width 398 height 140
click at [586, 218] on button "Delete Step" at bounding box center [589, 234] width 94 height 33
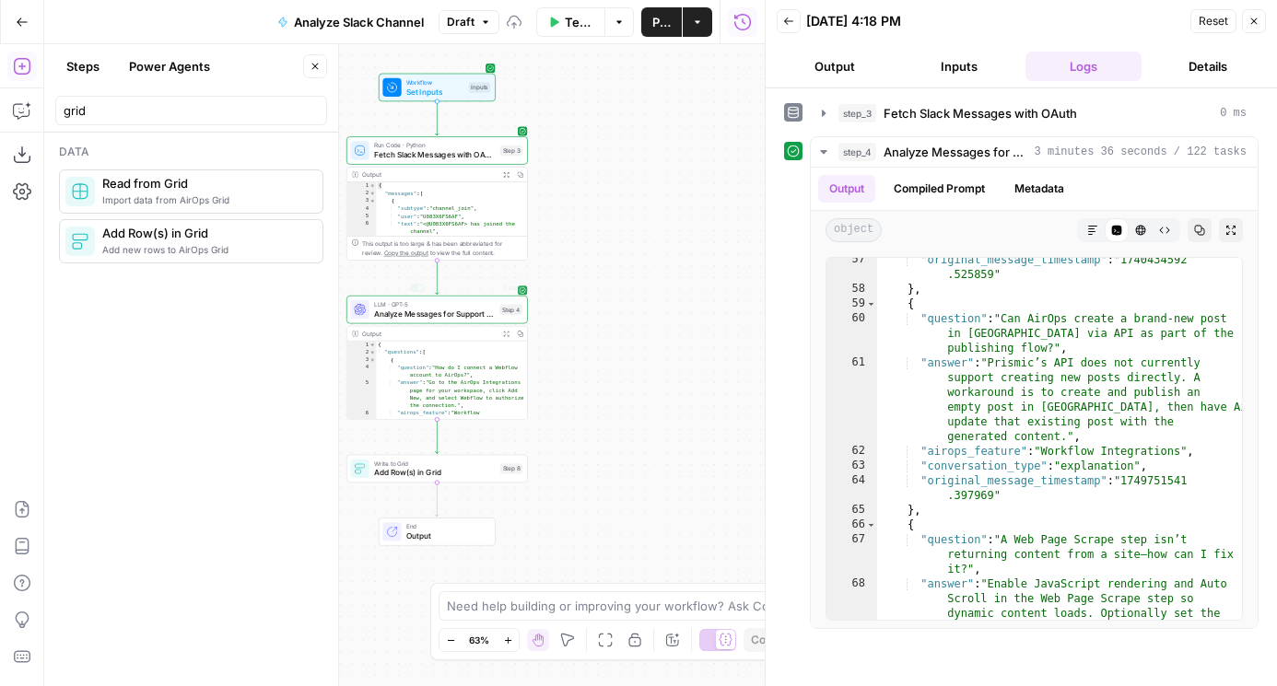
click at [382, 306] on span "LLM · GPT-5" at bounding box center [434, 303] width 121 height 9
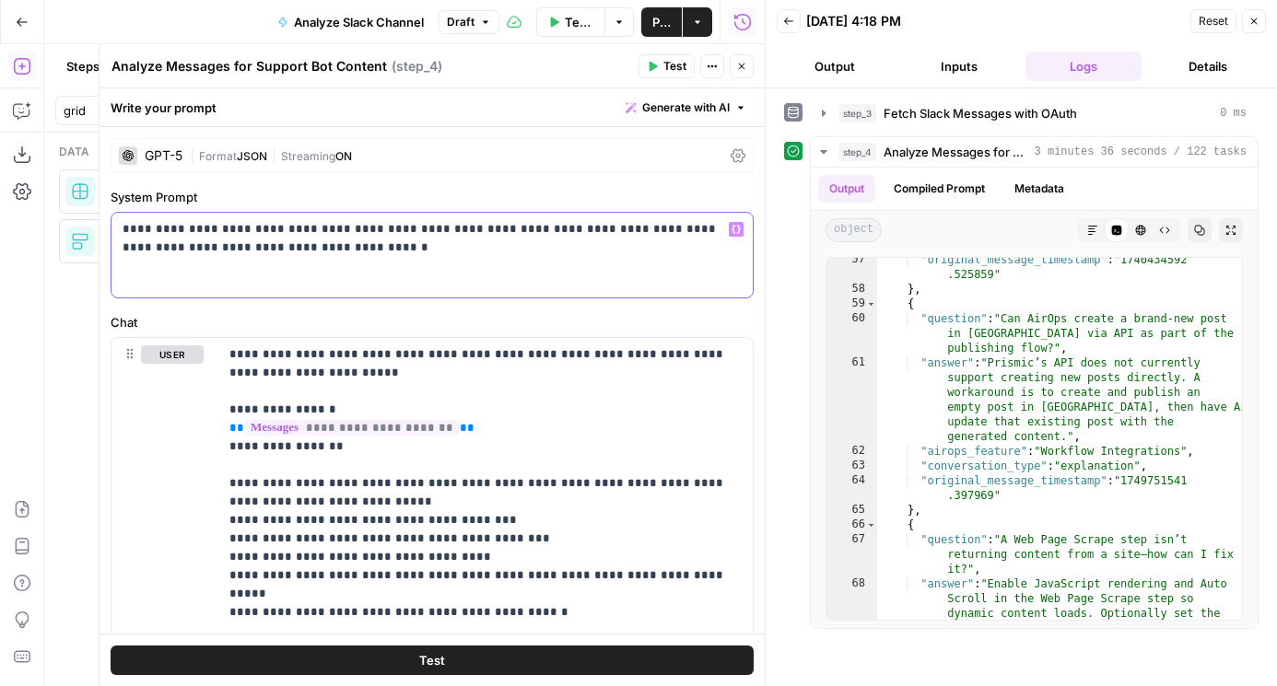
click at [292, 253] on p "**********" at bounding box center [431, 238] width 619 height 37
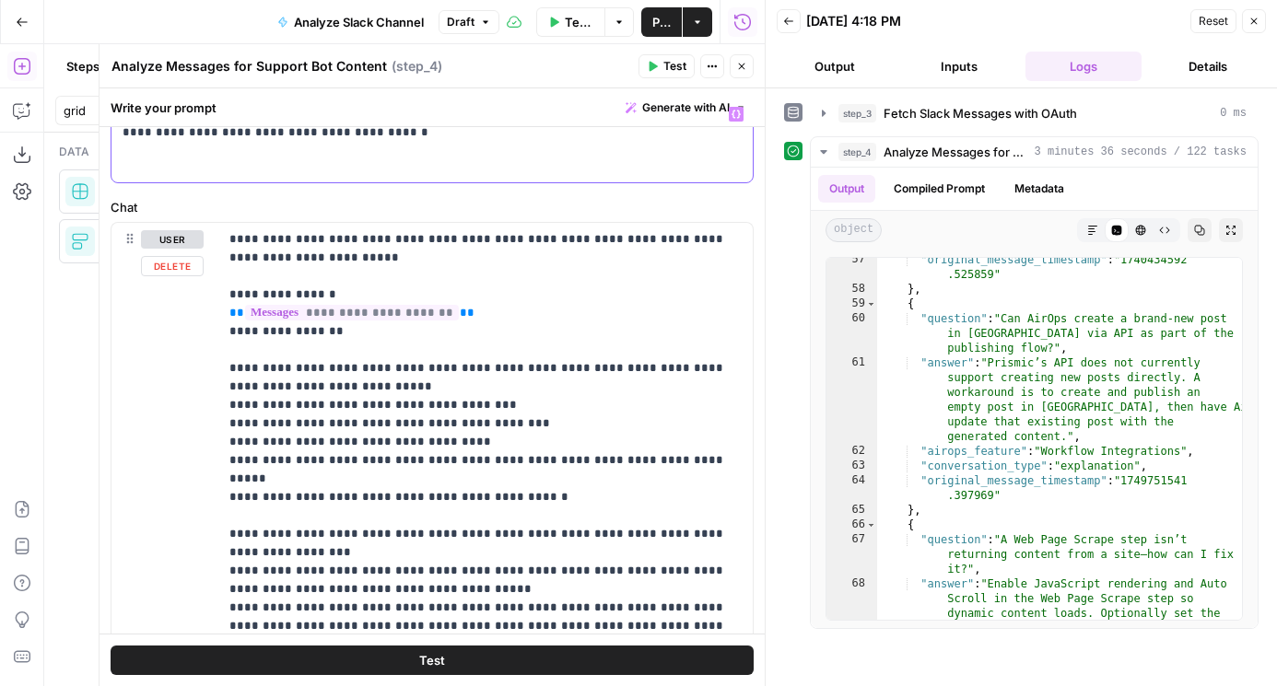
scroll to position [113, 0]
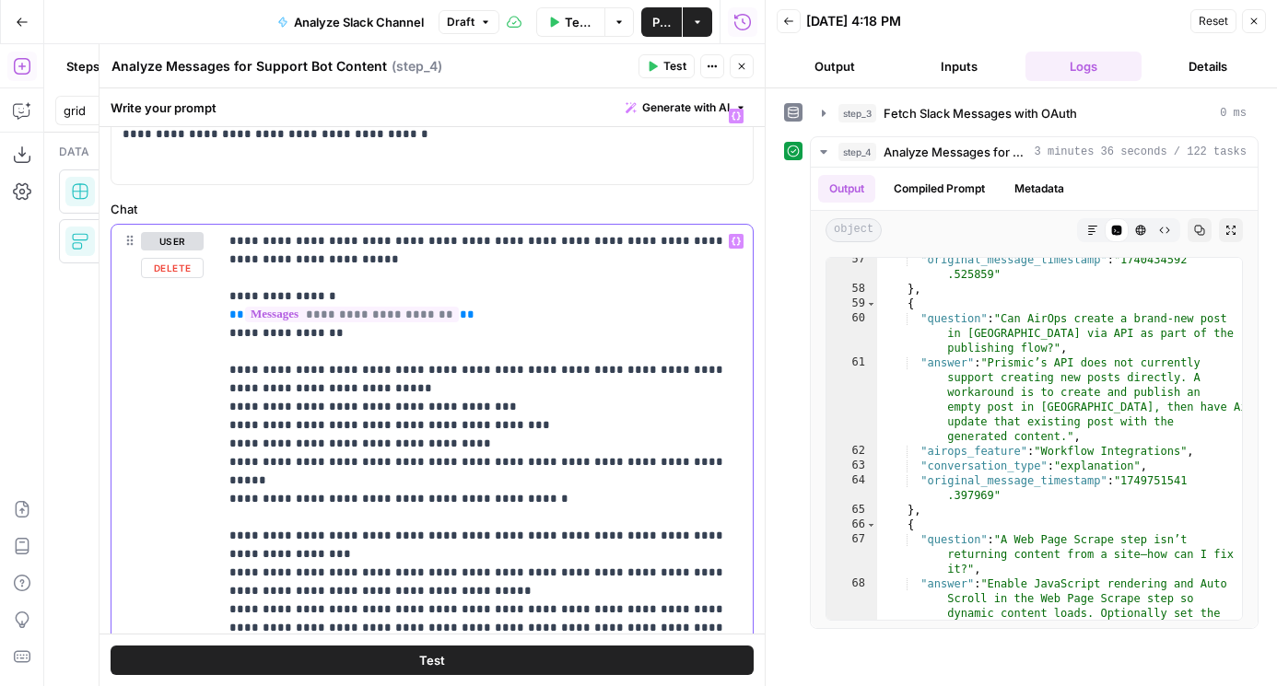
click at [309, 267] on p "**********" at bounding box center [485, 665] width 512 height 866
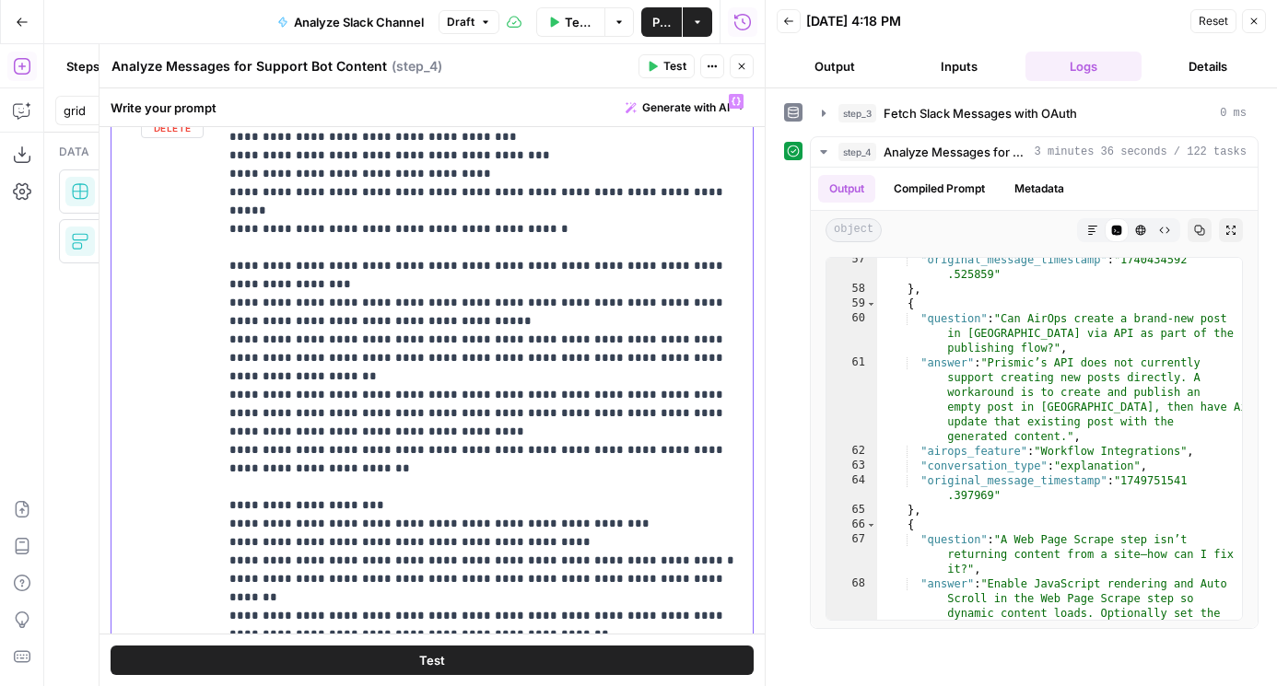
scroll to position [254, 0]
click at [361, 319] on p "**********" at bounding box center [485, 385] width 512 height 884
click at [351, 319] on p "**********" at bounding box center [485, 385] width 512 height 884
click at [365, 321] on p "**********" at bounding box center [485, 385] width 512 height 884
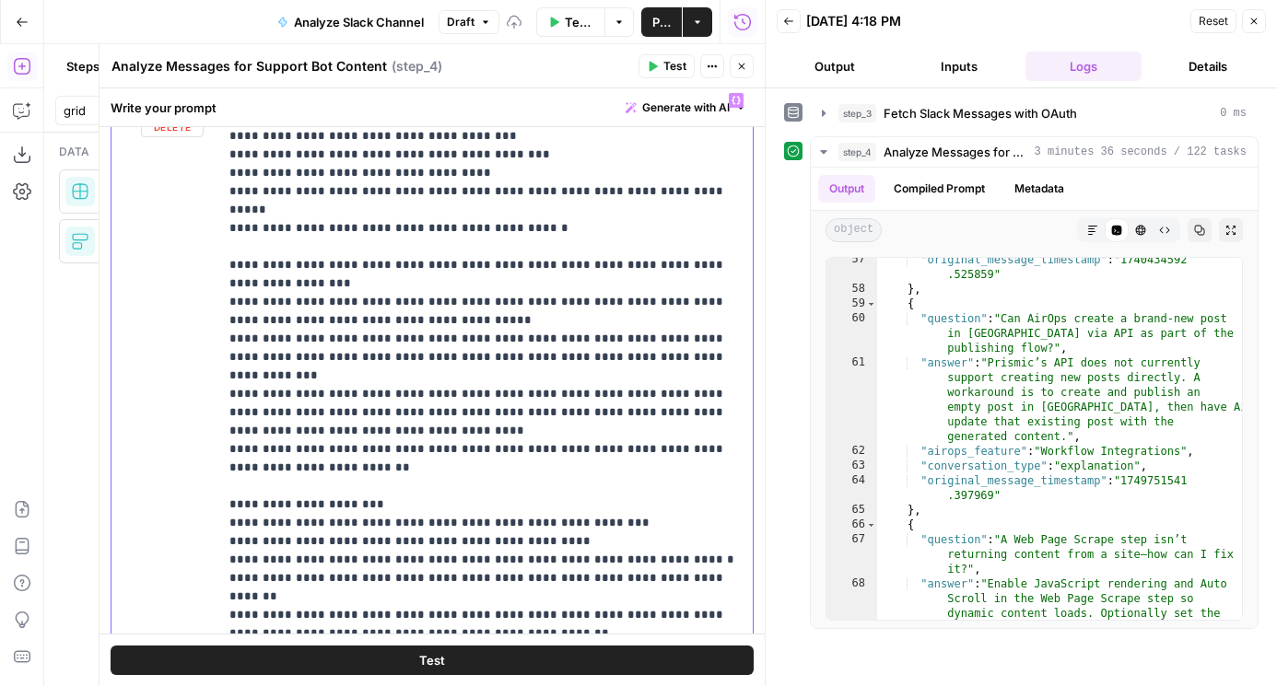
click at [287, 338] on p "**********" at bounding box center [485, 385] width 512 height 884
click at [356, 338] on p "**********" at bounding box center [485, 385] width 512 height 884
click at [376, 349] on p "**********" at bounding box center [485, 394] width 512 height 903
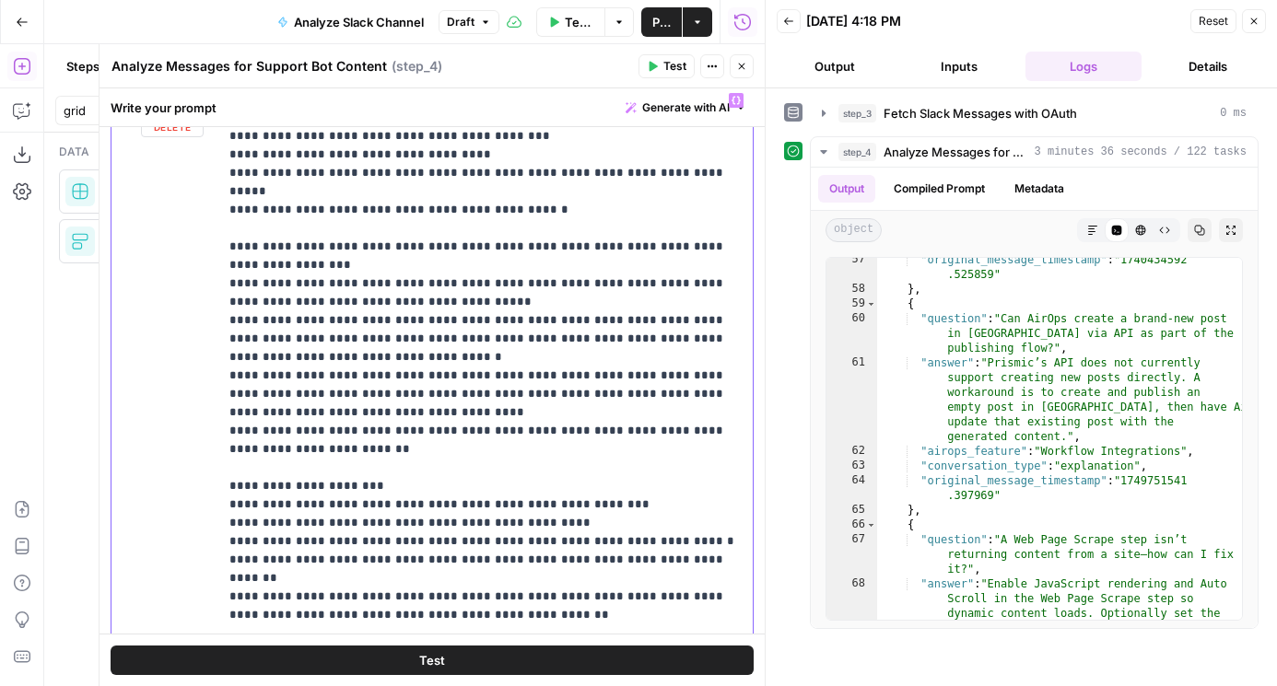
click at [353, 321] on p "**********" at bounding box center [485, 375] width 512 height 903
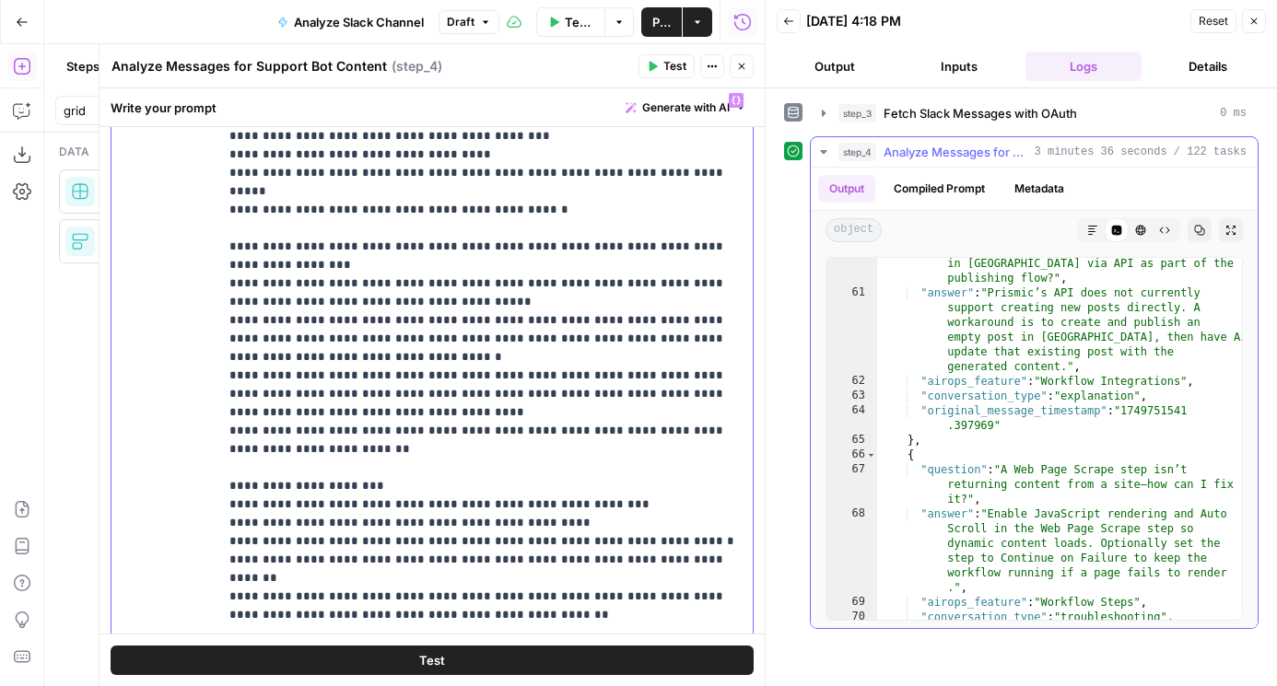
scroll to position [2141, 0]
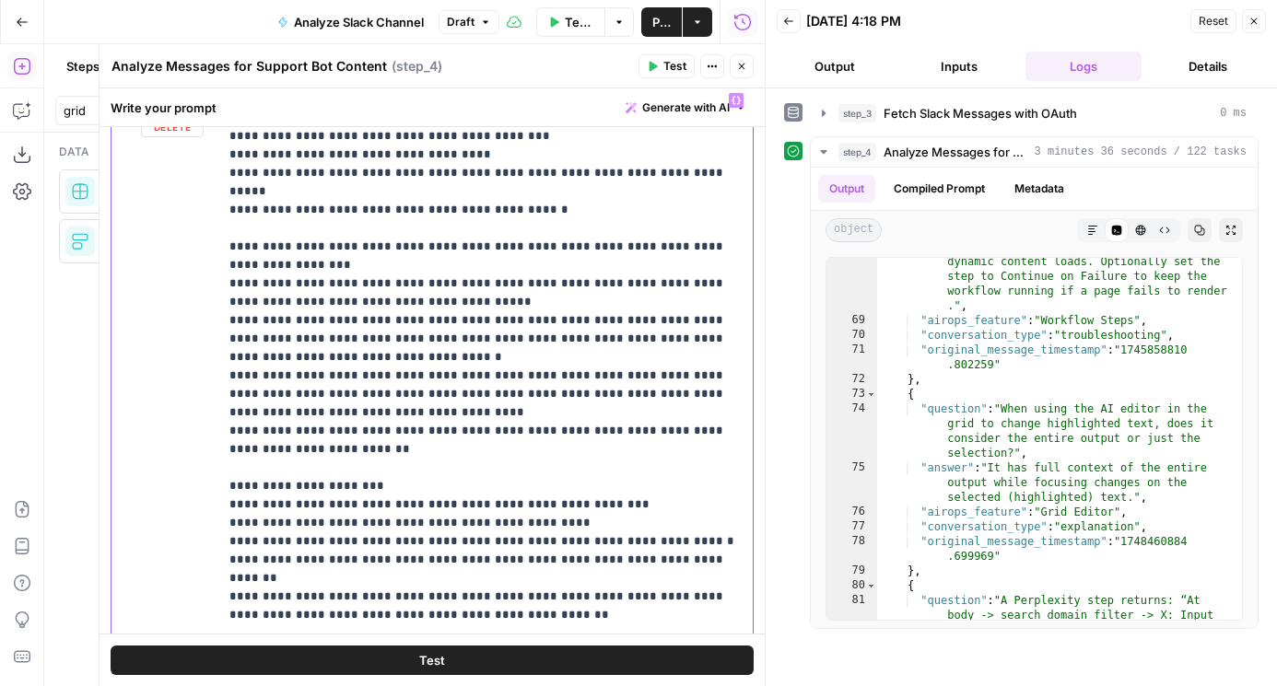
drag, startPoint x: 461, startPoint y: 430, endPoint x: 205, endPoint y: 413, distance: 255.7
click at [205, 413] on div "**********" at bounding box center [431, 481] width 641 height 794
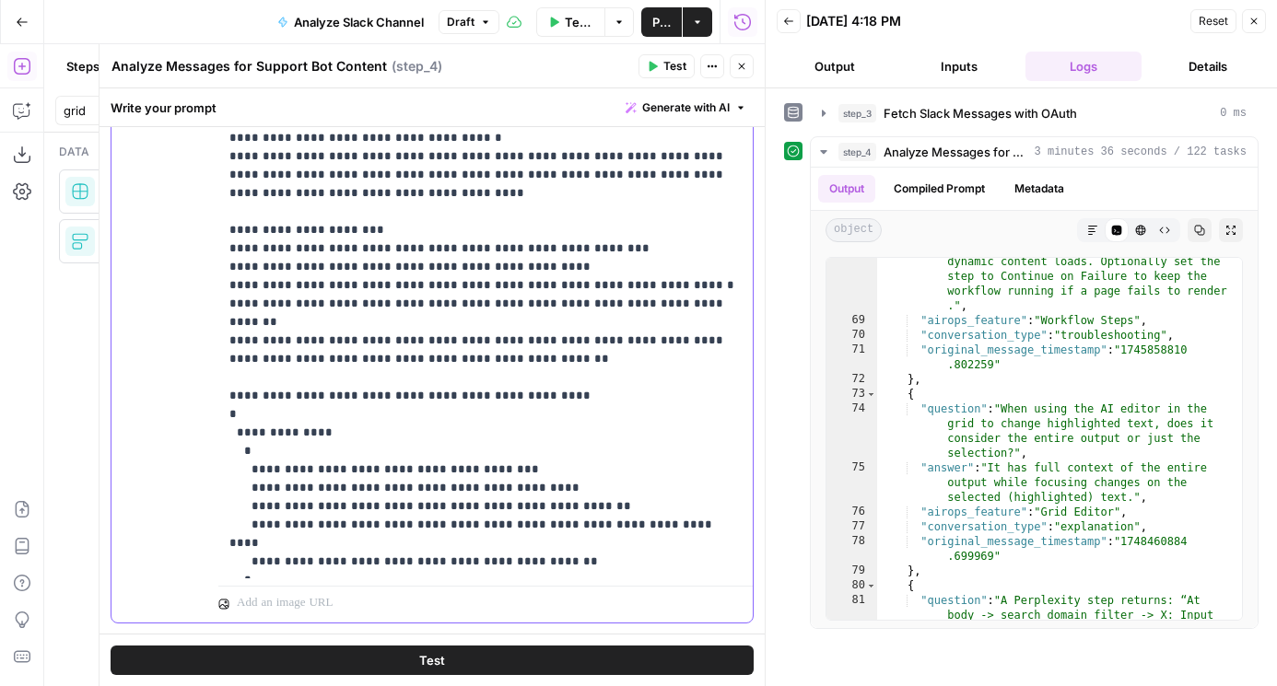
scroll to position [553, 0]
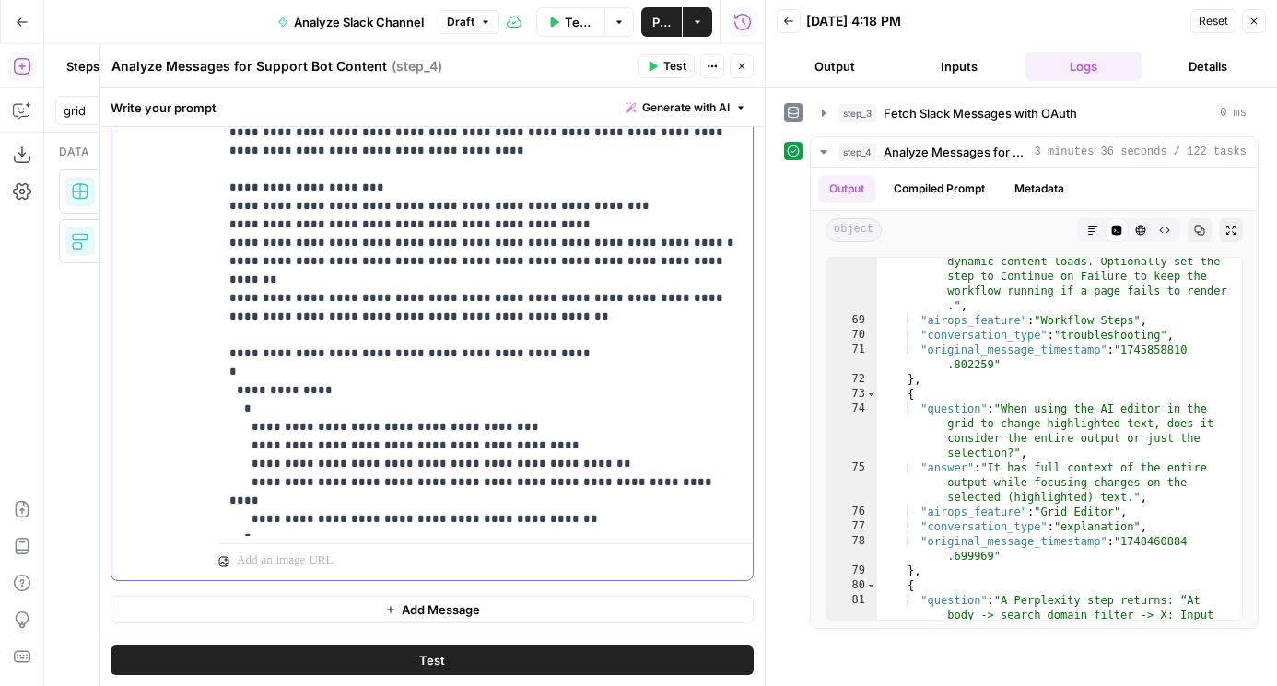
drag, startPoint x: 603, startPoint y: 464, endPoint x: 717, endPoint y: 443, distance: 115.3
click at [717, 443] on p "**********" at bounding box center [485, 96] width 512 height 866
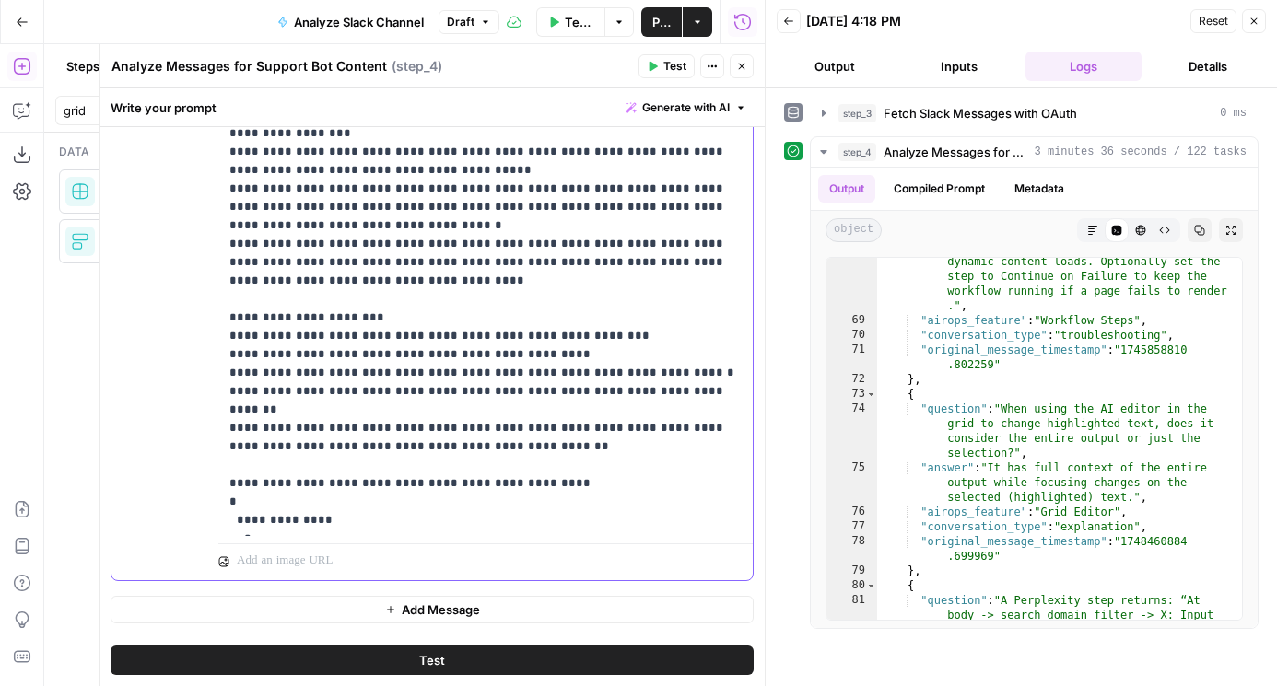
scroll to position [111, 0]
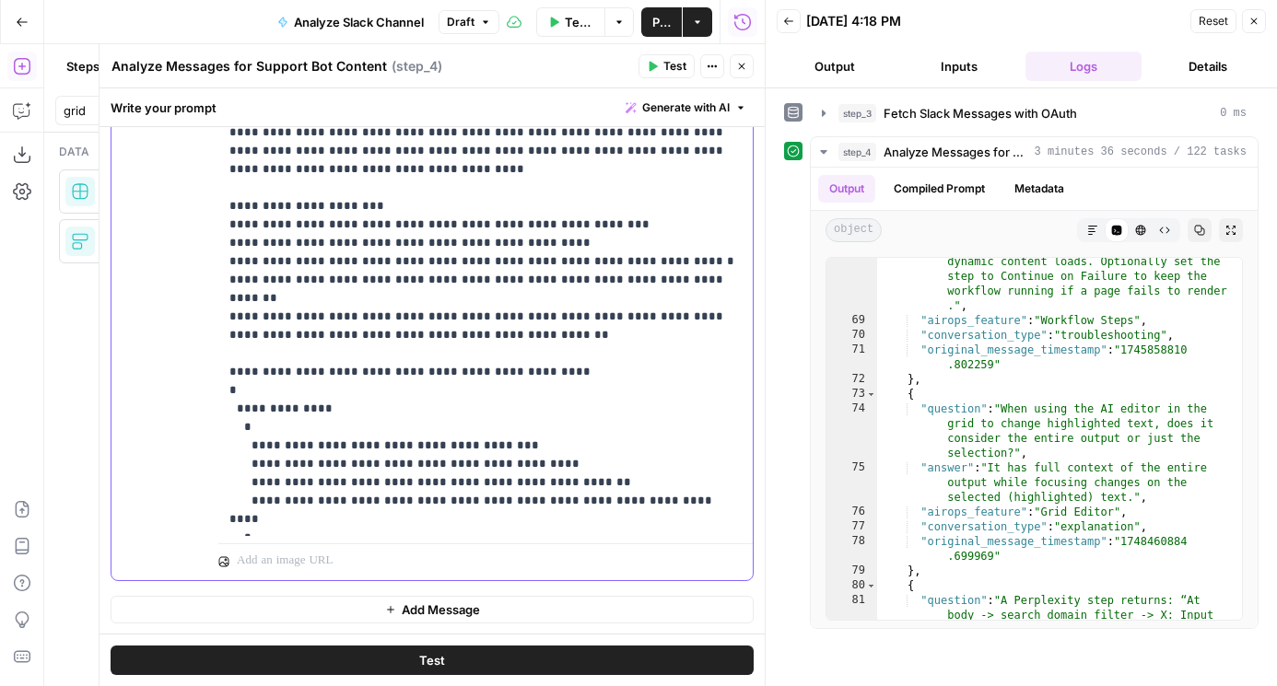
click at [636, 447] on p "**********" at bounding box center [485, 104] width 512 height 847
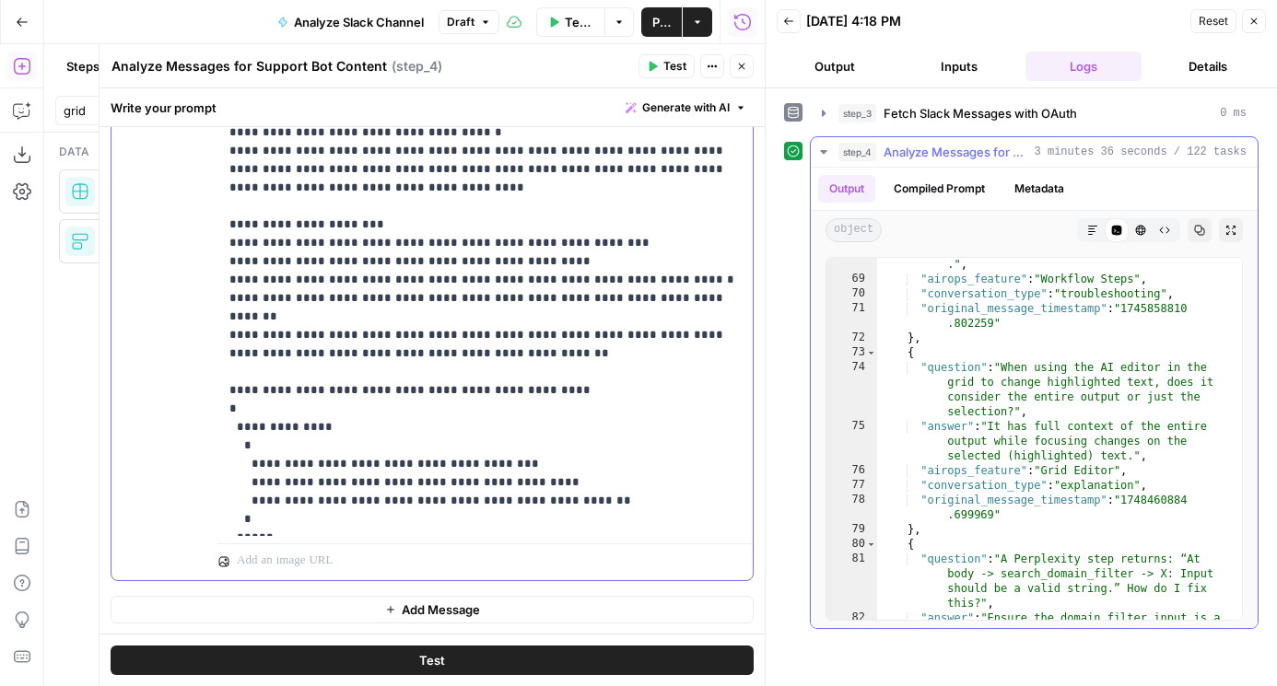
scroll to position [2179, 0]
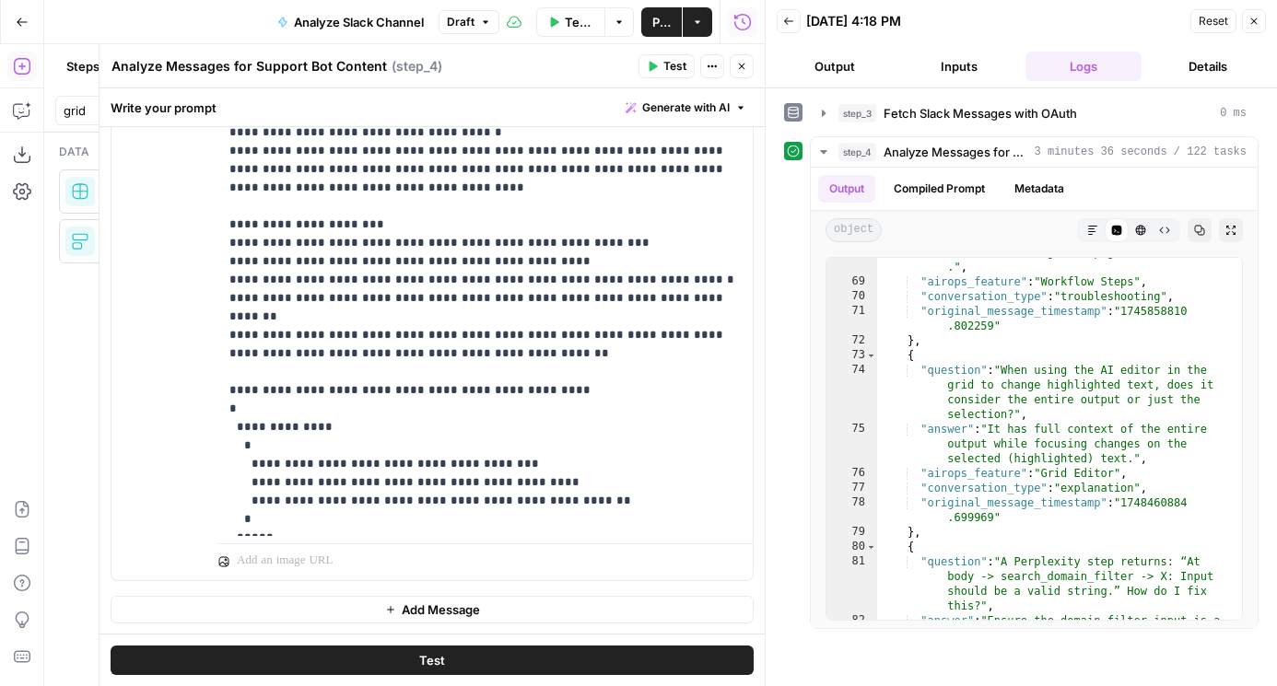
click at [636, 651] on button "Test" at bounding box center [432, 660] width 643 height 29
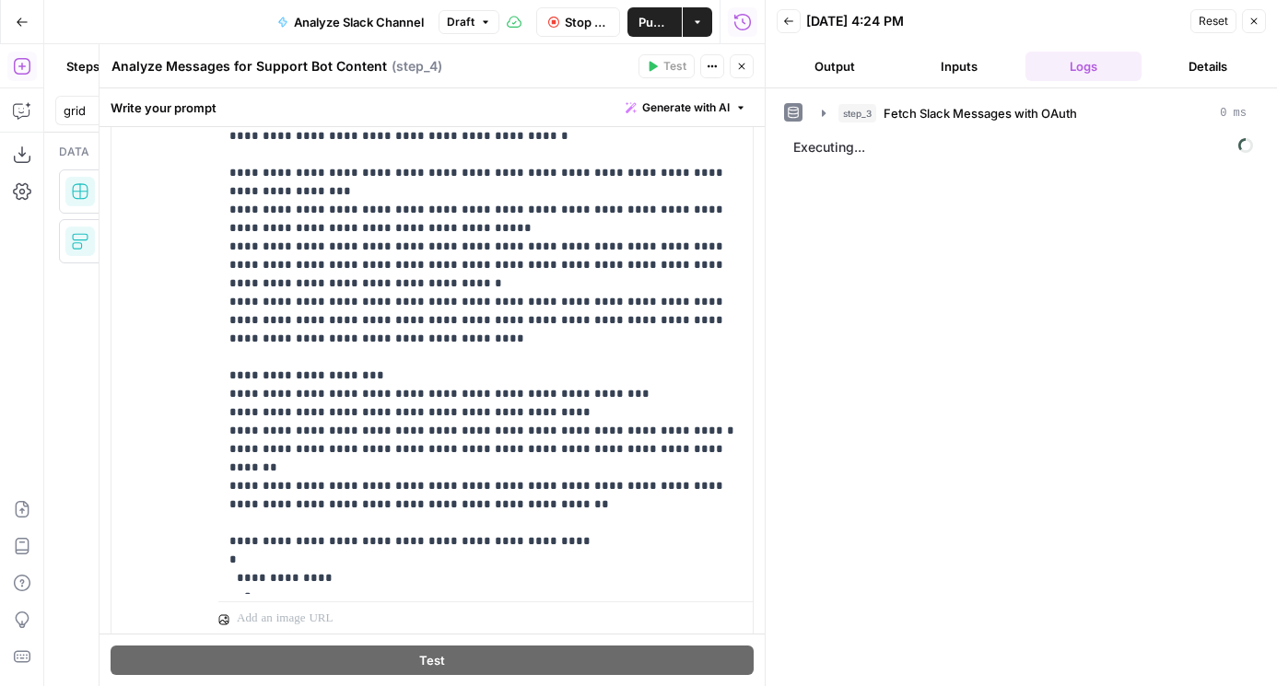
scroll to position [493, 0]
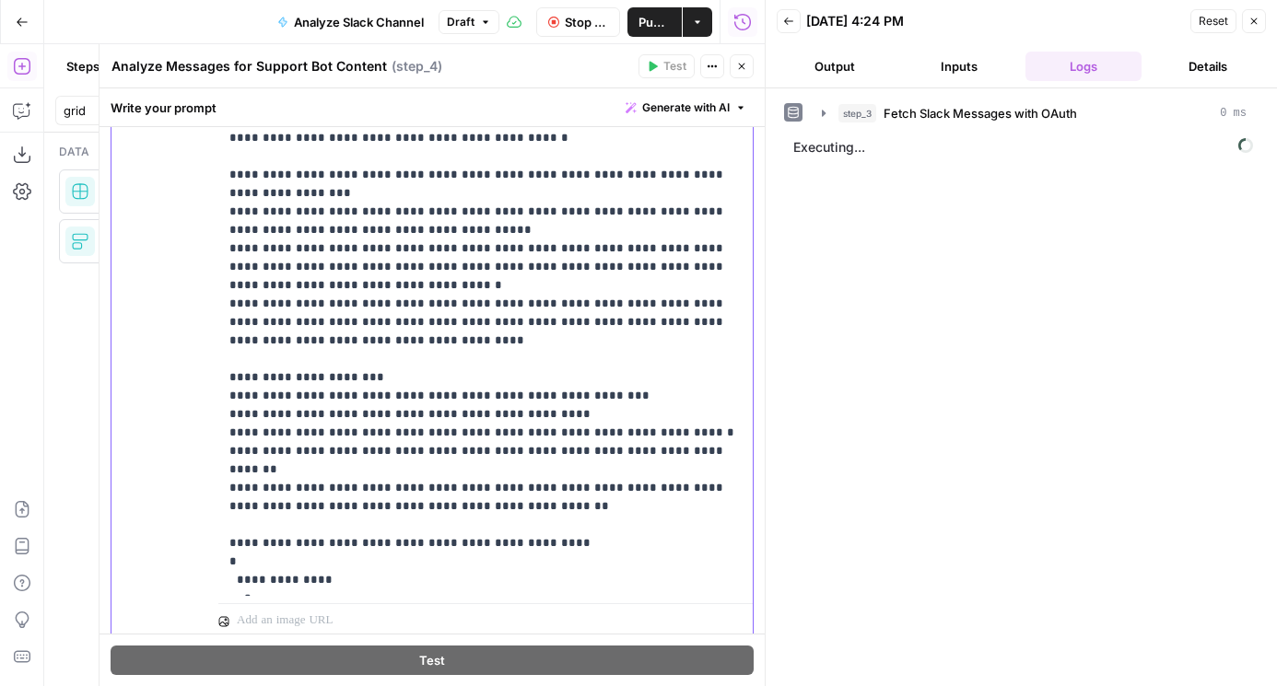
click at [672, 300] on p "**********" at bounding box center [485, 267] width 512 height 829
click at [357, 306] on p "**********" at bounding box center [485, 267] width 512 height 829
click at [391, 305] on p "**********" at bounding box center [485, 267] width 512 height 829
click at [394, 305] on p "**********" at bounding box center [485, 267] width 512 height 829
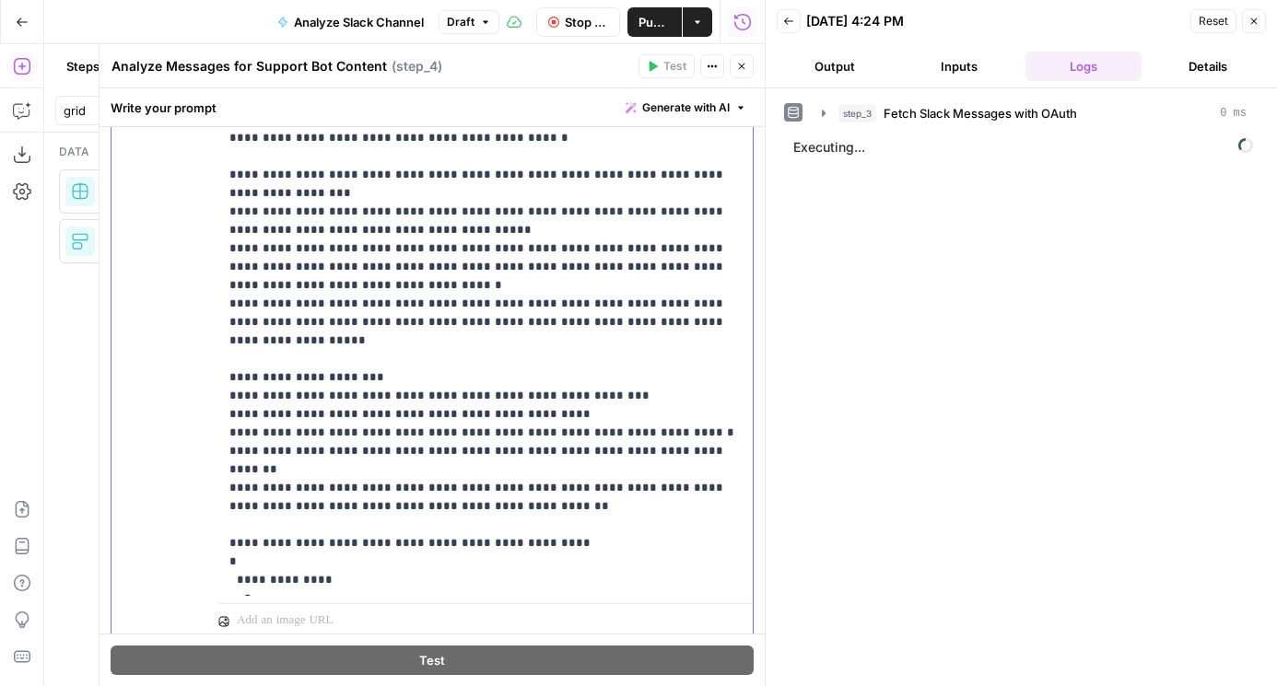
click at [428, 300] on p "**********" at bounding box center [485, 258] width 512 height 811
click at [429, 299] on p "**********" at bounding box center [485, 267] width 512 height 829
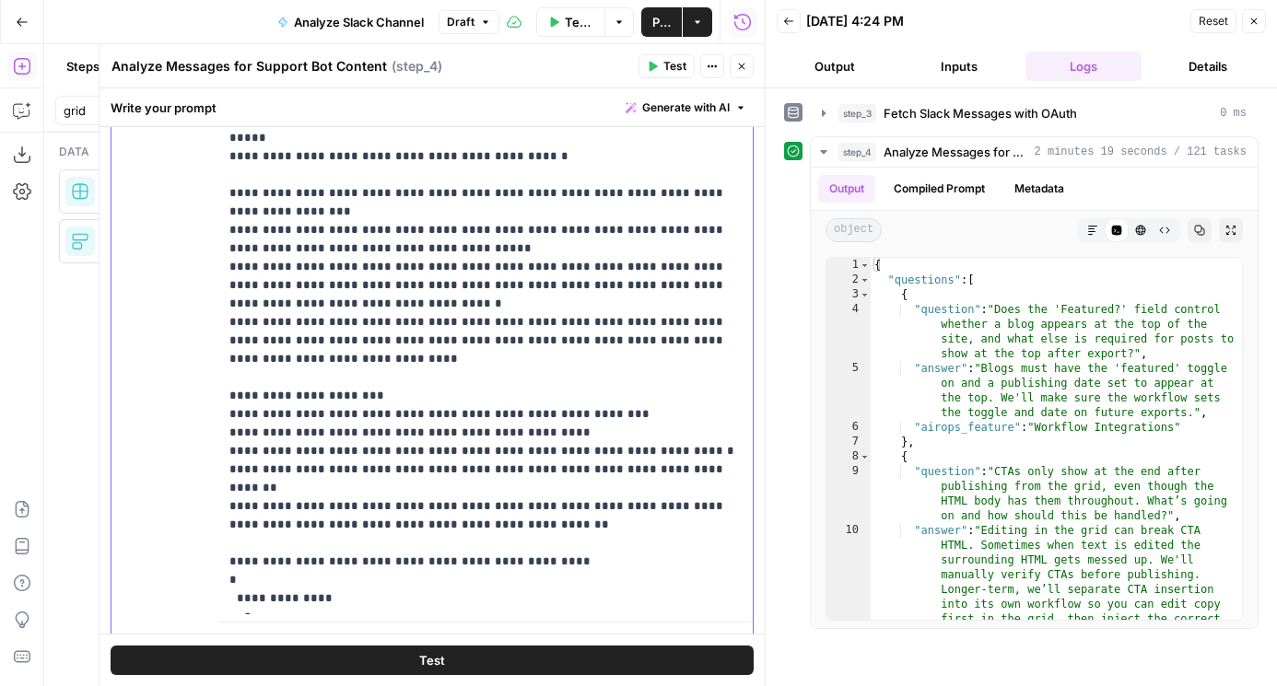
scroll to position [371, 0]
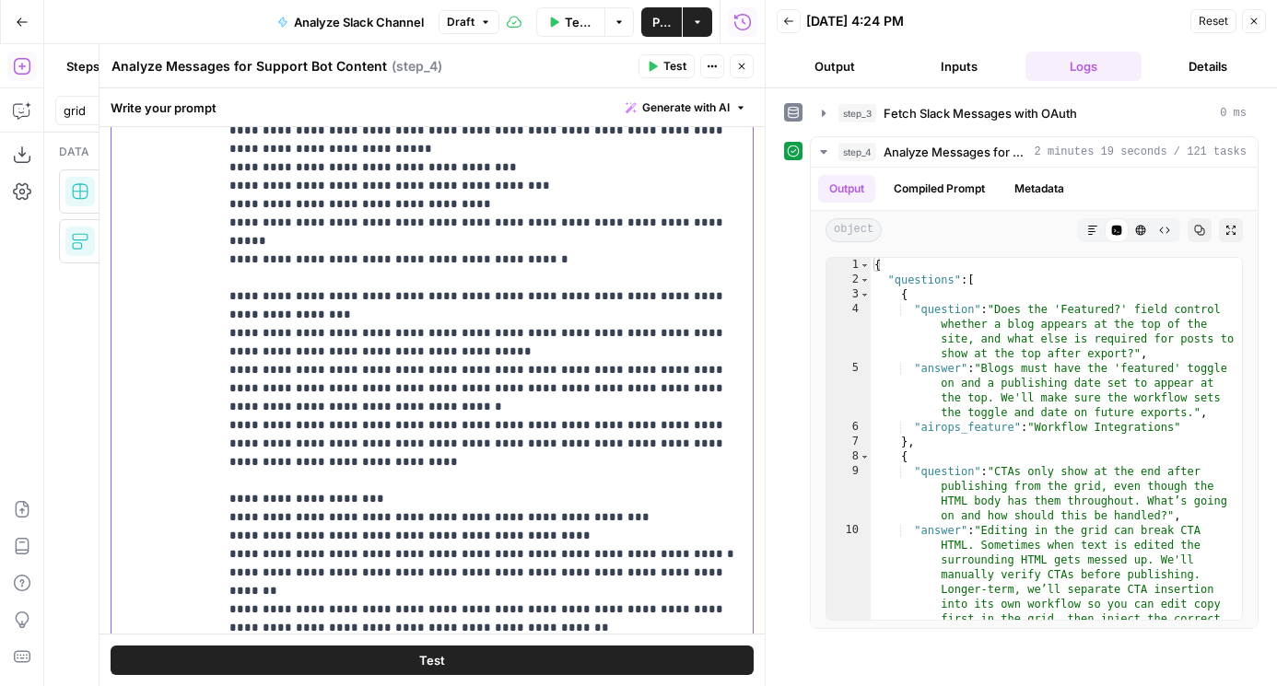
click at [449, 325] on p "**********" at bounding box center [485, 388] width 512 height 829
click at [581, 316] on p "**********" at bounding box center [485, 388] width 512 height 829
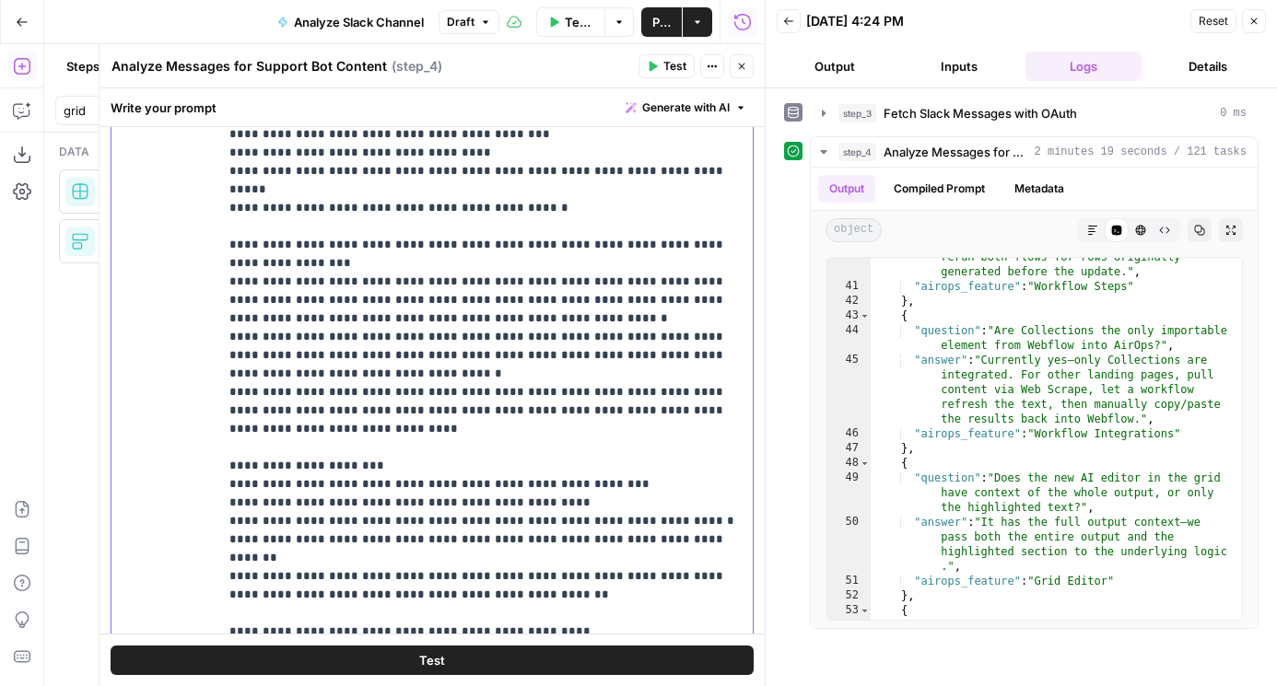
scroll to position [111, 0]
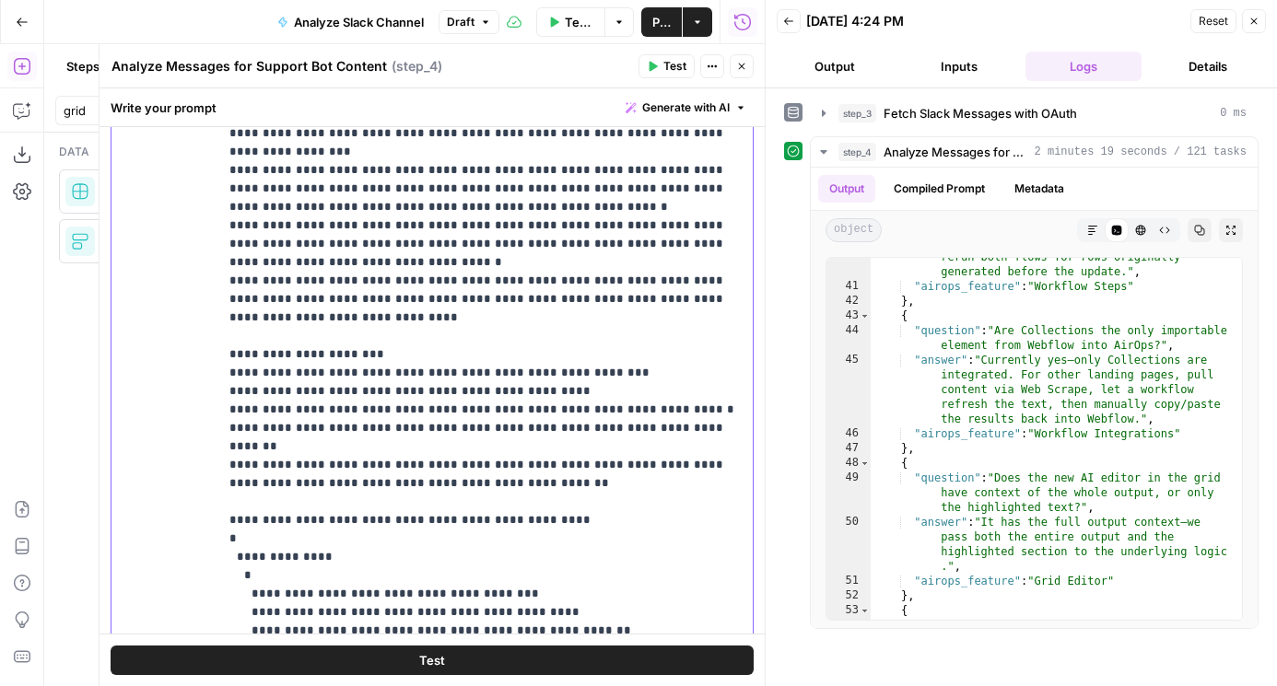
click at [480, 239] on p "**********" at bounding box center [485, 234] width 512 height 847
click at [442, 280] on p "**********" at bounding box center [485, 234] width 512 height 847
click at [398, 279] on p "**********" at bounding box center [485, 234] width 512 height 847
click at [424, 276] on p "**********" at bounding box center [485, 234] width 512 height 847
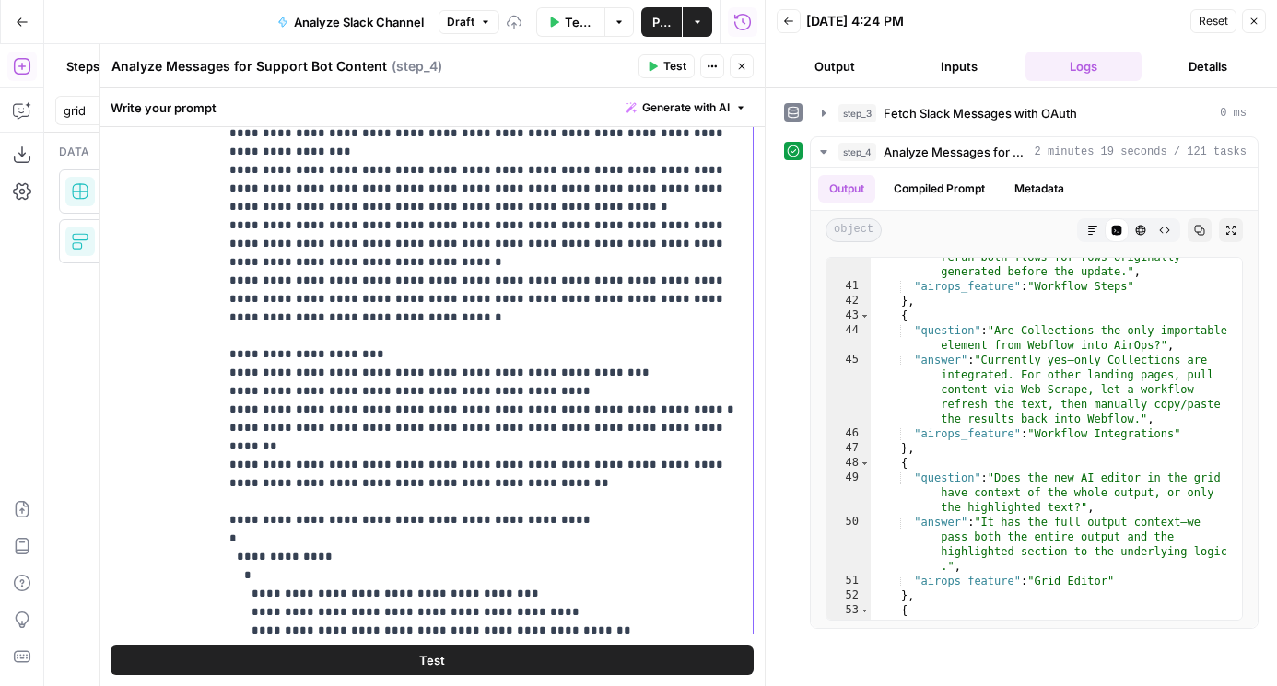
click at [432, 279] on p "**********" at bounding box center [485, 234] width 512 height 847
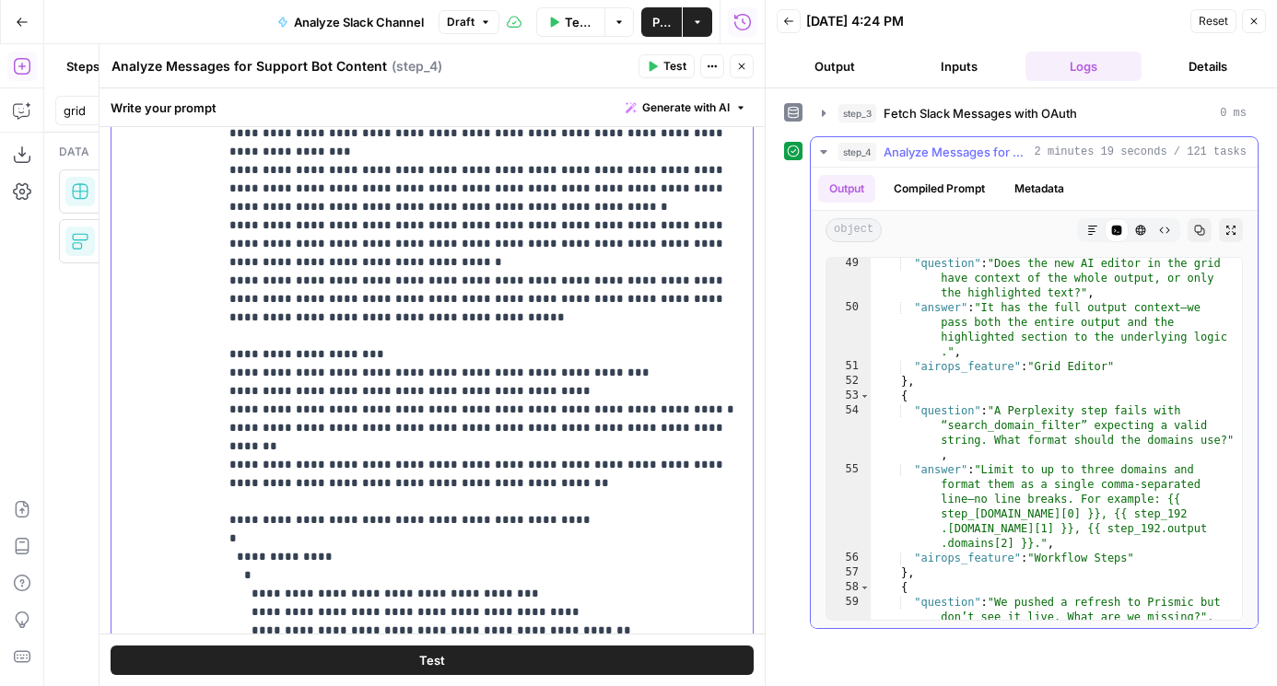
scroll to position [1399, 0]
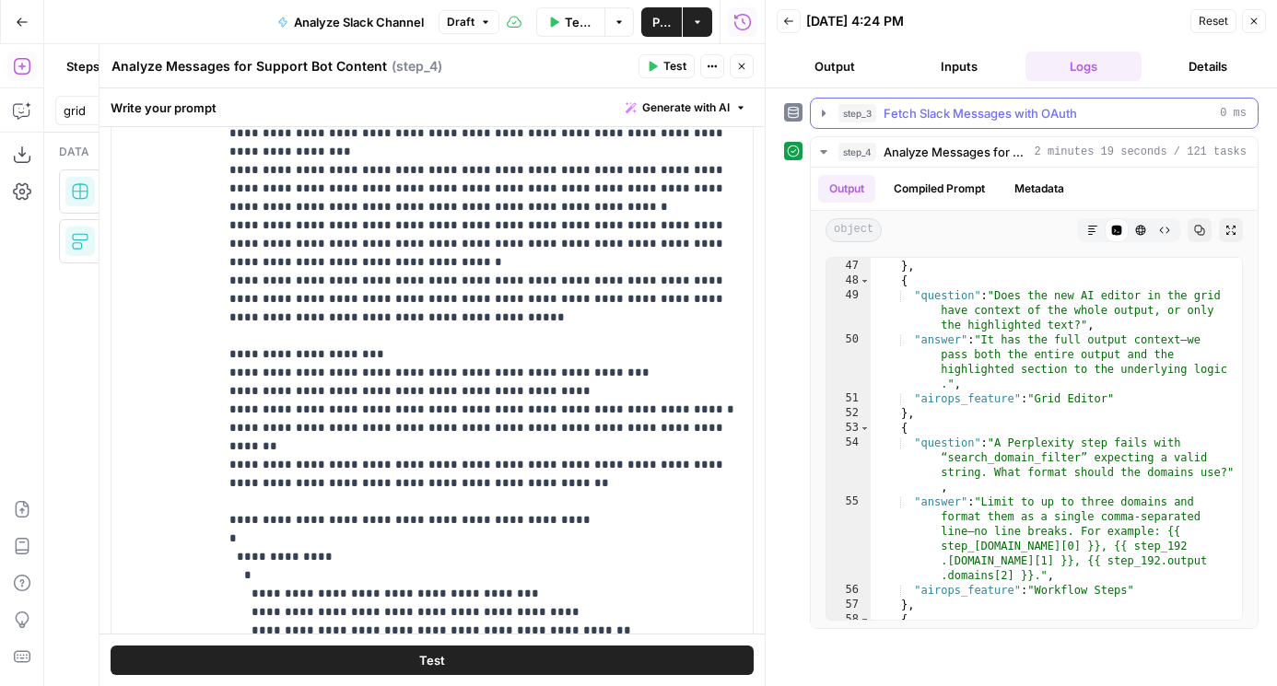
click at [923, 118] on span "Fetch Slack Messages with OAuth" at bounding box center [979, 113] width 193 height 18
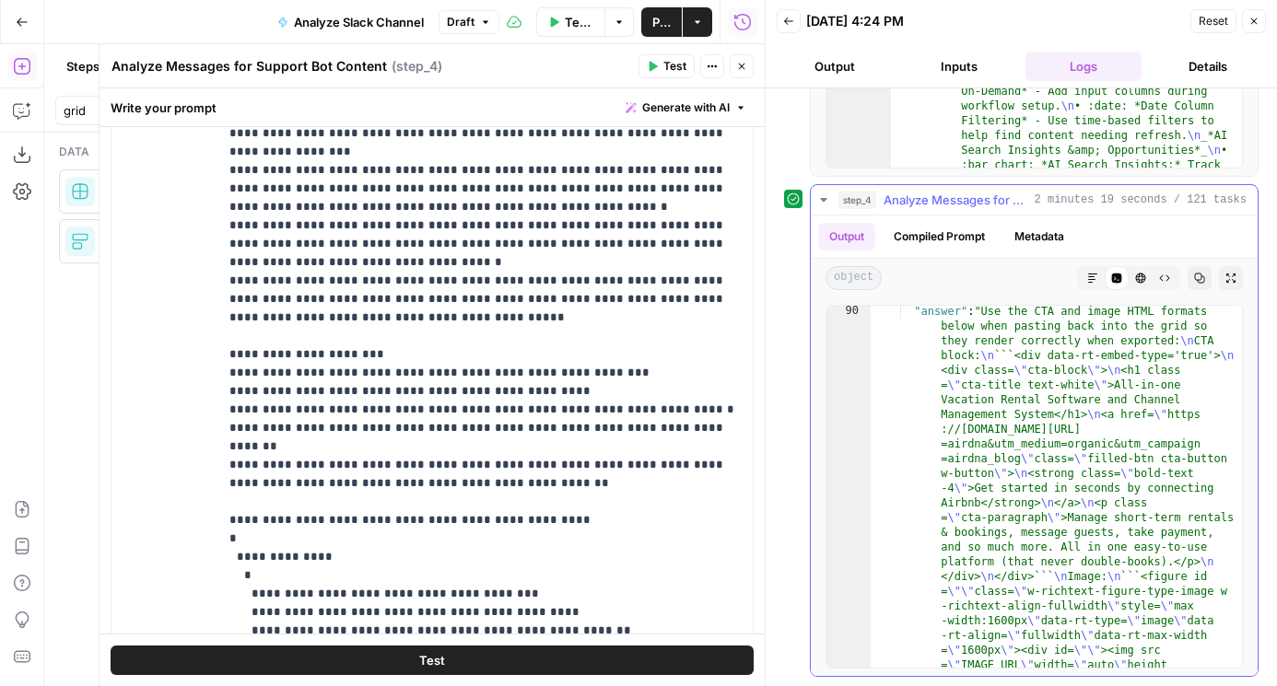
scroll to position [2623, 0]
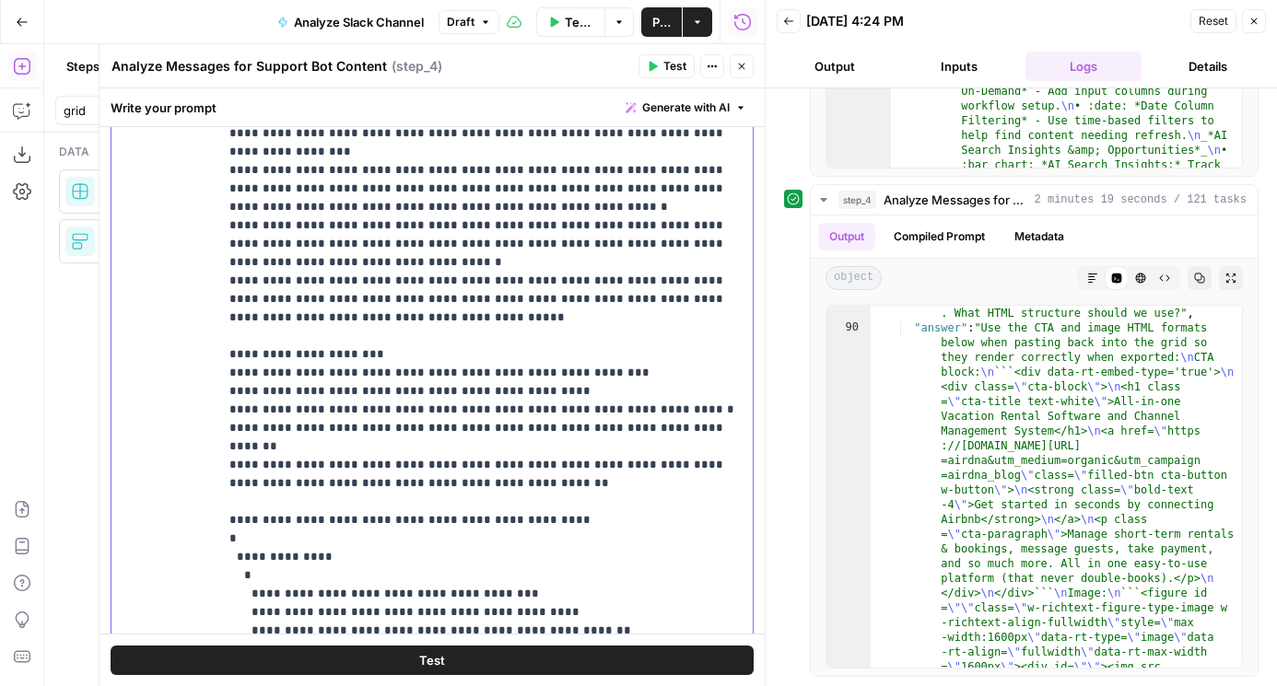
click at [406, 423] on p "**********" at bounding box center [485, 234] width 512 height 847
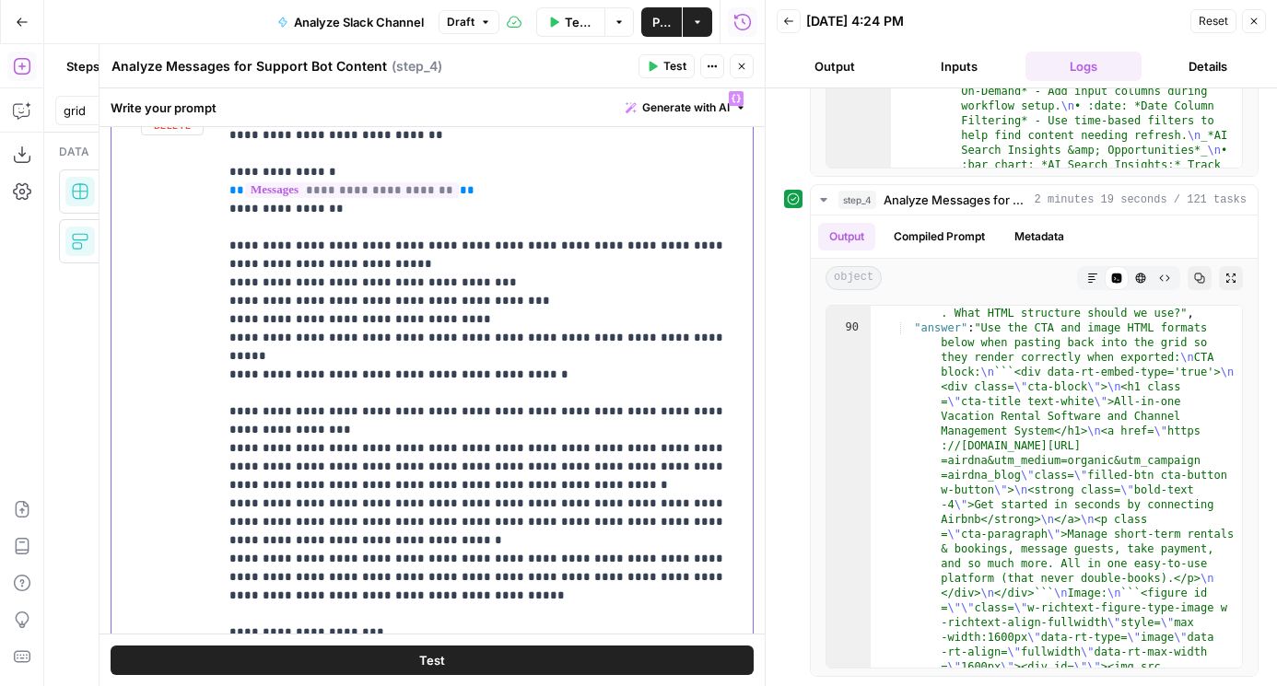
scroll to position [262, 0]
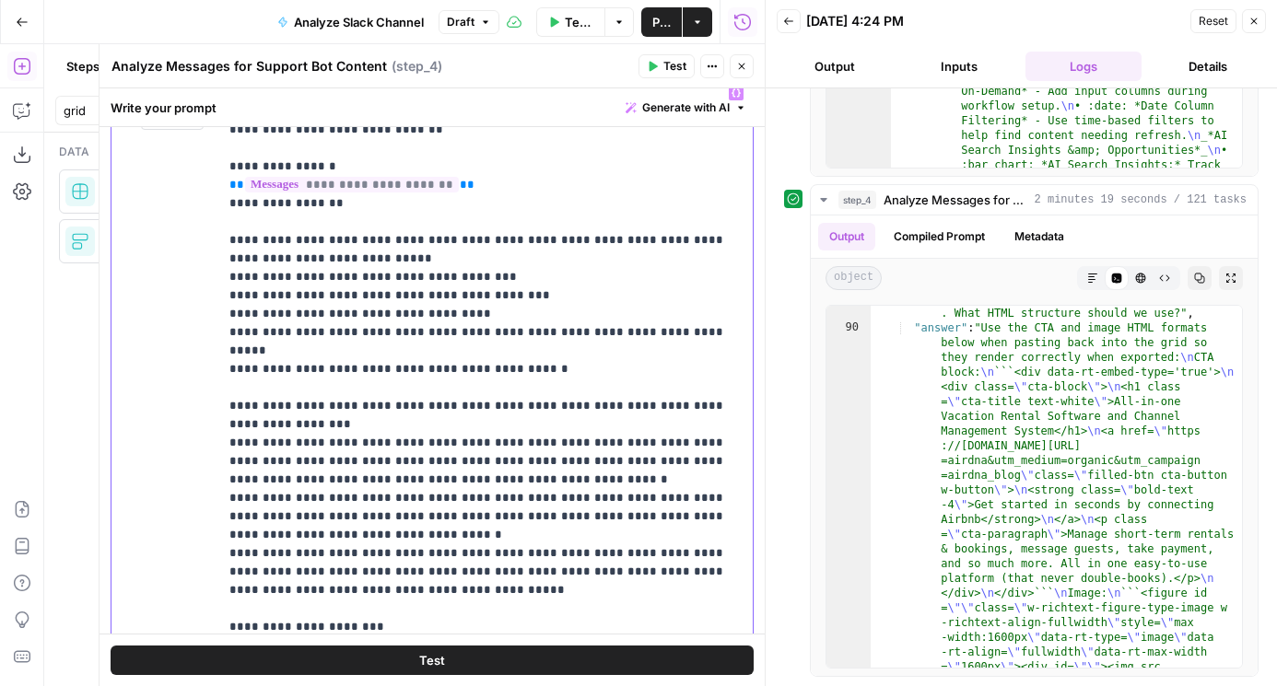
click at [610, 455] on p "**********" at bounding box center [485, 507] width 512 height 847
click at [460, 498] on p "**********" at bounding box center [485, 507] width 512 height 847
click at [460, 505] on p "**********" at bounding box center [485, 507] width 512 height 847
click at [449, 519] on p "**********" at bounding box center [485, 507] width 512 height 847
click at [287, 520] on p "**********" at bounding box center [485, 507] width 512 height 847
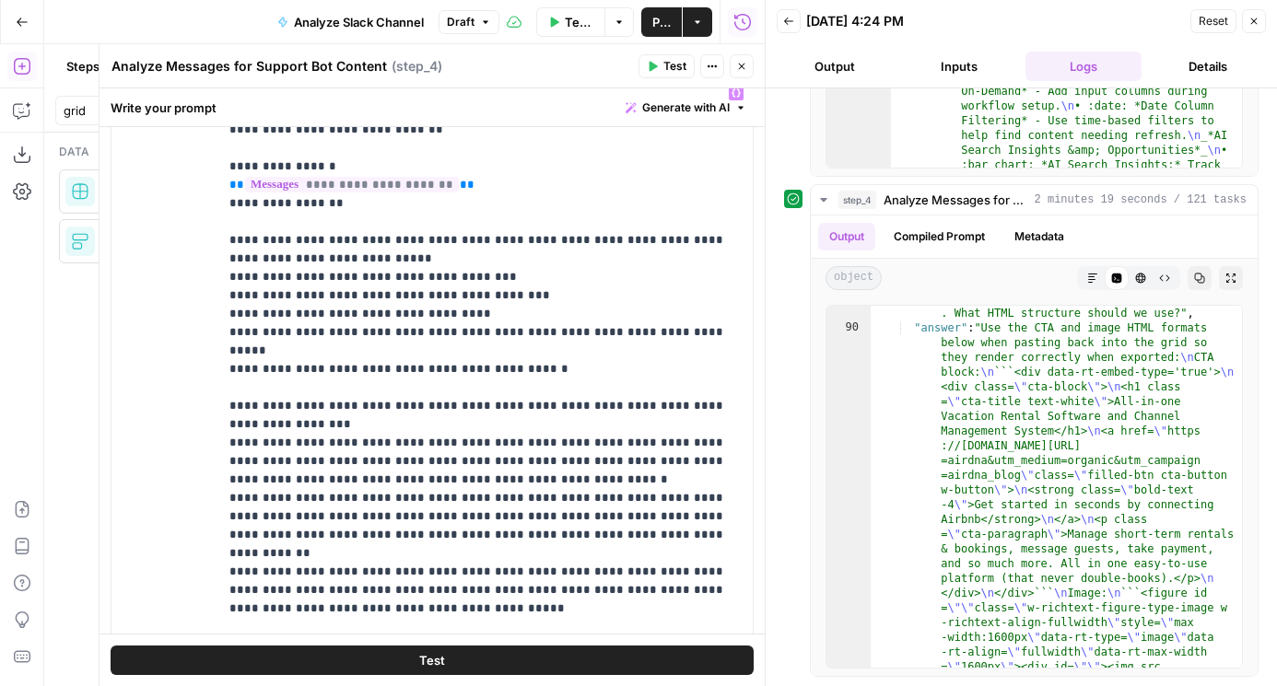
click at [304, 641] on div "Test" at bounding box center [431, 660] width 665 height 52
click at [279, 655] on button "Test" at bounding box center [432, 660] width 643 height 29
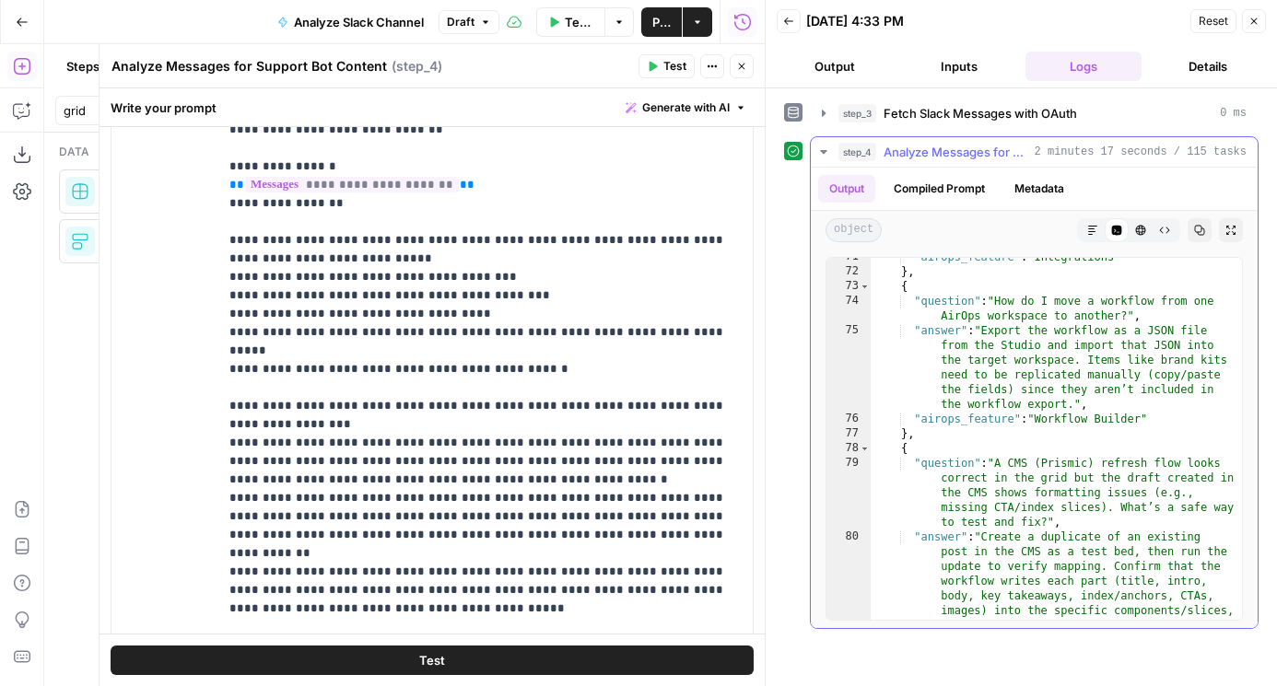
scroll to position [3602, 0]
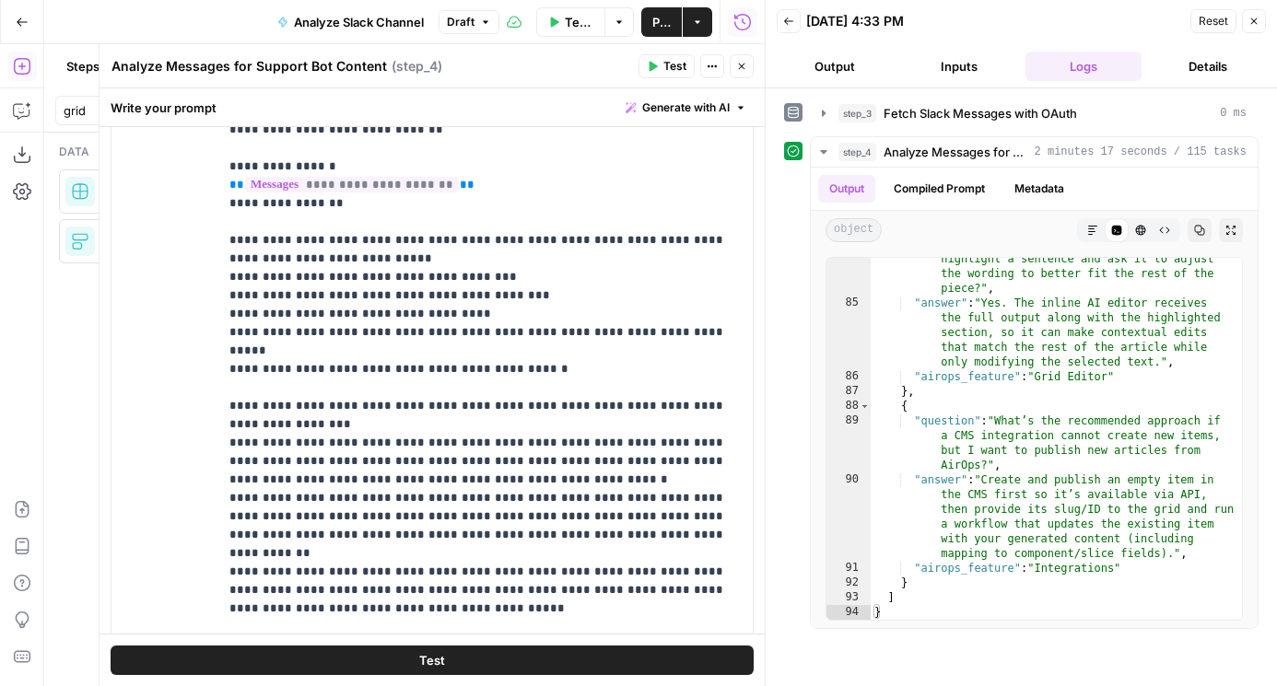
click at [738, 67] on icon "button" at bounding box center [741, 66] width 11 height 11
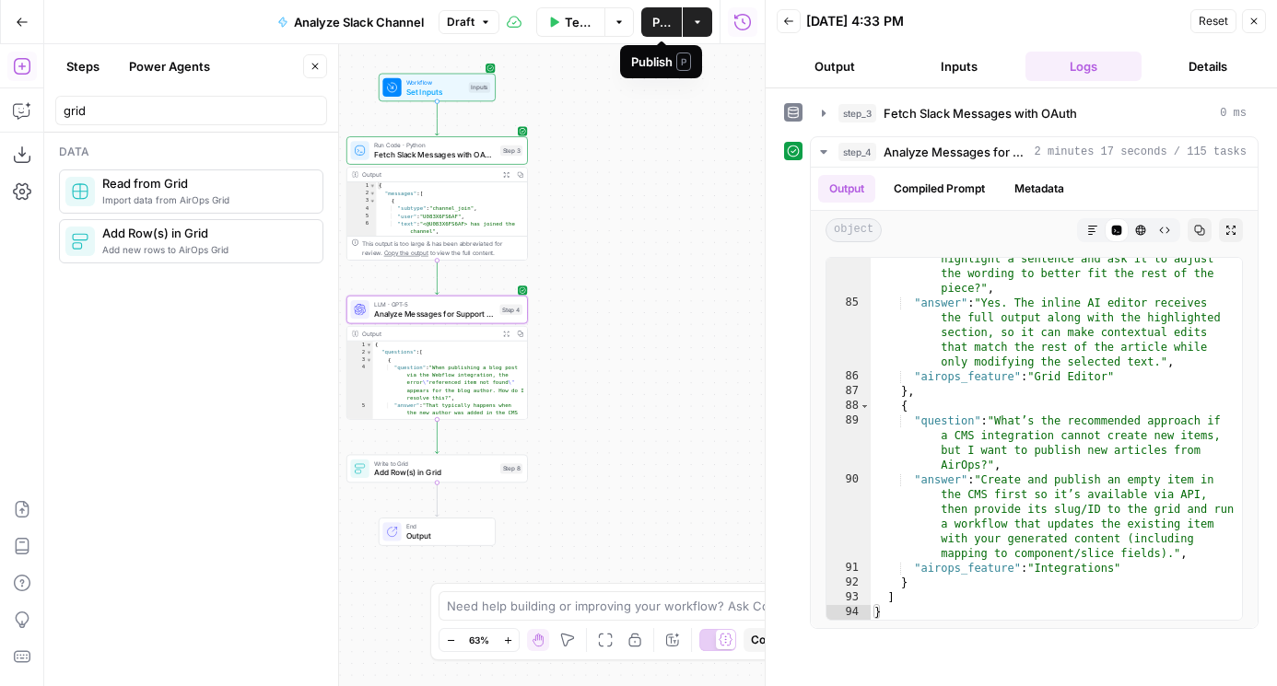
click at [647, 22] on button "Publish" at bounding box center [661, 21] width 41 height 29
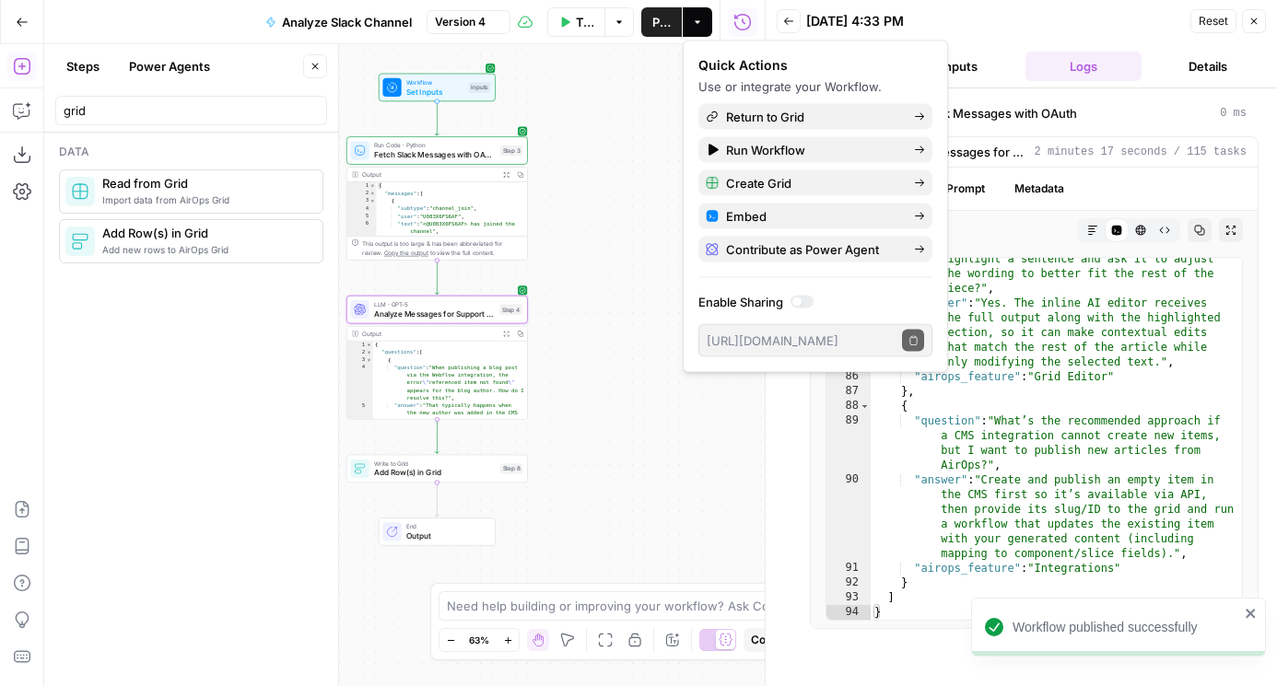
click at [470, 480] on div "Write to Grid Add Row(s) in Grid Step 8 Copy step Delete step Add Note Test" at bounding box center [436, 469] width 181 height 28
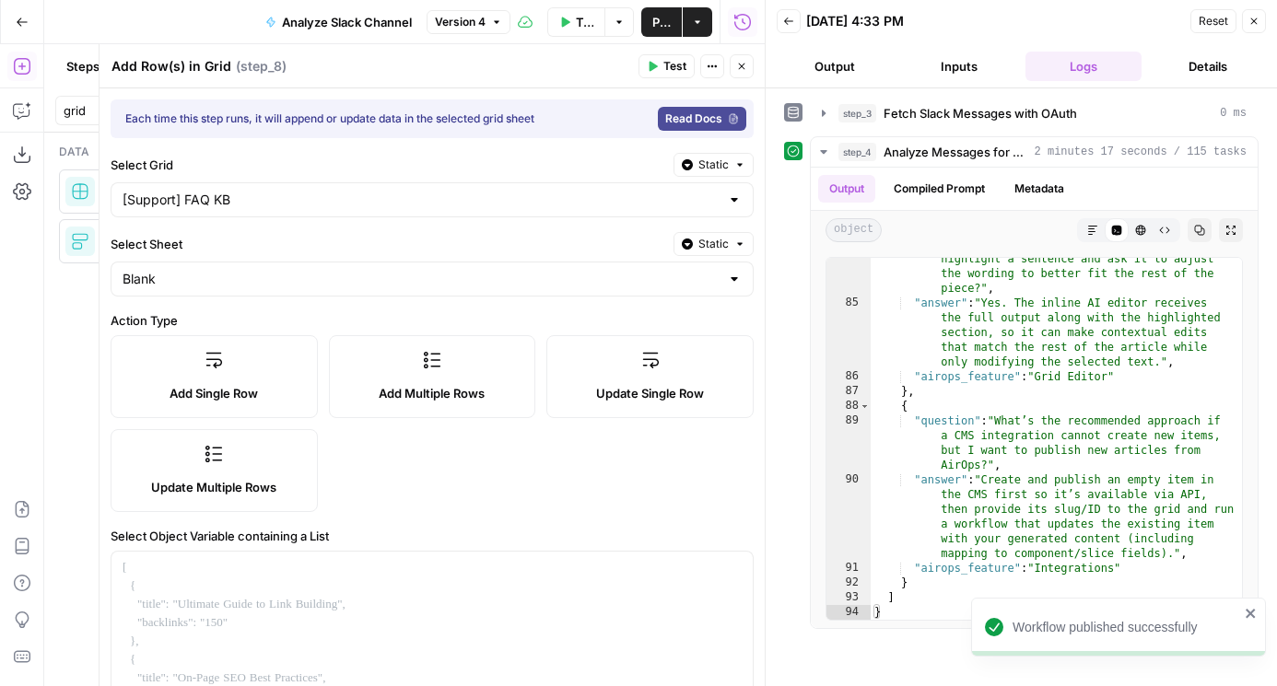
scroll to position [340, 0]
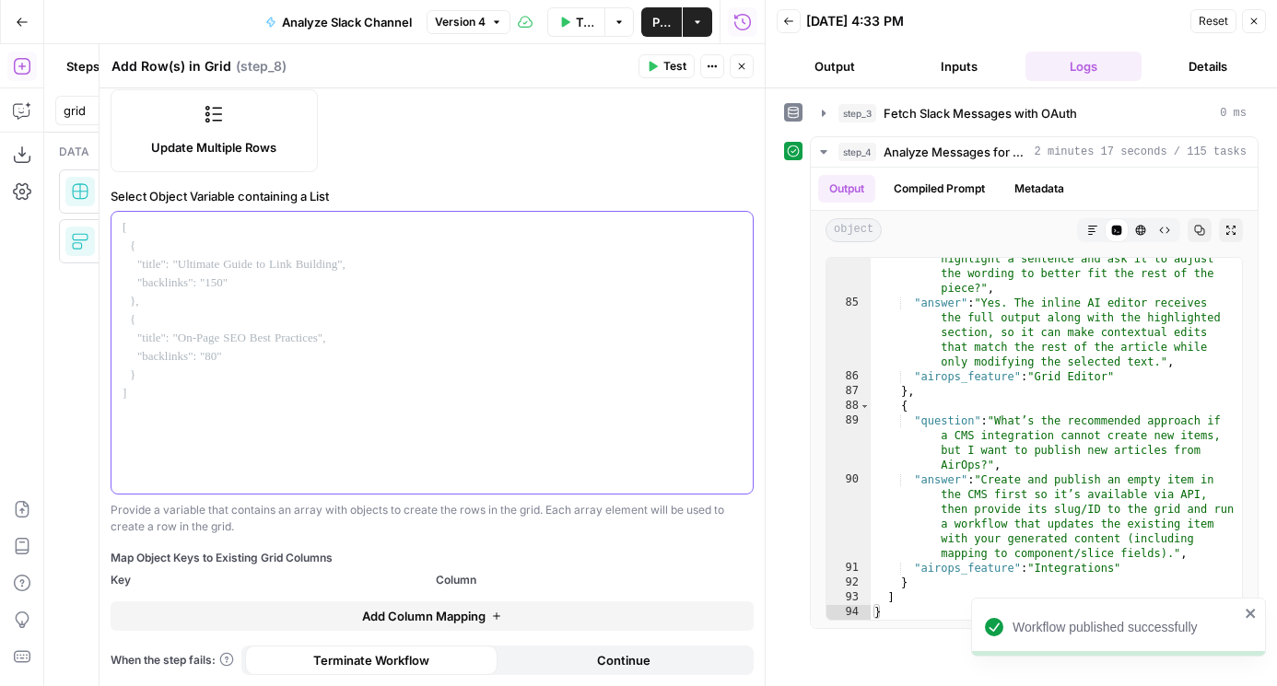
click at [258, 315] on div at bounding box center [431, 353] width 641 height 282
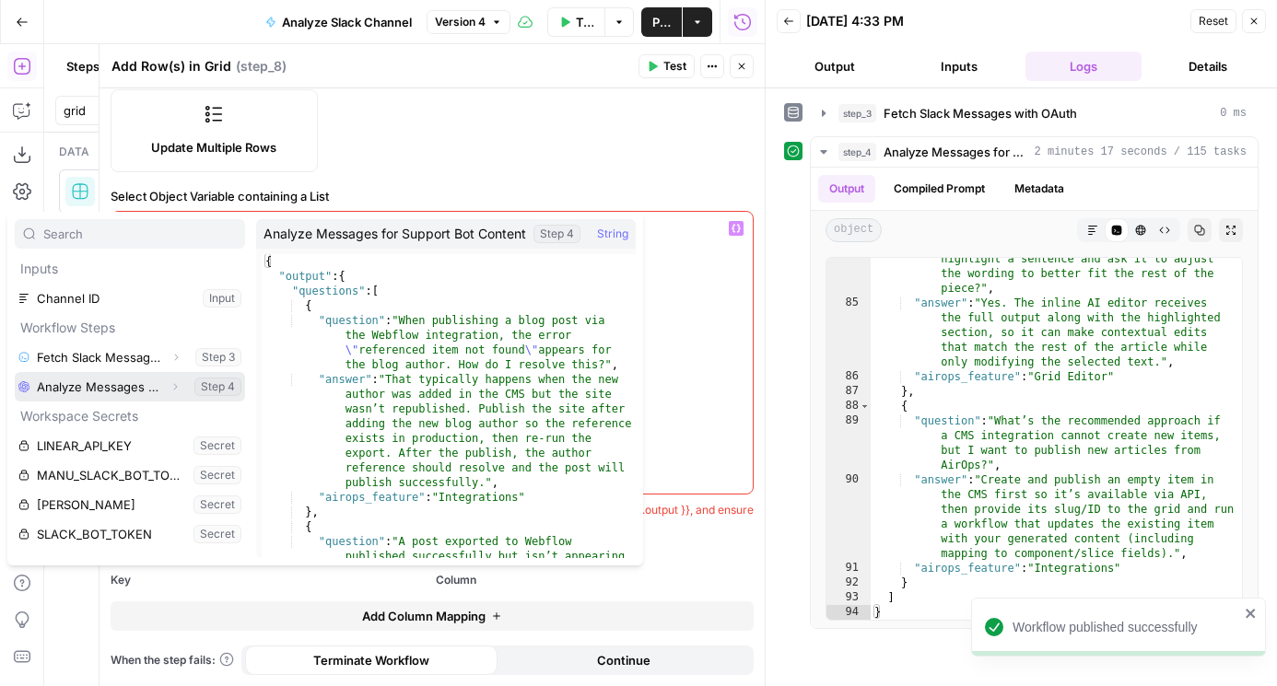
click at [176, 389] on icon "button" at bounding box center [174, 386] width 11 height 11
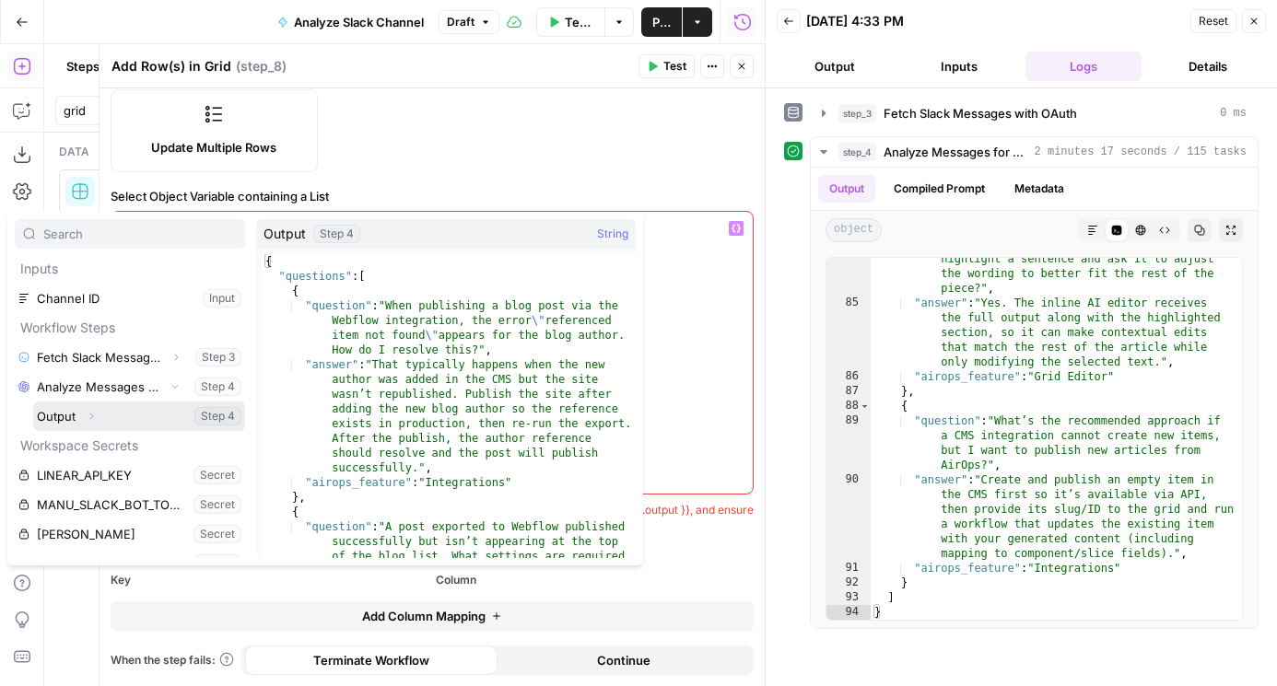
click at [96, 414] on icon "button" at bounding box center [91, 416] width 11 height 11
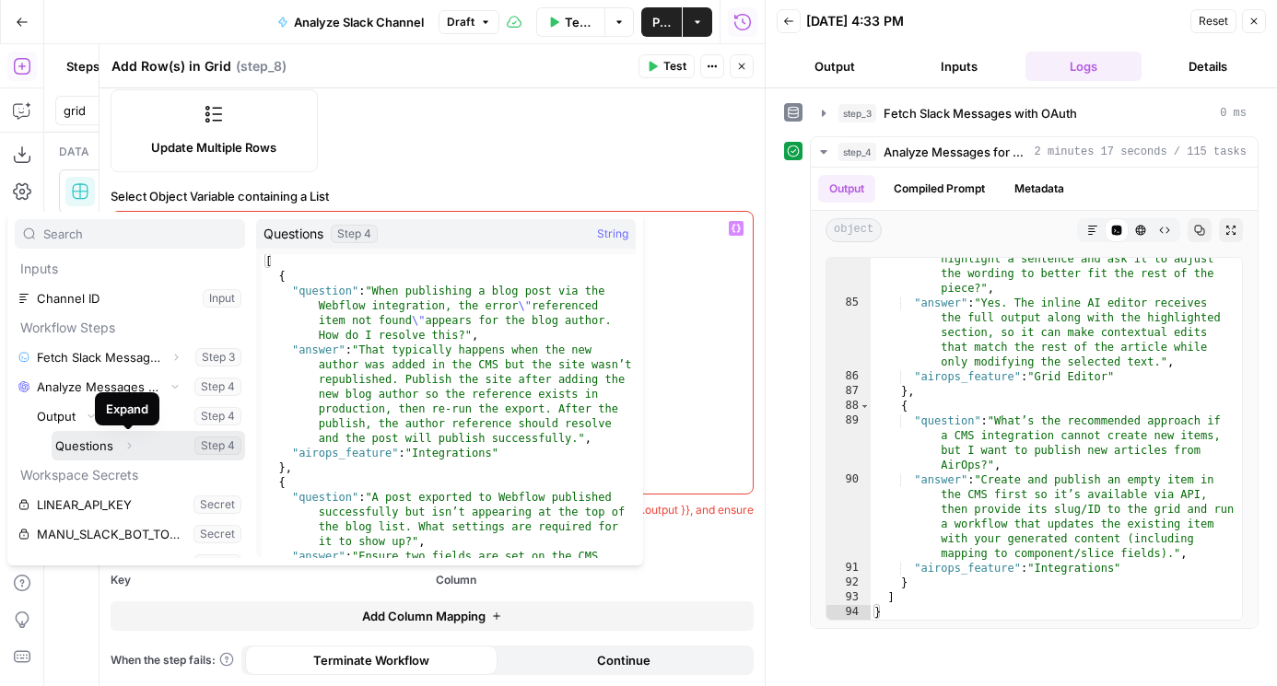
click at [91, 442] on button "Select variable Questions" at bounding box center [148, 445] width 193 height 29
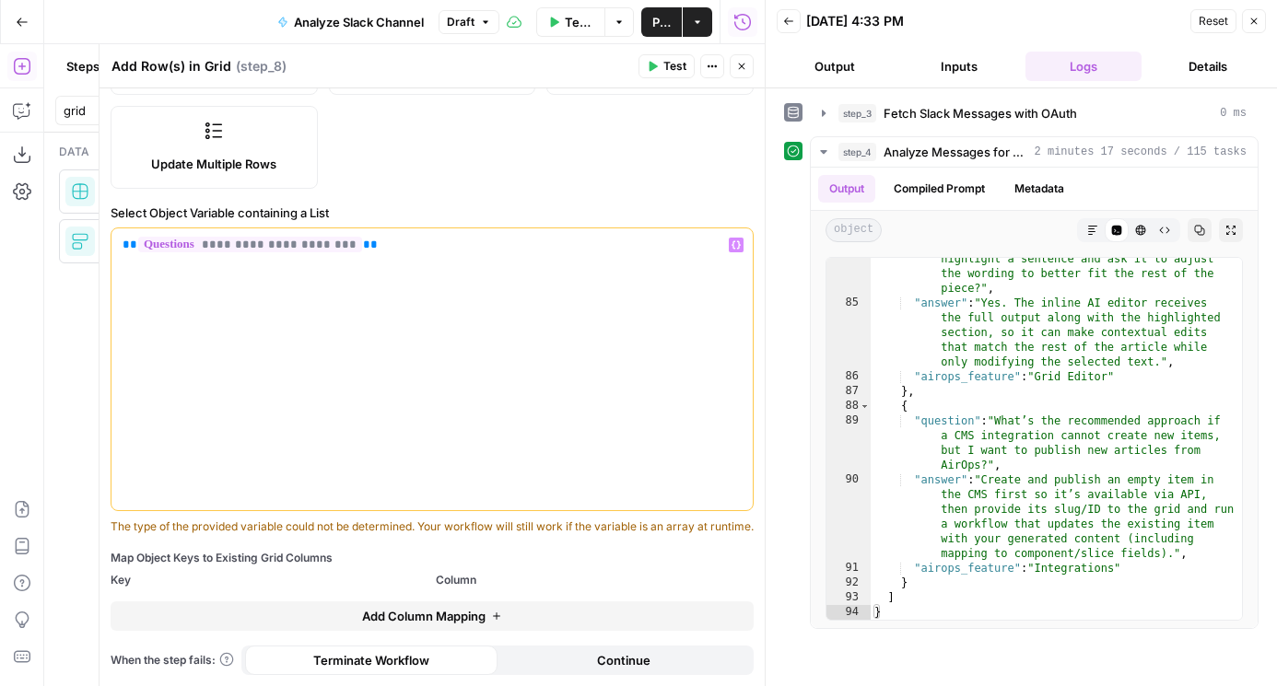
click at [743, 74] on button "Close" at bounding box center [741, 66] width 24 height 24
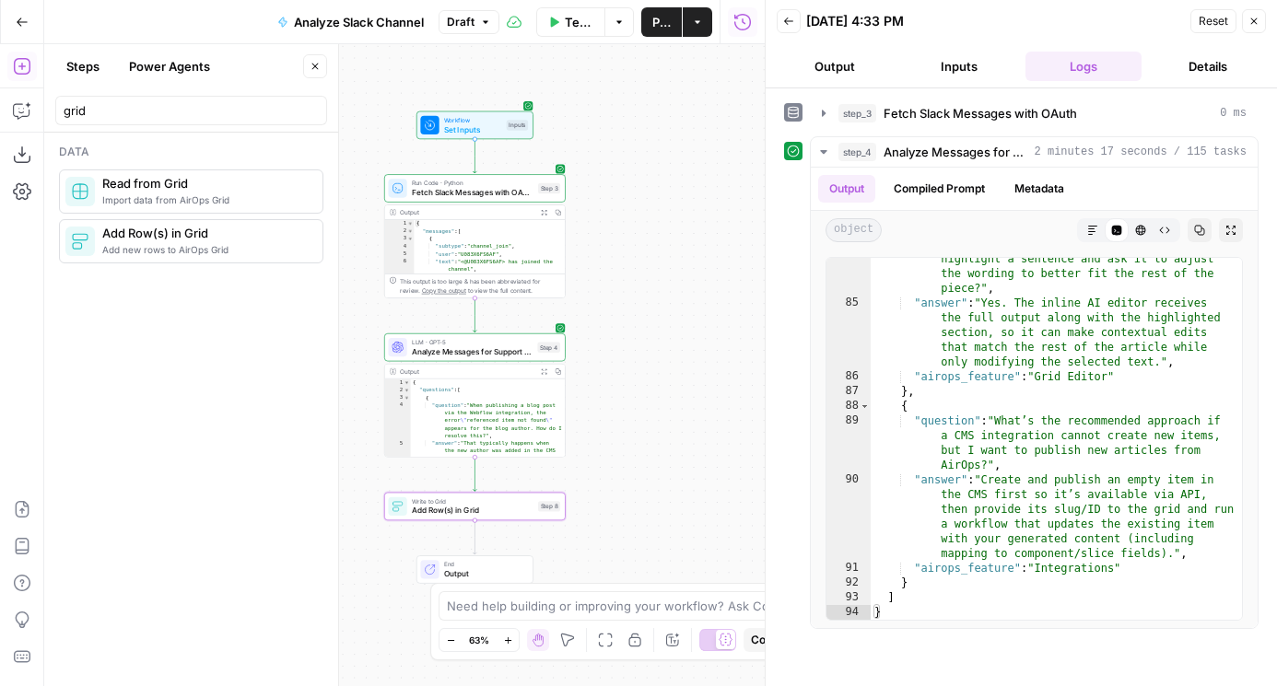
drag, startPoint x: 611, startPoint y: 142, endPoint x: 647, endPoint y: 179, distance: 52.1
click at [648, 180] on div "Workflow Set Inputs Inputs Run Code · Python Fetch Slack Messages with OAuth St…" at bounding box center [404, 365] width 720 height 642
click at [493, 126] on span "Set Inputs" at bounding box center [473, 129] width 58 height 12
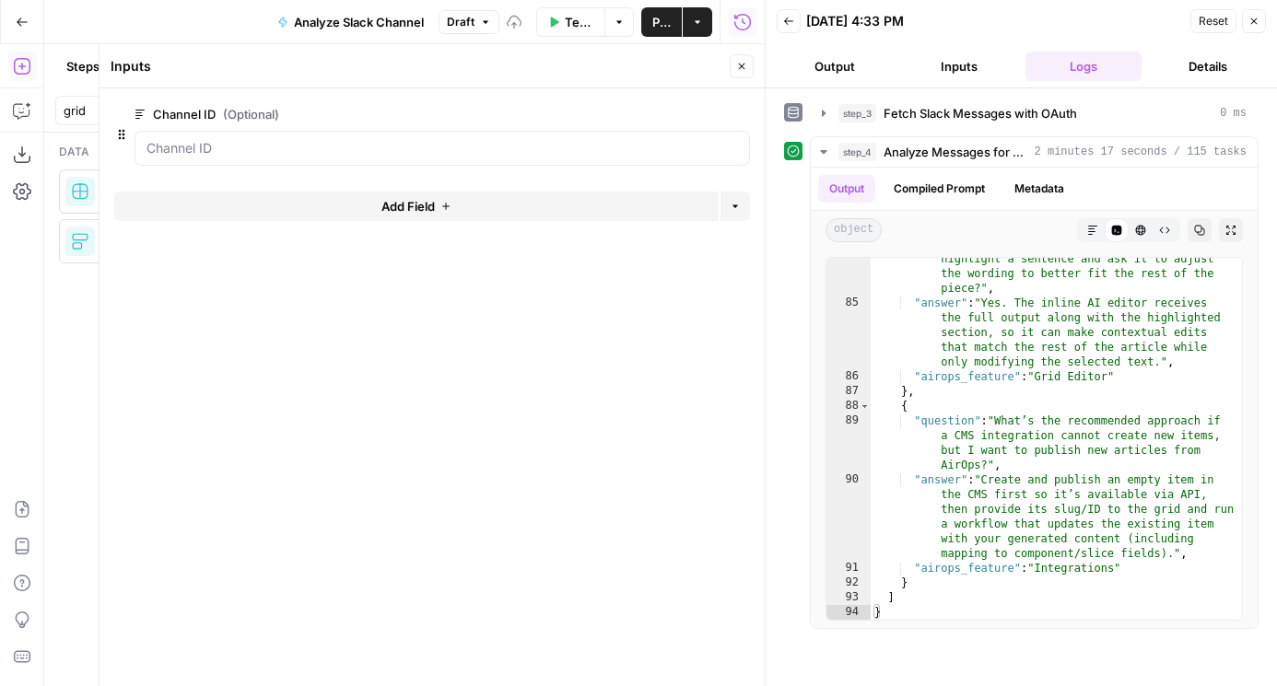
click at [969, 64] on button "Inputs" at bounding box center [959, 66] width 117 height 29
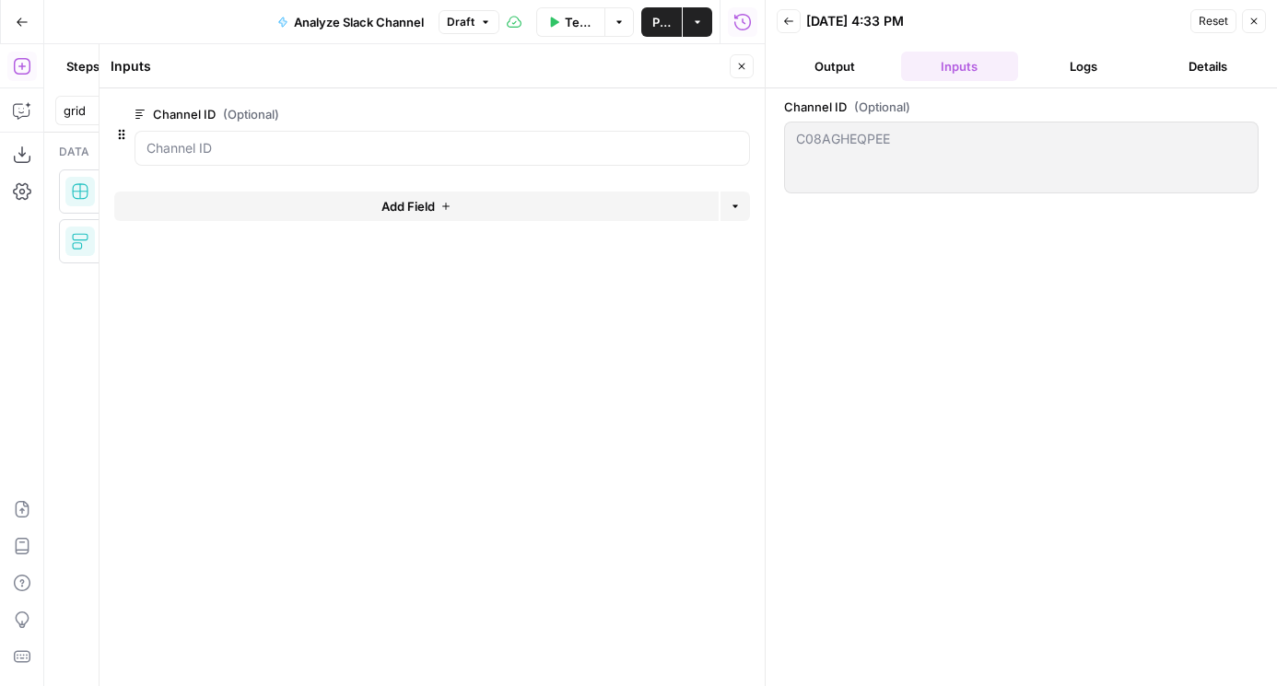
click at [969, 64] on button "Inputs" at bounding box center [959, 66] width 117 height 29
click at [741, 67] on icon "button" at bounding box center [741, 66] width 11 height 11
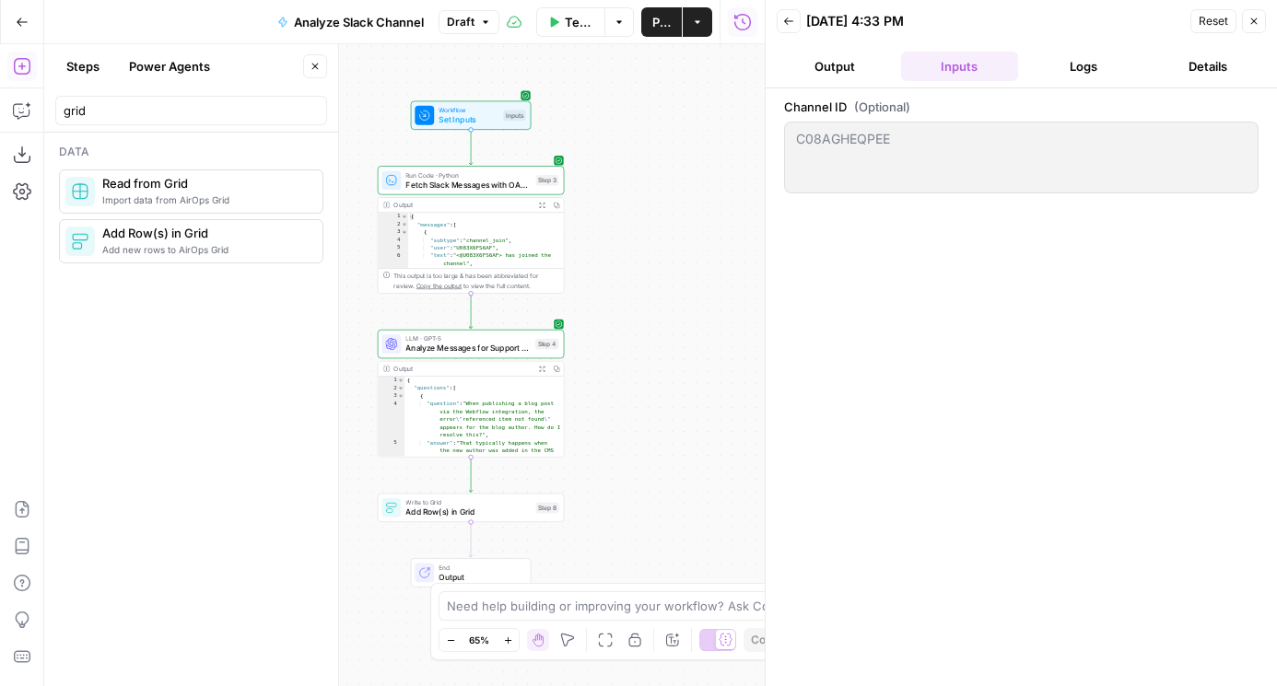
drag, startPoint x: 612, startPoint y: 461, endPoint x: 667, endPoint y: 381, distance: 96.6
click at [667, 381] on div "Workflow Set Inputs Inputs Run Code · Python Fetch Slack Messages with OAuth St…" at bounding box center [404, 365] width 720 height 642
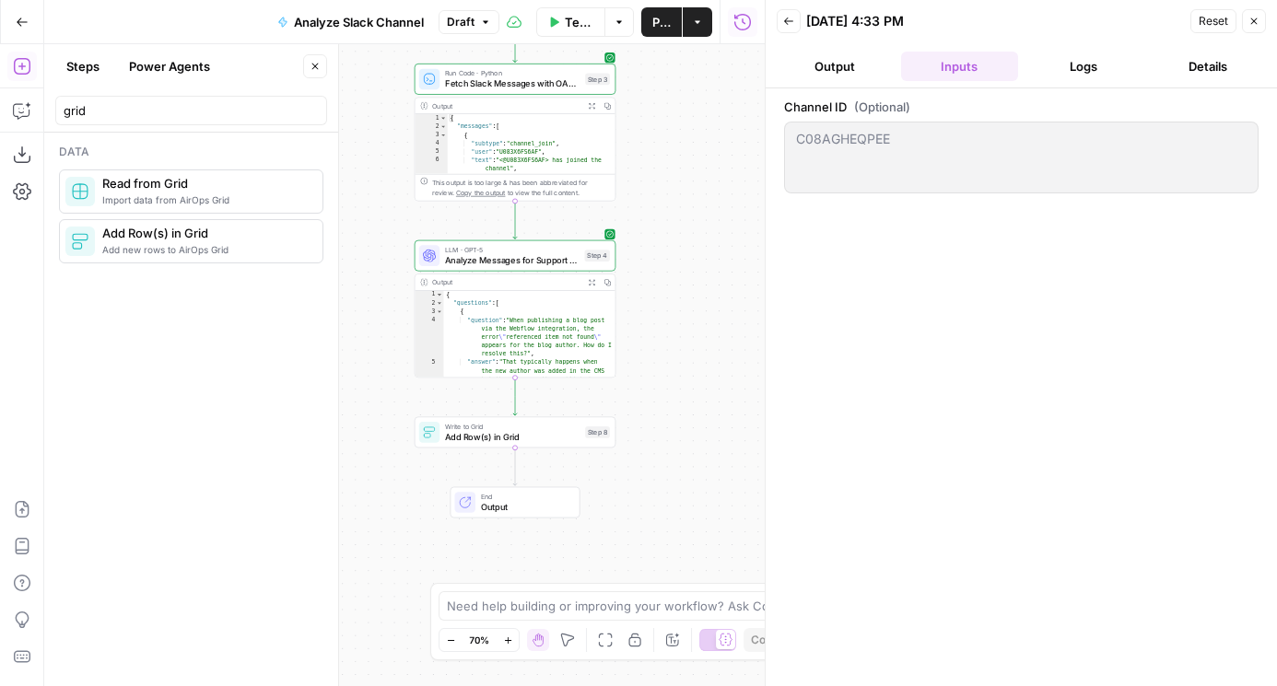
drag, startPoint x: 667, startPoint y: 381, endPoint x: 703, endPoint y: 383, distance: 36.0
click at [703, 383] on div "Workflow Set Inputs Inputs Run Code · Python Fetch Slack Messages with OAuth St…" at bounding box center [404, 365] width 720 height 642
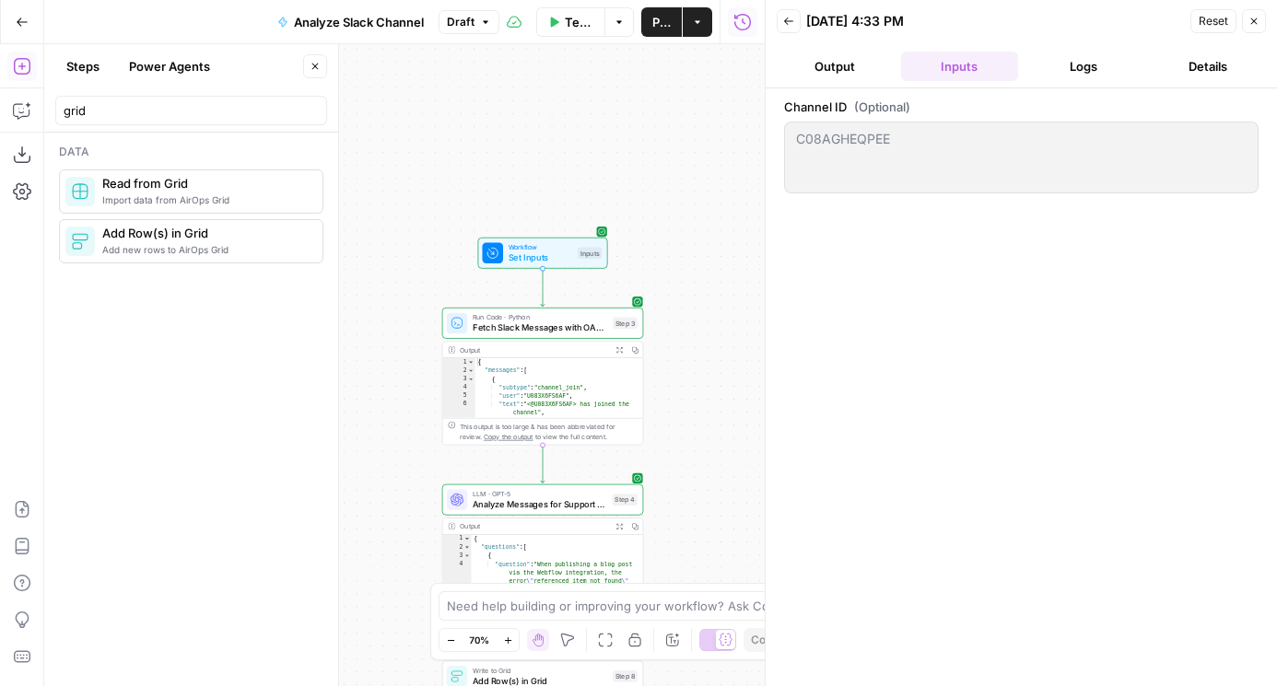
drag, startPoint x: 702, startPoint y: 244, endPoint x: 702, endPoint y: 376, distance: 131.7
click at [702, 376] on div "Workflow Set Inputs Inputs Run Code · Python Fetch Slack Messages with OAuth St…" at bounding box center [404, 365] width 720 height 642
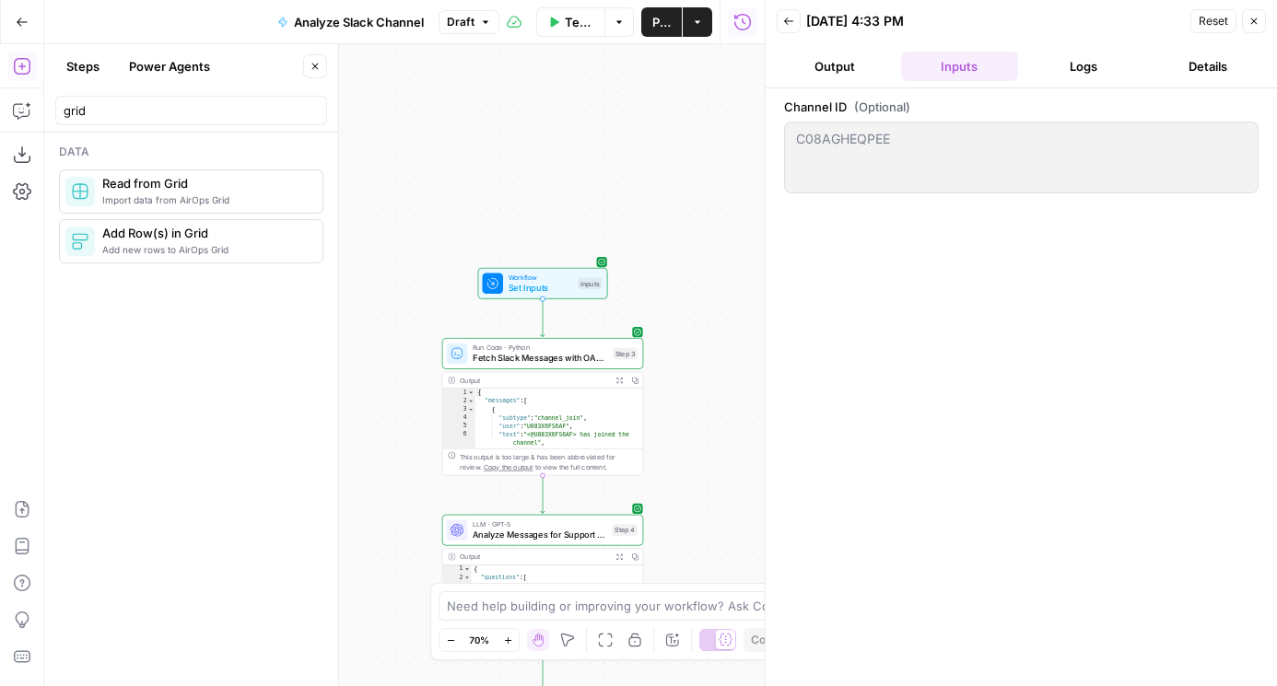
click at [540, 274] on span "Workflow" at bounding box center [540, 278] width 64 height 10
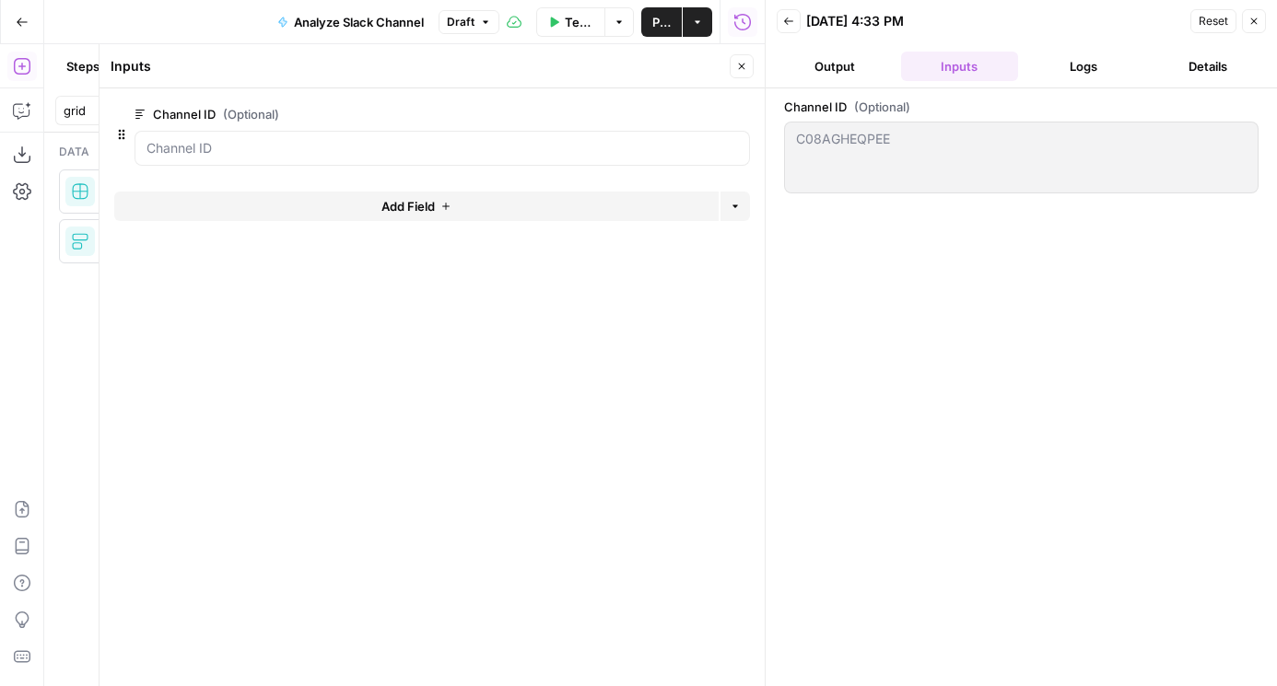
click at [659, 203] on button "Add Field" at bounding box center [416, 206] width 604 height 29
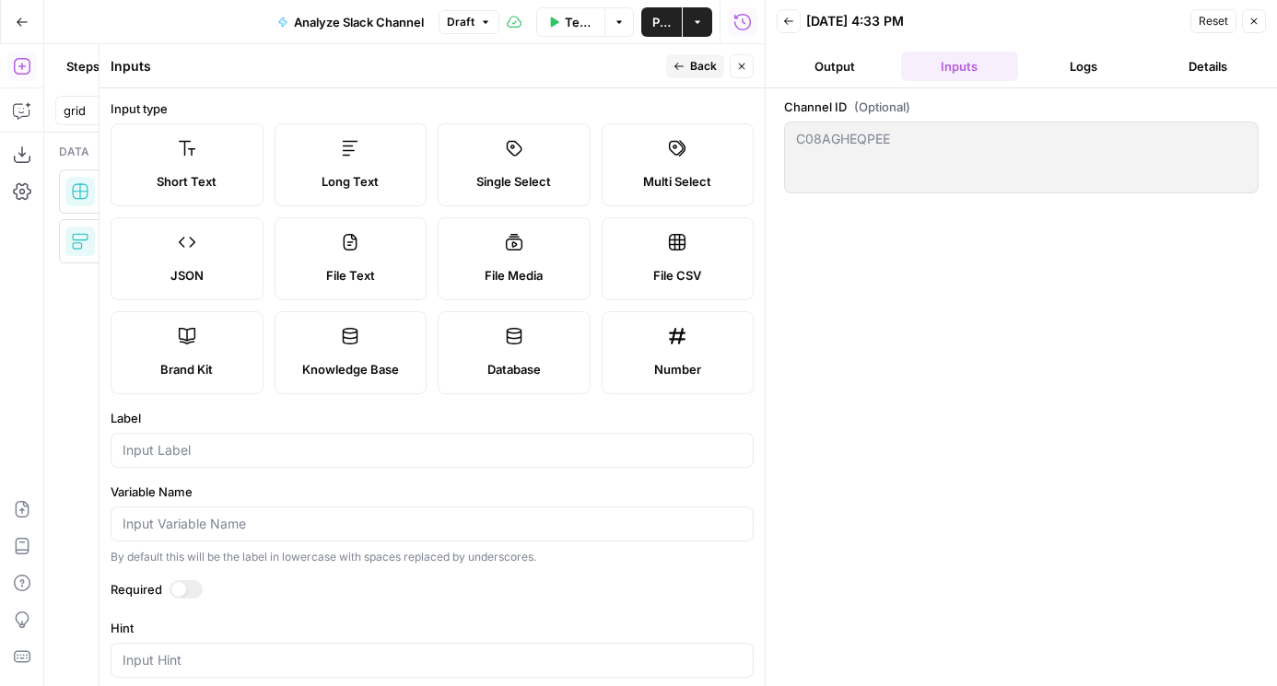
click at [209, 440] on div at bounding box center [432, 450] width 643 height 35
type input "Company Name"
click at [689, 62] on button "Back" at bounding box center [695, 66] width 58 height 24
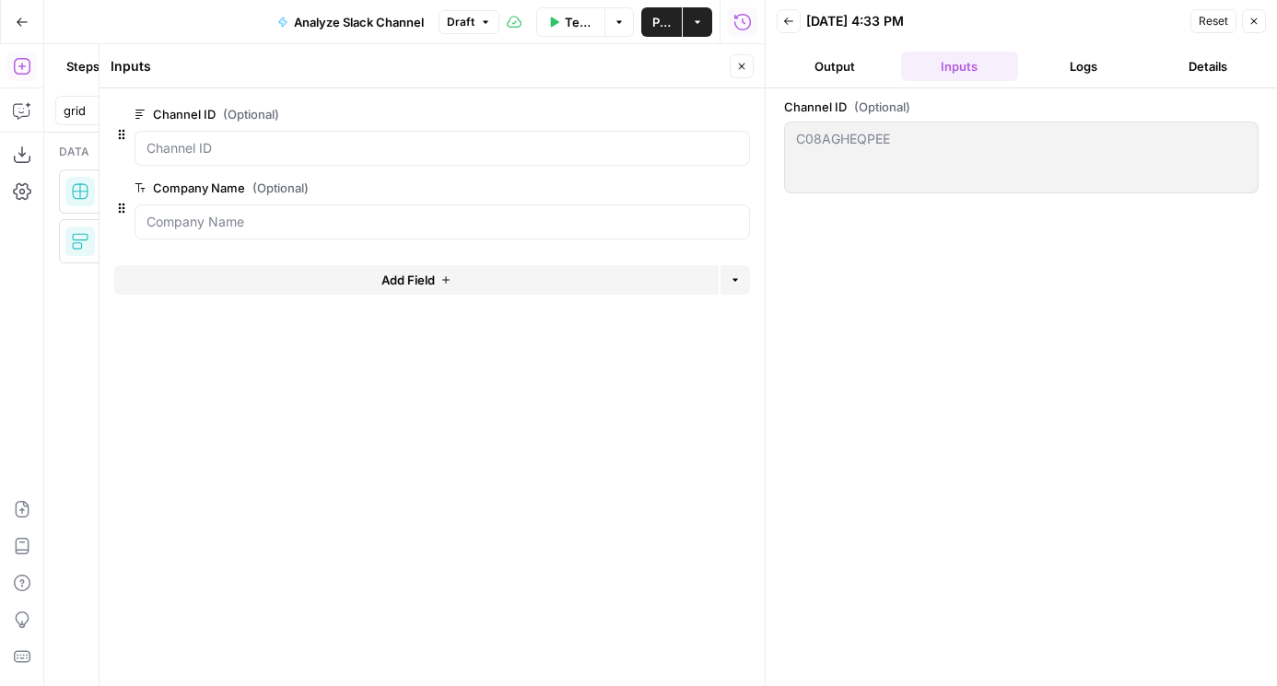
click at [752, 62] on button "Close" at bounding box center [741, 66] width 24 height 24
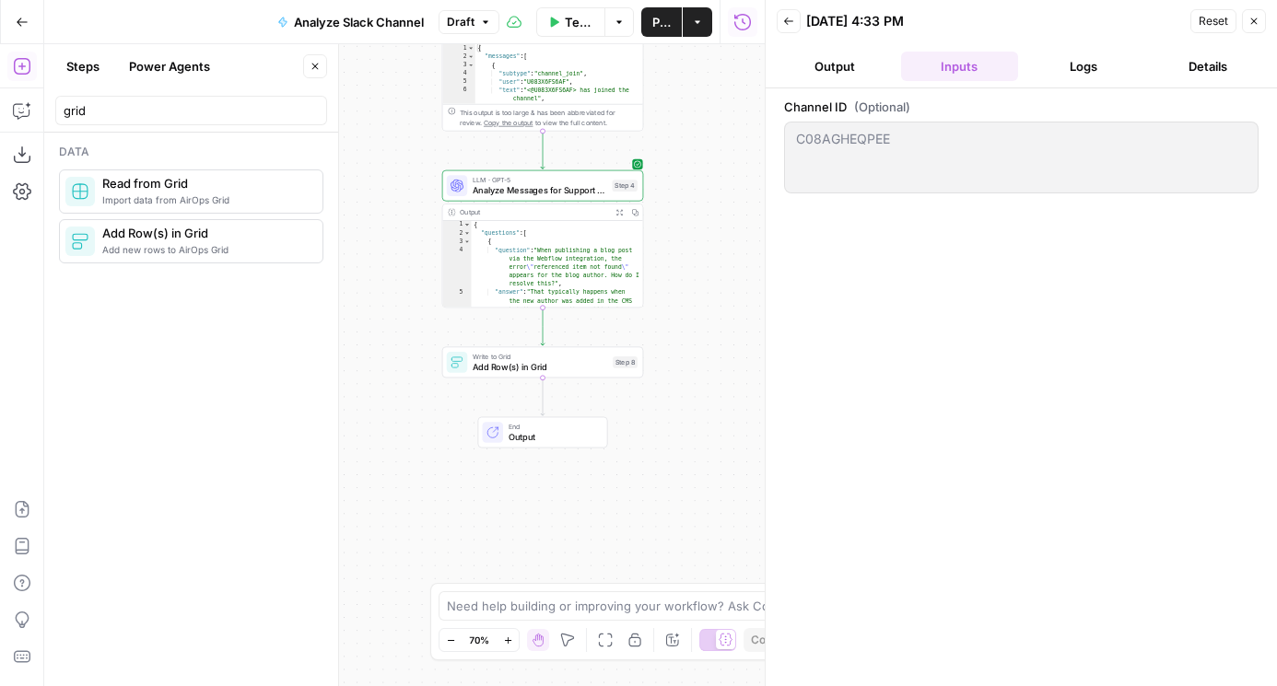
drag, startPoint x: 696, startPoint y: 309, endPoint x: 694, endPoint y: 147, distance: 161.2
click at [696, 146] on div "Workflow Set Inputs Inputs Run Code · Python Fetch Slack Messages with OAuth St…" at bounding box center [404, 365] width 720 height 642
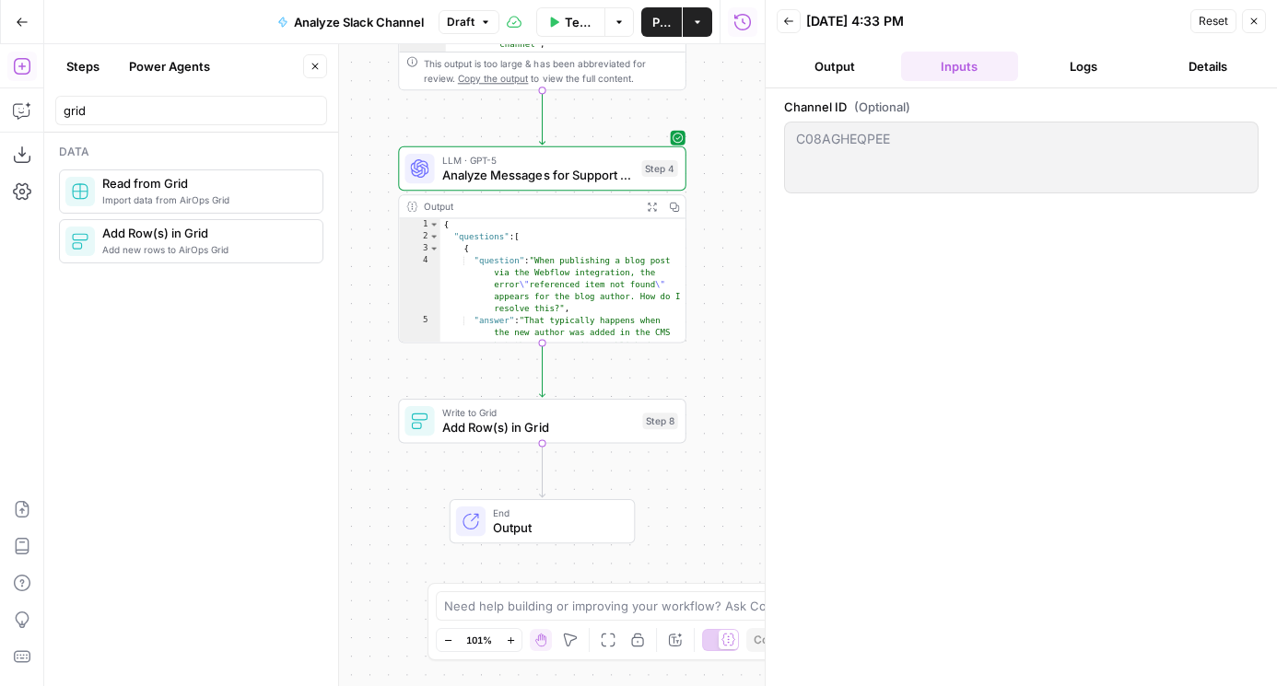
drag, startPoint x: 391, startPoint y: 332, endPoint x: 451, endPoint y: 376, distance: 73.9
click at [451, 376] on div "Workflow Set Inputs Inputs Run Code · Python Fetch Slack Messages with OAuth St…" at bounding box center [404, 365] width 720 height 642
click at [106, 120] on div "grid" at bounding box center [191, 110] width 272 height 29
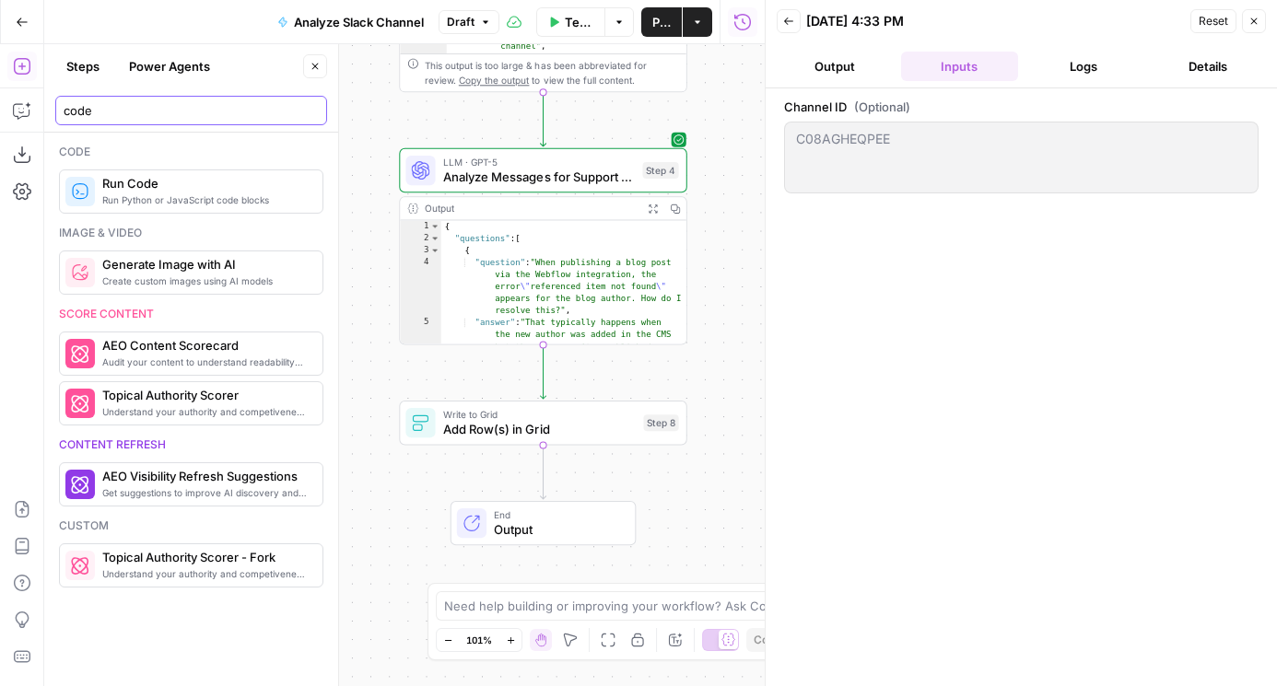
type input "code"
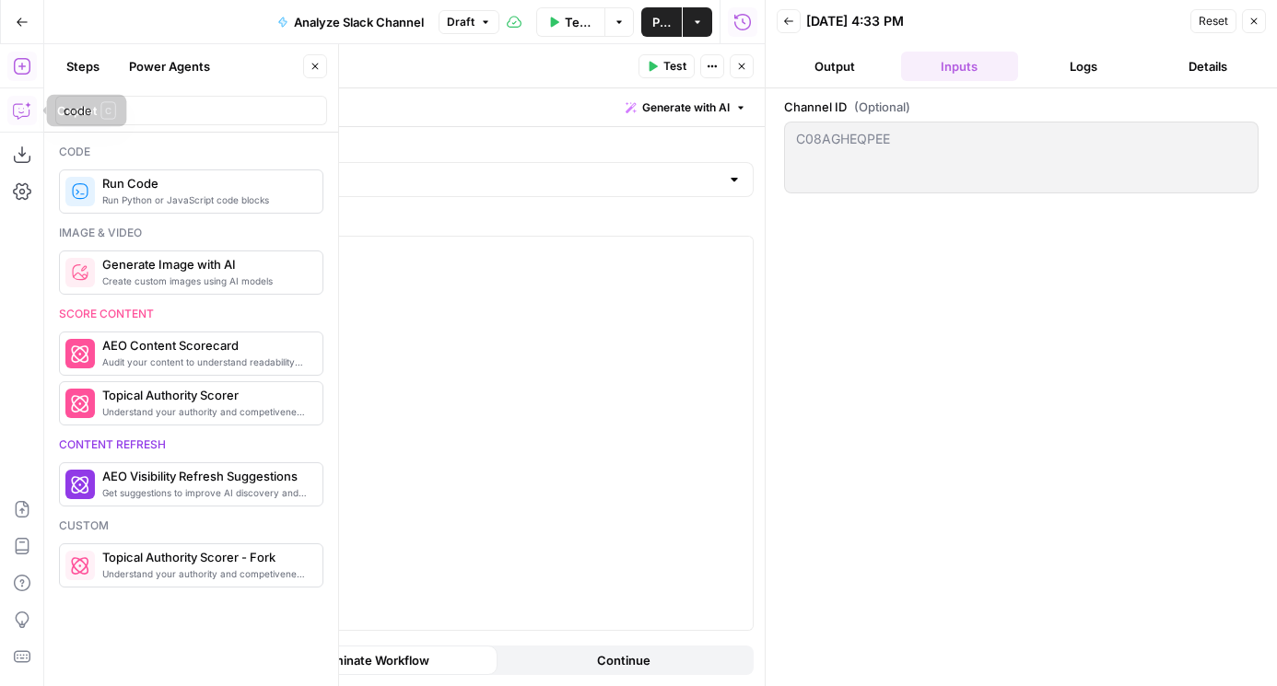
click at [29, 104] on icon "button" at bounding box center [28, 105] width 6 height 6
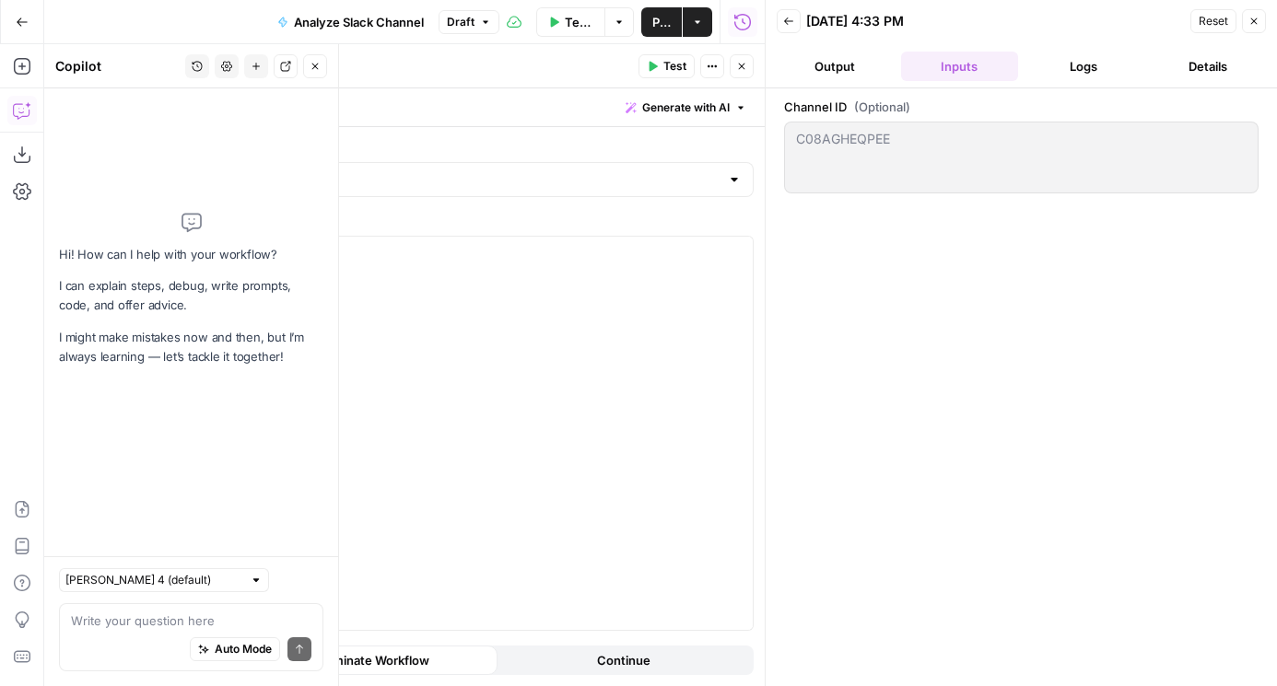
click at [138, 604] on div "Write your question here Auto Mode Send" at bounding box center [191, 637] width 264 height 68
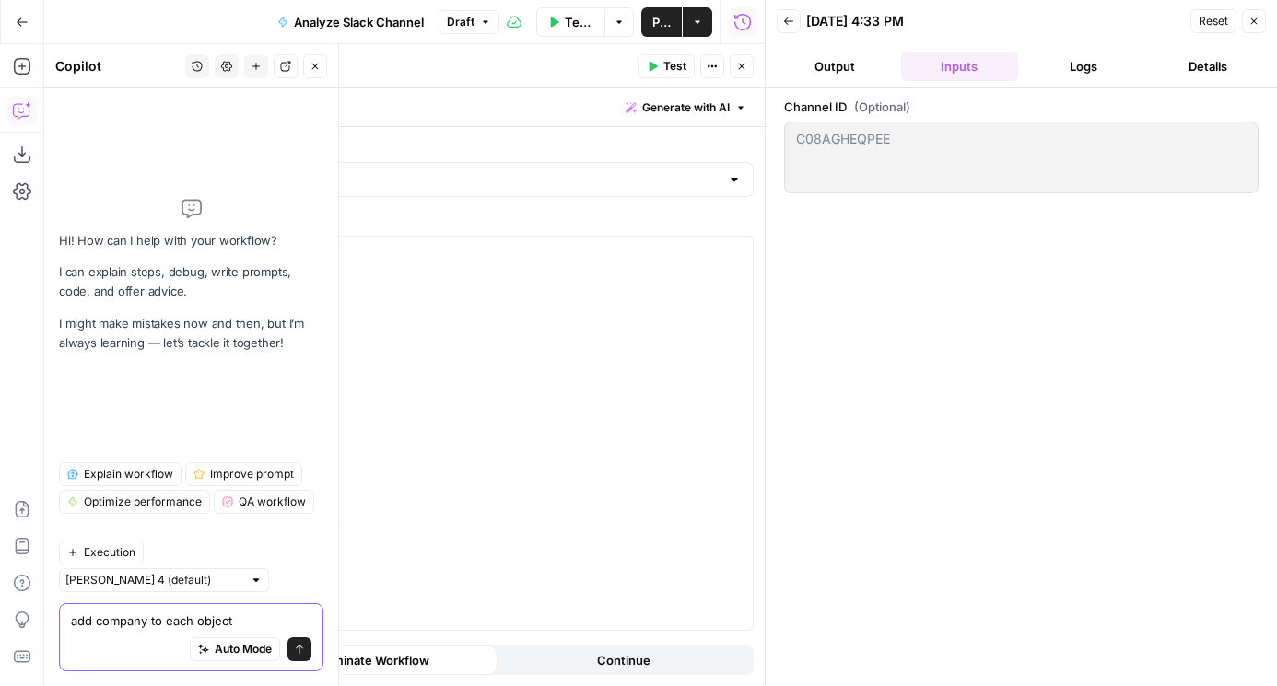
click at [195, 623] on textarea "add company to each object" at bounding box center [191, 621] width 240 height 18
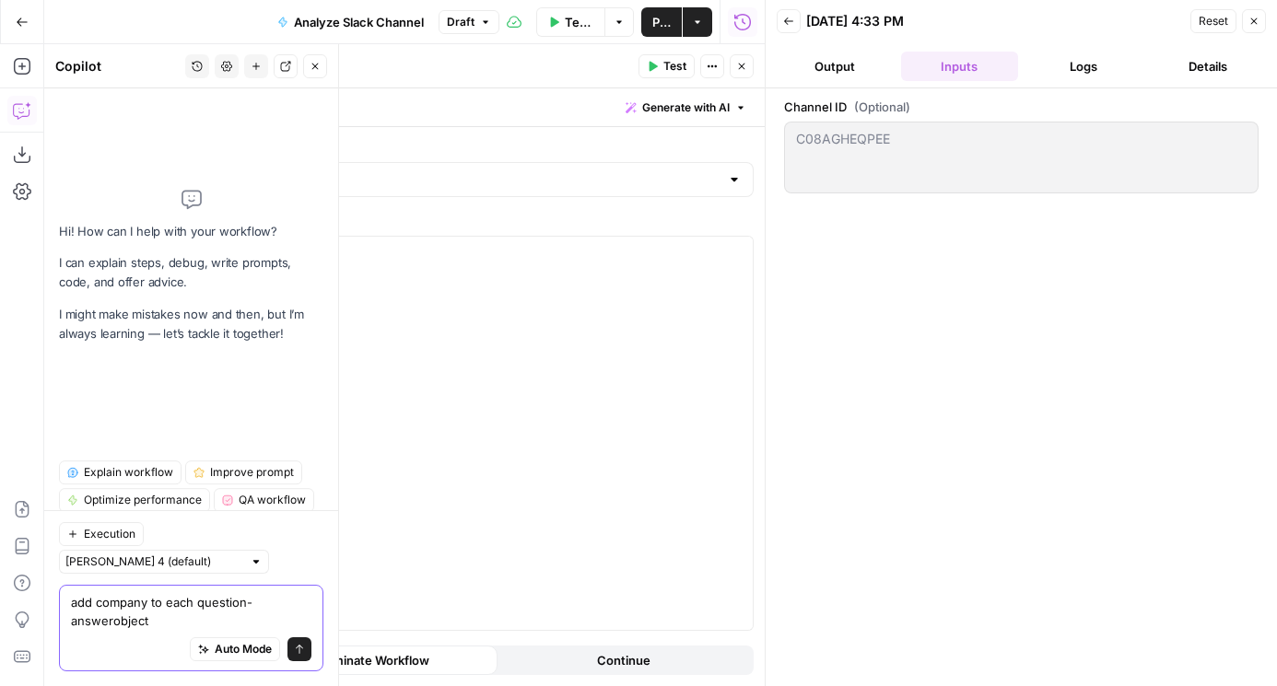
type textarea "add company to each question-answer object"
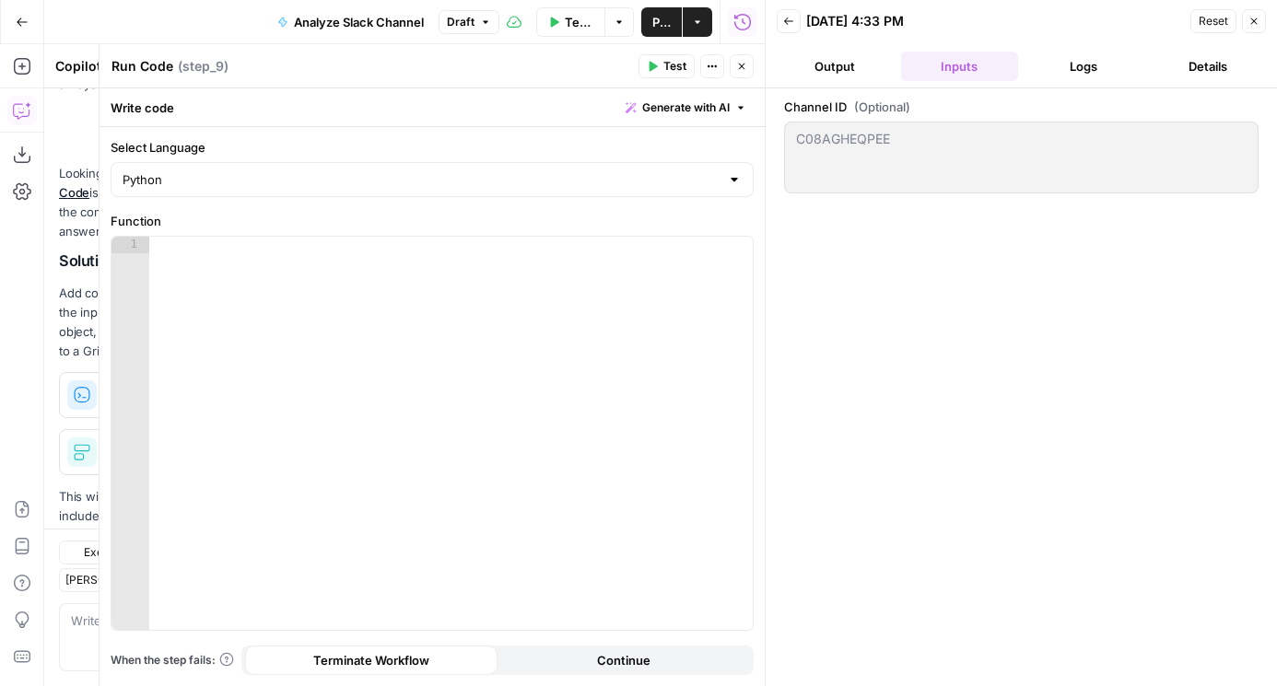
scroll to position [184, 0]
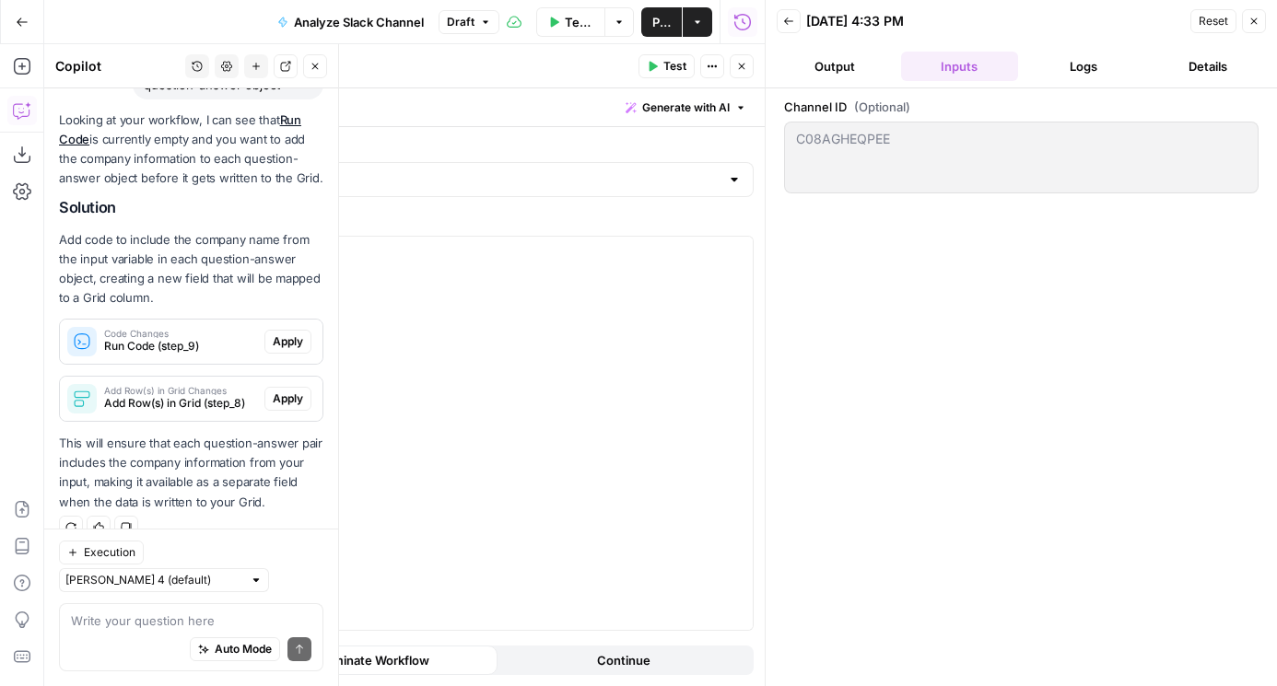
click at [280, 341] on span "Apply" at bounding box center [288, 341] width 30 height 17
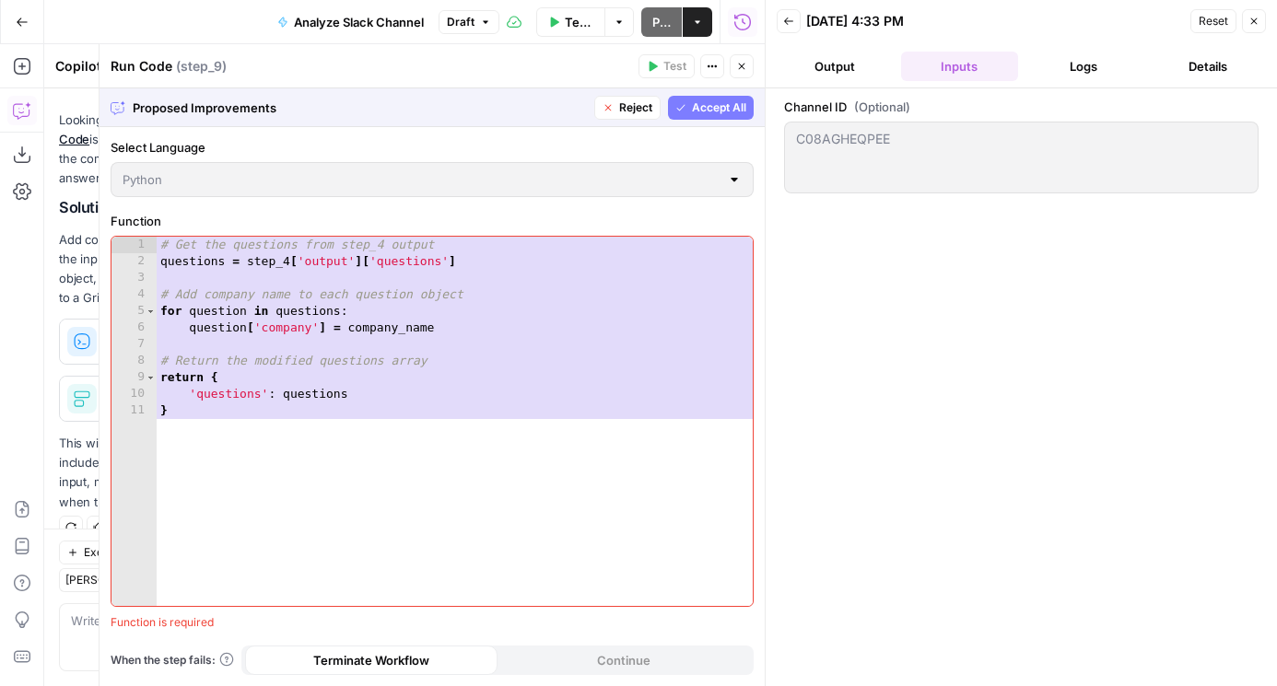
click at [708, 106] on span "Accept All" at bounding box center [719, 107] width 54 height 17
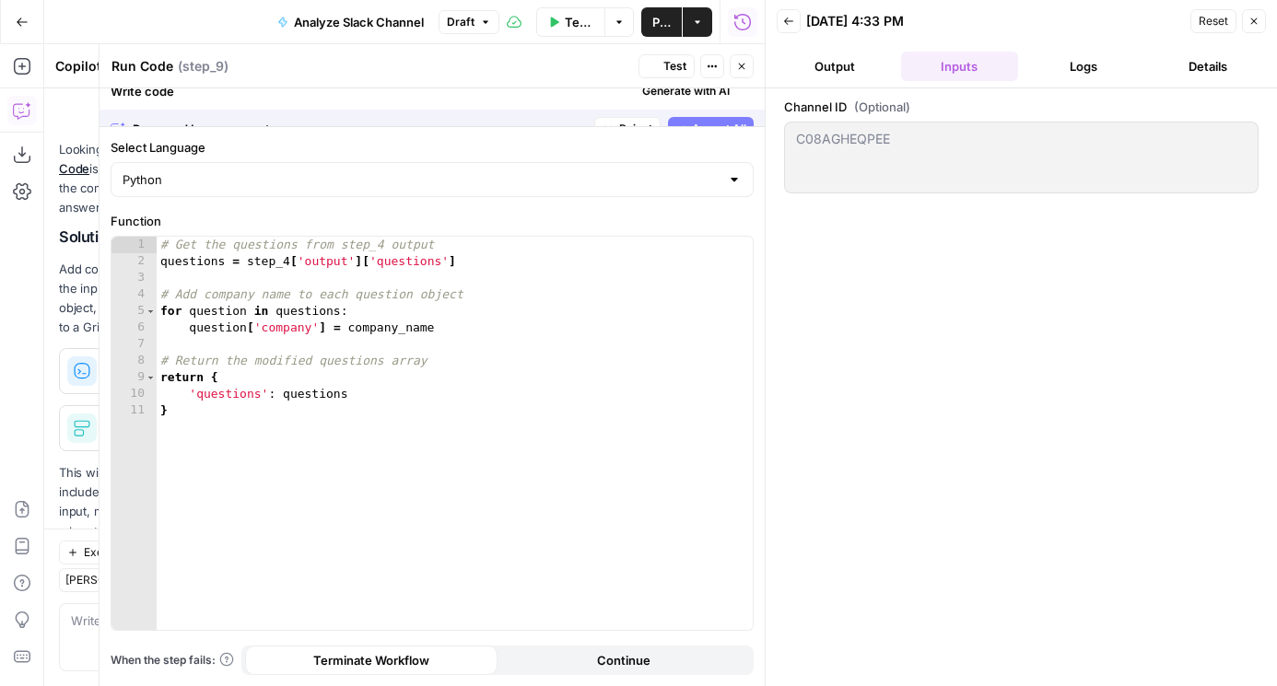
scroll to position [214, 0]
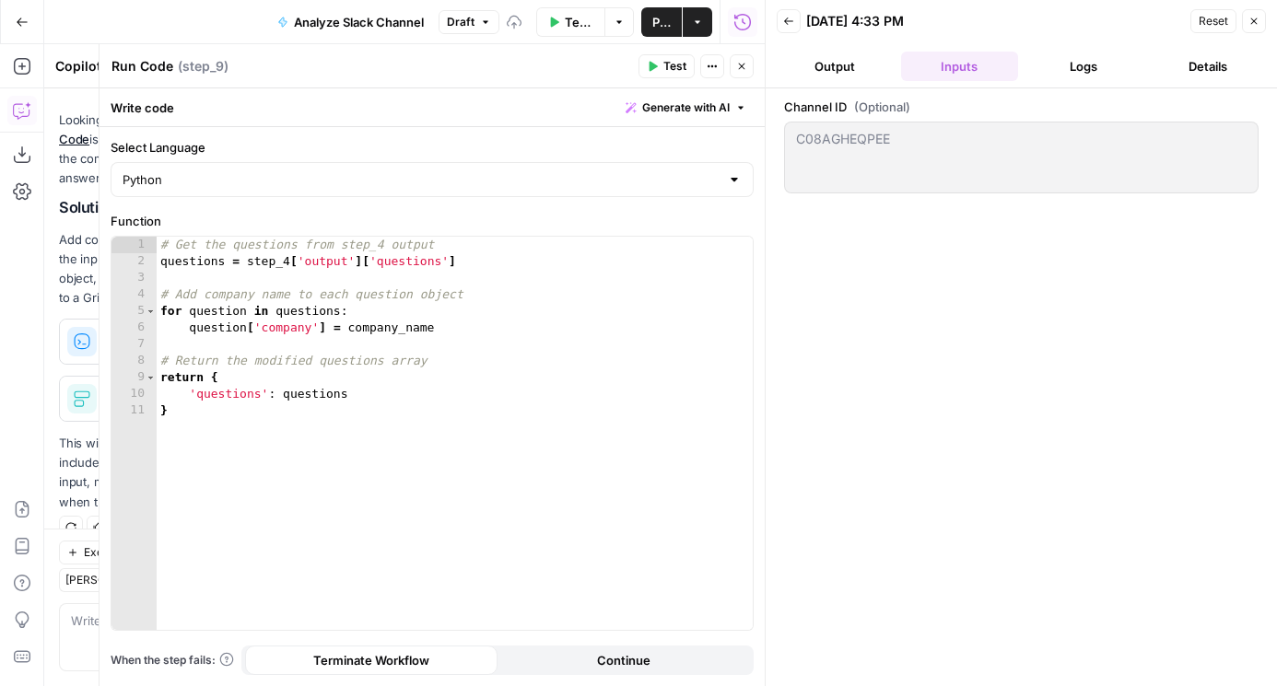
click at [668, 64] on span "Test" at bounding box center [674, 66] width 23 height 17
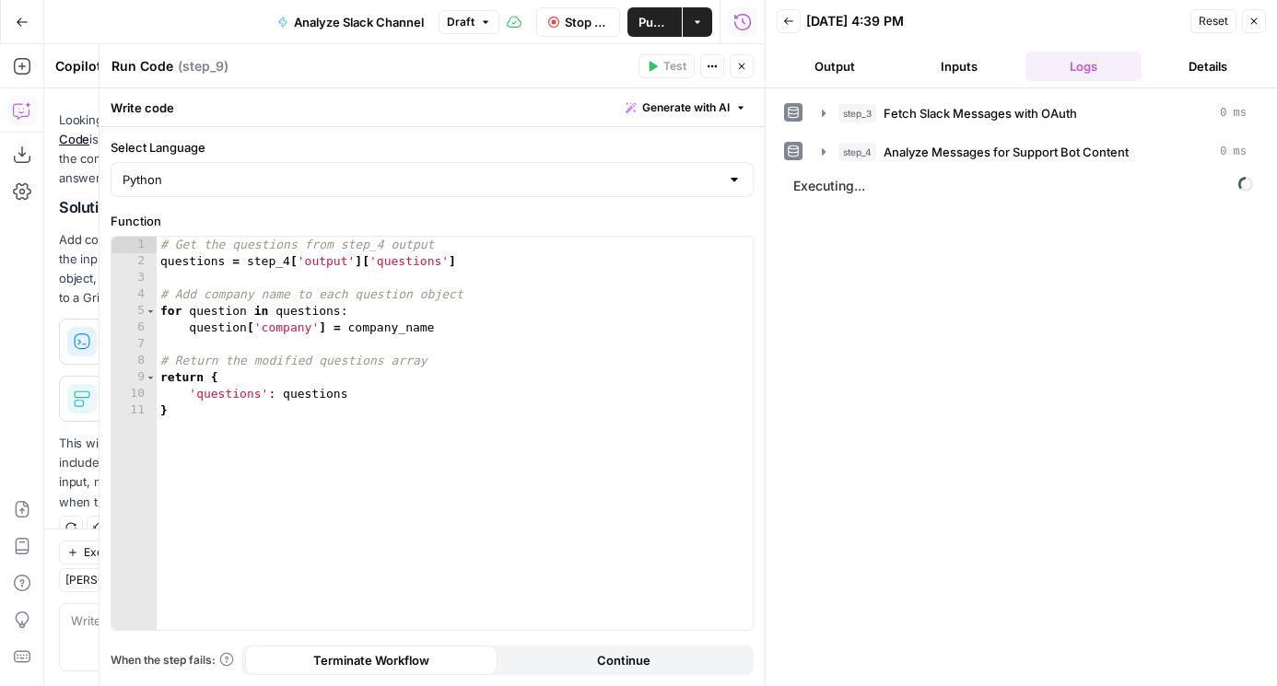
click at [741, 62] on icon "button" at bounding box center [741, 66] width 11 height 11
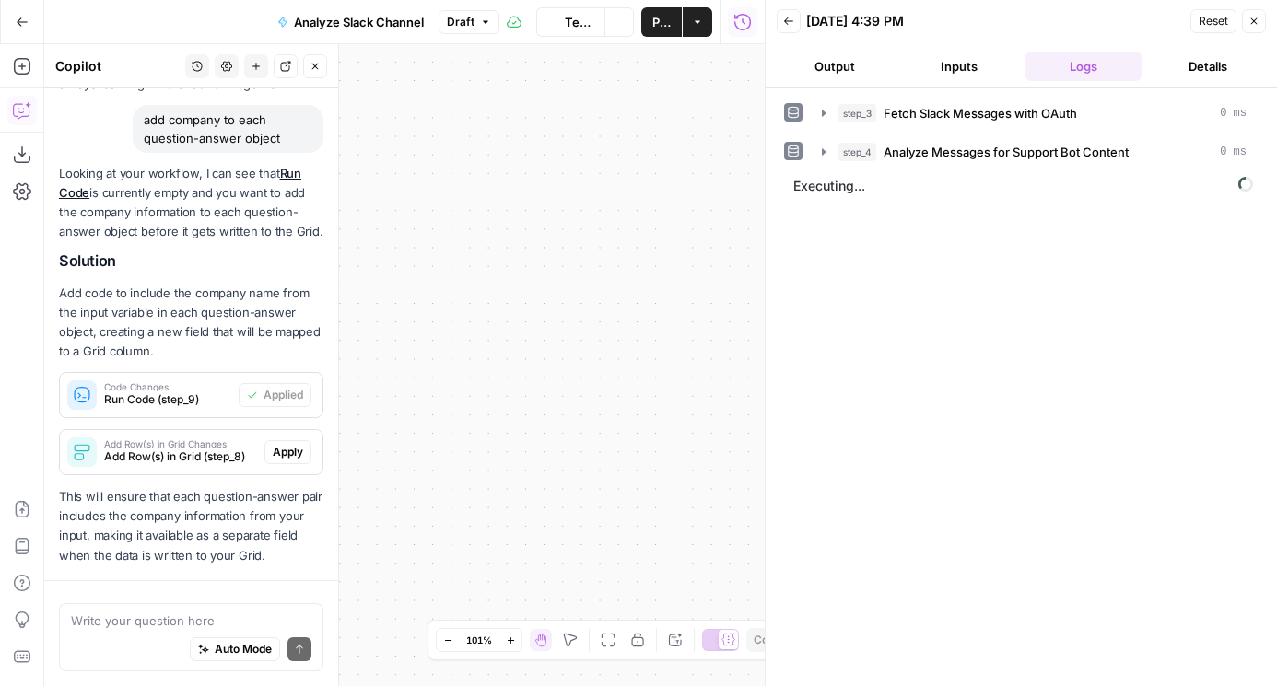
click at [606, 647] on button "Fit to View" at bounding box center [608, 640] width 22 height 22
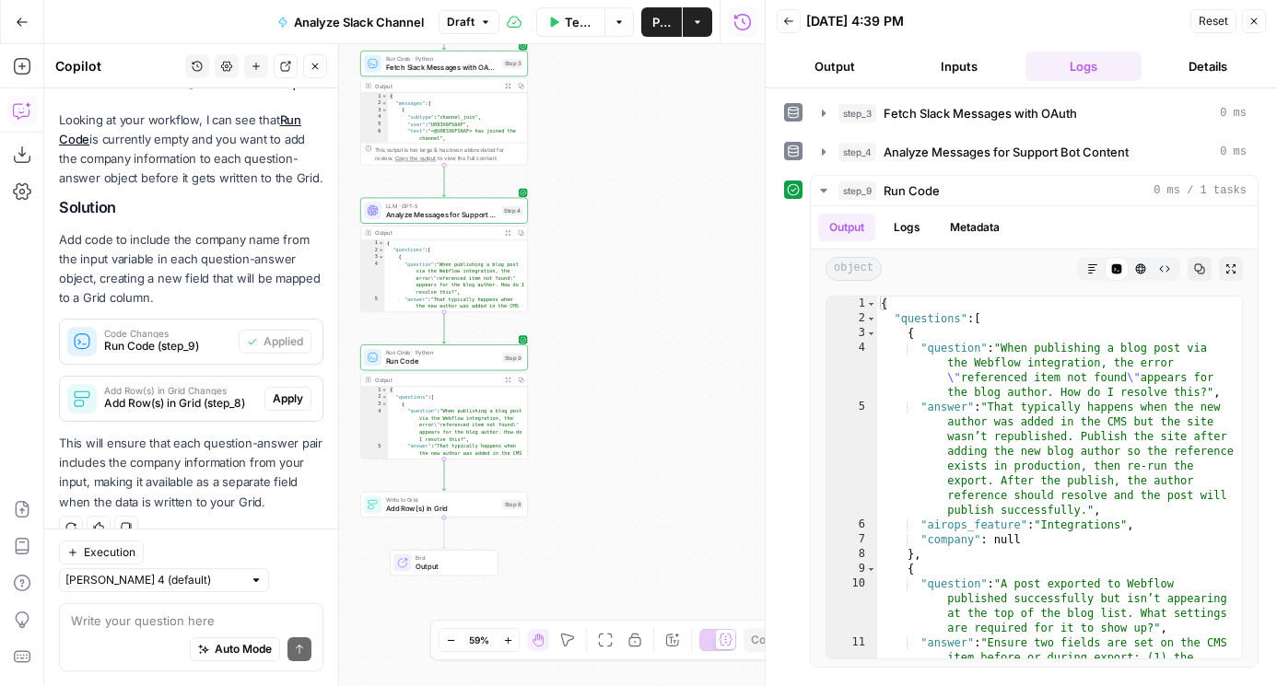
drag, startPoint x: 586, startPoint y: 495, endPoint x: 731, endPoint y: 261, distance: 275.5
click at [731, 261] on div "Workflow Set Inputs Inputs Run Code · Python Fetch Slack Messages with OAuth St…" at bounding box center [404, 365] width 720 height 642
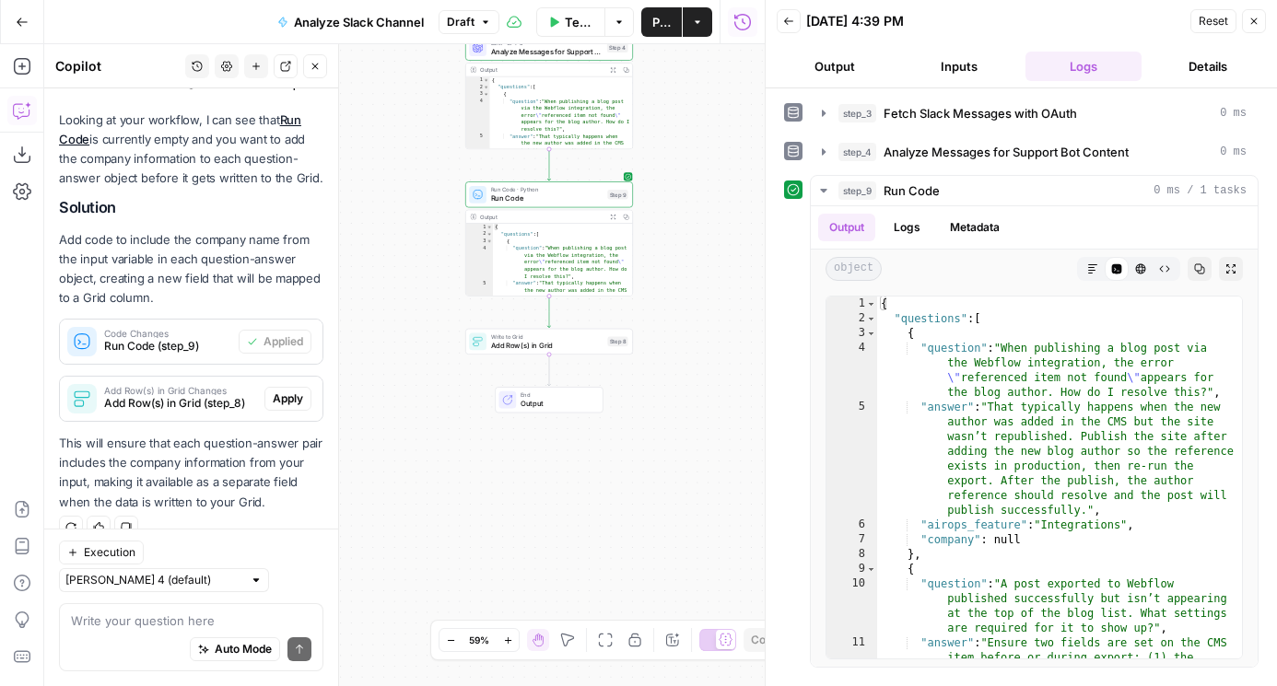
drag, startPoint x: 539, startPoint y: 443, endPoint x: 452, endPoint y: 545, distance: 134.0
click at [452, 545] on div "Workflow Set Inputs Inputs Run Code · Python Fetch Slack Messages with OAuth St…" at bounding box center [404, 365] width 720 height 642
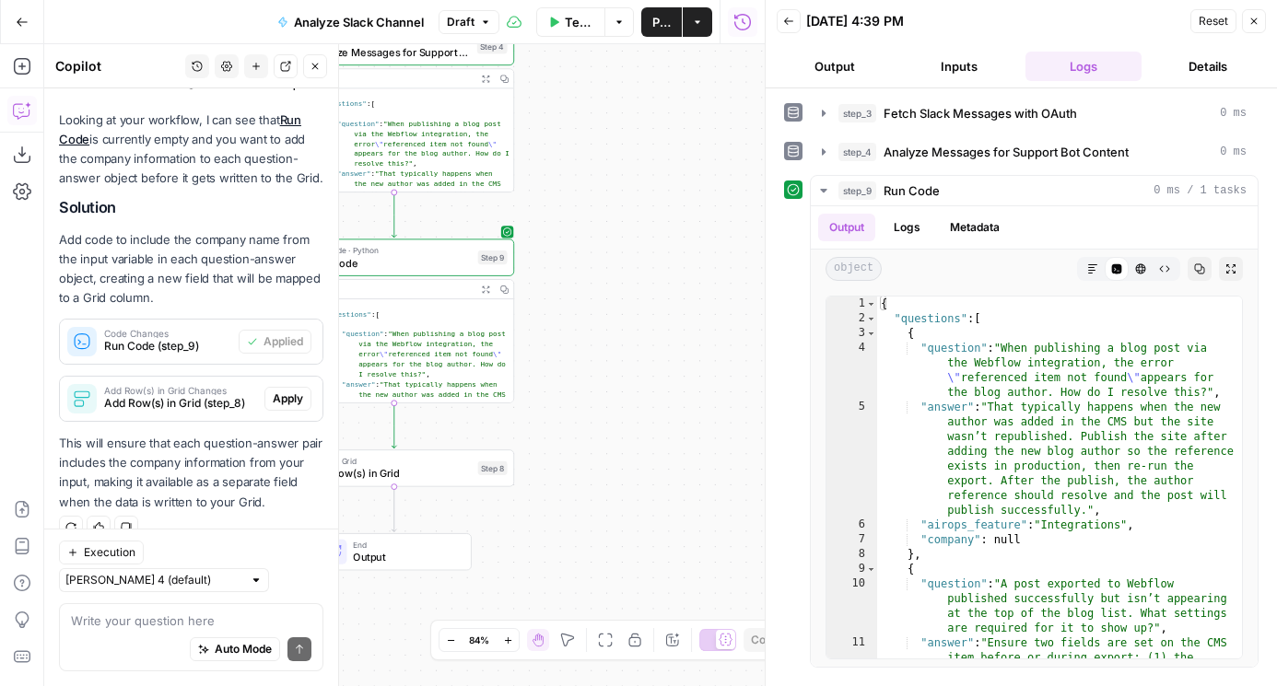
drag, startPoint x: 569, startPoint y: 400, endPoint x: 644, endPoint y: 410, distance: 75.3
click at [644, 410] on div "Workflow Set Inputs Inputs Run Code · Python Fetch Slack Messages with OAuth St…" at bounding box center [404, 365] width 720 height 642
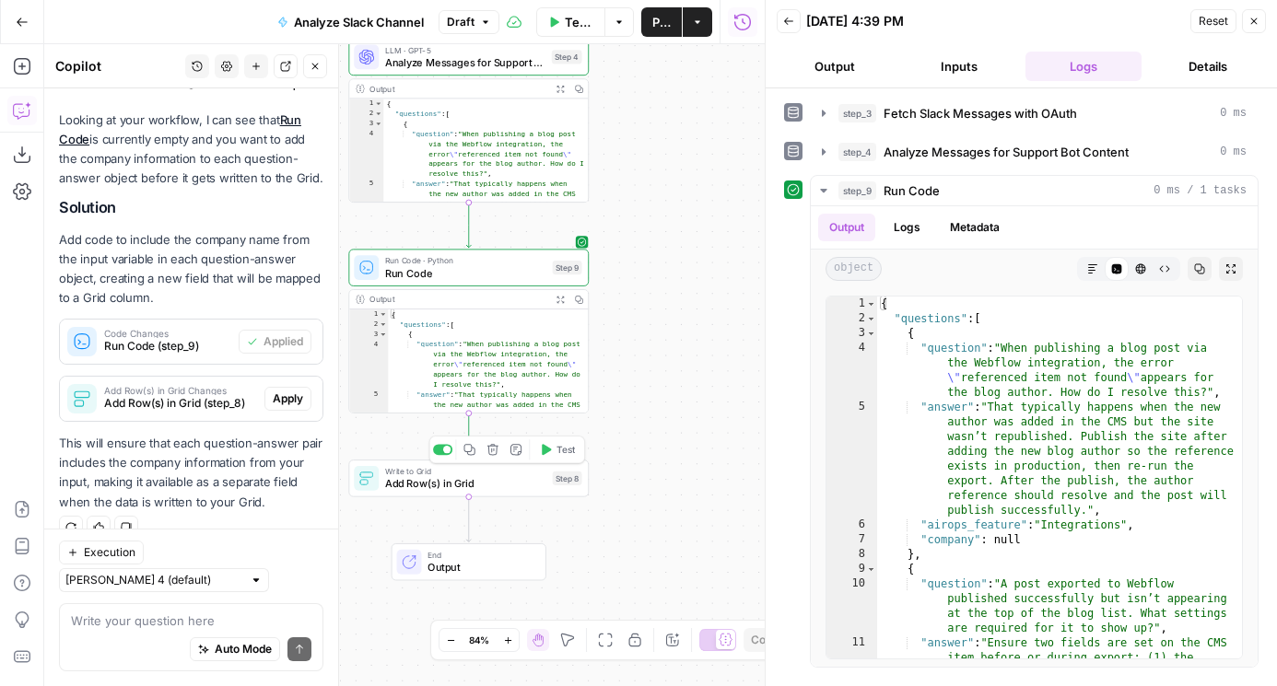
click at [525, 474] on span "Write to Grid" at bounding box center [465, 471] width 161 height 12
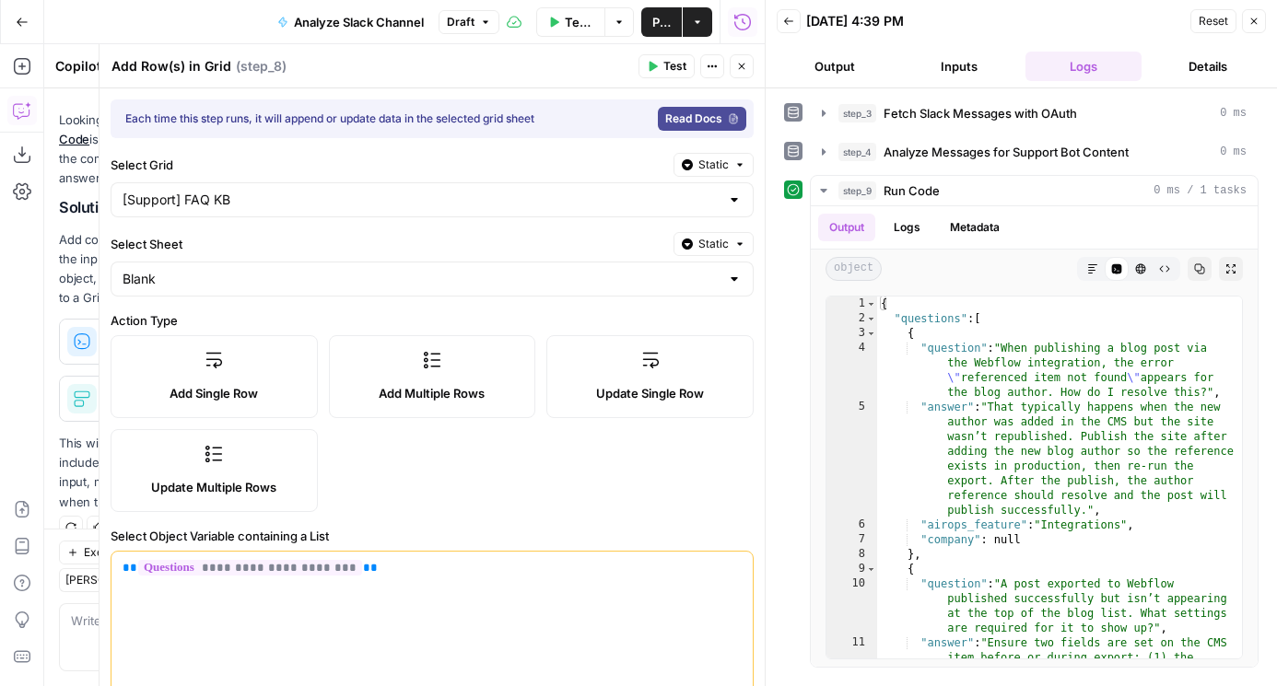
scroll to position [340, 0]
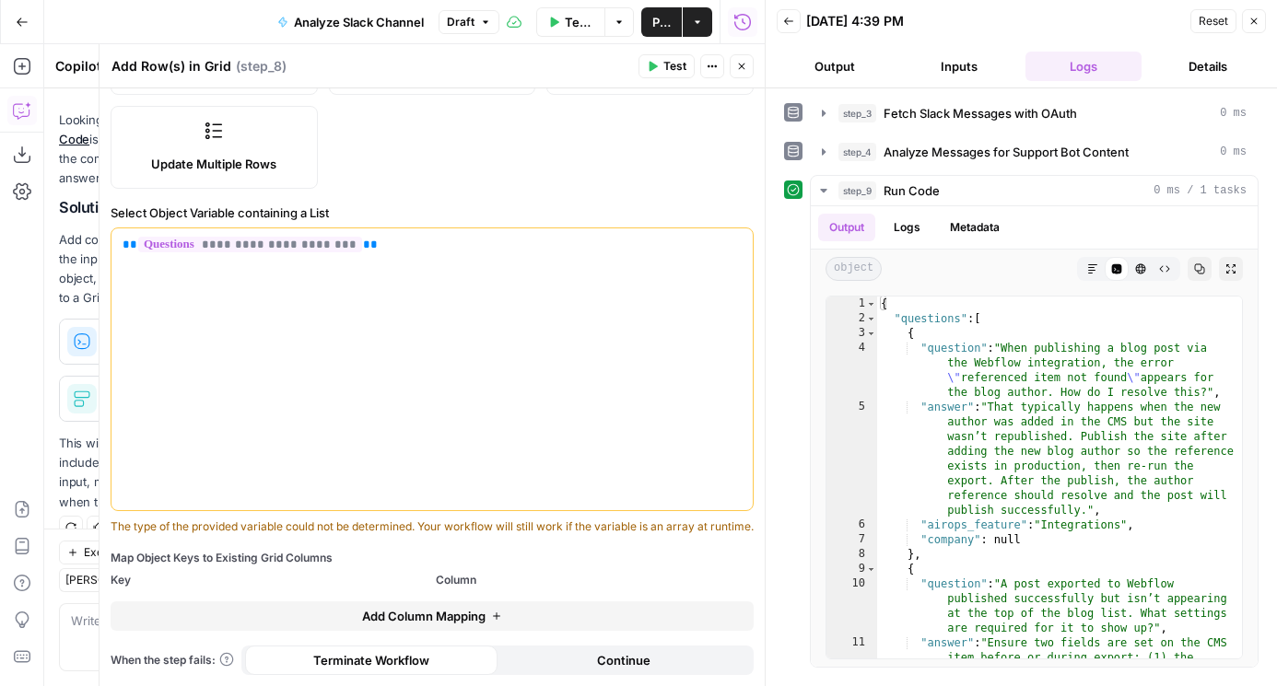
click at [395, 413] on div "**********" at bounding box center [431, 369] width 641 height 282
click at [403, 625] on button "Add Column Mapping" at bounding box center [432, 615] width 643 height 29
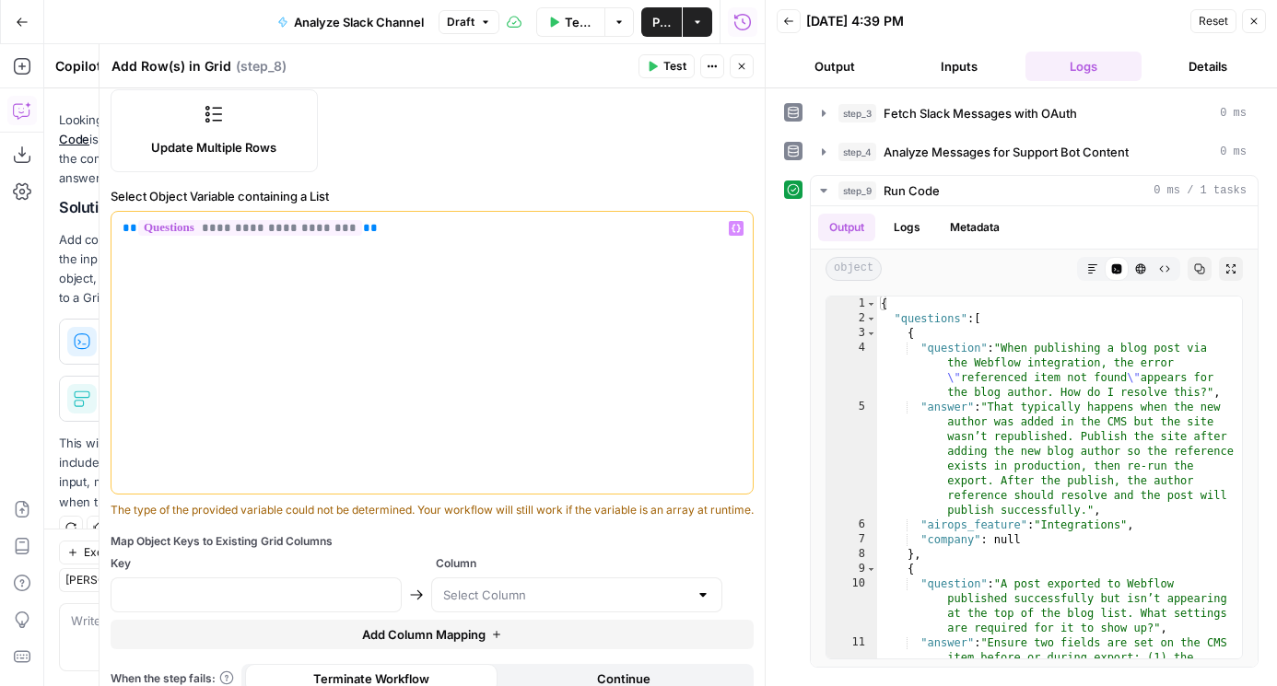
scroll to position [375, 0]
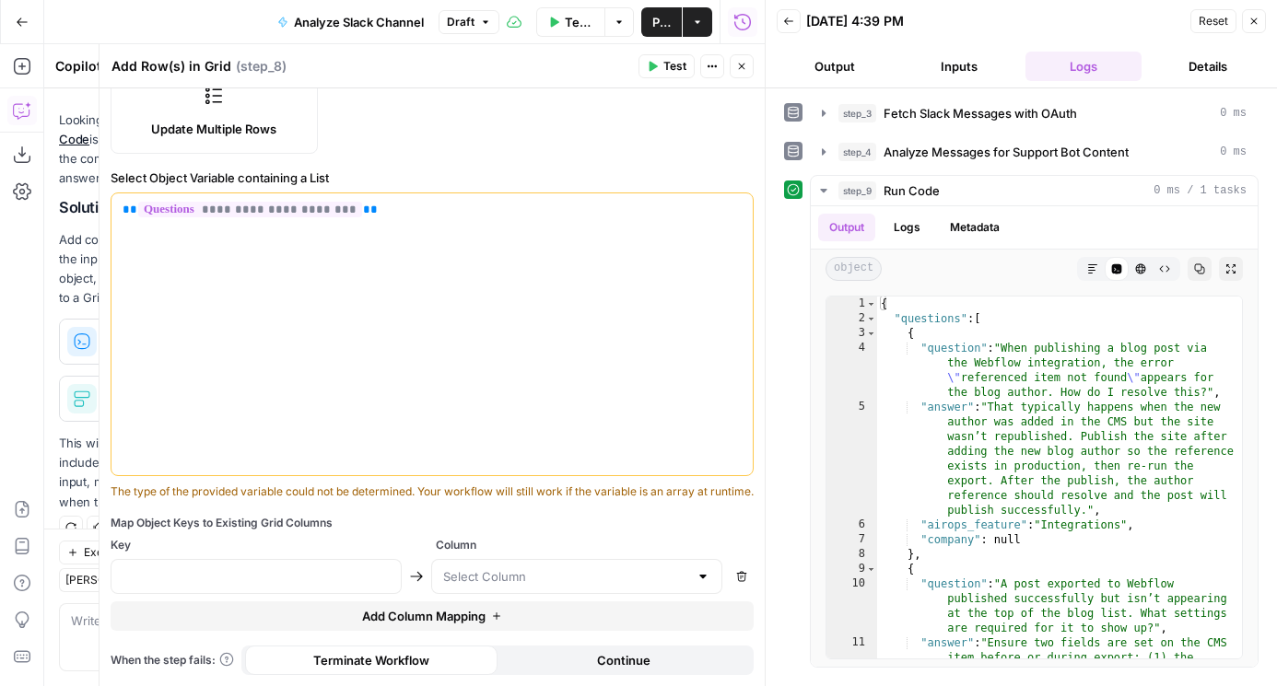
click at [371, 600] on div "Map Object Keys to Existing Grid Columns Key Column Remove Add Column Mapping" at bounding box center [432, 573] width 643 height 116
click at [357, 581] on input "text" at bounding box center [255, 576] width 267 height 18
type input "question"
click at [590, 588] on div at bounding box center [576, 576] width 291 height 35
click at [507, 480] on span "question" at bounding box center [573, 479] width 252 height 18
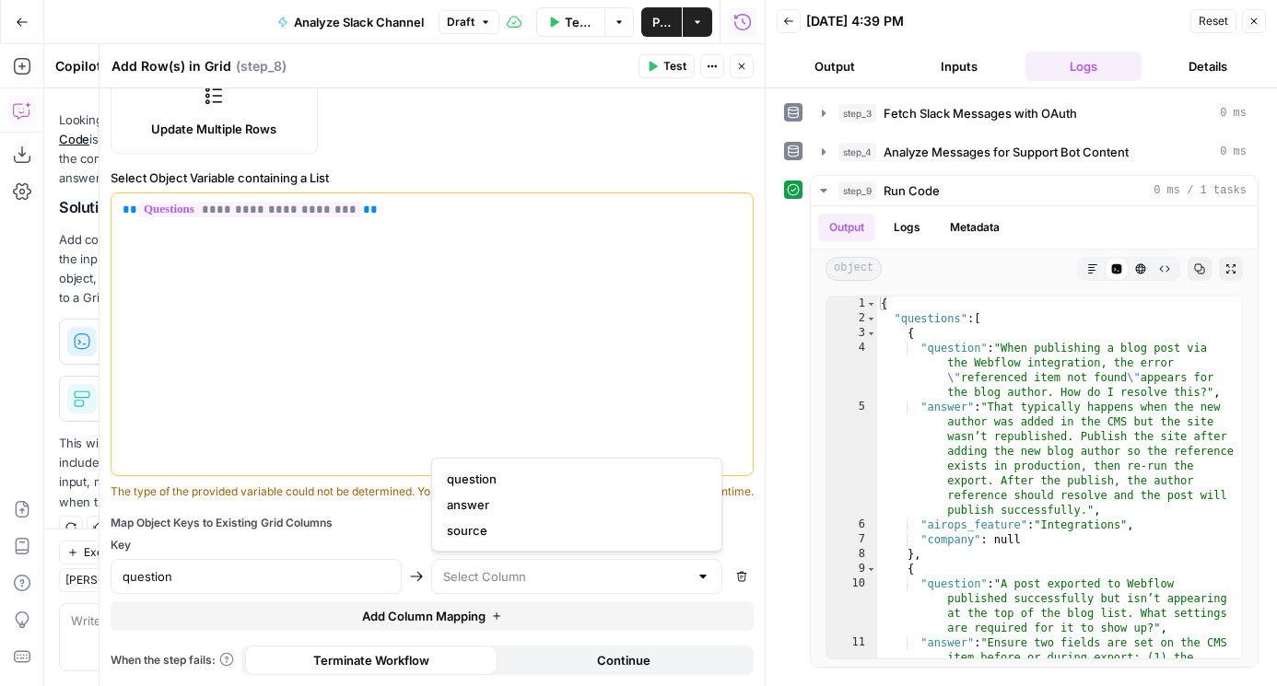
type input "question"
click at [407, 623] on span "Add Column Mapping" at bounding box center [423, 616] width 123 height 18
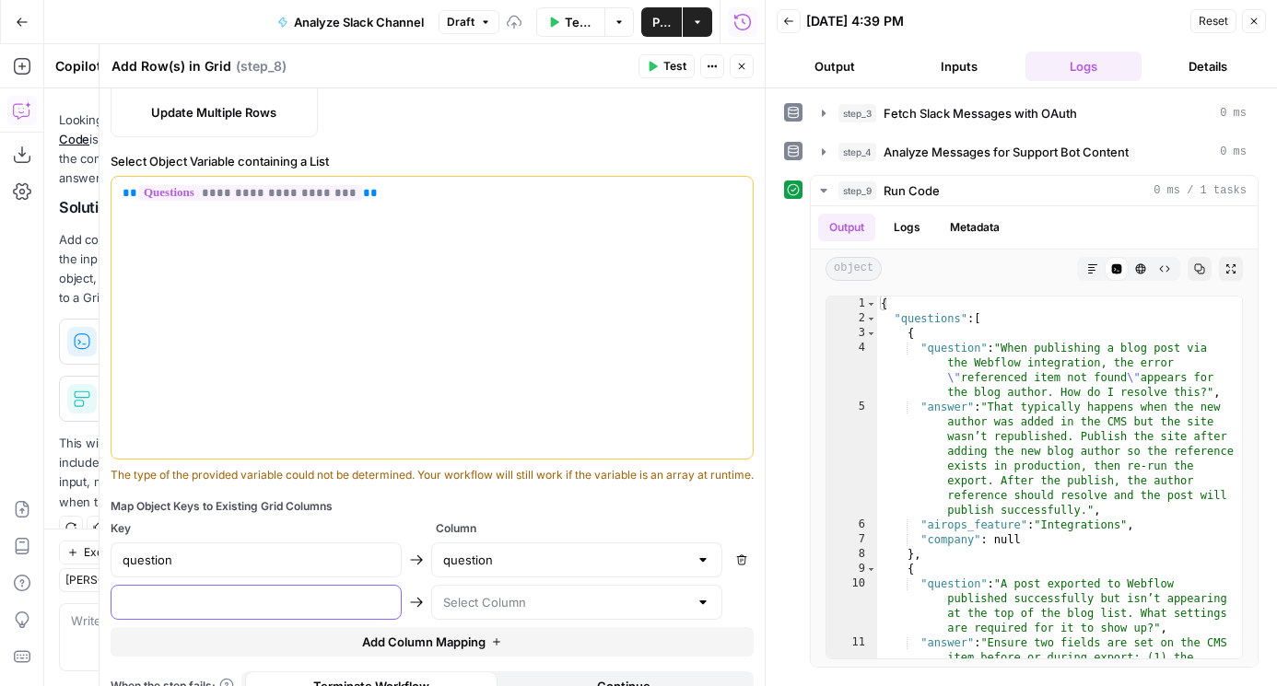
click at [325, 609] on input "text" at bounding box center [255, 602] width 267 height 18
type input "answer"
click at [518, 620] on div at bounding box center [576, 602] width 291 height 35
click at [495, 547] on span "answer" at bounding box center [573, 547] width 252 height 18
type input "answer"
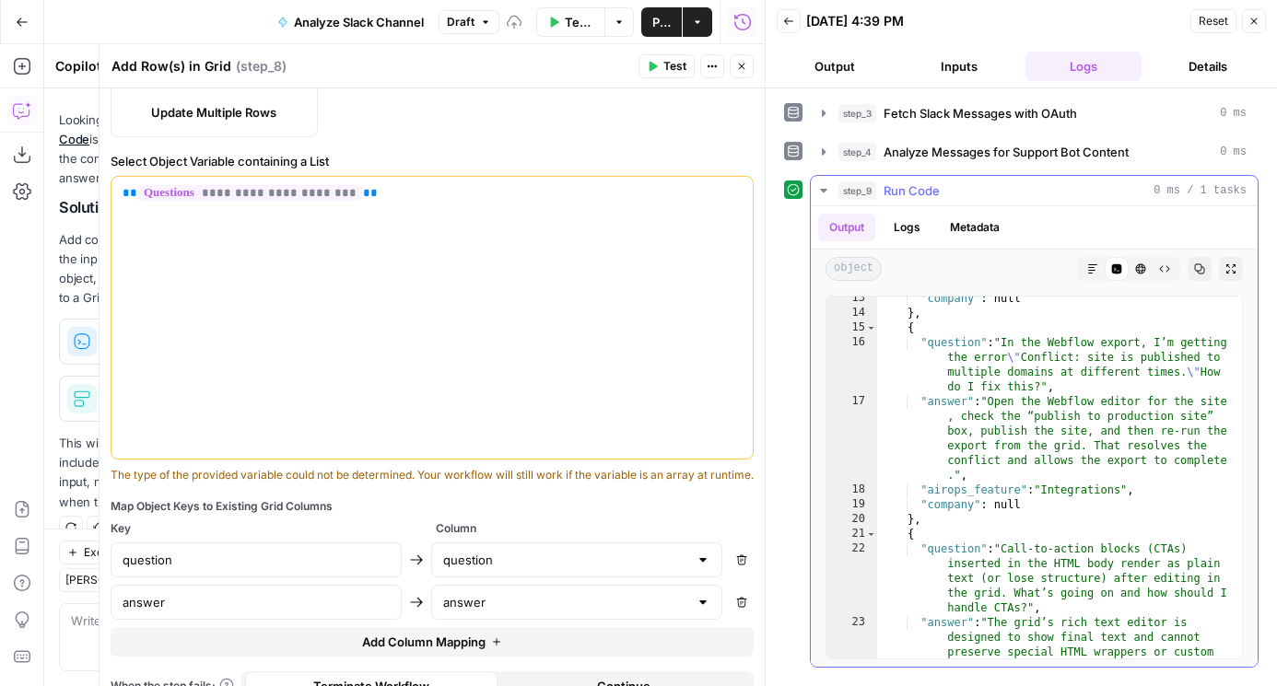
scroll to position [506, 0]
click at [368, 651] on span "Add Column Mapping" at bounding box center [423, 642] width 123 height 18
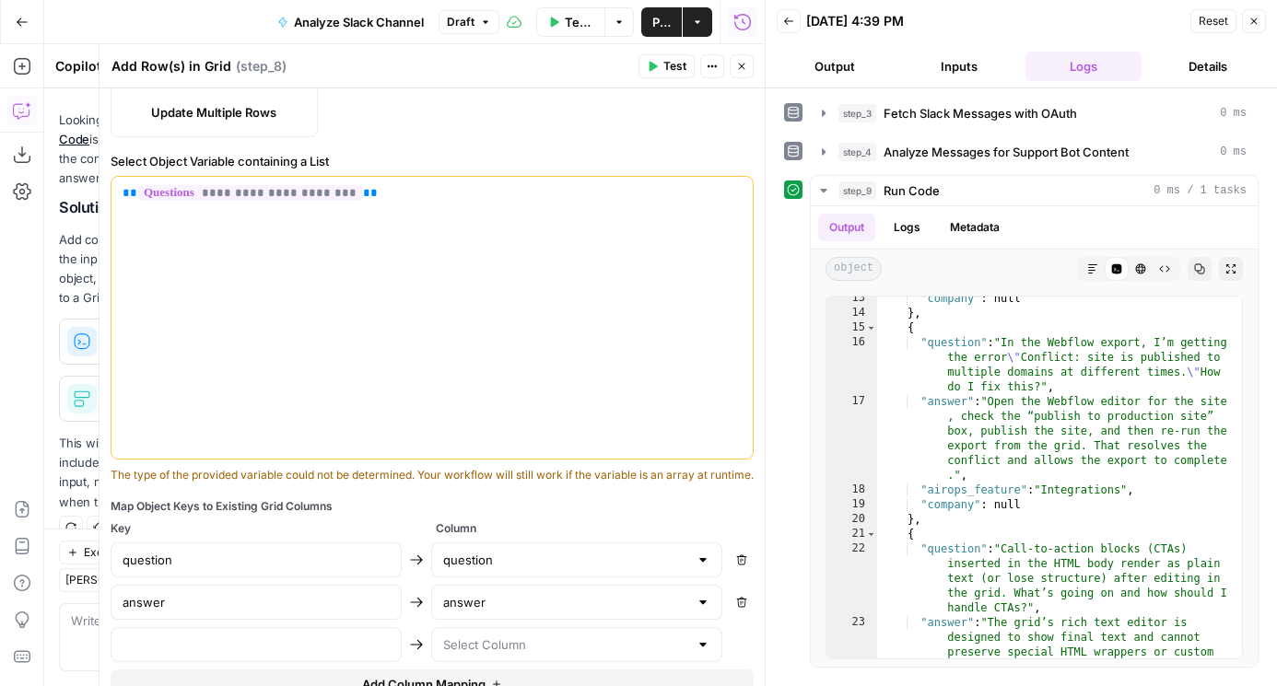
scroll to position [460, 0]
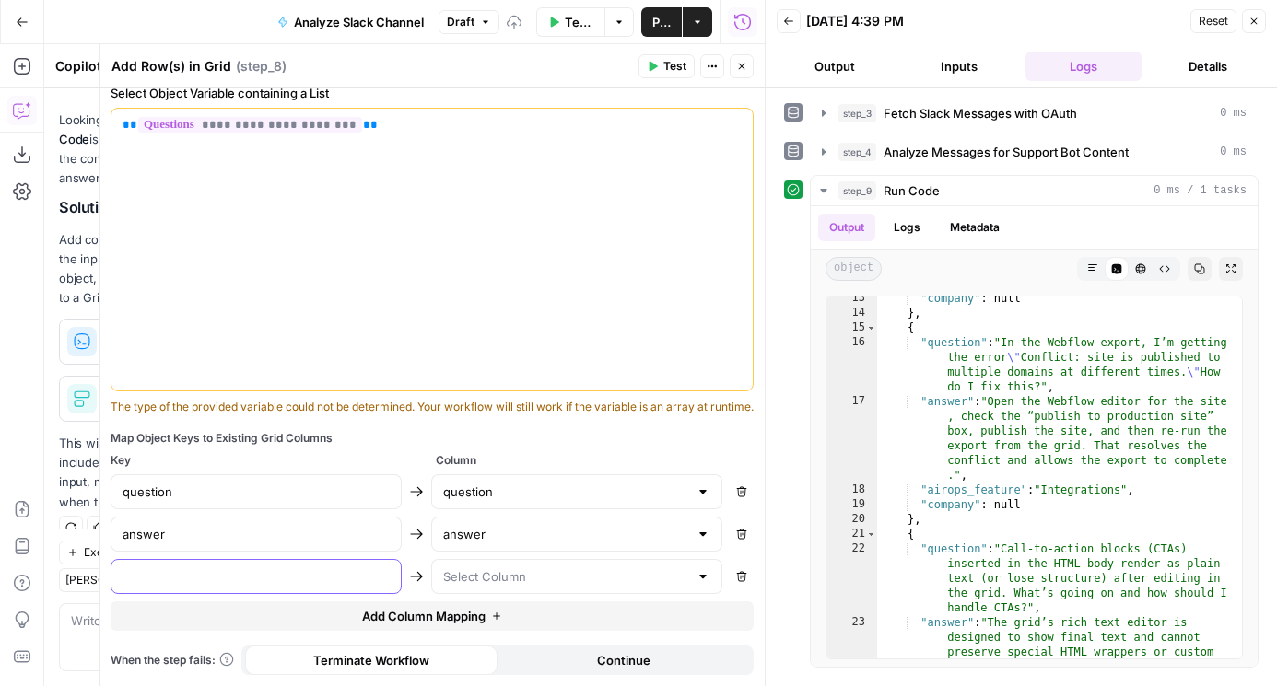
click at [267, 578] on input "text" at bounding box center [255, 576] width 267 height 18
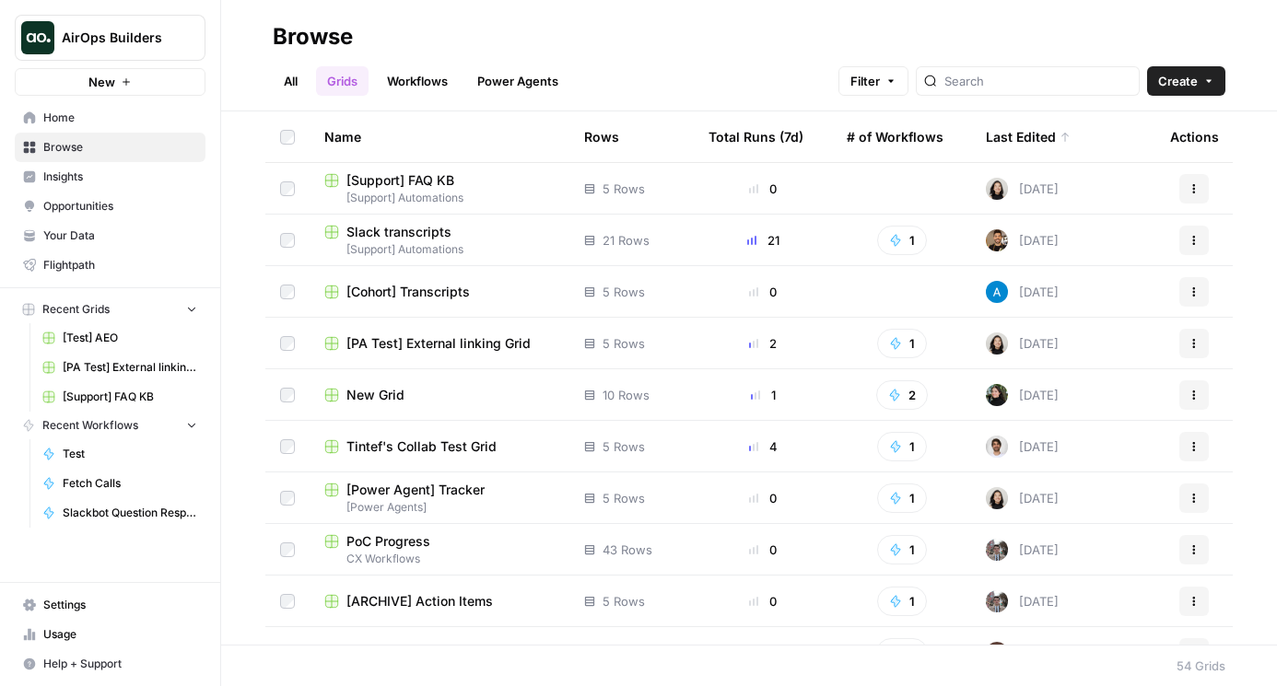
click at [400, 237] on span "Slack transcripts" at bounding box center [398, 232] width 105 height 18
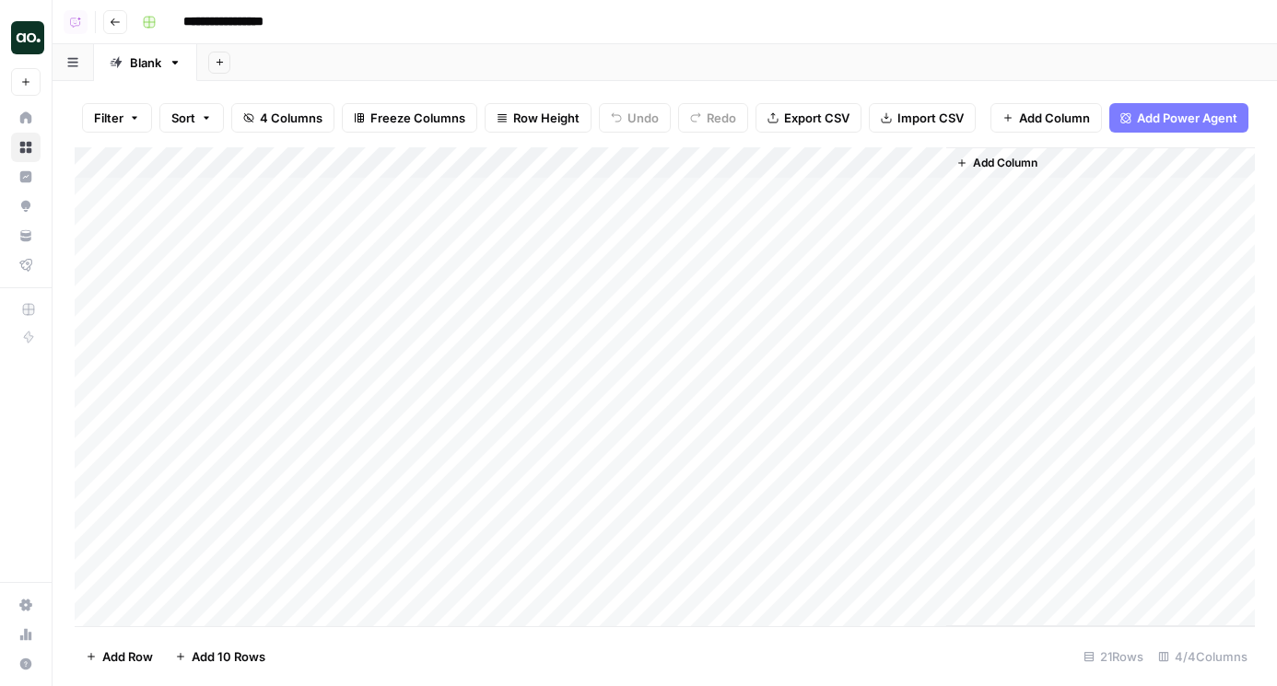
click at [599, 155] on div "Add Column" at bounding box center [665, 386] width 1180 height 479
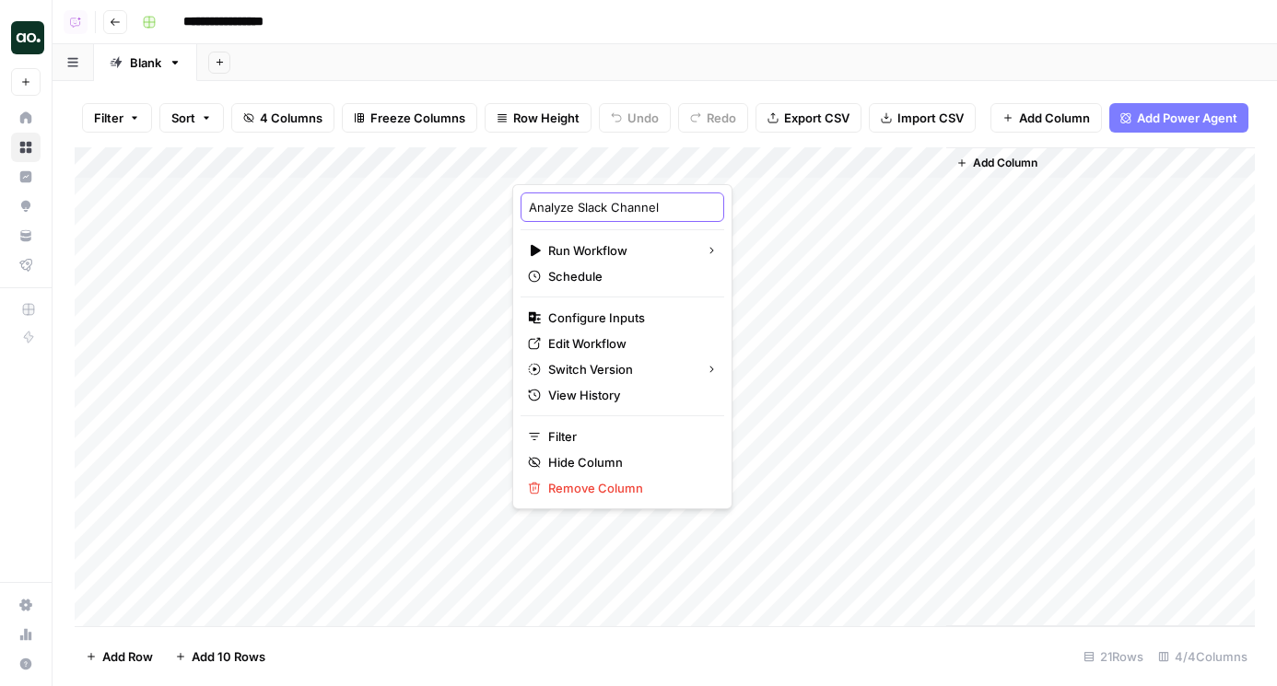
click at [588, 209] on input "Analyze Slack Channel" at bounding box center [622, 207] width 187 height 18
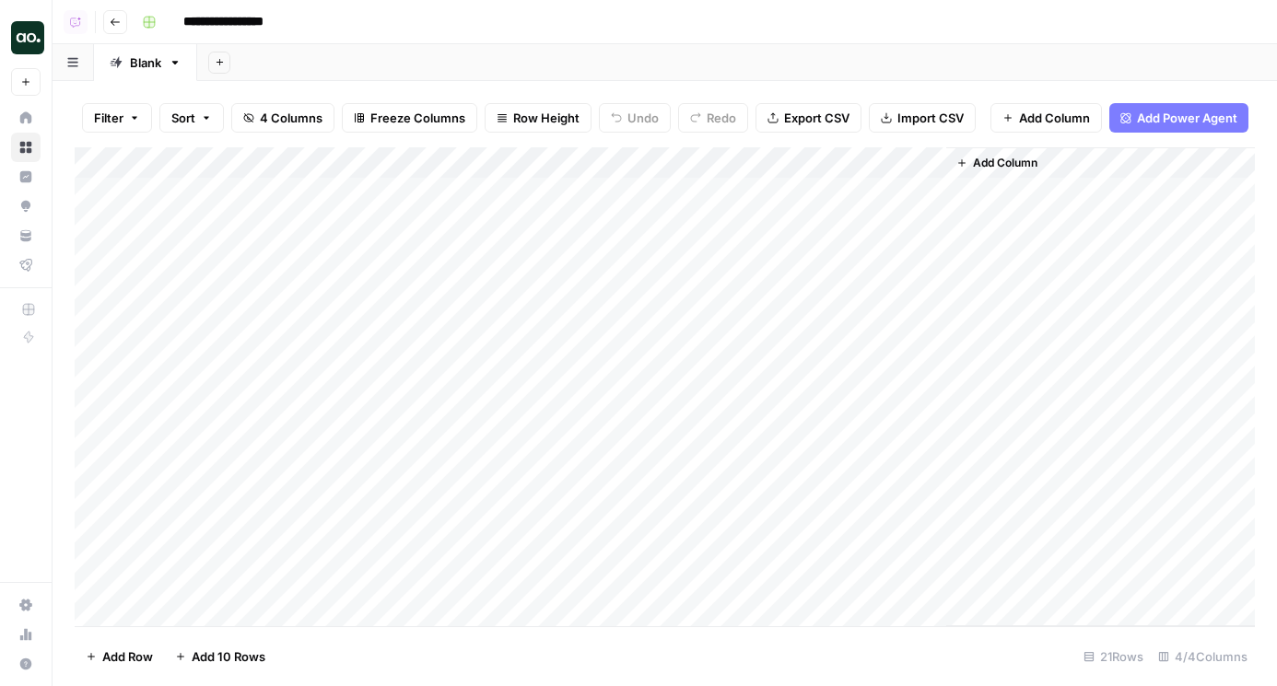
click at [592, 164] on div "Add Column" at bounding box center [665, 386] width 1180 height 479
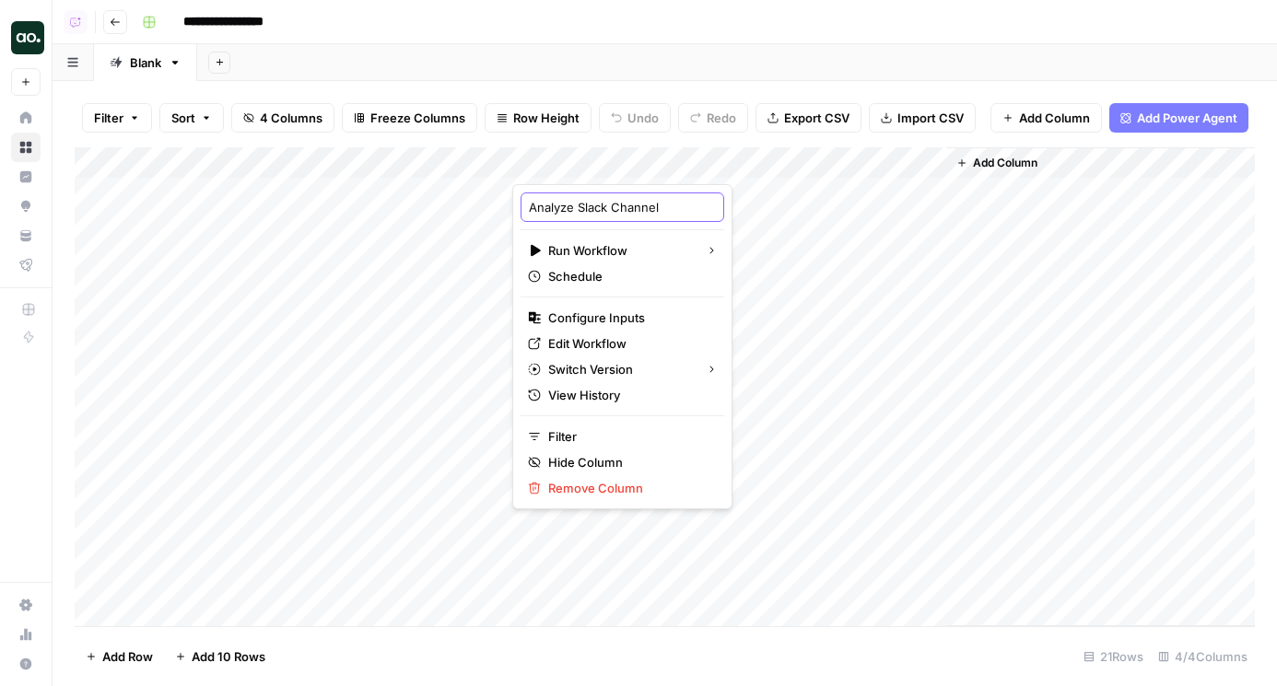
click at [597, 198] on input "Analyze Slack Channel" at bounding box center [622, 207] width 187 height 18
paste input "Extract Questions > FAQ Grid"
type input "Extract Questions > FAQ Grid"
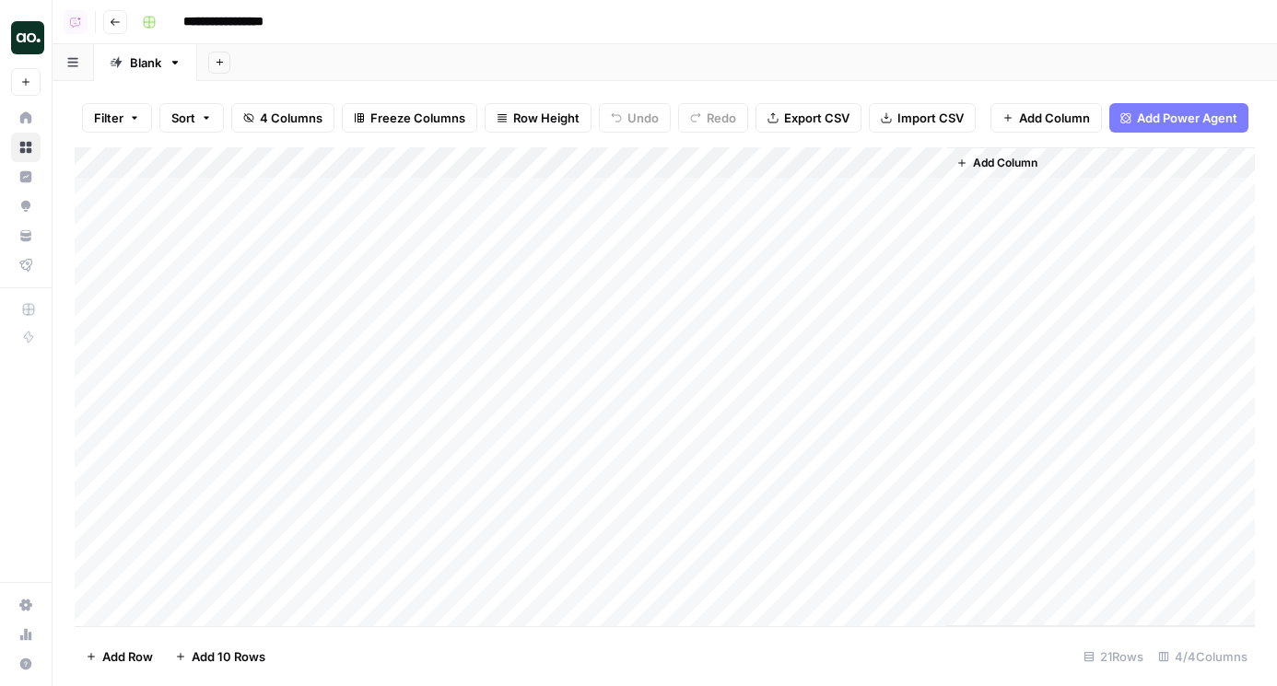
click at [649, 76] on div "Add Sheet" at bounding box center [736, 62] width 1079 height 37
click at [597, 155] on div "Add Column" at bounding box center [665, 386] width 1180 height 479
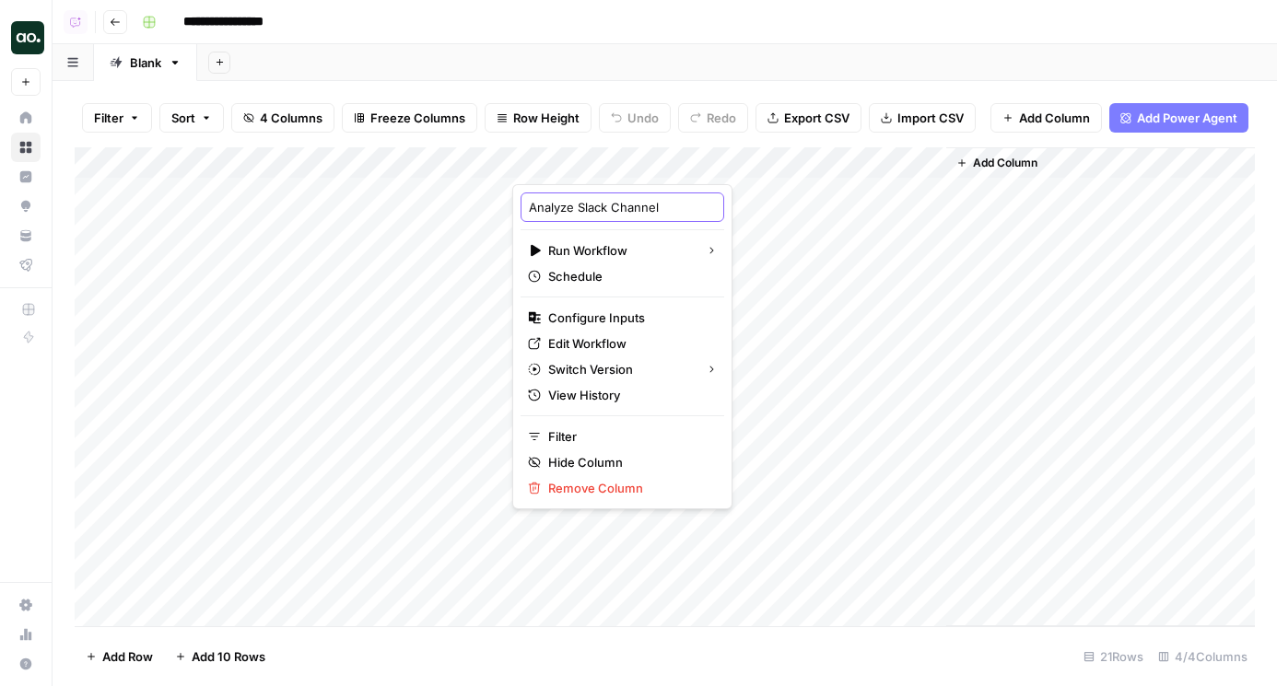
click at [597, 207] on input "Analyze Slack Channel" at bounding box center [622, 207] width 187 height 18
paste input "Extract Questions > FAQ Grid"
type input "Extract Questions > FAQ Grid"
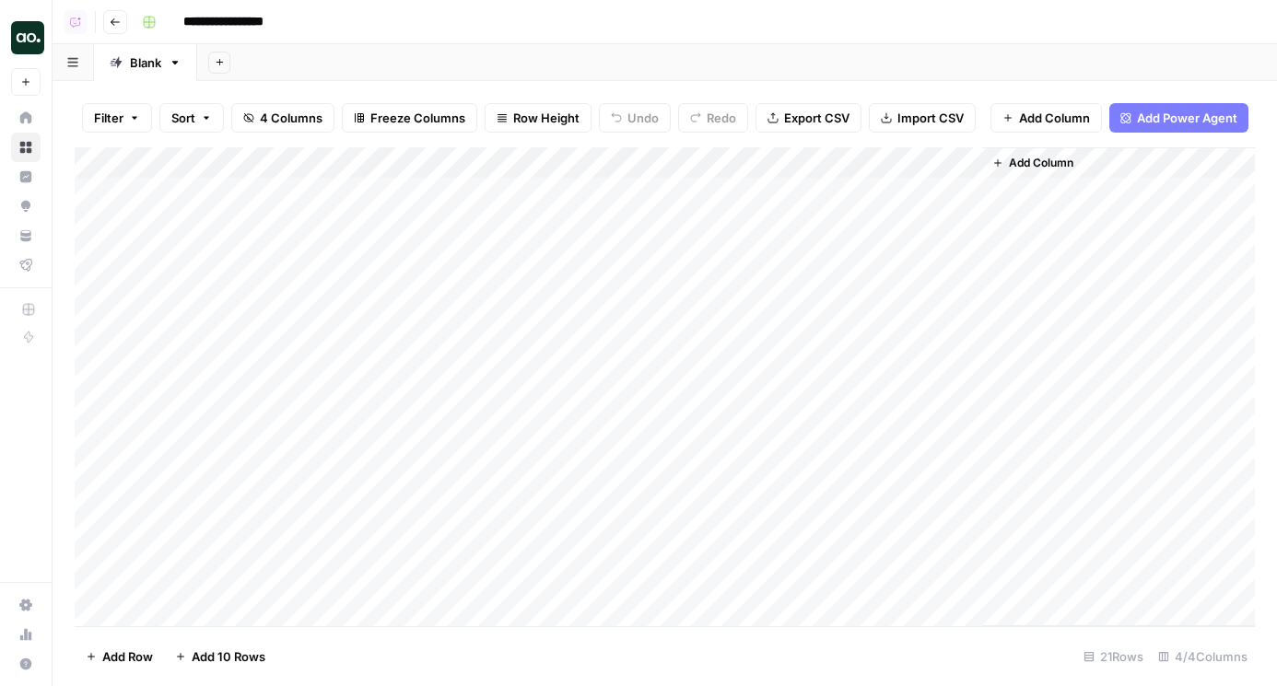
click at [219, 32] on input "**********" at bounding box center [236, 21] width 122 height 29
paste input "**********"
click at [570, 166] on div "Add Column" at bounding box center [665, 386] width 1180 height 479
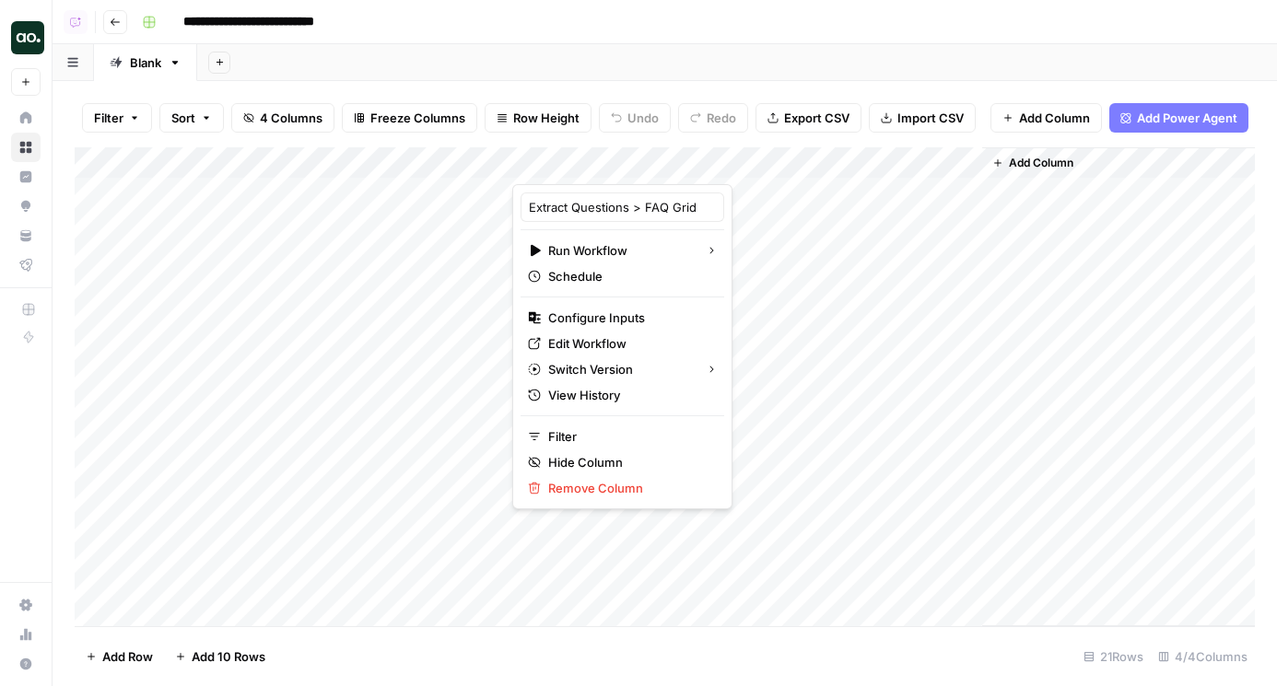
click at [288, 15] on input "**********" at bounding box center [274, 21] width 198 height 29
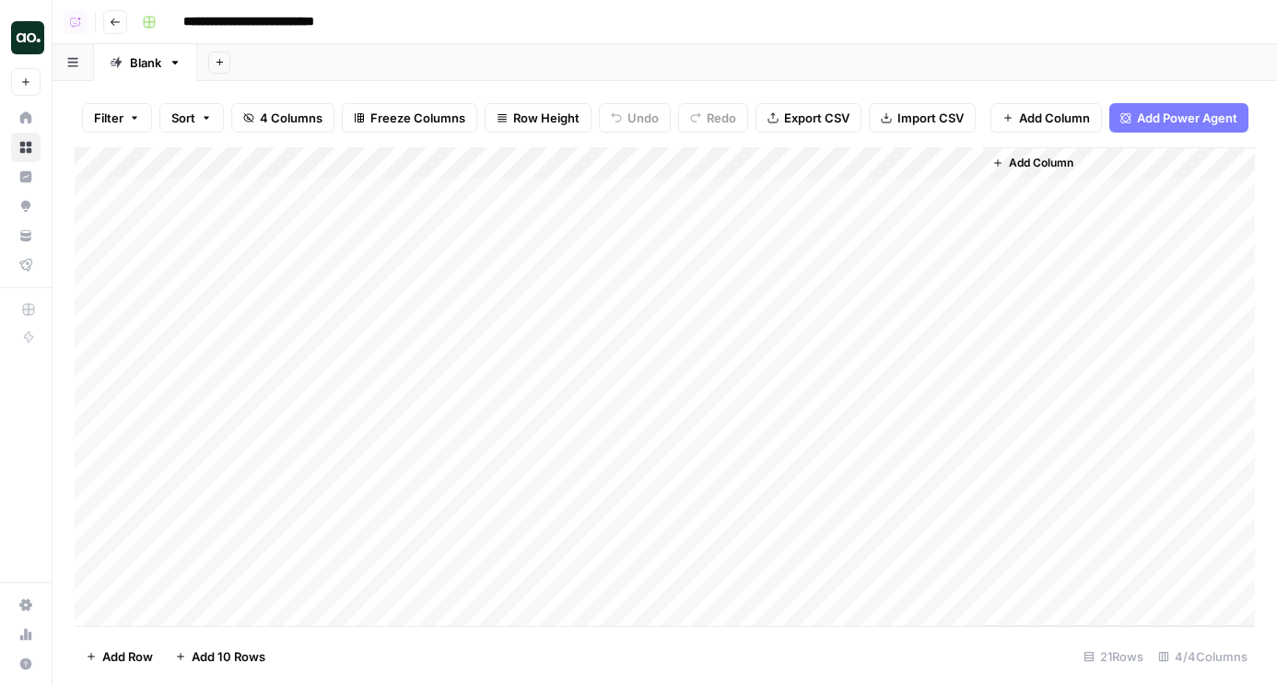
click at [297, 17] on input "**********" at bounding box center [274, 21] width 198 height 29
type input "**********"
click at [421, 62] on div "Add Sheet" at bounding box center [736, 62] width 1079 height 37
click at [572, 165] on div "Add Column" at bounding box center [665, 386] width 1180 height 479
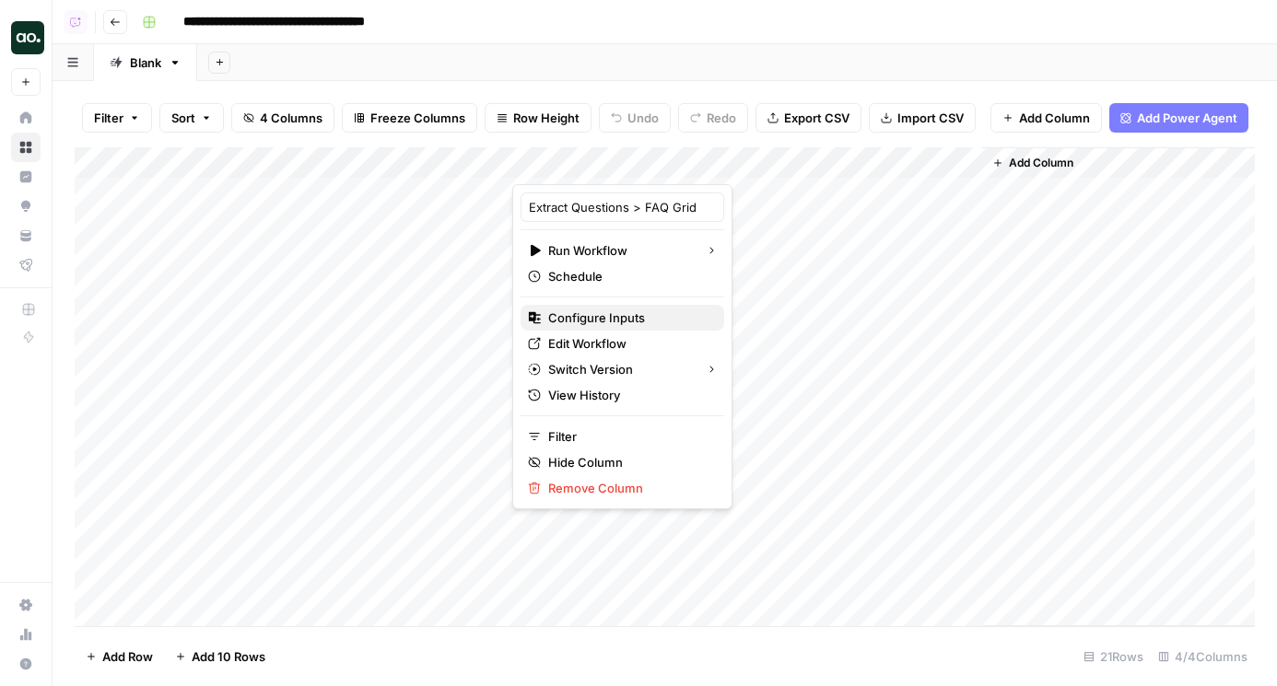
click at [589, 320] on span "Configure Inputs" at bounding box center [628, 318] width 161 height 18
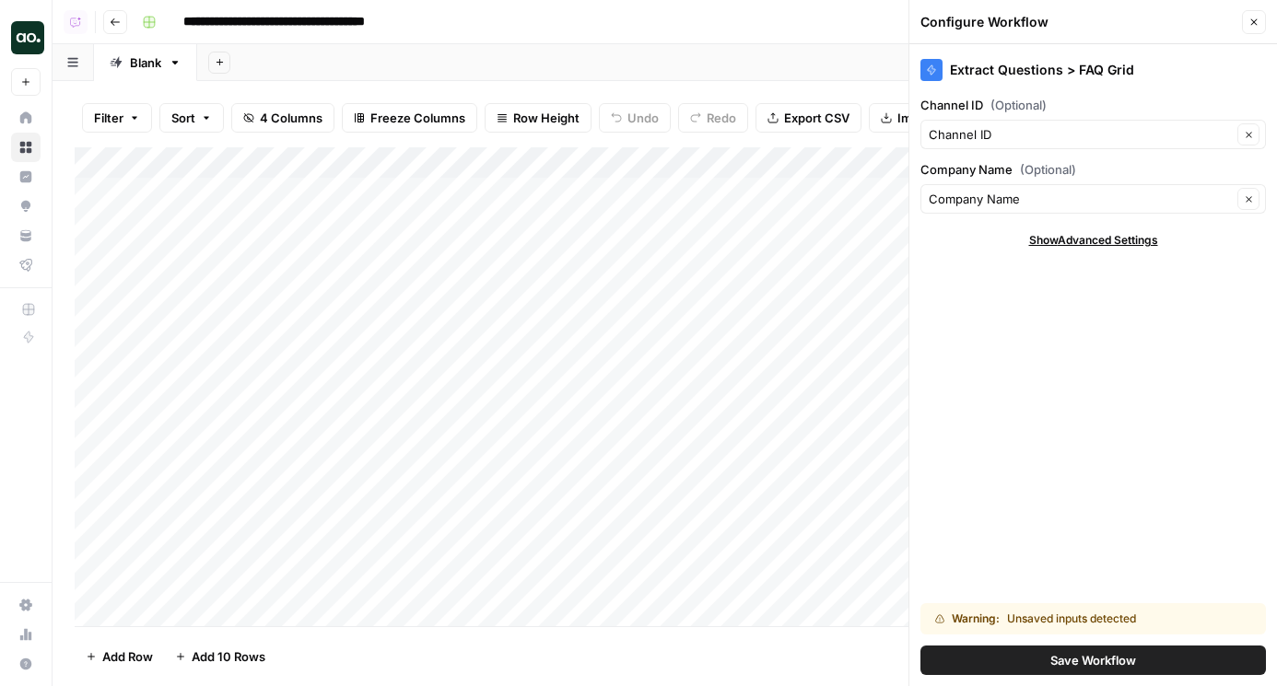
click at [1075, 658] on span "Save Workflow" at bounding box center [1093, 660] width 86 height 18
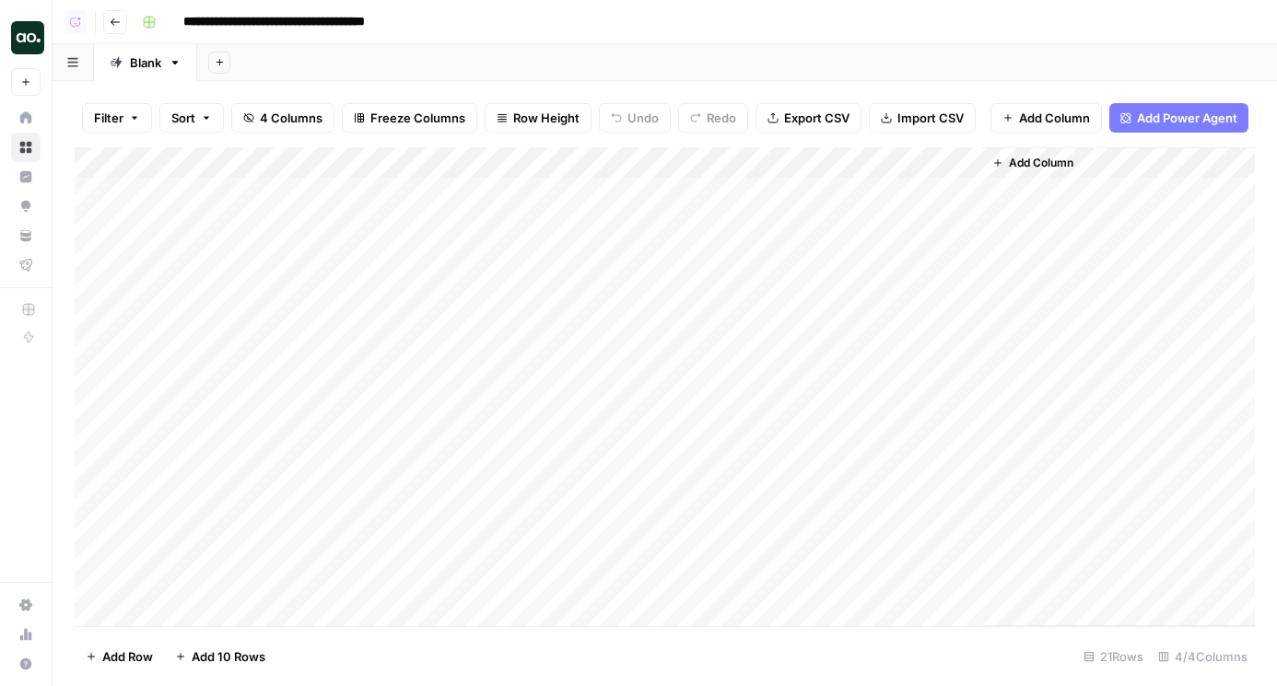
click at [927, 160] on div "Add Column" at bounding box center [665, 386] width 1180 height 479
click at [850, 341] on span "Remove Column" at bounding box center [882, 343] width 161 height 18
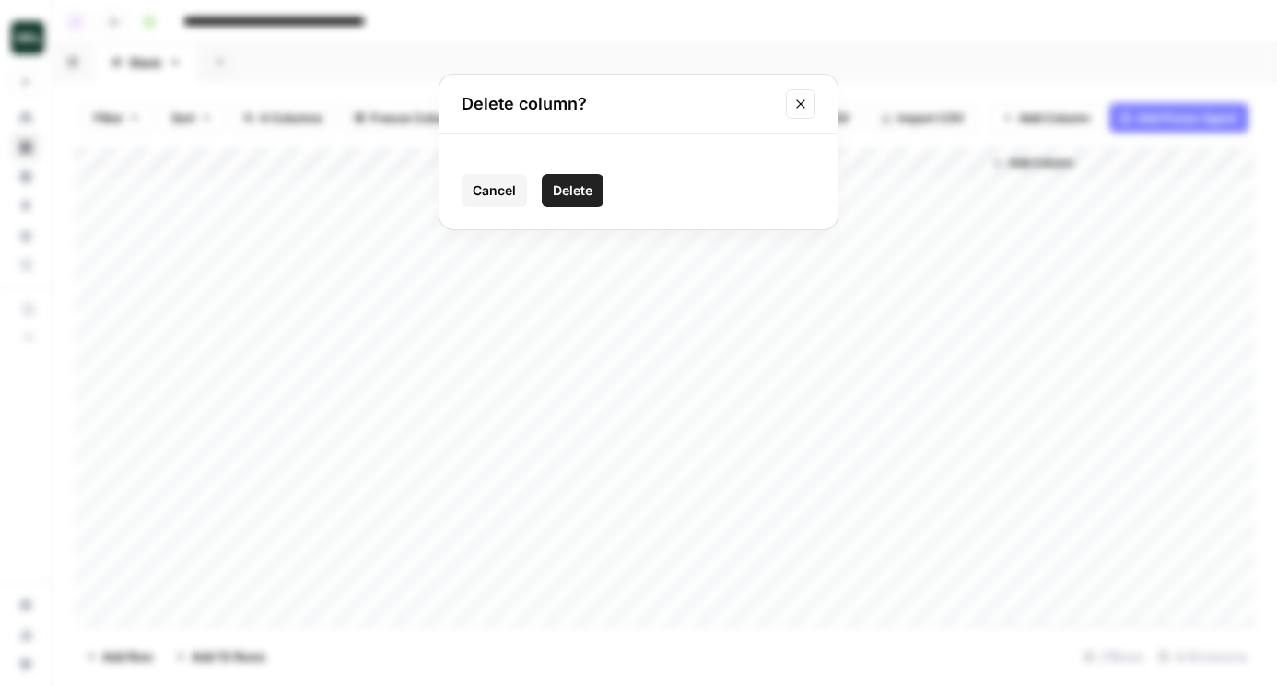
click at [575, 193] on span "Delete" at bounding box center [573, 190] width 40 height 18
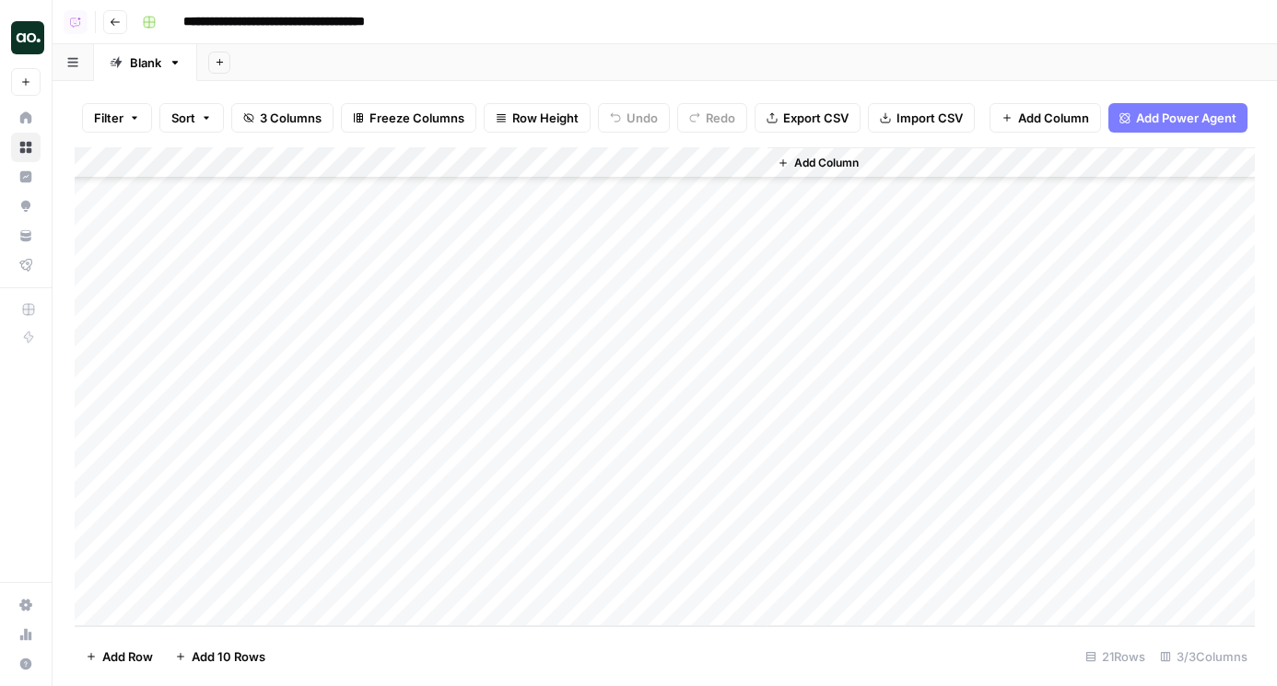
scroll to position [0, 0]
click at [750, 158] on div "Add Column" at bounding box center [665, 386] width 1180 height 479
click at [766, 202] on span "All Rows" at bounding box center [816, 205] width 116 height 18
click at [624, 165] on div "Add Column" at bounding box center [665, 386] width 1180 height 479
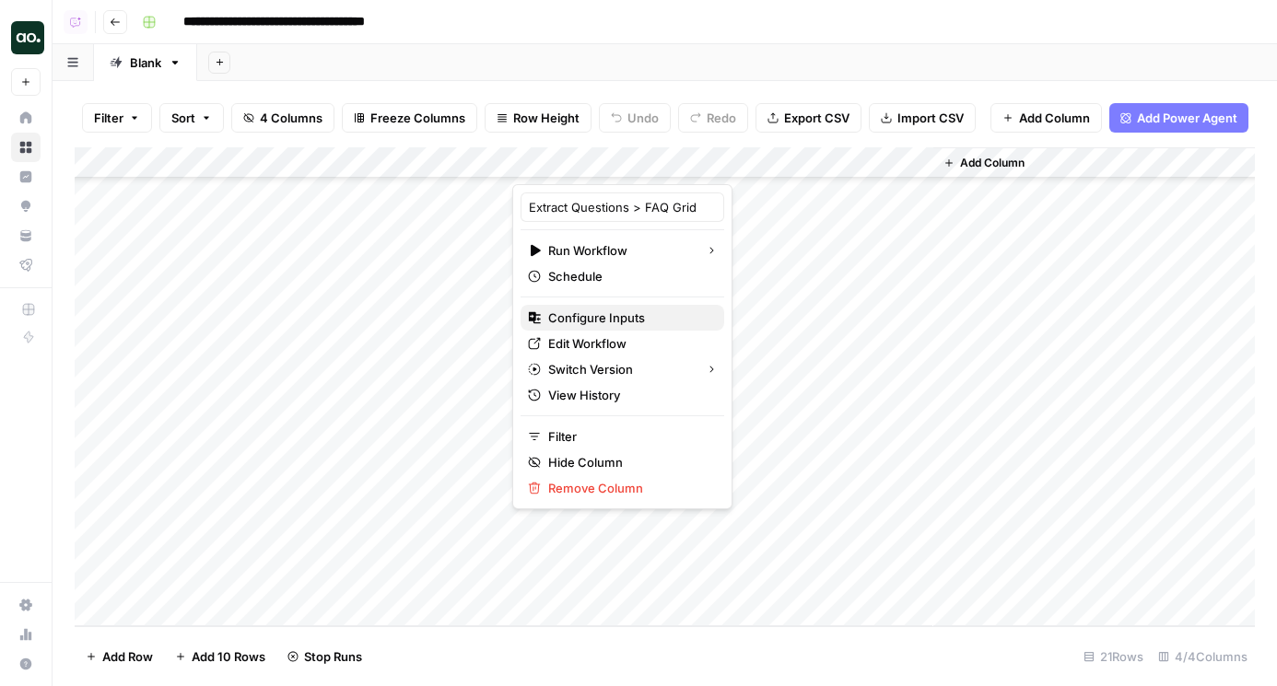
click at [607, 320] on span "Configure Inputs" at bounding box center [628, 318] width 161 height 18
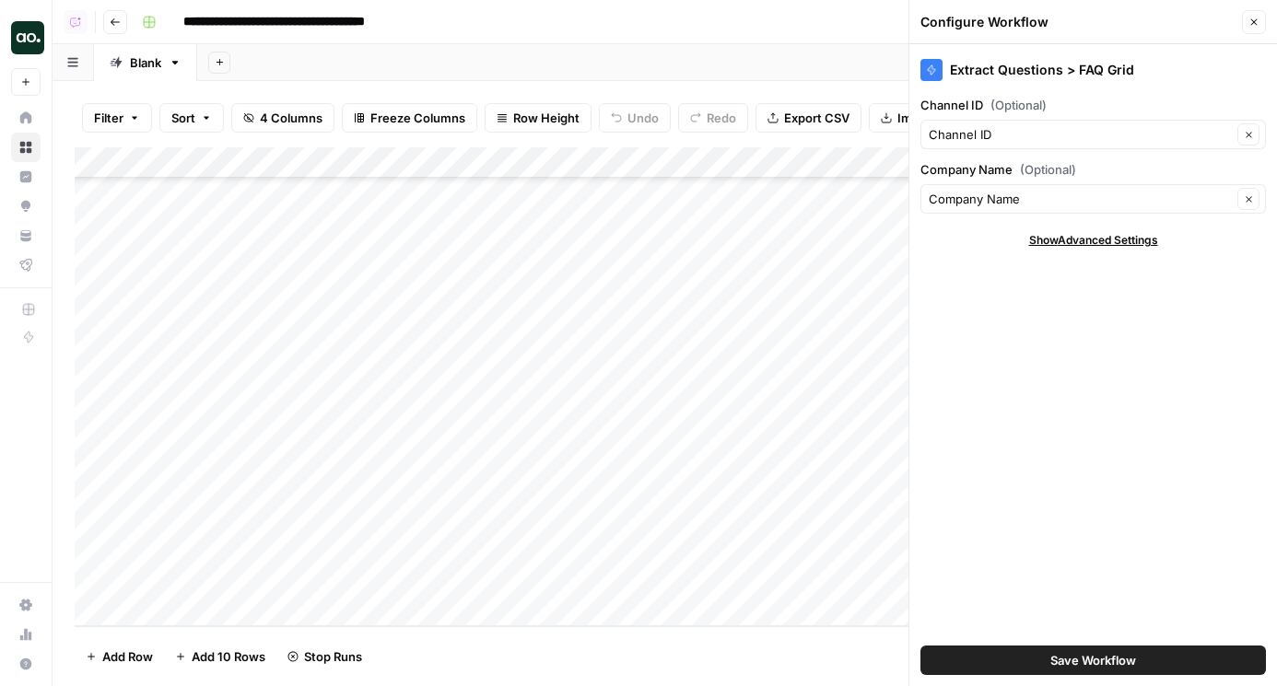
click at [1255, 27] on icon "button" at bounding box center [1253, 22] width 11 height 11
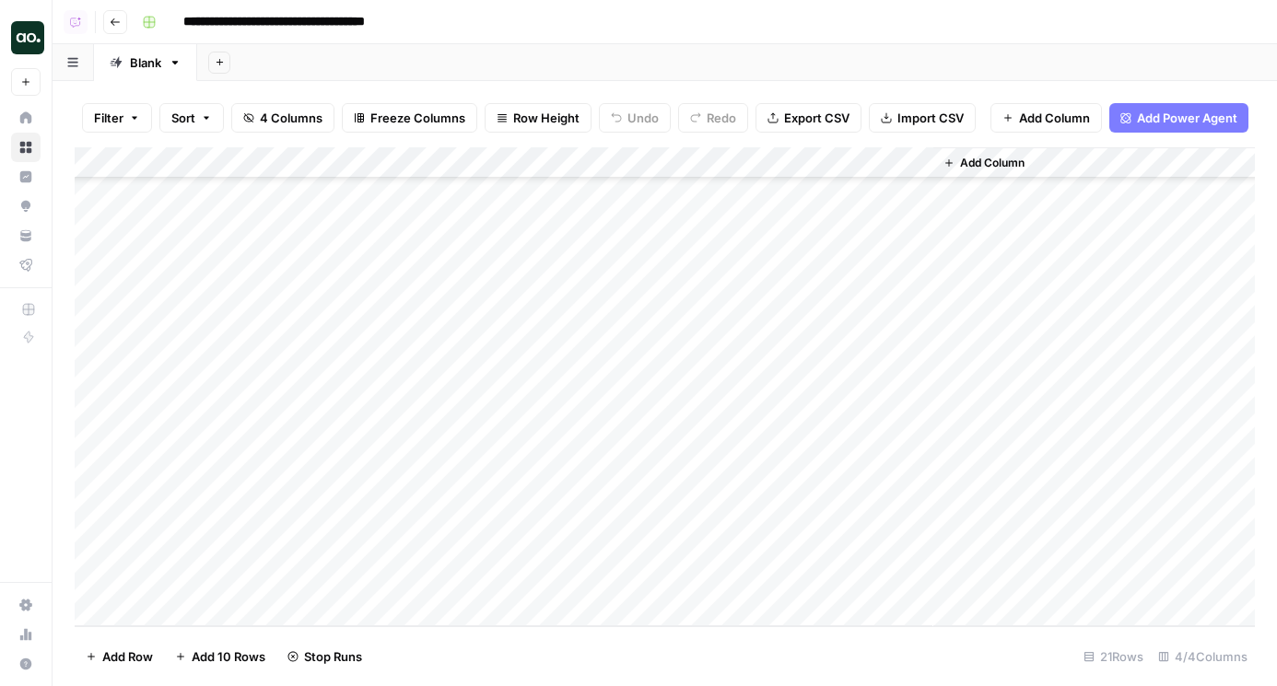
scroll to position [0, 0]
click at [645, 158] on div "Add Column" at bounding box center [665, 386] width 1180 height 479
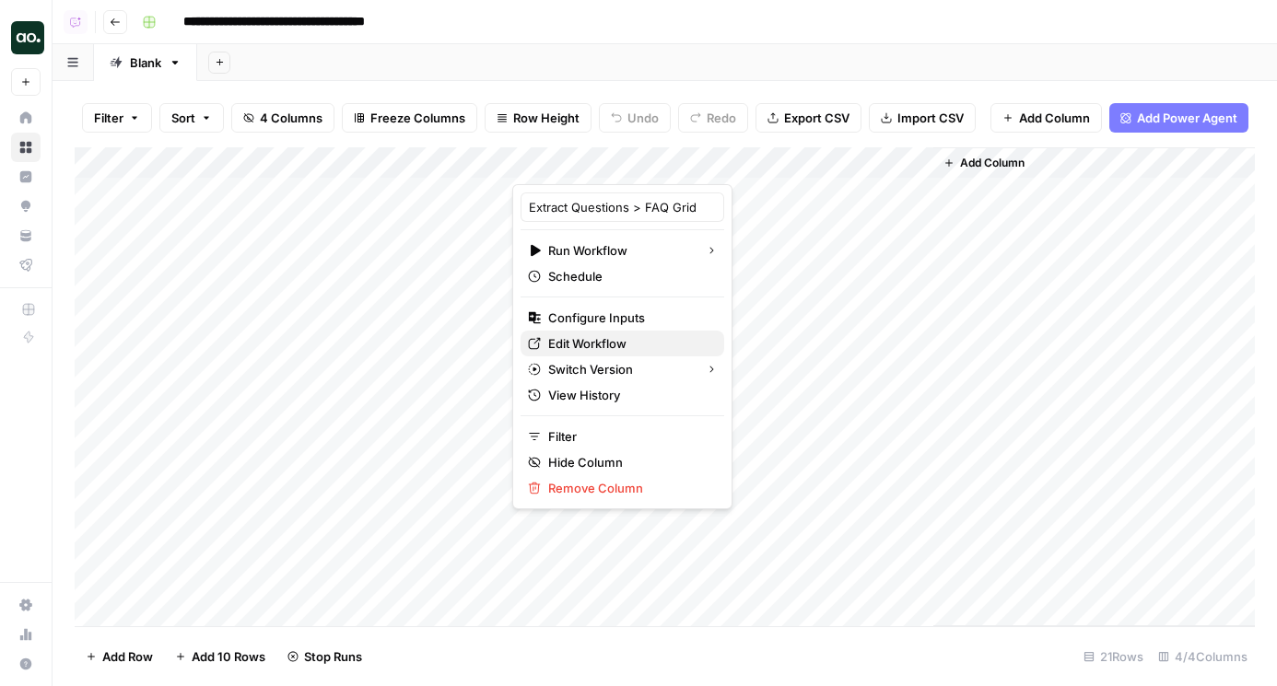
click at [614, 341] on span "Edit Workflow" at bounding box center [628, 343] width 161 height 18
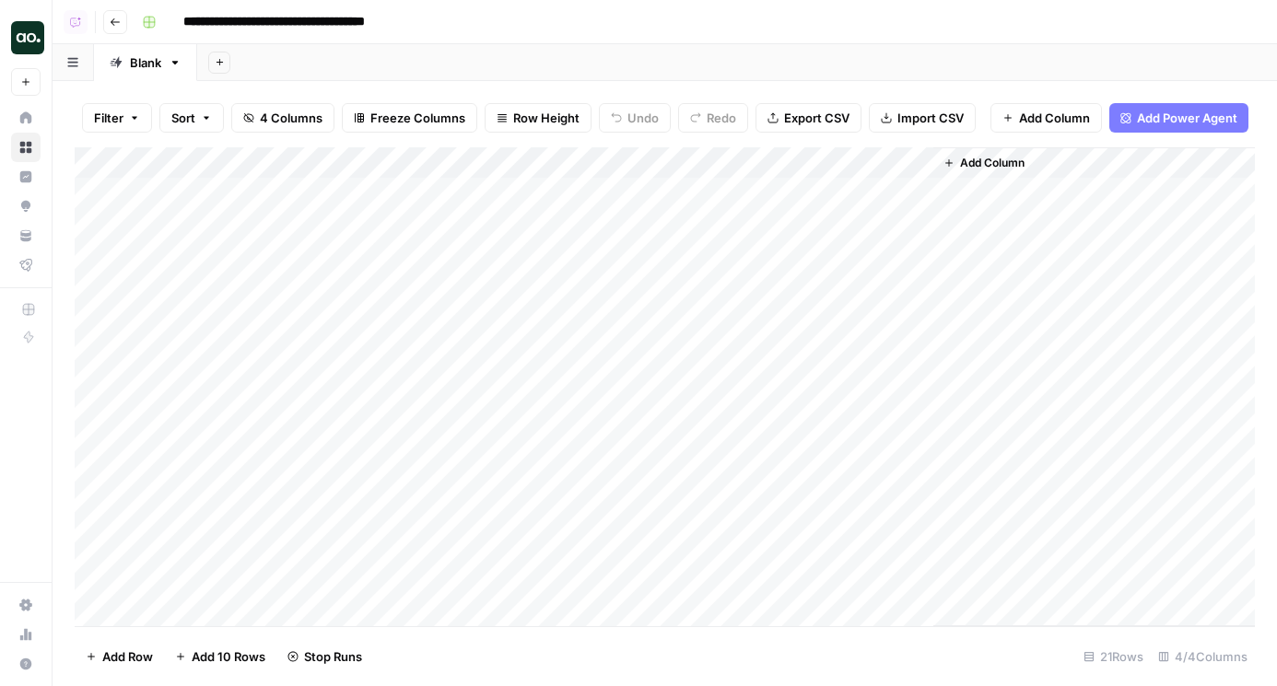
click at [748, 157] on div "Add Column" at bounding box center [665, 386] width 1180 height 479
click at [720, 468] on div "Add Column" at bounding box center [665, 386] width 1180 height 479
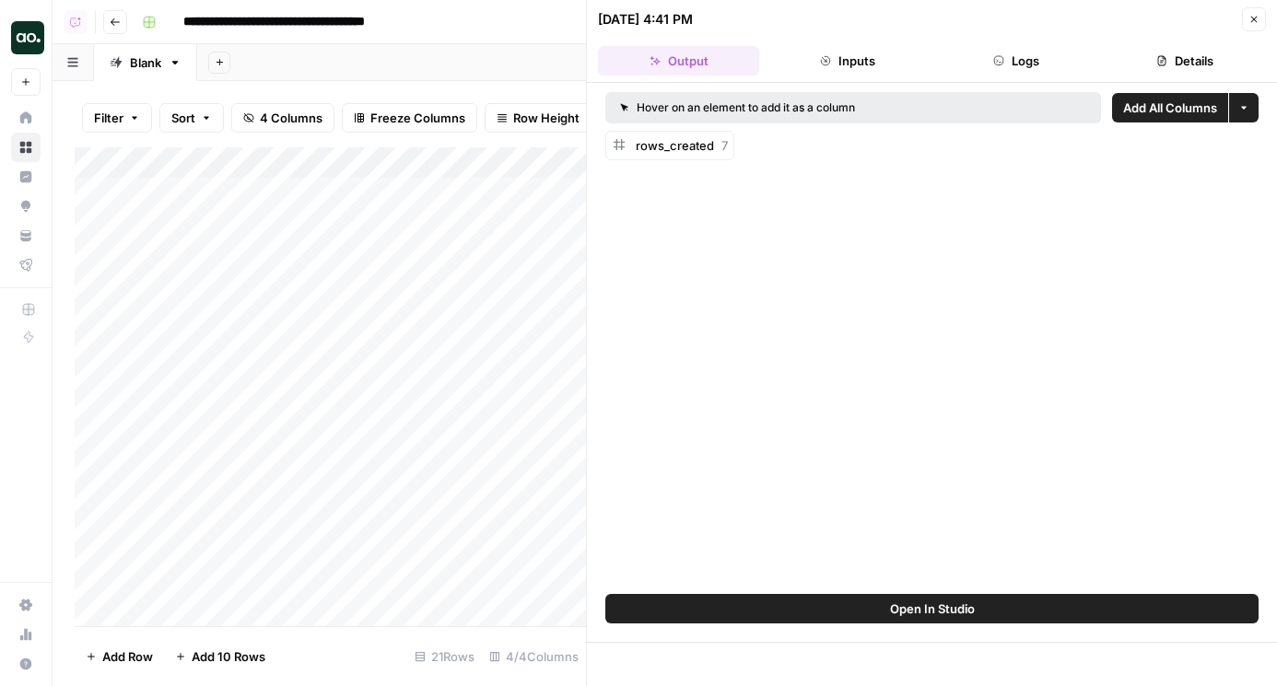
click at [926, 609] on span "Open In Studio" at bounding box center [932, 609] width 85 height 18
click at [1246, 5] on header "09/18/25 at 4:41 PM Close Output Inputs Logs Details" at bounding box center [932, 41] width 690 height 83
click at [1252, 16] on icon "button" at bounding box center [1253, 19] width 11 height 11
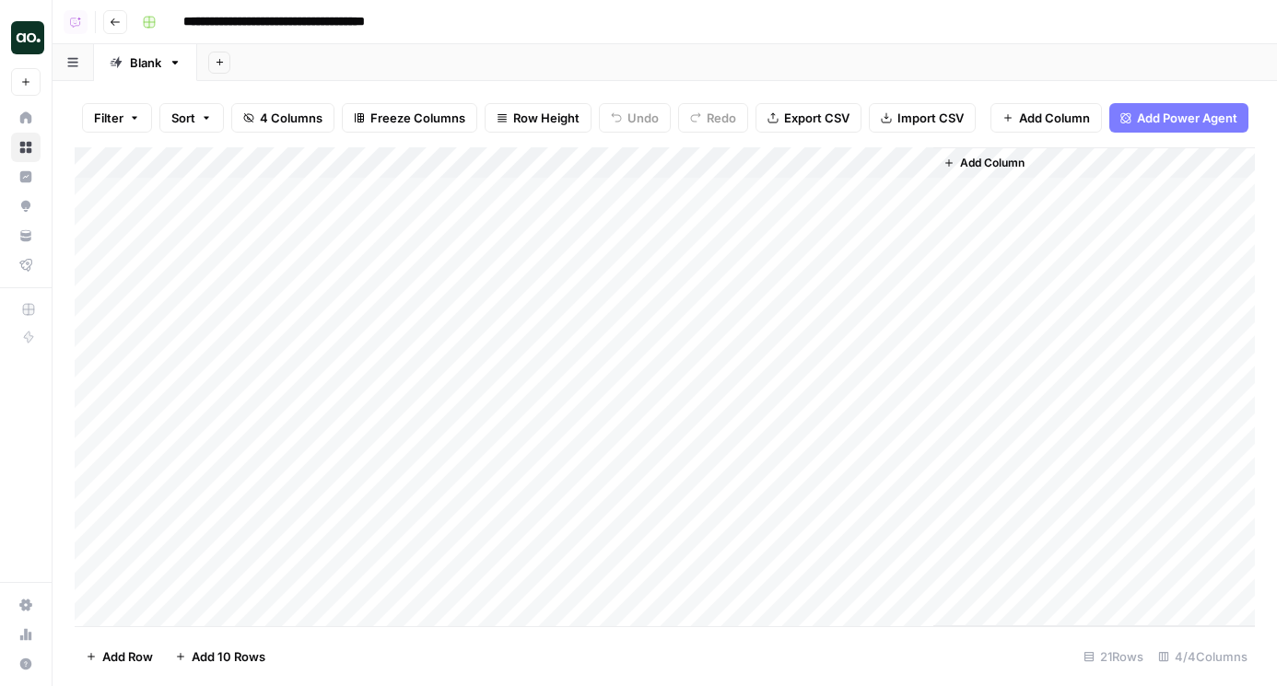
click at [753, 157] on div "Add Column" at bounding box center [665, 386] width 1180 height 479
click at [771, 197] on span "All Rows" at bounding box center [816, 205] width 116 height 18
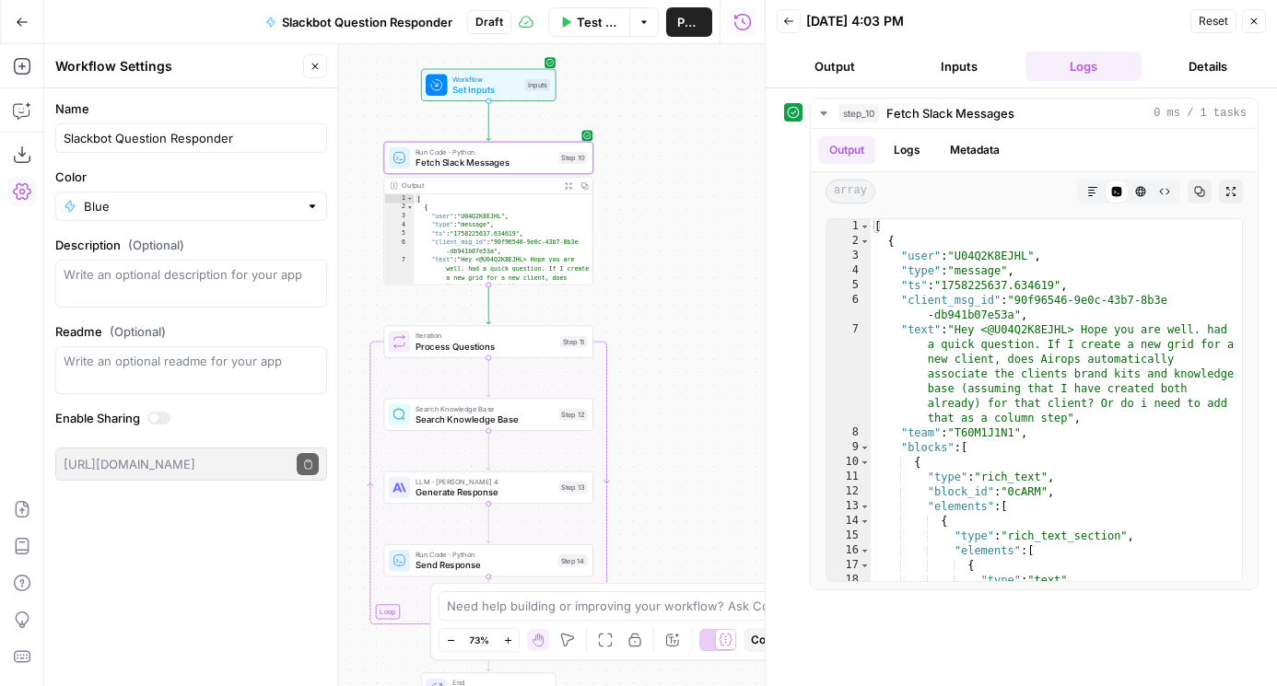
click at [652, 262] on div "Workflow Set Inputs Inputs Run Code · Python Fetch Slack Messages Step 10 Outpu…" at bounding box center [404, 365] width 720 height 642
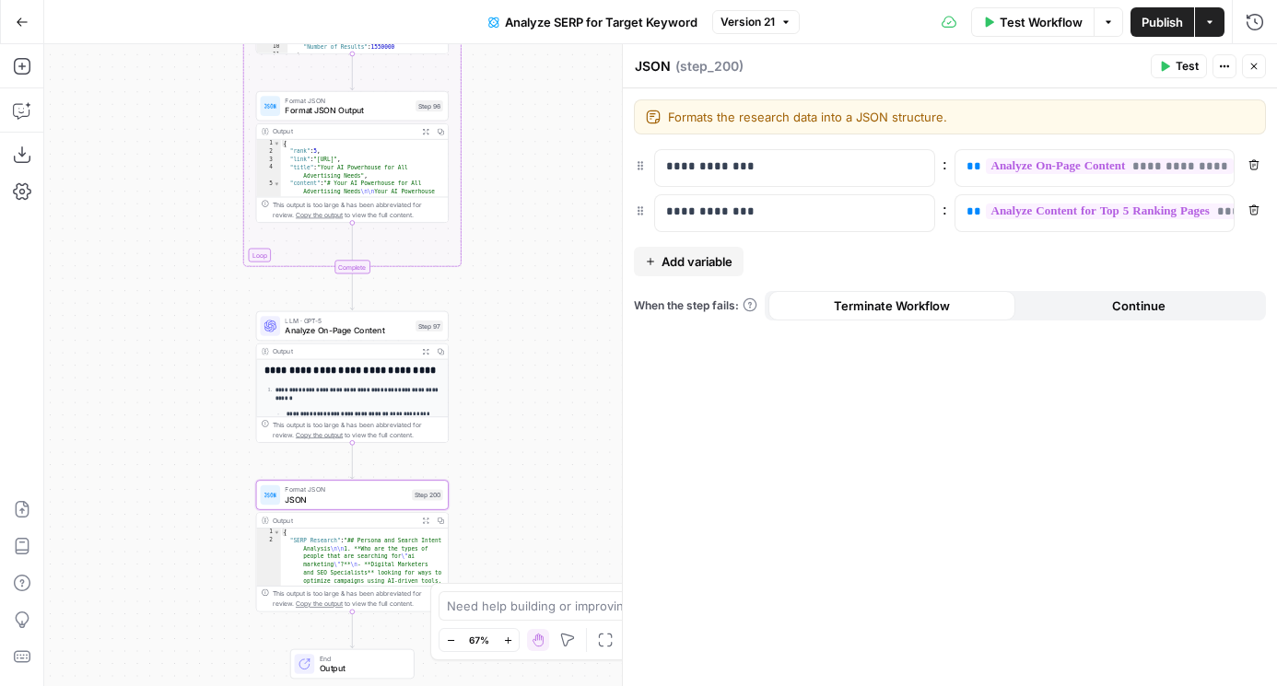
drag, startPoint x: 498, startPoint y: 174, endPoint x: 498, endPoint y: 402, distance: 228.4
click at [498, 402] on div "Workflow Set Inputs Inputs Google Search Perform Google Search Step 51 Output E…" at bounding box center [660, 365] width 1232 height 642
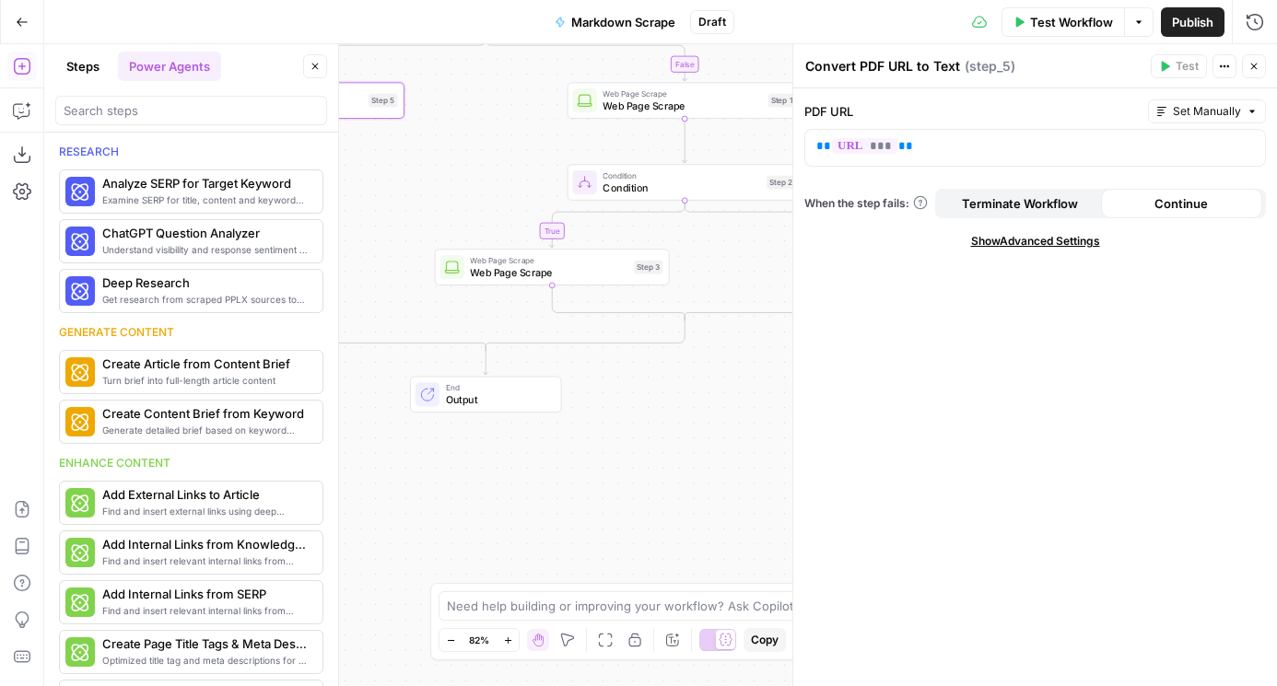
scroll to position [952, 0]
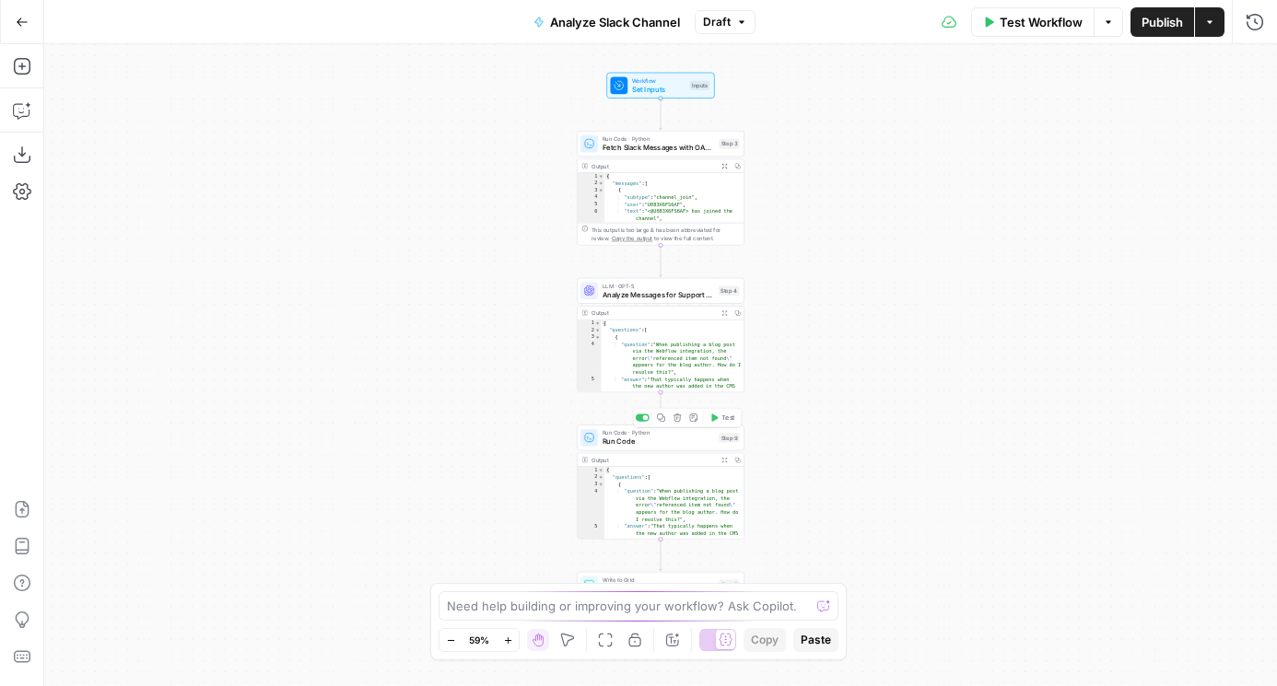
drag, startPoint x: 845, startPoint y: 506, endPoint x: 784, endPoint y: 337, distance: 179.2
click at [785, 337] on div "Workflow Set Inputs Inputs Run Code · Python Fetch Slack Messages with OAuth St…" at bounding box center [660, 365] width 1232 height 642
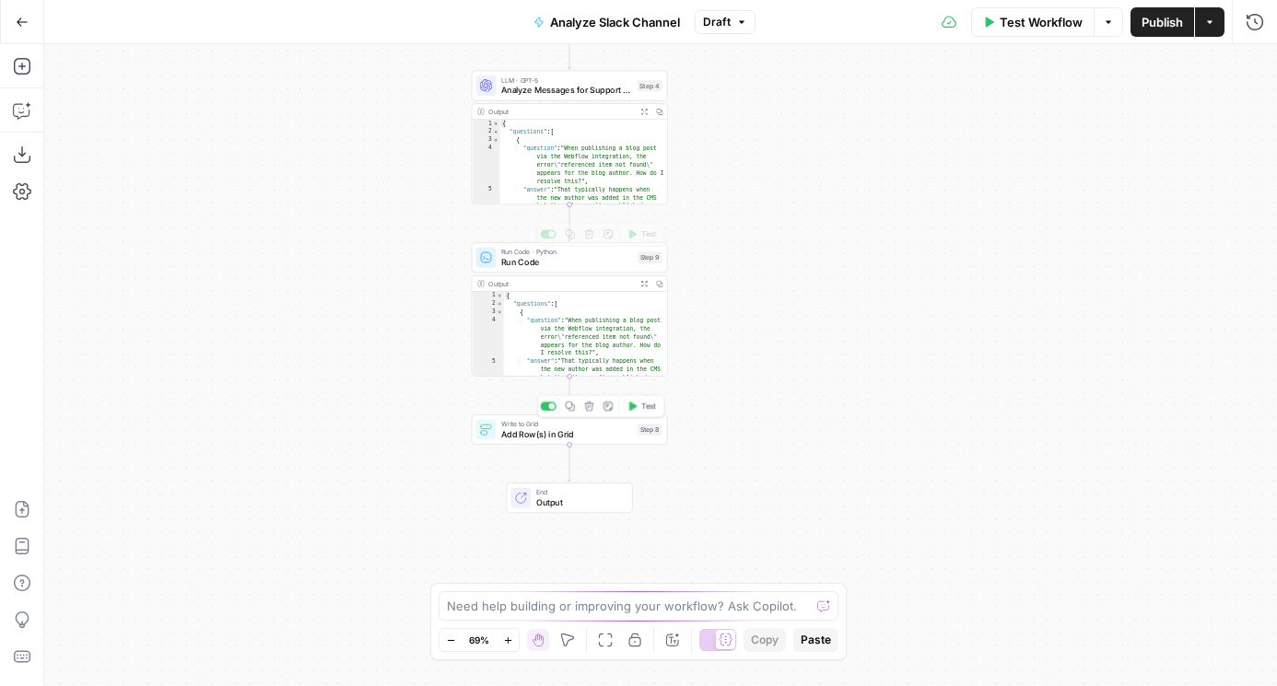
click at [515, 425] on span "Write to Grid" at bounding box center [567, 424] width 132 height 10
type input "question"
type input "answer"
type input "Blank"
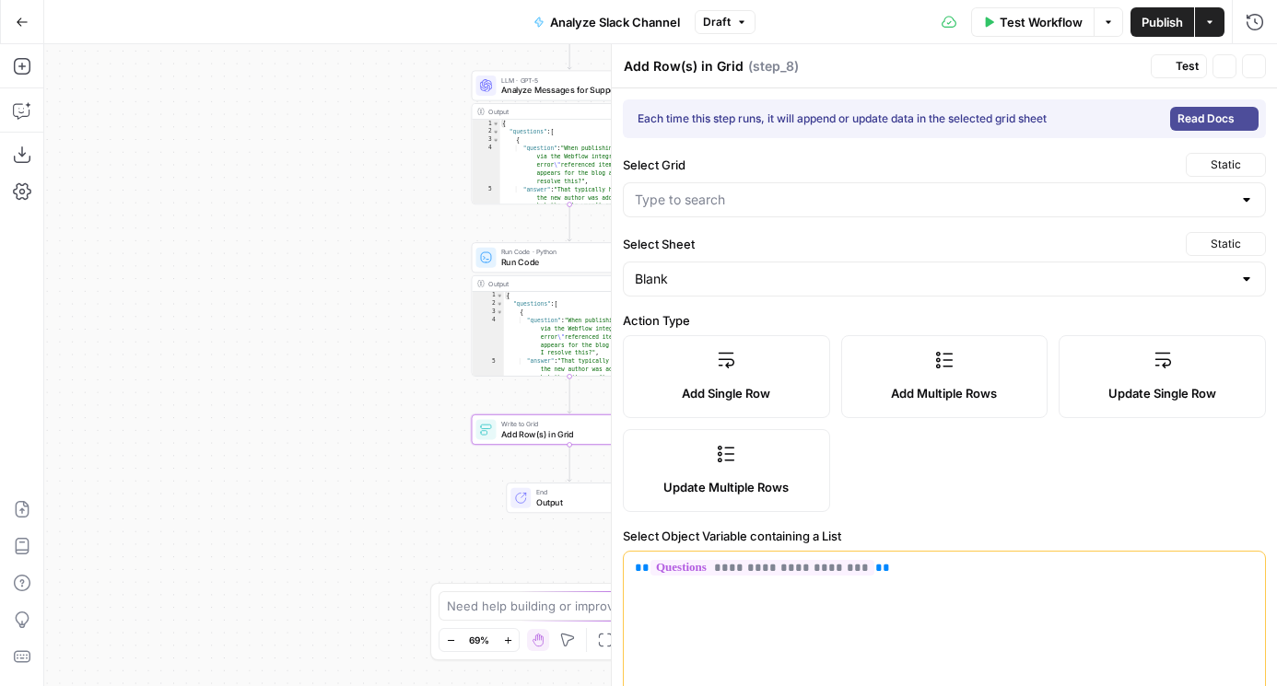
type input "[Support] FAQ KB"
click at [512, 515] on div "Workflow Set Inputs Inputs Run Code · Python Fetch Slack Messages with OAuth St…" at bounding box center [660, 365] width 1232 height 642
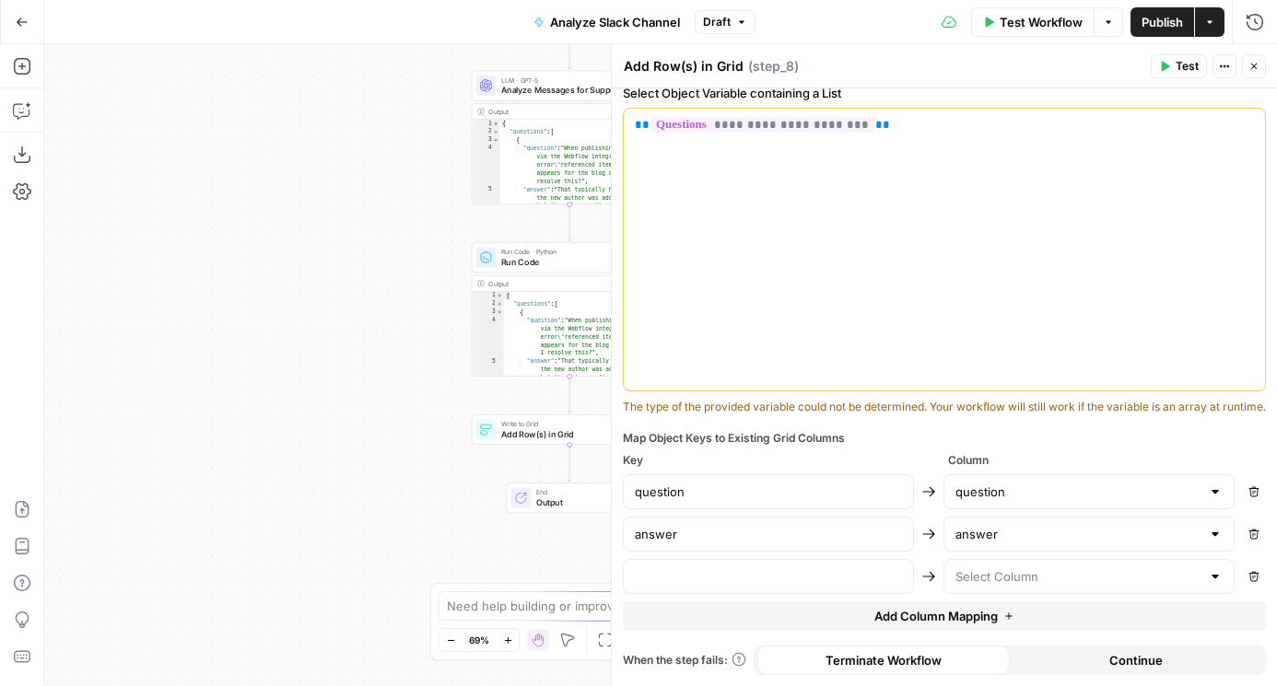
click at [841, 594] on div "Map Object Keys to Existing Grid Columns Key Column question question Remove an…" at bounding box center [944, 530] width 643 height 201
click at [819, 577] on input "text" at bounding box center [768, 576] width 267 height 18
click at [773, 577] on input "text" at bounding box center [768, 576] width 267 height 18
click at [976, 578] on input "text" at bounding box center [1077, 576] width 245 height 18
click at [976, 508] on span "source" at bounding box center [1085, 505] width 252 height 18
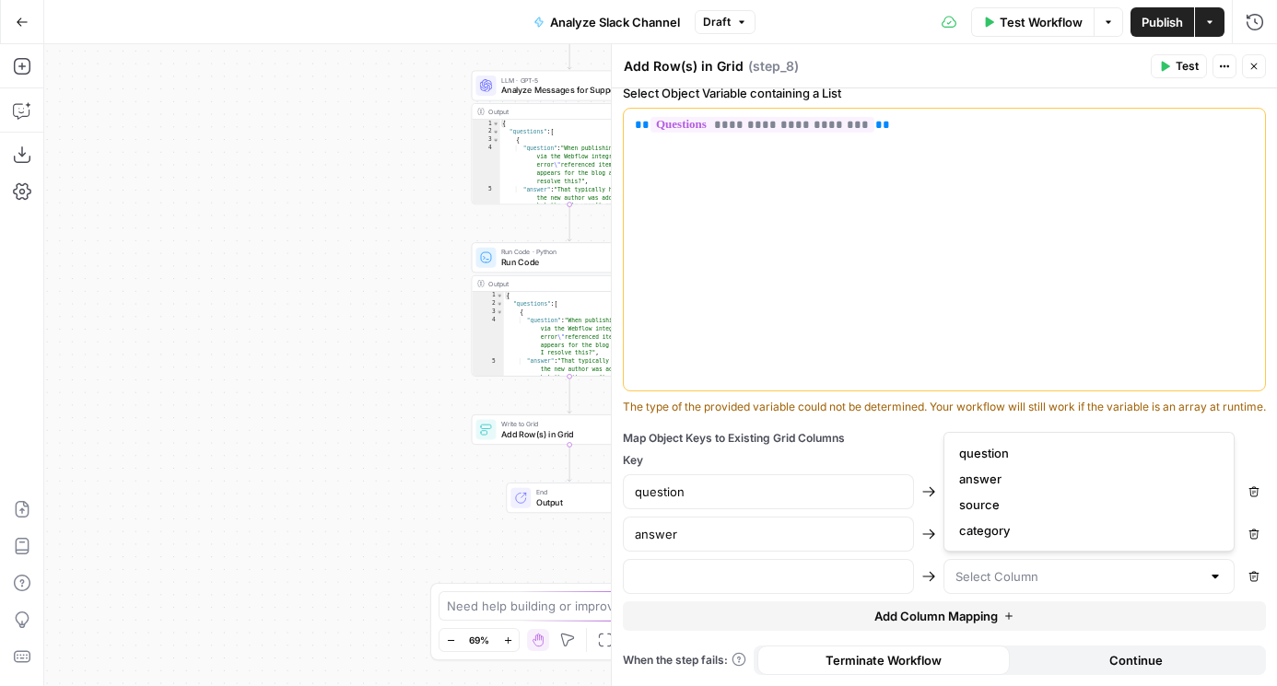
type input "source"
click at [717, 555] on div "question question Remove answer answer Remove source Remove" at bounding box center [944, 534] width 643 height 120
click at [717, 572] on input "text" at bounding box center [768, 576] width 267 height 18
drag, startPoint x: 401, startPoint y: 499, endPoint x: 231, endPoint y: 536, distance: 173.4
click at [231, 536] on div "Workflow Set Inputs Inputs Run Code · Python Fetch Slack Messages with OAuth St…" at bounding box center [660, 365] width 1232 height 642
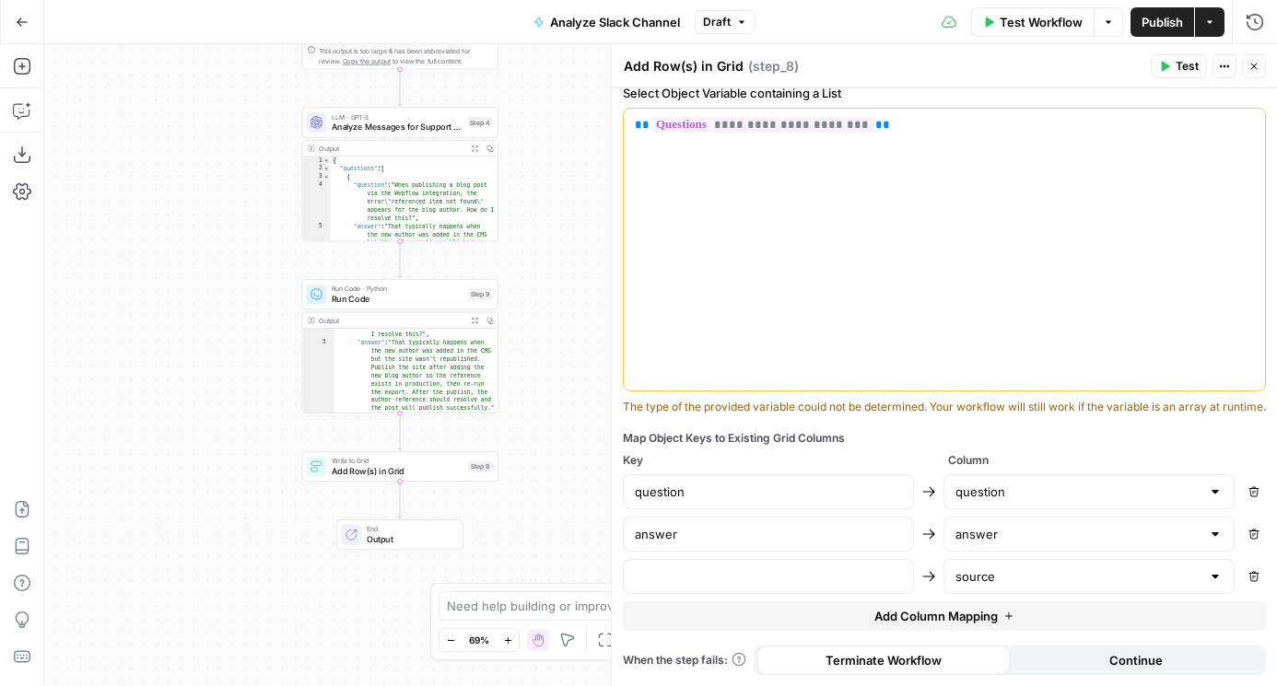
scroll to position [81, 0]
click at [706, 569] on input "text" at bounding box center [768, 576] width 267 height 18
type input "company"
click at [719, 604] on button "Add Column Mapping" at bounding box center [944, 615] width 643 height 29
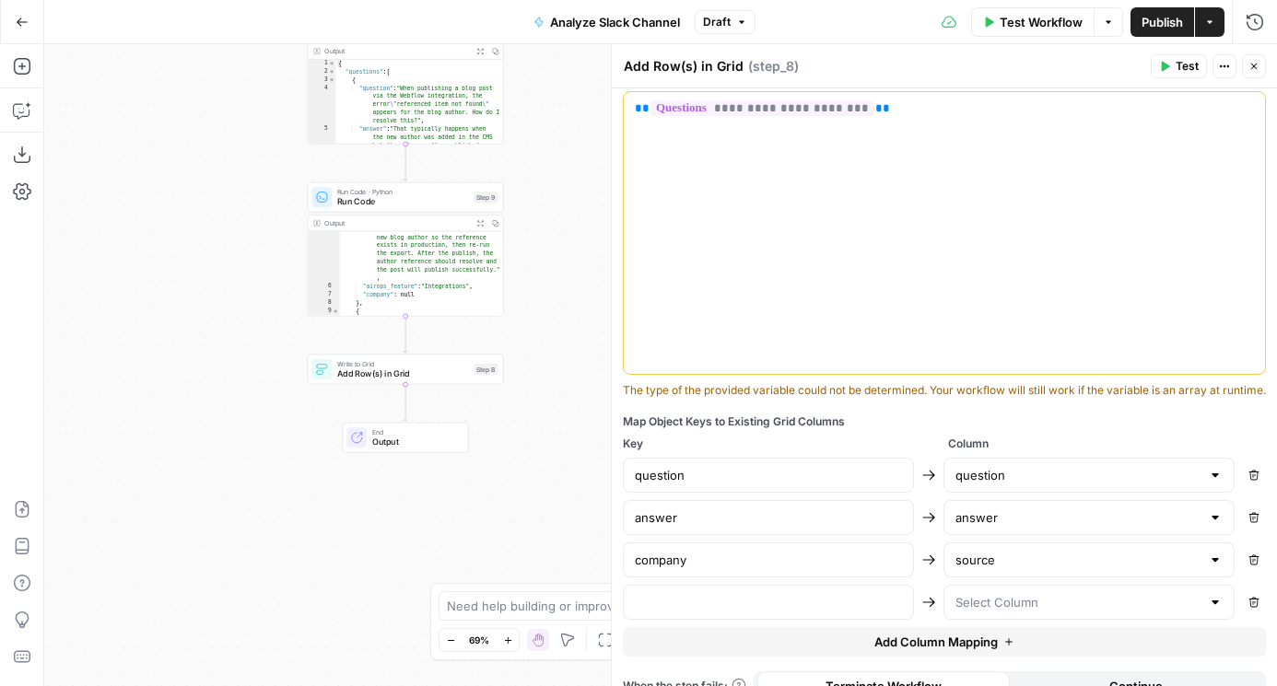
scroll to position [141, 0]
click at [719, 611] on input "text" at bounding box center [768, 602] width 267 height 18
type input "airops_feature"
click at [1082, 612] on input "text" at bounding box center [1077, 602] width 245 height 18
click at [1021, 574] on span "category" at bounding box center [1085, 573] width 252 height 18
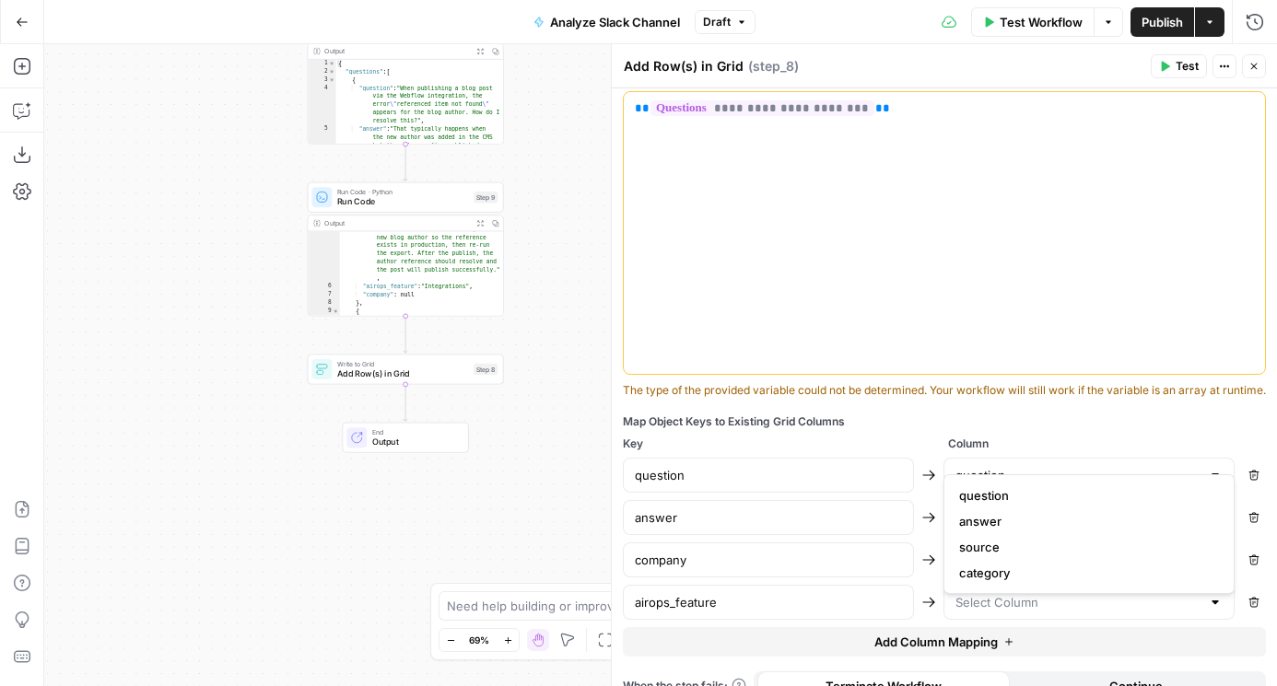
type input "category"
click at [1157, 26] on span "Publish" at bounding box center [1161, 22] width 41 height 18
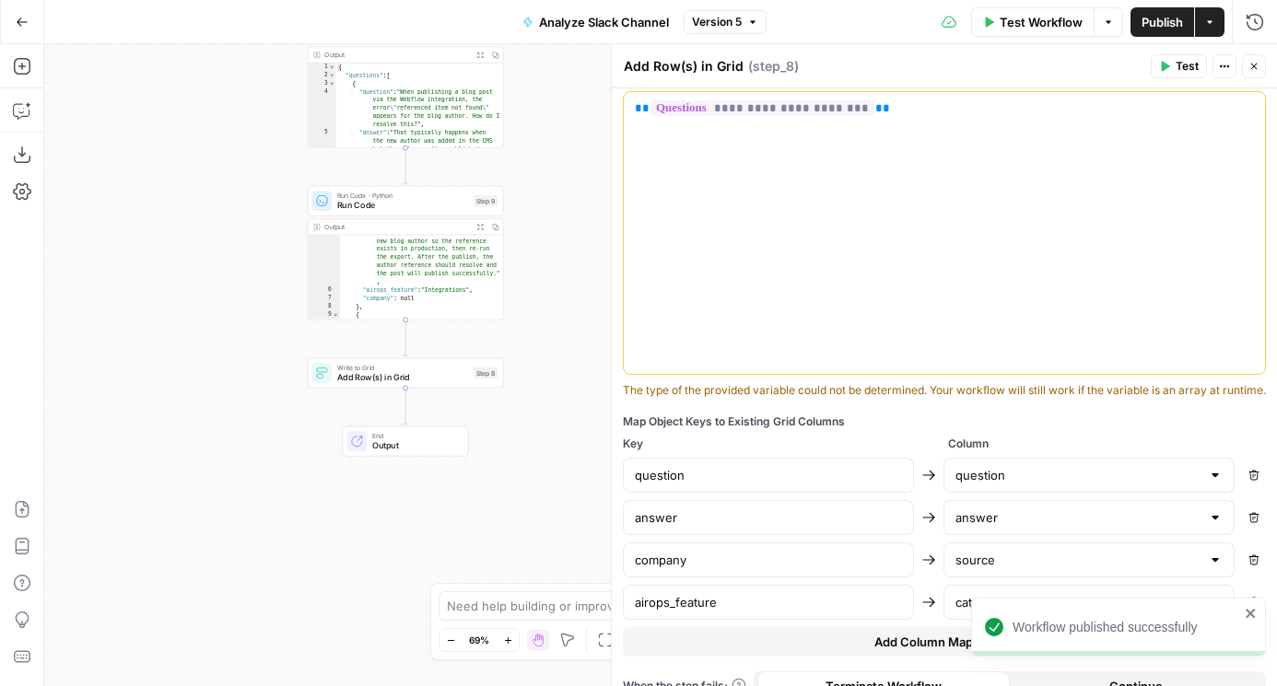
drag, startPoint x: 164, startPoint y: 225, endPoint x: 160, endPoint y: 571, distance: 346.3
click at [160, 571] on div "Workflow Set Inputs Inputs Run Code · Python Fetch Slack Messages with OAuth St…" at bounding box center [660, 365] width 1232 height 642
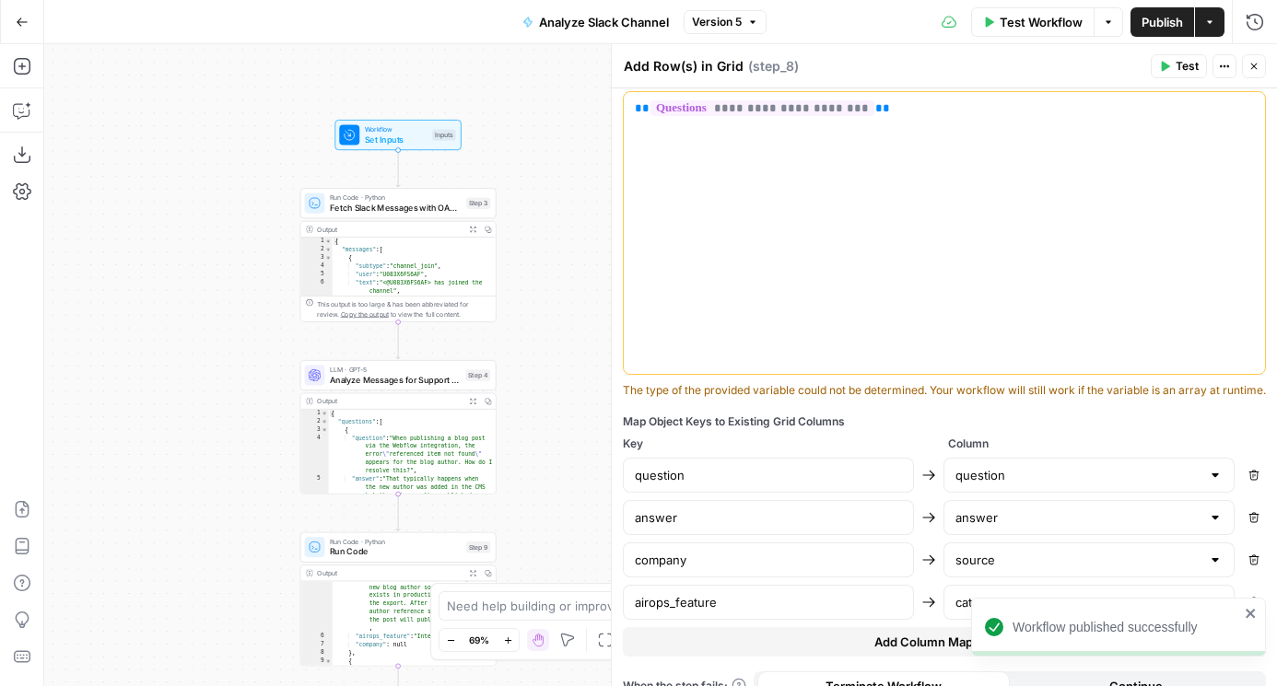
drag, startPoint x: 186, startPoint y: 375, endPoint x: 108, endPoint y: 352, distance: 81.6
click at [108, 352] on div "Workflow Set Inputs Inputs Run Code · Python Fetch Slack Messages with OAuth St…" at bounding box center [660, 365] width 1232 height 642
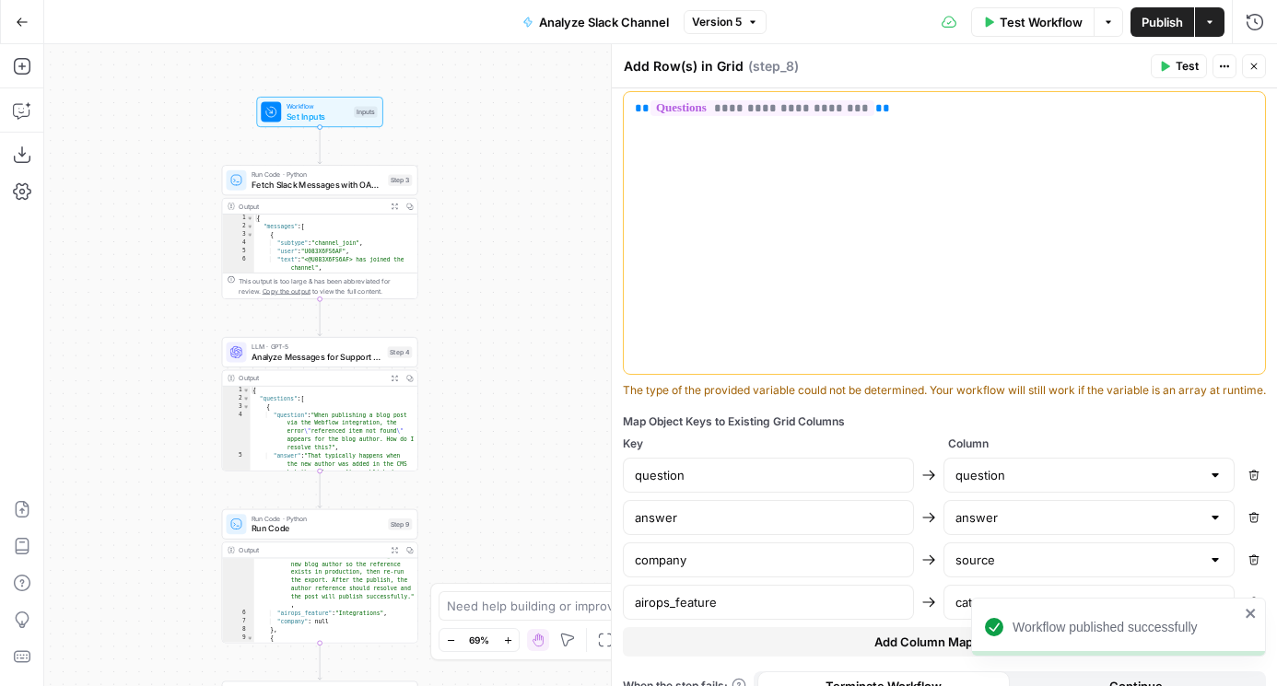
click at [596, 18] on span "Analyze Slack Channel" at bounding box center [604, 22] width 130 height 18
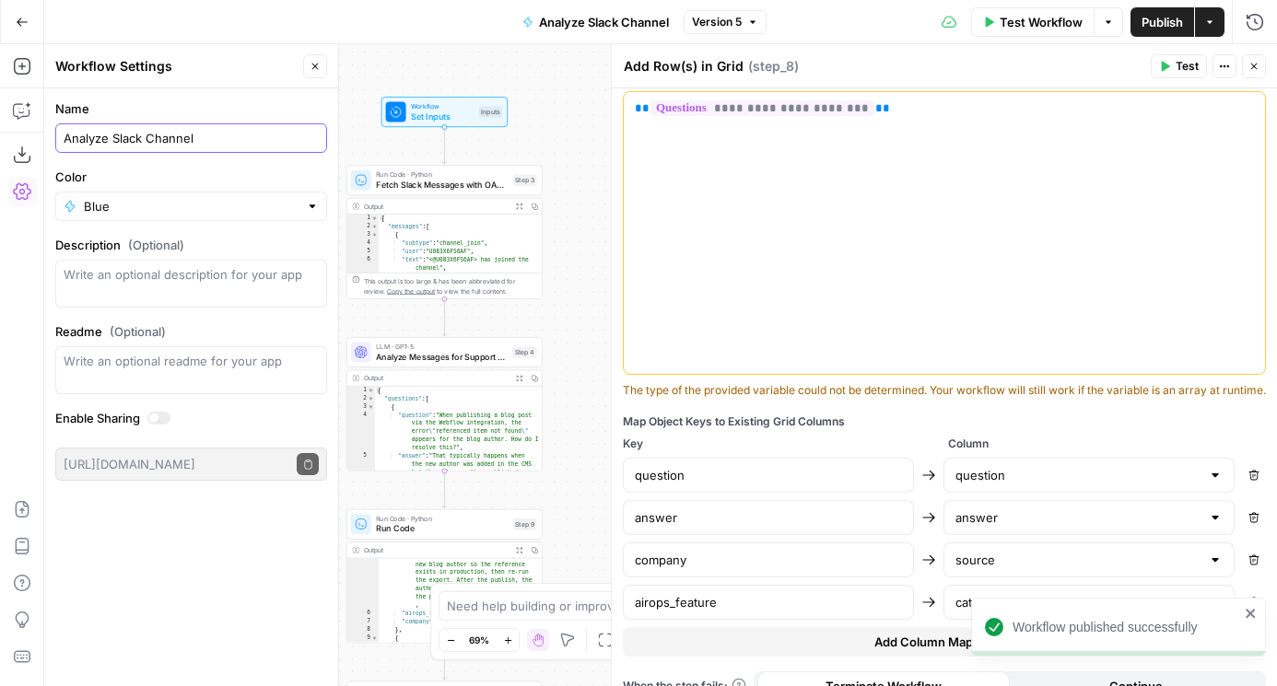
click at [190, 134] on input "Analyze Slack Channel" at bounding box center [191, 138] width 255 height 18
type input "G"
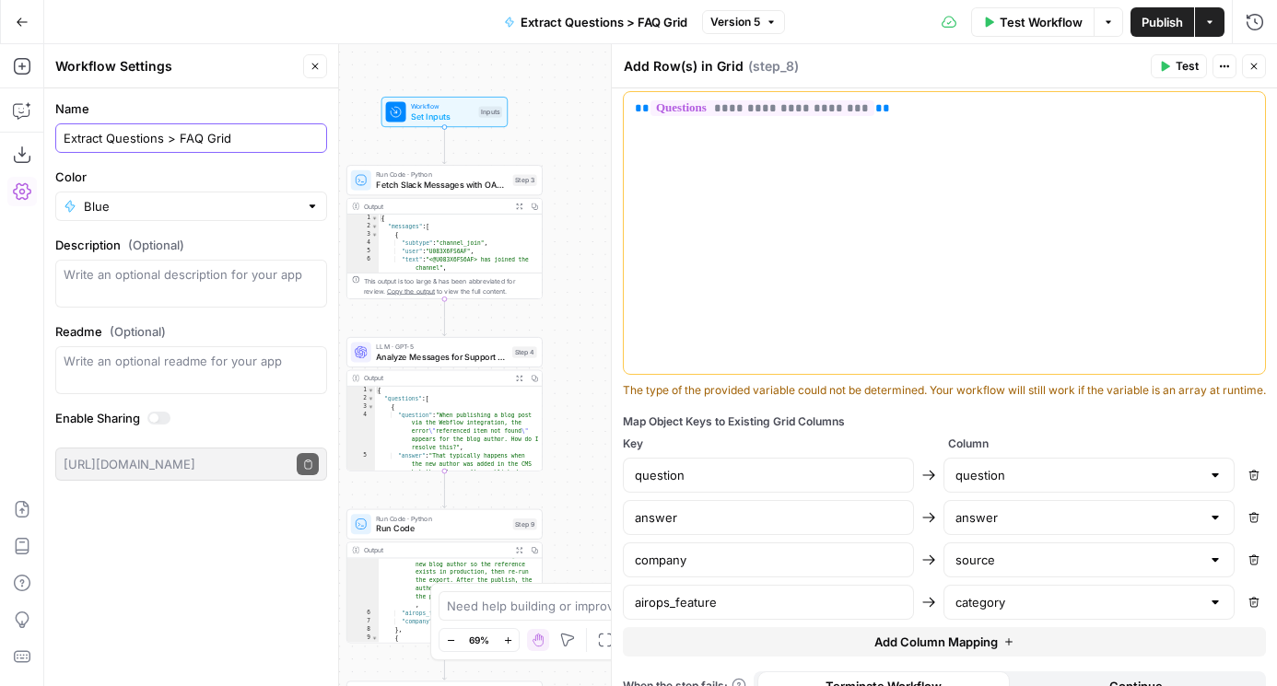
type input "Extract Questions > FAQ Grid"
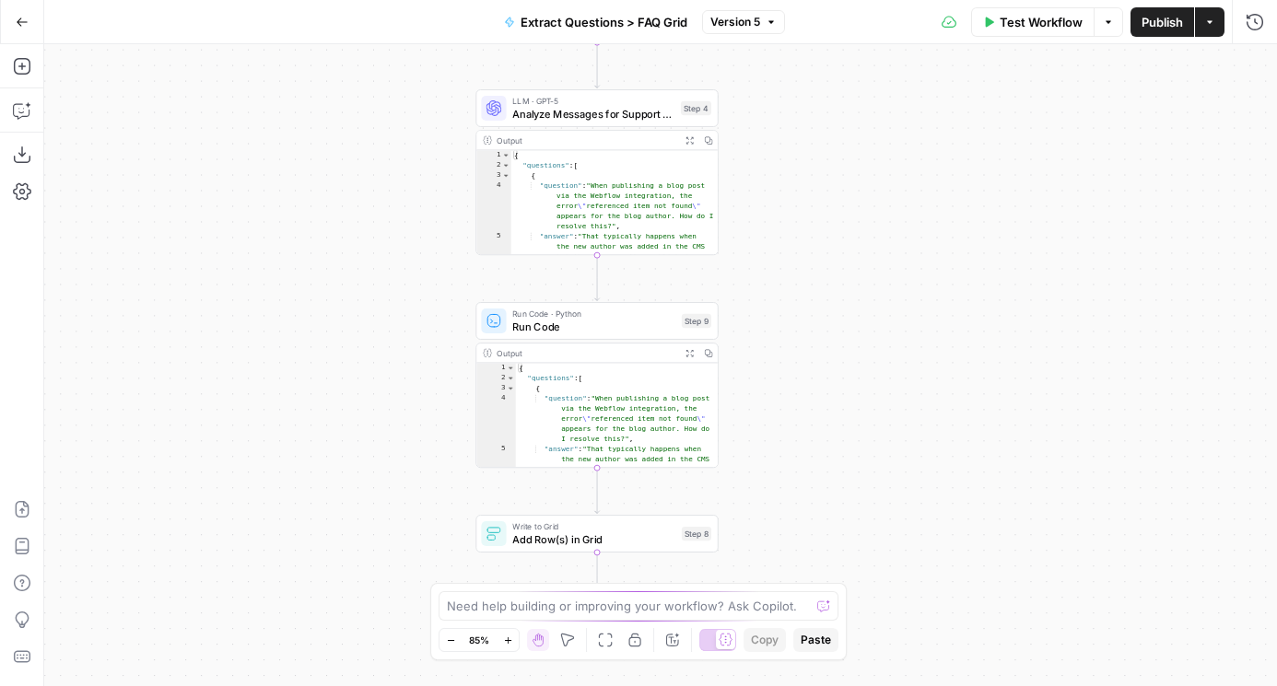
drag, startPoint x: 806, startPoint y: 365, endPoint x: 806, endPoint y: 205, distance: 159.3
click at [806, 205] on div "Workflow Set Inputs Inputs Run Code · Python Fetch Slack Messages with OAuth St…" at bounding box center [660, 365] width 1232 height 642
click at [545, 536] on span "Add Row(s) in Grid" at bounding box center [593, 537] width 163 height 16
type input "Blank"
type input "[Support] FAQ KB"
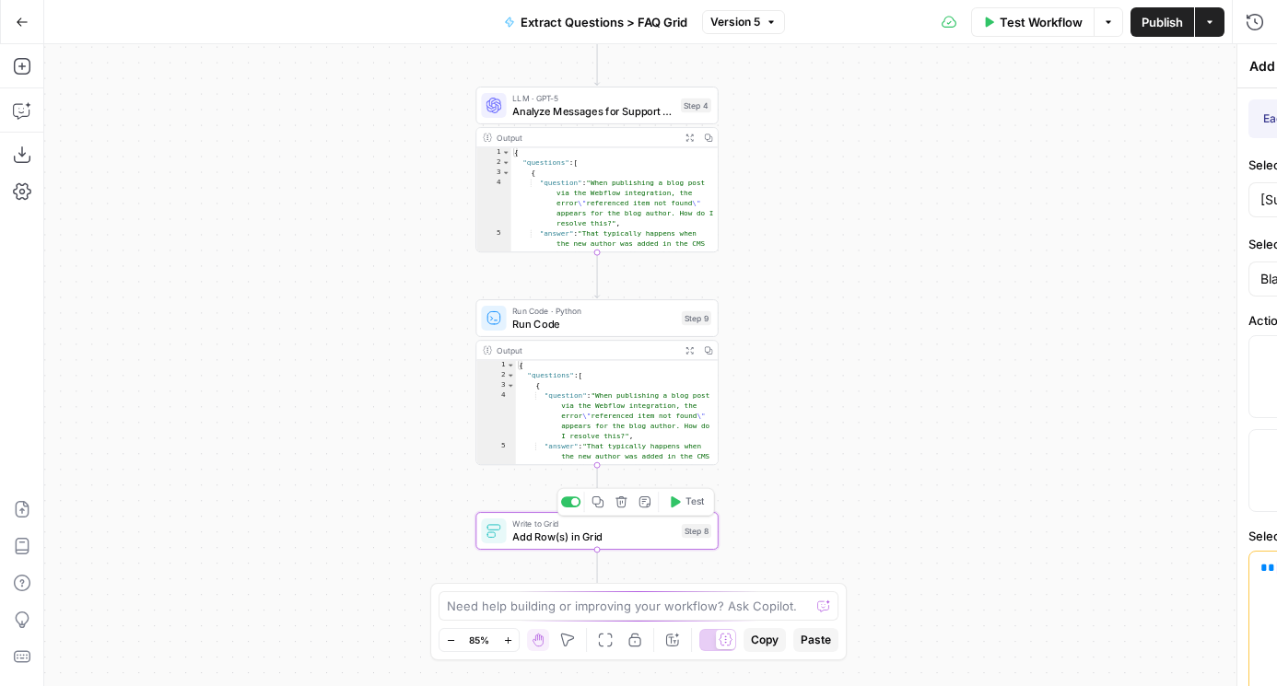
type input "question"
type input "answer"
type input "source"
type input "category"
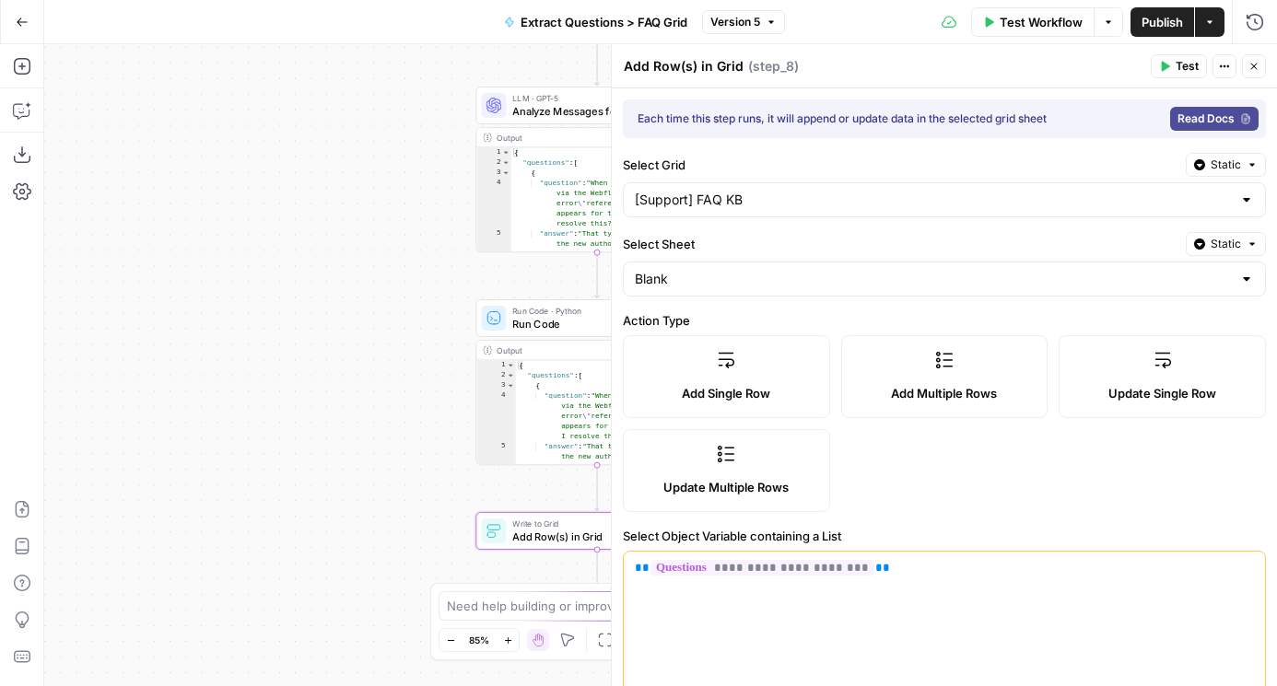
scroll to position [502, 0]
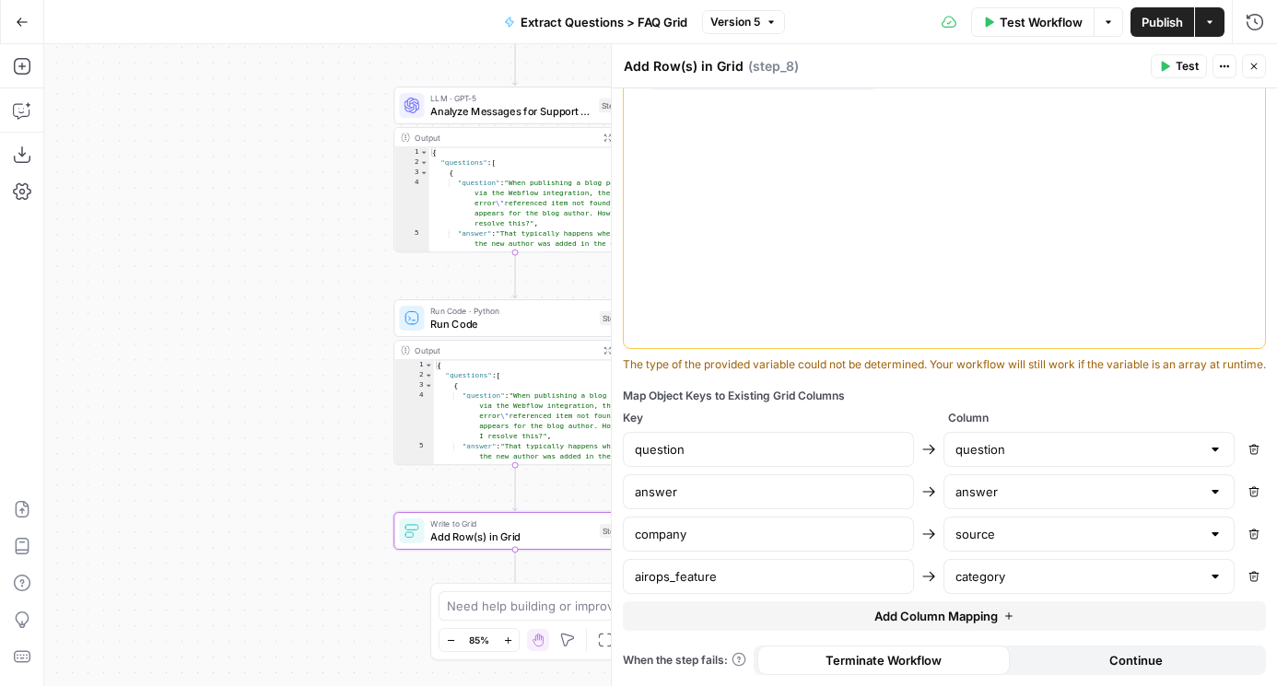
drag, startPoint x: 309, startPoint y: 484, endPoint x: 163, endPoint y: 484, distance: 145.5
click at [165, 484] on div "Workflow Set Inputs Inputs Run Code · Python Fetch Slack Messages with OAuth St…" at bounding box center [660, 365] width 1232 height 642
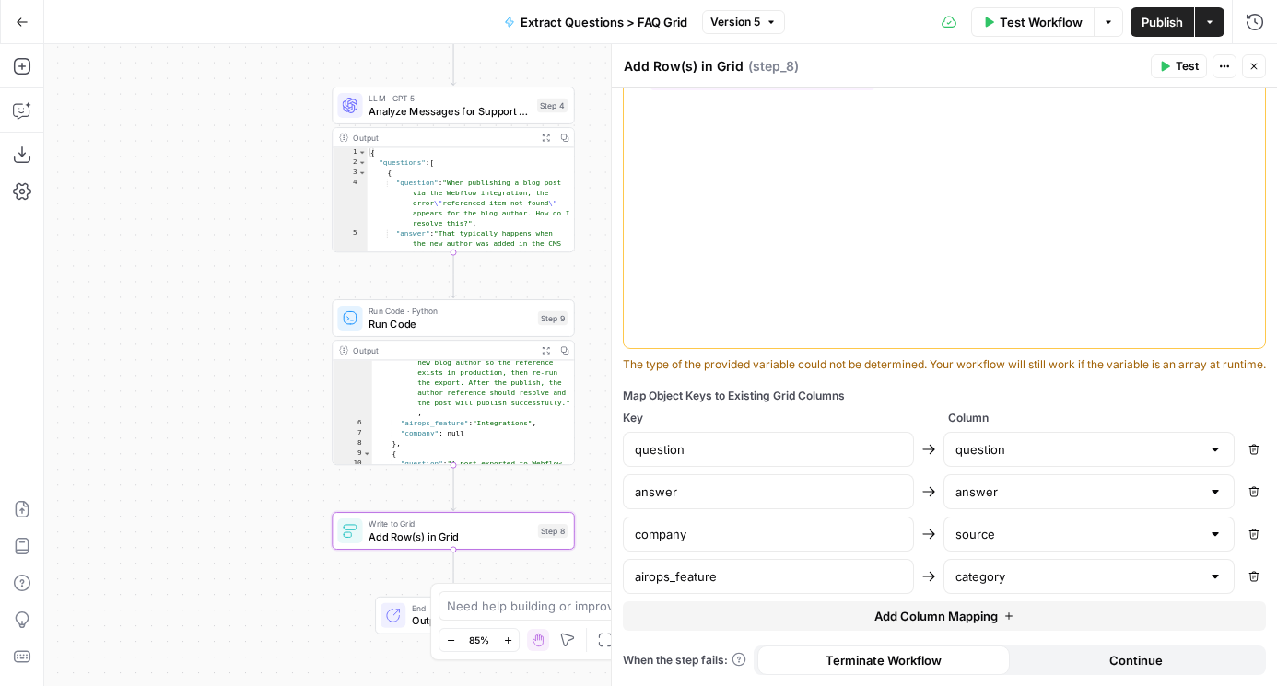
scroll to position [155, 0]
drag, startPoint x: 125, startPoint y: 407, endPoint x: 14, endPoint y: 609, distance: 230.5
click at [14, 609] on div "Add Steps Copilot Download as JSON Settings Import JSON AirOps Academy Help Giv…" at bounding box center [638, 365] width 1277 height 642
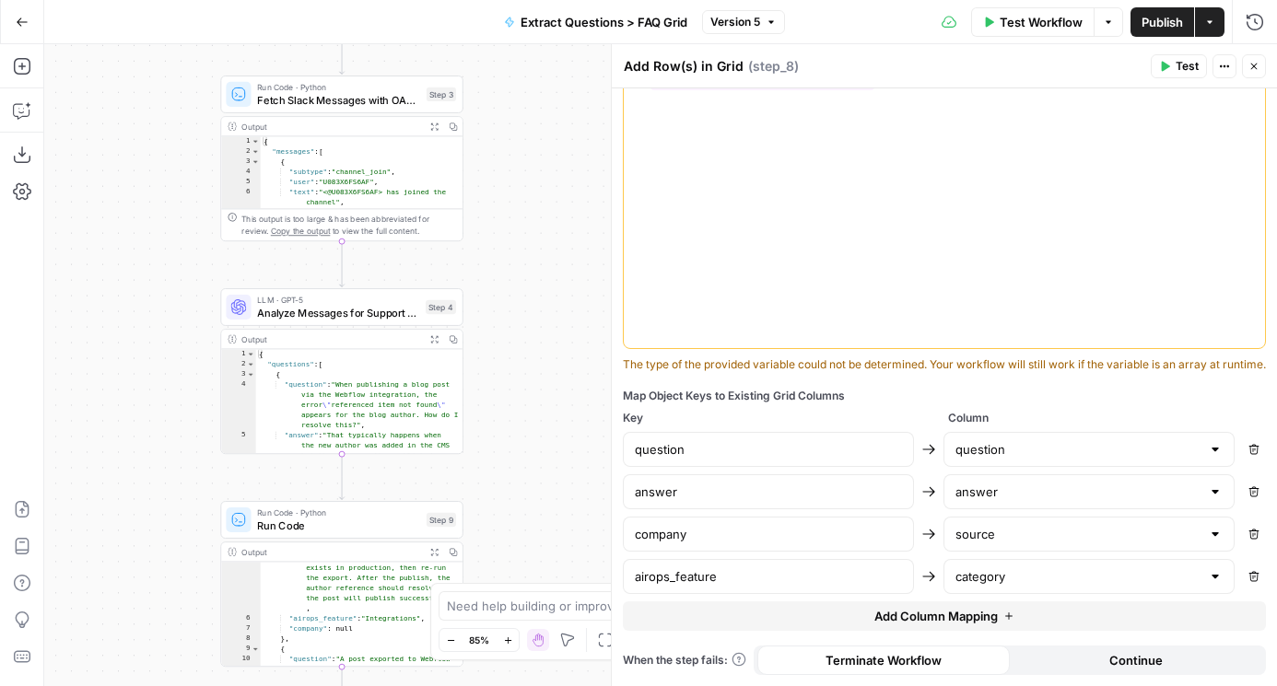
click at [249, 517] on div at bounding box center [238, 519] width 25 height 25
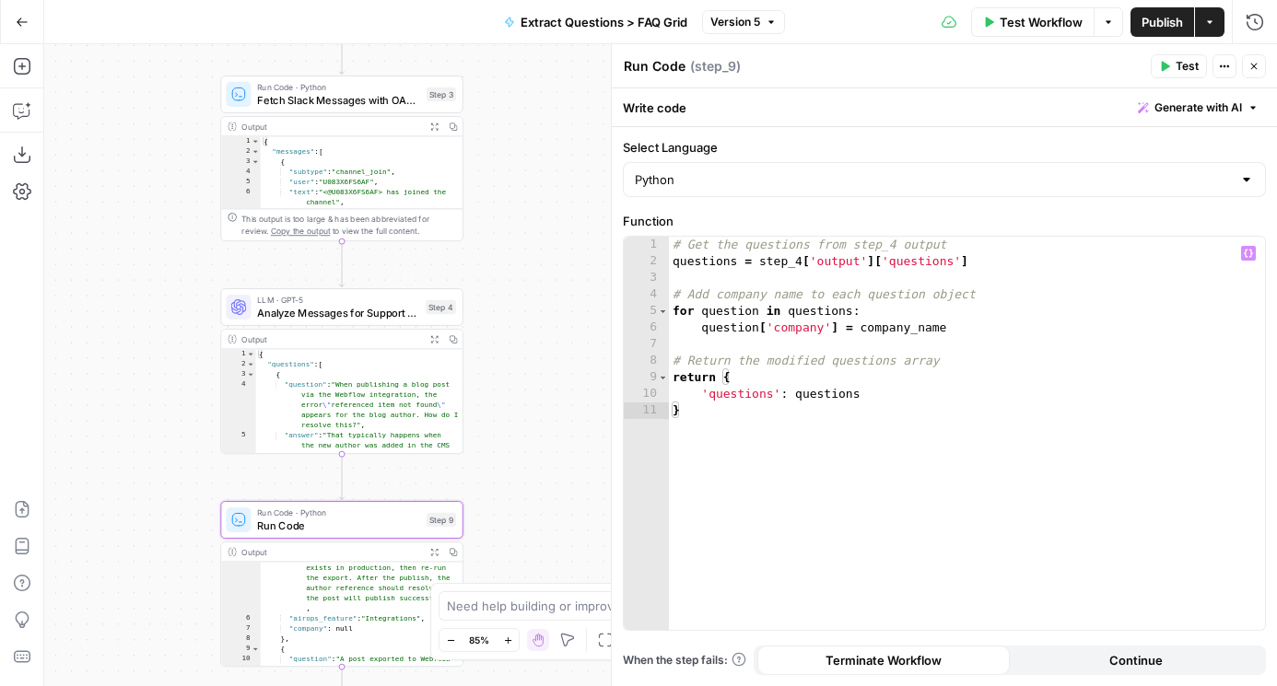
type textarea "**********"
click at [930, 324] on div "# Get the questions from step_4 output questions = step_4 [ 'output' ] [ 'quest…" at bounding box center [967, 450] width 596 height 426
drag, startPoint x: 531, startPoint y: 144, endPoint x: 531, endPoint y: 590, distance: 446.7
click at [531, 590] on body "AirOps Builders New Home Browse Insights Opportunities Your Data Flightpath Rec…" at bounding box center [638, 343] width 1277 height 686
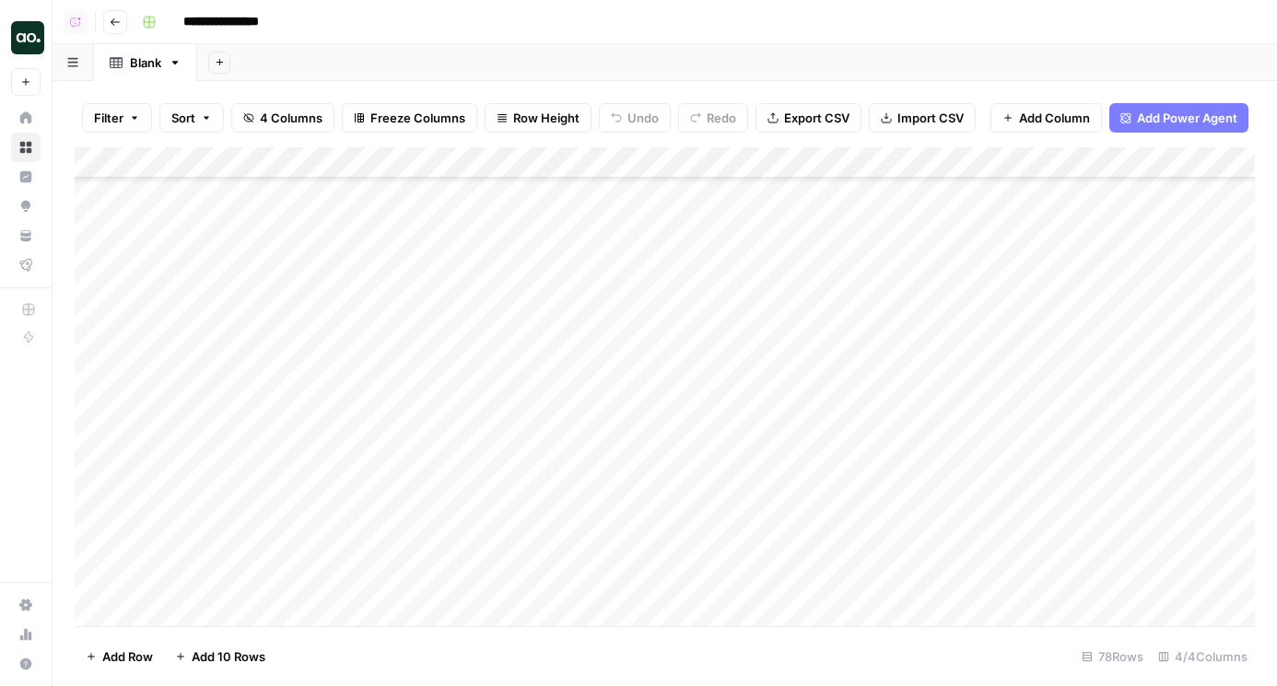
scroll to position [2024, 0]
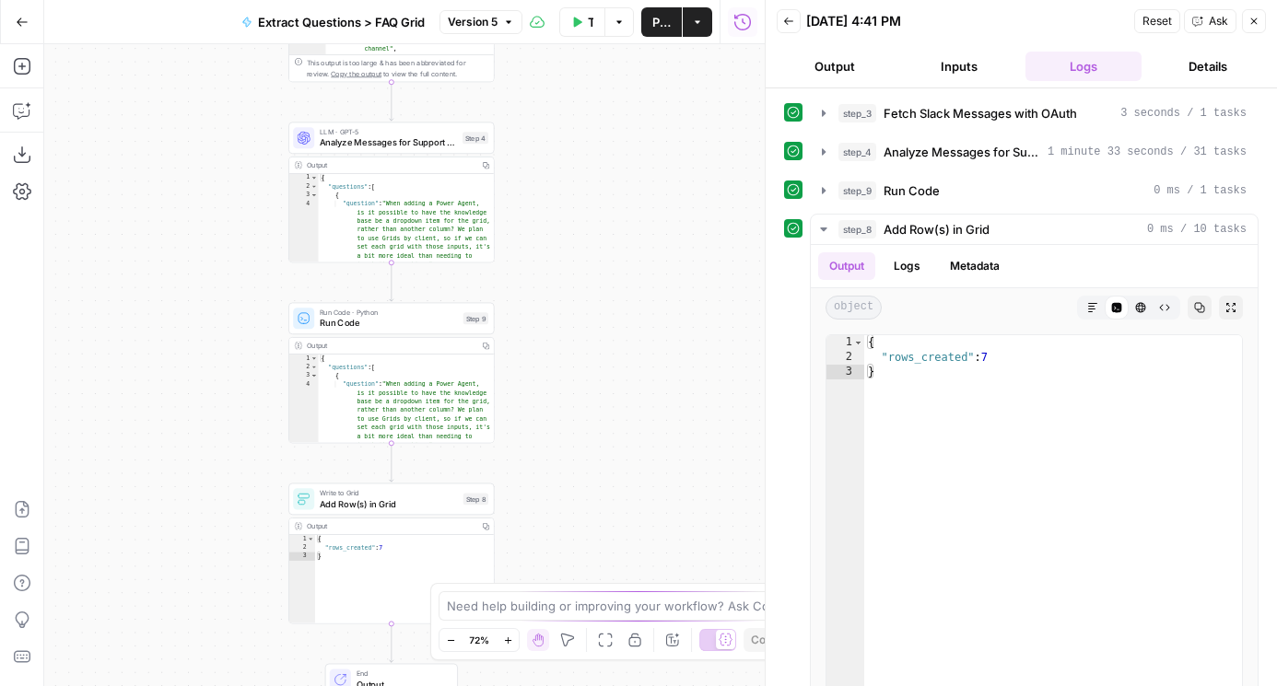
drag, startPoint x: 553, startPoint y: 338, endPoint x: 661, endPoint y: 149, distance: 217.9
click at [659, 149] on div "Workflow Set Inputs Inputs Run Code · Python Fetch Slack Messages with OAuth St…" at bounding box center [404, 365] width 720 height 642
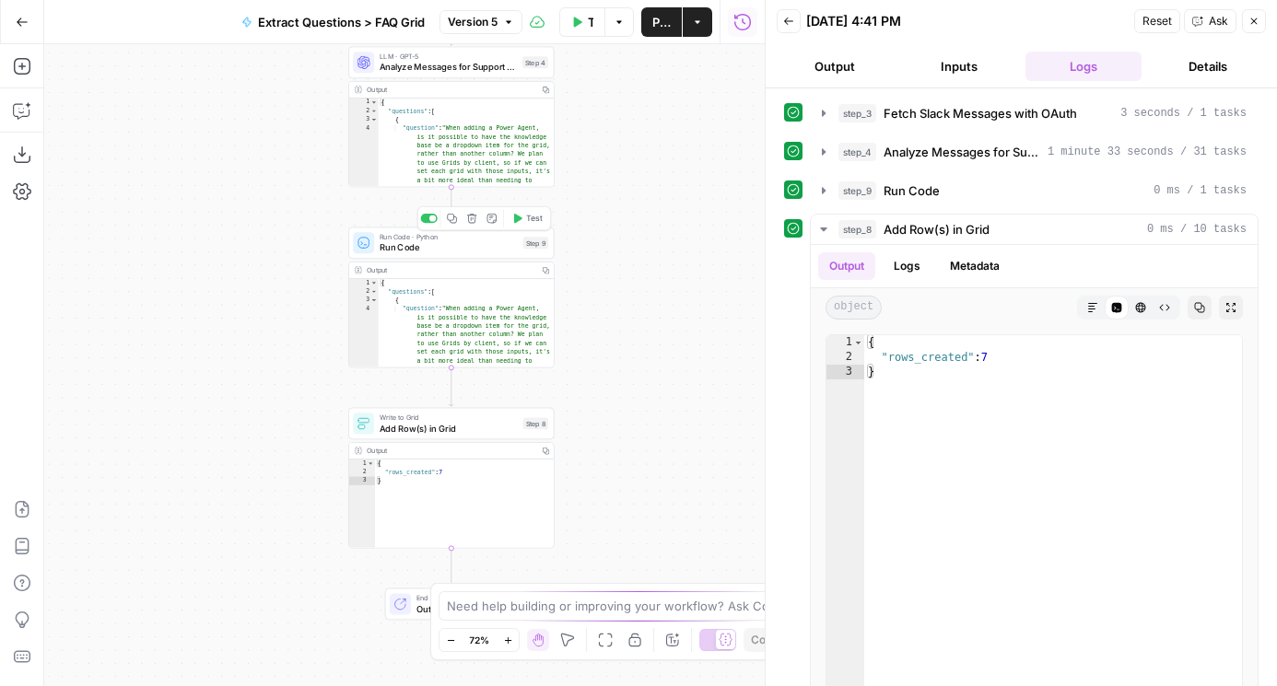
click at [534, 217] on span "Test" at bounding box center [534, 219] width 16 height 12
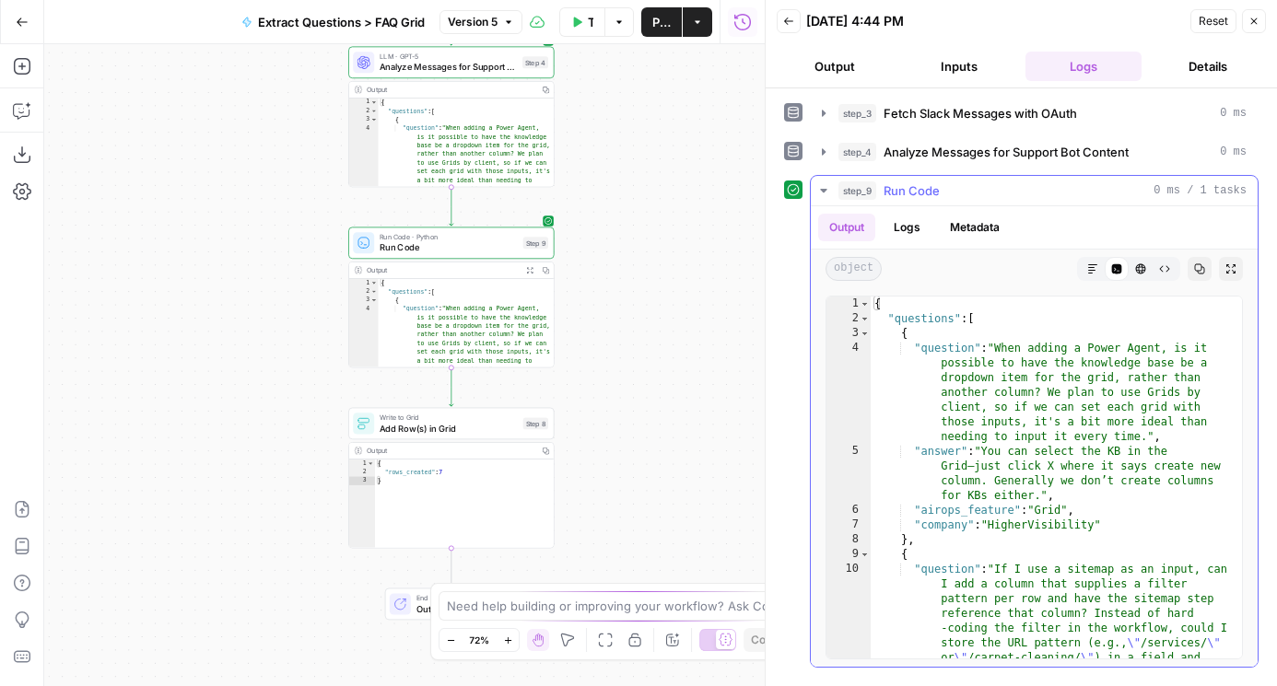
scroll to position [3, 0]
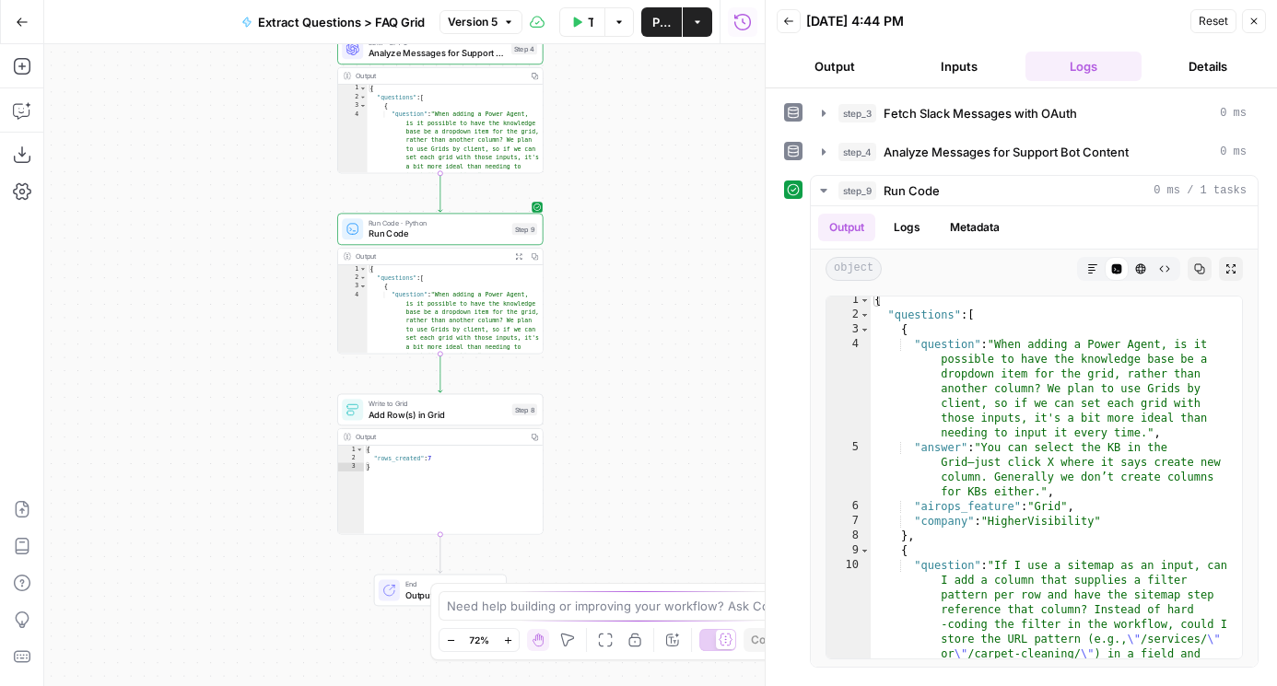
drag, startPoint x: 608, startPoint y: 471, endPoint x: 586, endPoint y: 446, distance: 33.3
click at [586, 446] on div "Workflow Set Inputs Inputs Run Code · Python Fetch Slack Messages with OAuth St…" at bounding box center [404, 365] width 720 height 642
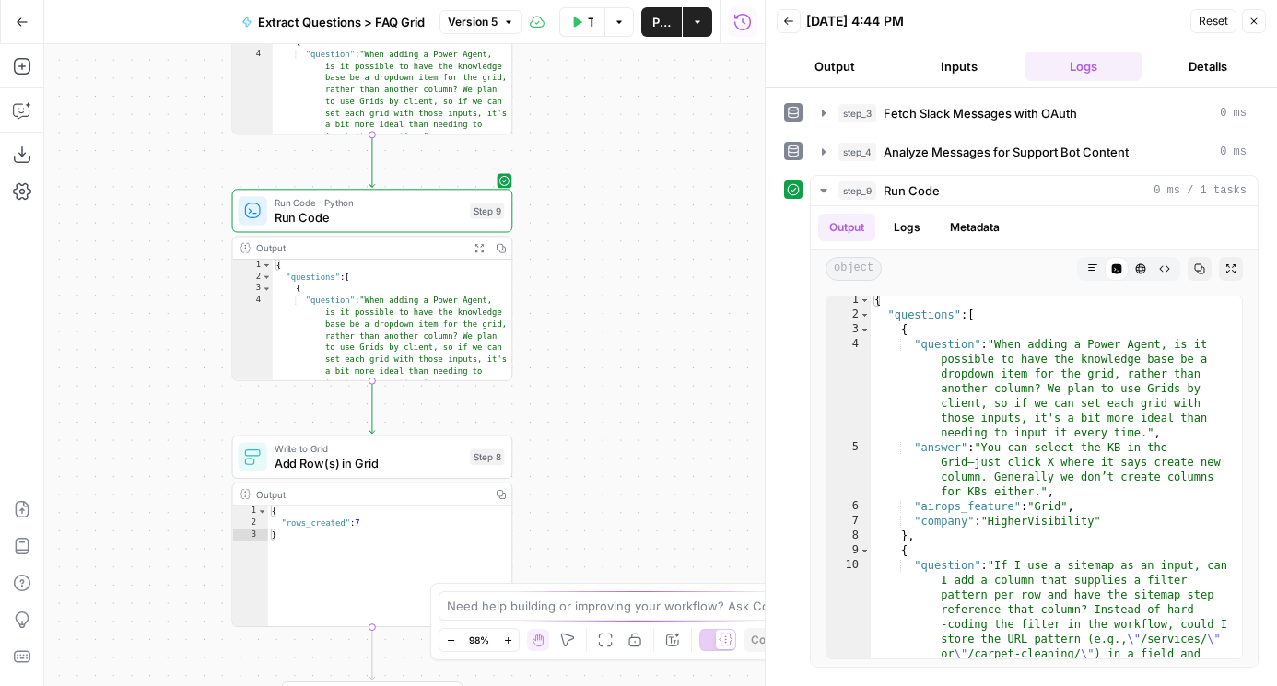
drag, startPoint x: 589, startPoint y: 343, endPoint x: 589, endPoint y: 427, distance: 84.7
click at [589, 427] on div "Workflow Set Inputs Inputs Run Code · Python Fetch Slack Messages with OAuth St…" at bounding box center [404, 365] width 720 height 642
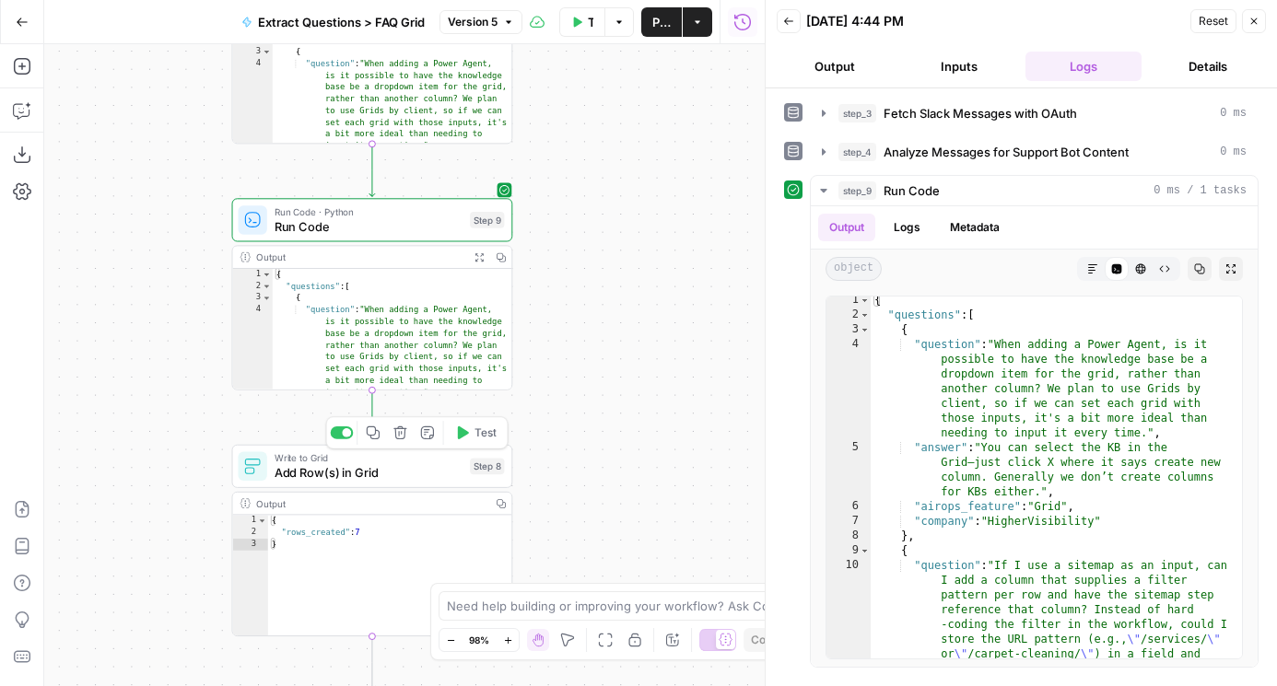
click at [327, 468] on span "Add Row(s) in Grid" at bounding box center [368, 472] width 188 height 18
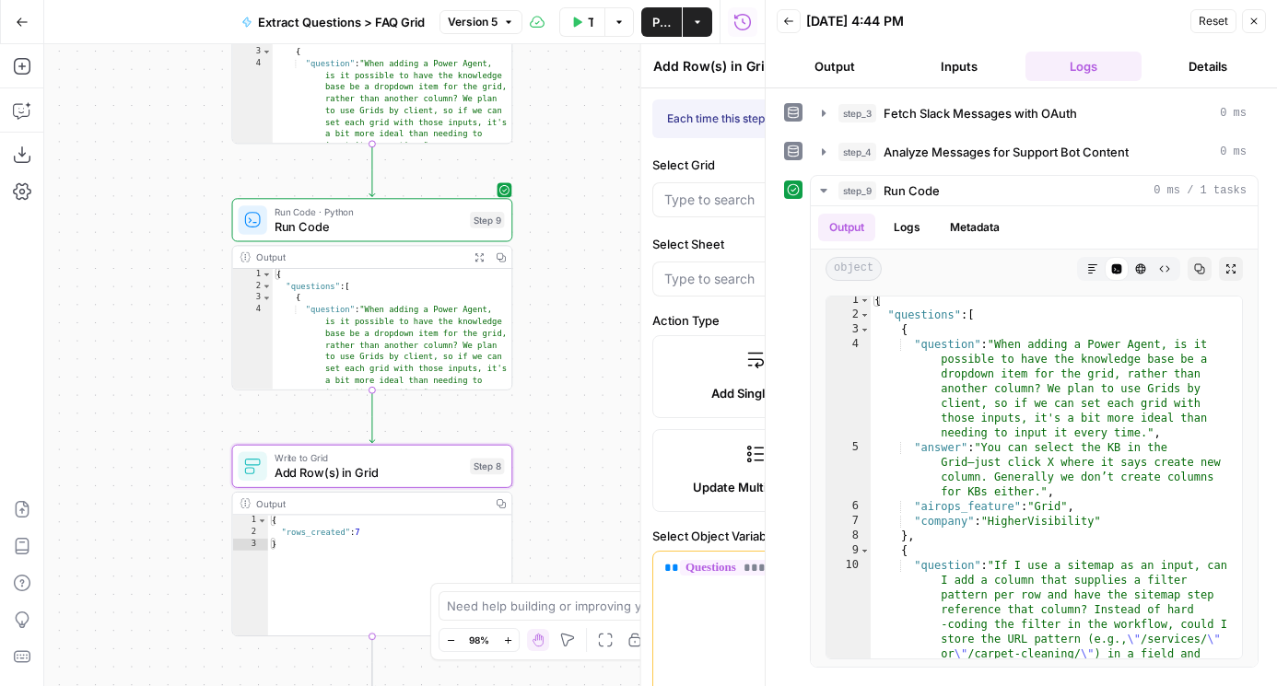
type input "[Support] FAQ KB"
type input "Blank"
type input "question"
type input "answer"
type input "source"
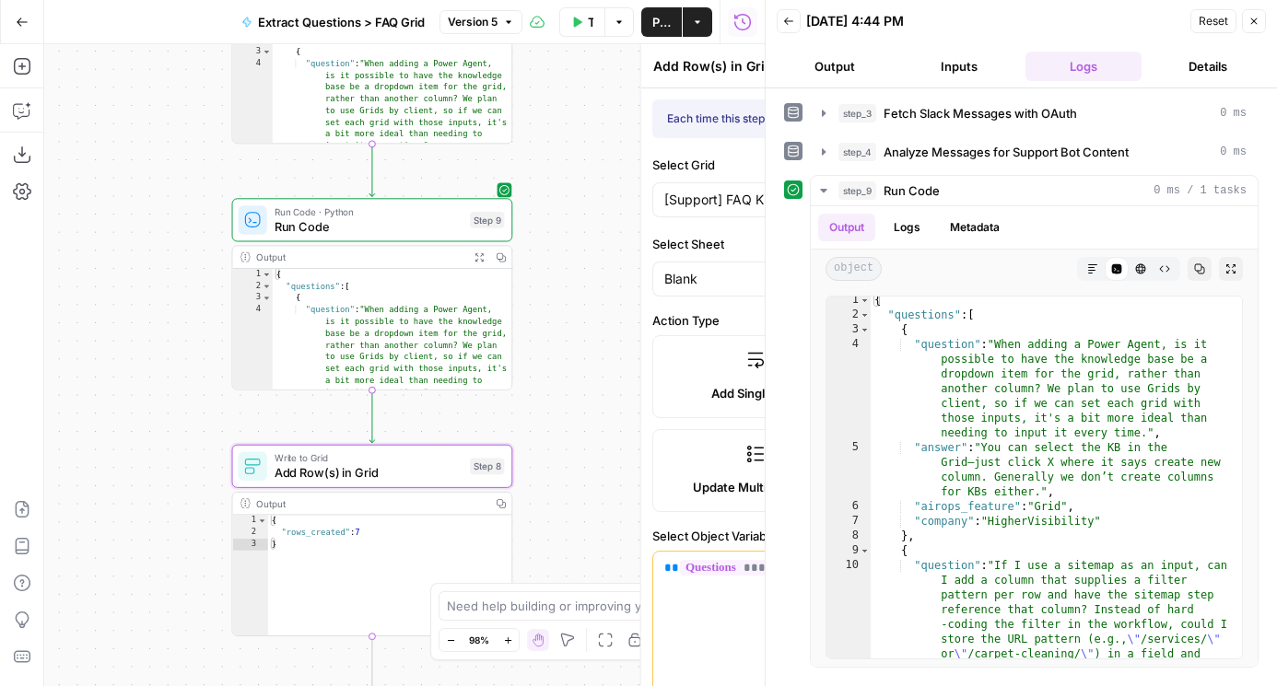
type input "category"
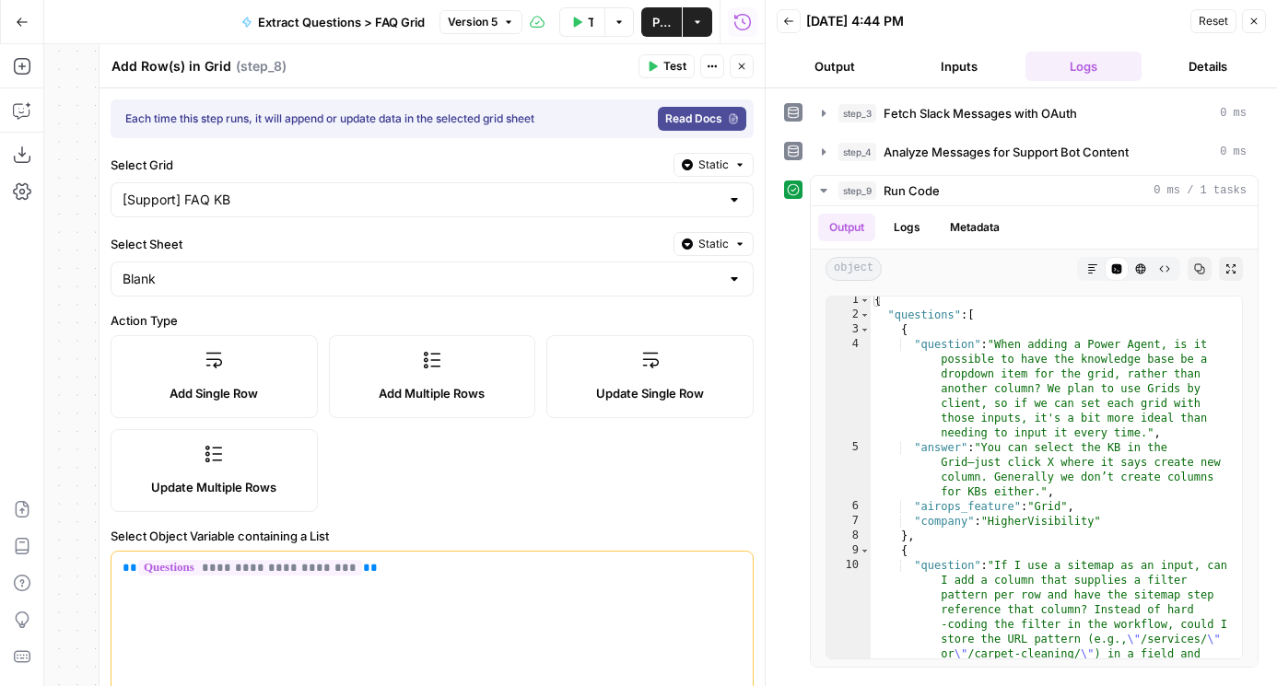
scroll to position [502, 0]
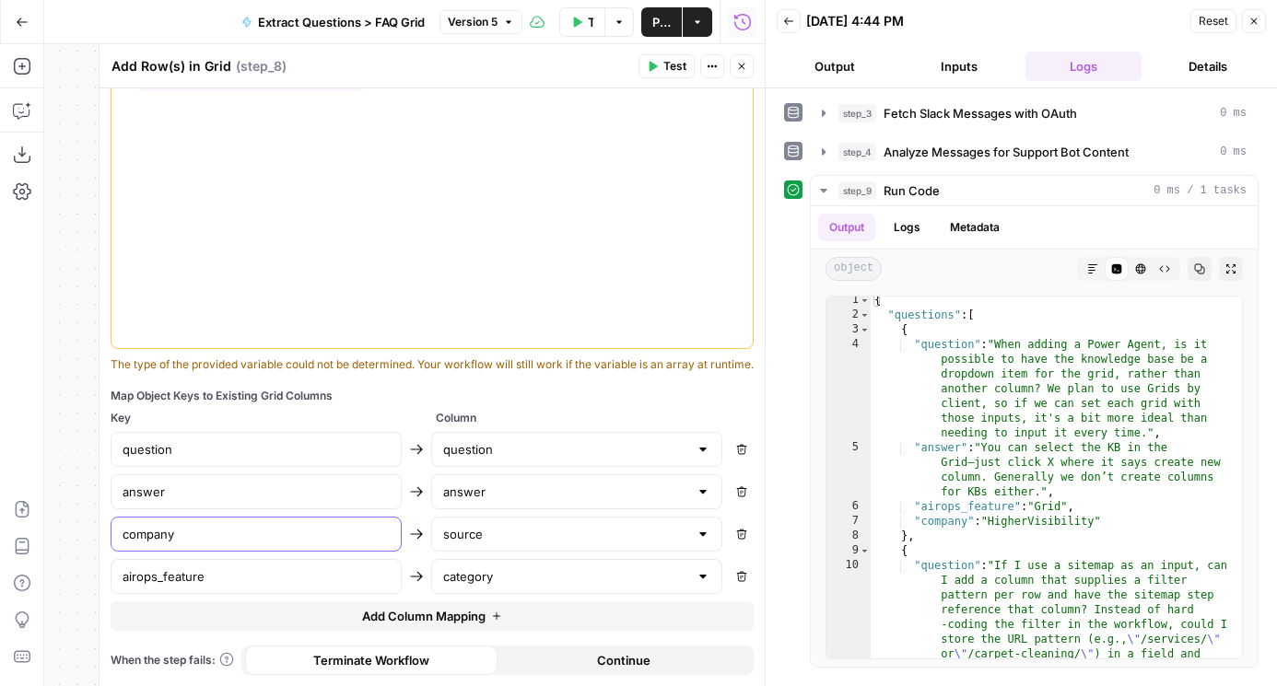
click at [264, 537] on input "company" at bounding box center [255, 534] width 267 height 18
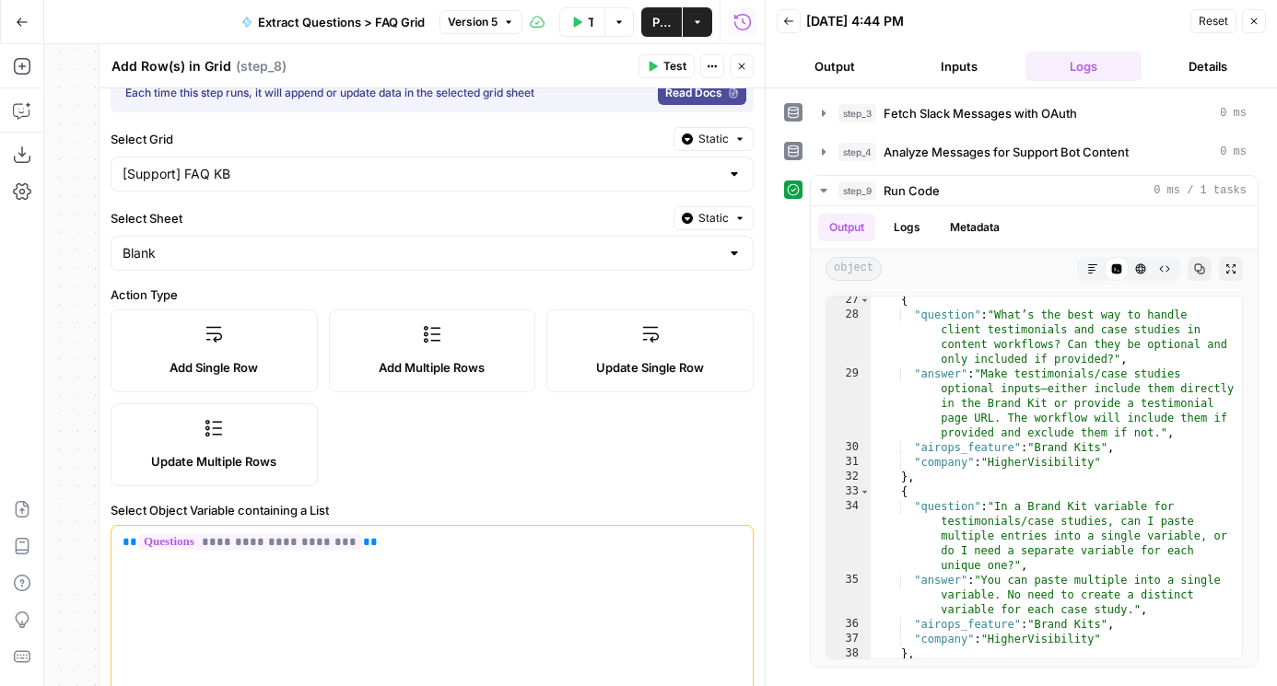
scroll to position [0, 0]
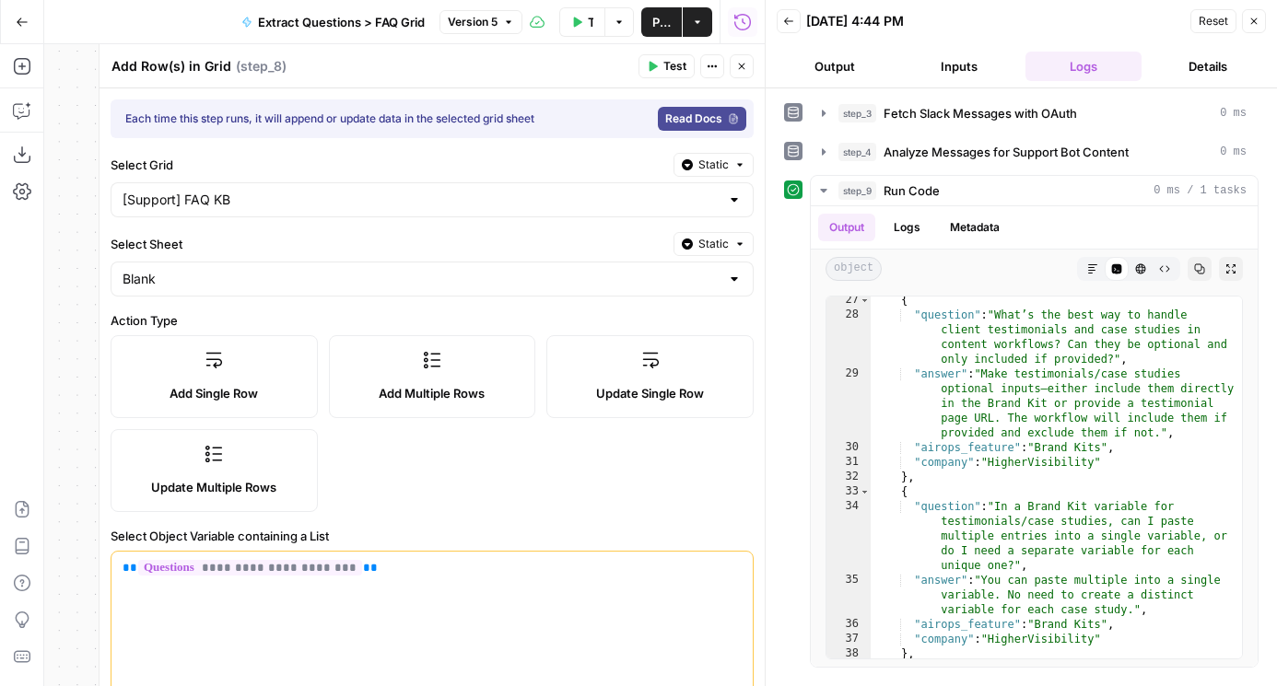
click at [656, 54] on button "Test" at bounding box center [666, 66] width 56 height 24
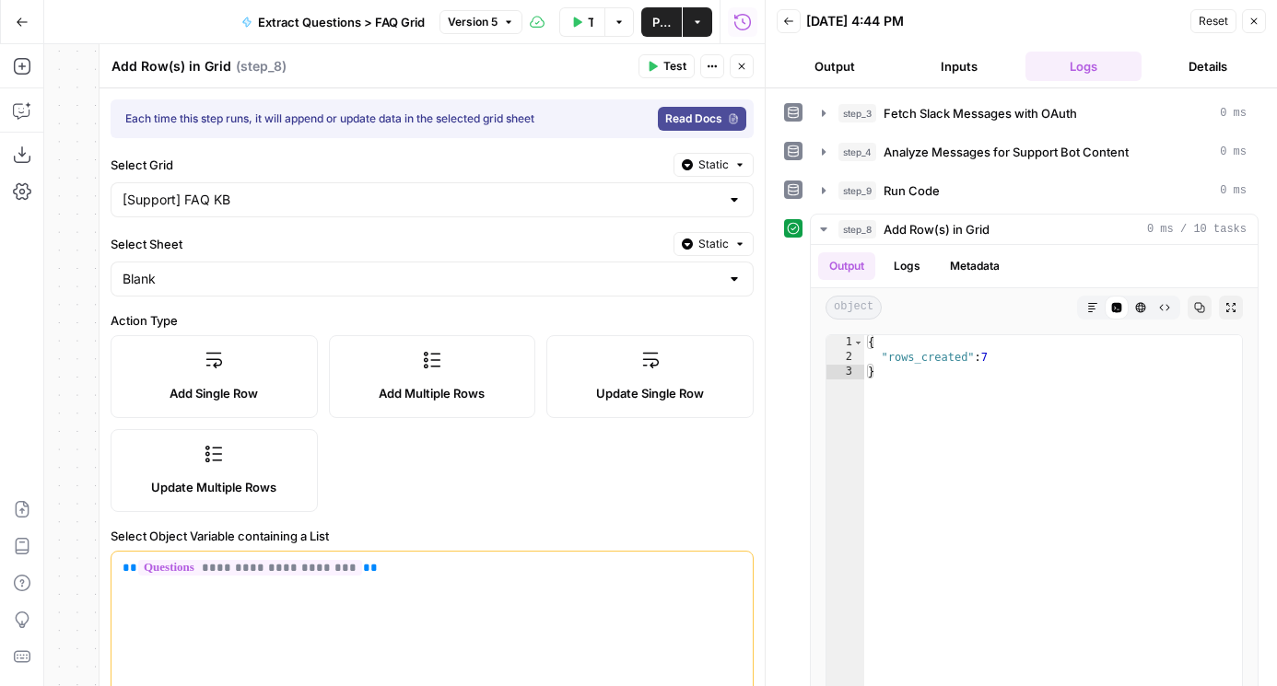
scroll to position [502, 0]
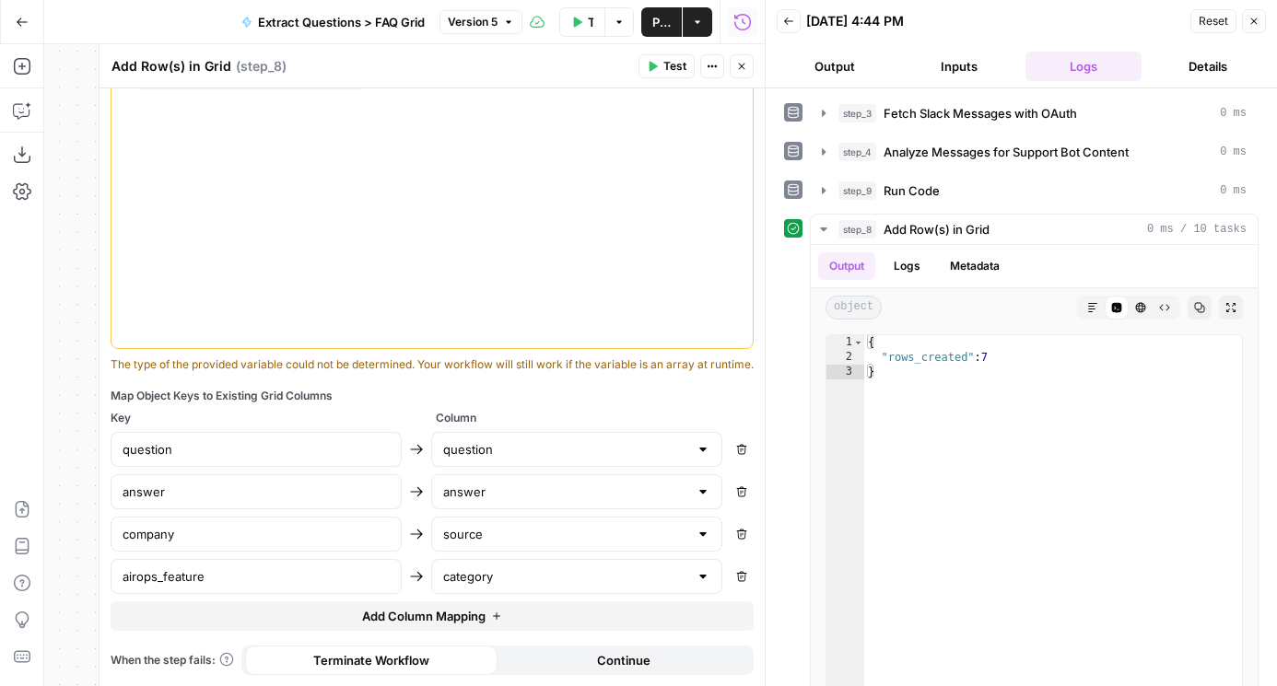
click at [737, 64] on icon "button" at bounding box center [741, 66] width 11 height 11
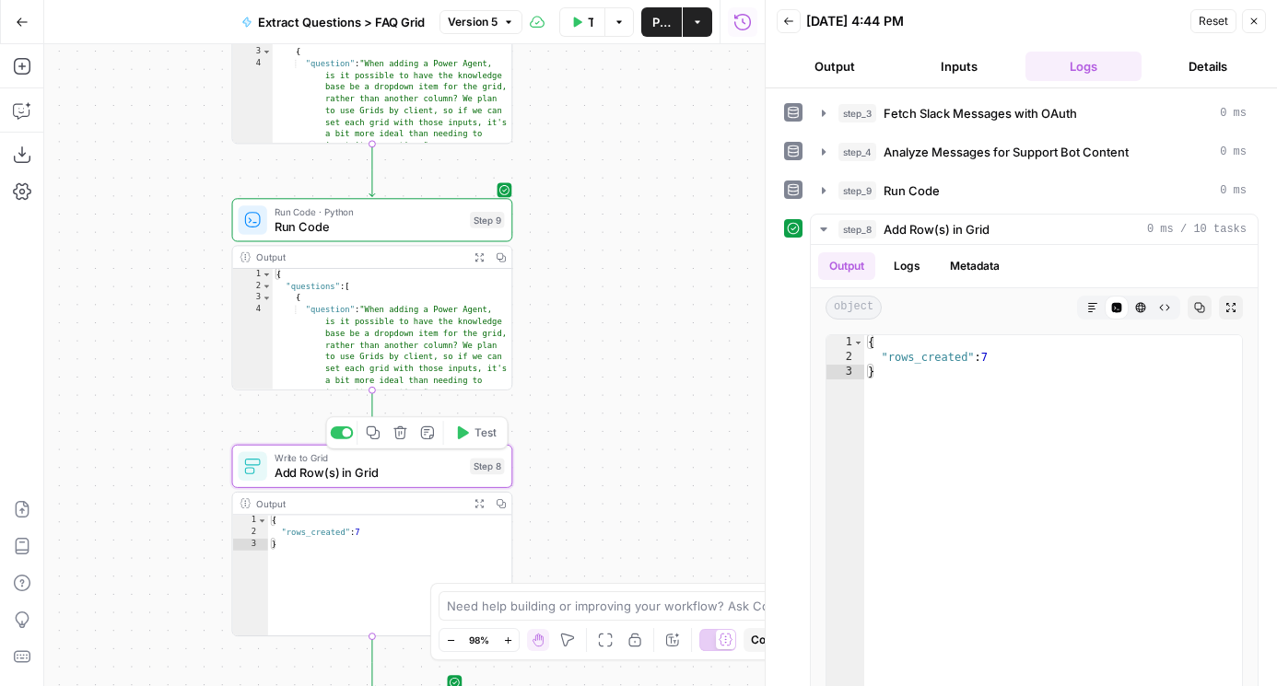
click at [399, 484] on div "Write to Grid Add Row(s) in Grid Step 8 Copy step Delete step Add Note Test" at bounding box center [372, 466] width 281 height 43
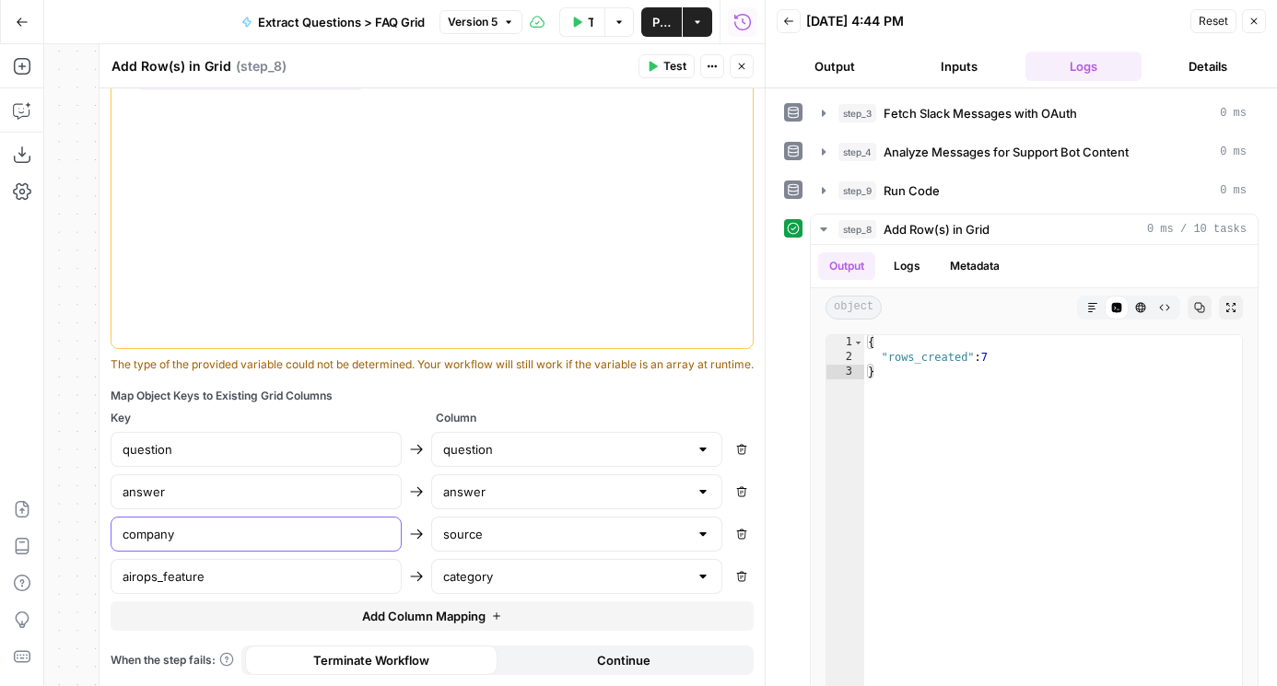
click at [314, 540] on input "company" at bounding box center [255, 534] width 267 height 18
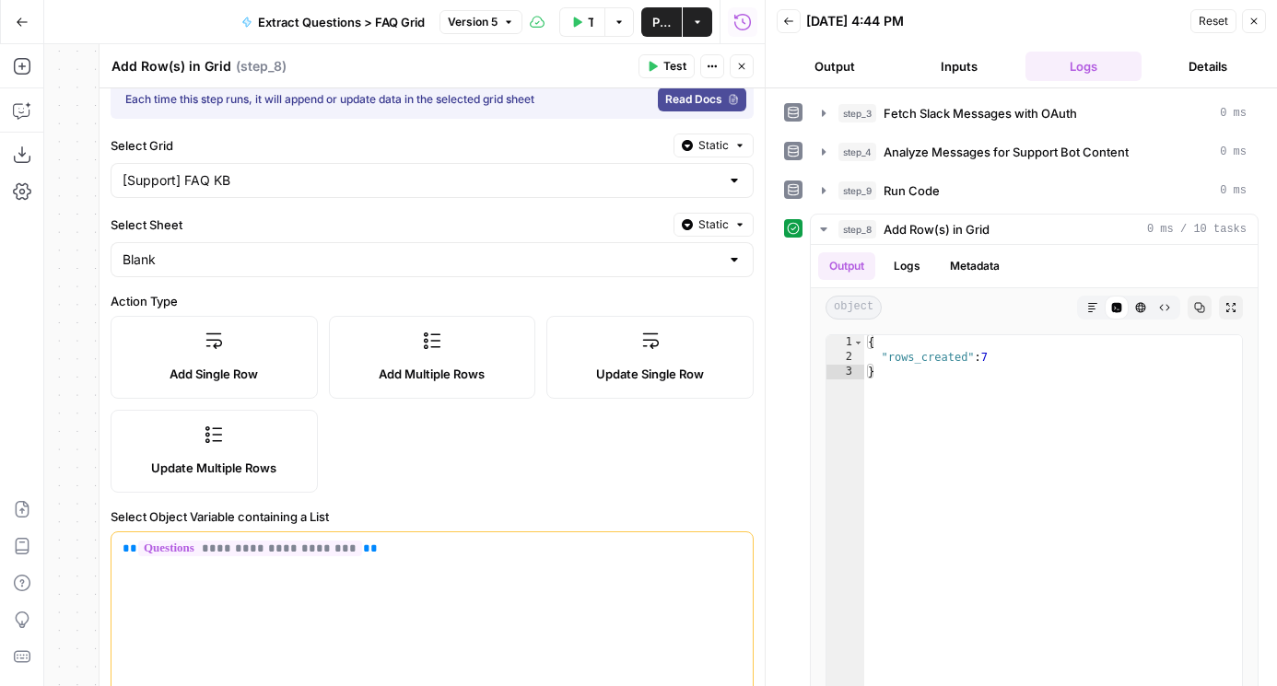
scroll to position [22, 0]
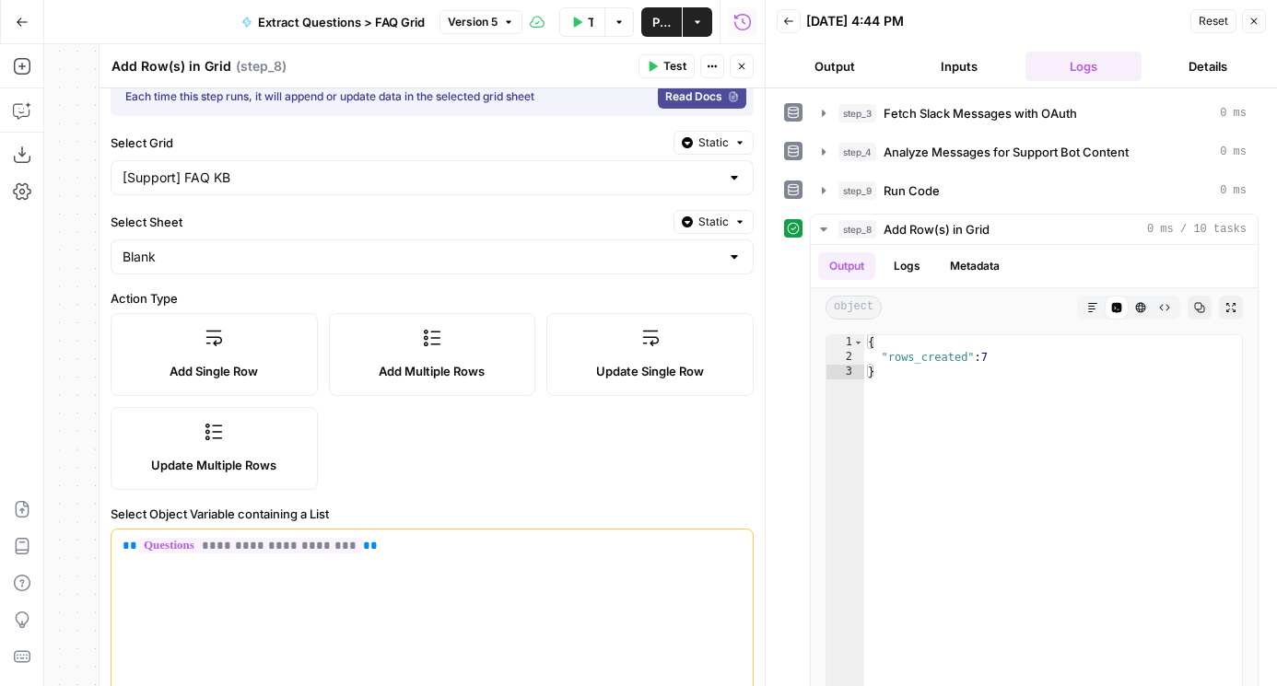
click at [551, 542] on p "**********" at bounding box center [431, 546] width 619 height 18
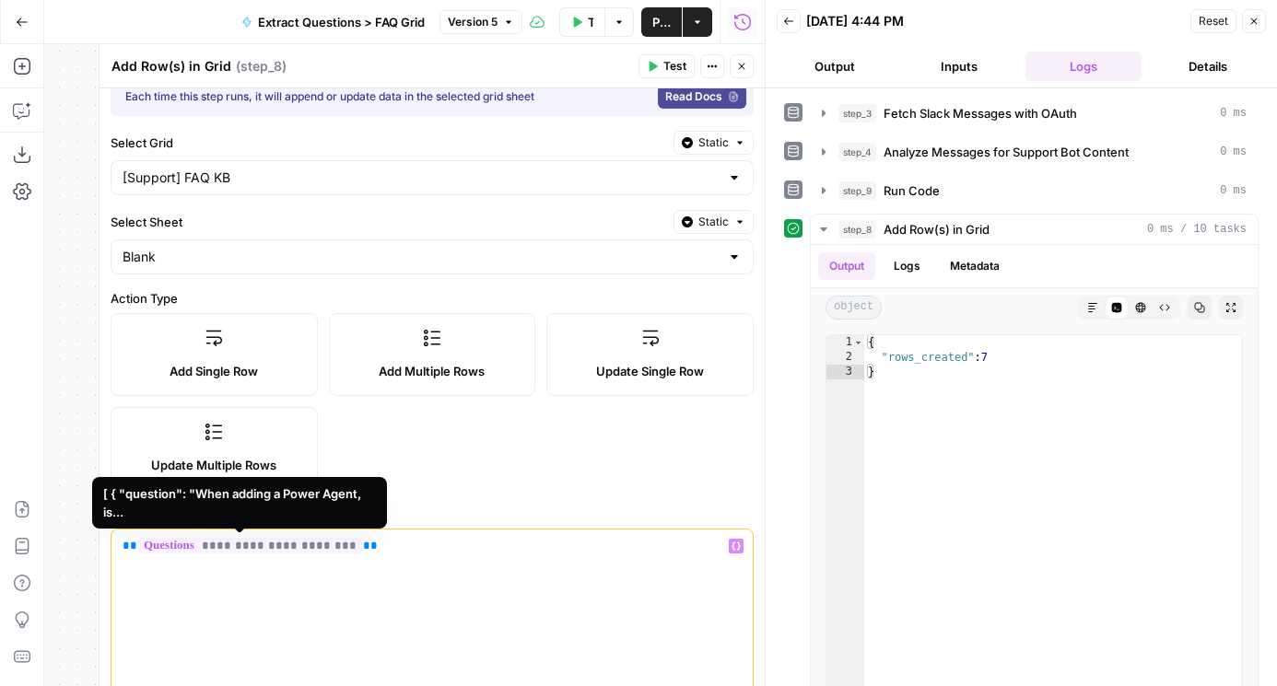
click at [236, 548] on span "**********" at bounding box center [250, 546] width 224 height 16
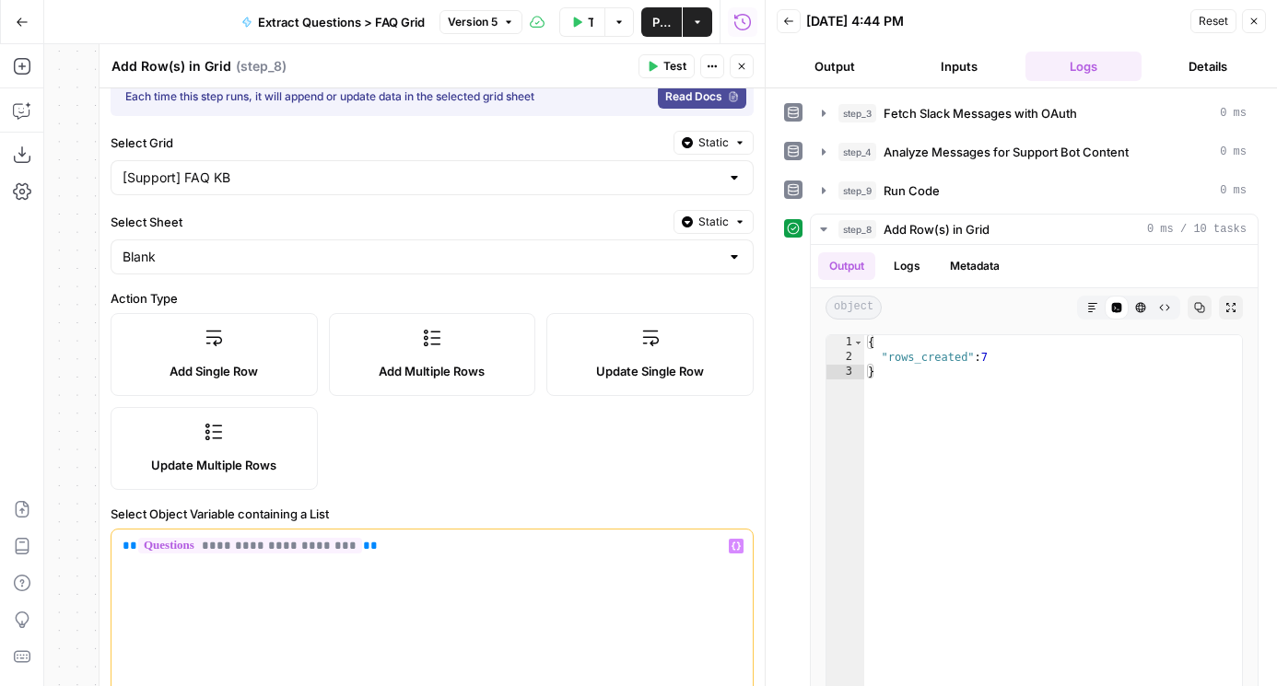
click at [659, 66] on button "Test" at bounding box center [666, 66] width 56 height 24
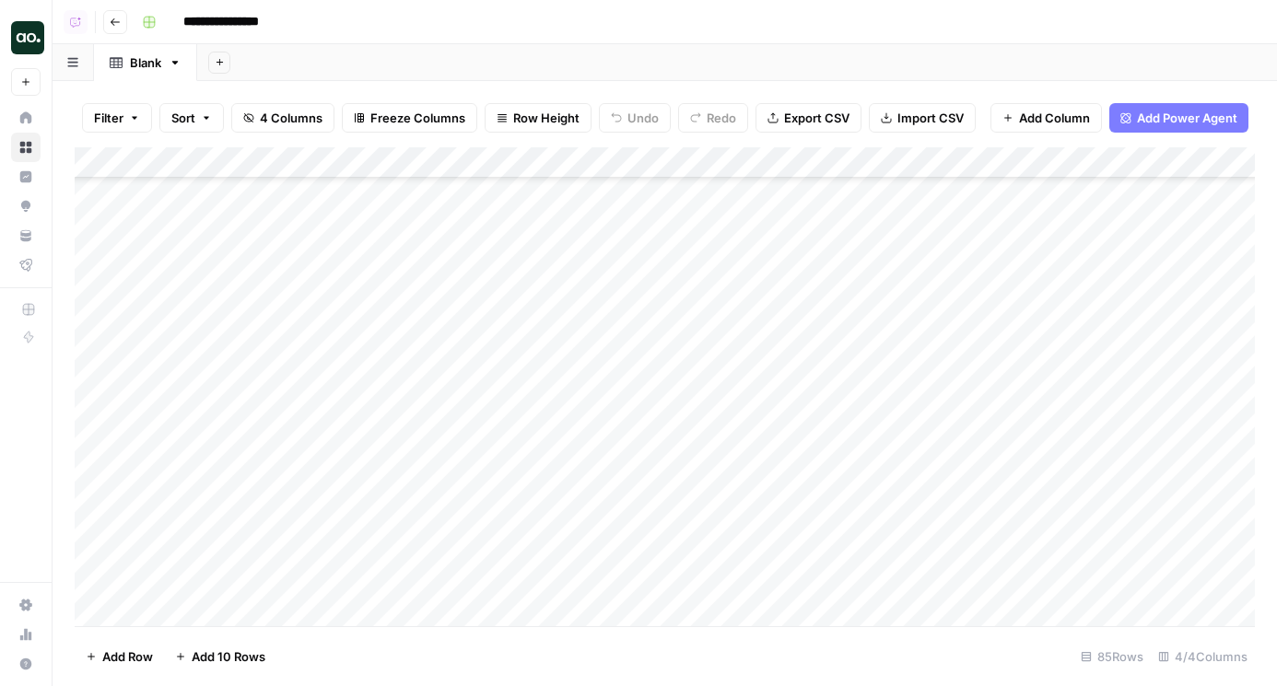
scroll to position [2244, 0]
click at [99, 574] on div "Add Column" at bounding box center [665, 386] width 1180 height 479
click at [112, 279] on div "Add Column" at bounding box center [665, 386] width 1180 height 479
click at [100, 284] on div "Add Column" at bounding box center [665, 386] width 1180 height 479
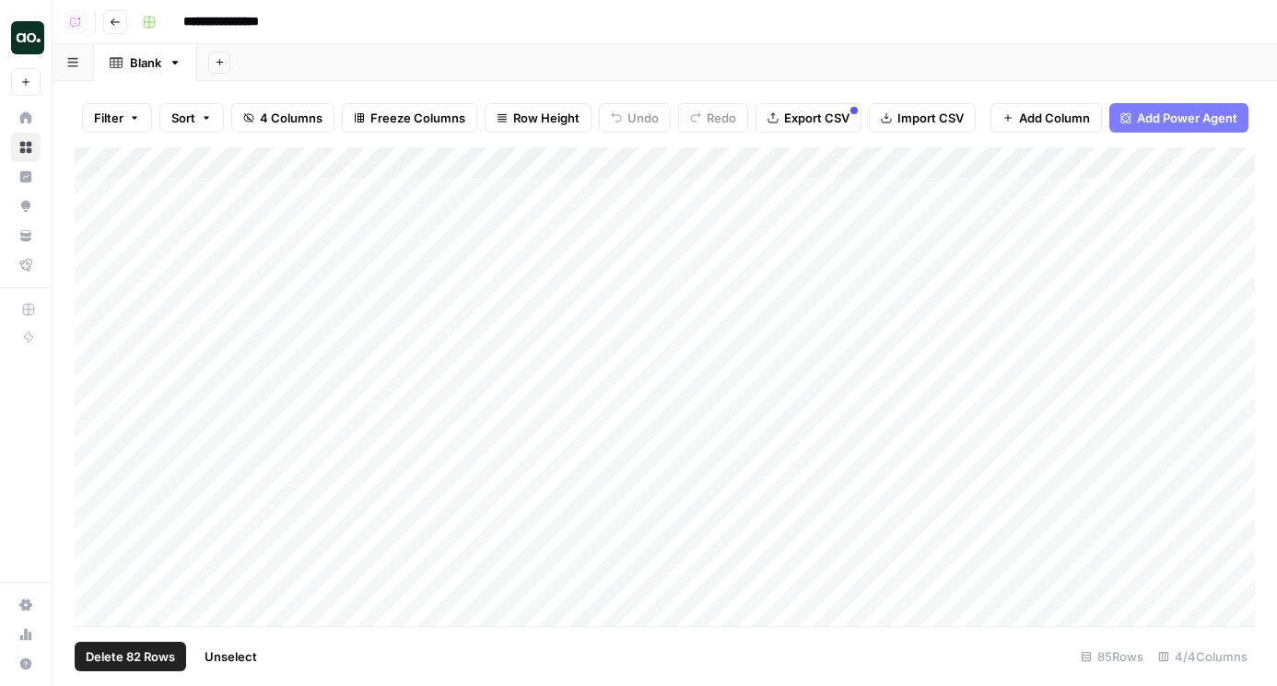
click at [96, 226] on div "Add Column" at bounding box center [665, 386] width 1180 height 479
click at [96, 193] on div "Add Column" at bounding box center [665, 386] width 1180 height 479
click at [93, 218] on div "Add Column" at bounding box center [665, 386] width 1180 height 479
click at [93, 194] on div "Add Column" at bounding box center [665, 386] width 1180 height 479
click at [149, 647] on button "Delete 82 Rows" at bounding box center [130, 656] width 111 height 29
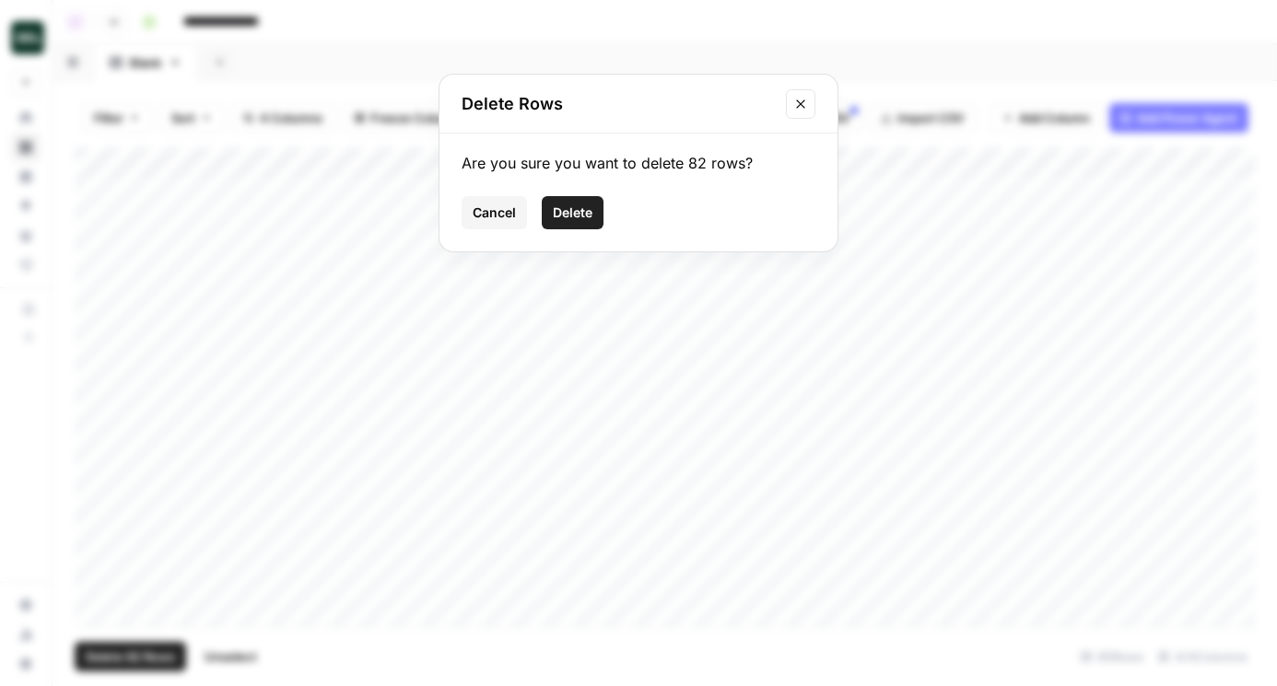
click at [589, 217] on span "Delete" at bounding box center [573, 213] width 40 height 18
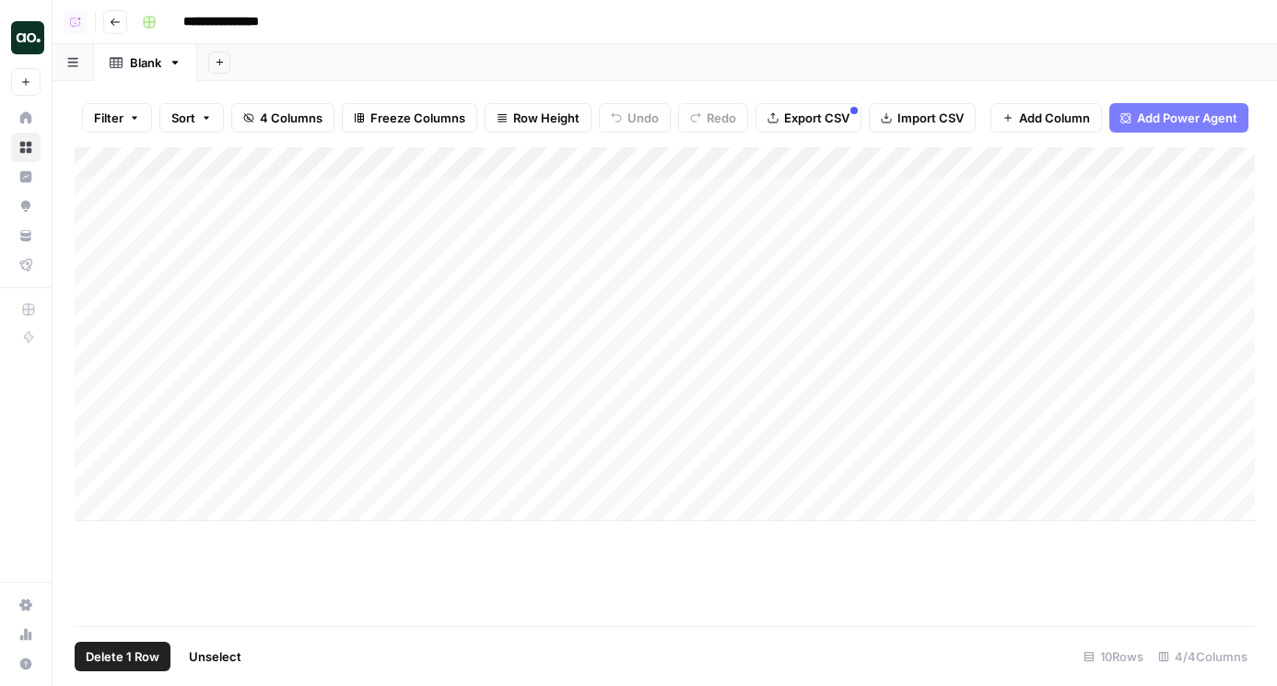
click at [97, 289] on div "Add Column" at bounding box center [665, 334] width 1180 height 374
click at [95, 471] on div "Add Column" at bounding box center [665, 334] width 1180 height 374
click at [111, 662] on span "Delete 7 Rows" at bounding box center [126, 656] width 81 height 18
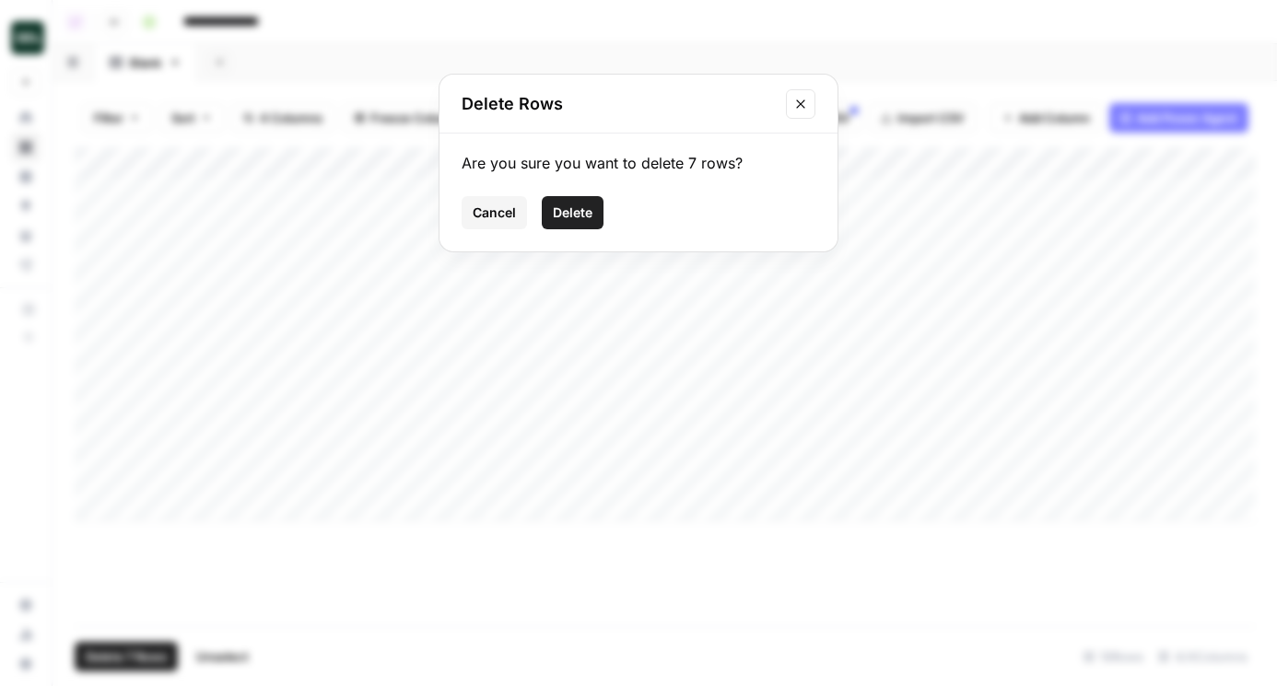
click at [582, 213] on span "Delete" at bounding box center [573, 213] width 40 height 18
